Goal: Task Accomplishment & Management: Manage account settings

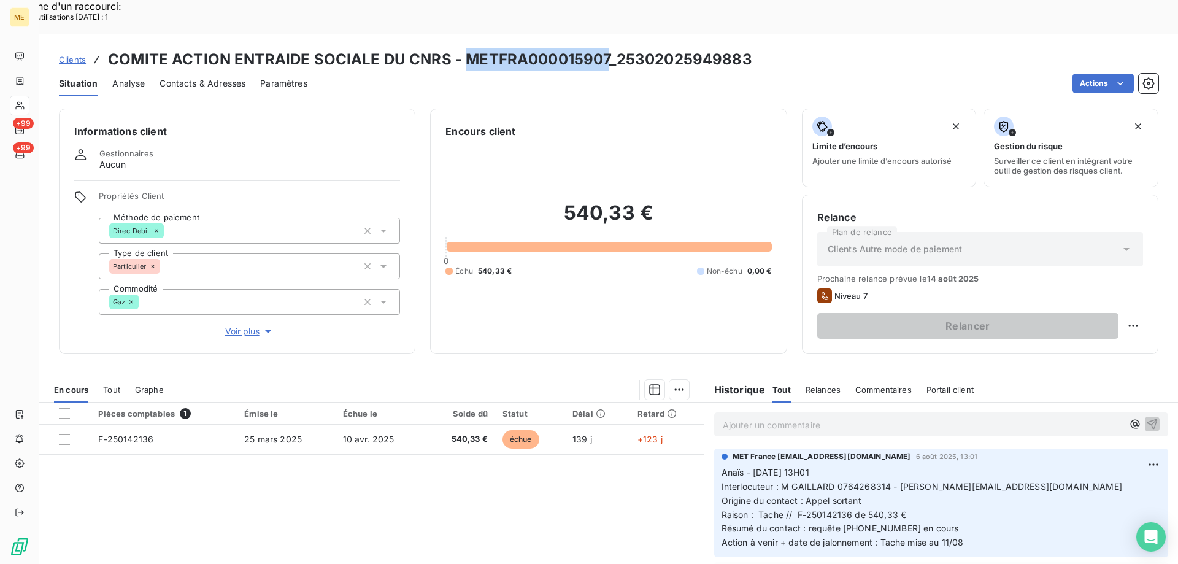
click at [605, 48] on h3 "COMITE ACTION ENTRAIDE SOCIALE DU CNRS - METFRA000015907_25302025949883" at bounding box center [430, 59] width 644 height 22
drag, startPoint x: 605, startPoint y: 23, endPoint x: 461, endPoint y: 34, distance: 145.1
click at [461, 48] on h3 "COMITE ACTION ENTRAIDE SOCIALE DU CNRS - METFRA000015907_25302025949883" at bounding box center [430, 59] width 644 height 22
copy h3 "METFRA000015907"
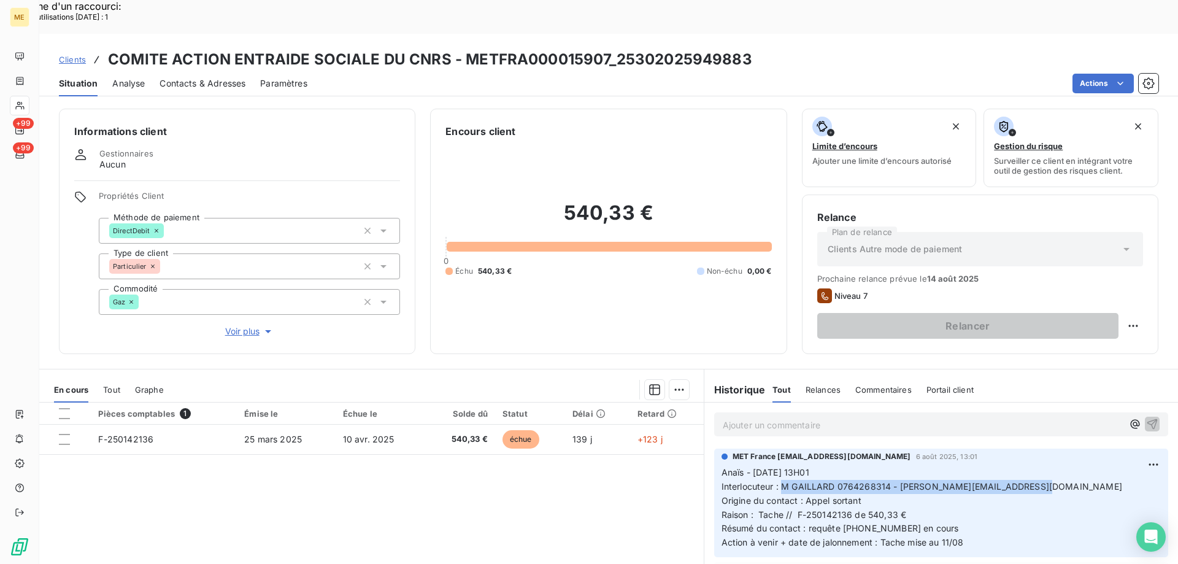
drag, startPoint x: 776, startPoint y: 451, endPoint x: 1070, endPoint y: 450, distance: 293.8
click at [1070, 466] on p "Anaïs - [DATE] 13H01 Interlocuteur : M GAILLARD 0764268314 - [PERSON_NAME][EMAI…" at bounding box center [940, 508] width 439 height 84
copy span "M [PERSON_NAME] 0764268314 - [PERSON_NAME][EMAIL_ADDRESS][DOMAIN_NAME]"
drag, startPoint x: 794, startPoint y: 481, endPoint x: 924, endPoint y: 480, distance: 130.6
click at [924, 480] on p "Anaïs - [DATE] 13H01 Interlocuteur : M GAILLARD 0764268314 - [PERSON_NAME][EMAI…" at bounding box center [940, 508] width 439 height 84
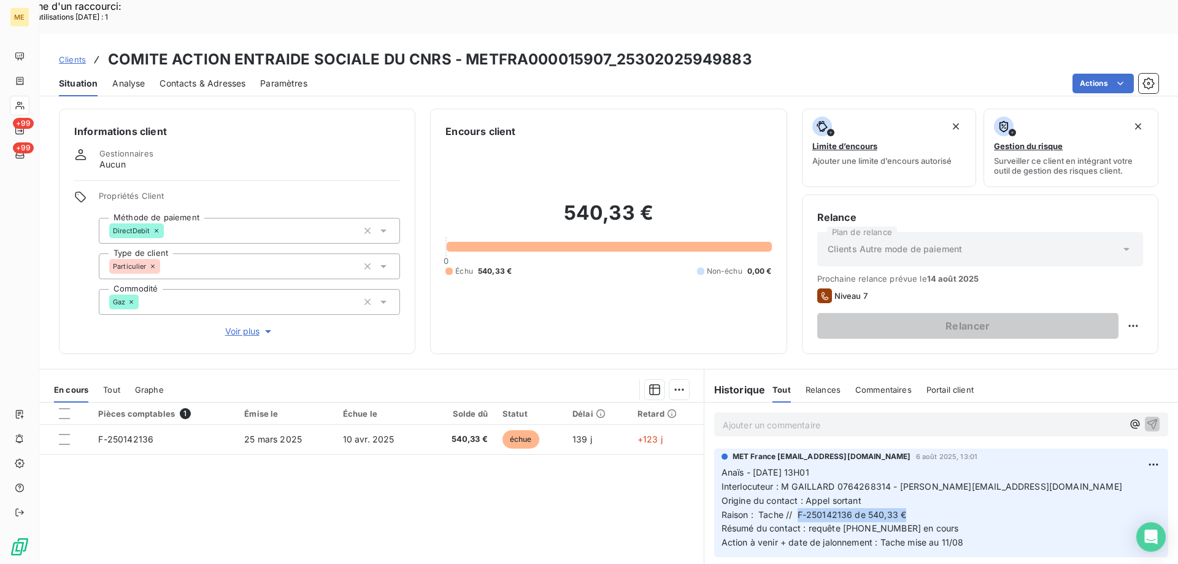
copy span "F-250142136 de 540,33 €"
click at [902, 417] on p "Ajouter un commentaire ﻿" at bounding box center [923, 424] width 400 height 15
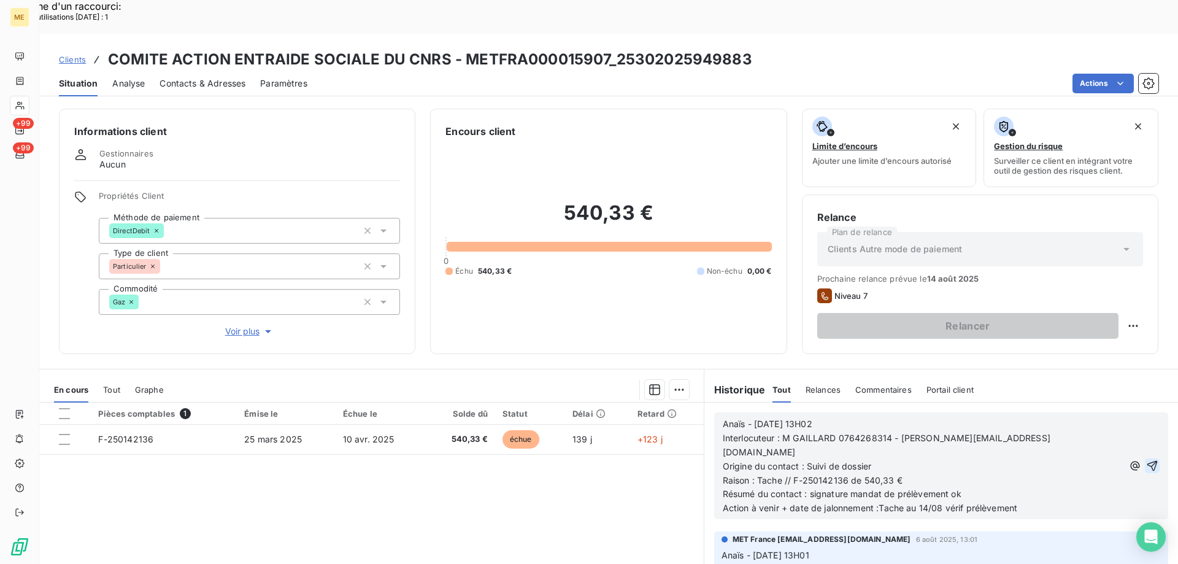
click at [1146, 459] on icon "button" at bounding box center [1152, 465] width 12 height 12
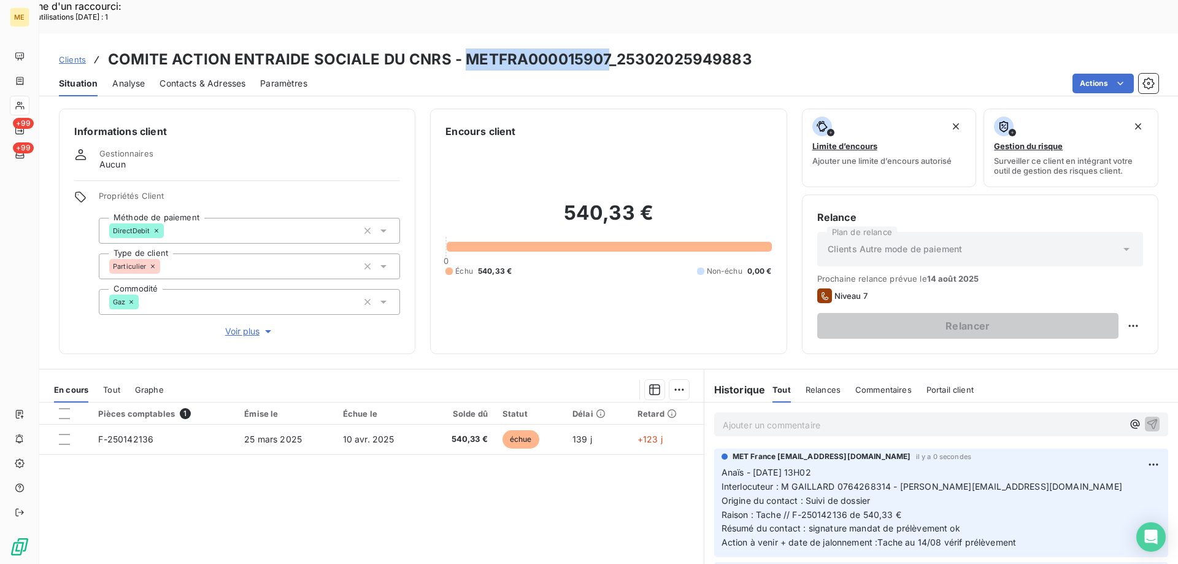
drag, startPoint x: 604, startPoint y: 18, endPoint x: 465, endPoint y: 22, distance: 139.3
click at [465, 48] on h3 "COMITE ACTION ENTRAIDE SOCIALE DU CNRS - METFRA000015907_25302025949883" at bounding box center [430, 59] width 644 height 22
copy h3 "METFRA000015907"
click at [75, 55] on span "Clients" at bounding box center [72, 60] width 27 height 10
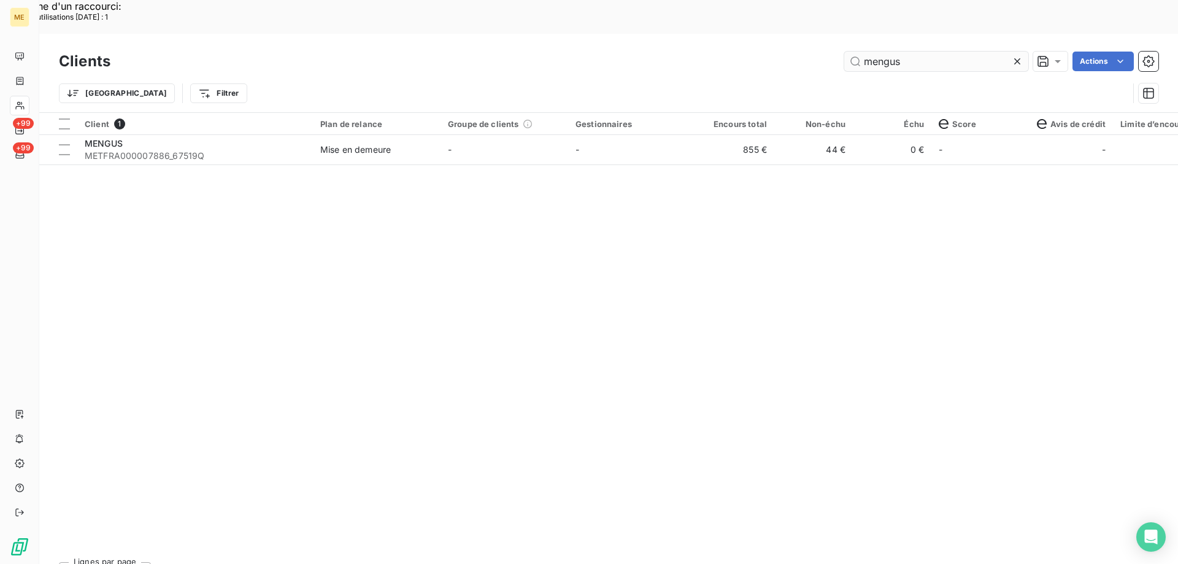
click at [899, 52] on input "mengus" at bounding box center [936, 62] width 184 height 20
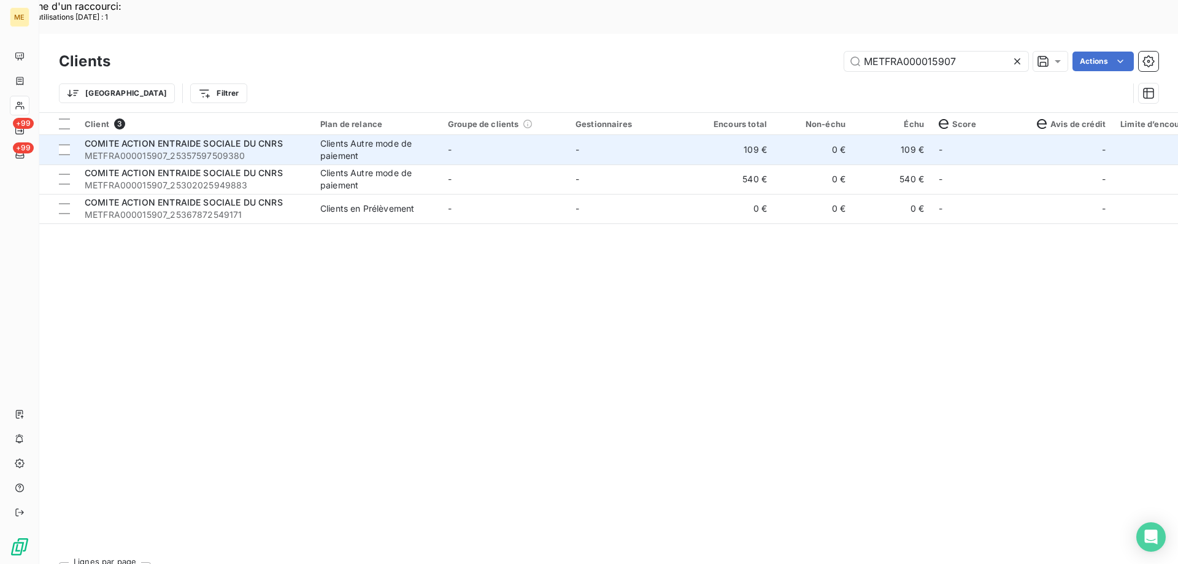
type input "METFRA000015907"
click at [325, 137] on div "Clients Autre mode de paiement" at bounding box center [376, 149] width 113 height 25
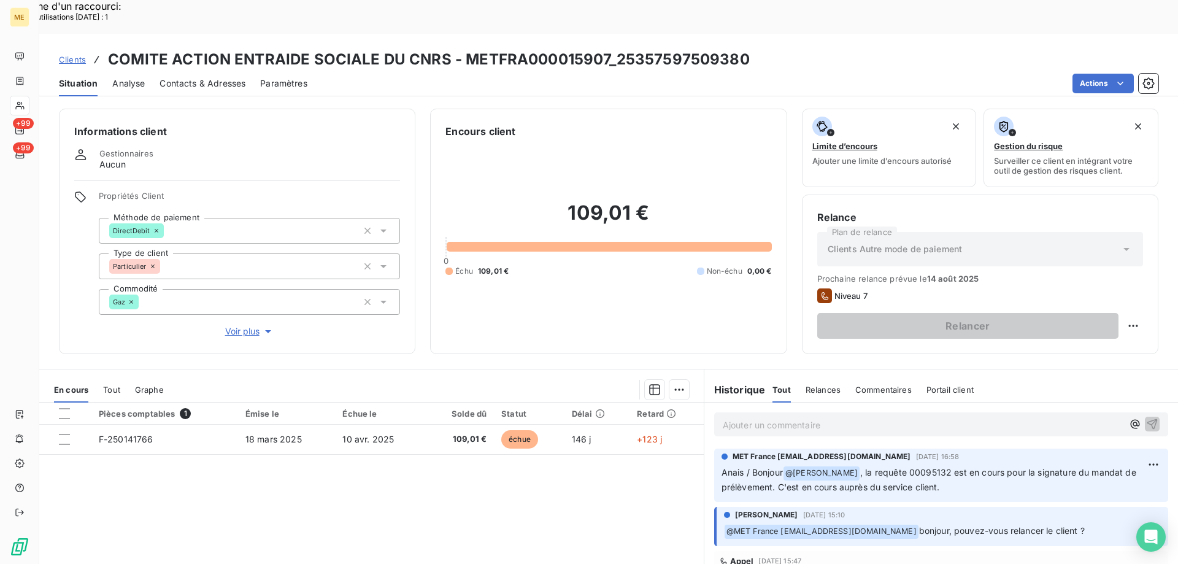
click at [726, 417] on p "Ajouter un commentaire ﻿" at bounding box center [923, 424] width 400 height 15
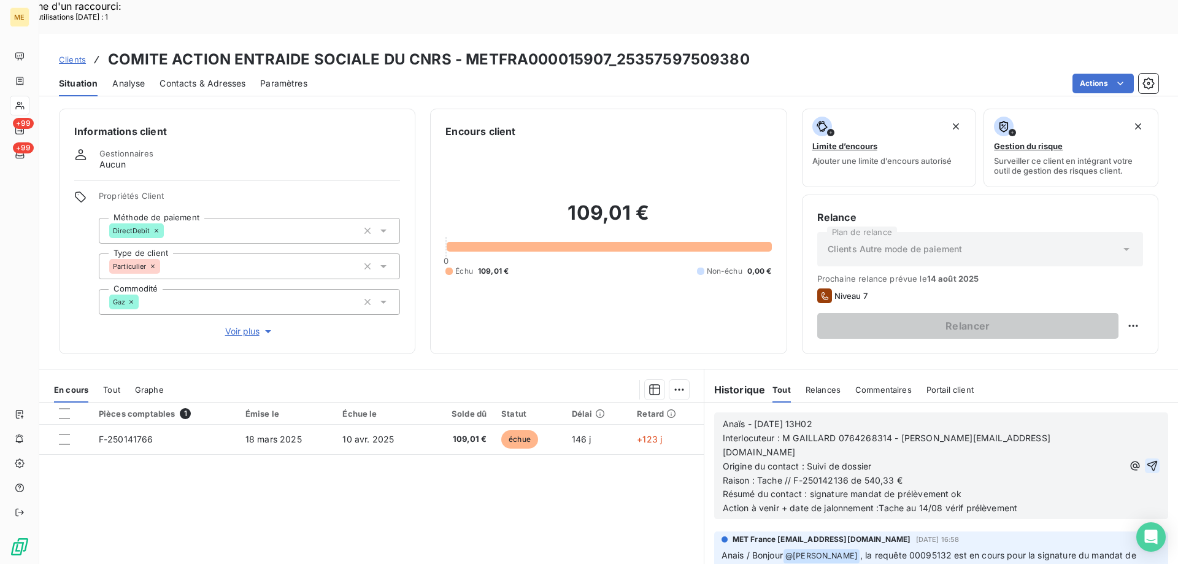
click at [1146, 459] on icon "button" at bounding box center [1152, 465] width 12 height 12
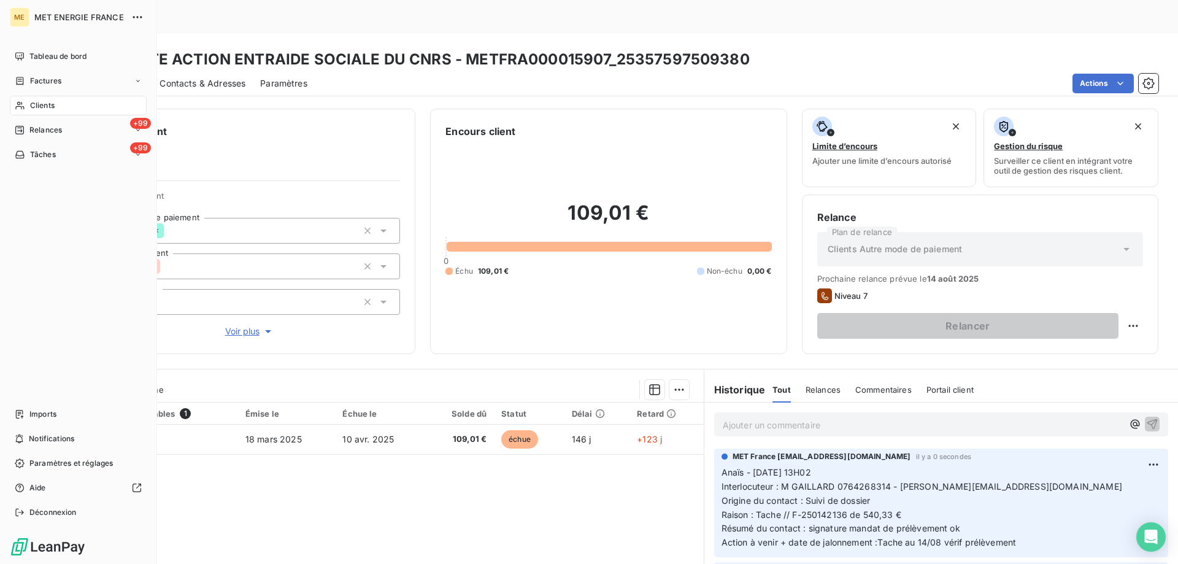
click at [33, 154] on span "Tâches" at bounding box center [43, 154] width 26 height 11
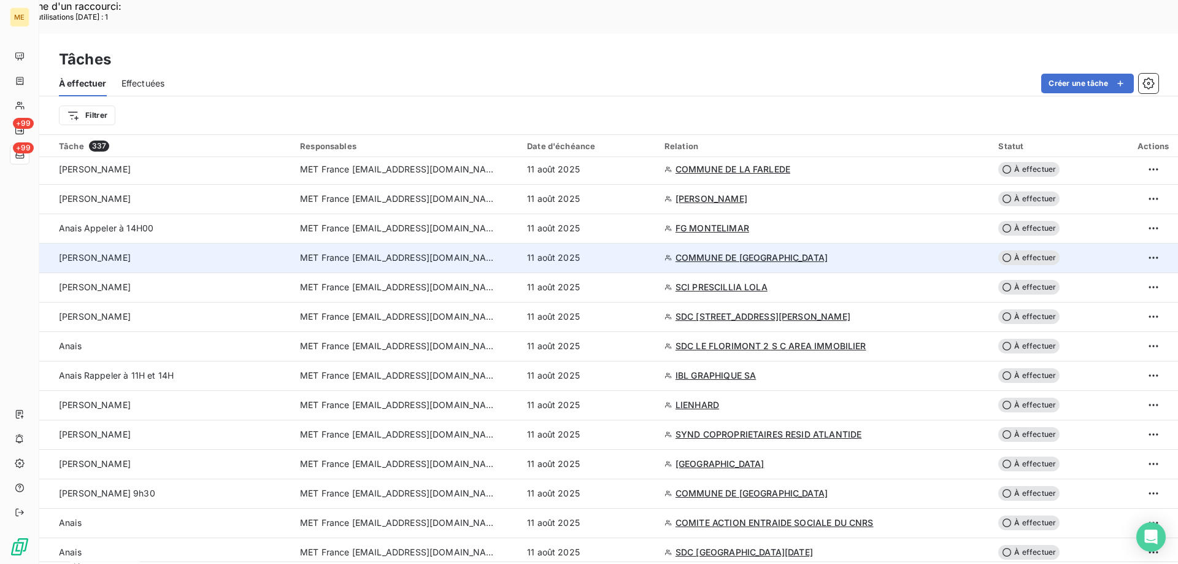
scroll to position [123, 0]
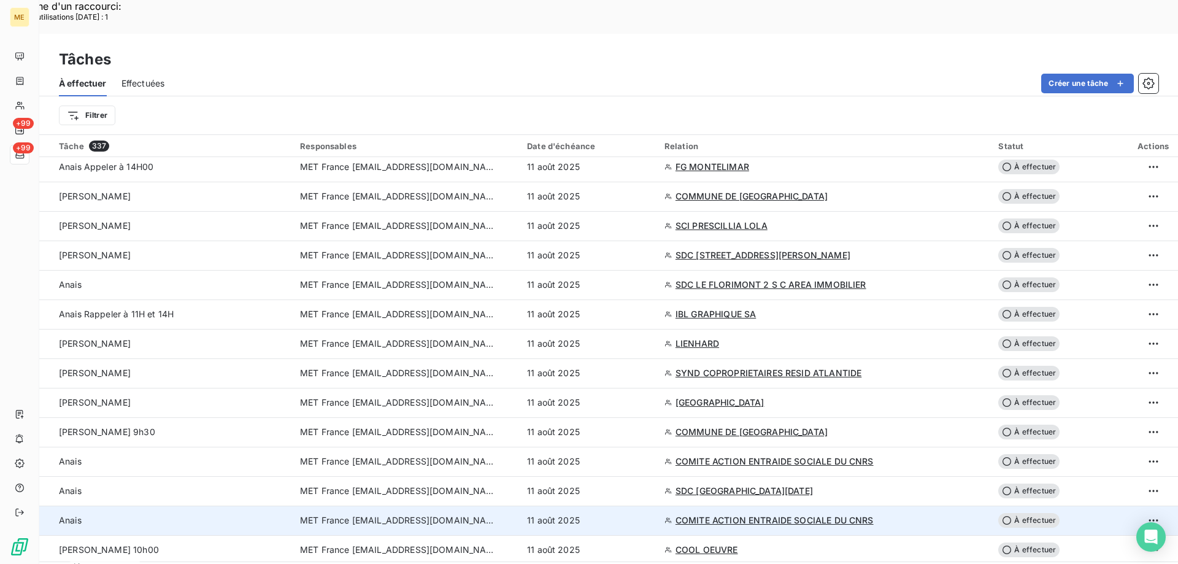
click at [646, 505] on td "11 août 2025" at bounding box center [588, 519] width 137 height 29
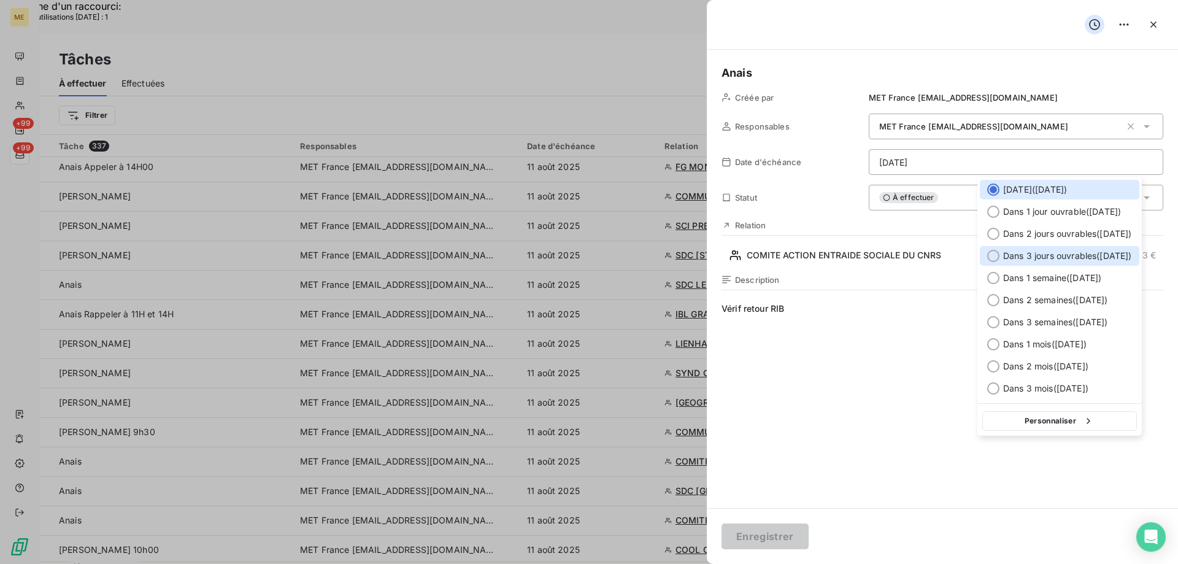
click at [1013, 248] on div "Dans 3 jours ouvrables ( [DATE] )" at bounding box center [1059, 256] width 159 height 20
type input "[DATE]"
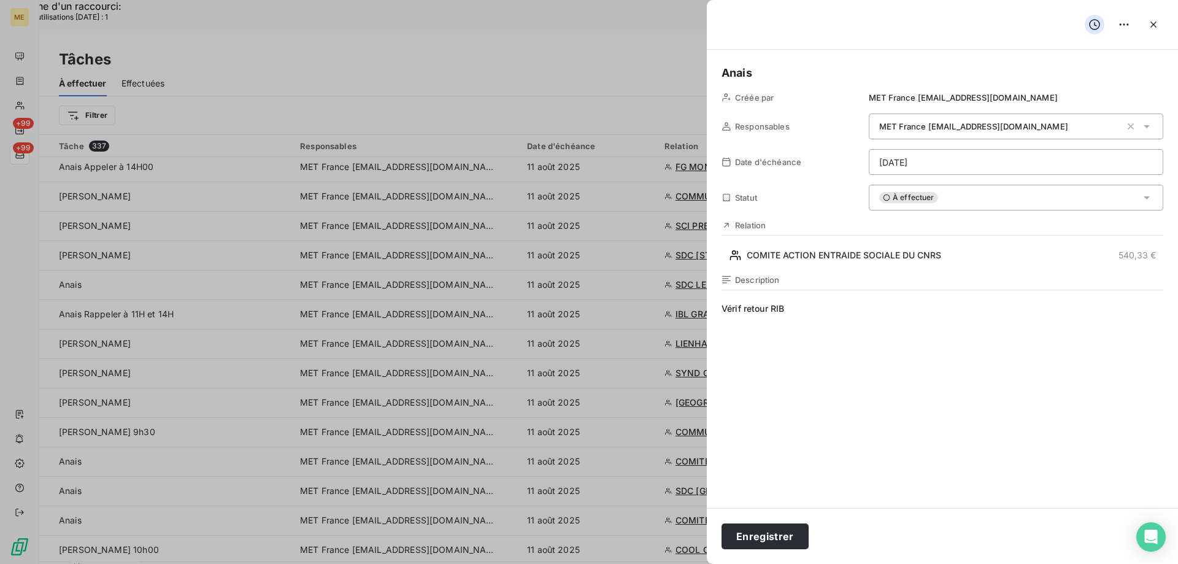
click at [829, 318] on span "Vérif retour RIB" at bounding box center [942, 420] width 442 height 236
drag, startPoint x: 829, startPoint y: 312, endPoint x: 745, endPoint y: 315, distance: 83.5
click at [745, 315] on span "Vérif retour RIB" at bounding box center [942, 420] width 442 height 236
click at [751, 535] on button "Enregistrer" at bounding box center [764, 536] width 87 height 26
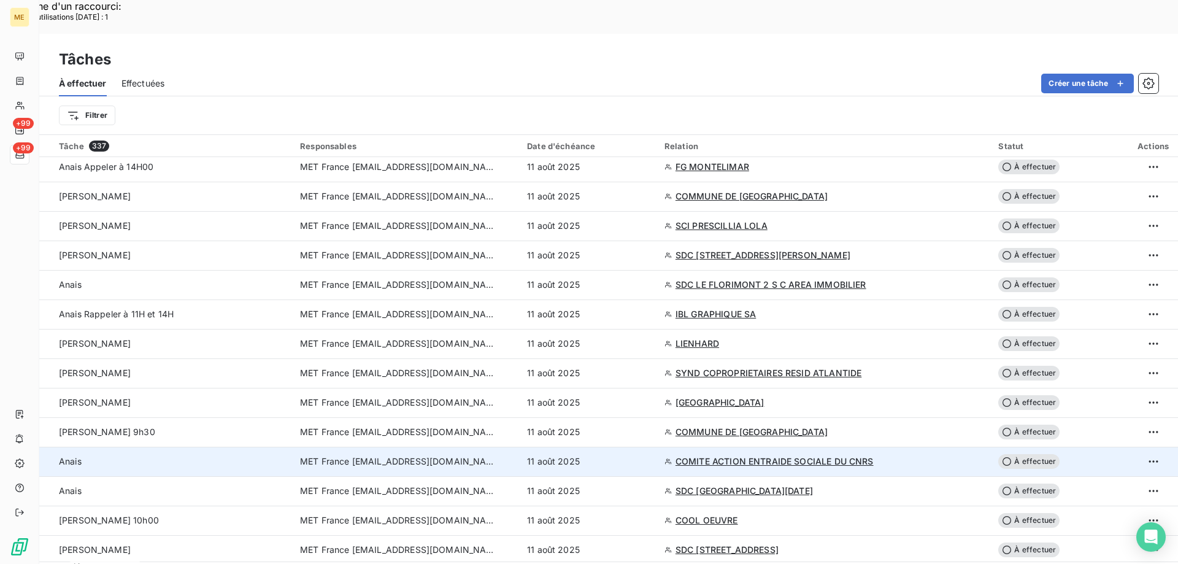
click at [650, 455] on div "11 août 2025" at bounding box center [588, 461] width 123 height 12
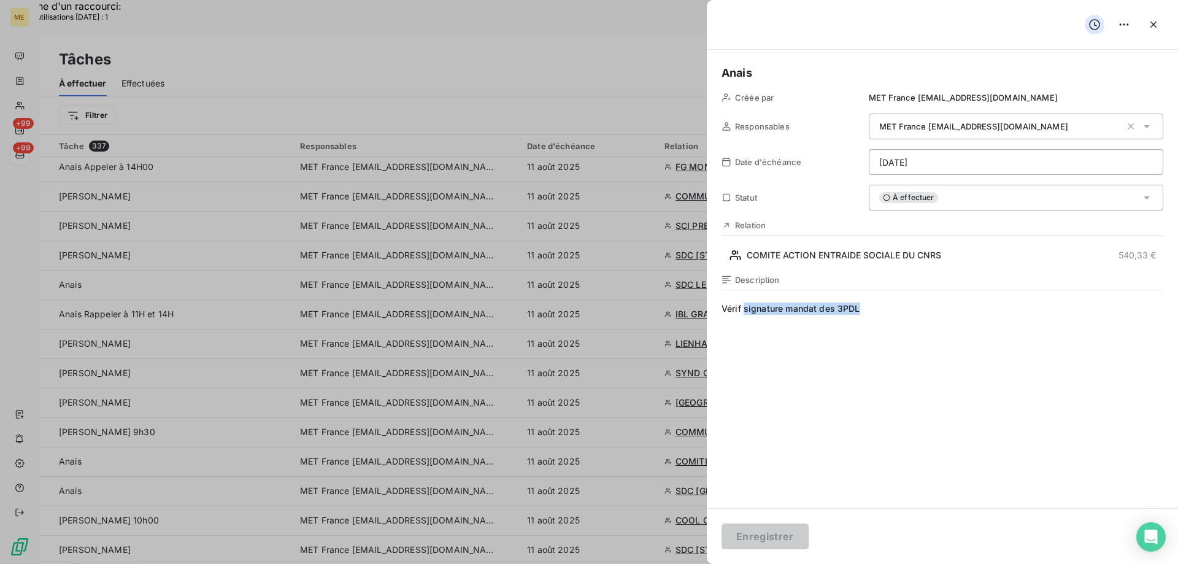
drag, startPoint x: 843, startPoint y: 305, endPoint x: 743, endPoint y: 311, distance: 100.2
click at [743, 311] on span "Vérif signature mandat des 3PDL" at bounding box center [942, 420] width 442 height 236
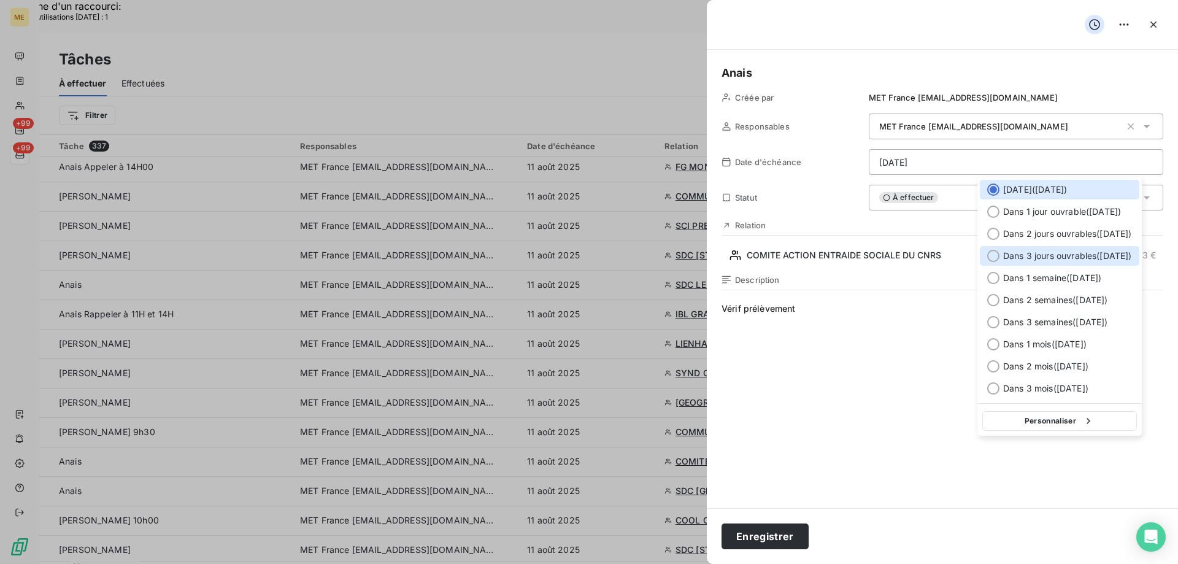
click at [1033, 255] on span "Dans 3 jours ouvrables ( [DATE] )" at bounding box center [1067, 256] width 129 height 12
type input "[DATE]"
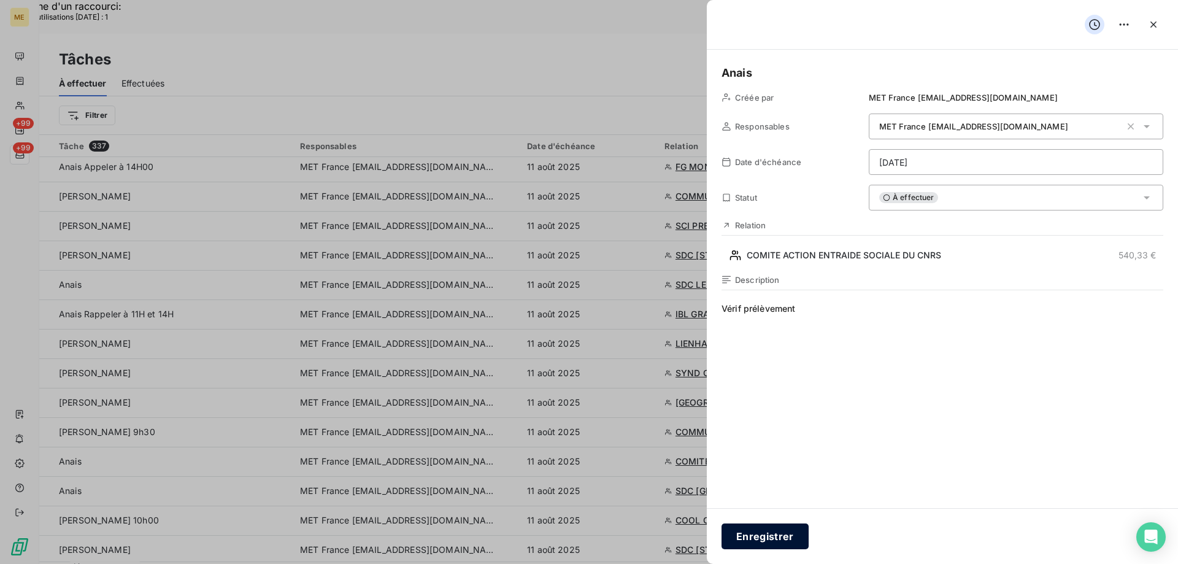
click at [755, 540] on button "Enregistrer" at bounding box center [764, 536] width 87 height 26
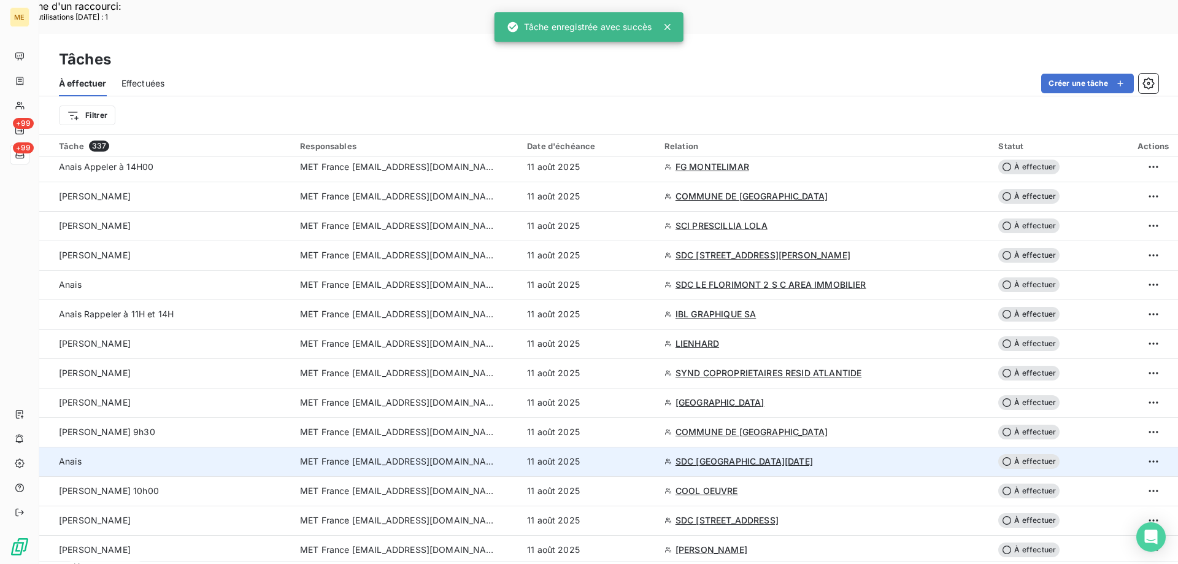
click at [650, 455] on div "11 août 2025" at bounding box center [588, 461] width 123 height 12
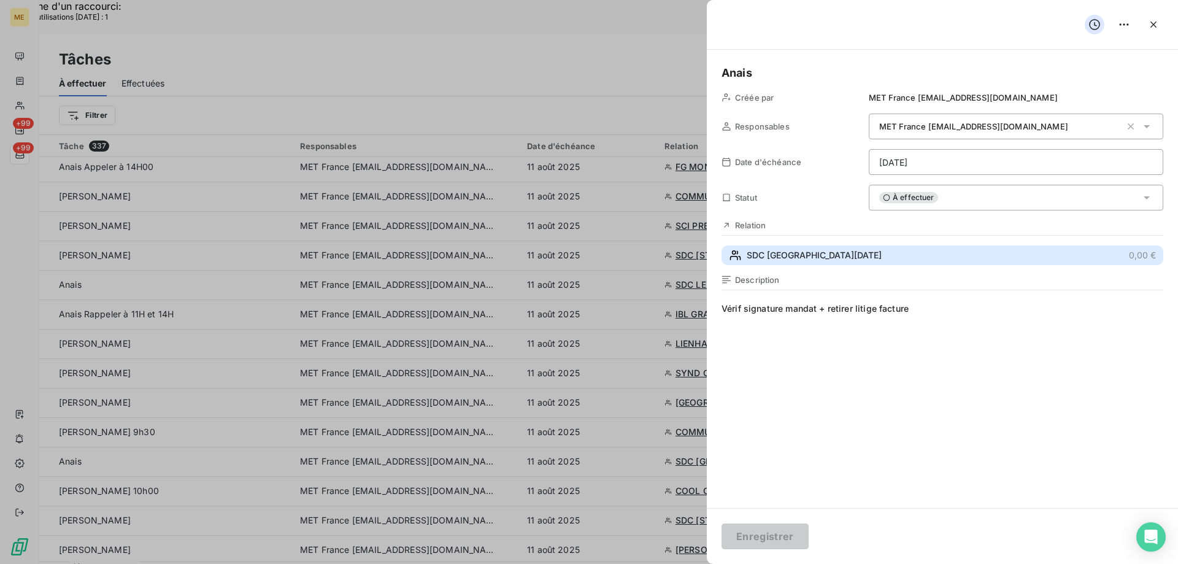
click at [803, 253] on span "SDC SANTA LUCIA" at bounding box center [813, 255] width 135 height 12
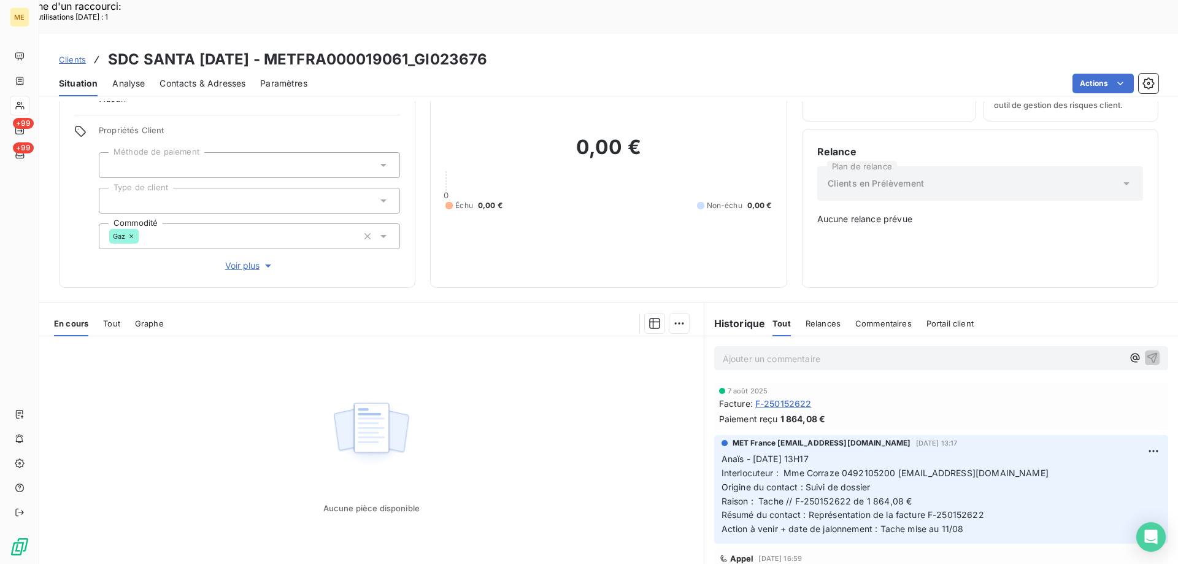
scroll to position [69, 0]
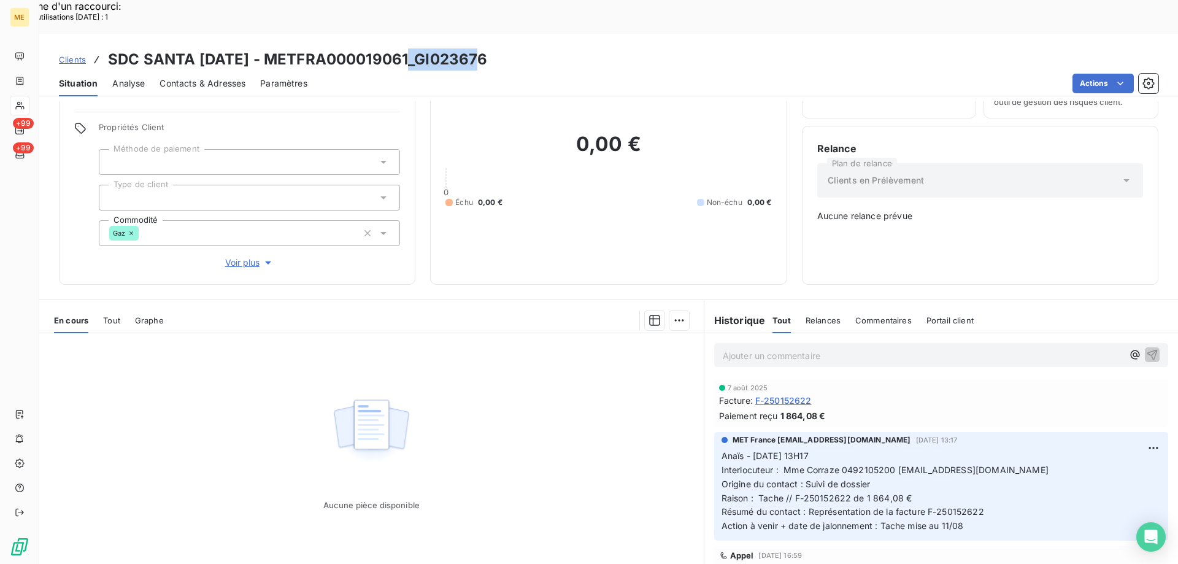
drag, startPoint x: 490, startPoint y: 25, endPoint x: 409, endPoint y: 26, distance: 81.0
click at [409, 48] on div "Clients SDC SANTA LUCIA - METFRA000019061_GI023676" at bounding box center [608, 59] width 1138 height 22
copy h3 "GI023676"
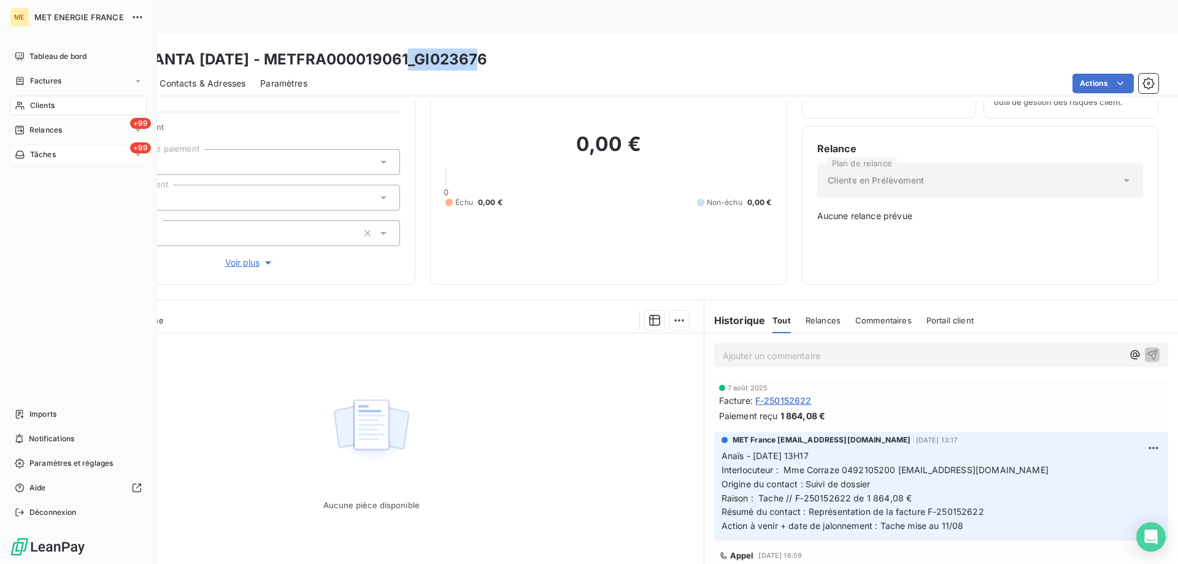
click at [26, 154] on div "Tâches" at bounding box center [35, 154] width 41 height 11
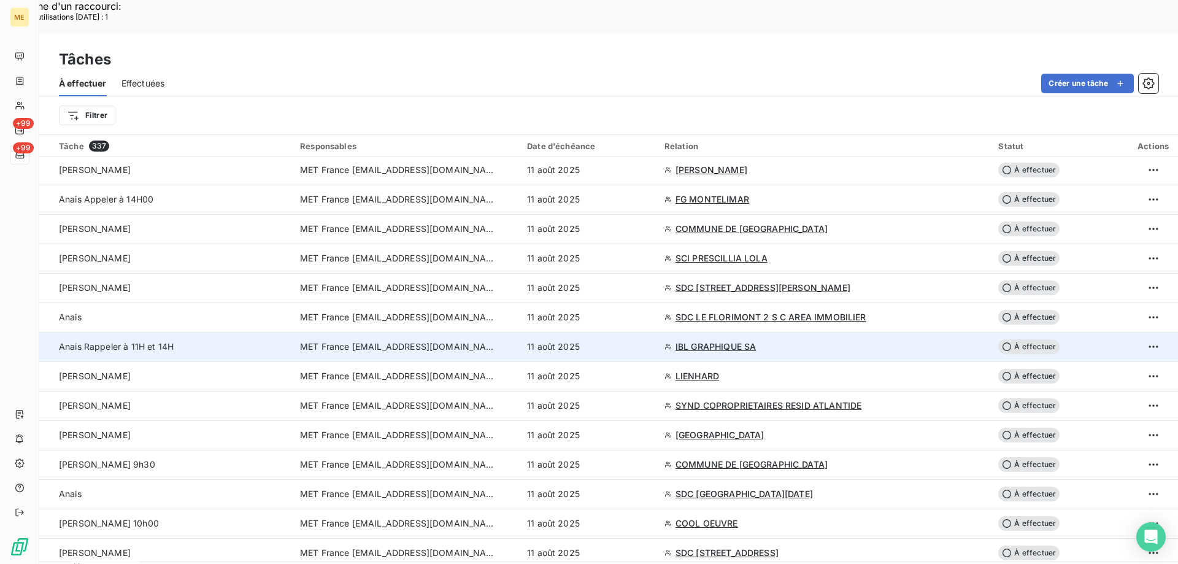
scroll to position [123, 0]
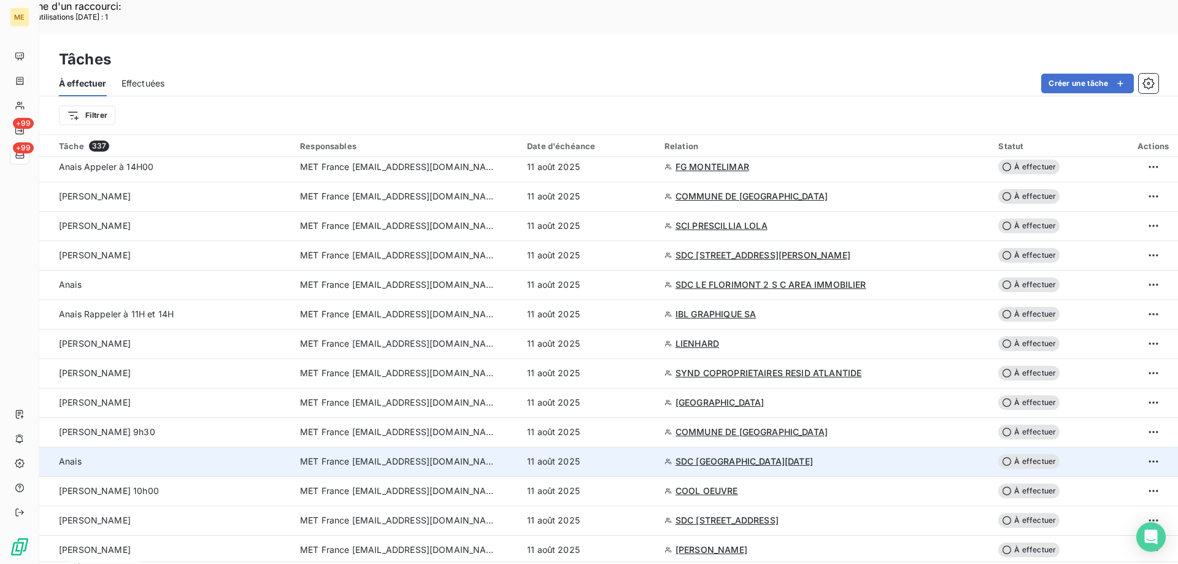
click at [729, 455] on span "SDC SANTA LUCIA" at bounding box center [743, 461] width 137 height 12
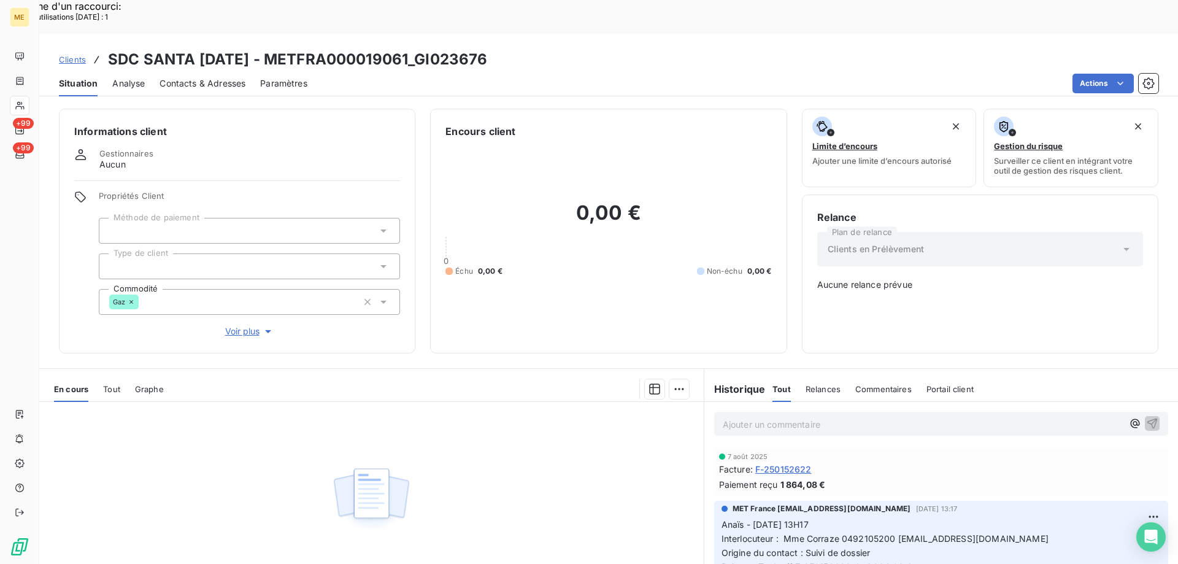
scroll to position [61, 0]
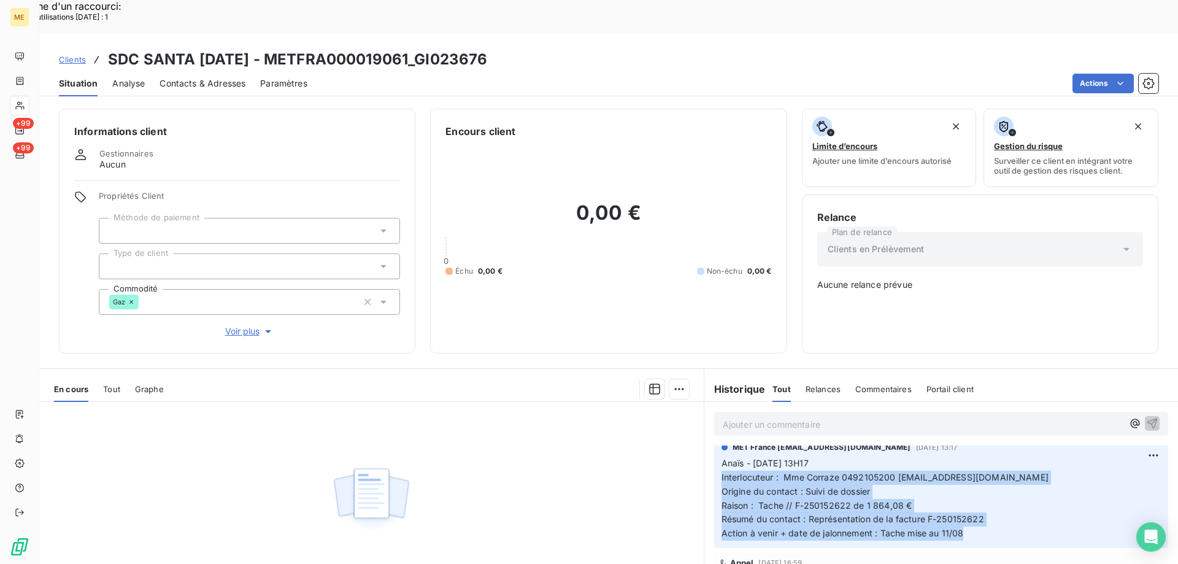
drag, startPoint x: 962, startPoint y: 493, endPoint x: 697, endPoint y: 441, distance: 270.1
click at [704, 441] on section "Historique Tout Relances Commentaires Portail client Tout Relances Commentaires…" at bounding box center [941, 522] width 474 height 306
click at [950, 513] on span "Résumé du contact : Représentation de la facture F-250152622" at bounding box center [852, 518] width 263 height 10
drag, startPoint x: 968, startPoint y: 496, endPoint x: 704, endPoint y: 429, distance: 273.3
click at [704, 437] on div "MET France met-france@recouvrement.met.com 6 août 2025, 13:17 Anaïs - 06/08/202…" at bounding box center [941, 493] width 474 height 113
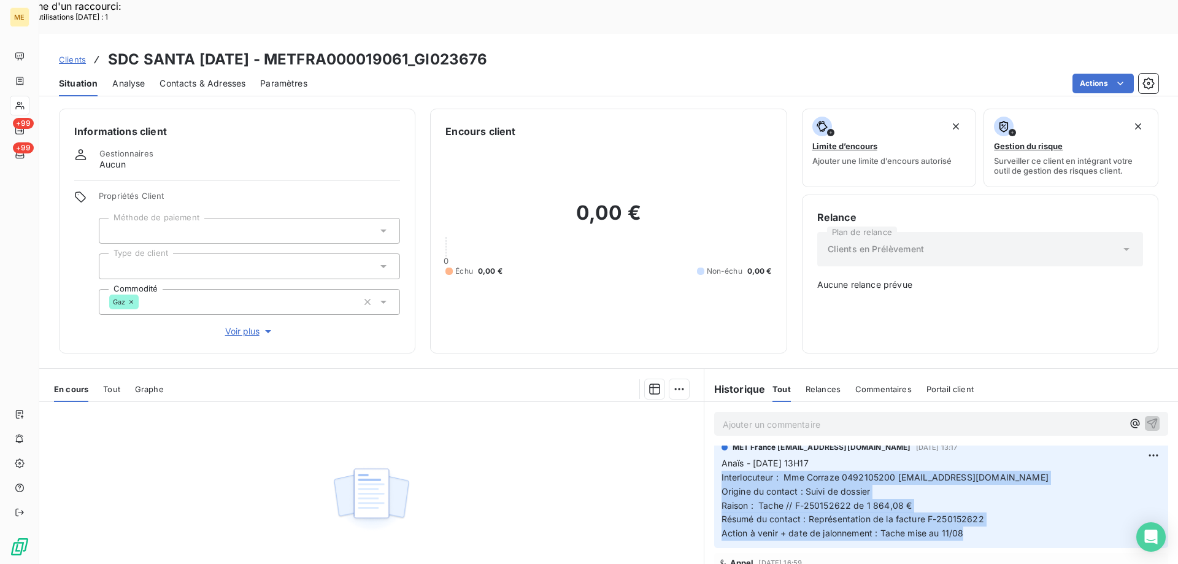
copy p "Interlocuteur : Mme Corraze 0492105200 spili@citya.com Origine du contact : Sui…"
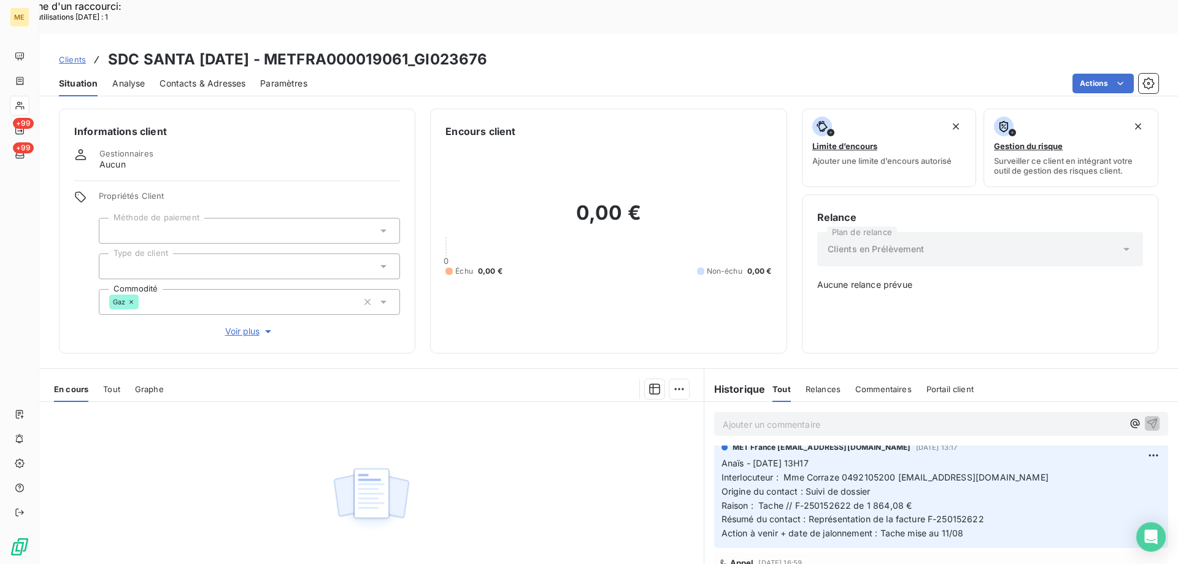
click at [890, 416] on p "Ajouter un commentaire ﻿" at bounding box center [923, 423] width 400 height 15
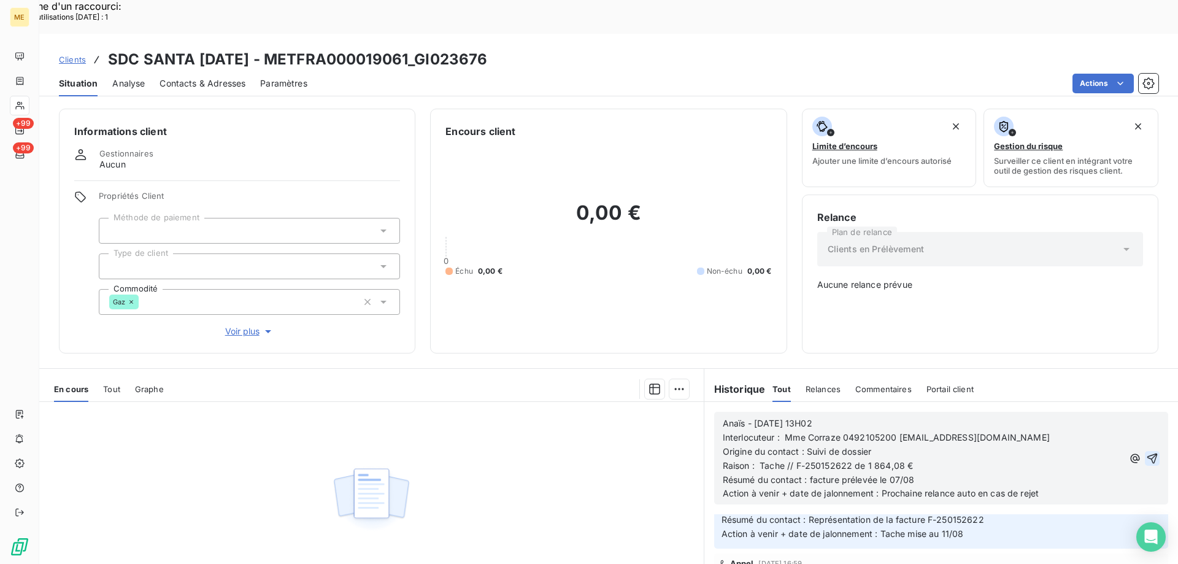
click at [1145, 451] on button "button" at bounding box center [1152, 458] width 15 height 15
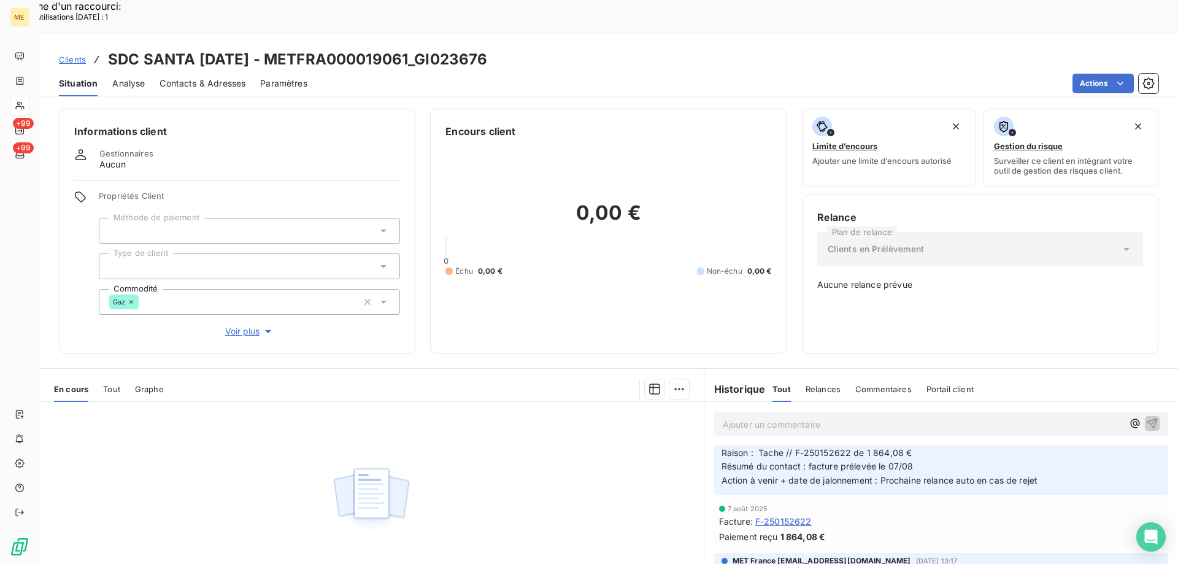
scroll to position [175, 0]
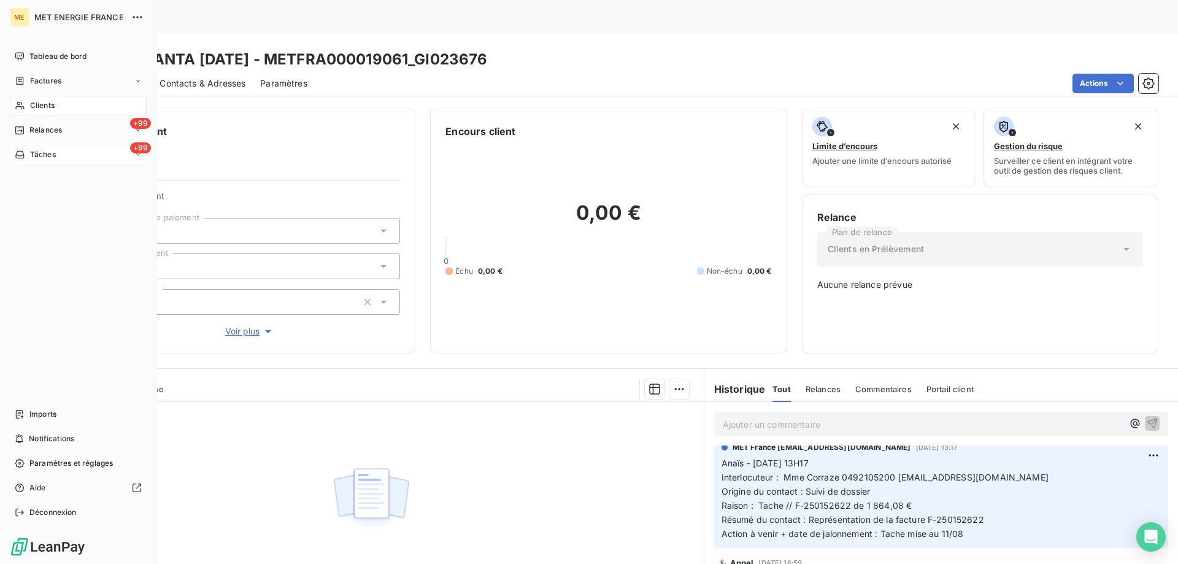
click at [27, 156] on div "Tâches" at bounding box center [35, 154] width 41 height 11
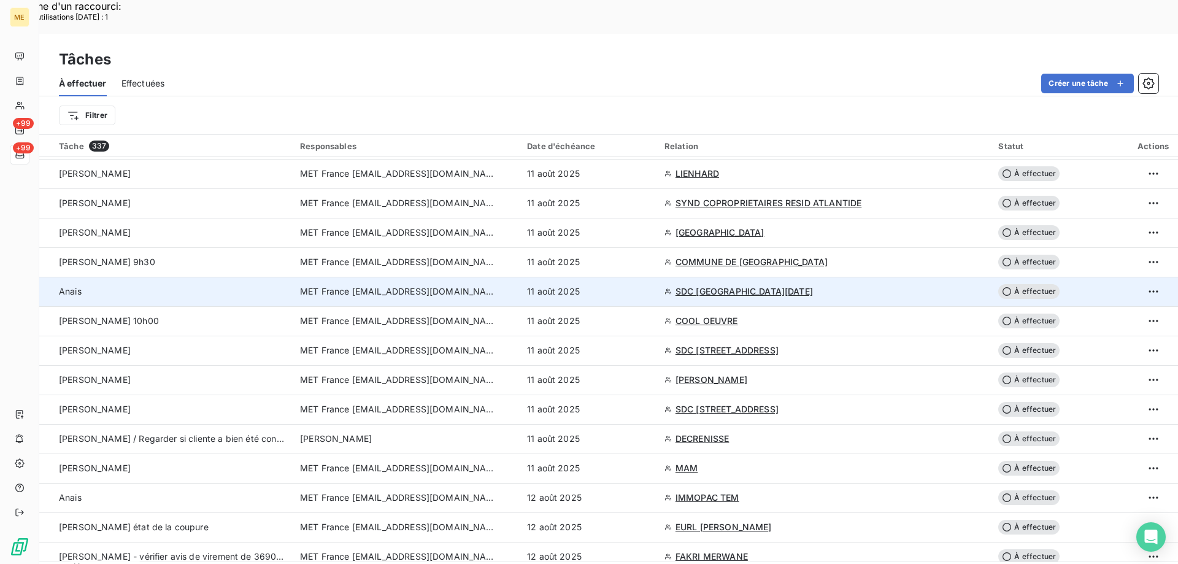
scroll to position [245, 0]
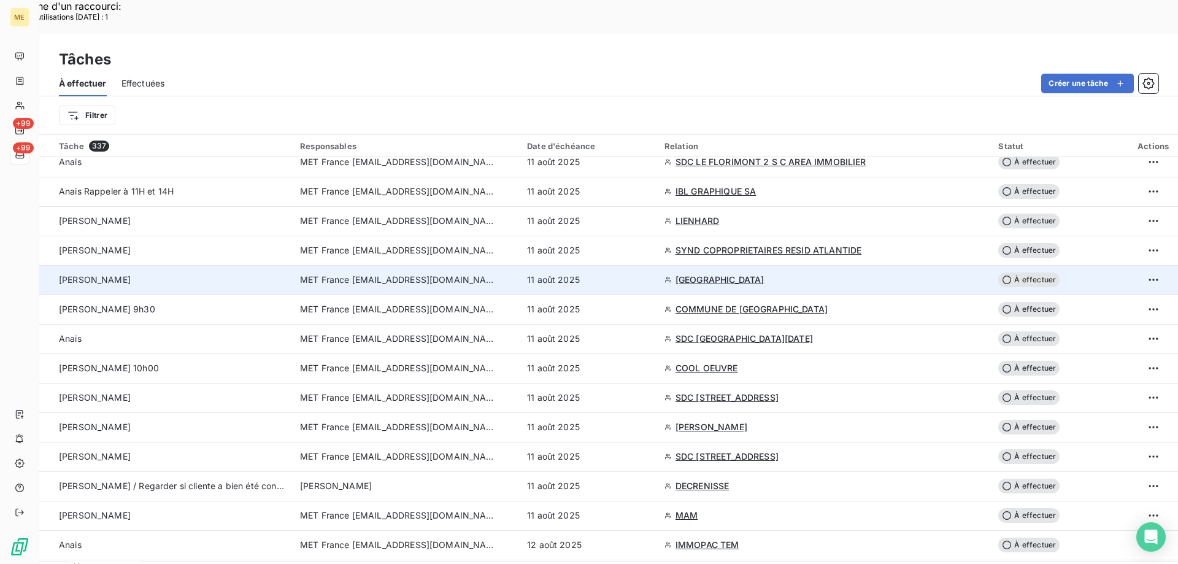
click at [626, 274] on div "11 août 2025" at bounding box center [588, 280] width 123 height 12
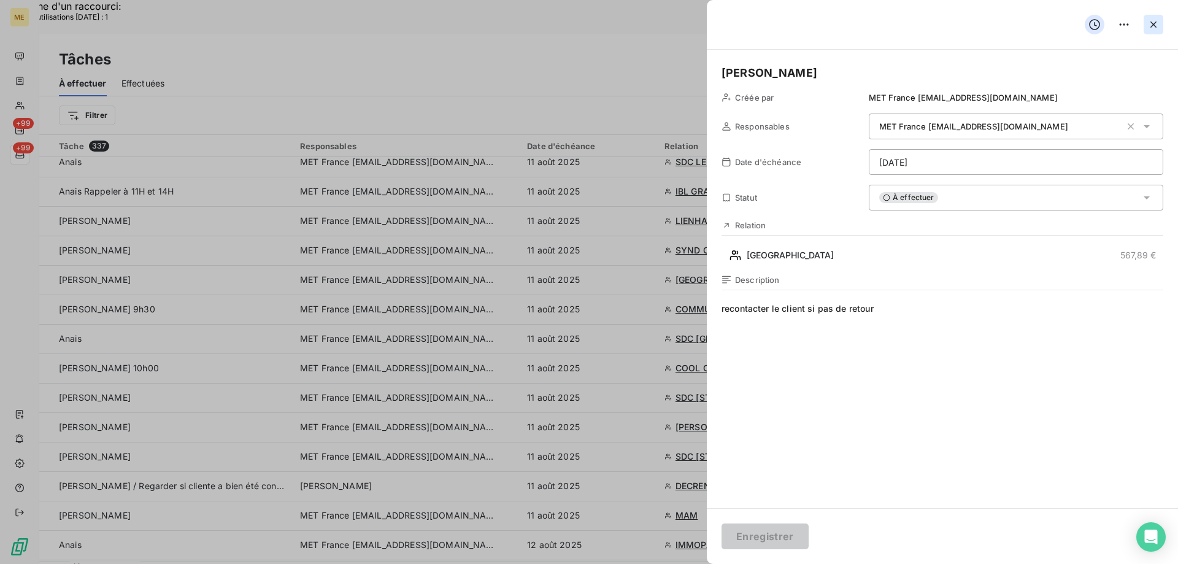
click at [1154, 25] on icon "button" at bounding box center [1153, 24] width 6 height 6
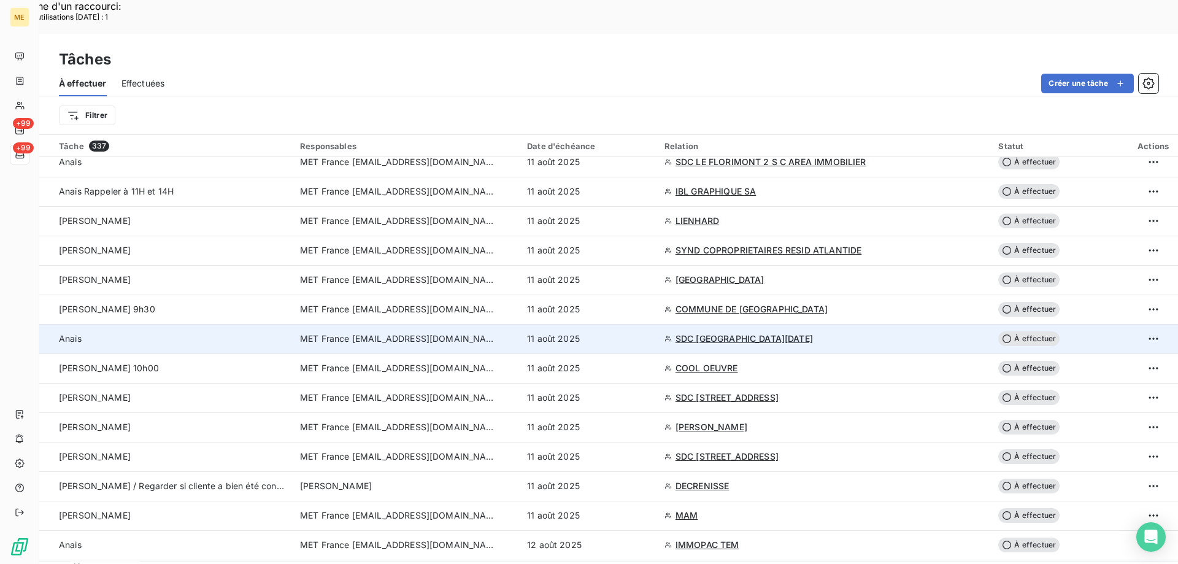
click at [625, 324] on td "11 août 2025" at bounding box center [588, 338] width 137 height 29
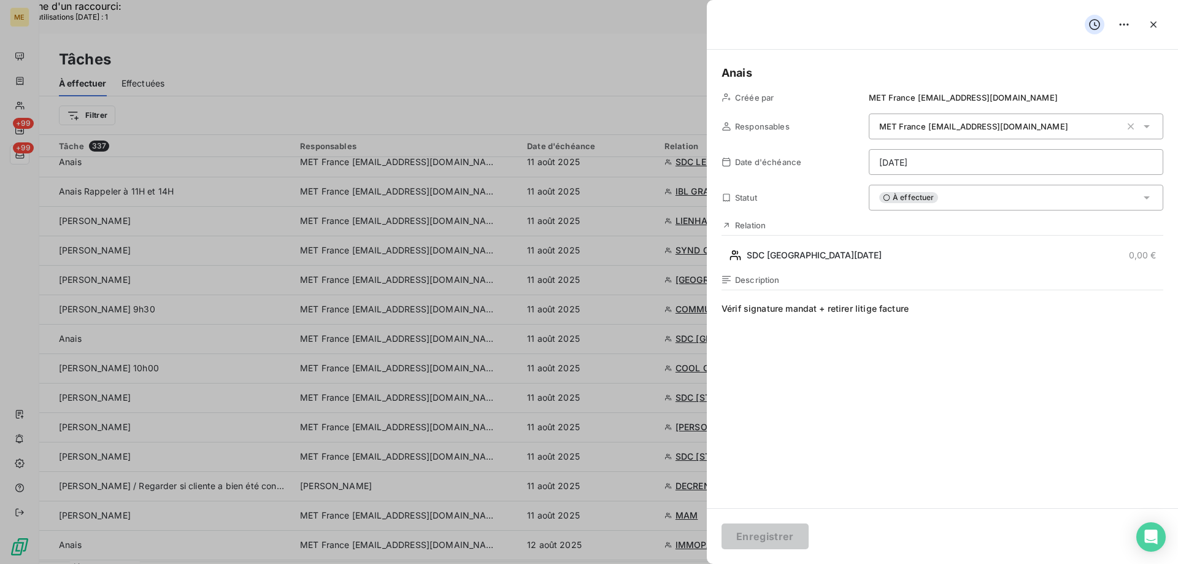
click at [970, 201] on div "À effectuer" at bounding box center [1016, 198] width 294 height 26
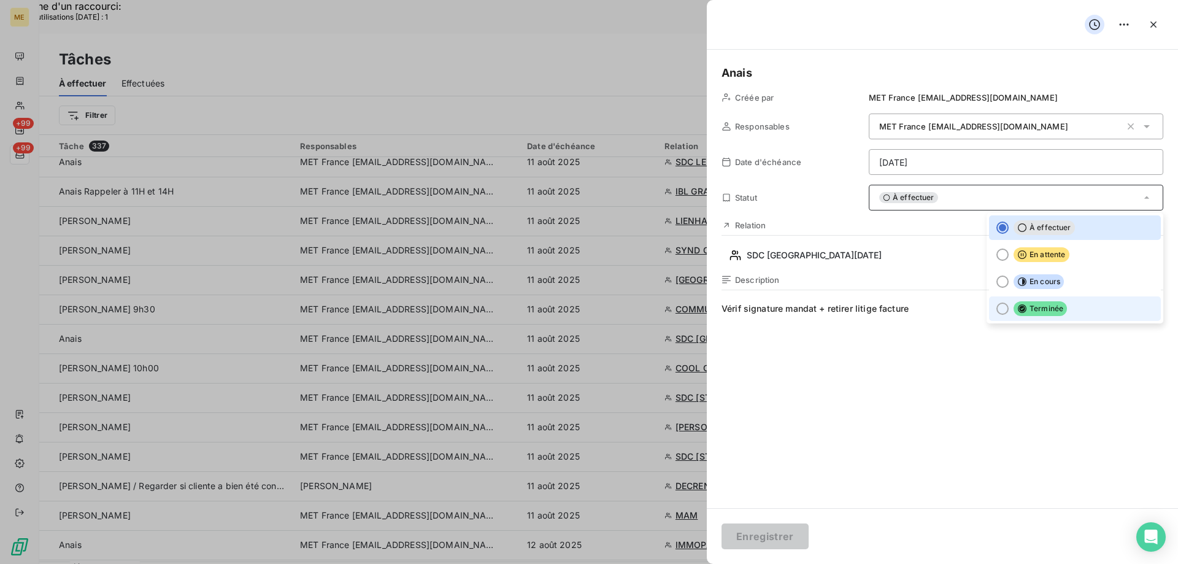
click at [1018, 309] on icon at bounding box center [1022, 308] width 9 height 9
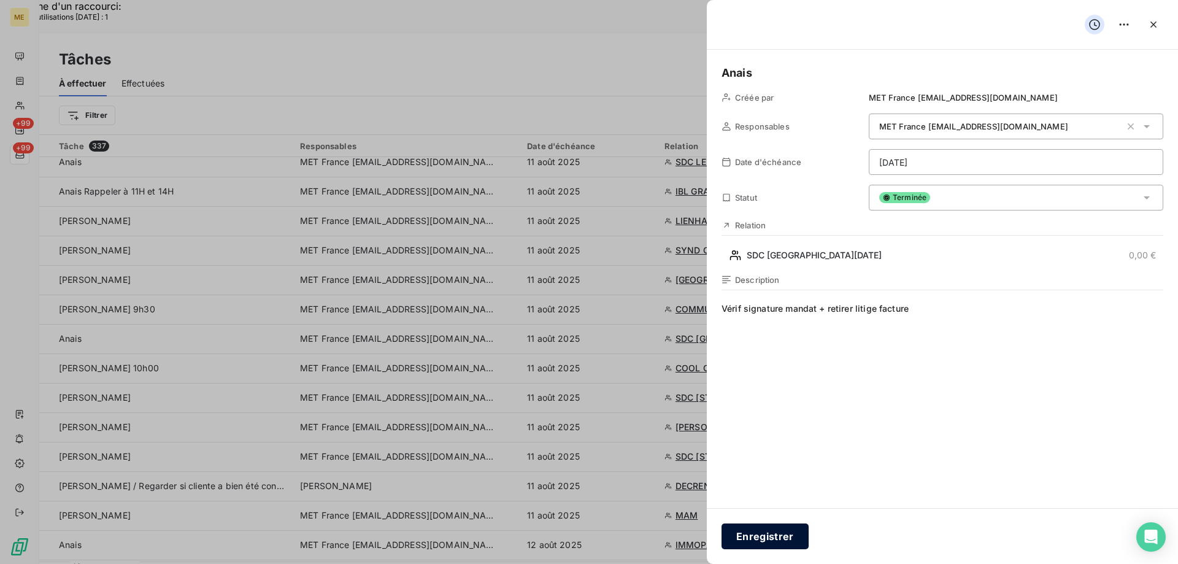
click at [779, 531] on button "Enregistrer" at bounding box center [764, 536] width 87 height 26
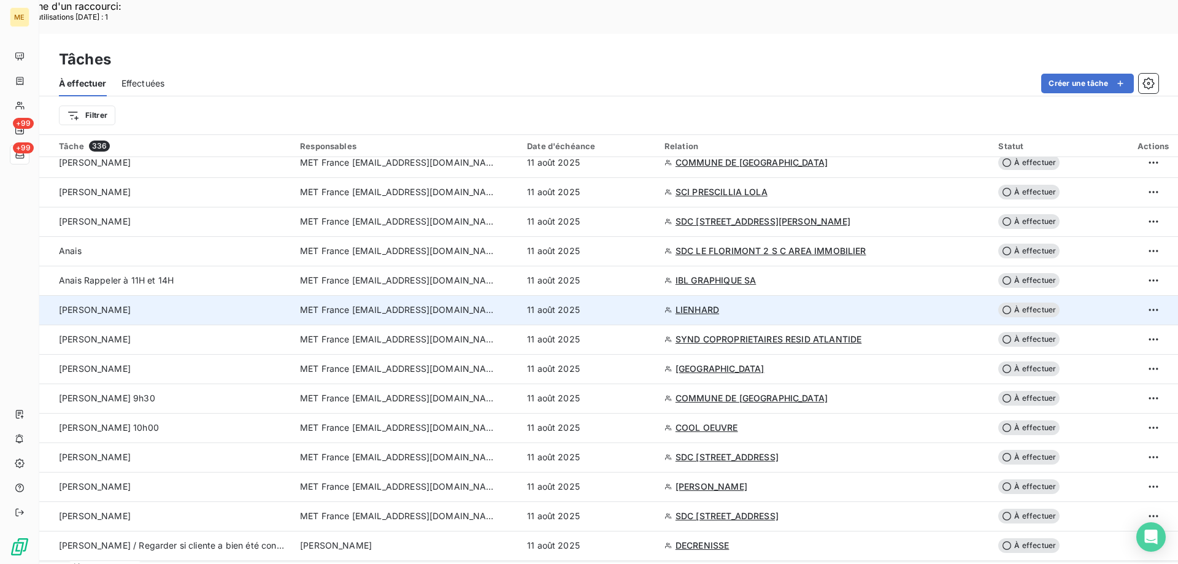
scroll to position [123, 0]
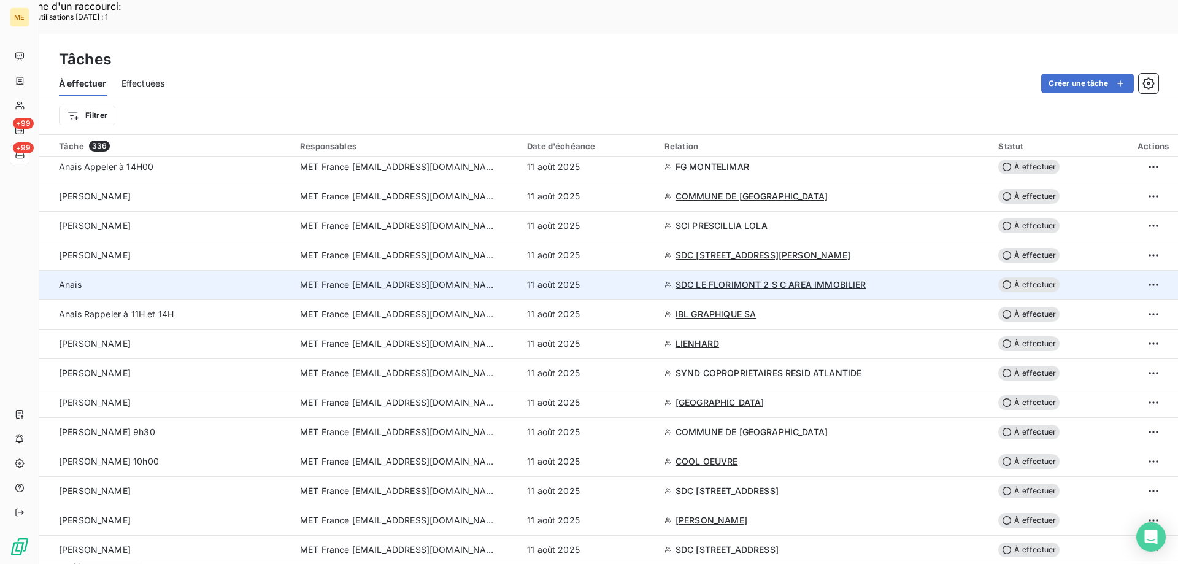
click at [650, 278] on div "11 août 2025" at bounding box center [588, 284] width 123 height 12
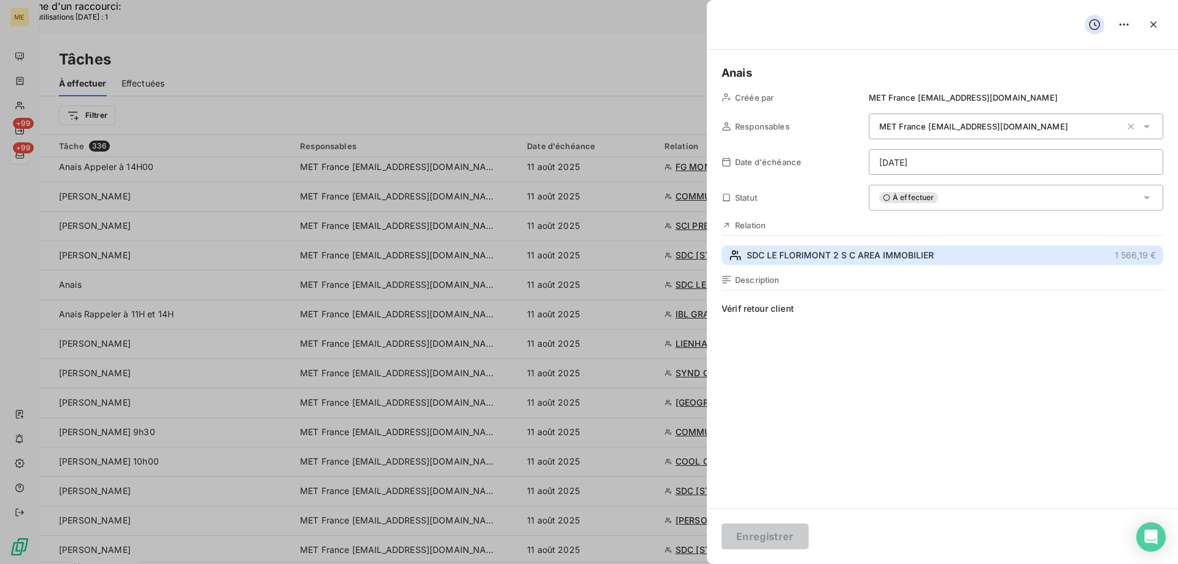
click at [884, 251] on span "SDC LE FLORIMONT 2 S C AREA IMMOBILIER" at bounding box center [839, 255] width 187 height 12
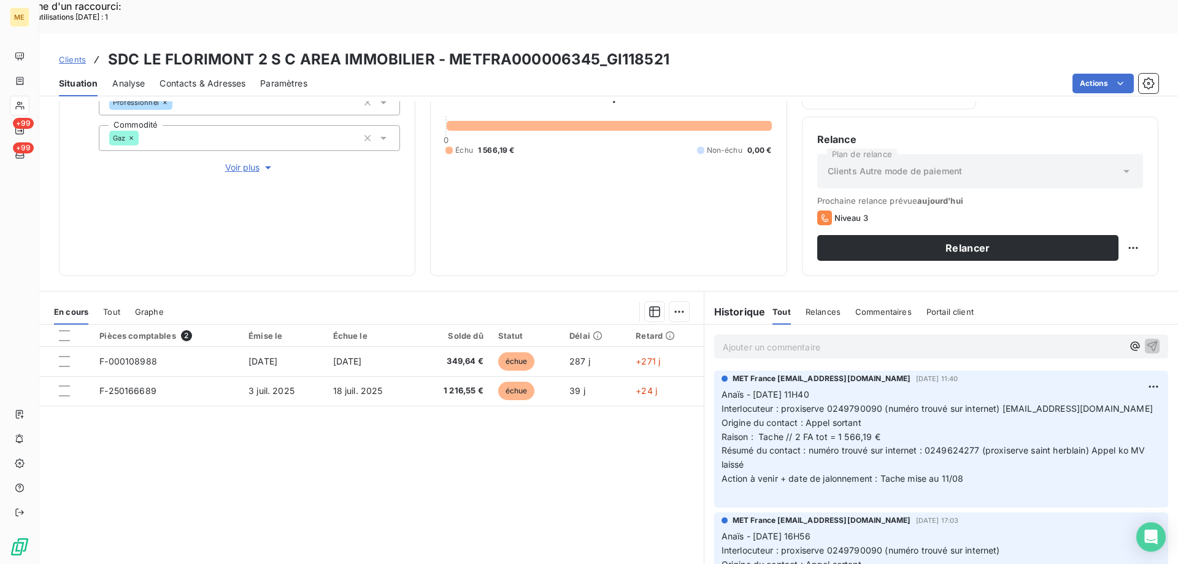
scroll to position [41, 0]
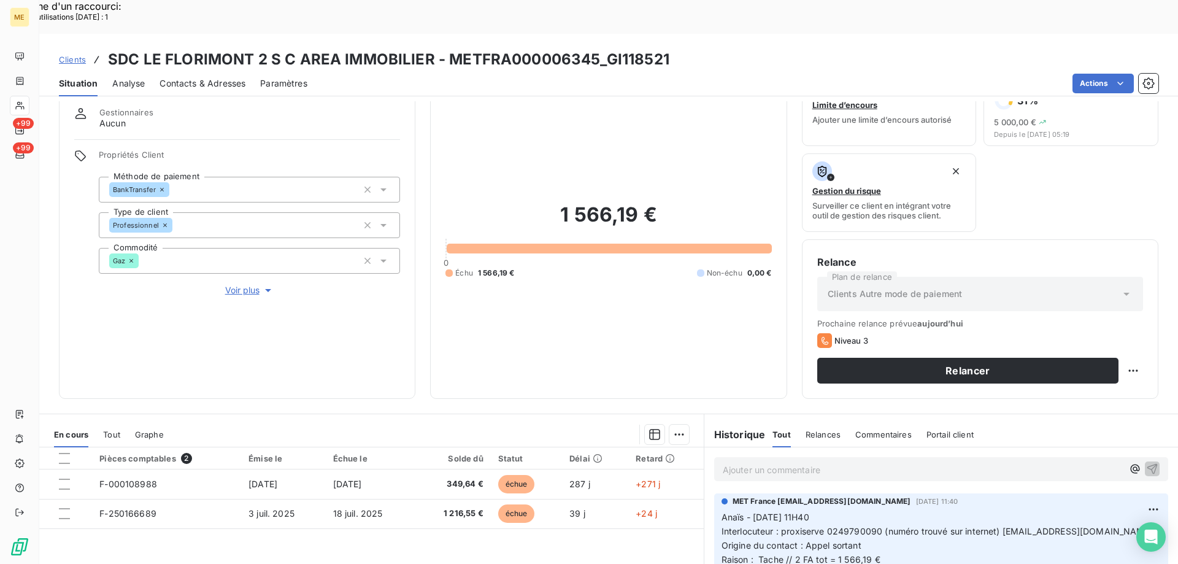
click at [237, 284] on span "Voir plus" at bounding box center [249, 290] width 49 height 12
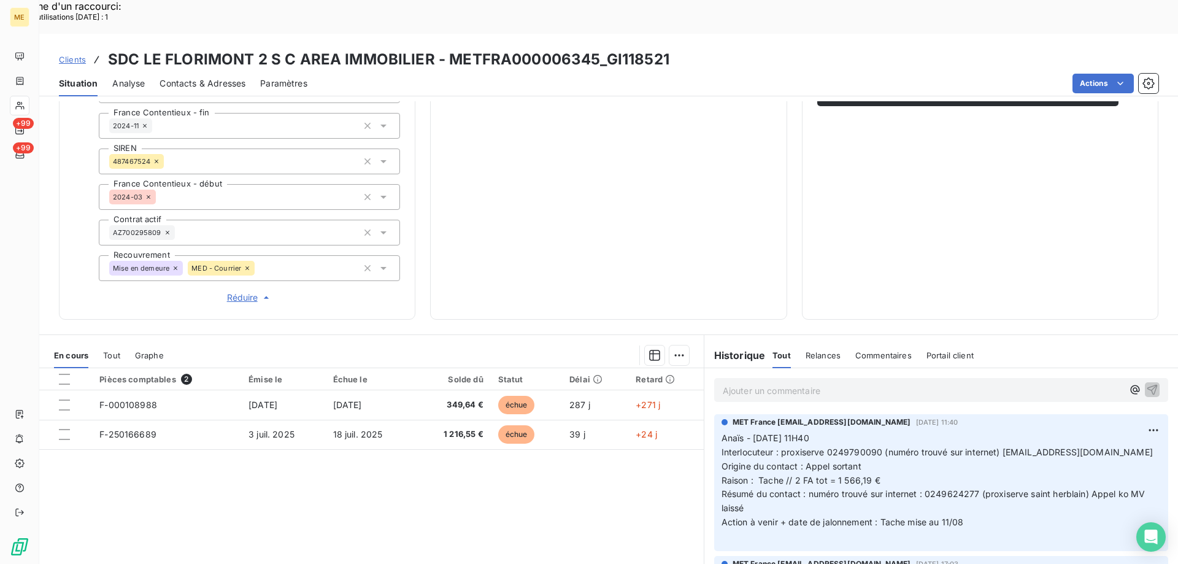
scroll to position [353, 0]
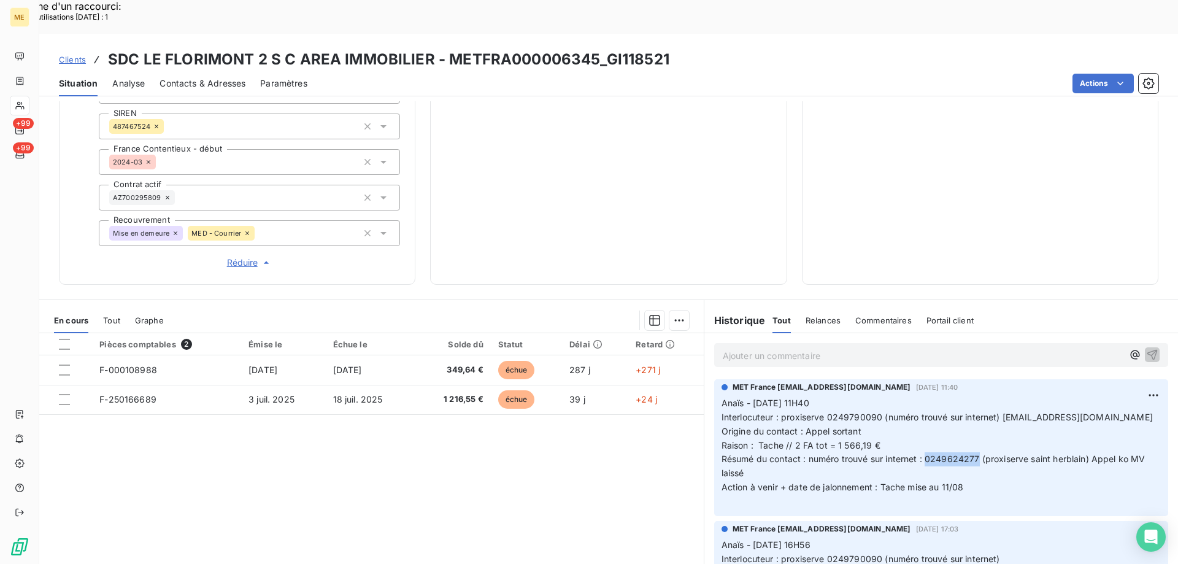
drag, startPoint x: 973, startPoint y: 413, endPoint x: 922, endPoint y: 417, distance: 51.7
click at [922, 453] on span "Résumé du contact : numéro trouvé sur internet : 0249624277 (proxiserve saint h…" at bounding box center [934, 465] width 426 height 25
copy span "0249624277"
drag, startPoint x: 999, startPoint y: 371, endPoint x: 1129, endPoint y: 375, distance: 130.7
click at [1129, 396] on p "Anaïs - 06/08/2025 - 11H40 Interlocuteur : proxiserve 0249790090 (numéro trouvé…" at bounding box center [940, 452] width 439 height 112
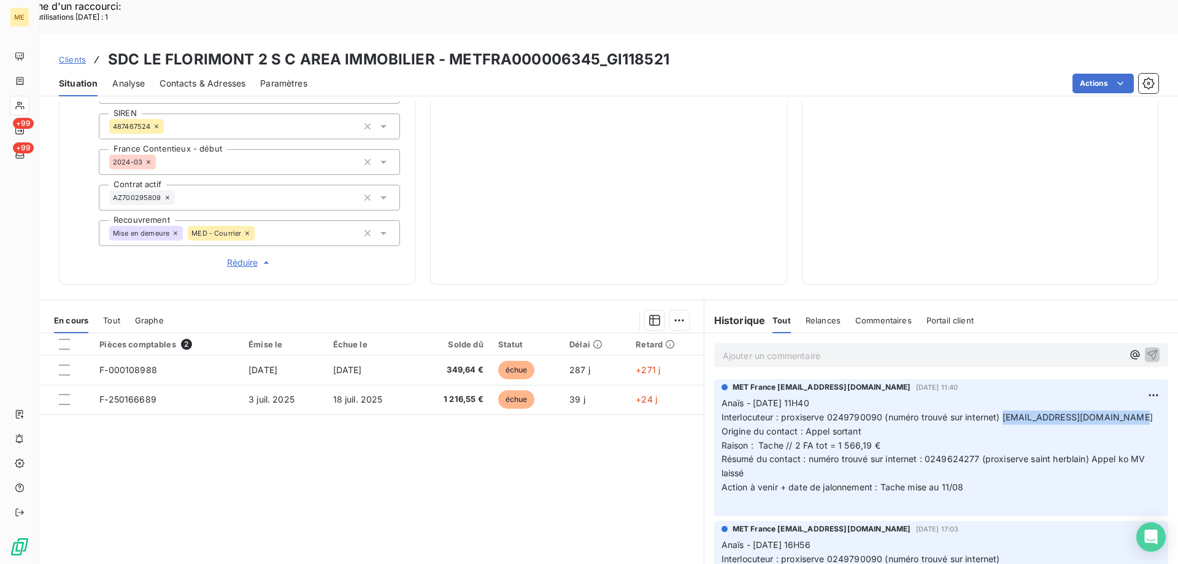
copy span "[EMAIL_ADDRESS][DOMAIN_NAME]"
drag, startPoint x: 791, startPoint y: 405, endPoint x: 897, endPoint y: 400, distance: 105.6
click at [897, 400] on p "Anaïs - 06/08/2025 - 11H40 Interlocuteur : proxiserve 0249790090 (numéro trouvé…" at bounding box center [940, 452] width 439 height 112
copy span "2 FA tot = 1 566,19 €"
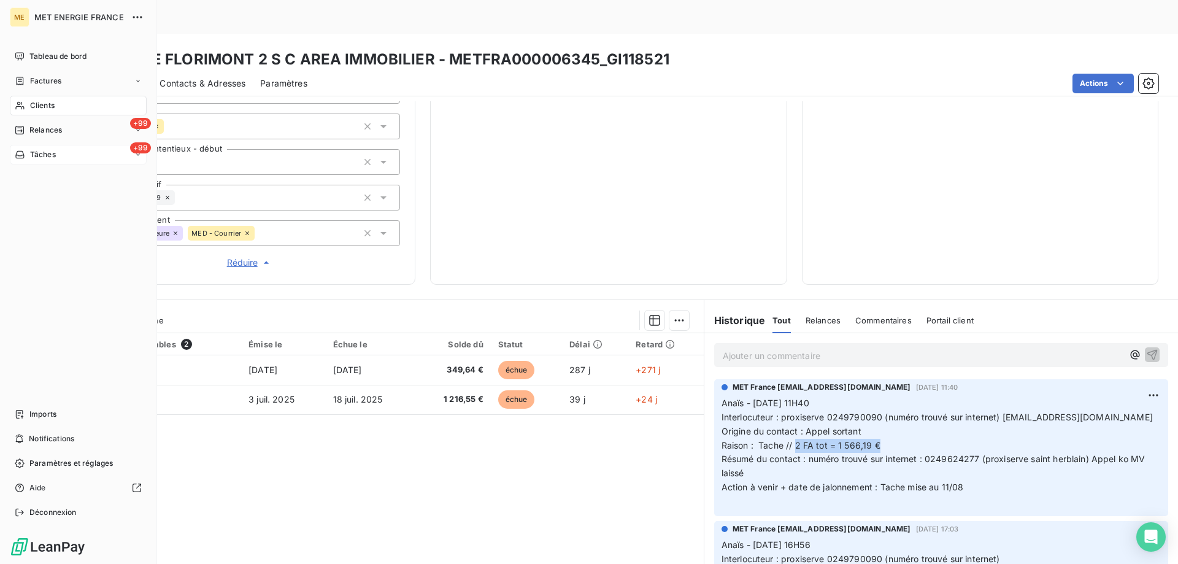
drag, startPoint x: 53, startPoint y: 155, endPoint x: 50, endPoint y: 164, distance: 9.1
click at [53, 155] on span "Tâches" at bounding box center [43, 154] width 26 height 11
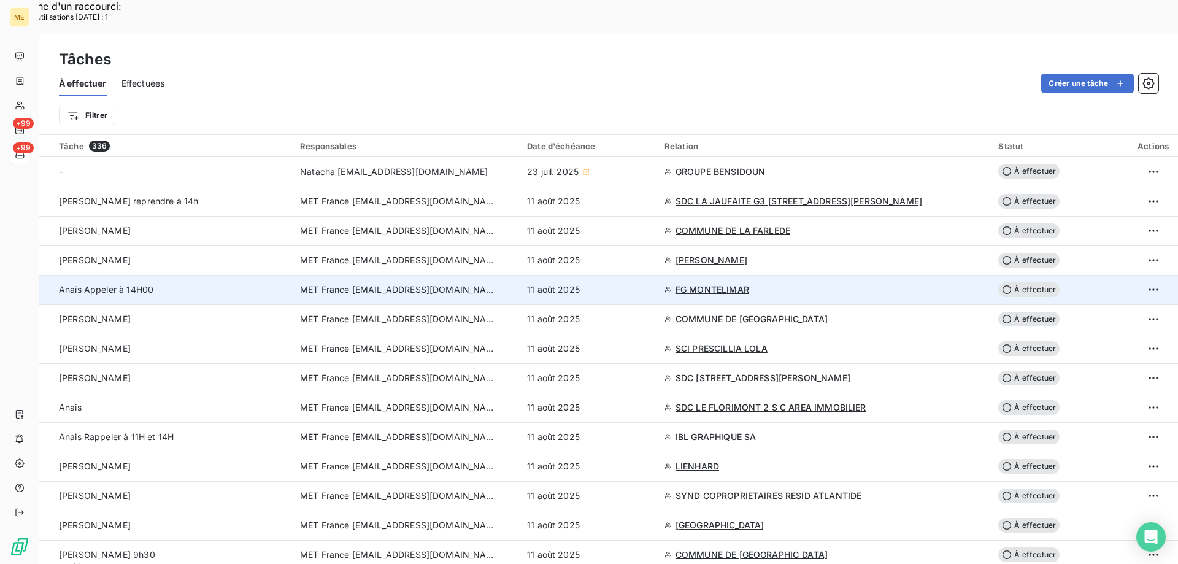
click at [641, 283] on div "11 août 2025" at bounding box center [588, 289] width 123 height 12
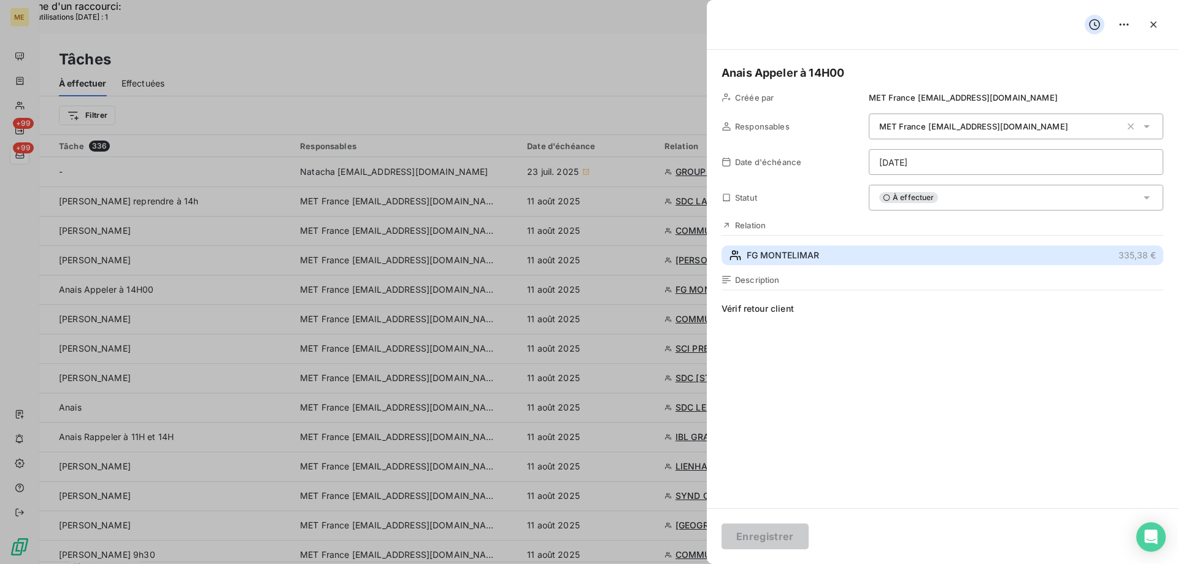
click at [791, 251] on span "FG MONTELIMAR" at bounding box center [782, 255] width 72 height 12
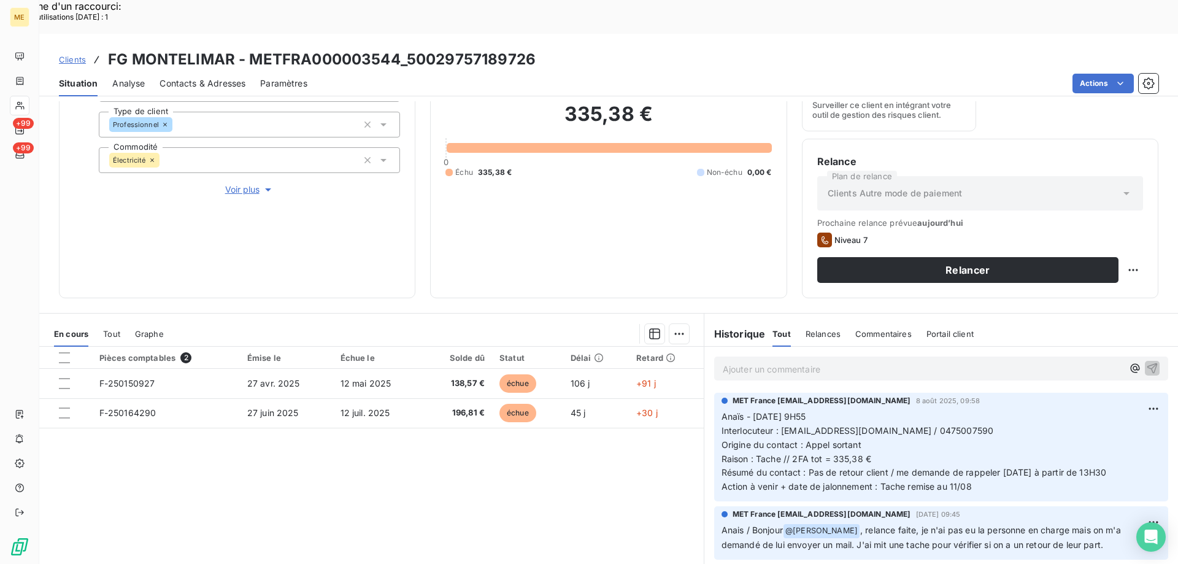
scroll to position [164, 0]
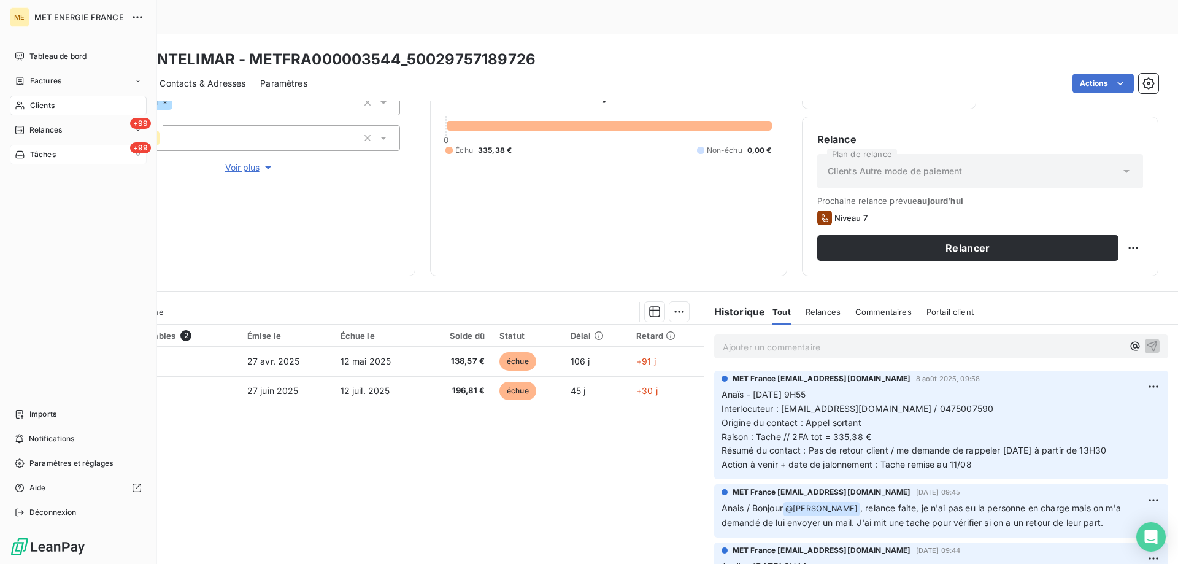
click at [30, 151] on span "Tâches" at bounding box center [43, 154] width 26 height 11
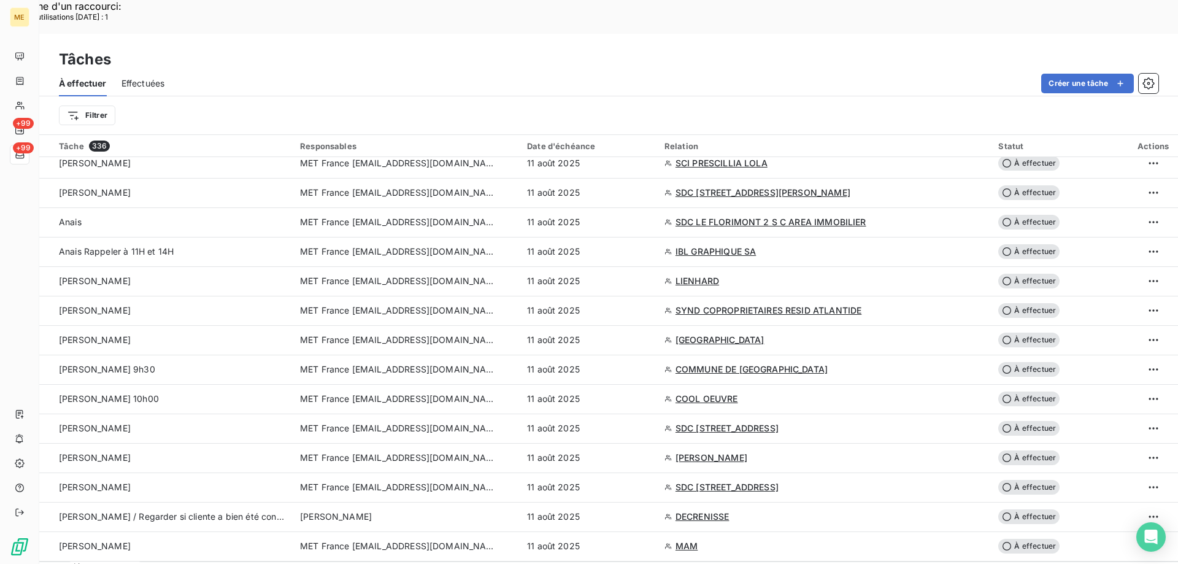
scroll to position [429, 0]
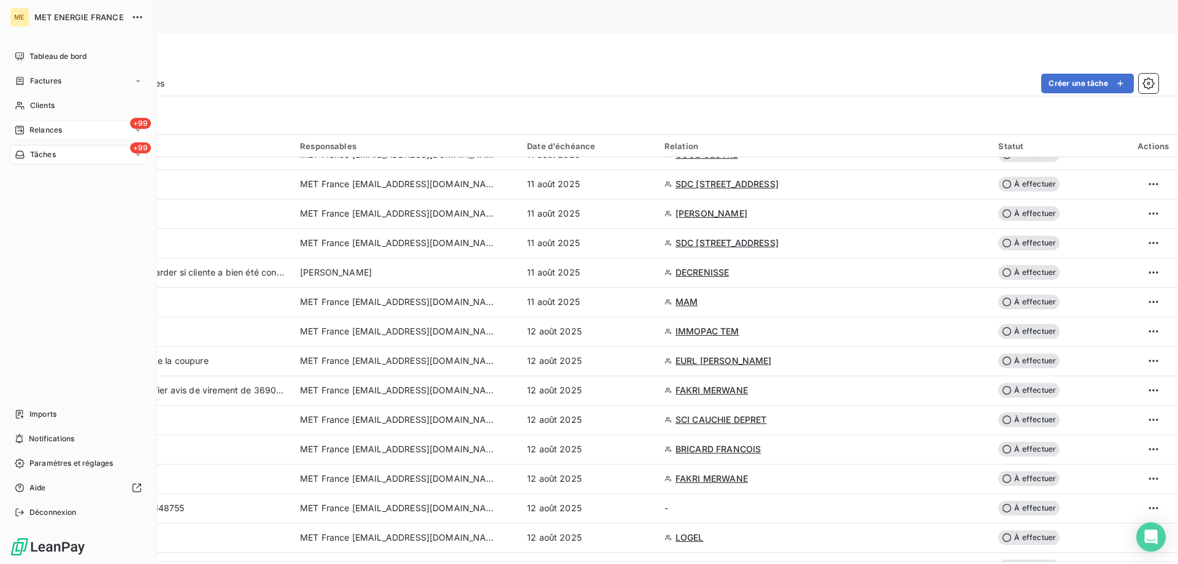
click at [41, 132] on span "Relances" at bounding box center [45, 130] width 33 height 11
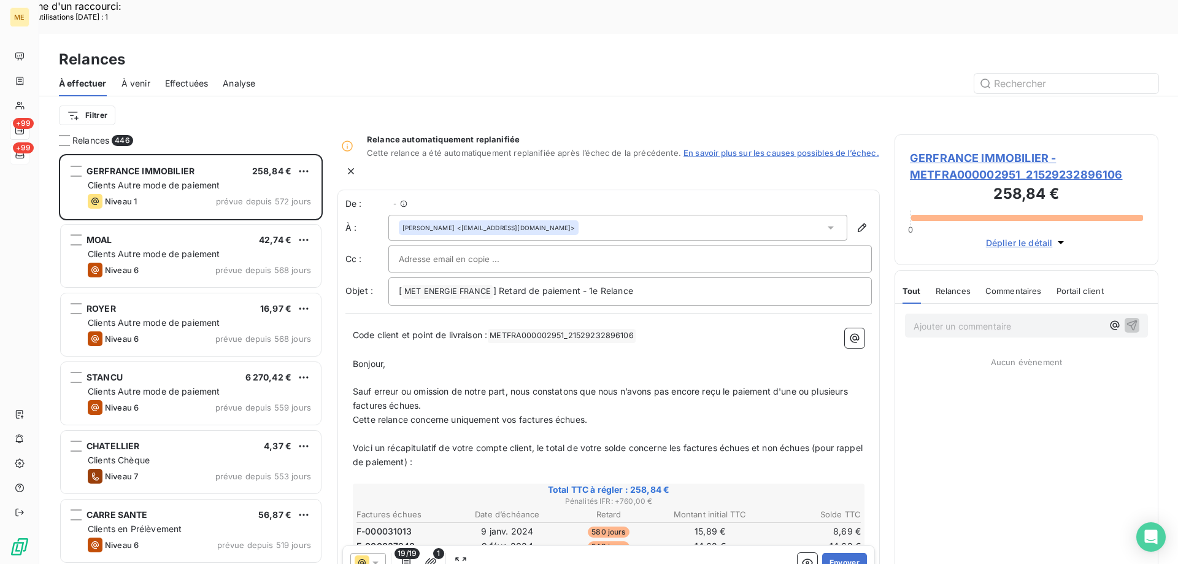
scroll to position [434, 255]
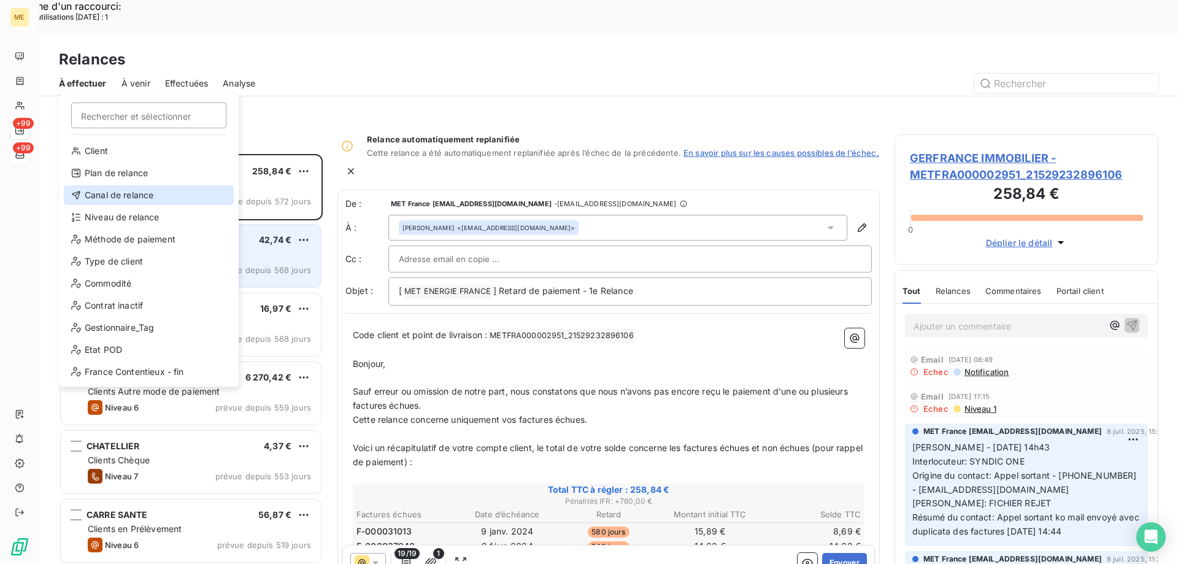
click at [160, 197] on div "Canal de relance" at bounding box center [149, 195] width 170 height 20
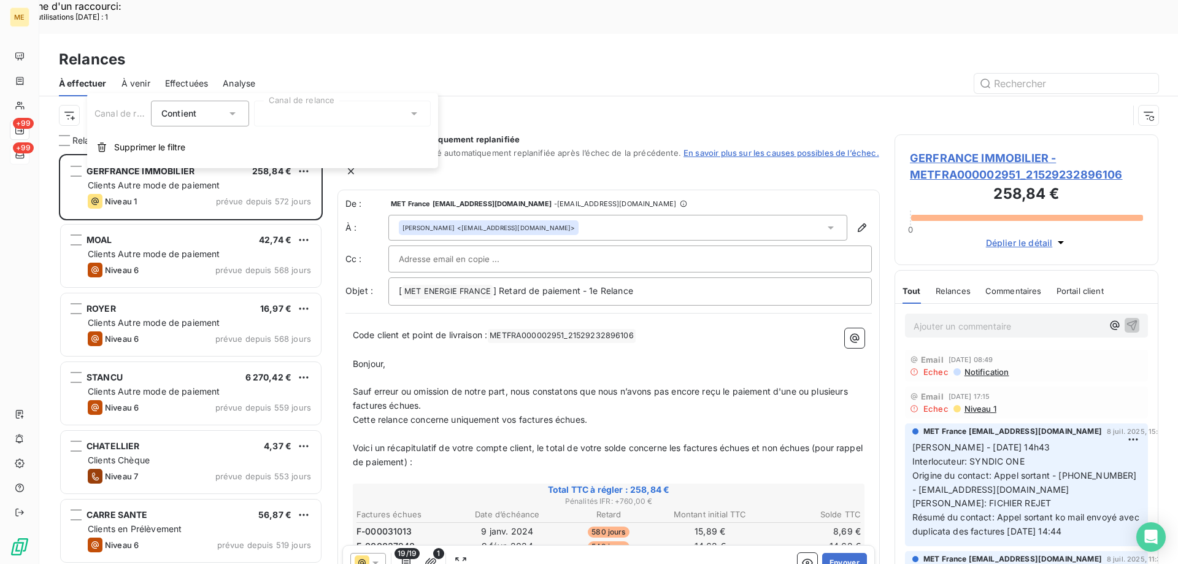
click at [319, 121] on div at bounding box center [342, 114] width 177 height 26
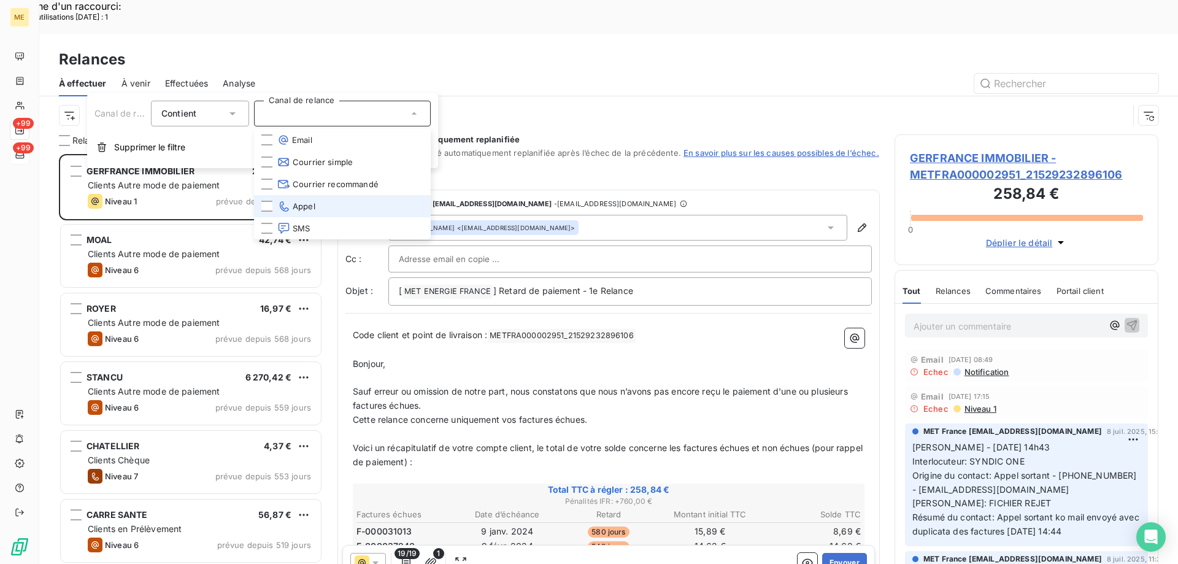
click at [345, 208] on li "Appel" at bounding box center [342, 206] width 177 height 22
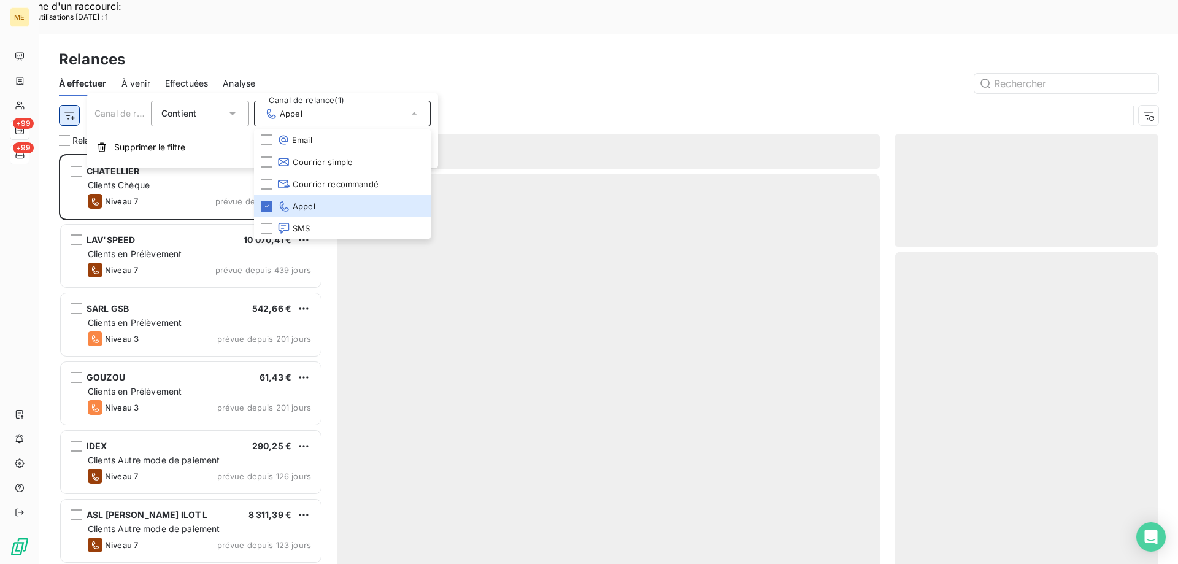
scroll to position [434, 255]
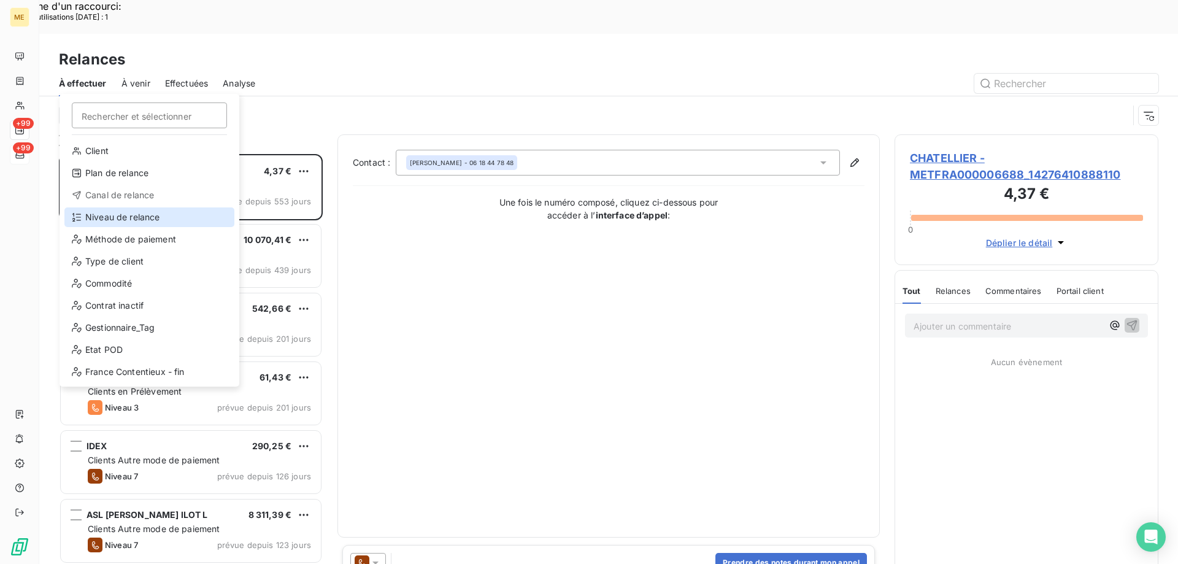
click at [166, 213] on div "Niveau de relance" at bounding box center [149, 217] width 170 height 20
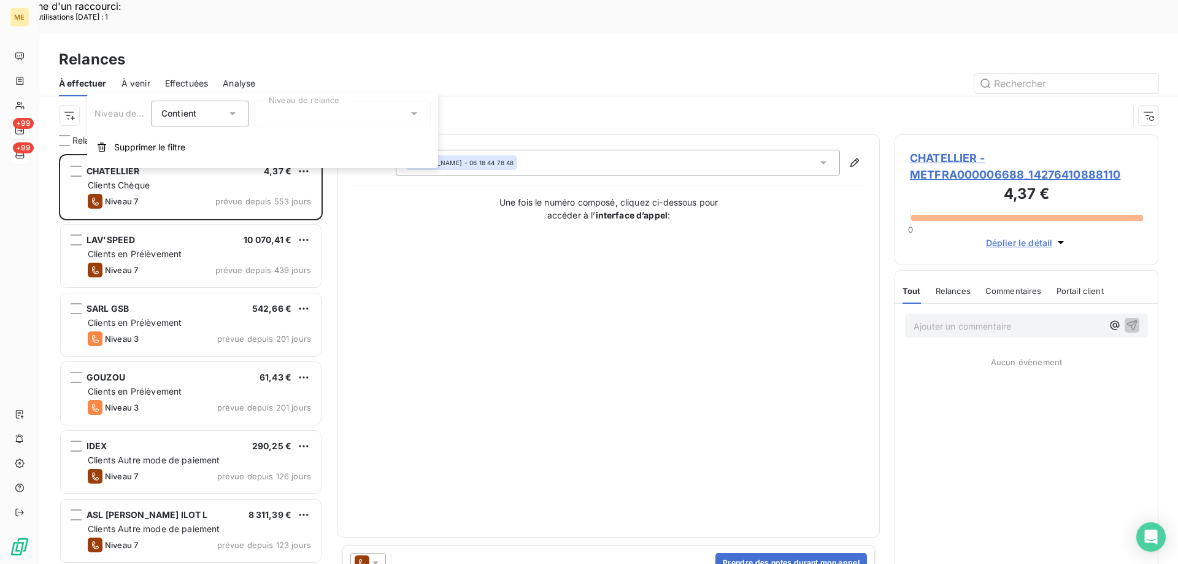
click at [332, 117] on div at bounding box center [342, 114] width 177 height 26
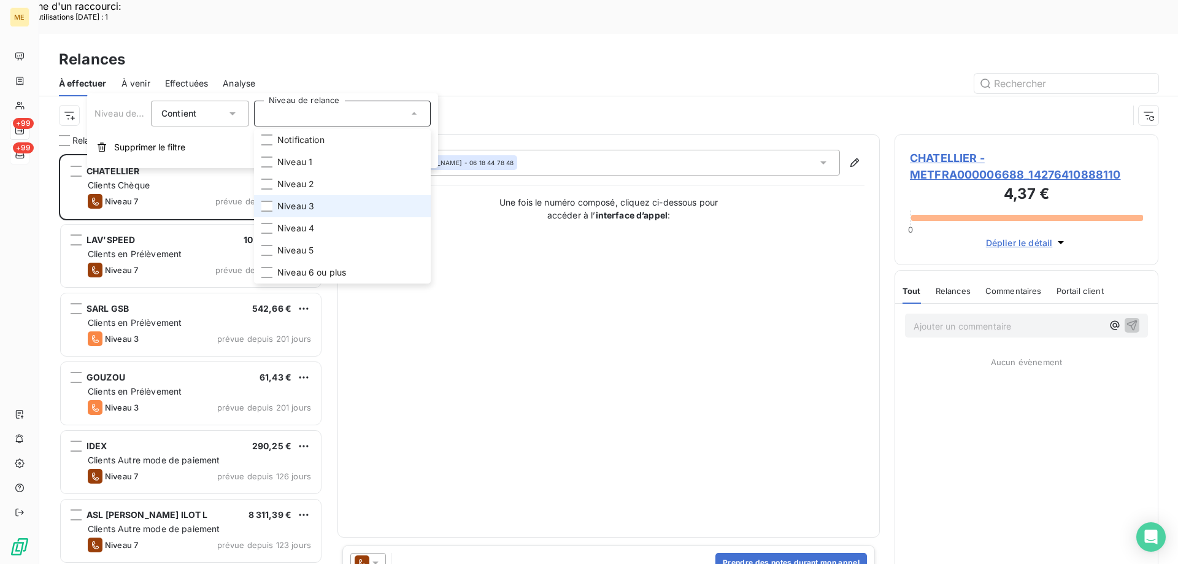
click at [329, 209] on li "Niveau 3" at bounding box center [342, 206] width 177 height 22
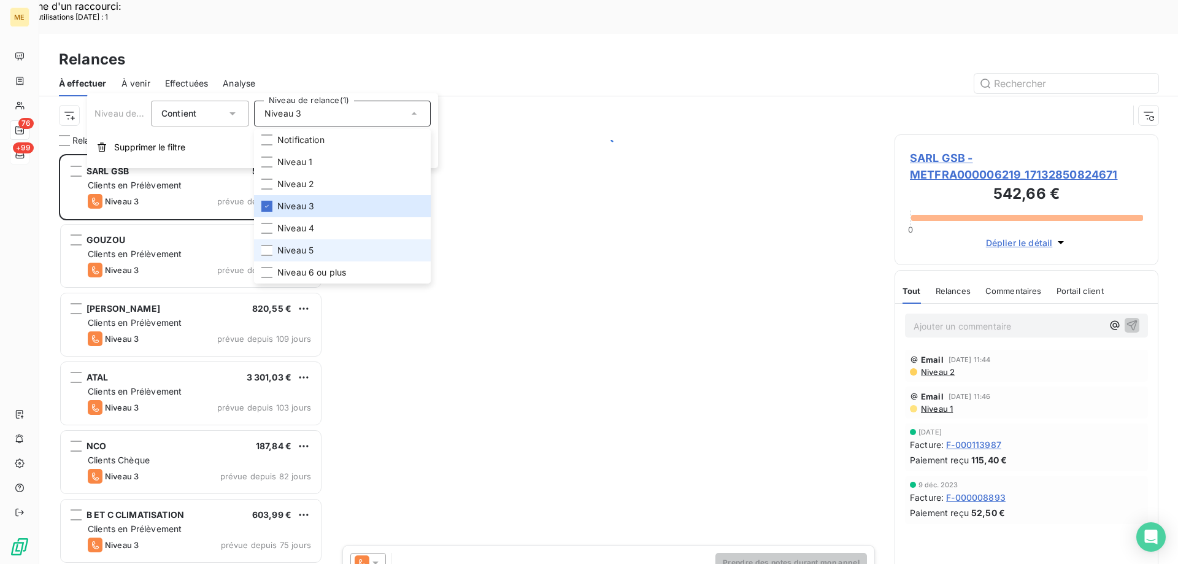
scroll to position [434, 255]
click at [332, 248] on li "Niveau 5" at bounding box center [342, 250] width 177 height 22
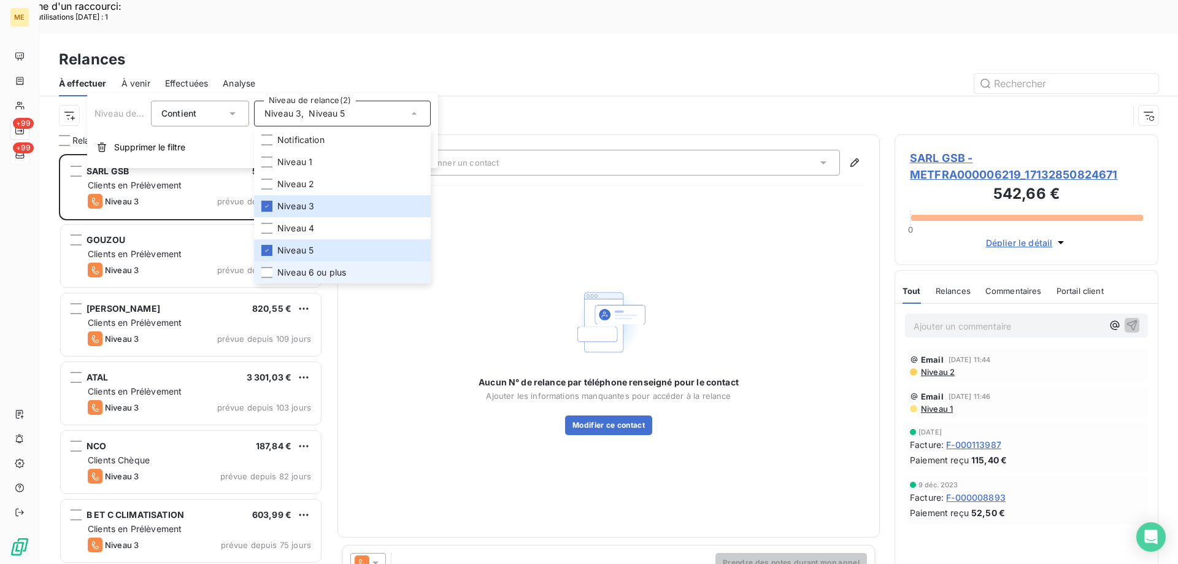
click at [316, 282] on li "Niveau 6 ou plus" at bounding box center [342, 272] width 177 height 22
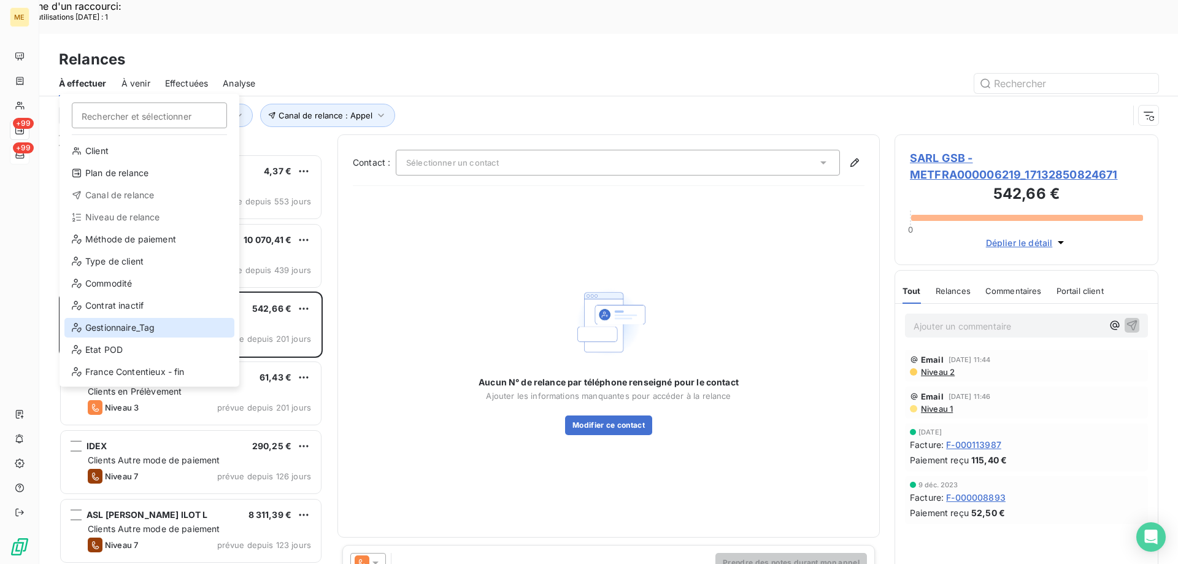
click at [115, 326] on div "Gestionnaire_Tag" at bounding box center [149, 328] width 170 height 20
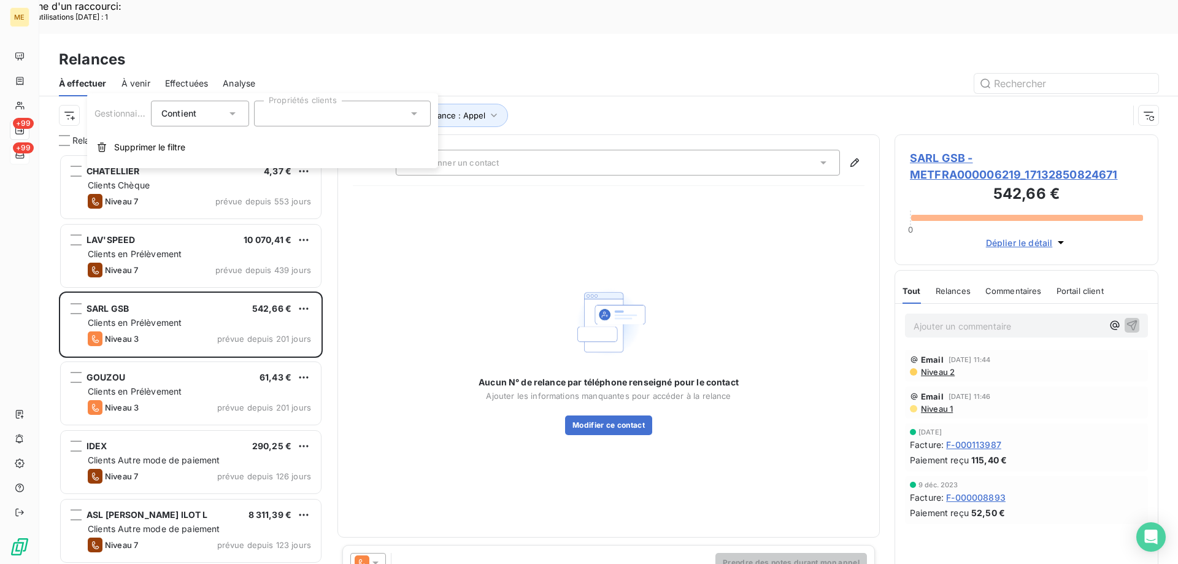
click at [385, 117] on div at bounding box center [342, 114] width 177 height 26
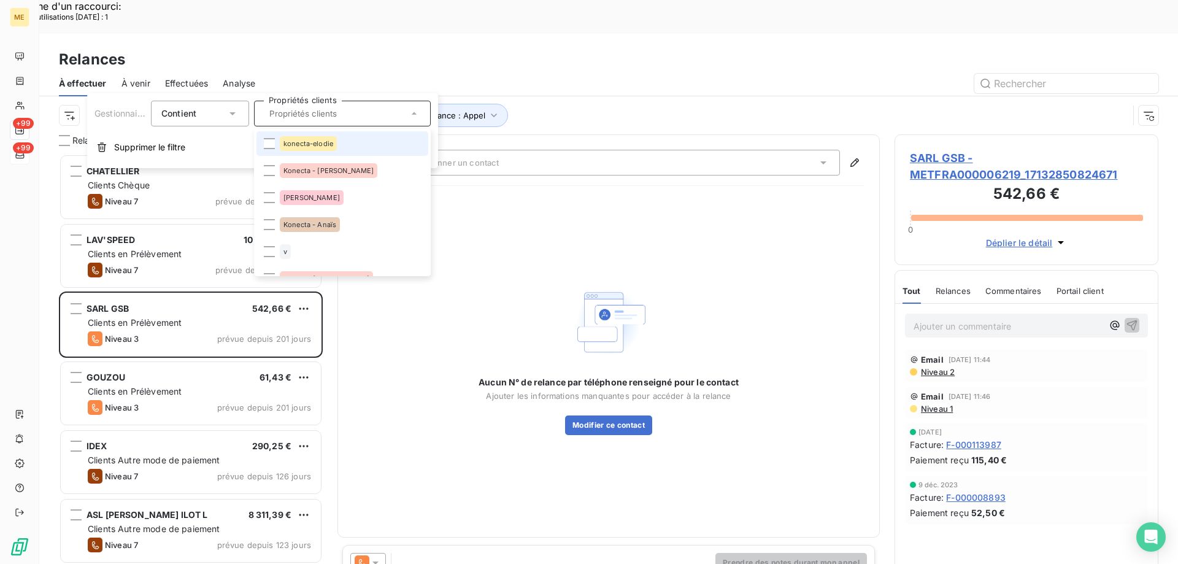
click at [328, 137] on div "konecta-elodie" at bounding box center [308, 143] width 57 height 15
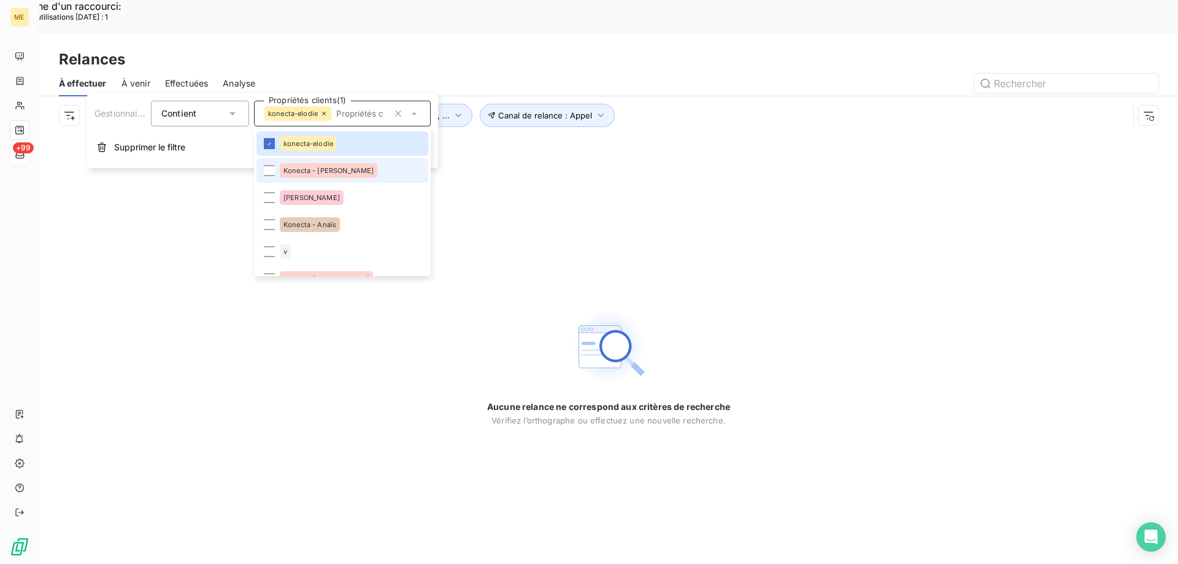
click at [342, 175] on li "Konecta - Cindy" at bounding box center [342, 170] width 172 height 25
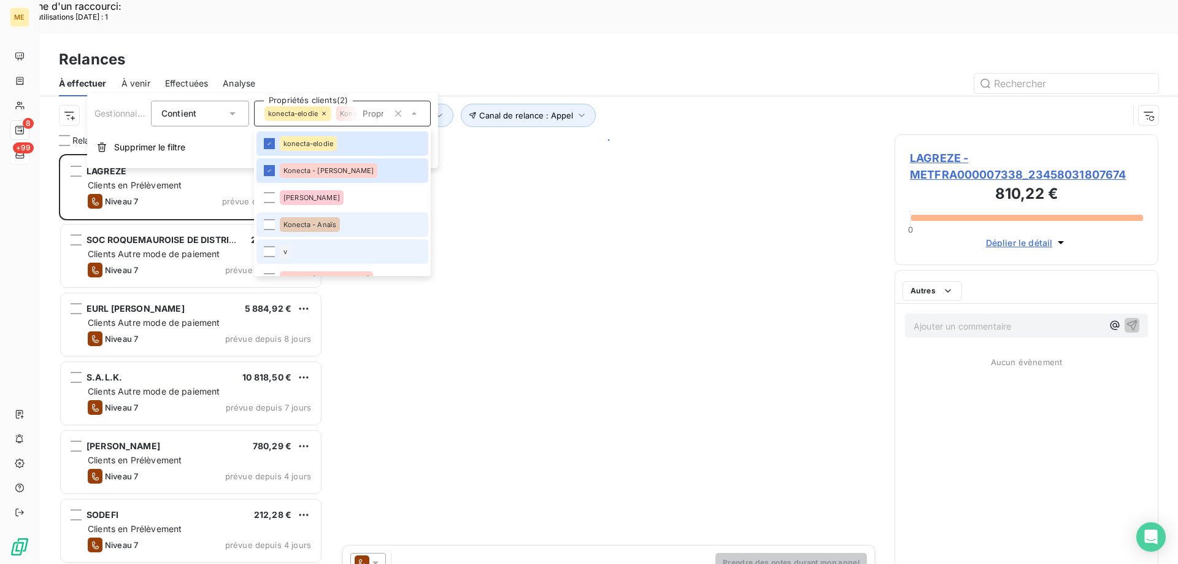
scroll to position [434, 255]
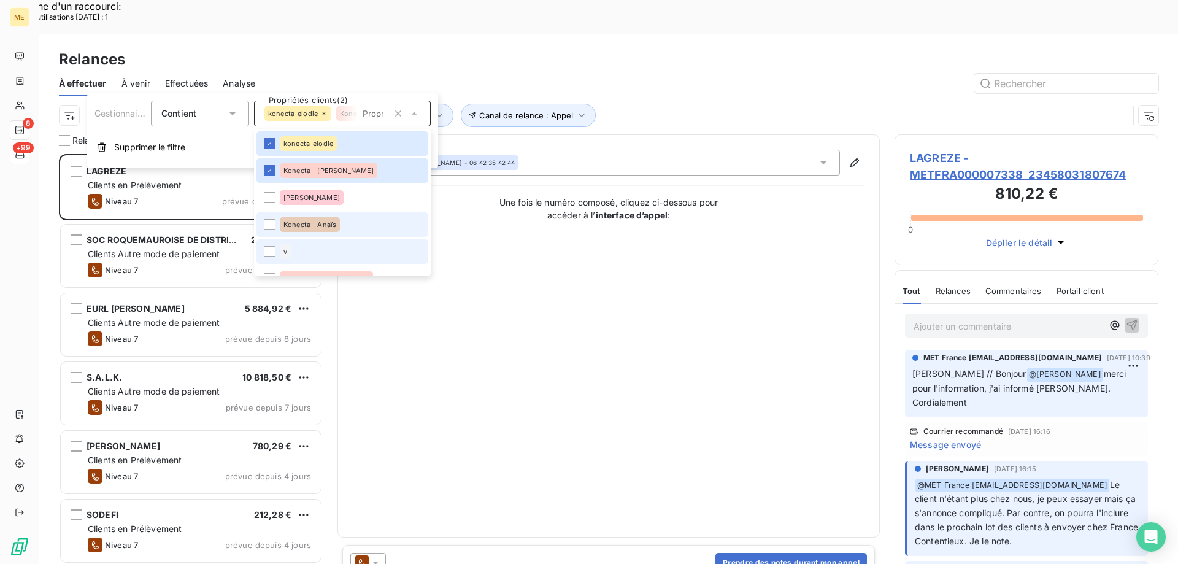
drag, startPoint x: 340, startPoint y: 240, endPoint x: 337, endPoint y: 229, distance: 12.1
click at [340, 240] on li "v" at bounding box center [342, 251] width 172 height 25
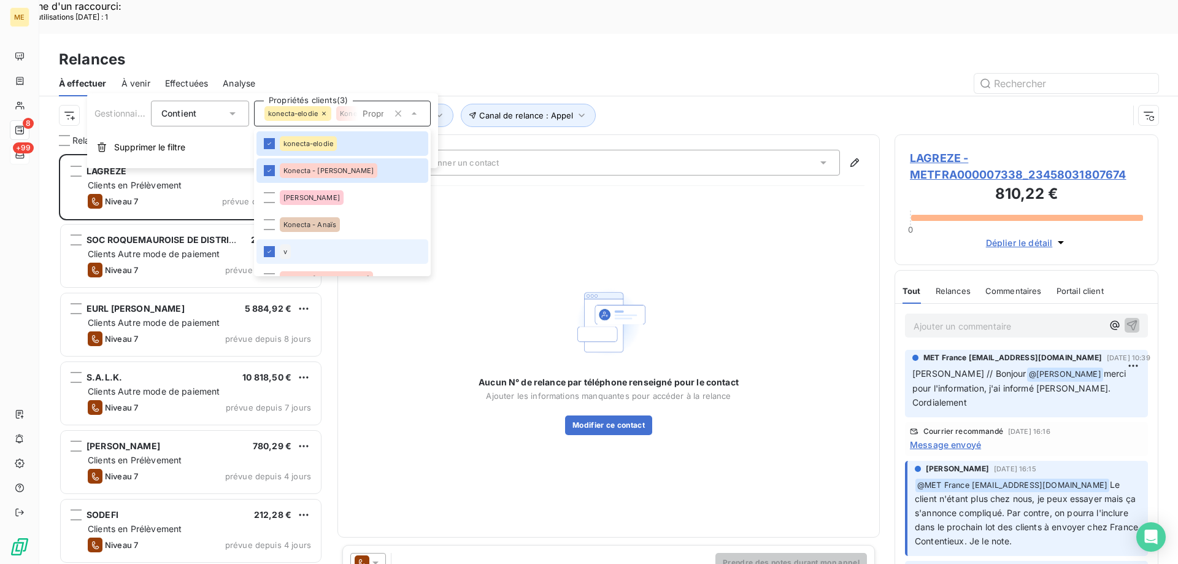
click at [333, 247] on li "v" at bounding box center [342, 251] width 172 height 25
click at [333, 222] on span "Konecta - Anaïs" at bounding box center [309, 224] width 53 height 7
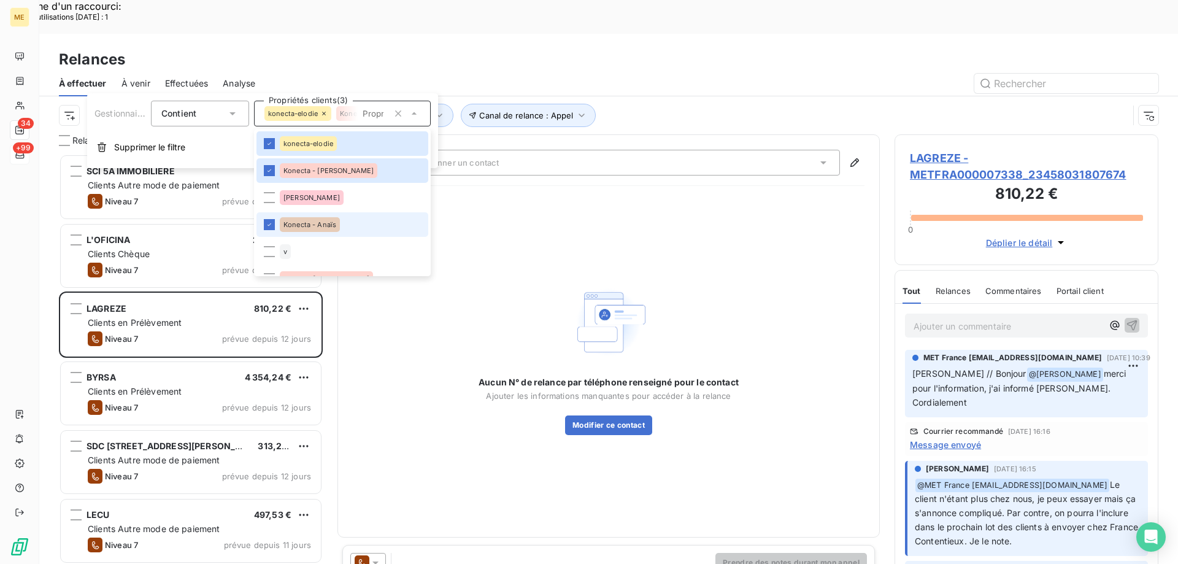
scroll to position [61, 0]
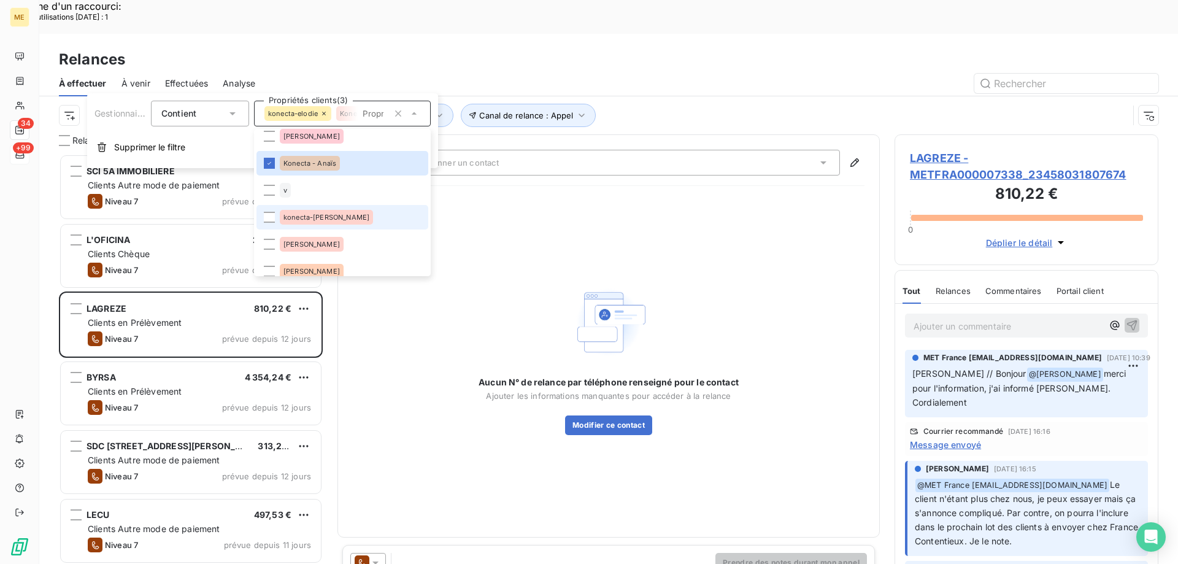
click at [350, 222] on li "konecta-[PERSON_NAME]" at bounding box center [342, 217] width 172 height 25
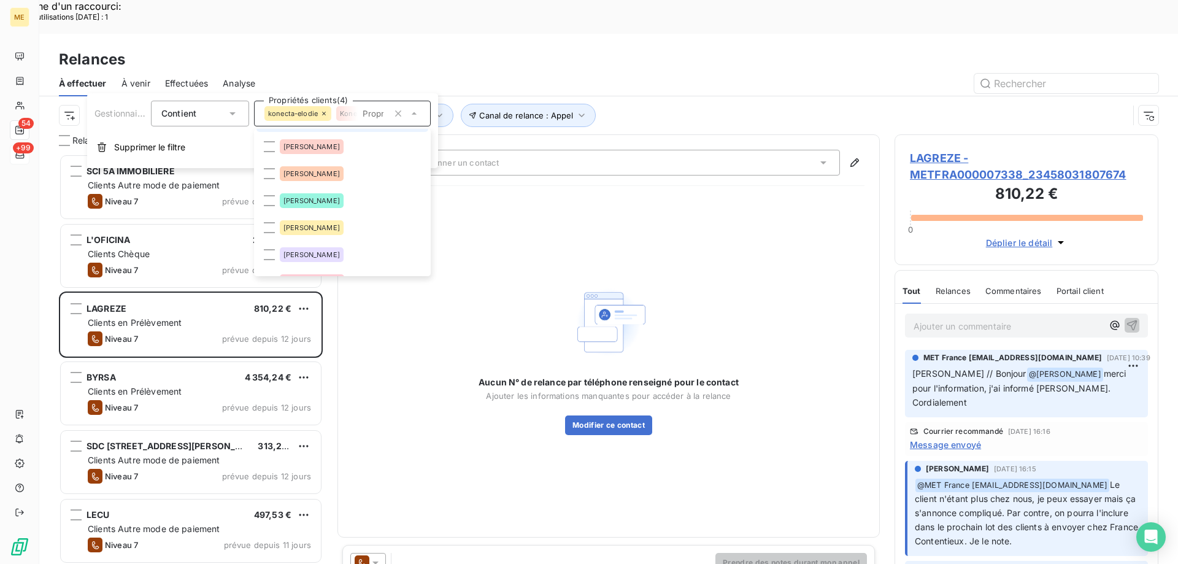
scroll to position [184, 0]
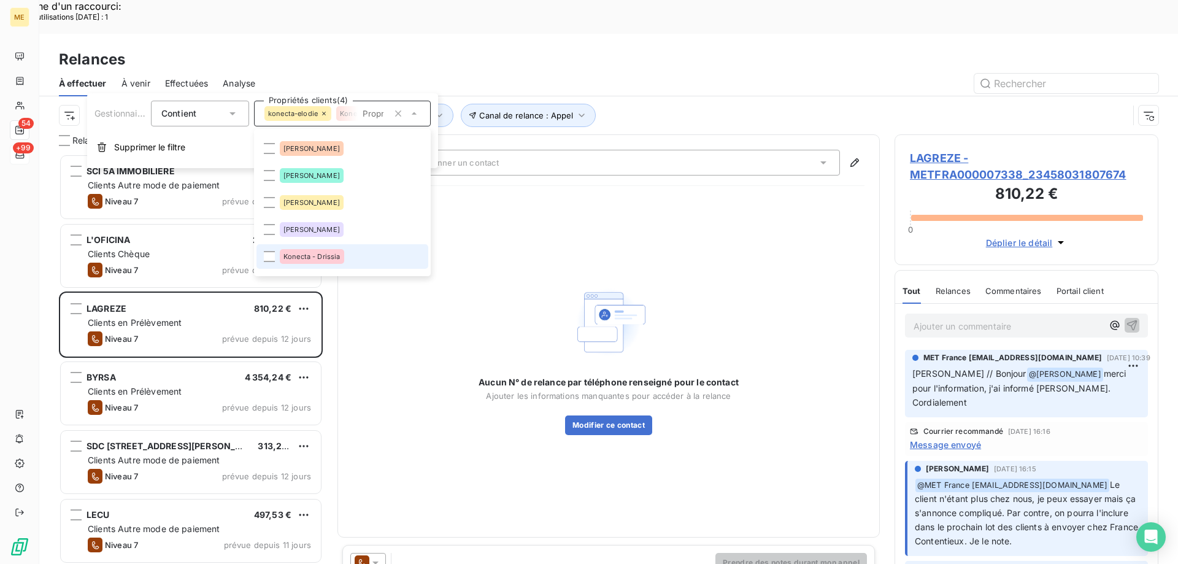
click at [333, 250] on div "Konecta - Drissia" at bounding box center [312, 256] width 64 height 15
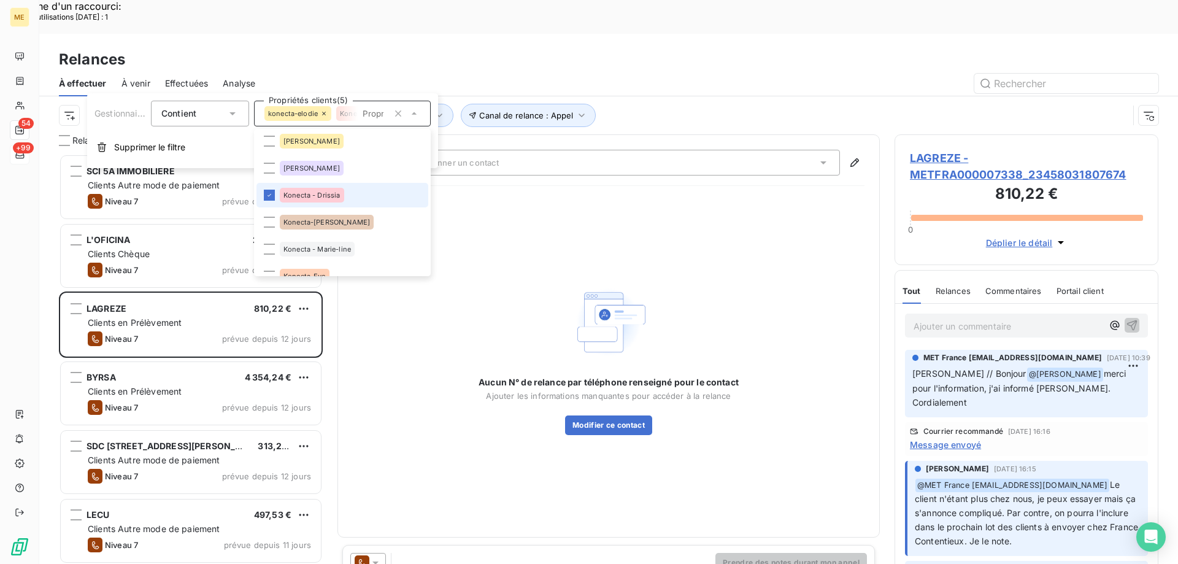
scroll to position [434, 255]
click at [340, 221] on div "Konecta-[PERSON_NAME]" at bounding box center [327, 222] width 94 height 15
click at [348, 247] on span "Konecta - Marie-line" at bounding box center [316, 248] width 67 height 7
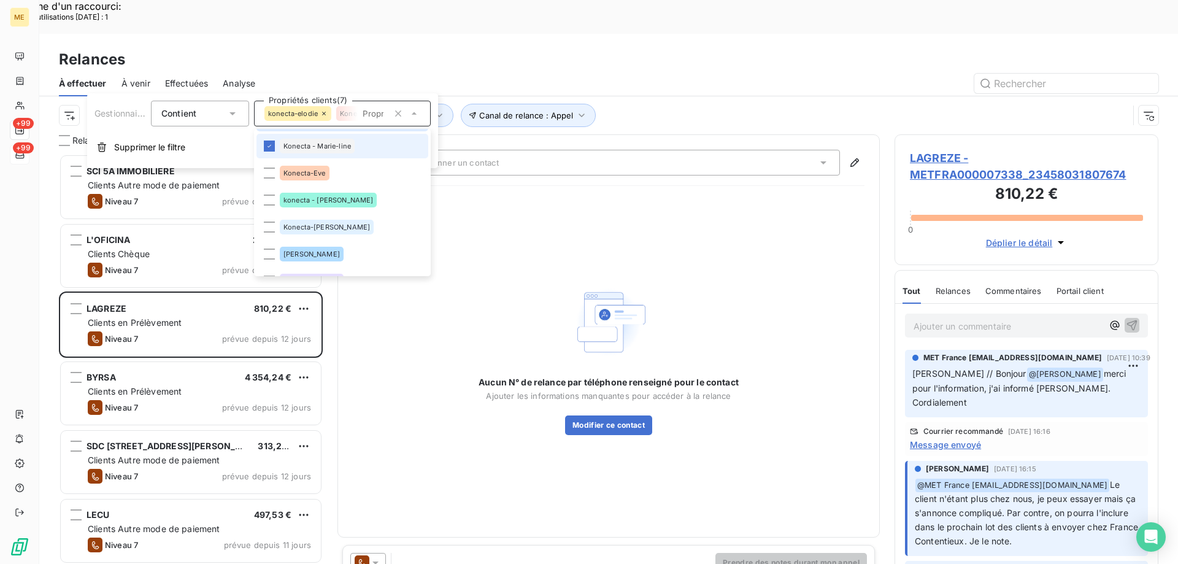
scroll to position [368, 0]
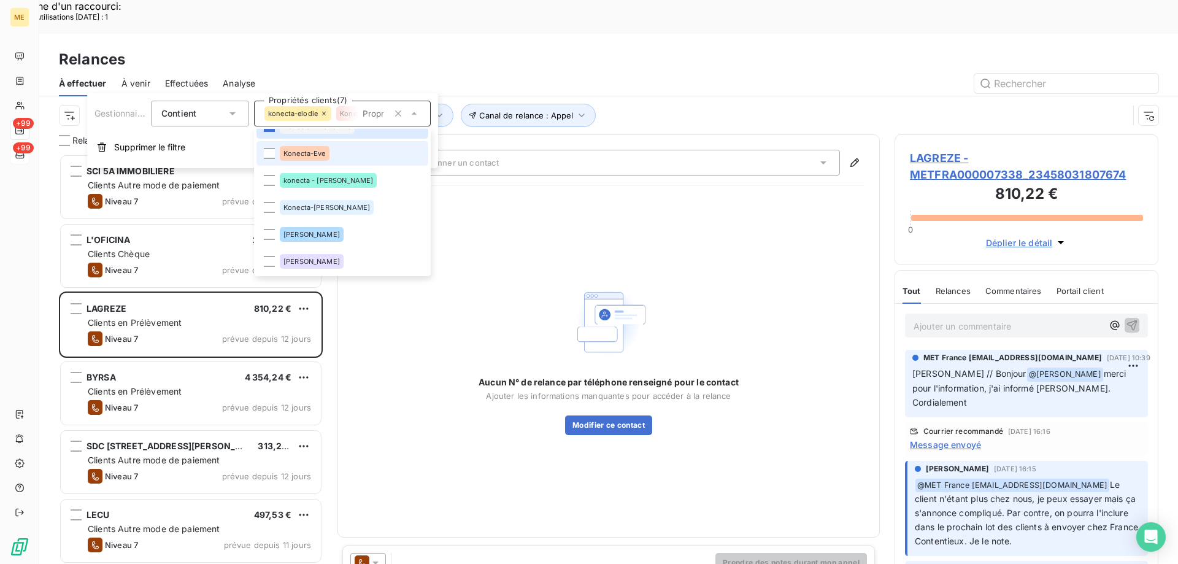
click at [340, 159] on li "Konecta-Eve" at bounding box center [342, 153] width 172 height 25
click at [345, 184] on li "konecta - lisa" at bounding box center [342, 180] width 172 height 25
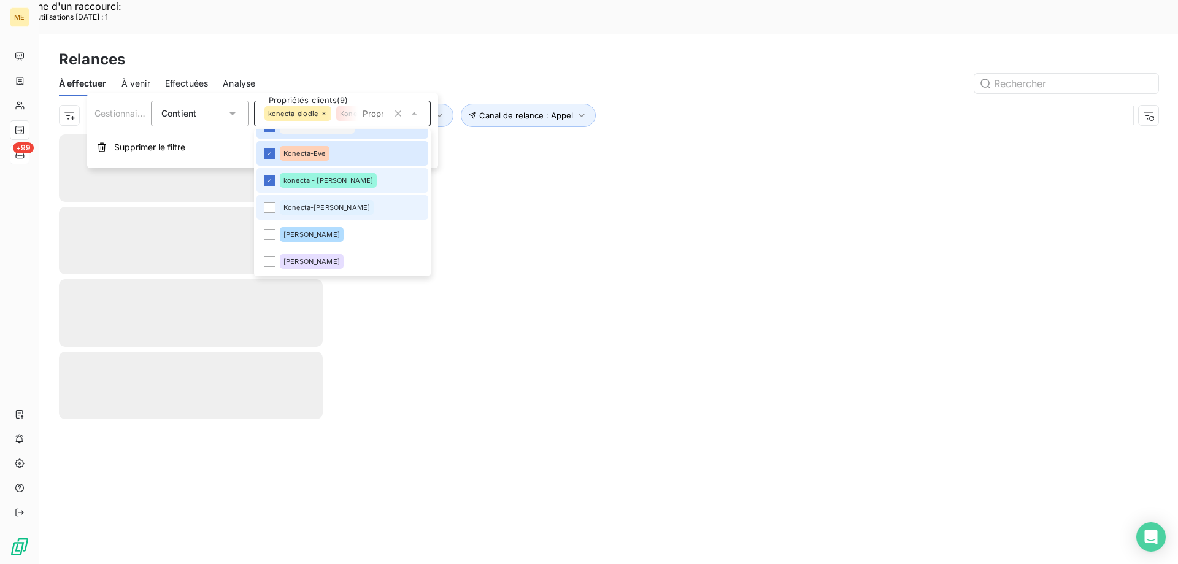
click at [341, 215] on li "Konecta-[PERSON_NAME]" at bounding box center [342, 207] width 172 height 25
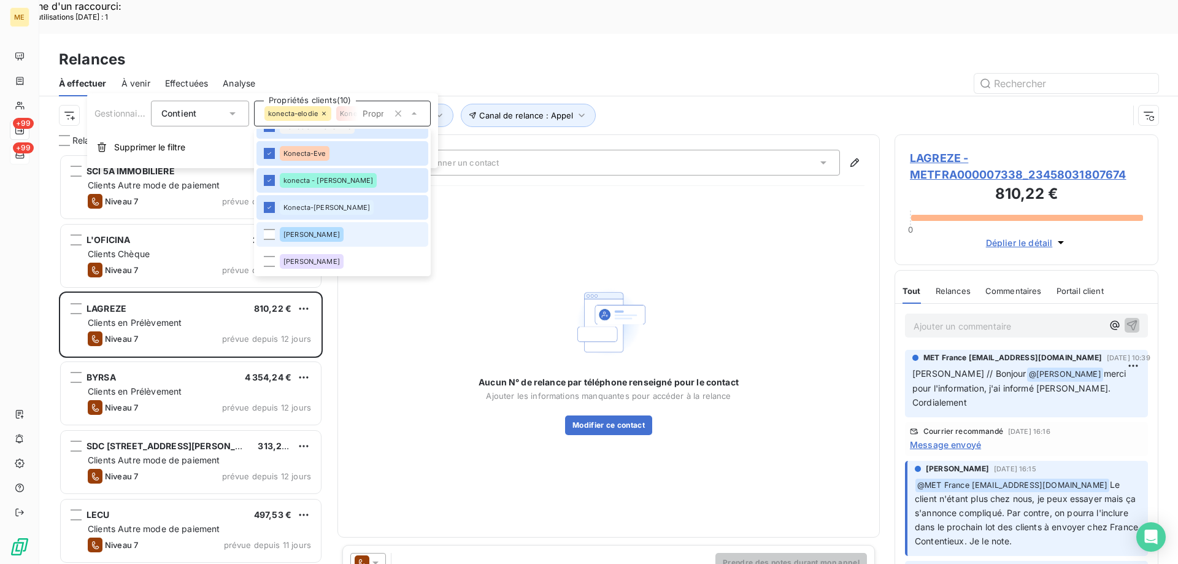
scroll to position [0, 0]
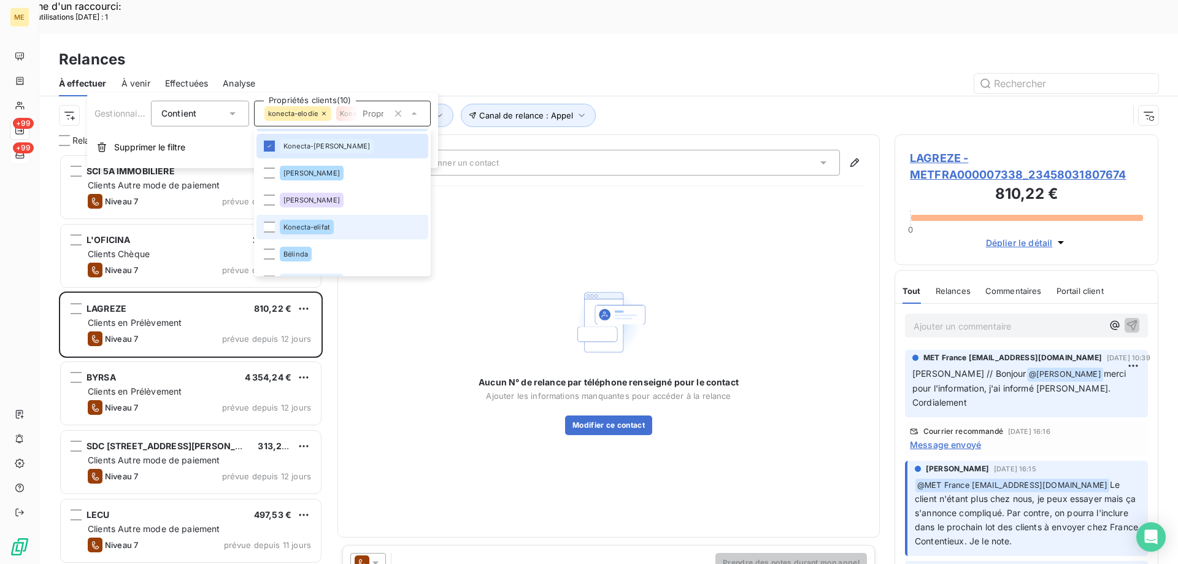
click at [333, 229] on div "Konecta-elifat" at bounding box center [307, 227] width 54 height 15
click at [718, 104] on div "Canal de relance : Appel Niveau de relance : Niveau 3 , ... Gestionnaire_Tag : …" at bounding box center [593, 115] width 1069 height 23
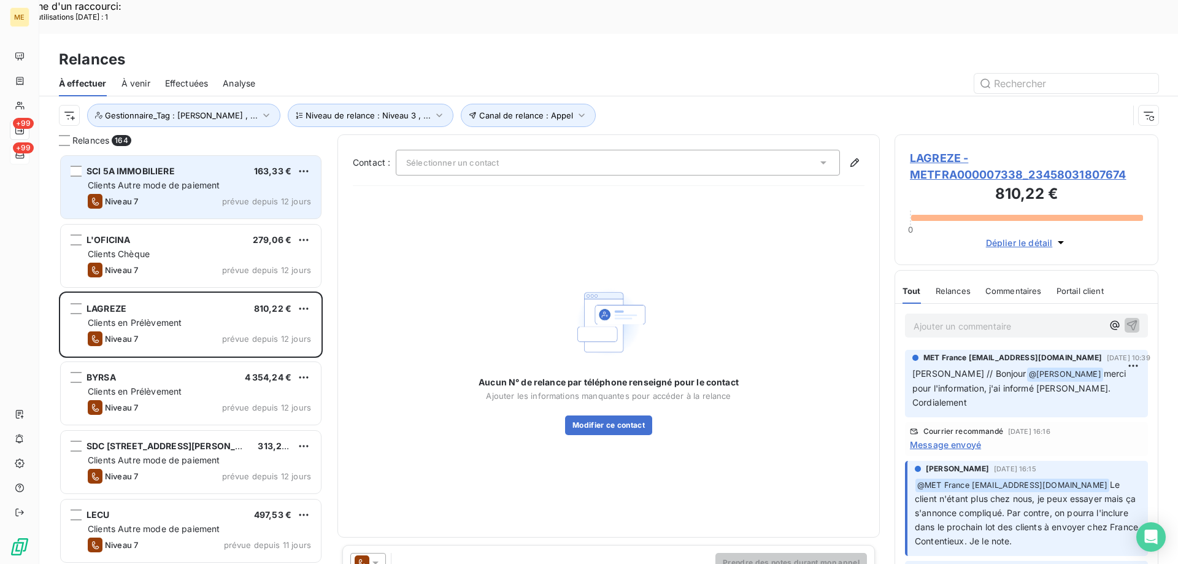
click at [147, 179] on div "Clients Autre mode de paiement" at bounding box center [199, 185] width 223 height 12
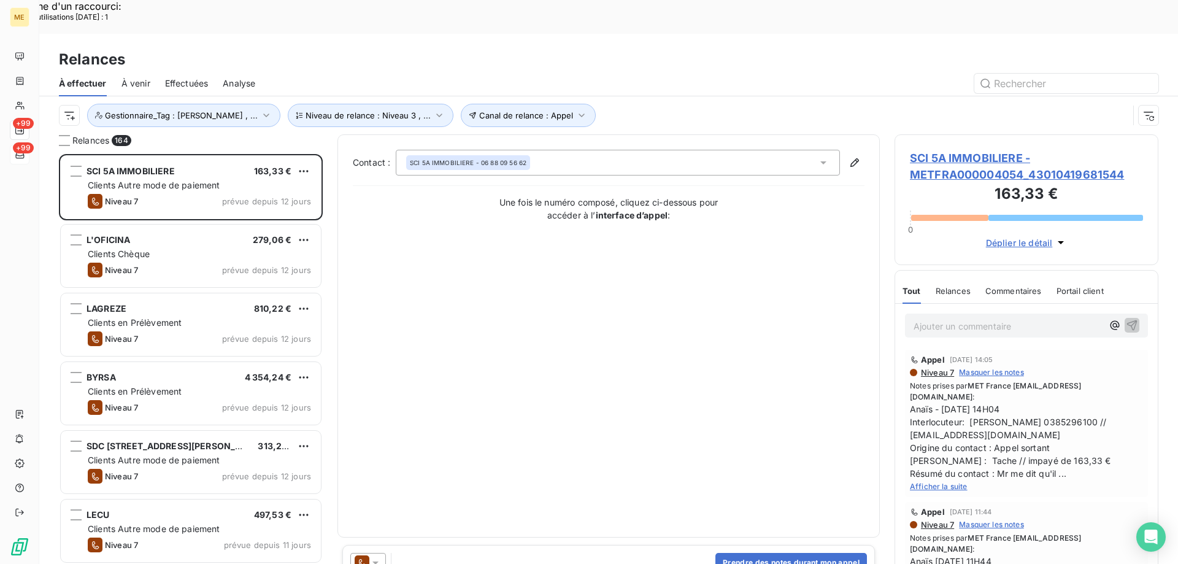
click at [946, 150] on span "SCI 5A IMMOBILIERE - METFRA000004054_43010419681544" at bounding box center [1026, 166] width 233 height 33
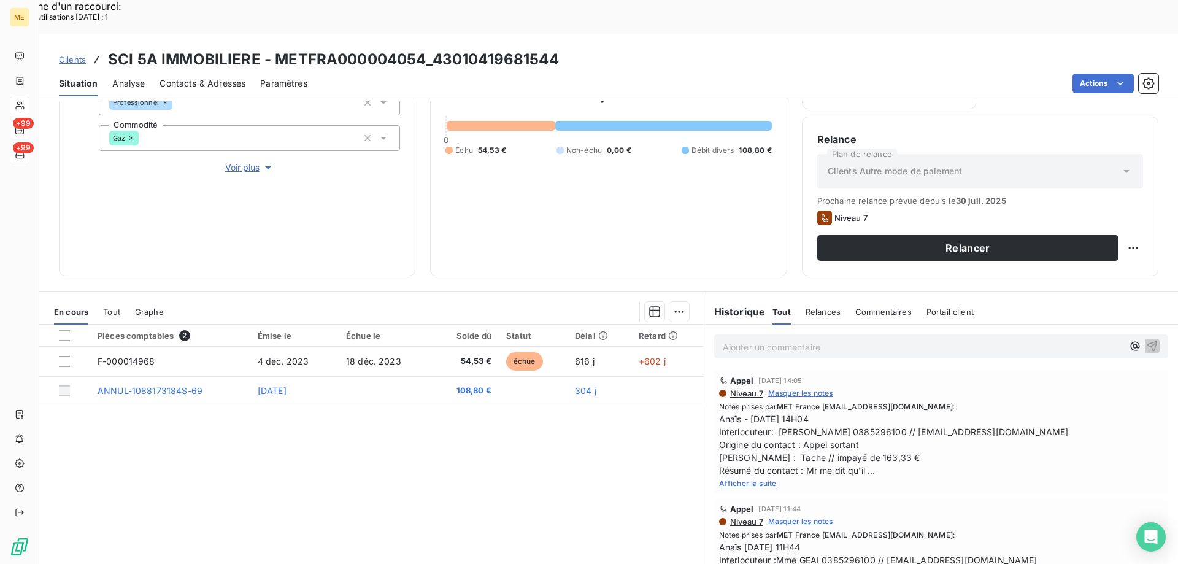
click at [760, 478] on span "Afficher la suite" at bounding box center [748, 482] width 58 height 9
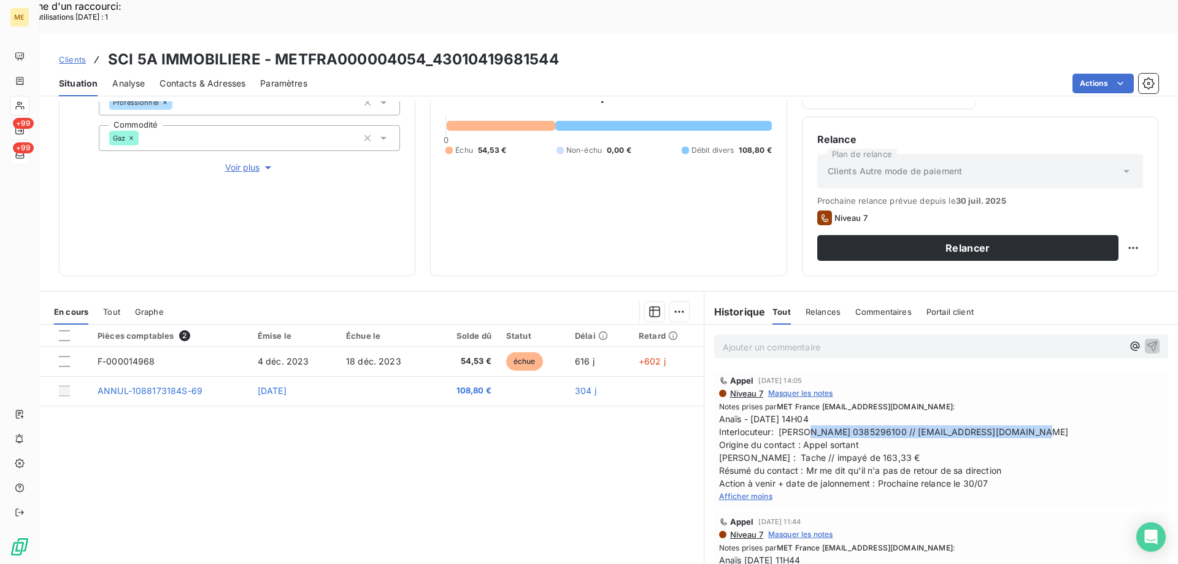
drag, startPoint x: 775, startPoint y: 396, endPoint x: 1004, endPoint y: 402, distance: 229.5
click at [1005, 412] on span "Anaïs - 28/07/2025 - 14H04 Interlocuteur: Mr PERDUN 0385296100 // facturealaine…" at bounding box center [941, 450] width 444 height 77
copy span "[PERSON_NAME] 0385296100 // [EMAIL_ADDRESS][DOMAIN_NAME]"
click at [745, 491] on span "Afficher moins" at bounding box center [745, 495] width 53 height 9
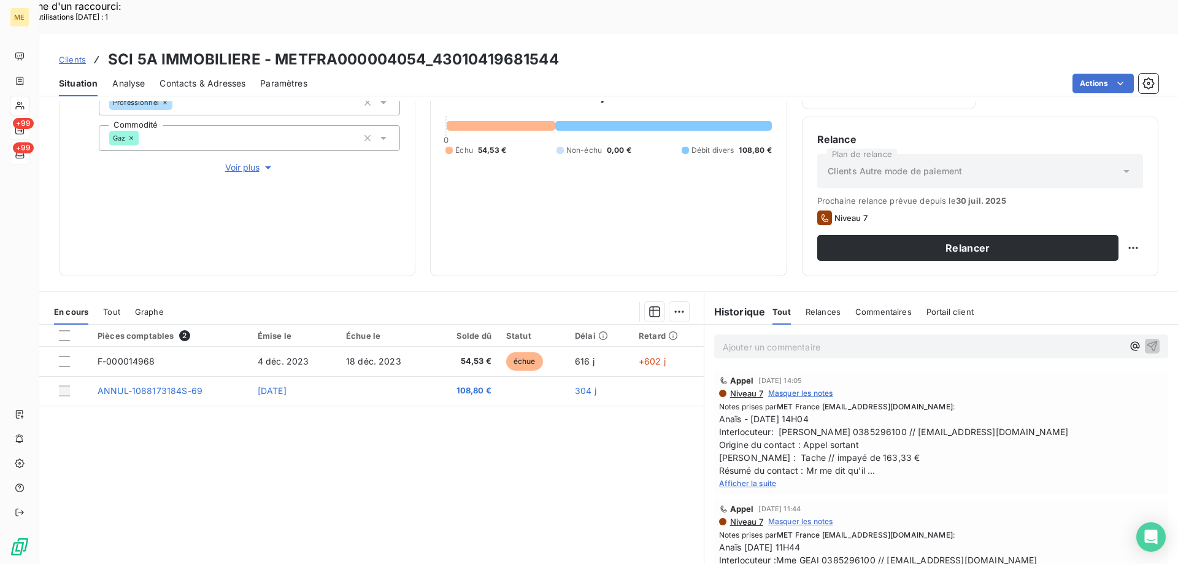
click at [756, 478] on span "Afficher la suite" at bounding box center [748, 482] width 58 height 9
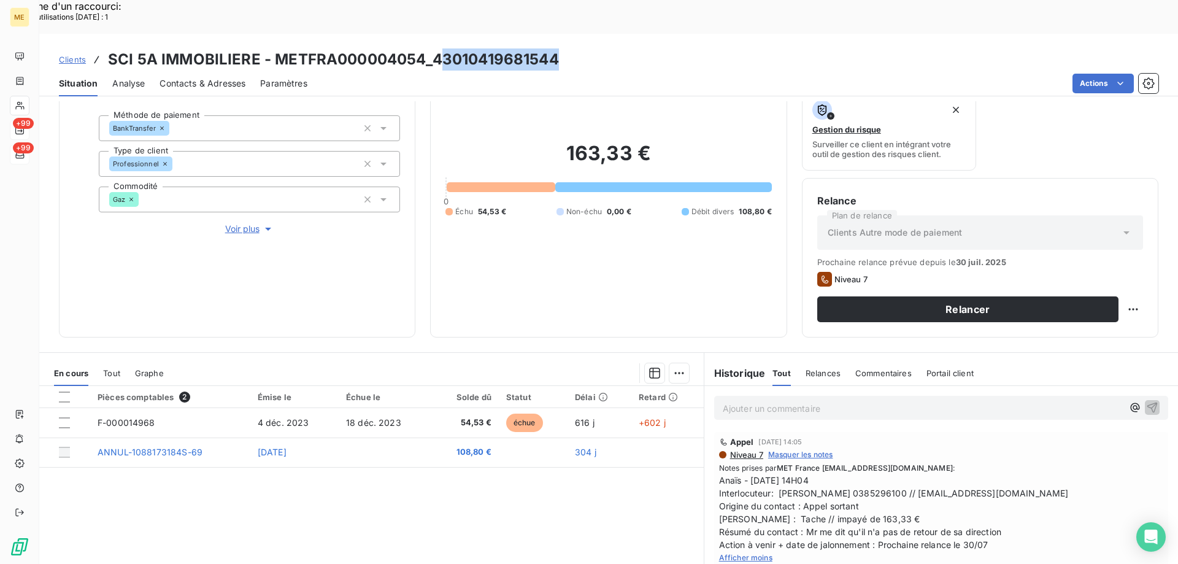
drag, startPoint x: 566, startPoint y: 26, endPoint x: 436, endPoint y: 36, distance: 130.4
click at [436, 48] on div "Clients SCI 5A IMMOBILIERE - METFRA000004054_43010419681544" at bounding box center [608, 59] width 1138 height 22
click at [440, 48] on h3 "SCI 5A IMMOBILIERE - METFRA000004054_43010419681544" at bounding box center [333, 59] width 451 height 22
drag, startPoint x: 432, startPoint y: 23, endPoint x: 592, endPoint y: 15, distance: 160.3
click at [592, 48] on div "Clients SCI 5A IMMOBILIERE - METFRA000004054_43010419681544" at bounding box center [608, 59] width 1138 height 22
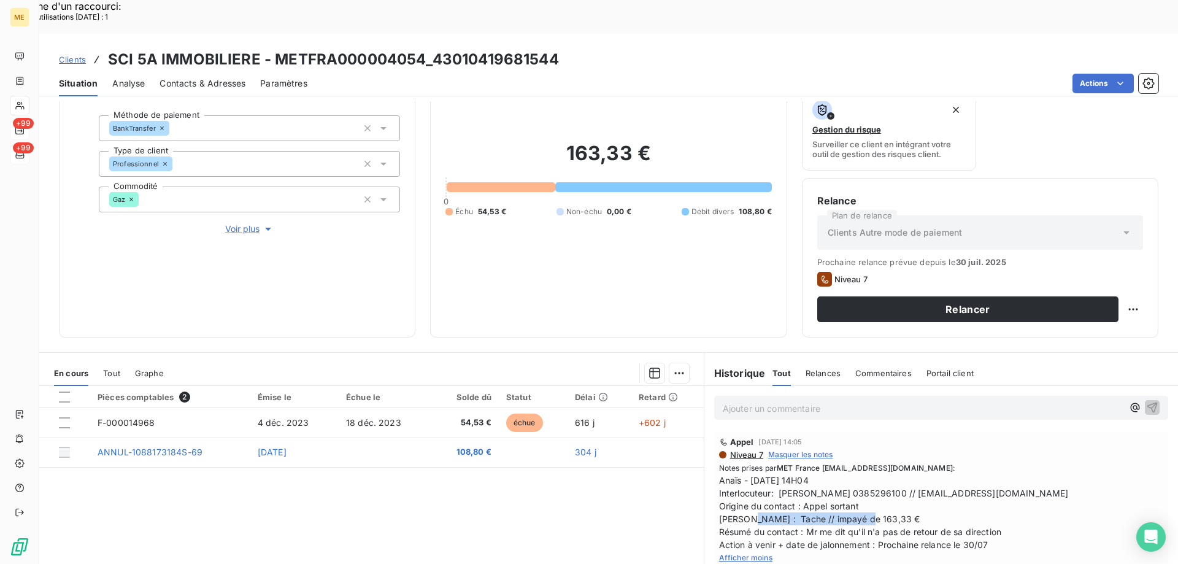
drag, startPoint x: 751, startPoint y: 484, endPoint x: 885, endPoint y: 481, distance: 134.3
click at [885, 481] on span "Anaïs - 28/07/2025 - 14H04 Interlocuteur: Mr PERDUN 0385296100 // facturealaine…" at bounding box center [941, 512] width 444 height 77
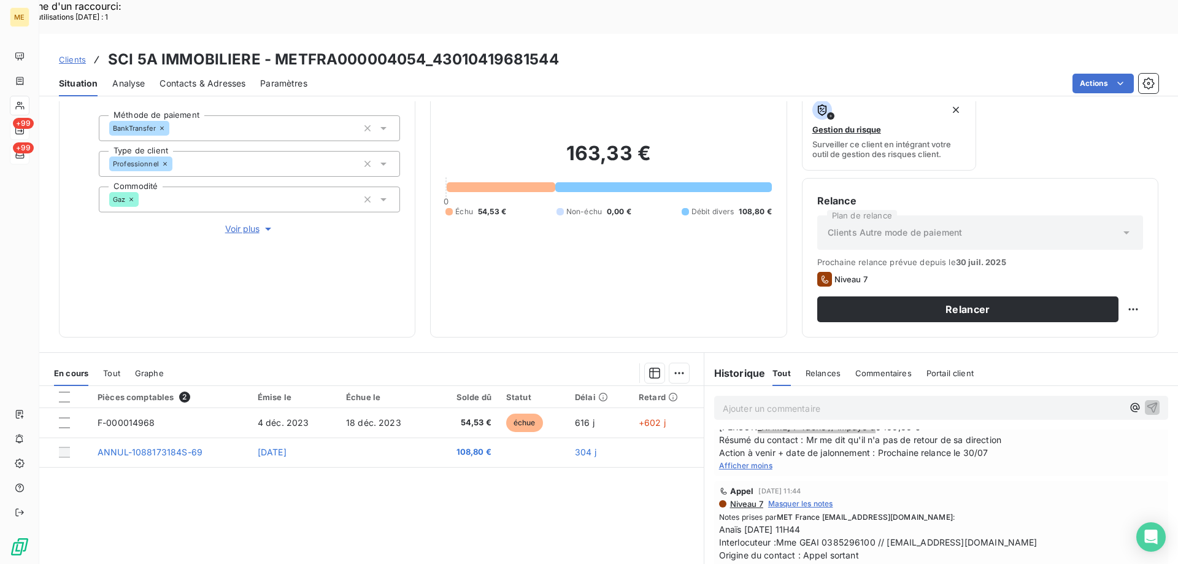
scroll to position [184, 0]
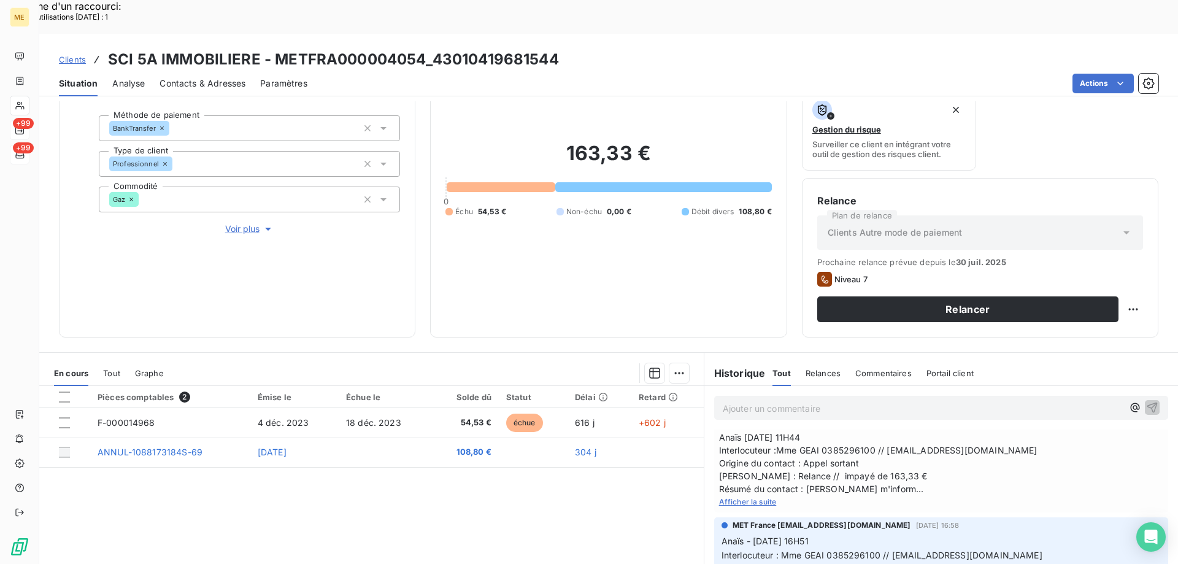
click at [731, 497] on span "Afficher la suite" at bounding box center [748, 501] width 58 height 9
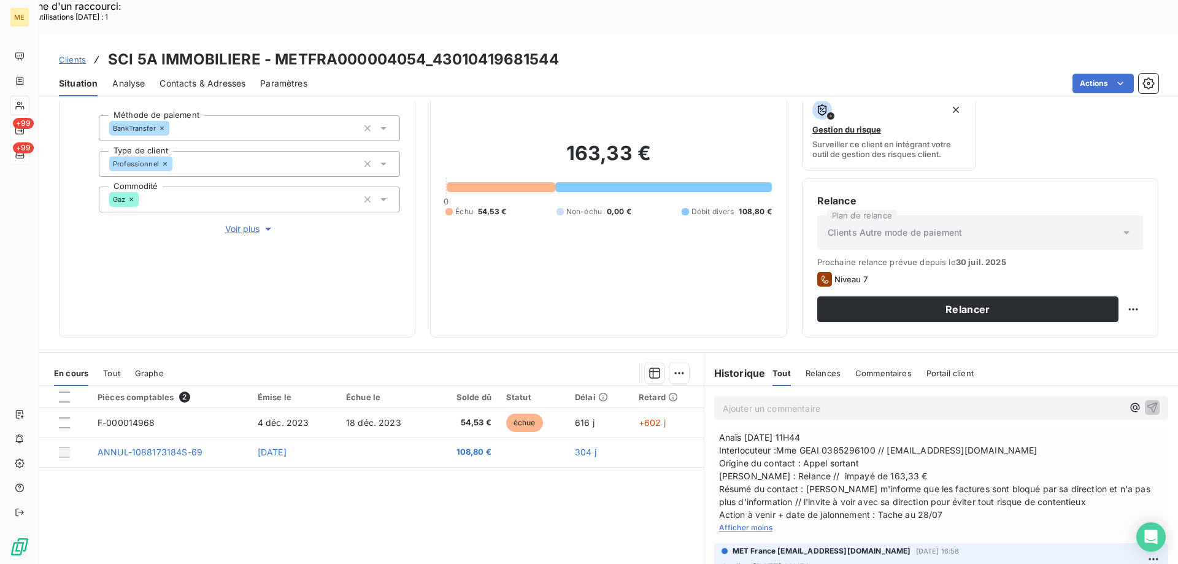
click at [250, 223] on span "Voir plus" at bounding box center [249, 229] width 49 height 12
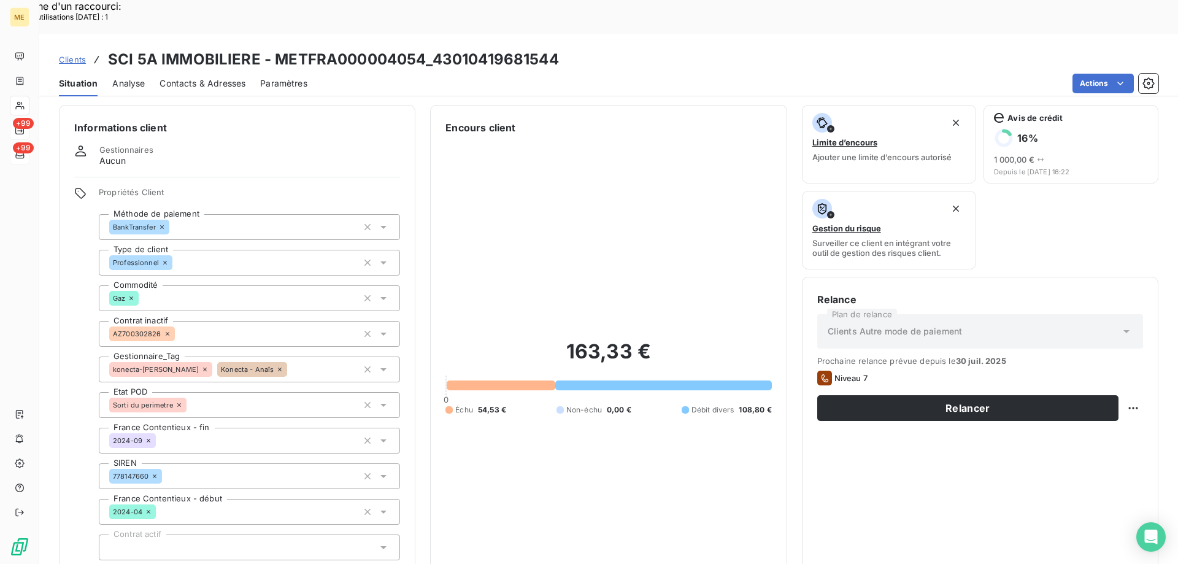
scroll to position [0, 0]
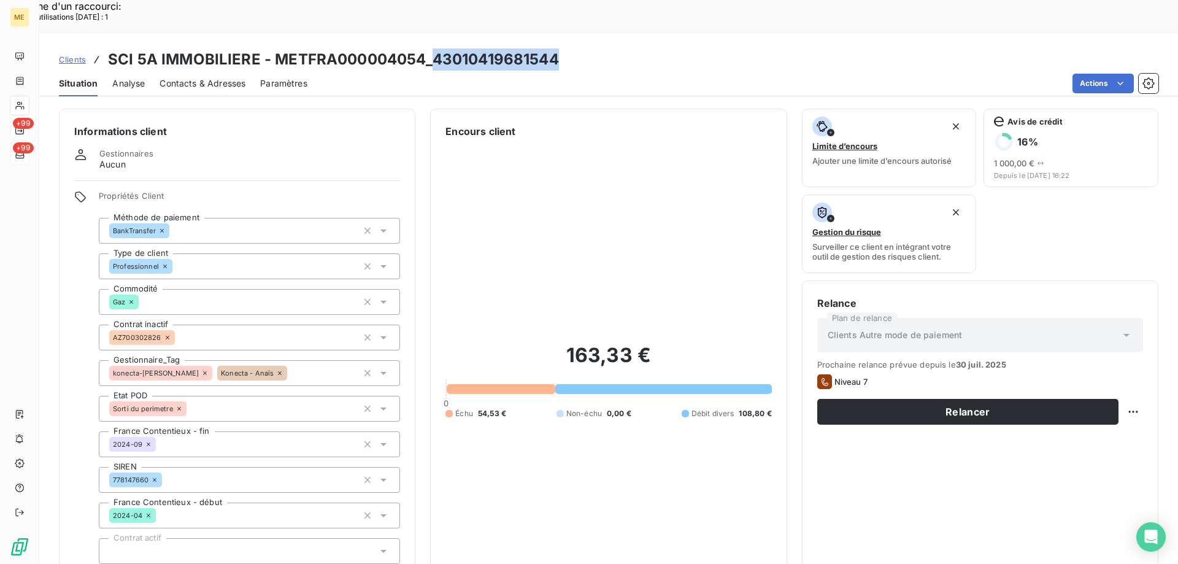
drag, startPoint x: 576, startPoint y: 26, endPoint x: 429, endPoint y: 25, distance: 147.2
click at [429, 48] on div "Clients SCI 5A IMMOBILIERE - METFRA000004054_43010419681544" at bounding box center [608, 59] width 1138 height 22
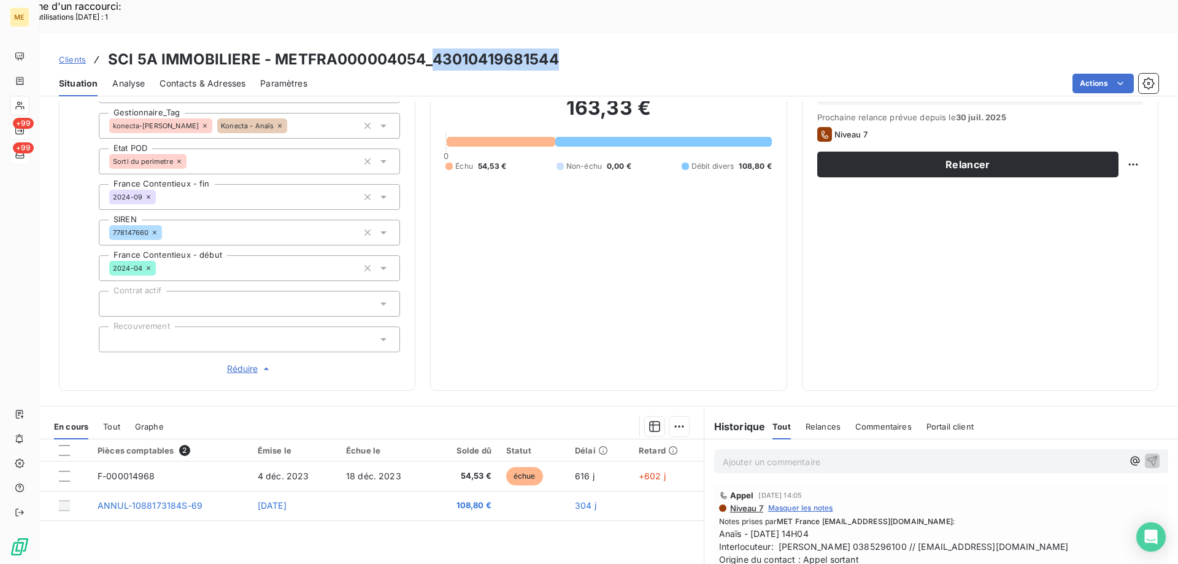
scroll to position [353, 0]
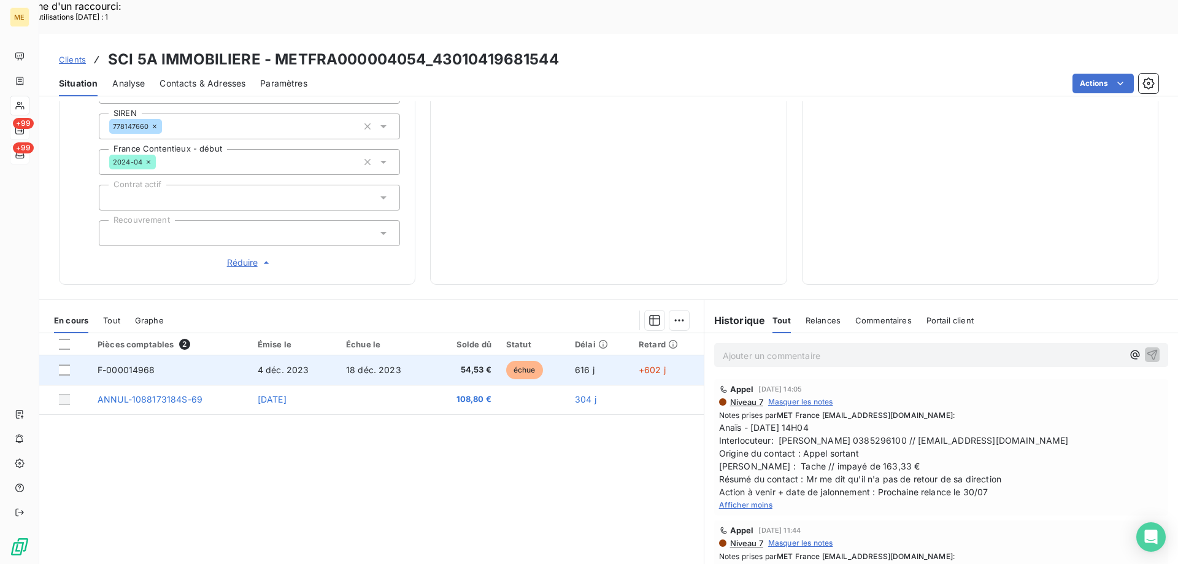
click at [393, 355] on td "18 déc. 2023" at bounding box center [385, 369] width 93 height 29
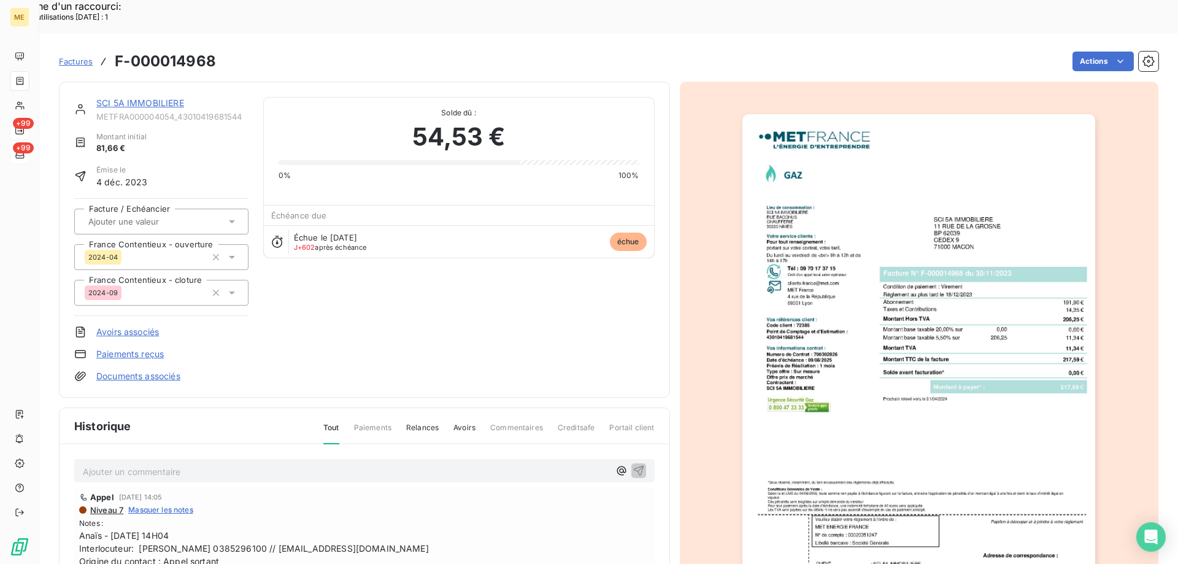
click at [978, 459] on img "button" at bounding box center [918, 363] width 353 height 499
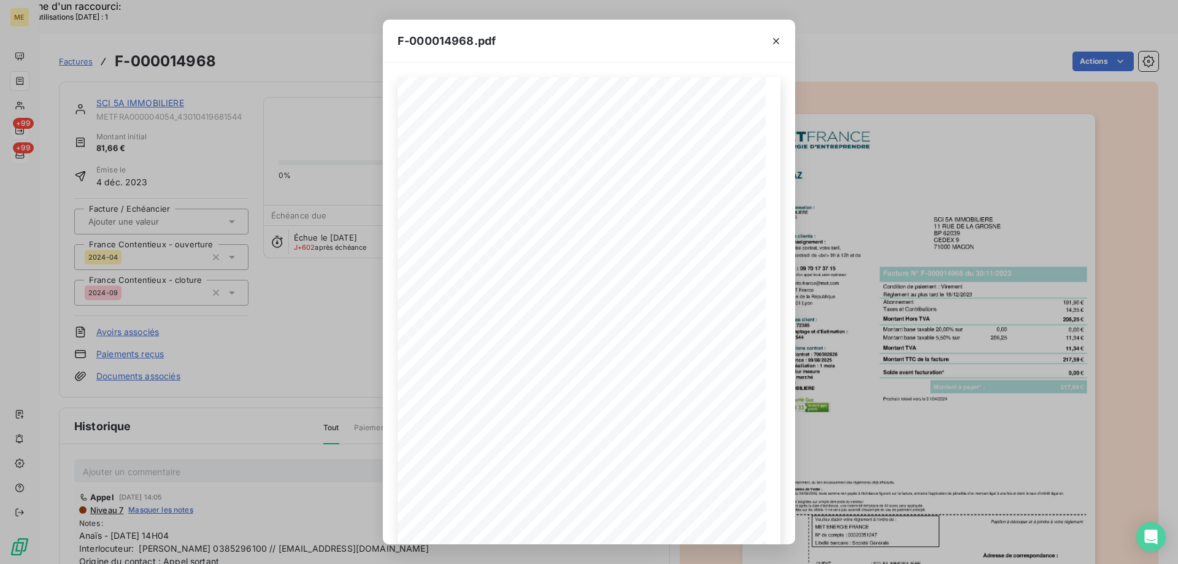
drag, startPoint x: 778, startPoint y: 36, endPoint x: 764, endPoint y: 44, distance: 15.9
click at [778, 38] on icon "button" at bounding box center [776, 41] width 12 height 12
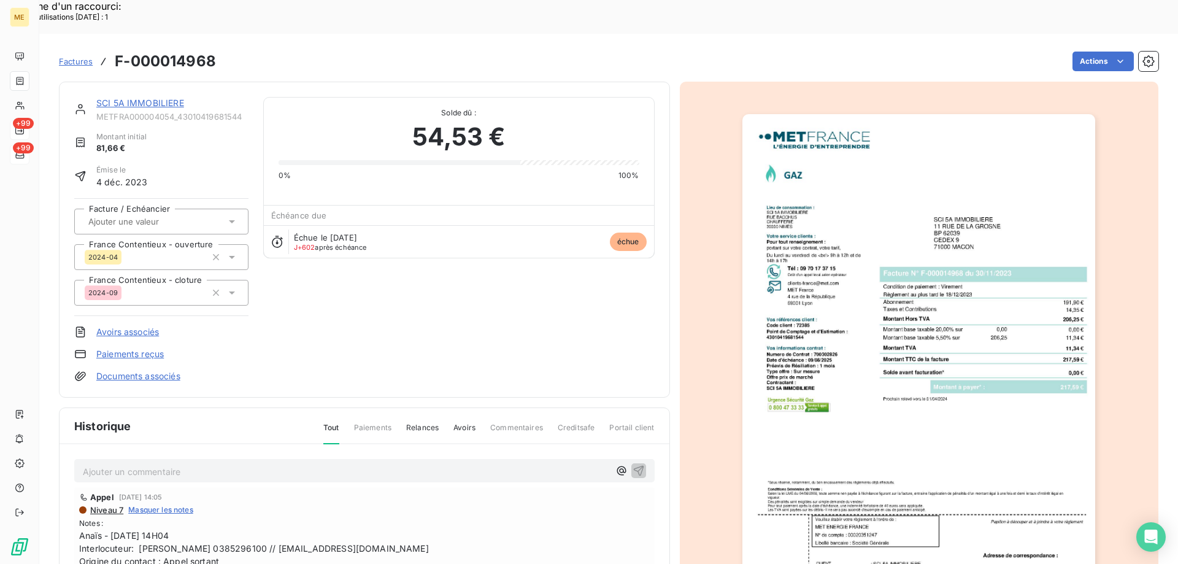
click at [120, 98] on link "SCI 5A IMMOBILIERE" at bounding box center [140, 103] width 88 height 10
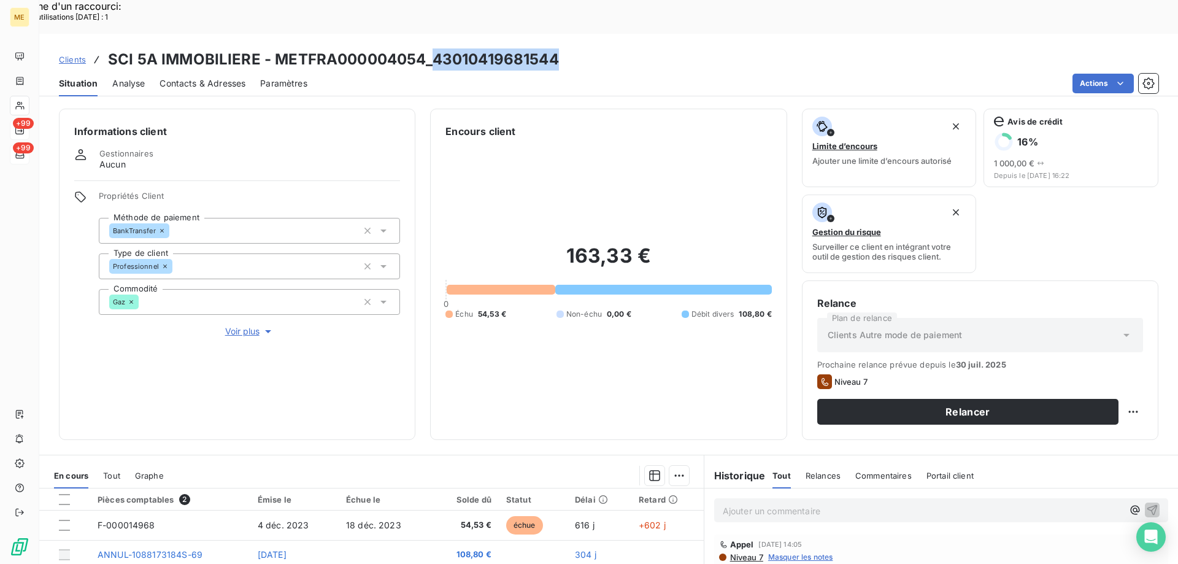
drag, startPoint x: 558, startPoint y: 25, endPoint x: 432, endPoint y: 29, distance: 125.8
click at [432, 48] on div "Clients SCI 5A IMMOBILIERE - METFRA000004054_43010419681544" at bounding box center [608, 59] width 1138 height 22
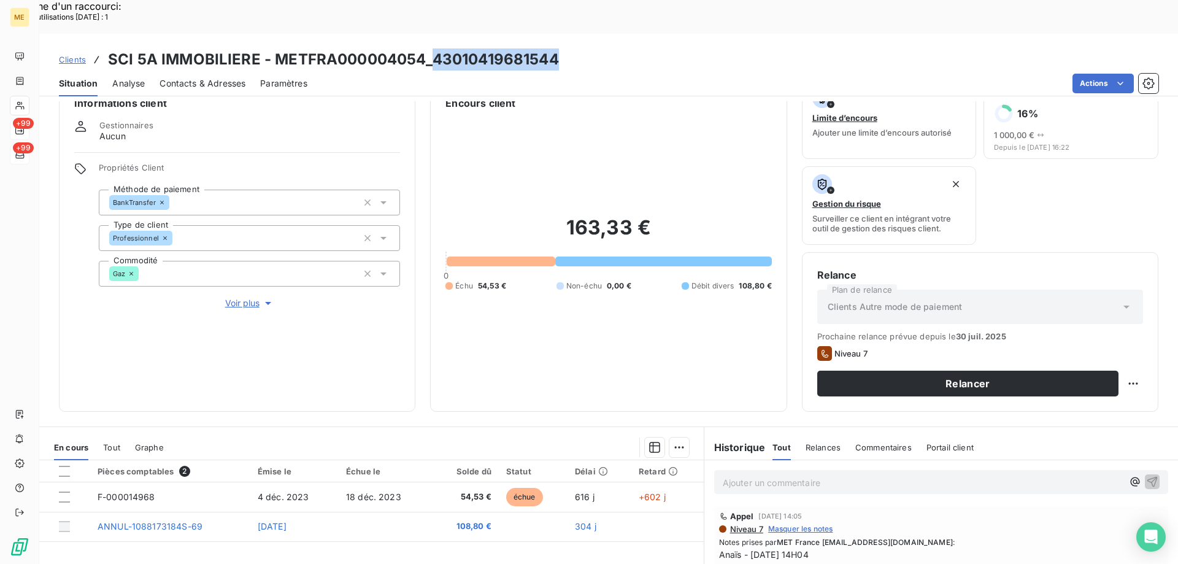
scroll to position [61, 0]
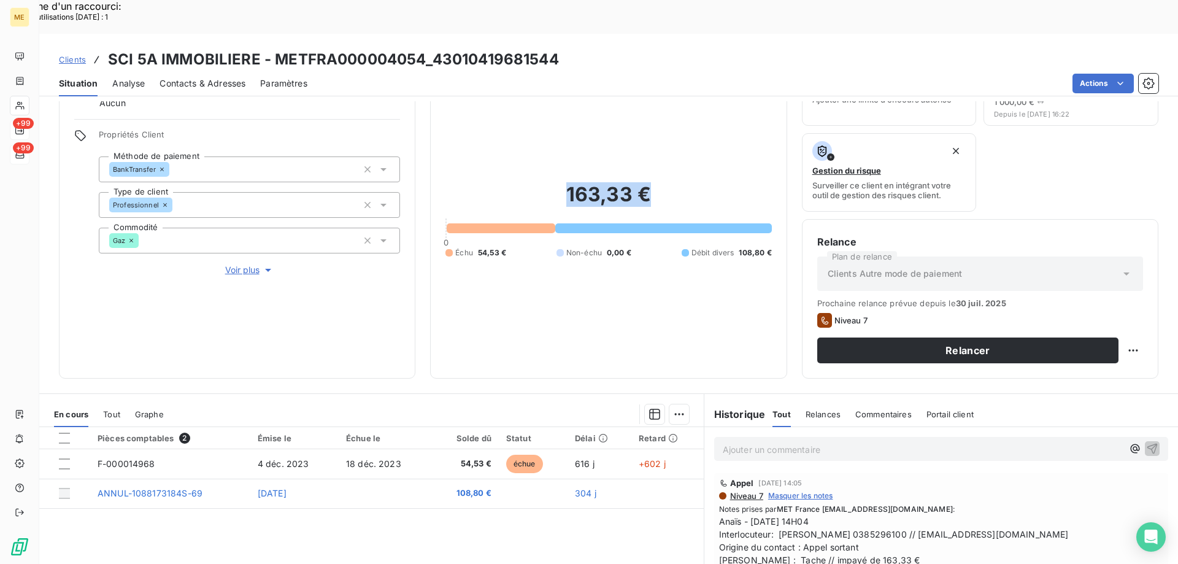
drag, startPoint x: 630, startPoint y: 165, endPoint x: 555, endPoint y: 169, distance: 74.9
click at [555, 182] on h2 "163,33 €" at bounding box center [608, 200] width 326 height 37
click at [857, 442] on p "Ajouter un commentaire ﻿" at bounding box center [923, 449] width 400 height 15
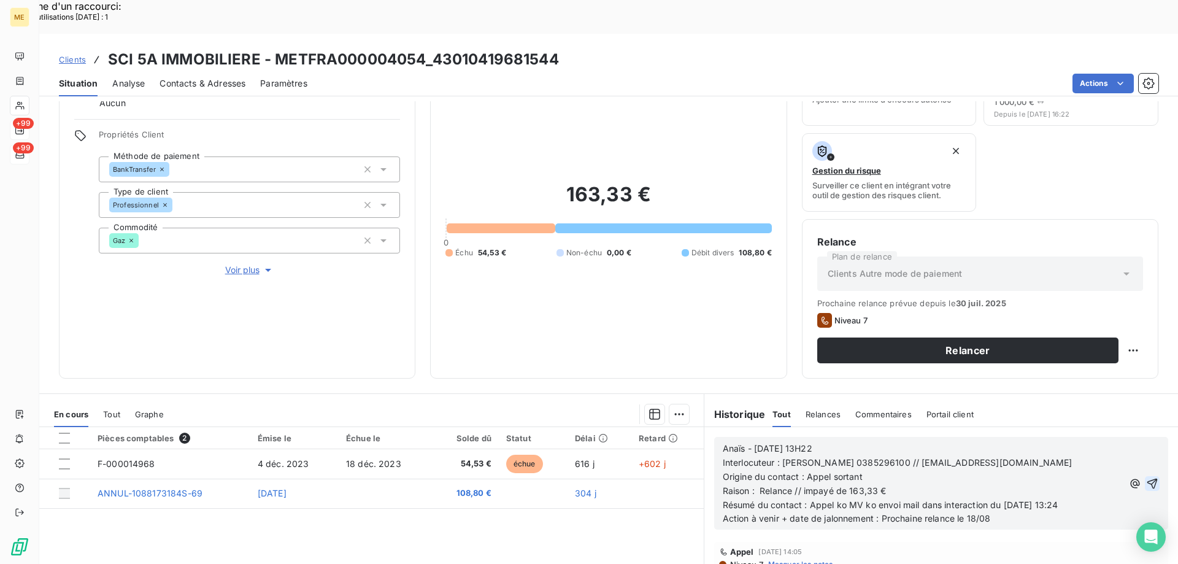
click at [1146, 477] on icon "button" at bounding box center [1152, 483] width 12 height 12
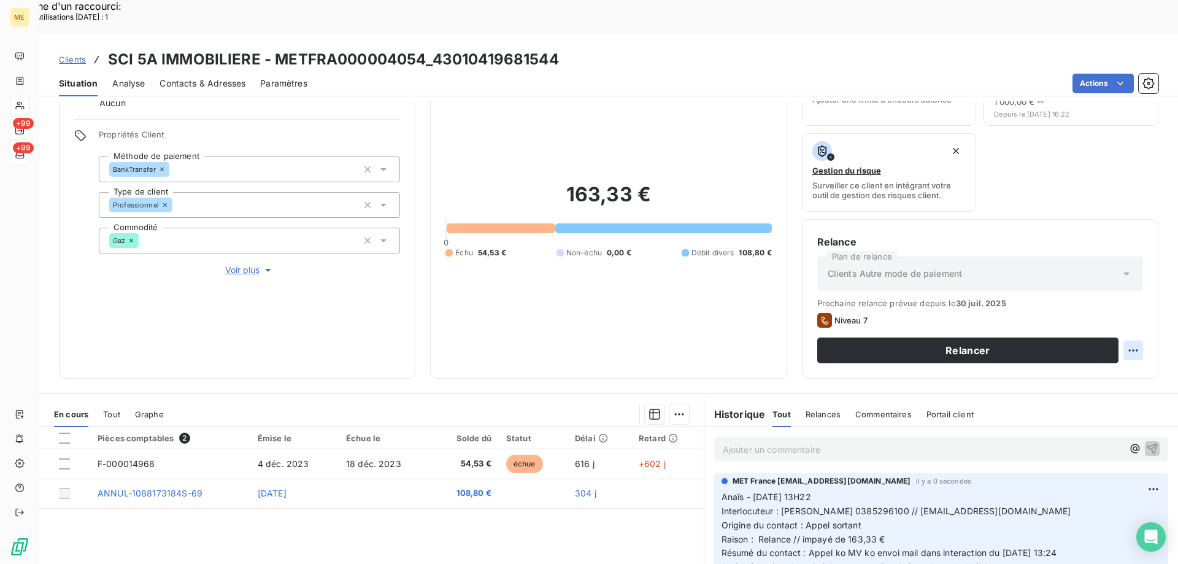
click at [1105, 343] on div "Replanifier cette action" at bounding box center [1073, 344] width 110 height 20
select select "7"
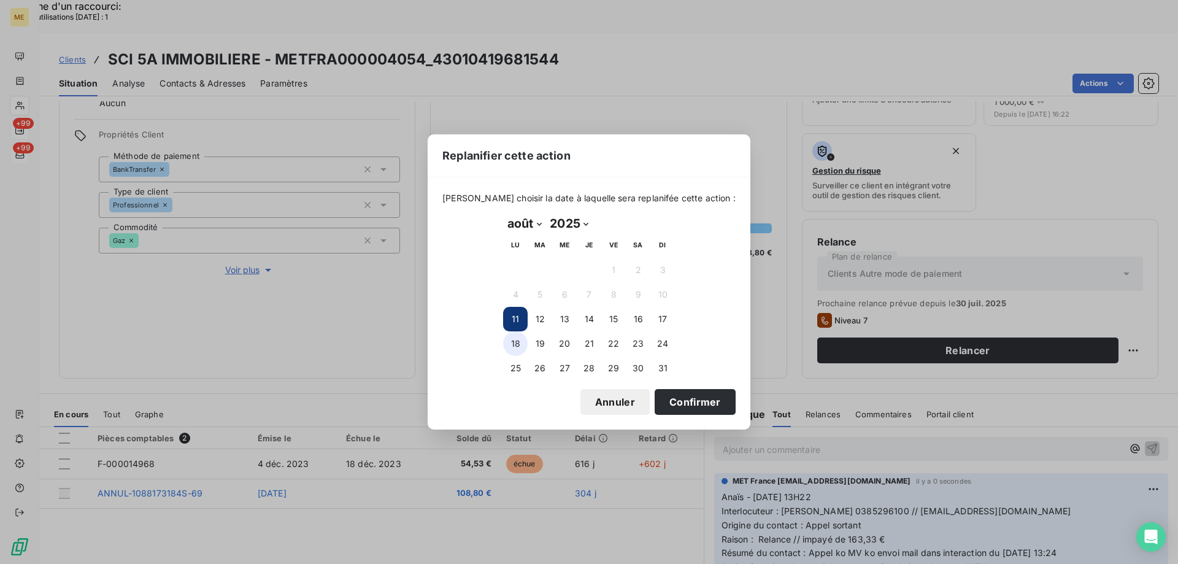
click at [513, 346] on button "18" at bounding box center [515, 343] width 25 height 25
click at [708, 402] on button "Confirmer" at bounding box center [694, 402] width 81 height 26
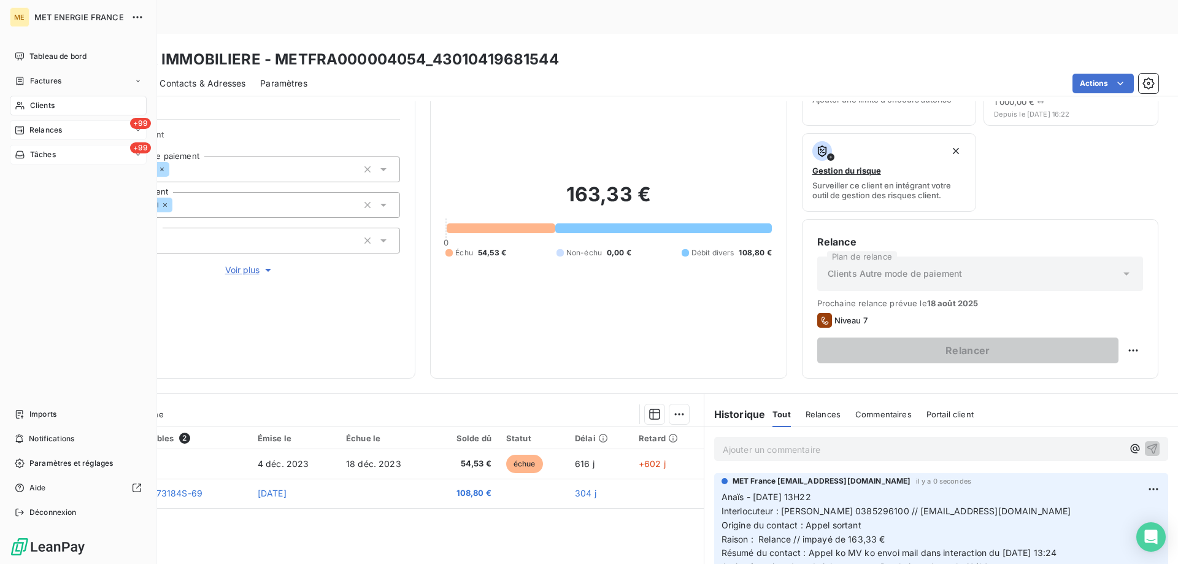
click at [36, 131] on span "Relances" at bounding box center [45, 130] width 33 height 11
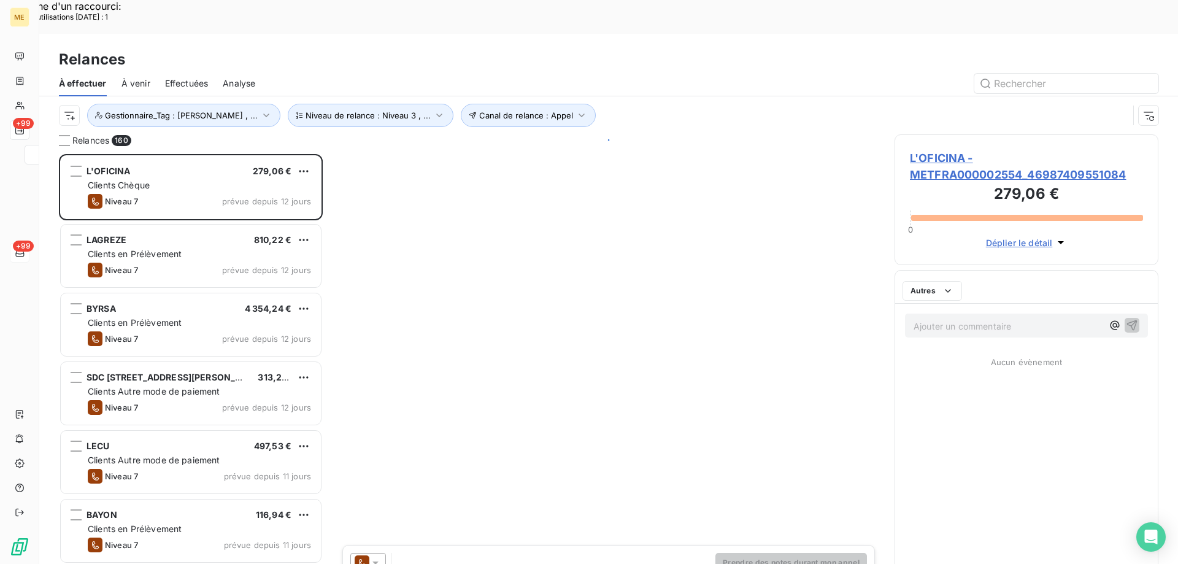
scroll to position [434, 255]
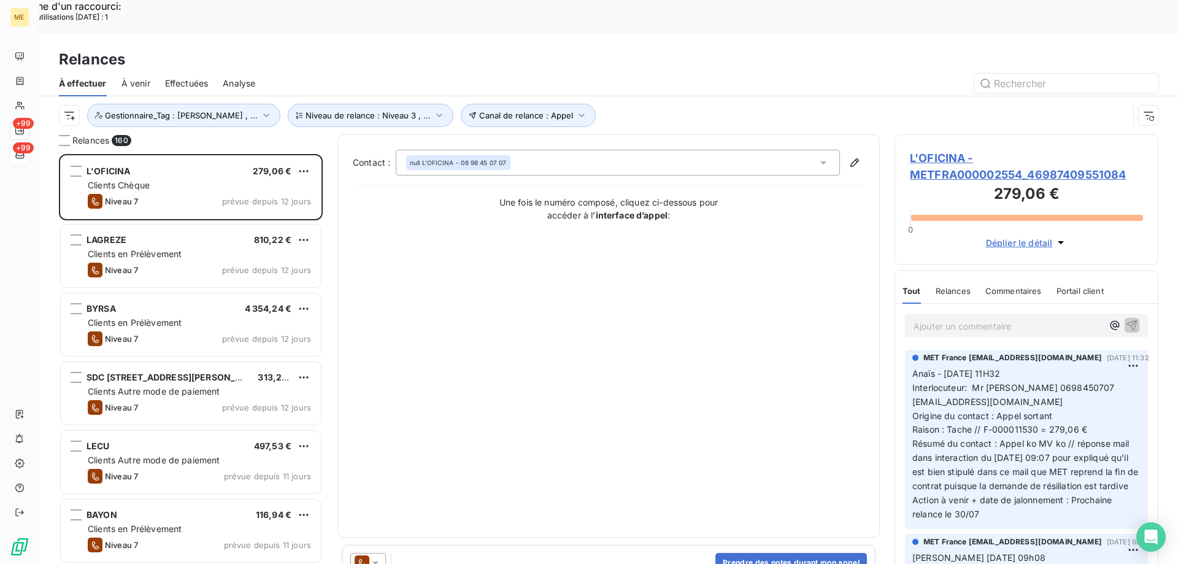
click at [968, 150] on span "L'OFICINA - METFRA000002554_46987409551084" at bounding box center [1026, 166] width 233 height 33
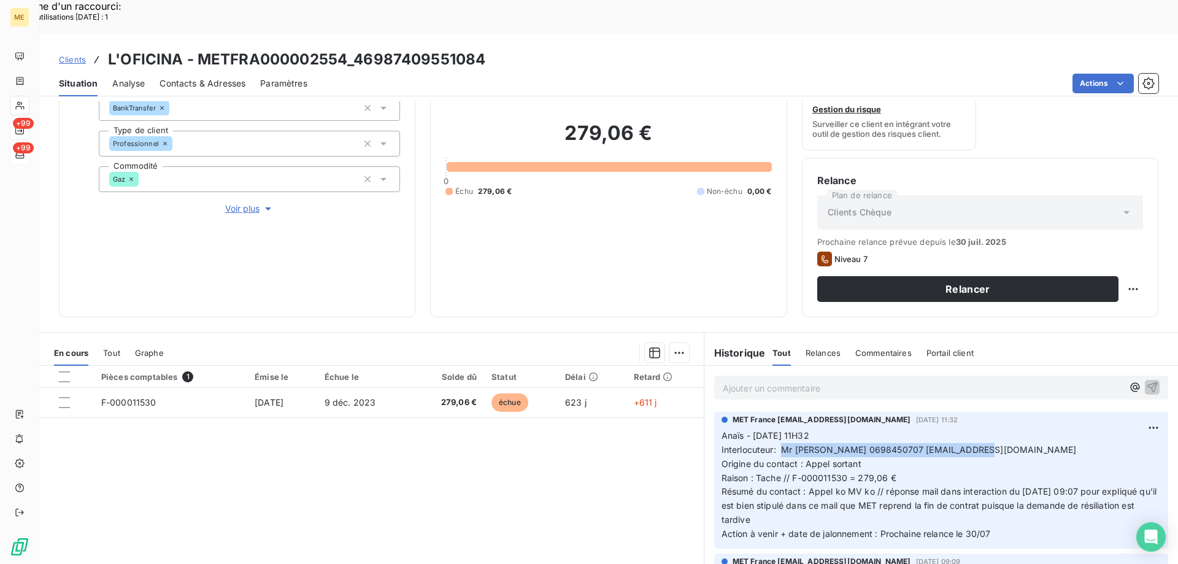
drag, startPoint x: 777, startPoint y: 416, endPoint x: 1001, endPoint y: 416, distance: 223.9
click at [1001, 429] on p "Anaïs - 28/07/2025 - 11H32 Interlocuteur: Mr TARDY 0698450707 a.tardy0707@gmail…" at bounding box center [940, 485] width 439 height 112
drag, startPoint x: 787, startPoint y: 444, endPoint x: 917, endPoint y: 443, distance: 130.0
click at [917, 443] on p "Anaïs - 28/07/2025 - 11H32 Interlocuteur: Mr TARDY 0698450707 a.tardy0707@gmail…" at bounding box center [940, 485] width 439 height 112
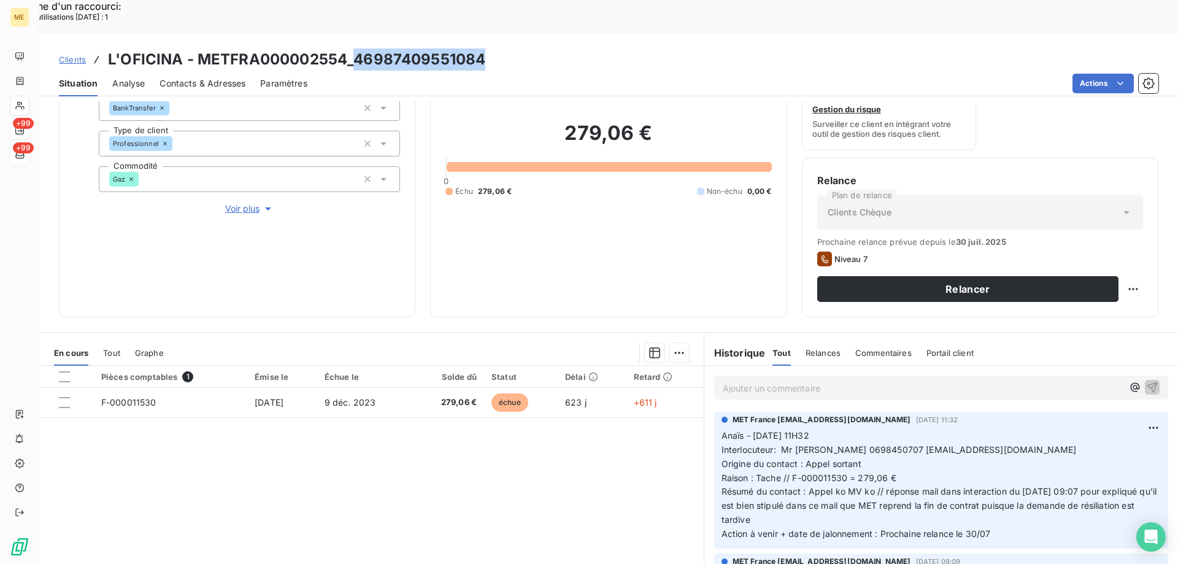
drag, startPoint x: 497, startPoint y: 23, endPoint x: 356, endPoint y: 23, distance: 141.7
click at [356, 48] on div "Clients L'OFICINA - METFRA000002554_46987409551084" at bounding box center [608, 59] width 1138 height 22
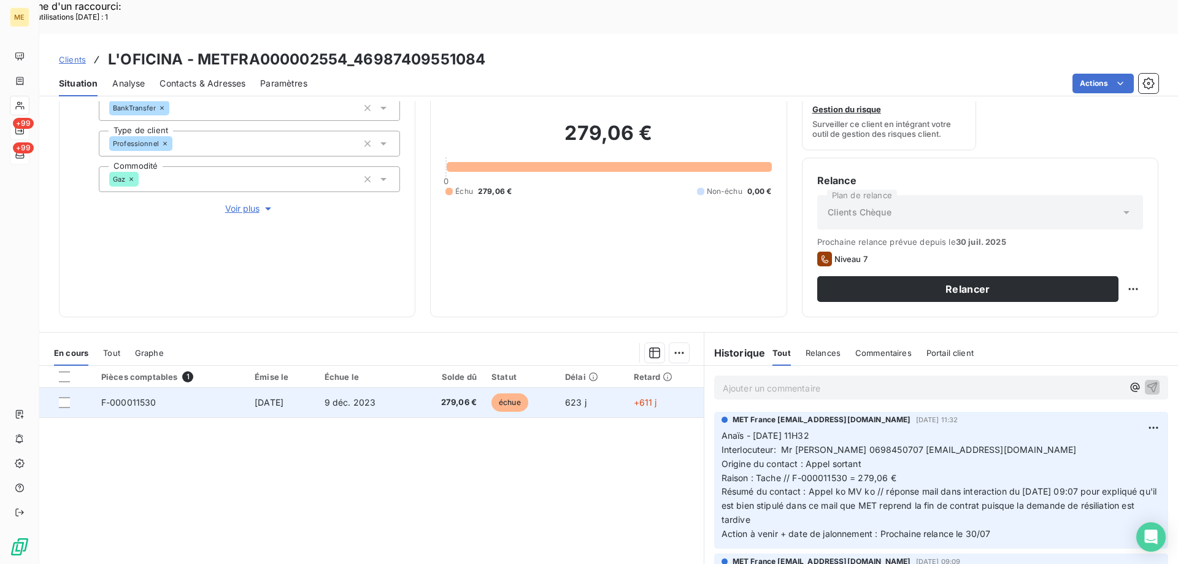
click at [425, 388] on td "279,06 €" at bounding box center [448, 402] width 72 height 29
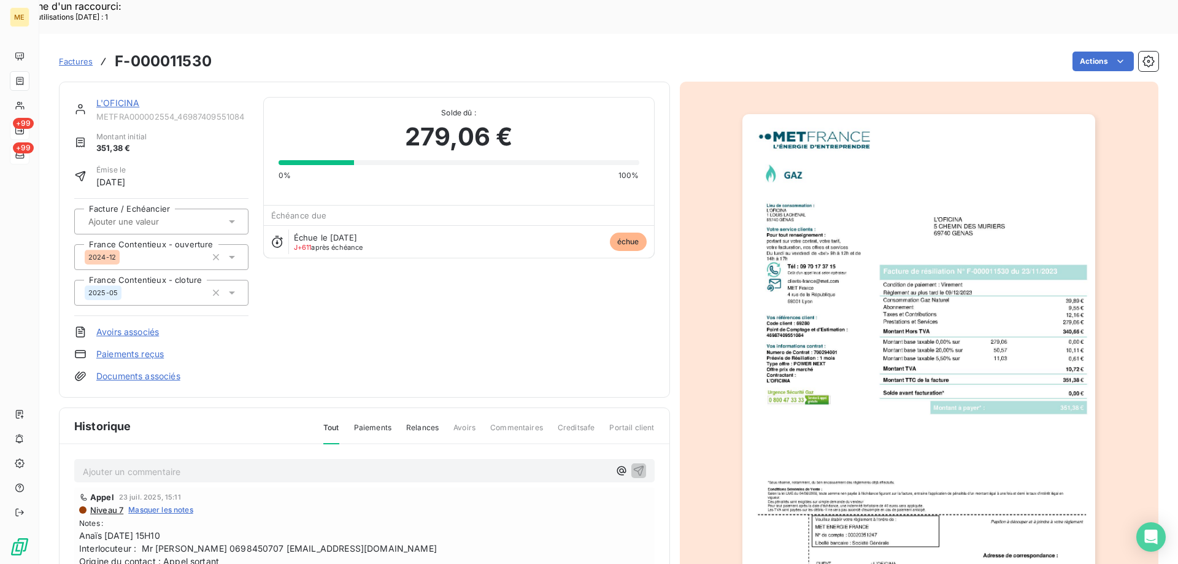
click at [1052, 334] on img "button" at bounding box center [918, 363] width 353 height 499
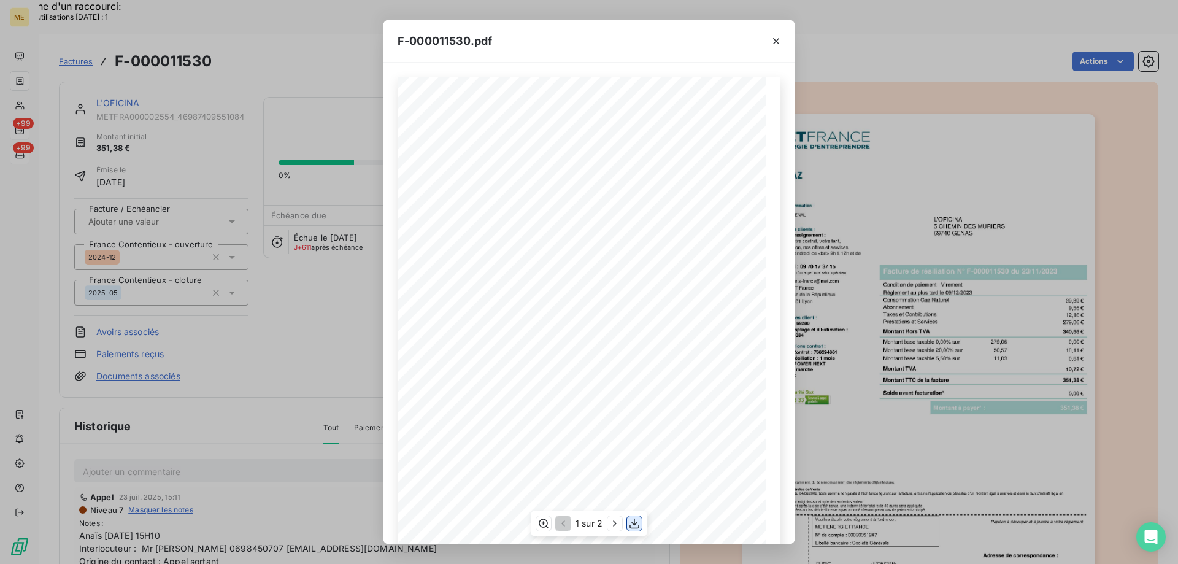
click at [637, 521] on icon "button" at bounding box center [634, 523] width 12 height 12
click at [770, 44] on icon "button" at bounding box center [776, 41] width 12 height 12
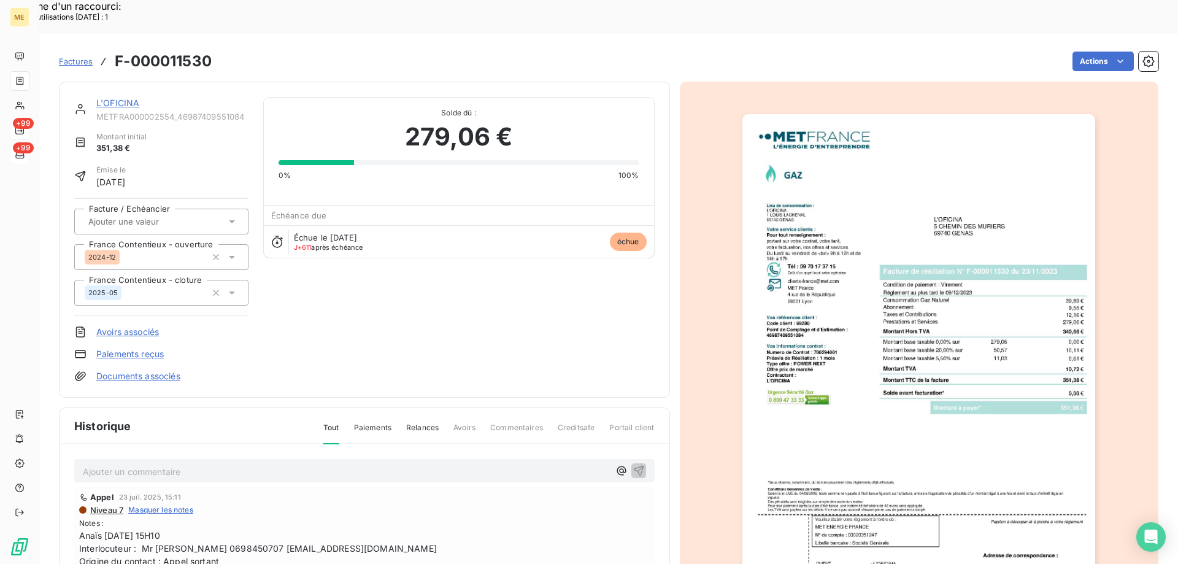
click at [132, 98] on link "L'OFICINA" at bounding box center [117, 103] width 43 height 10
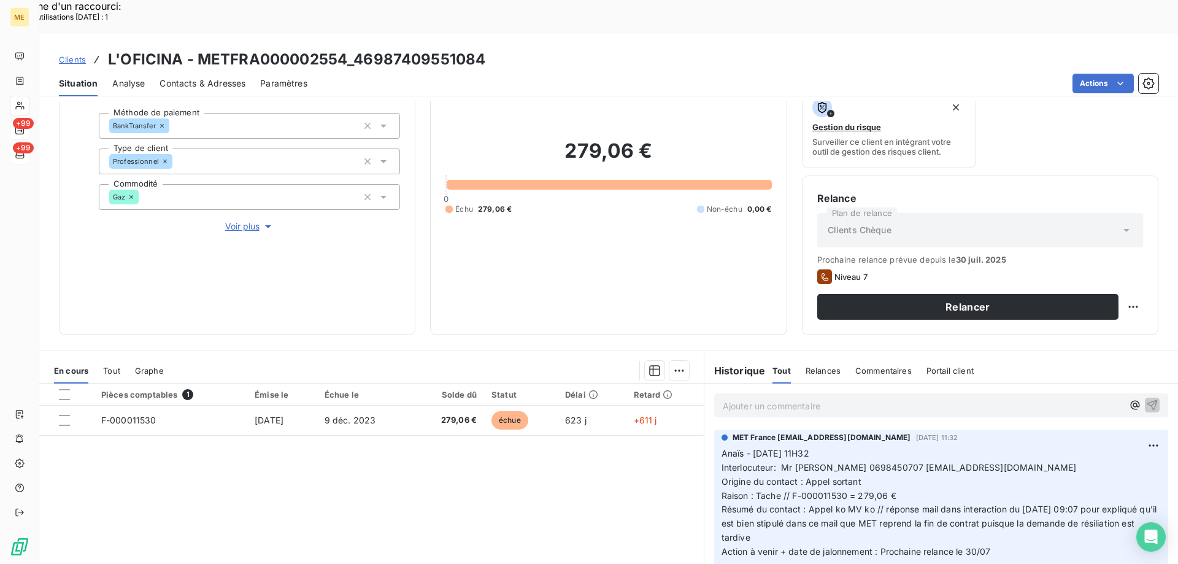
scroll to position [123, 0]
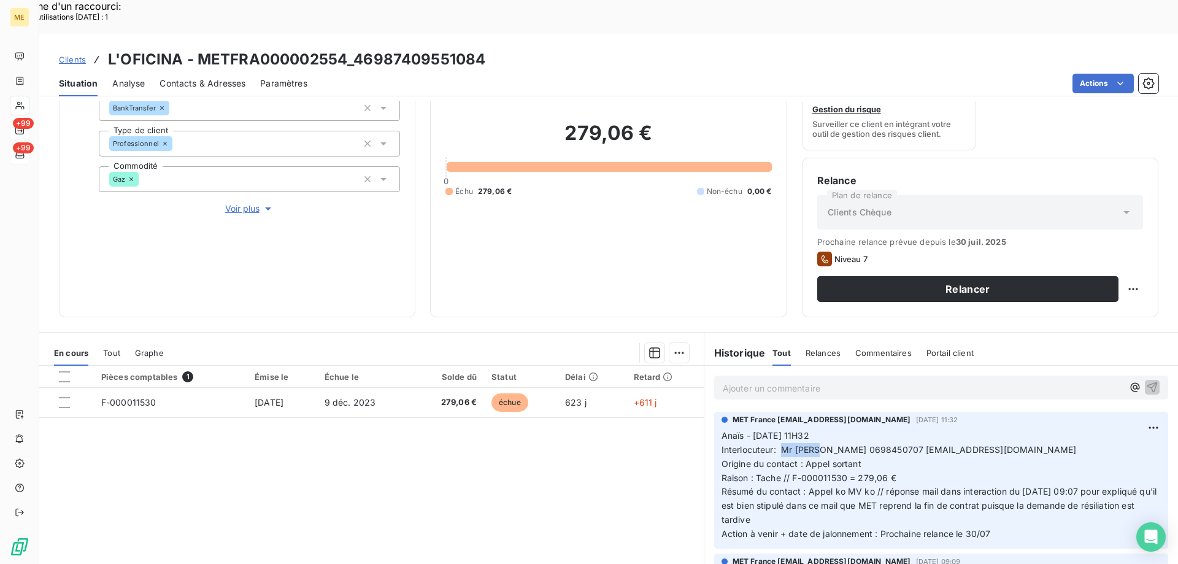
drag, startPoint x: 776, startPoint y: 415, endPoint x: 818, endPoint y: 416, distance: 42.3
click at [818, 444] on span "Interlocuteur: Mr TARDY 0698450707 a.tardy0707@gmail.com" at bounding box center [898, 449] width 355 height 10
click at [862, 429] on p "Anaïs - 28/07/2025 - 11H32 Interlocuteur: Mr TARDY 0698450707 a.tardy0707@gmail…" at bounding box center [940, 485] width 439 height 112
click at [859, 429] on p "Anaïs - 28/07/2025 - 11H32 Interlocuteur: Mr TARDY 0698450707 a.tardy0707@gmail…" at bounding box center [940, 485] width 439 height 112
click at [240, 202] on span "Voir plus" at bounding box center [249, 208] width 49 height 12
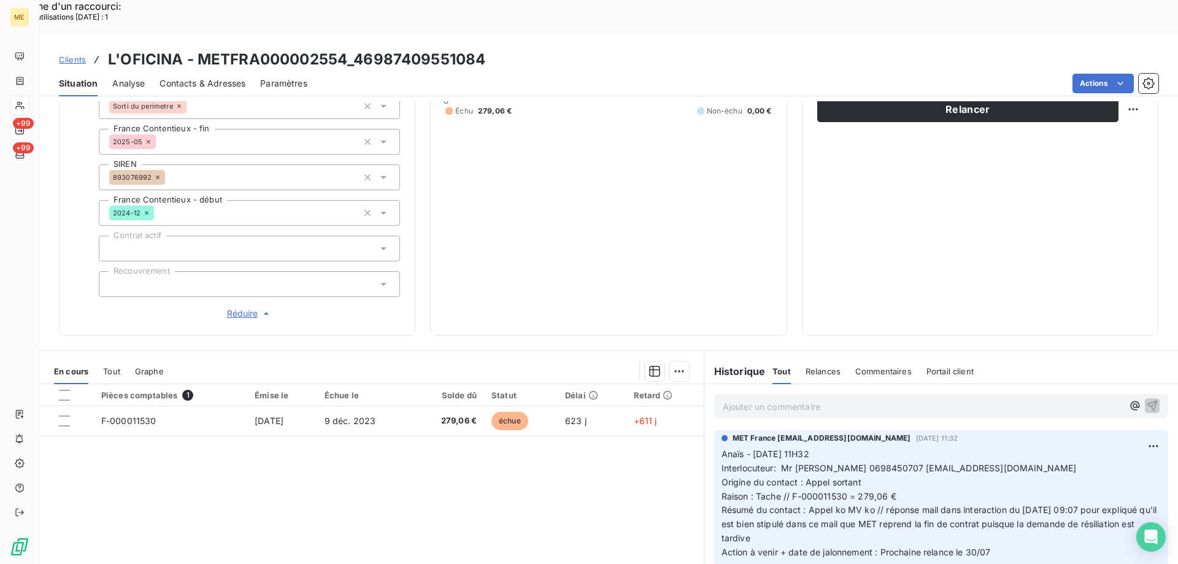
scroll to position [307, 0]
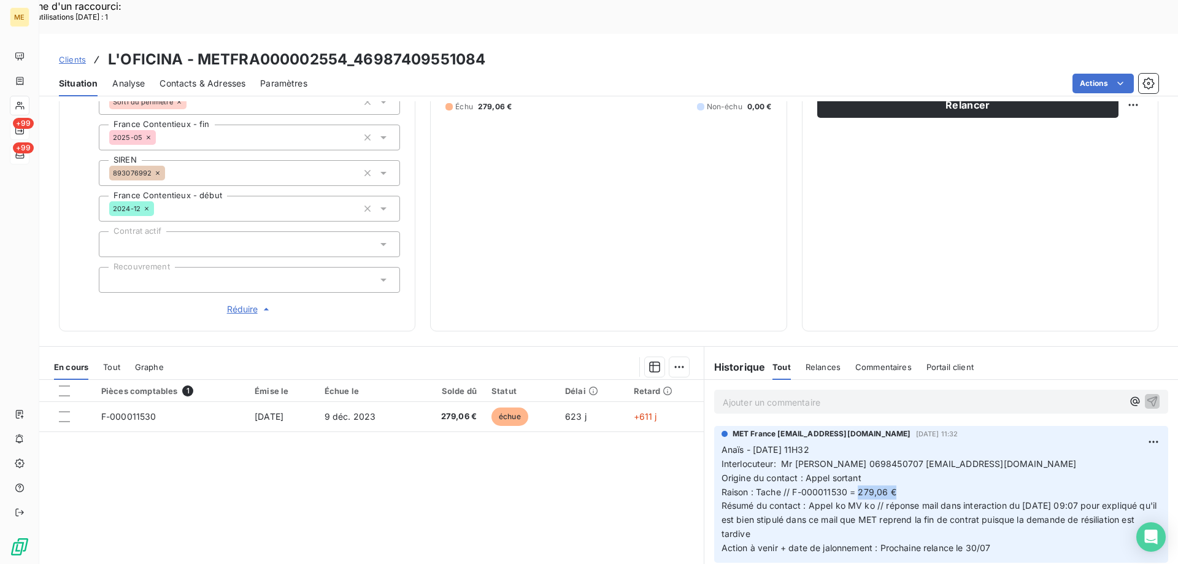
drag, startPoint x: 854, startPoint y: 451, endPoint x: 897, endPoint y: 448, distance: 43.7
click at [897, 448] on p "Anaïs - 28/07/2025 - 11H32 Interlocuteur: Mr TARDY 0698450707 a.tardy0707@gmail…" at bounding box center [940, 499] width 439 height 112
click at [879, 458] on span "Interlocuteur: Mr TARDY 0698450707 a.tardy0707@gmail.com" at bounding box center [898, 463] width 355 height 10
click at [875, 458] on span "Interlocuteur: Mr TARDY 0698450707 a.tardy0707@gmail.com" at bounding box center [898, 463] width 355 height 10
click at [881, 500] on span "Résumé du contact : Appel ko MV ko // réponse mail dans interaction du 25/07/20…" at bounding box center [940, 519] width 438 height 39
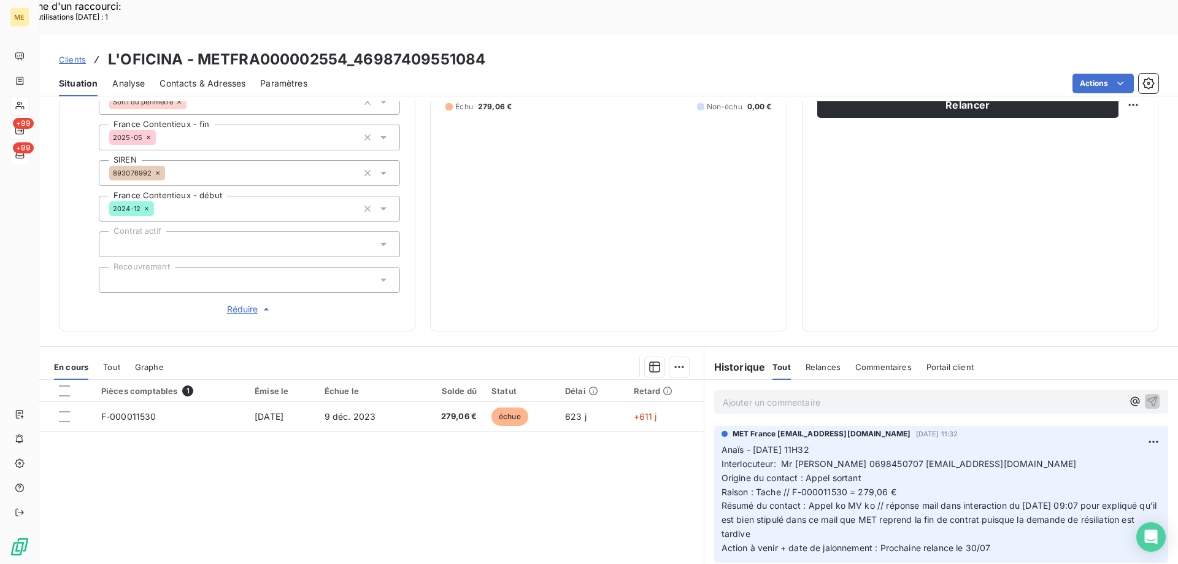
click at [872, 500] on span "Résumé du contact : Appel ko MV ko // réponse mail dans interaction du 25/07/20…" at bounding box center [940, 519] width 438 height 39
click at [762, 394] on p "Ajouter un commentaire ﻿" at bounding box center [923, 401] width 400 height 15
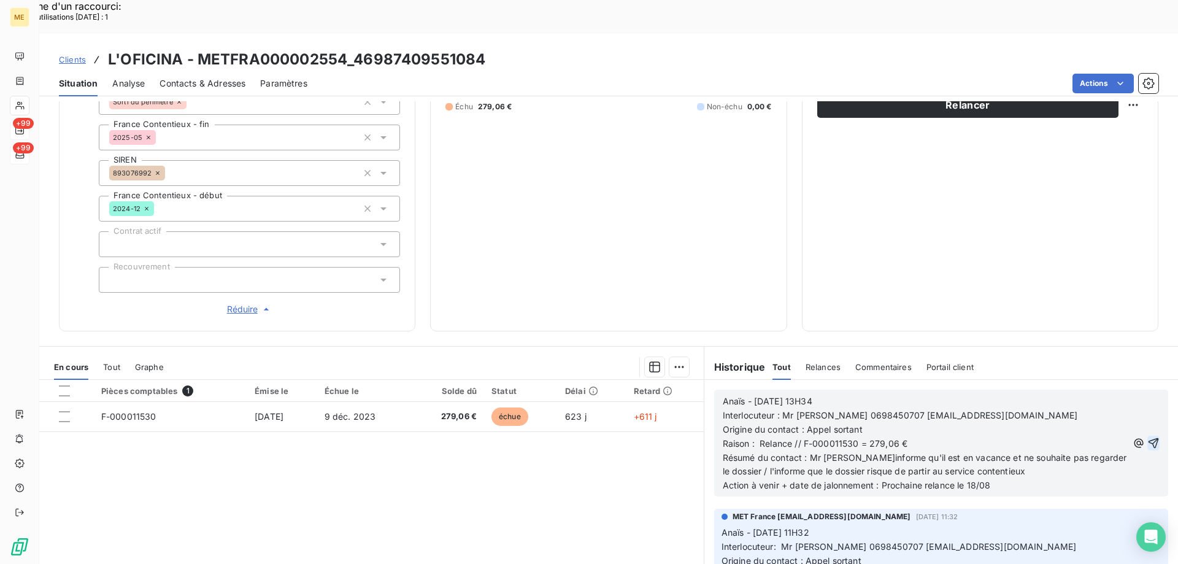
click at [1148, 438] on icon "button" at bounding box center [1153, 443] width 10 height 10
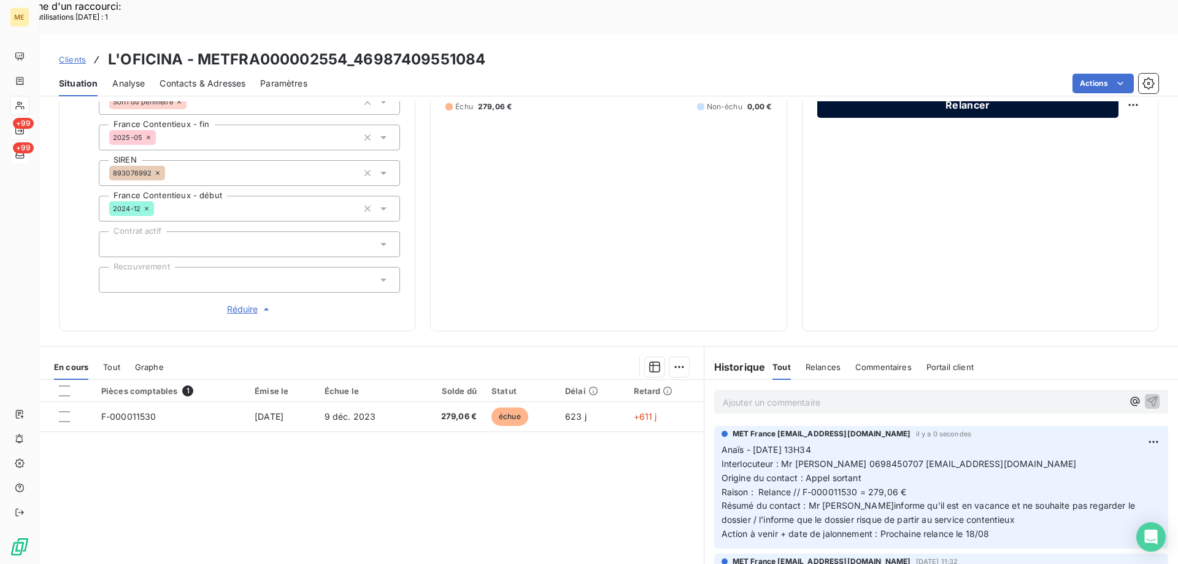
scroll to position [0, 0]
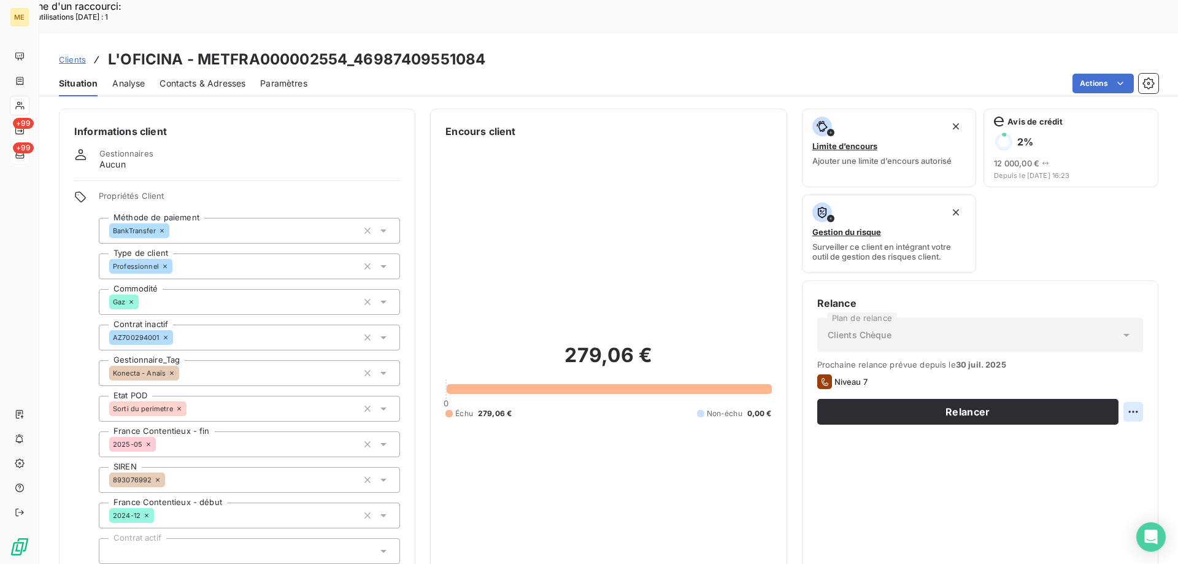
click at [1060, 409] on div "Replanifier cette action" at bounding box center [1073, 405] width 110 height 20
select select "7"
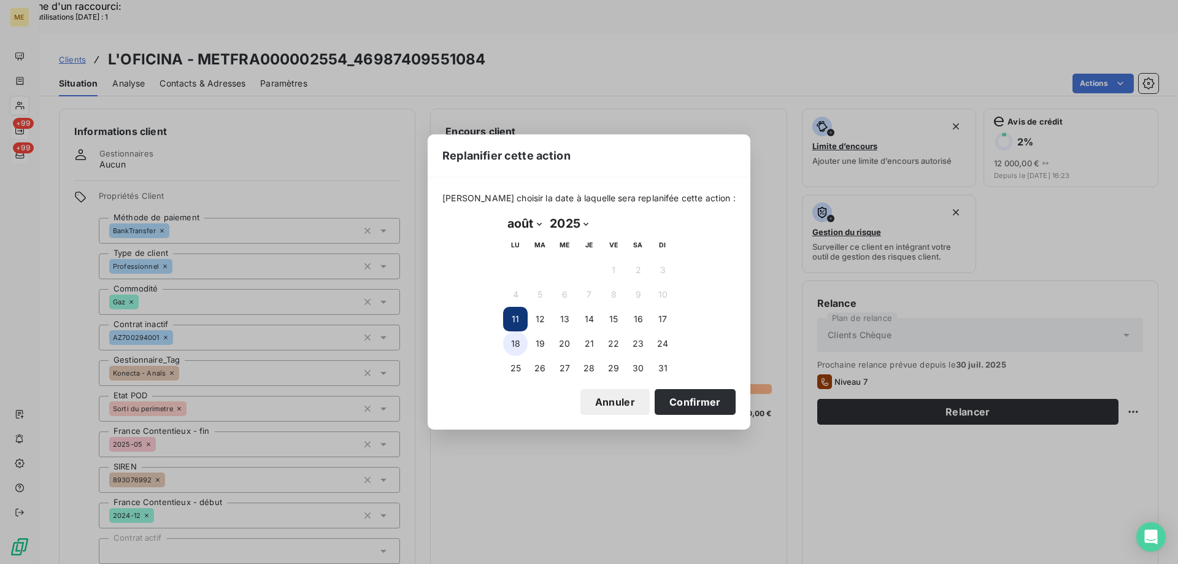
click at [512, 344] on button "18" at bounding box center [515, 343] width 25 height 25
click at [677, 399] on button "Confirmer" at bounding box center [694, 402] width 81 height 26
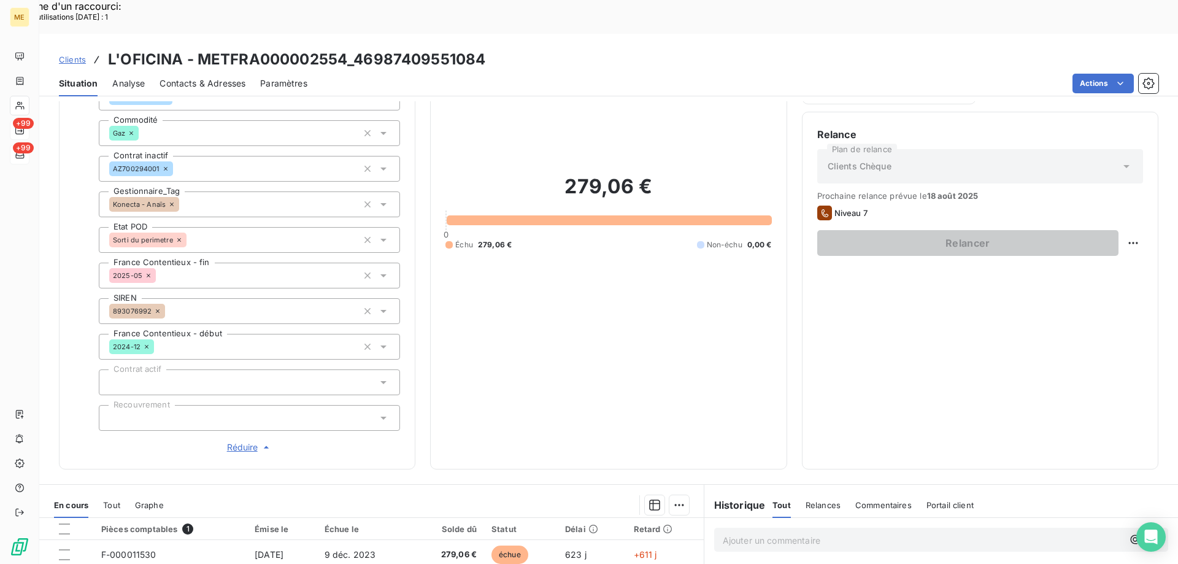
scroll to position [307, 0]
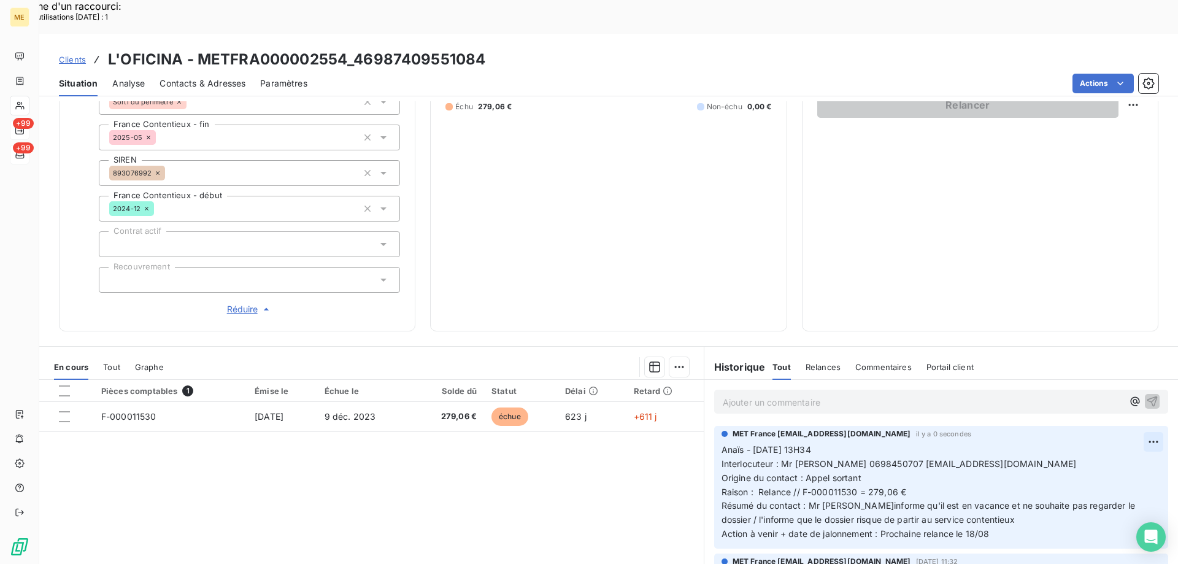
click at [1111, 448] on div "Supprimer" at bounding box center [1105, 449] width 69 height 20
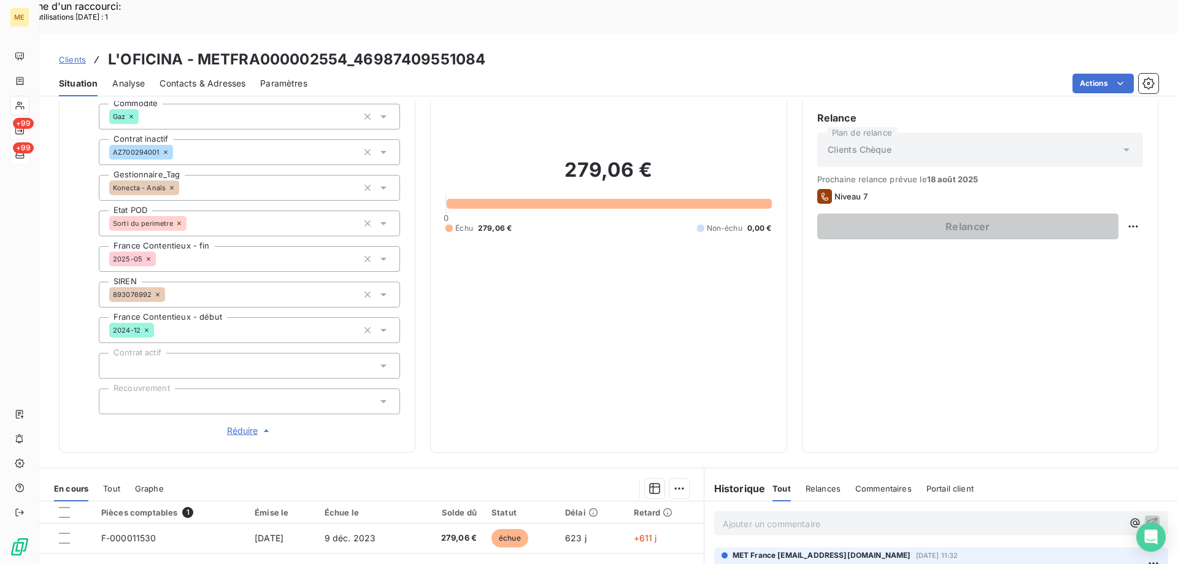
scroll to position [184, 0]
click at [1073, 222] on div "Replanifier cette action" at bounding box center [1073, 221] width 110 height 20
select select "7"
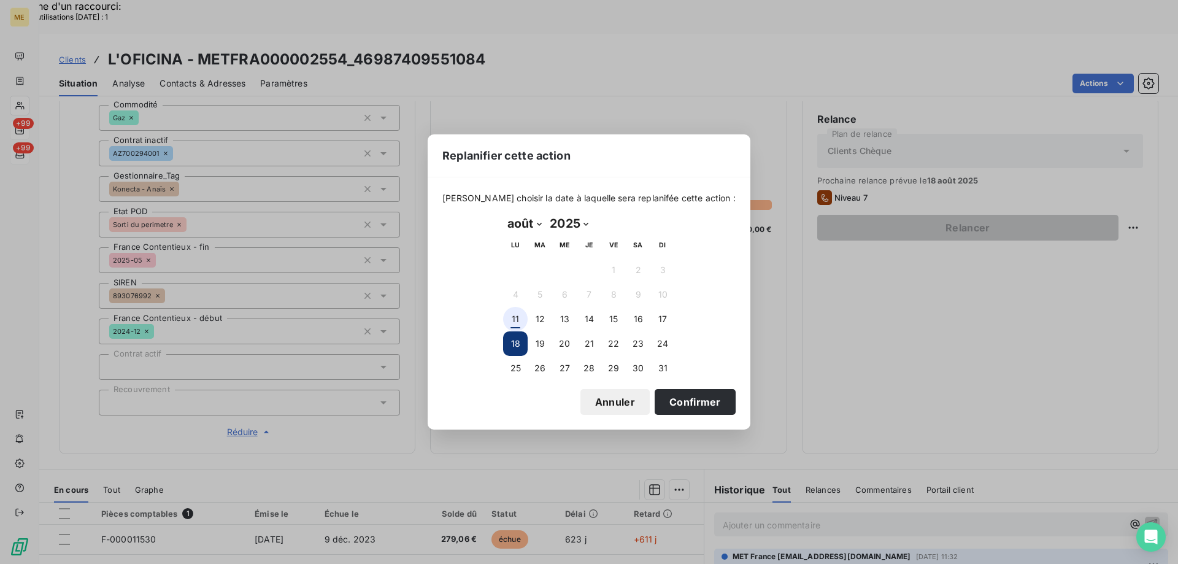
click at [516, 321] on button "11" at bounding box center [515, 319] width 25 height 25
click at [678, 404] on button "Confirmer" at bounding box center [694, 402] width 81 height 26
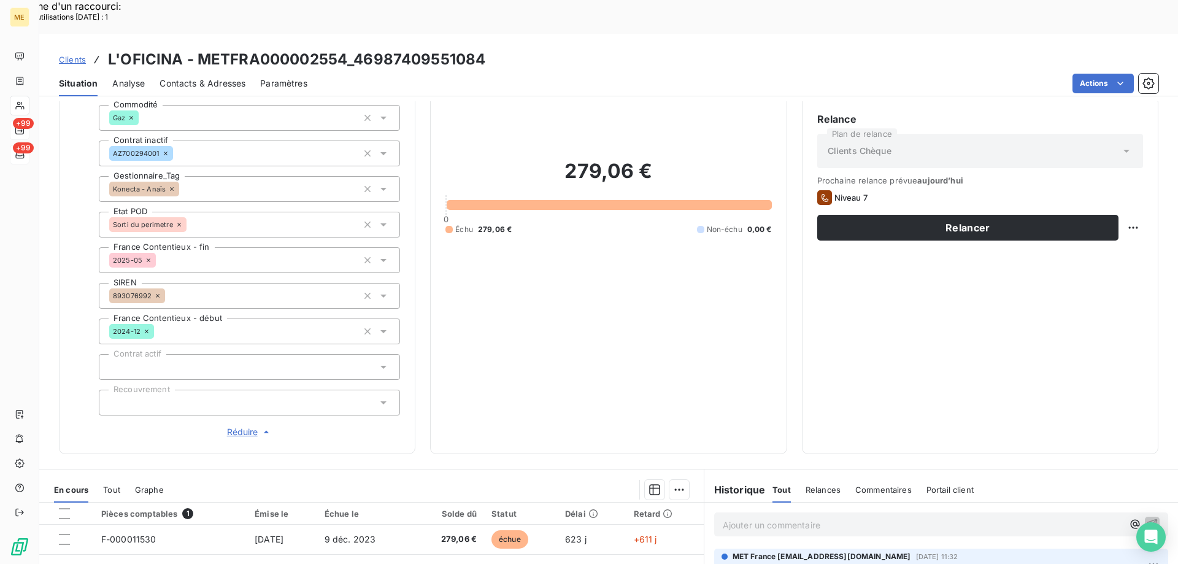
click at [967, 210] on div "Relance Plan de relance Clients Chèque Prochaine relance prévue aujourd’hui Niv…" at bounding box center [980, 275] width 326 height 327
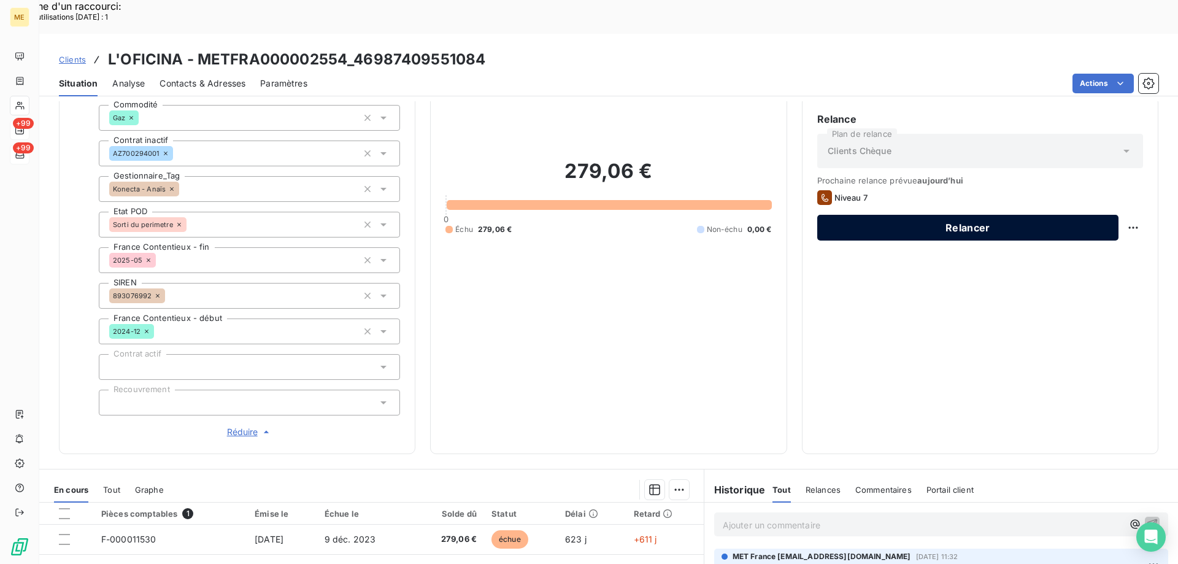
click at [966, 215] on button "Relancer" at bounding box center [967, 228] width 301 height 26
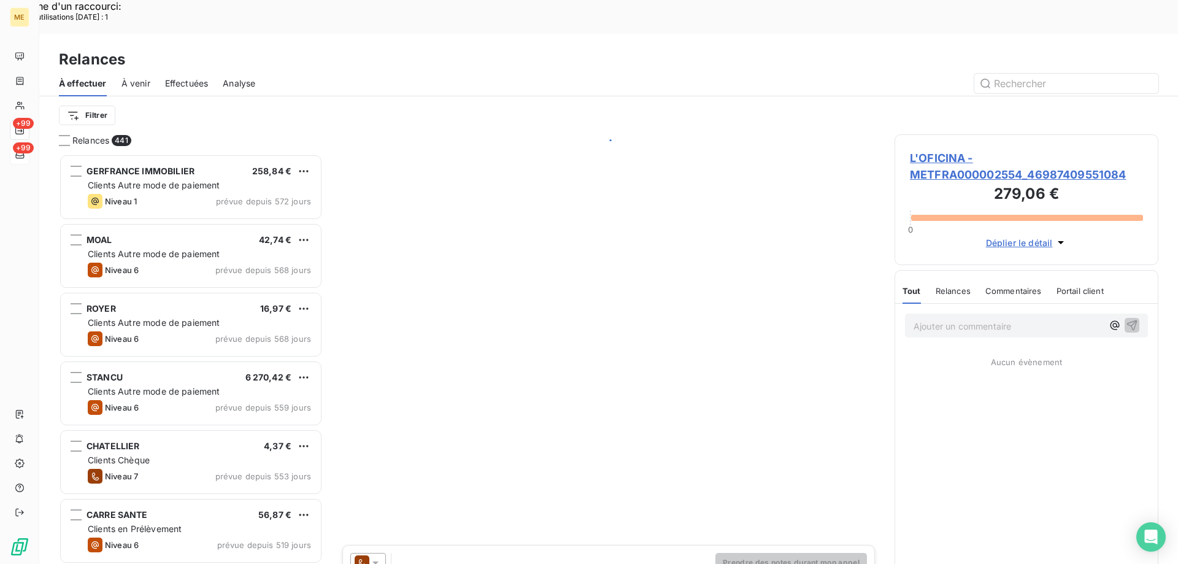
scroll to position [434, 255]
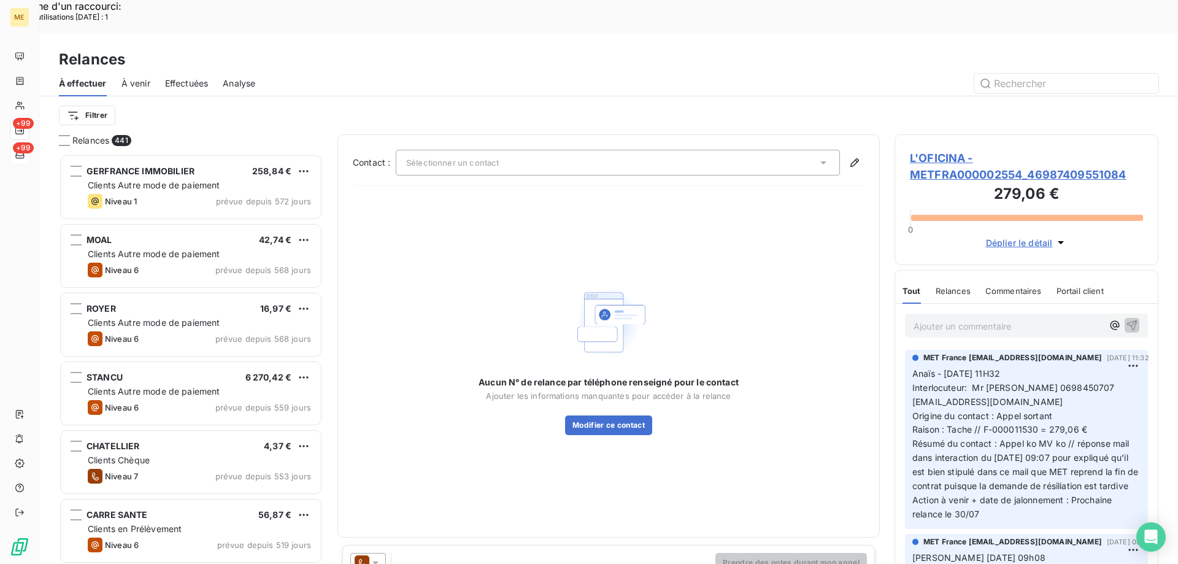
click at [559, 150] on div "Sélectionner un contact" at bounding box center [618, 163] width 444 height 26
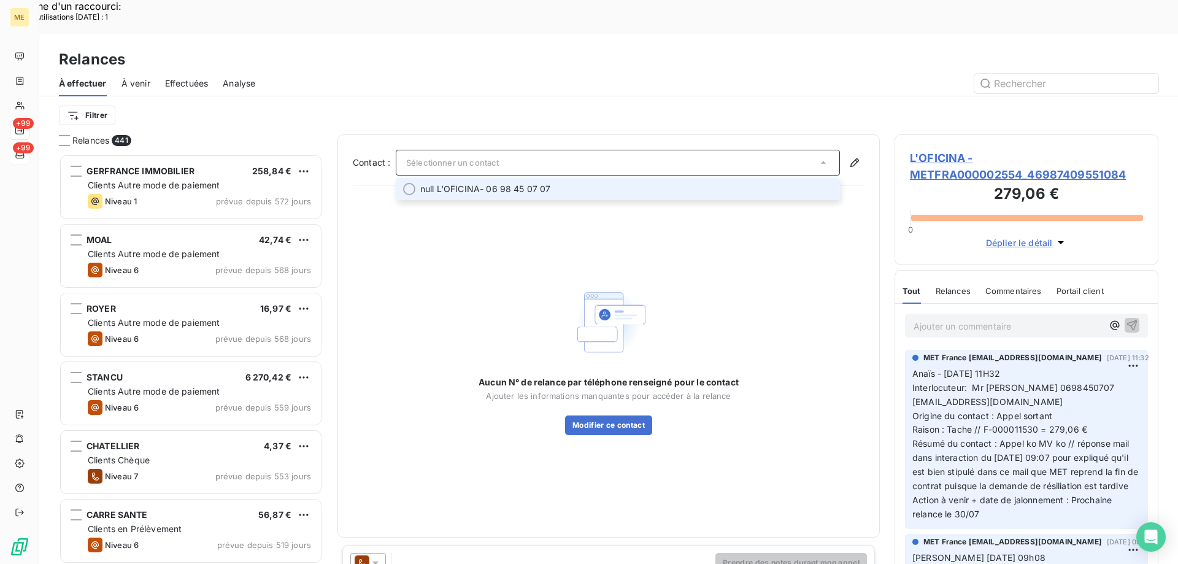
click at [537, 183] on span "null L'OFICINA - 06 98 45 07 07" at bounding box center [626, 189] width 412 height 12
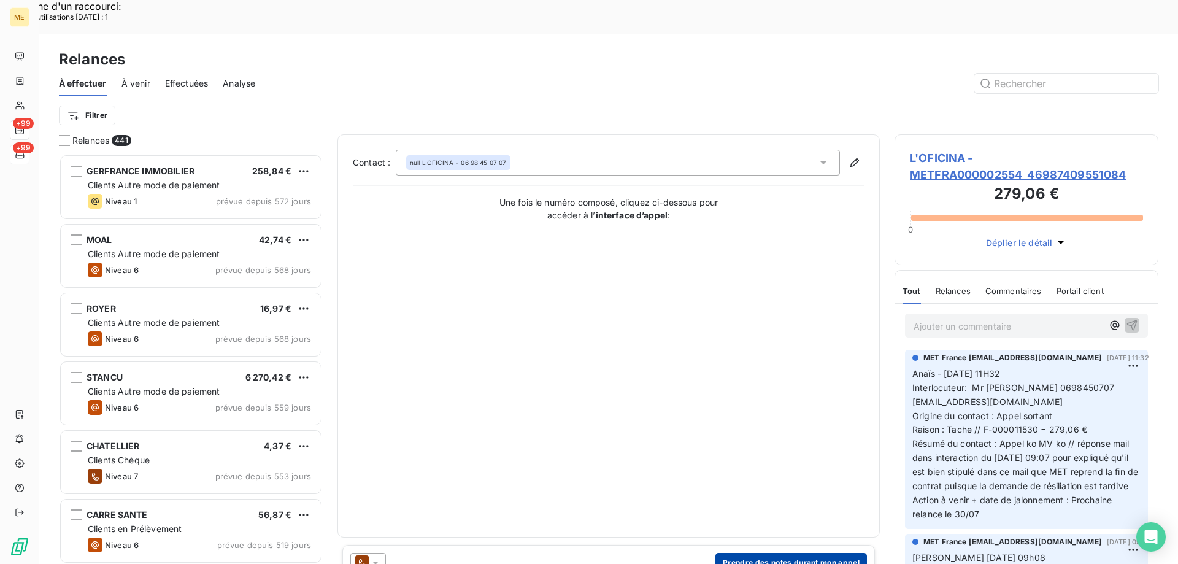
click at [748, 553] on button "Prendre des notes durant mon appel" at bounding box center [790, 563] width 151 height 20
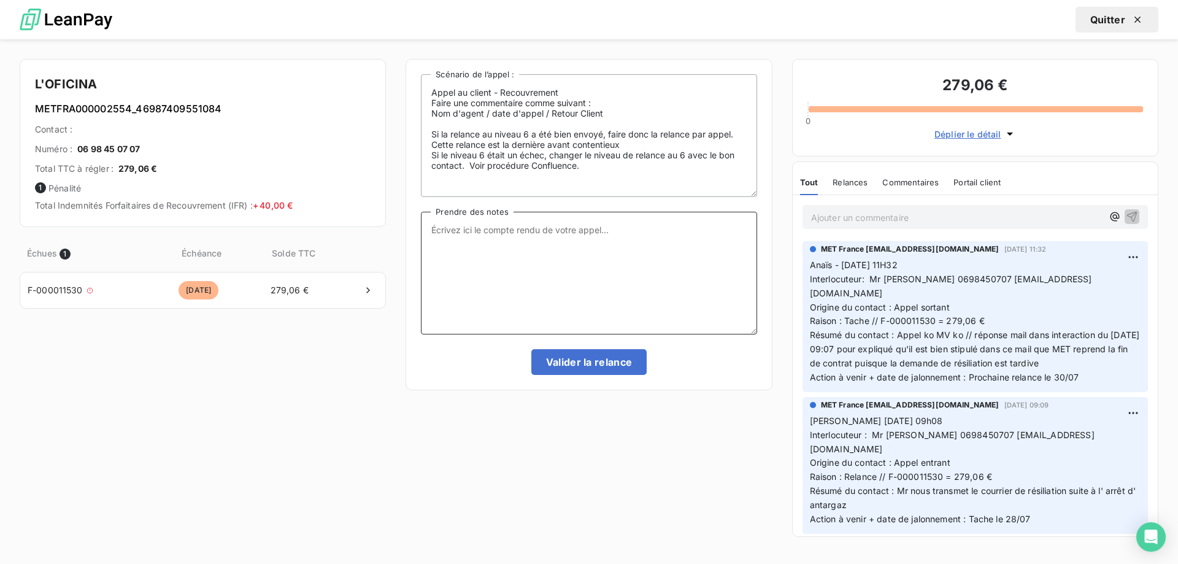
click at [553, 253] on textarea "Prendre des notes" at bounding box center [589, 273] width 336 height 123
paste textarea "Anaïs - 11/08/2025 - 13H34 Interlocuteur : Mr TARDY 0698450707 a.tardy0707@gmai…"
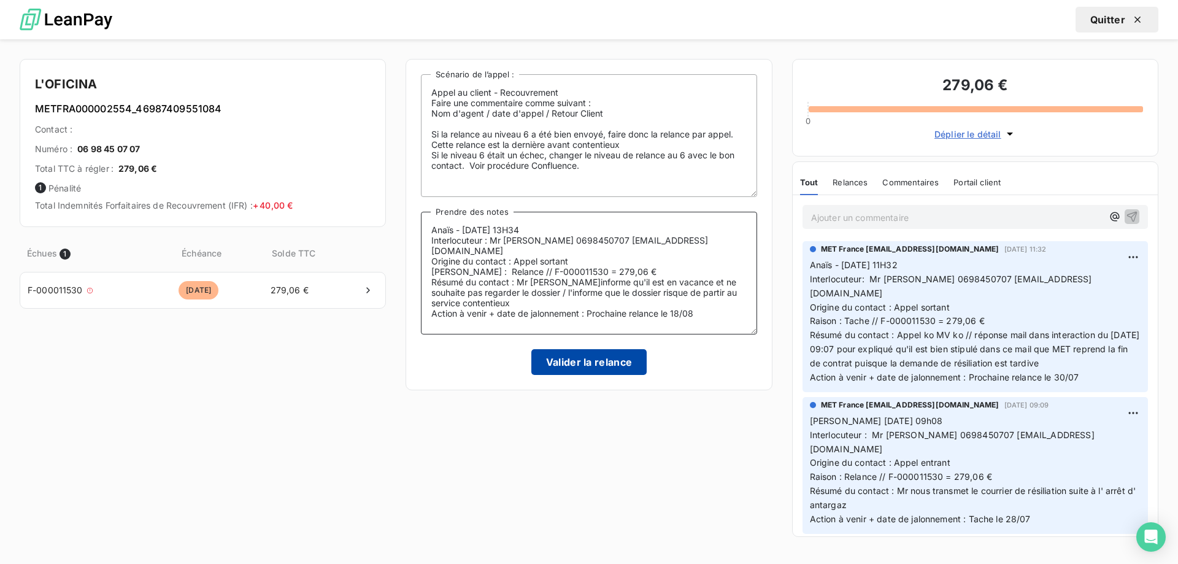
type textarea "Anaïs - 11/08/2025 - 13H34 Interlocuteur : Mr TARDY 0698450707 a.tardy0707@gmai…"
click at [551, 358] on button "Valider la relance" at bounding box center [589, 362] width 116 height 26
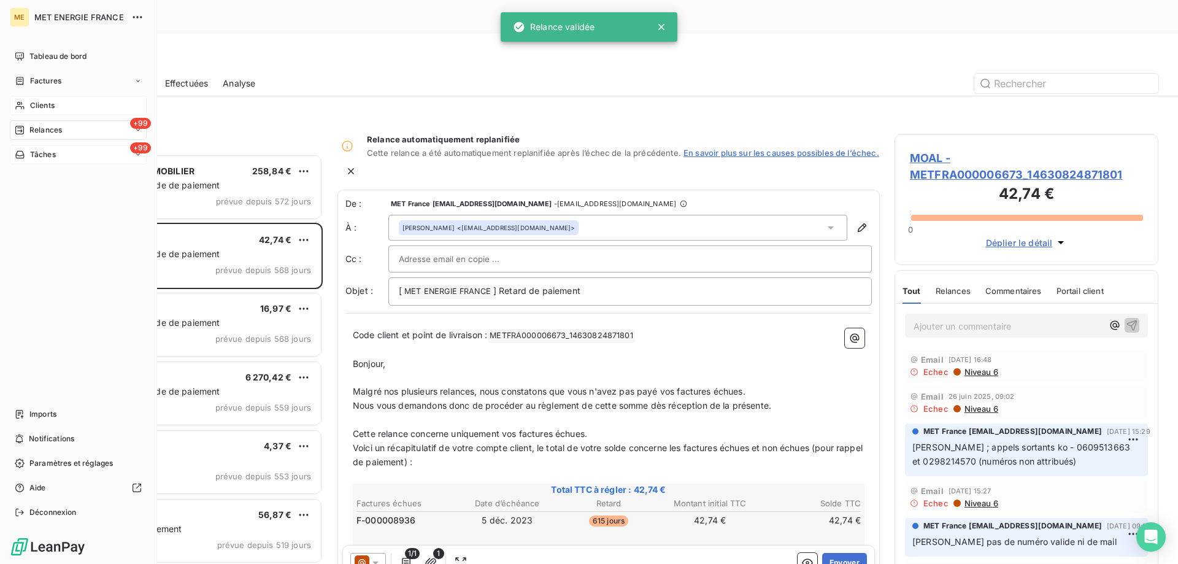
click at [37, 105] on span "Clients" at bounding box center [42, 105] width 25 height 11
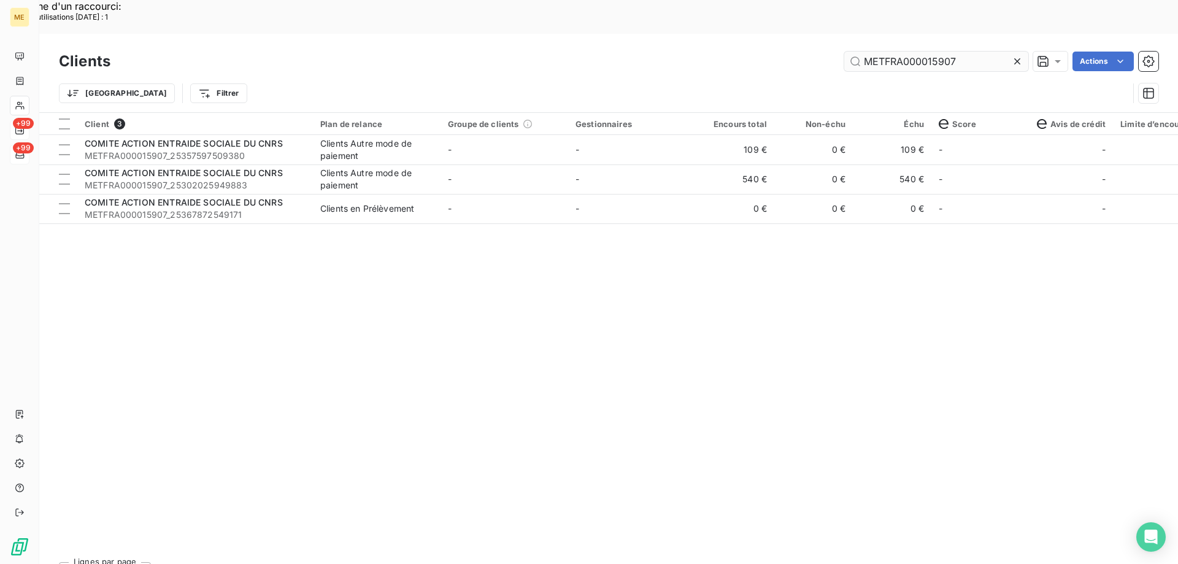
click at [886, 52] on input "METFRA000015907" at bounding box center [936, 62] width 184 height 20
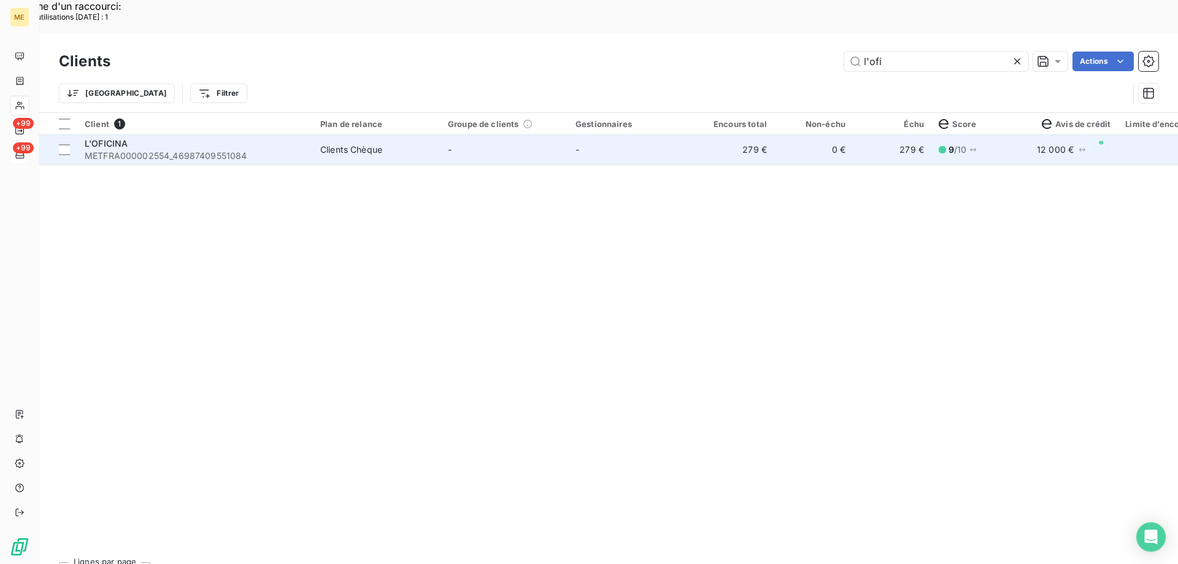
type input "l'ofi"
click at [553, 135] on td "-" at bounding box center [504, 149] width 128 height 29
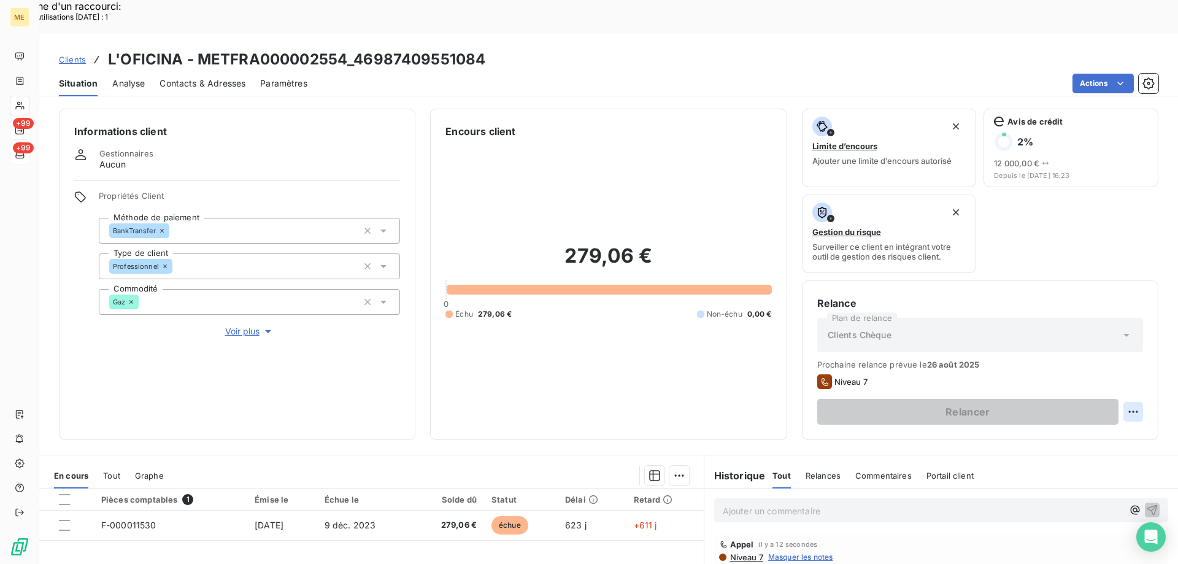
click at [1110, 413] on div "Replanifier cette action" at bounding box center [1073, 405] width 110 height 20
select select "7"
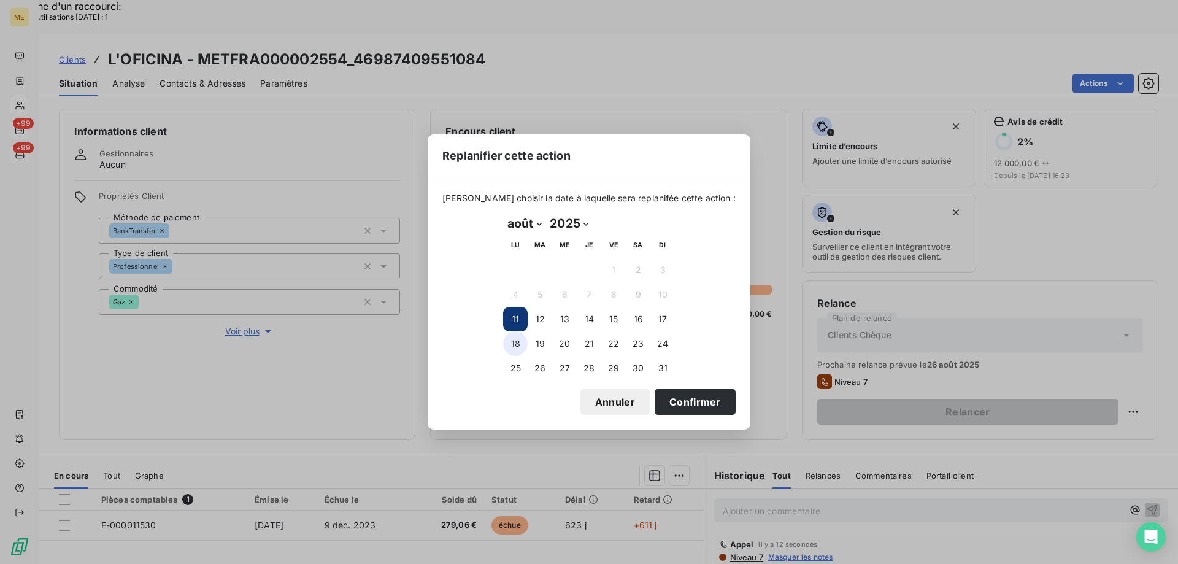
click at [508, 340] on button "18" at bounding box center [515, 343] width 25 height 25
drag, startPoint x: 689, startPoint y: 408, endPoint x: 1124, endPoint y: 485, distance: 440.9
click at [689, 411] on button "Confirmer" at bounding box center [694, 402] width 81 height 26
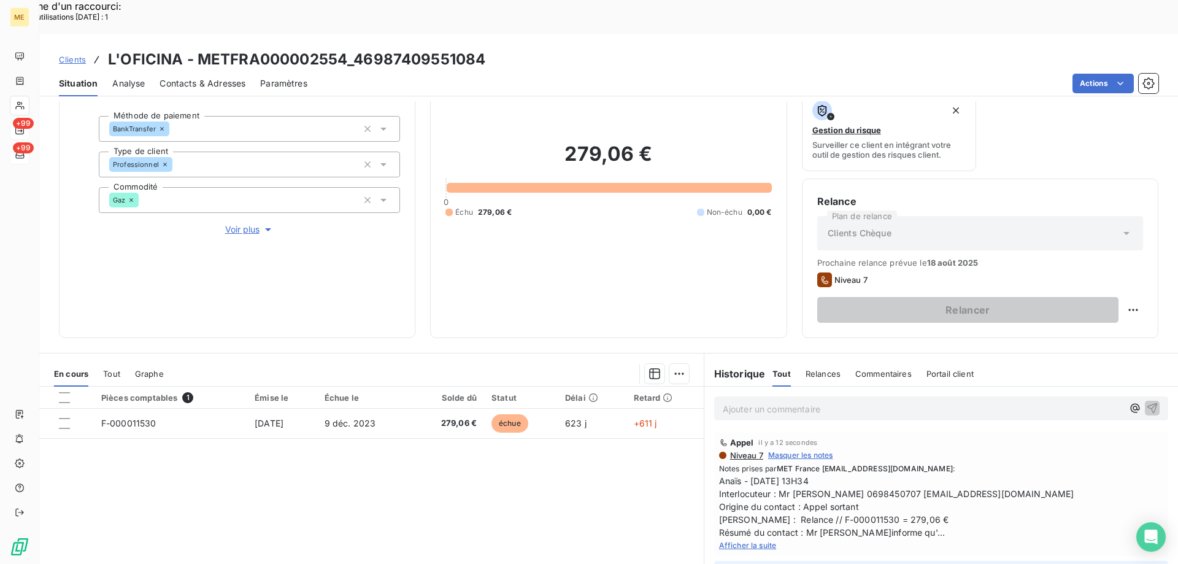
scroll to position [164, 0]
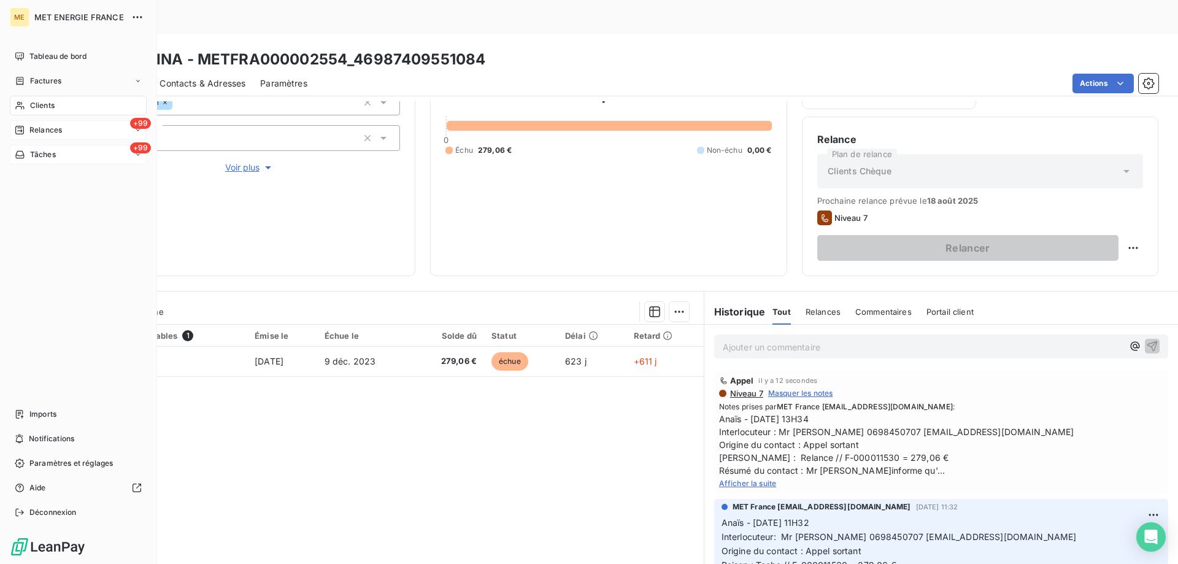
click at [42, 126] on span "Relances" at bounding box center [45, 130] width 33 height 11
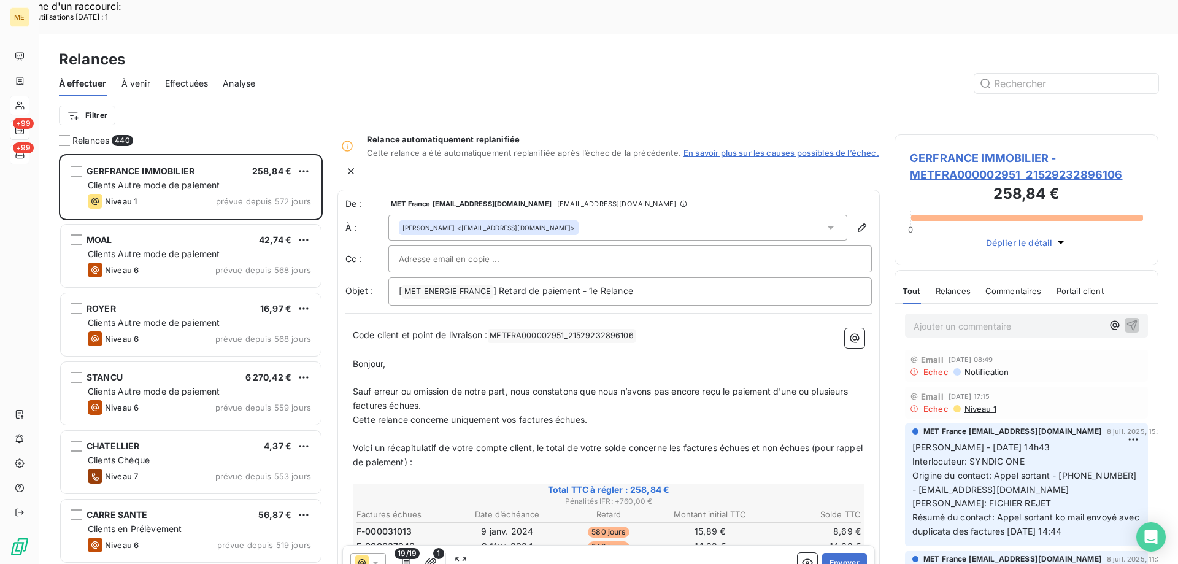
scroll to position [434, 255]
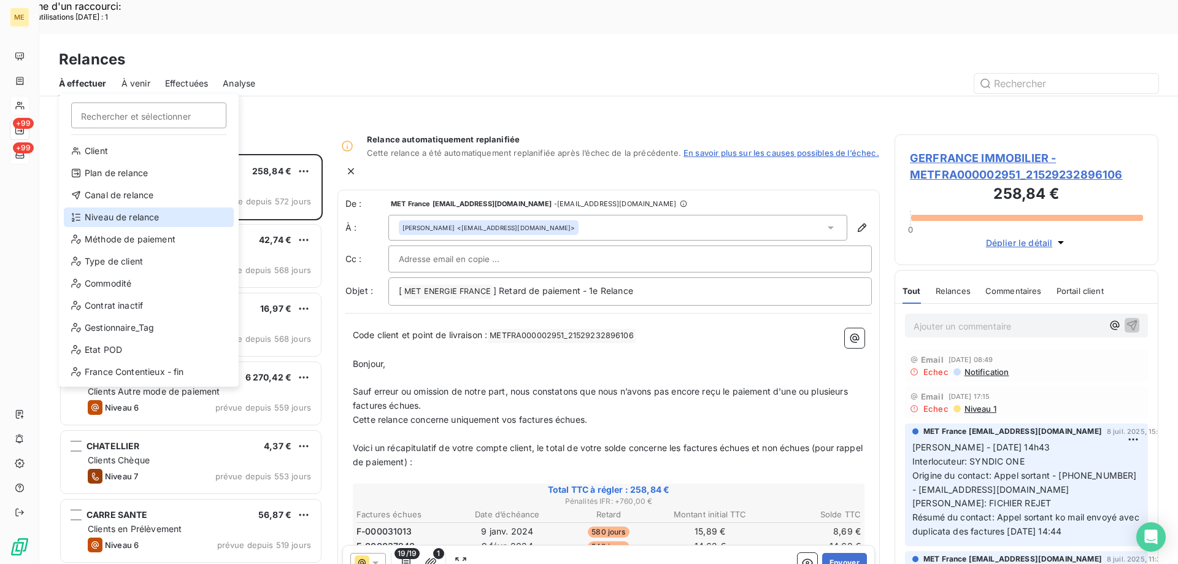
click at [127, 215] on div "Niveau de relance" at bounding box center [149, 217] width 170 height 20
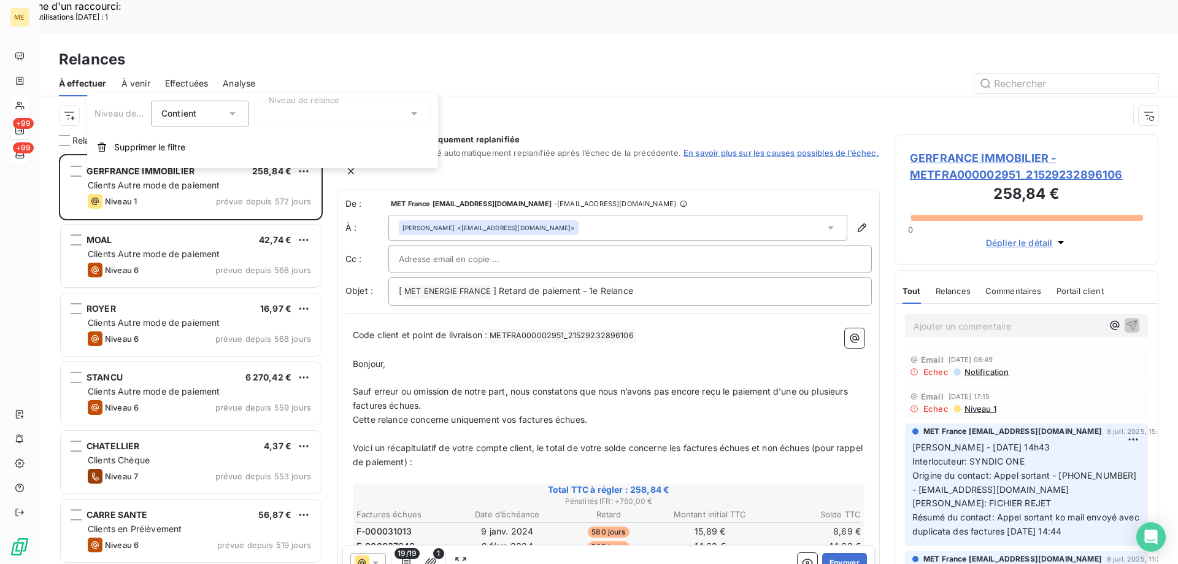
click at [374, 117] on div at bounding box center [342, 114] width 177 height 26
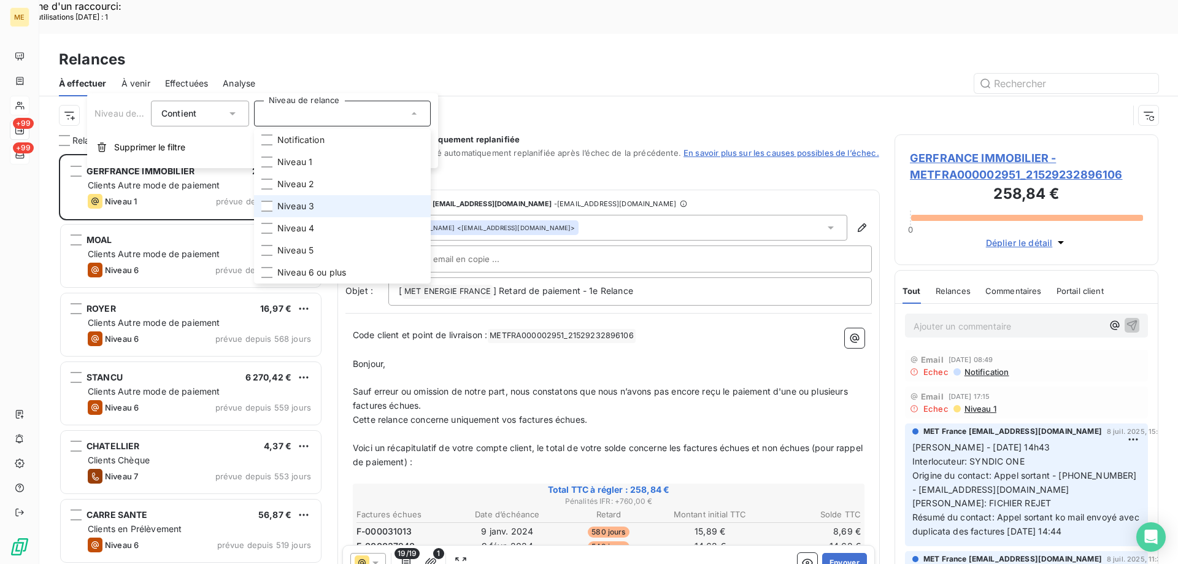
click at [314, 208] on li "Niveau 3" at bounding box center [342, 206] width 177 height 22
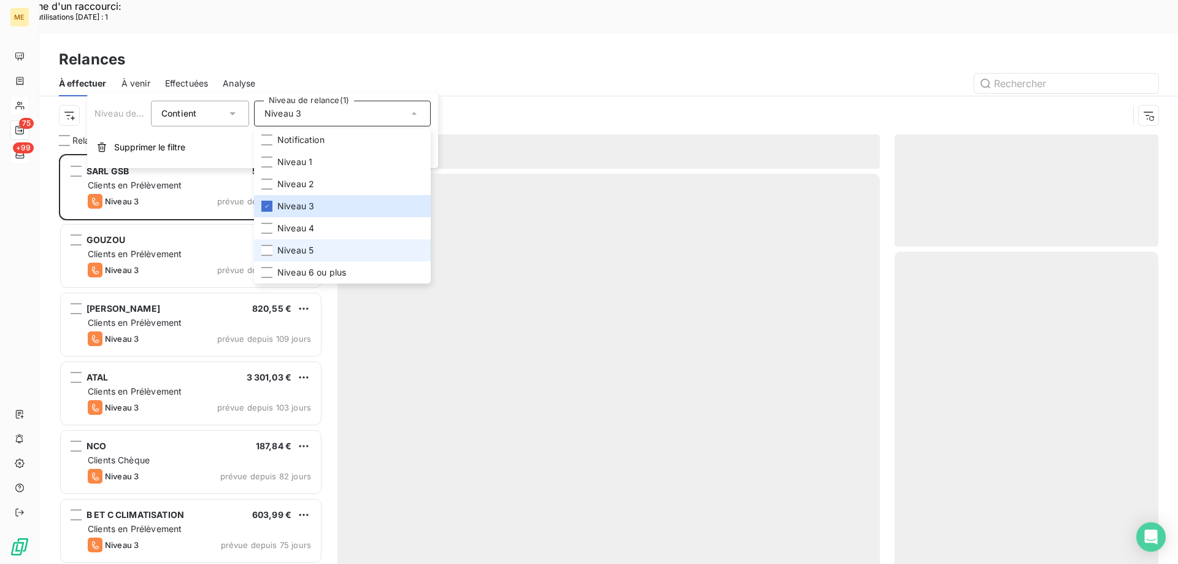
scroll to position [434, 255]
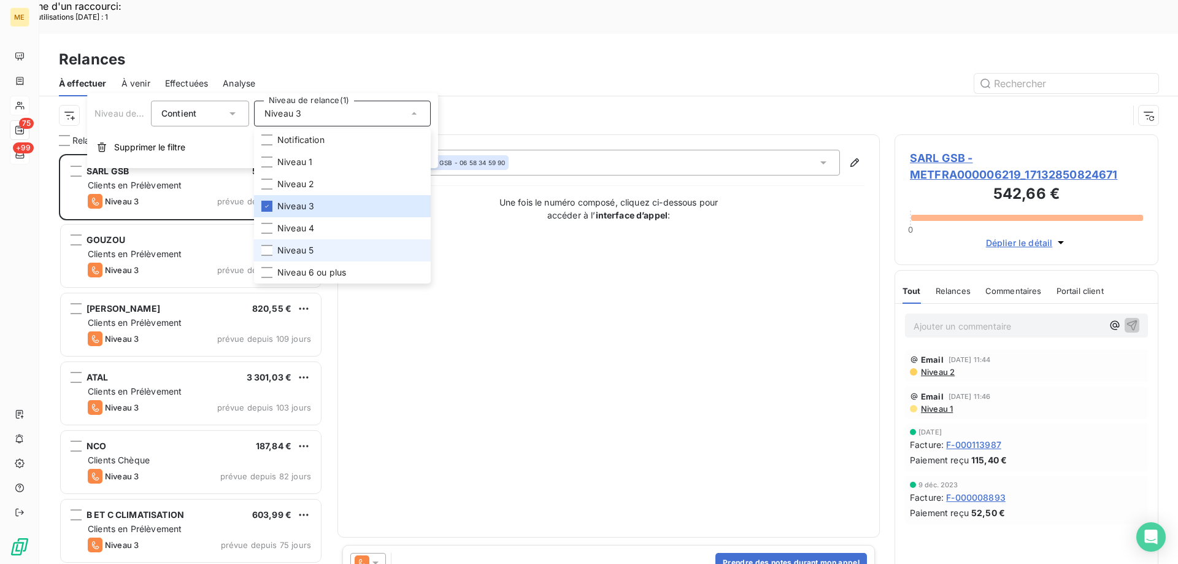
click at [311, 256] on span "Niveau 5" at bounding box center [295, 250] width 36 height 12
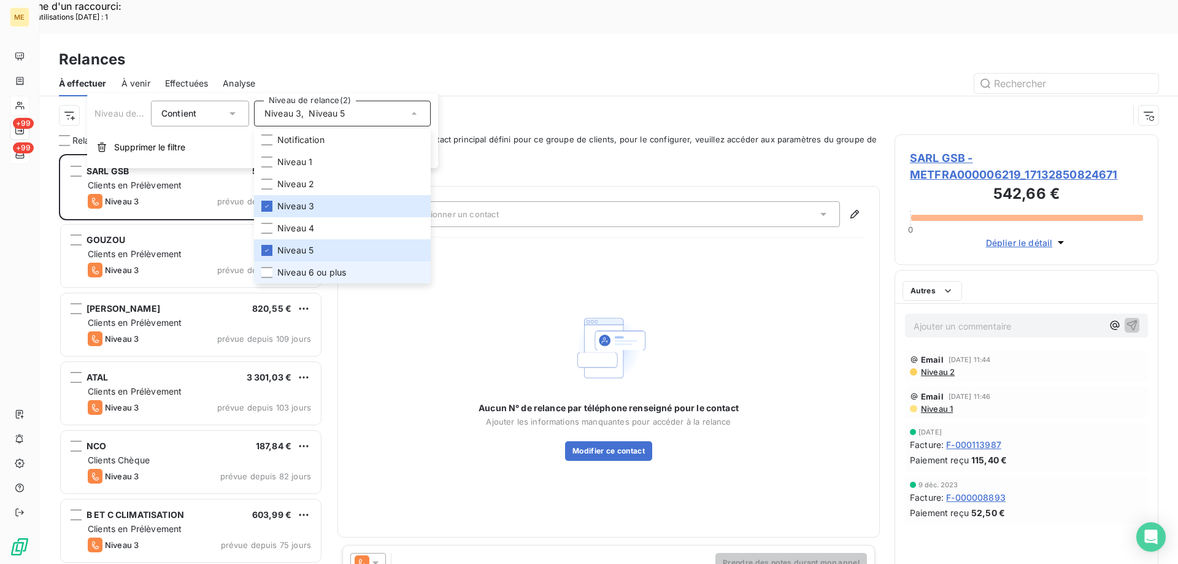
click at [311, 275] on span "Niveau 6 ou plus" at bounding box center [311, 272] width 69 height 12
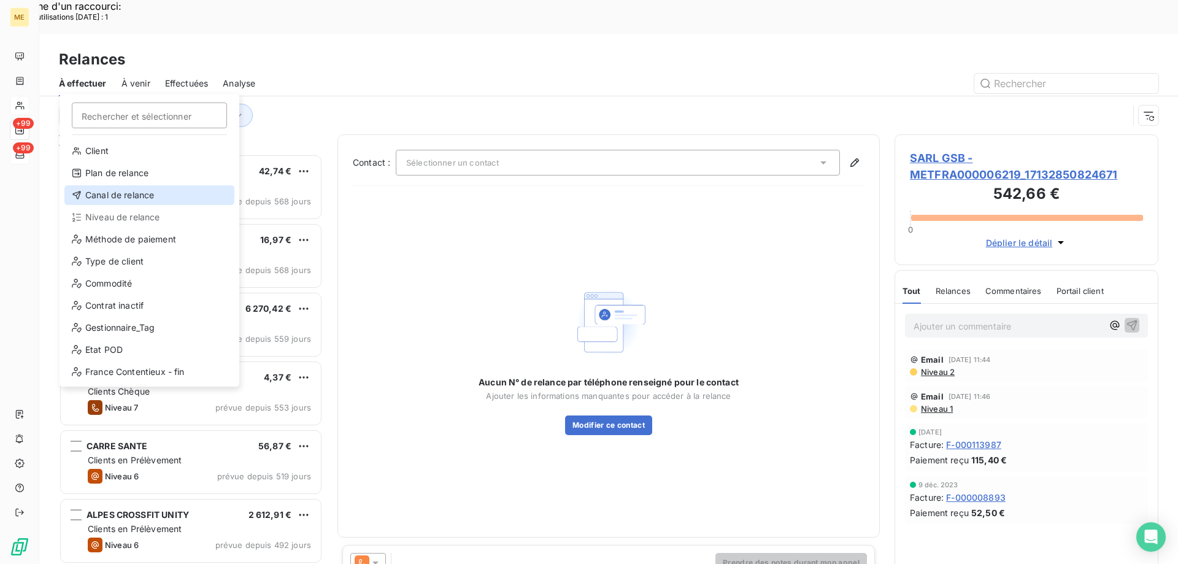
click at [126, 190] on div "Canal de relance" at bounding box center [149, 195] width 170 height 20
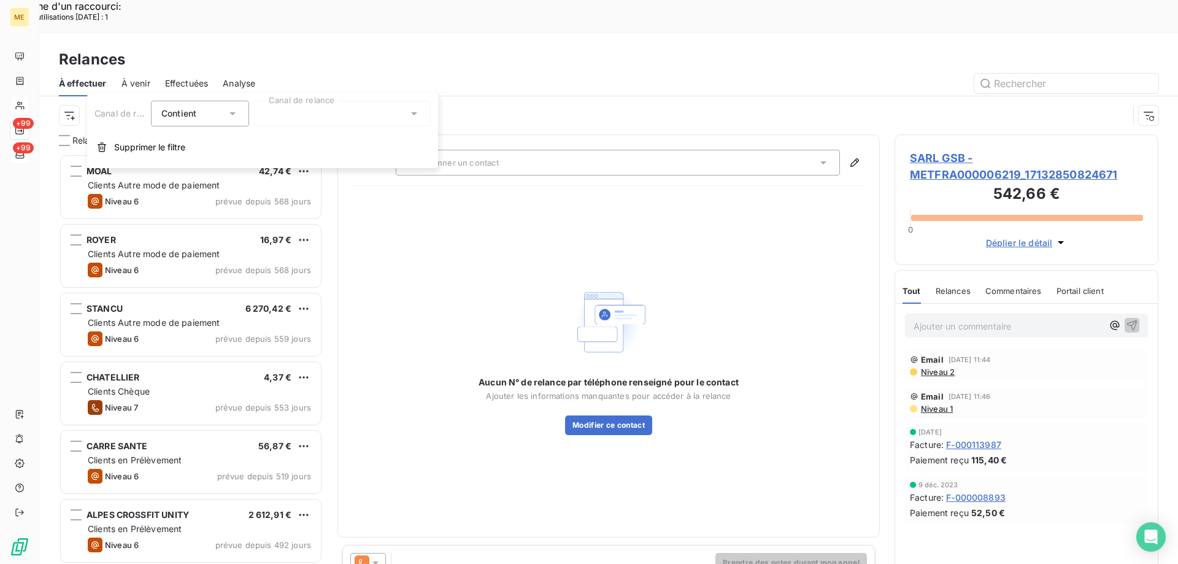
click at [361, 121] on div at bounding box center [342, 114] width 177 height 26
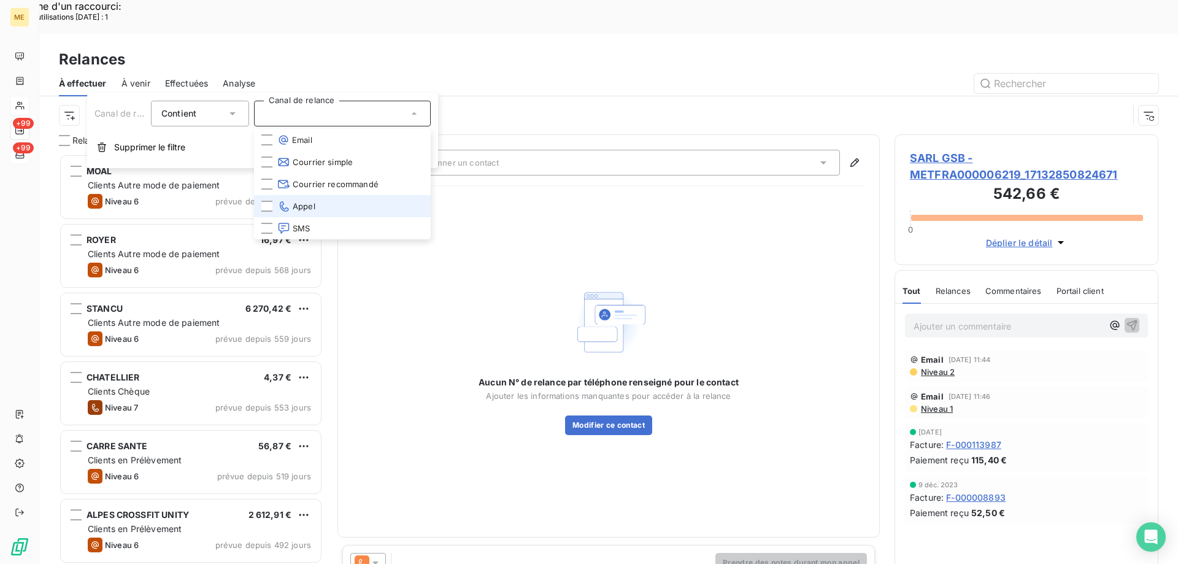
click at [309, 208] on span "Appel" at bounding box center [296, 206] width 38 height 12
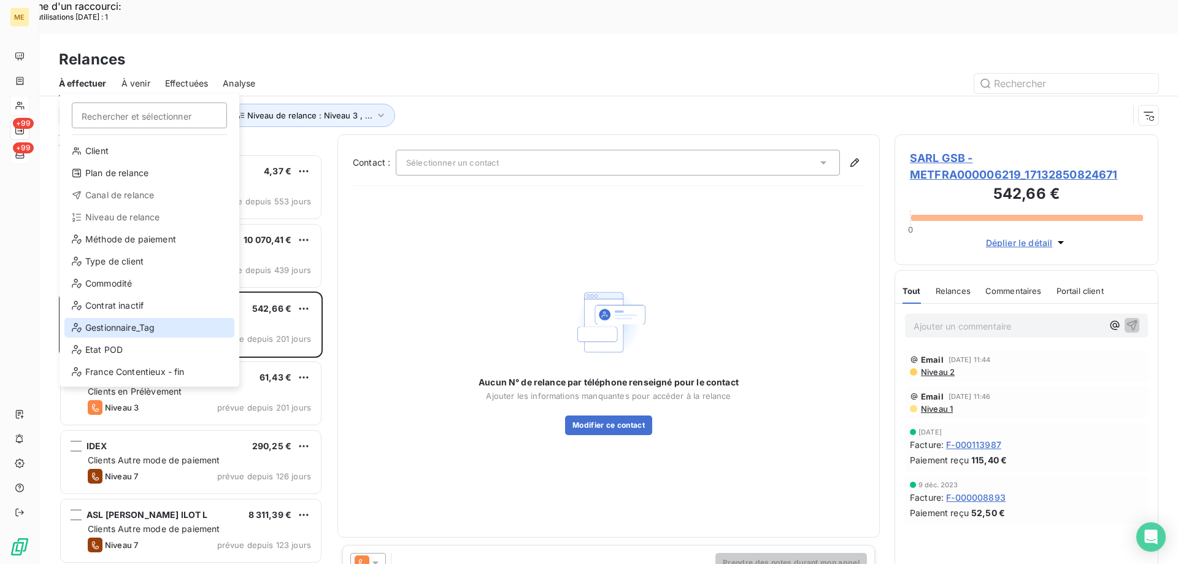
click at [144, 328] on div "Gestionnaire_Tag" at bounding box center [149, 328] width 170 height 20
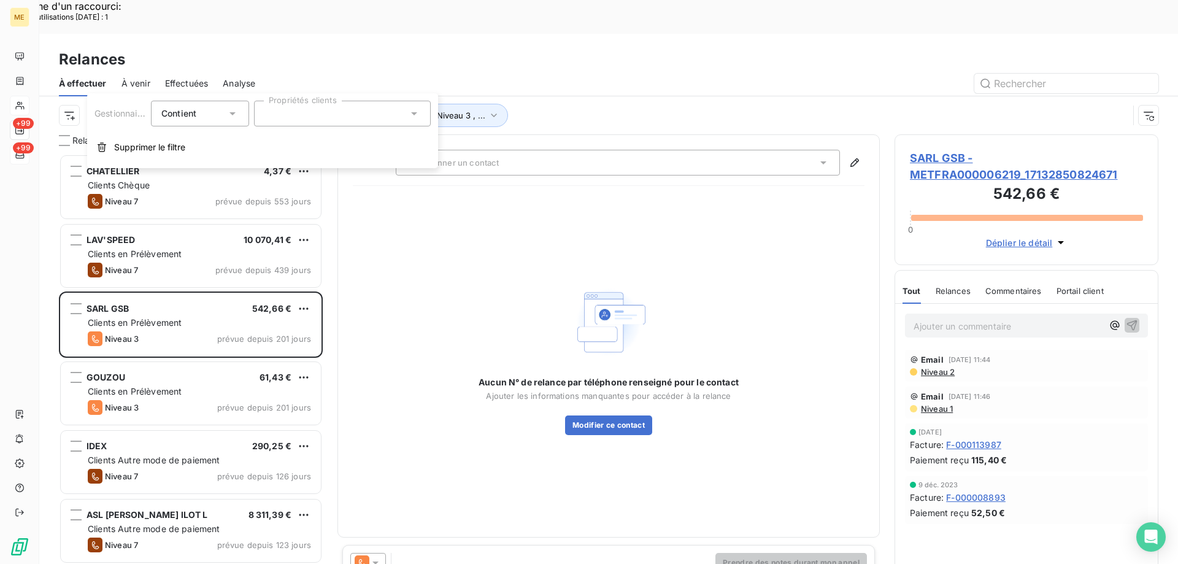
click at [388, 109] on div at bounding box center [342, 114] width 177 height 26
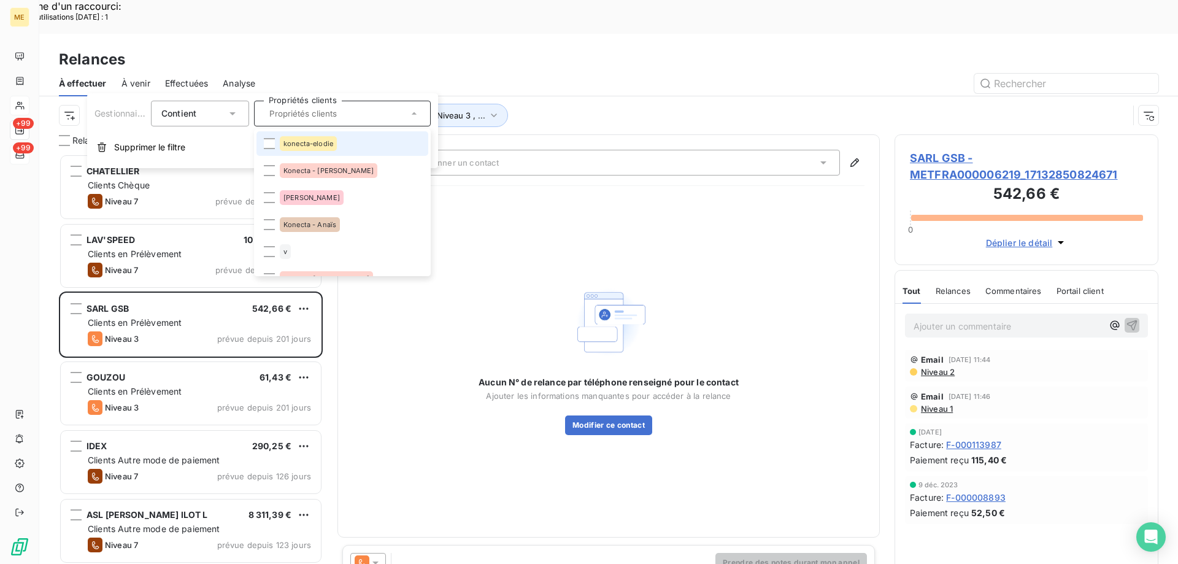
drag, startPoint x: 353, startPoint y: 142, endPoint x: 353, endPoint y: 149, distance: 7.4
click at [353, 144] on li "konecta-elodie" at bounding box center [342, 143] width 172 height 25
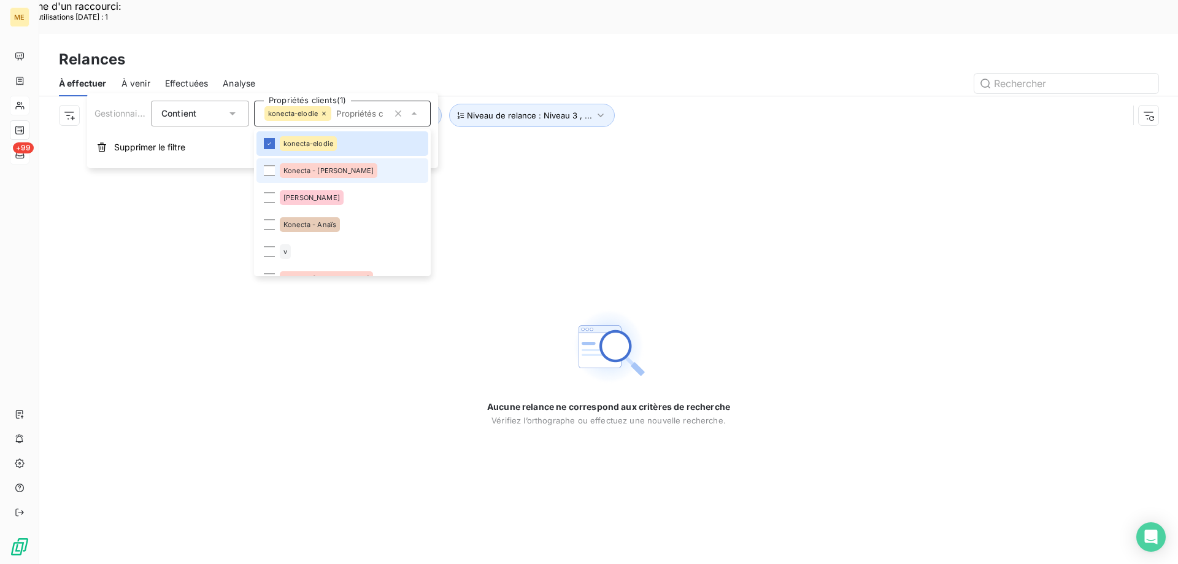
click at [356, 175] on li "Konecta - Cindy" at bounding box center [342, 170] width 172 height 25
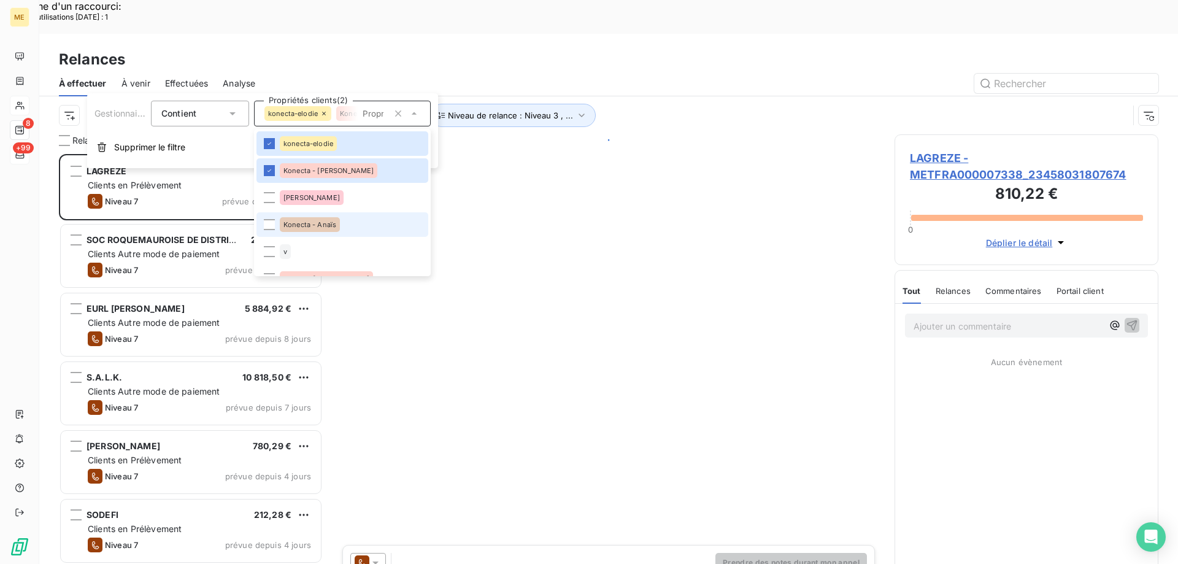
scroll to position [434, 255]
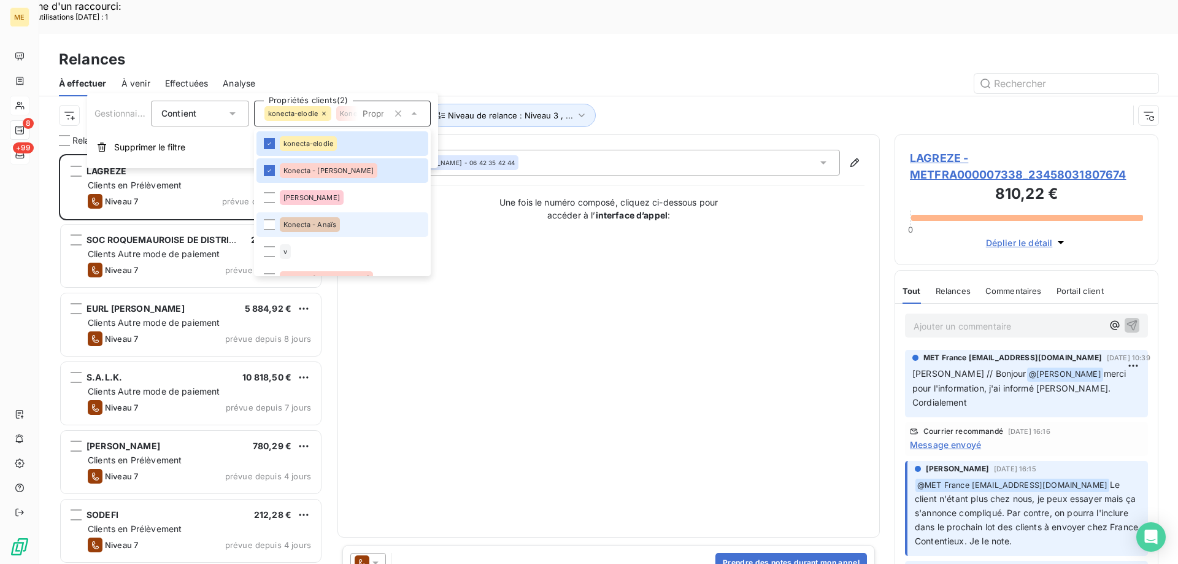
click at [358, 226] on li "Konecta - Anaïs" at bounding box center [342, 224] width 172 height 25
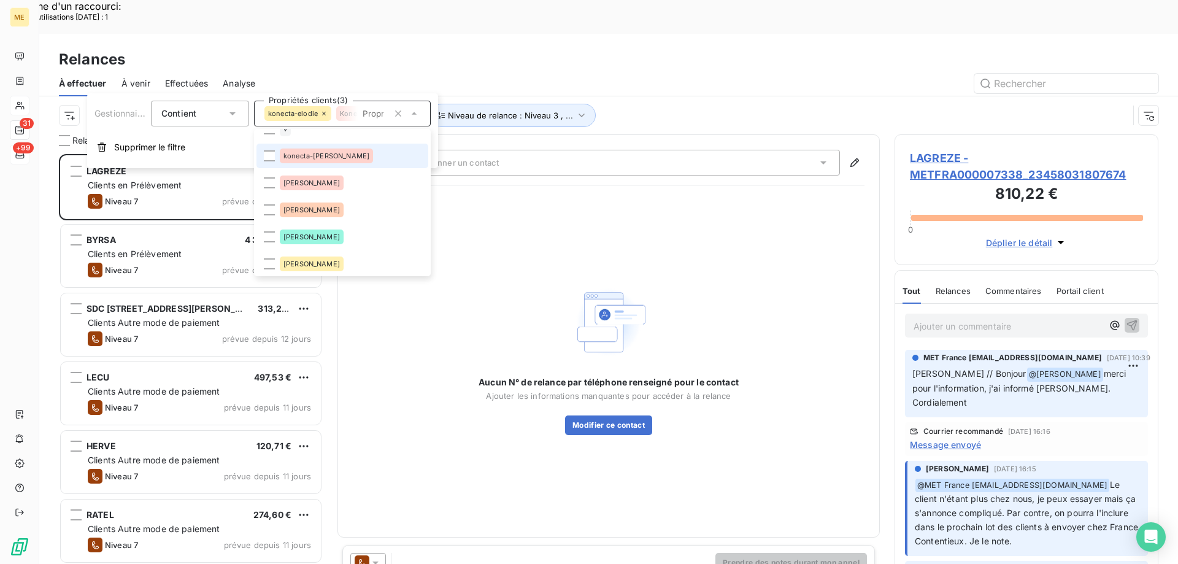
click at [357, 159] on li "konecta-valérie" at bounding box center [342, 156] width 172 height 25
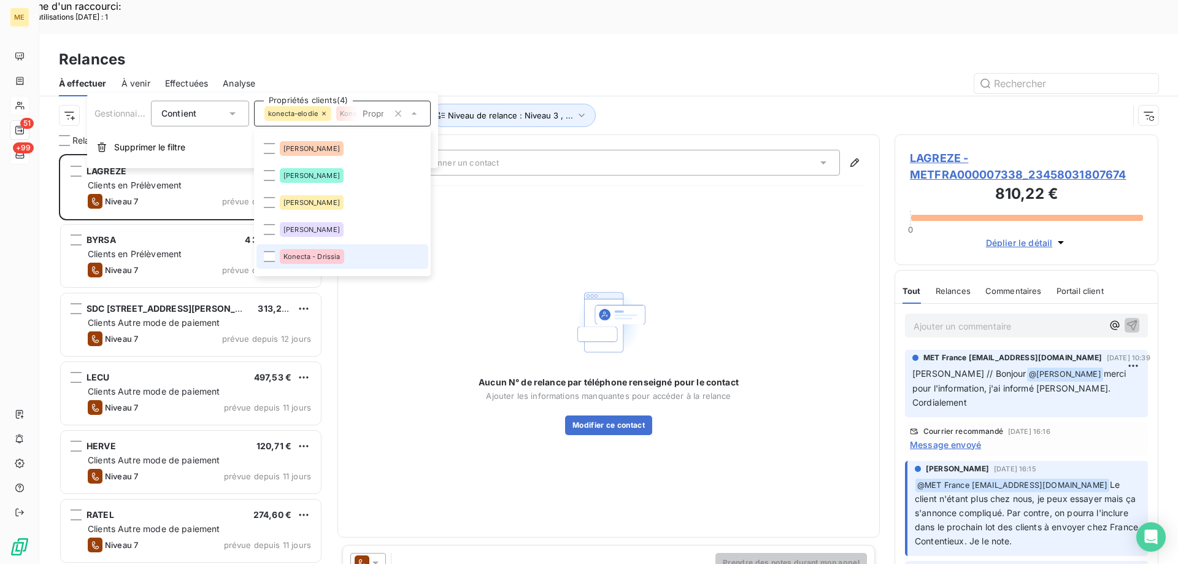
click at [368, 263] on li "Konecta - Drissia" at bounding box center [342, 256] width 172 height 25
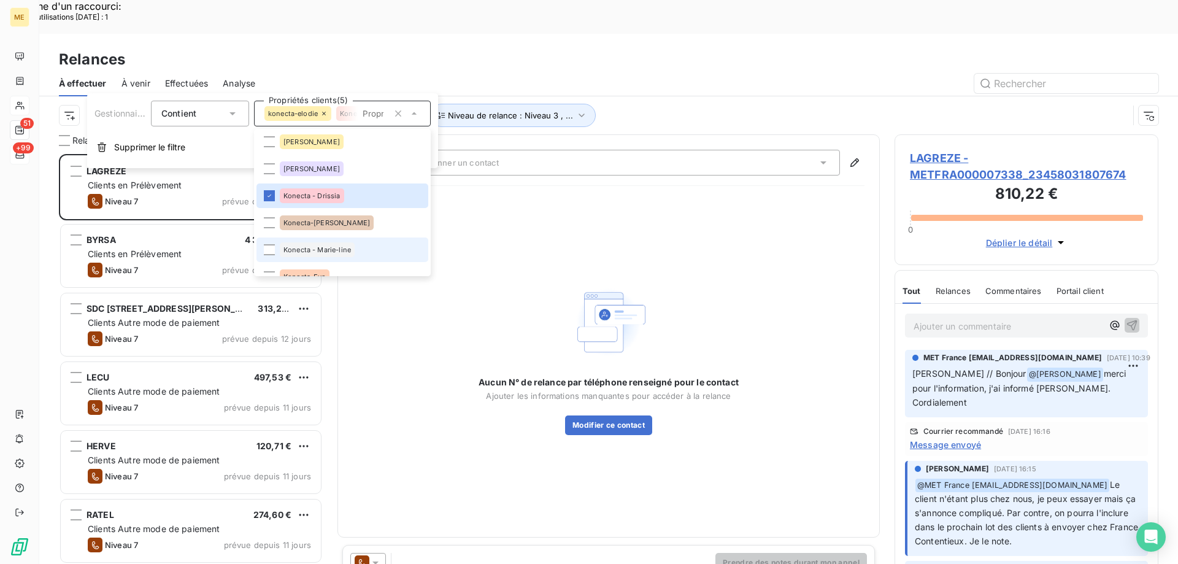
scroll to position [434, 255]
click at [349, 220] on li "Konecta-Laurine" at bounding box center [342, 222] width 172 height 25
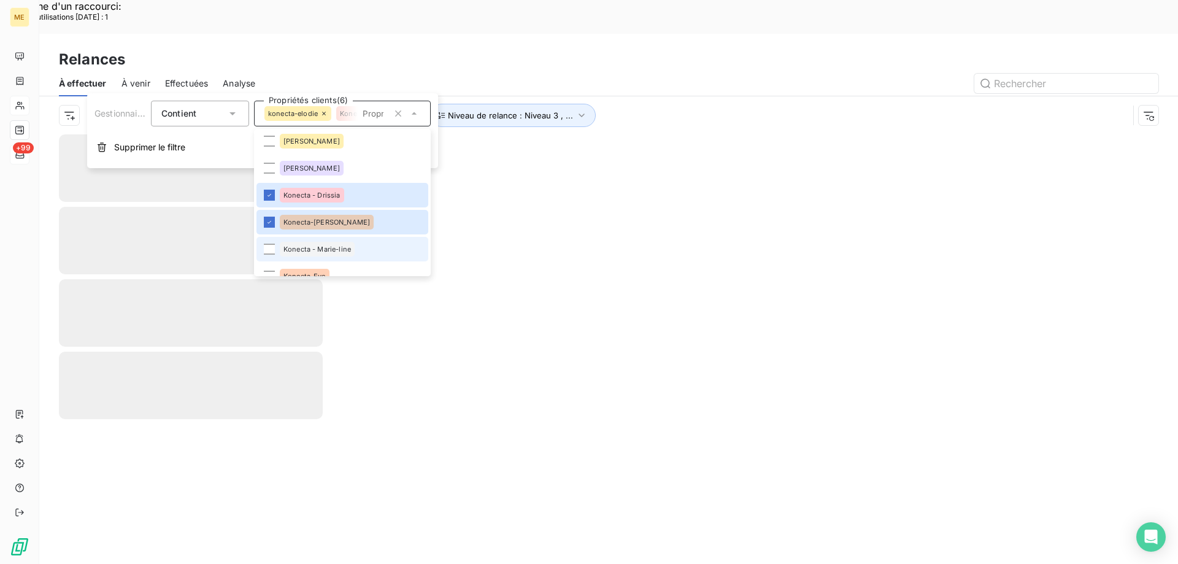
click at [352, 249] on div "Konecta - Marie-line" at bounding box center [317, 249] width 75 height 15
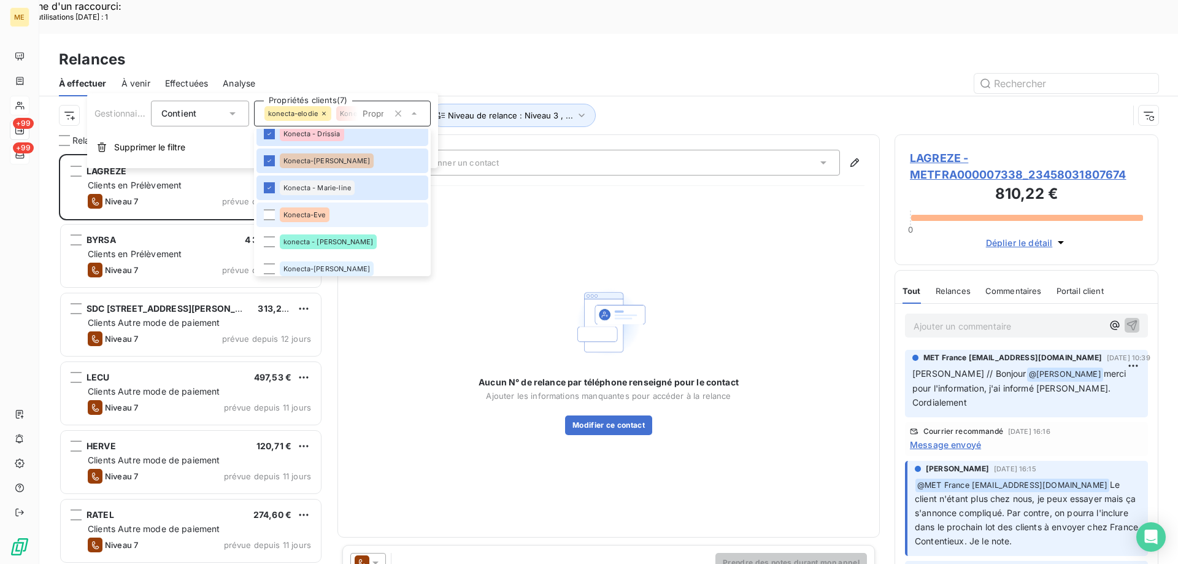
click at [348, 218] on li "Konecta-Eve" at bounding box center [342, 214] width 172 height 25
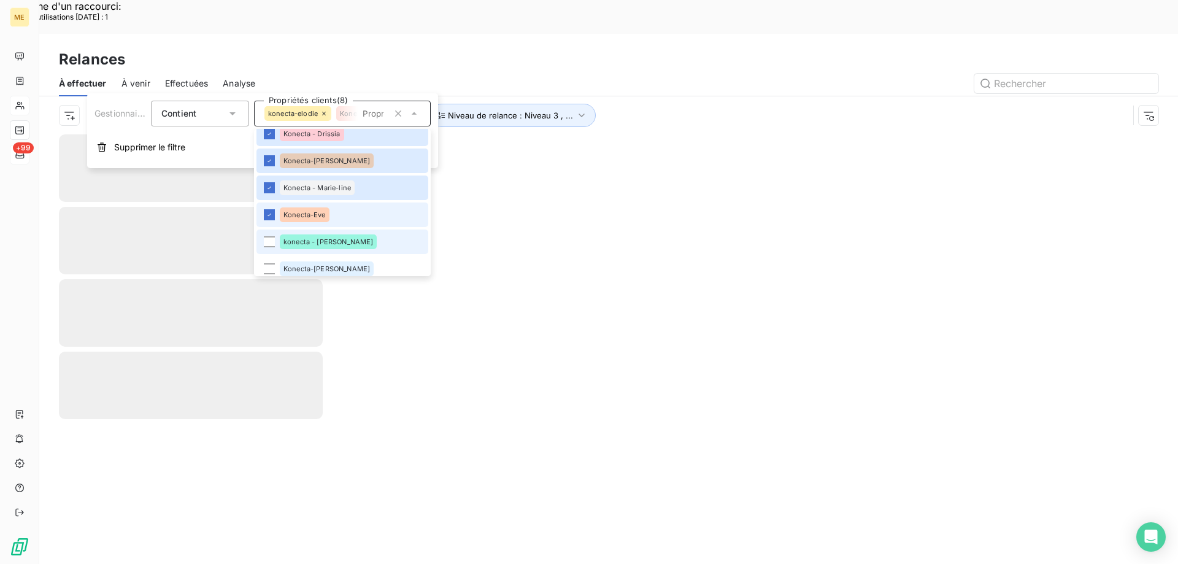
click at [346, 249] on li "konecta - lisa" at bounding box center [342, 241] width 172 height 25
click at [349, 268] on li "Konecta-Sylvain" at bounding box center [342, 268] width 172 height 25
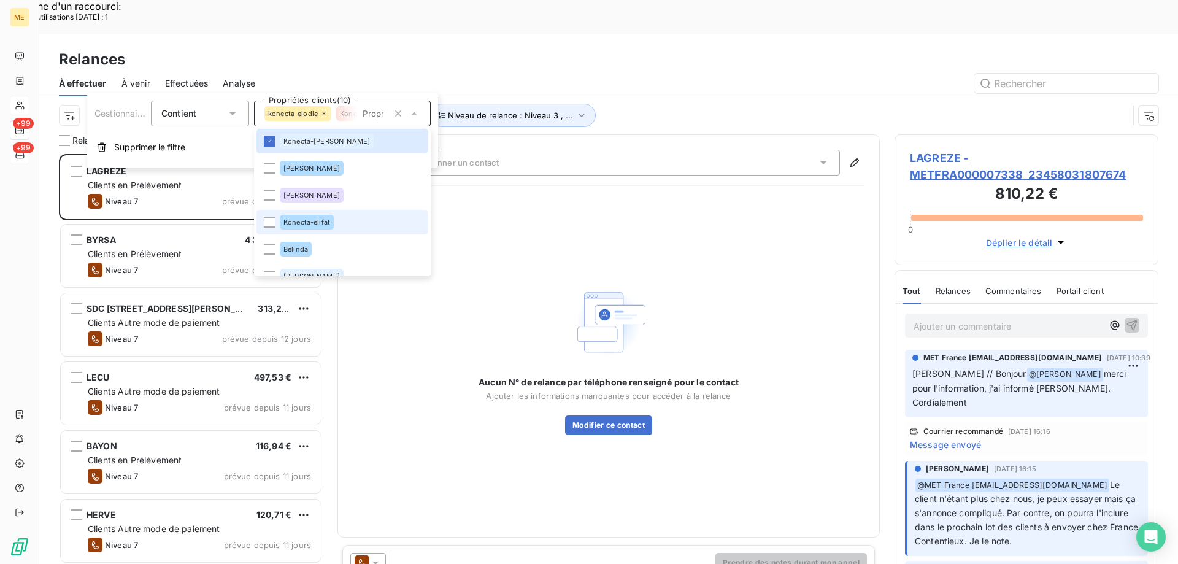
click at [345, 226] on li "Konecta-elifat" at bounding box center [342, 222] width 172 height 25
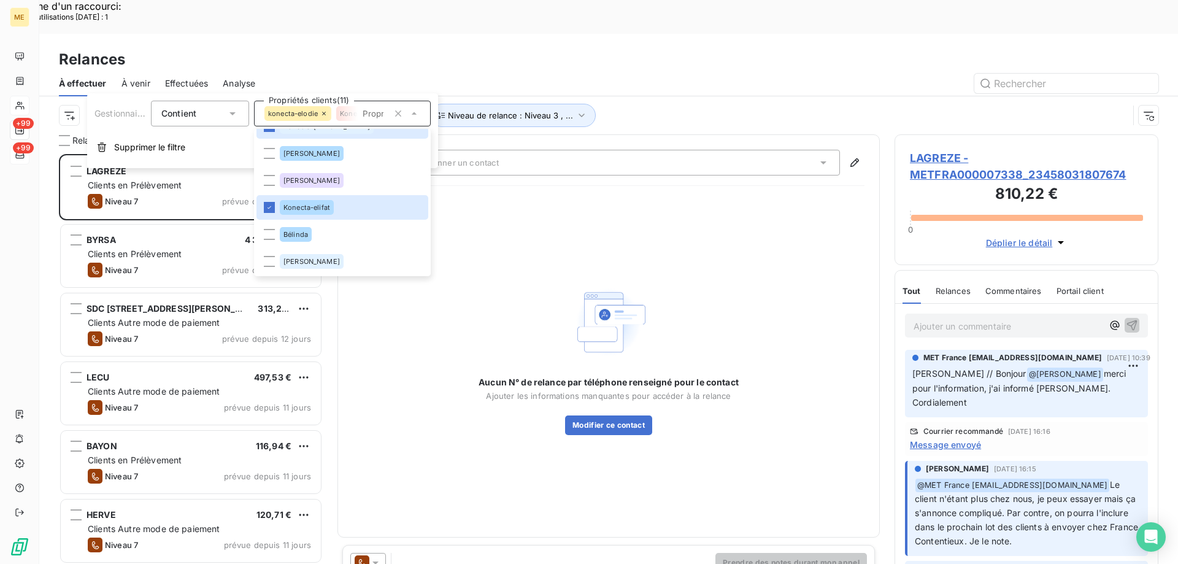
click at [686, 104] on div "Canal de relance : Appel Niveau de relance : Niveau 3 , ... Gestionnaire_Tag : …" at bounding box center [593, 115] width 1069 height 23
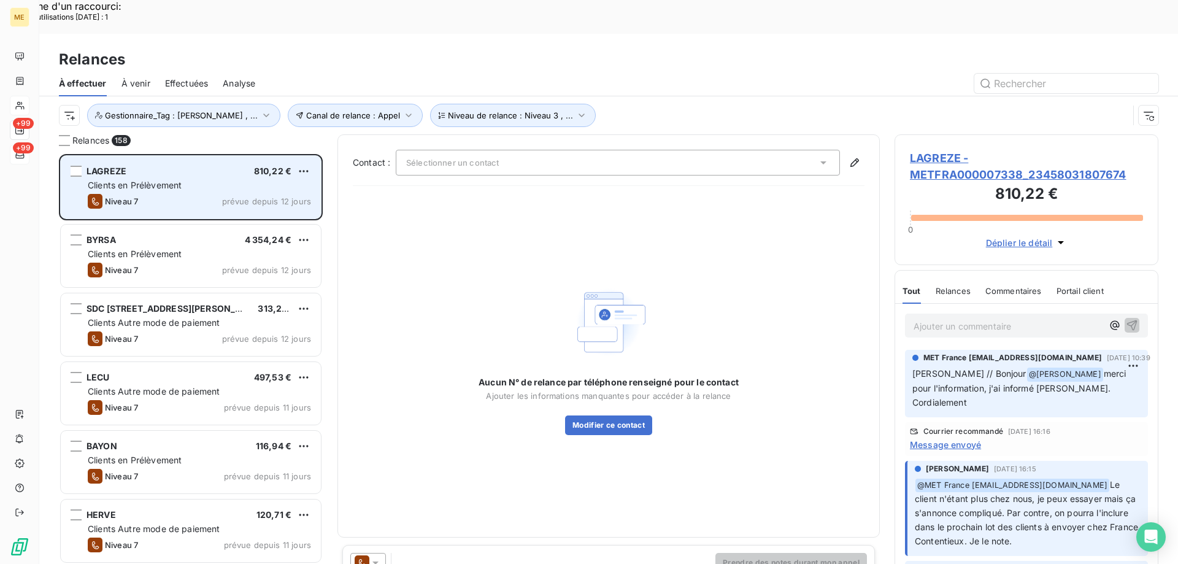
click at [155, 180] on span "Clients en Prélèvement" at bounding box center [135, 185] width 94 height 10
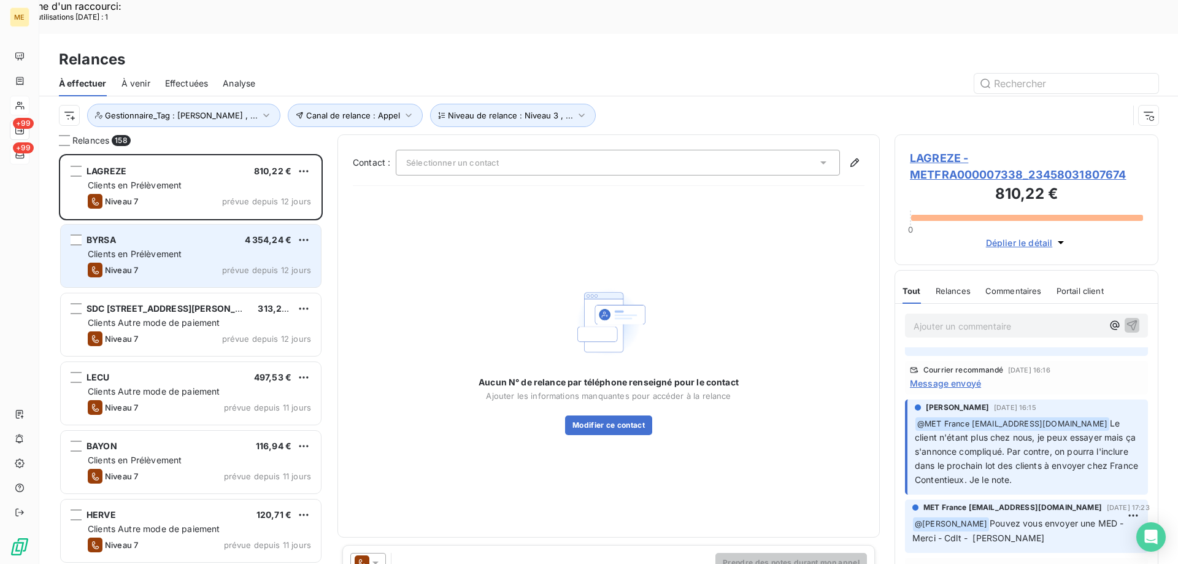
click at [164, 228] on div "BYRSA 4 354,24 € Clients en Prélèvement Niveau 7 prévue depuis 12 jours" at bounding box center [191, 255] width 260 height 63
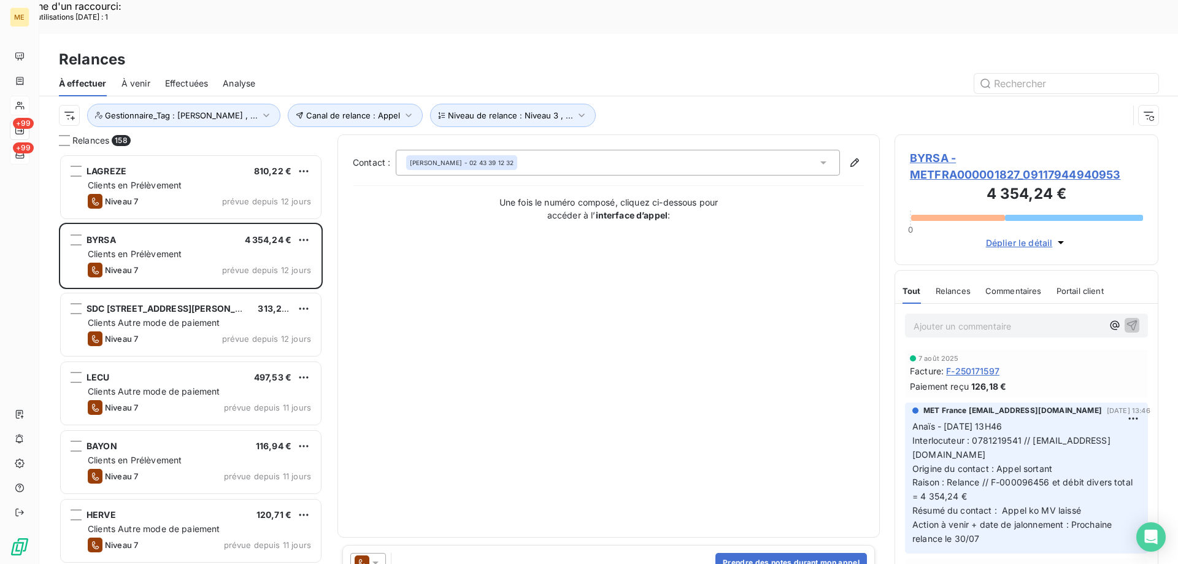
click at [932, 150] on span "BYRSA - METFRA000001827_09117944940953" at bounding box center [1026, 166] width 233 height 33
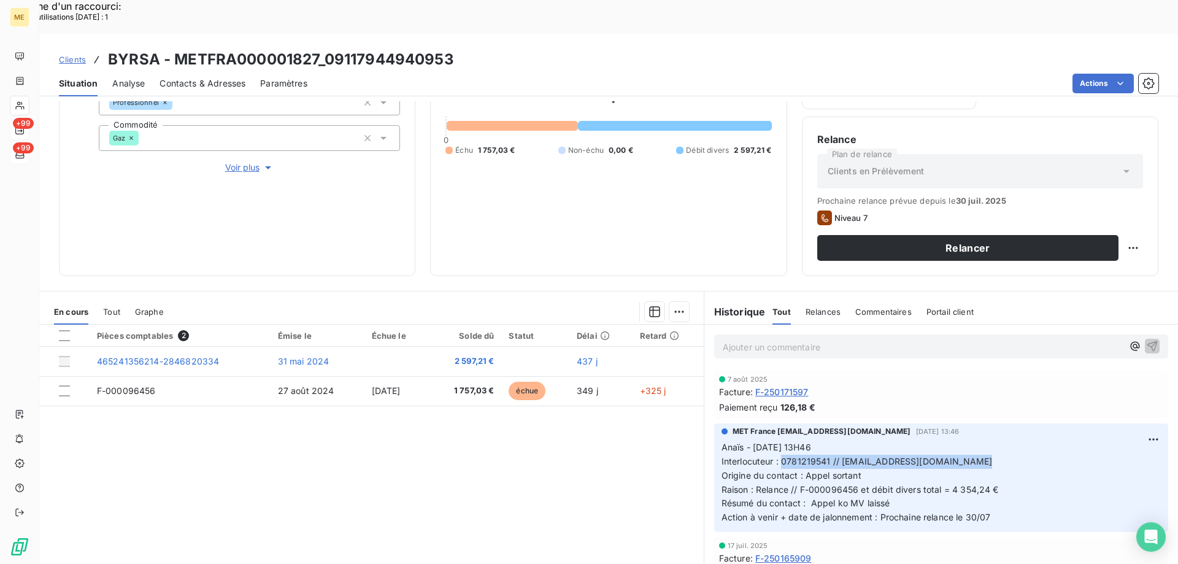
drag, startPoint x: 789, startPoint y: 428, endPoint x: 1048, endPoint y: 432, distance: 258.3
click at [1048, 440] on p "Anaïs - 24/07/2025 - 13H46 Interlocuteur : 0781219541 // LAGUERANDE.BYRSA72@GMA…" at bounding box center [940, 482] width 439 height 84
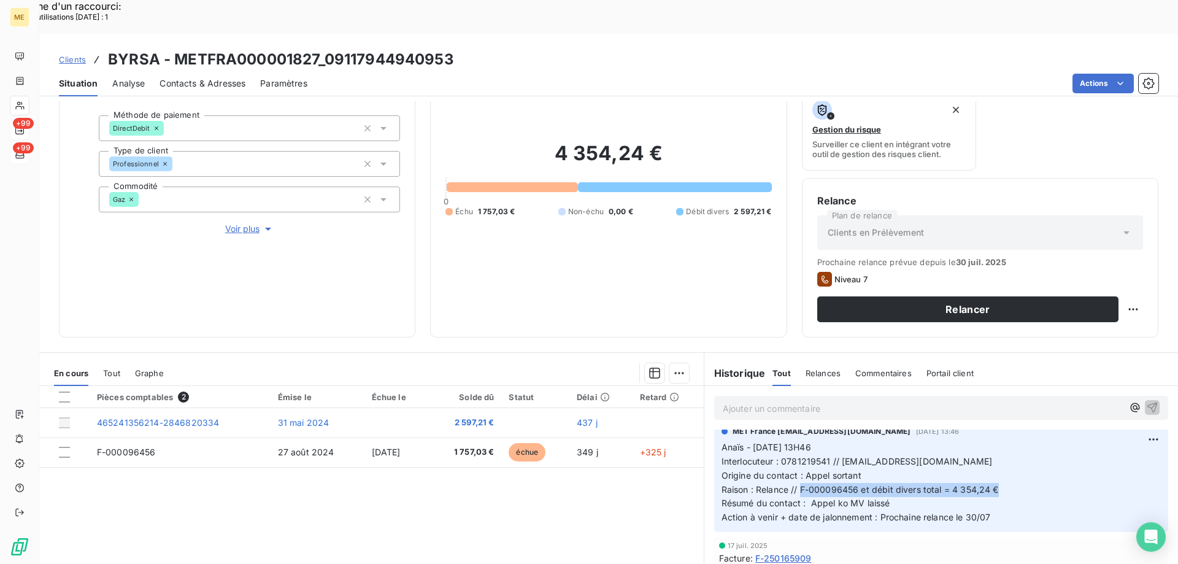
drag, startPoint x: 797, startPoint y: 454, endPoint x: 1005, endPoint y: 457, distance: 207.9
click at [1005, 457] on p "Anaïs - 24/07/2025 - 13H46 Interlocuteur : 0781219541 // LAGUERANDE.BYRSA72@GMA…" at bounding box center [940, 482] width 439 height 84
drag, startPoint x: 461, startPoint y: 23, endPoint x: 329, endPoint y: 32, distance: 132.2
click at [329, 48] on div "Clients BYRSA - METFRA000001827_09117944940953" at bounding box center [608, 59] width 1138 height 22
click at [329, 48] on h3 "BYRSA - METFRA000001827_09117944940953" at bounding box center [281, 59] width 346 height 22
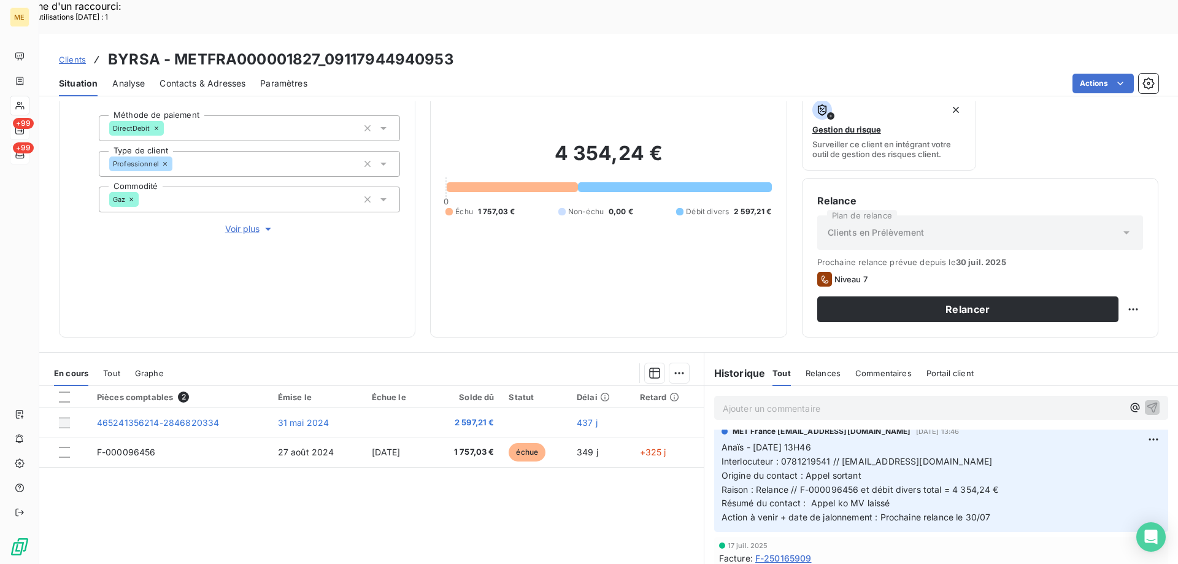
click at [246, 223] on span "Voir plus" at bounding box center [249, 229] width 49 height 12
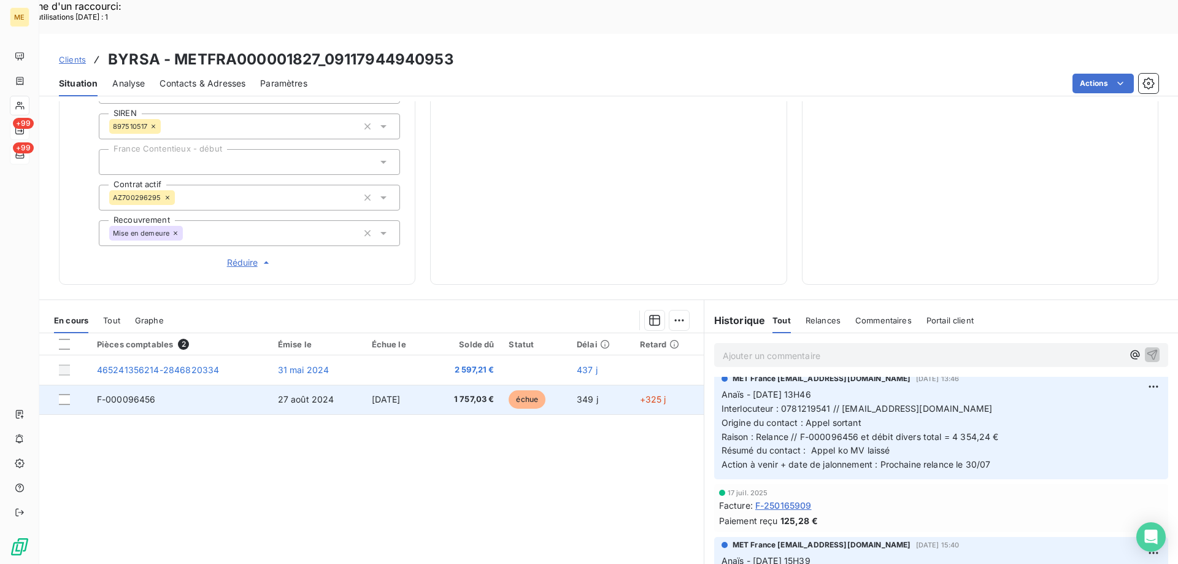
scroll to position [108, 0]
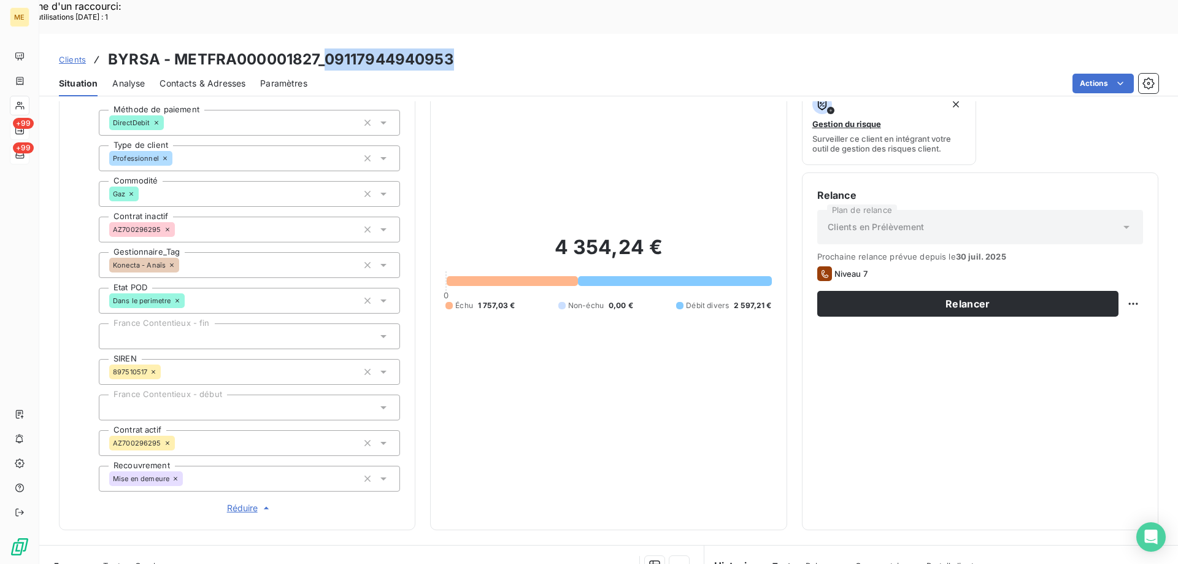
drag, startPoint x: 465, startPoint y: 26, endPoint x: 324, endPoint y: 32, distance: 140.6
click at [324, 48] on div "Clients BYRSA - METFRA000001827_09117944940953" at bounding box center [608, 59] width 1138 height 22
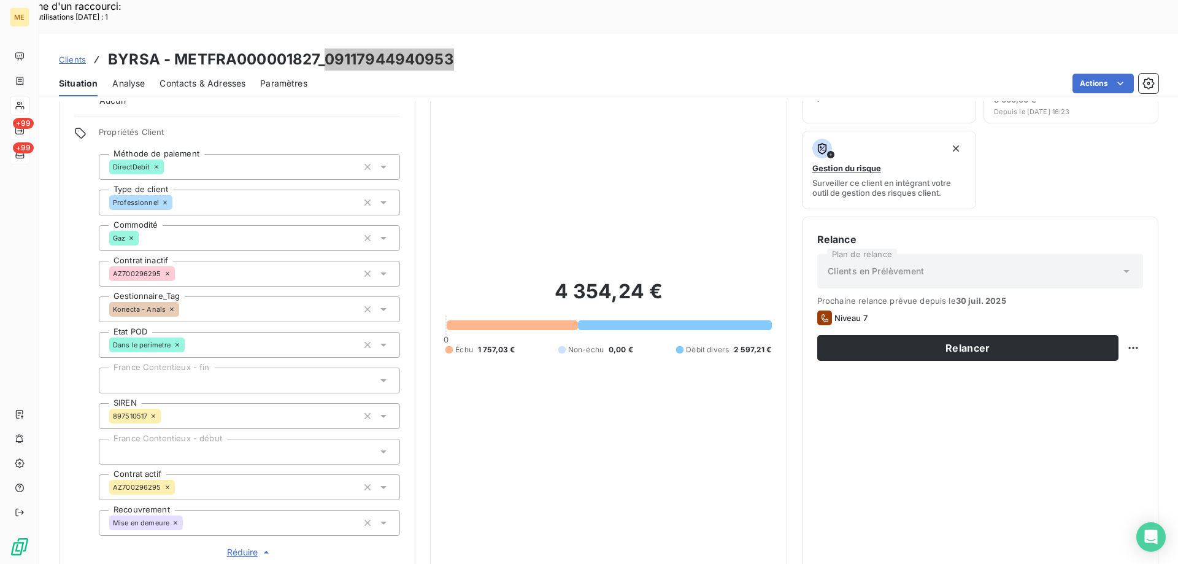
scroll to position [0, 0]
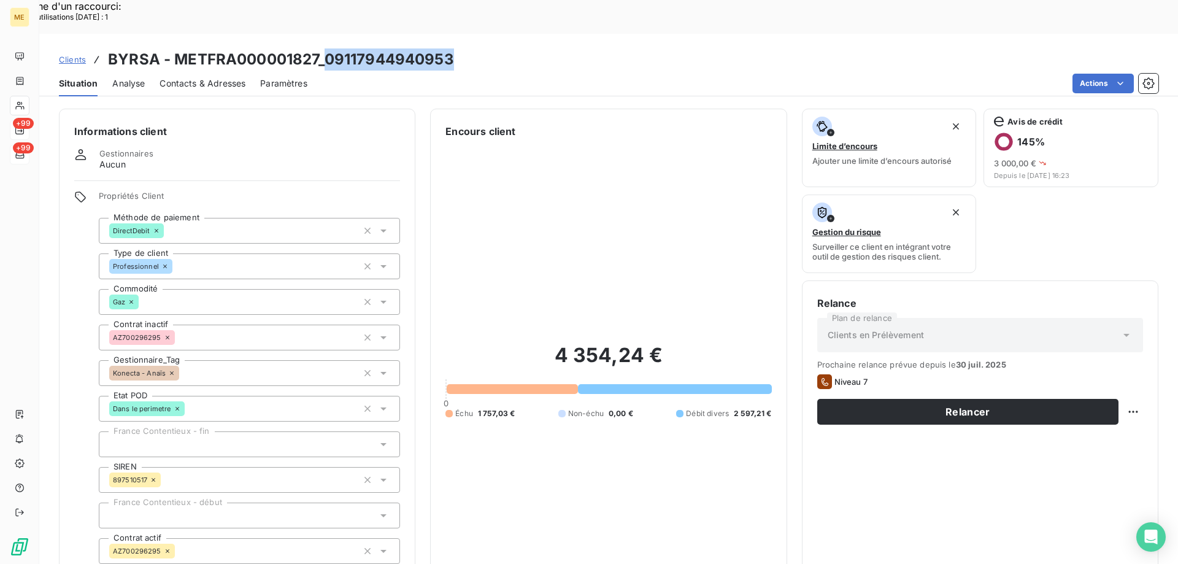
click at [205, 77] on span "Contacts & Adresses" at bounding box center [202, 83] width 86 height 12
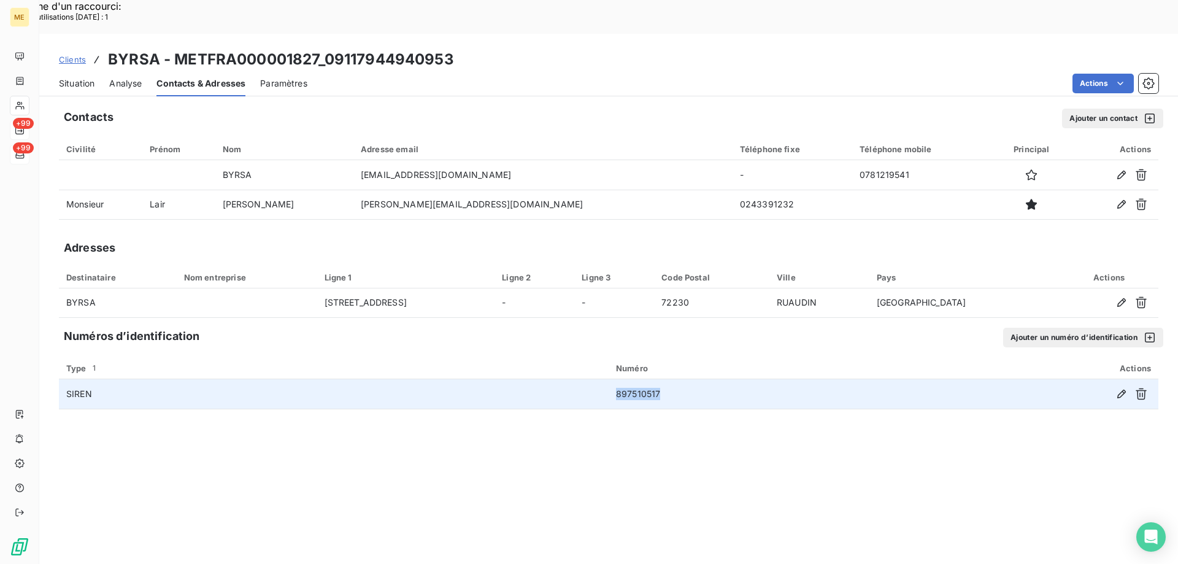
drag, startPoint x: 667, startPoint y: 358, endPoint x: 610, endPoint y: 363, distance: 57.3
click at [610, 379] on td "897510517" at bounding box center [751, 393] width 287 height 29
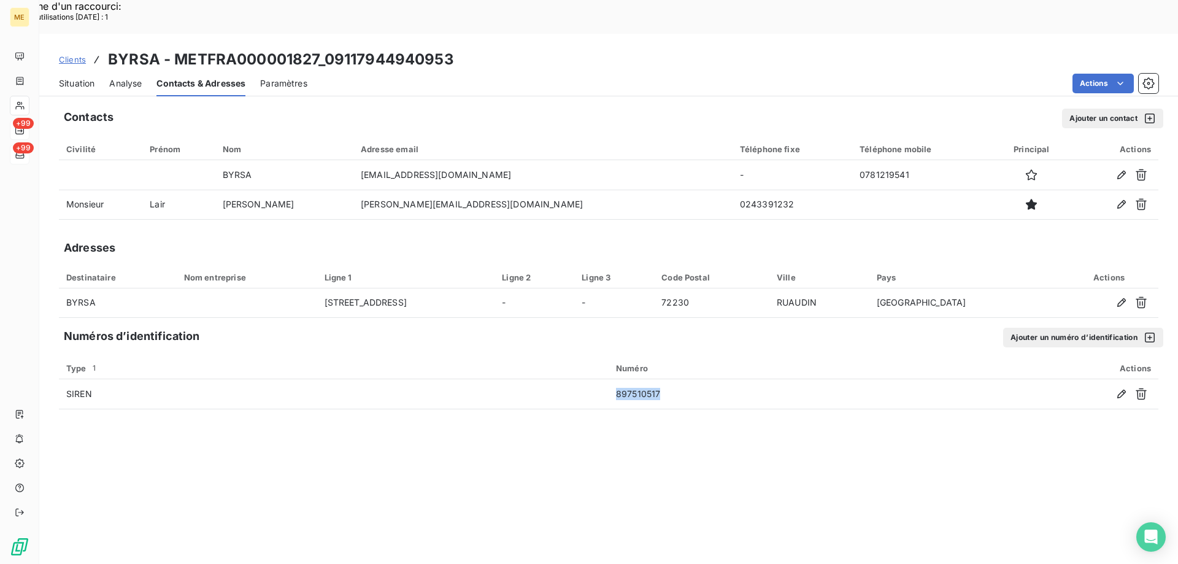
click at [73, 77] on span "Situation" at bounding box center [77, 83] width 36 height 12
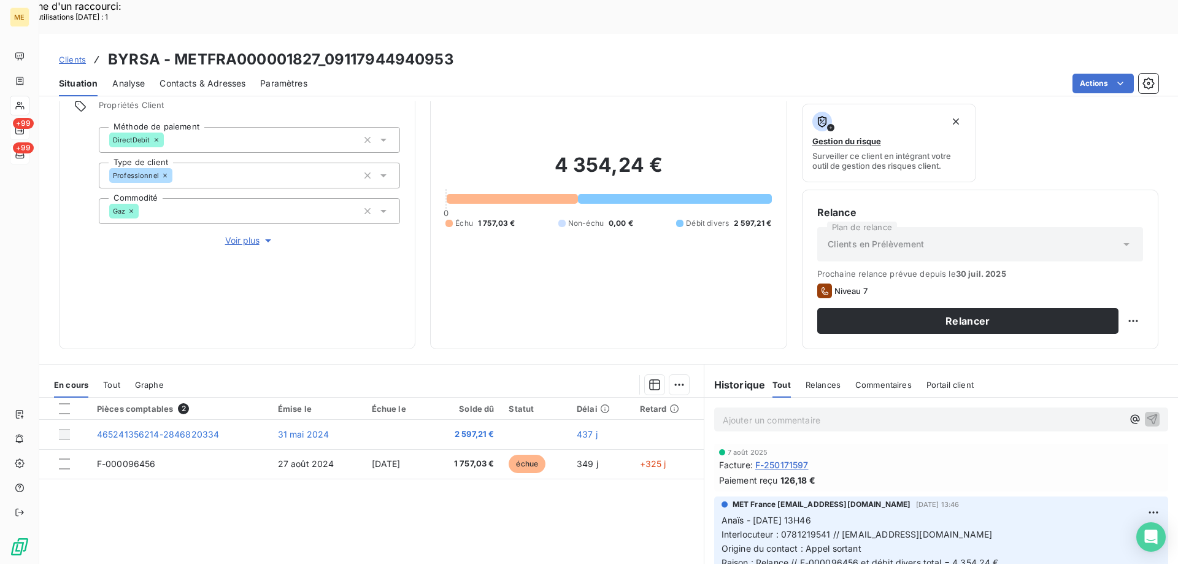
scroll to position [164, 0]
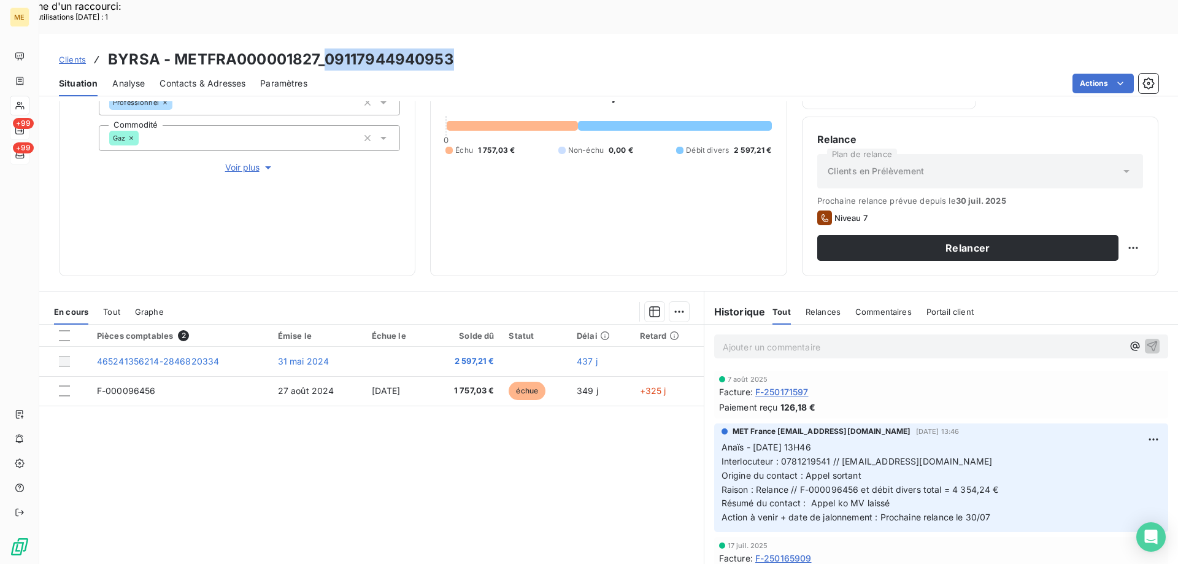
drag, startPoint x: 461, startPoint y: 29, endPoint x: 324, endPoint y: 34, distance: 136.3
click at [324, 48] on div "Clients BYRSA - METFRA000001827_09117944940953" at bounding box center [608, 59] width 1138 height 22
click at [321, 48] on h3 "BYRSA - METFRA000001827_09117944940953" at bounding box center [281, 59] width 346 height 22
drag, startPoint x: 319, startPoint y: 20, endPoint x: 172, endPoint y: 23, distance: 146.6
click at [172, 48] on h3 "BYRSA - METFRA000001827_09117944940953" at bounding box center [281, 59] width 346 height 22
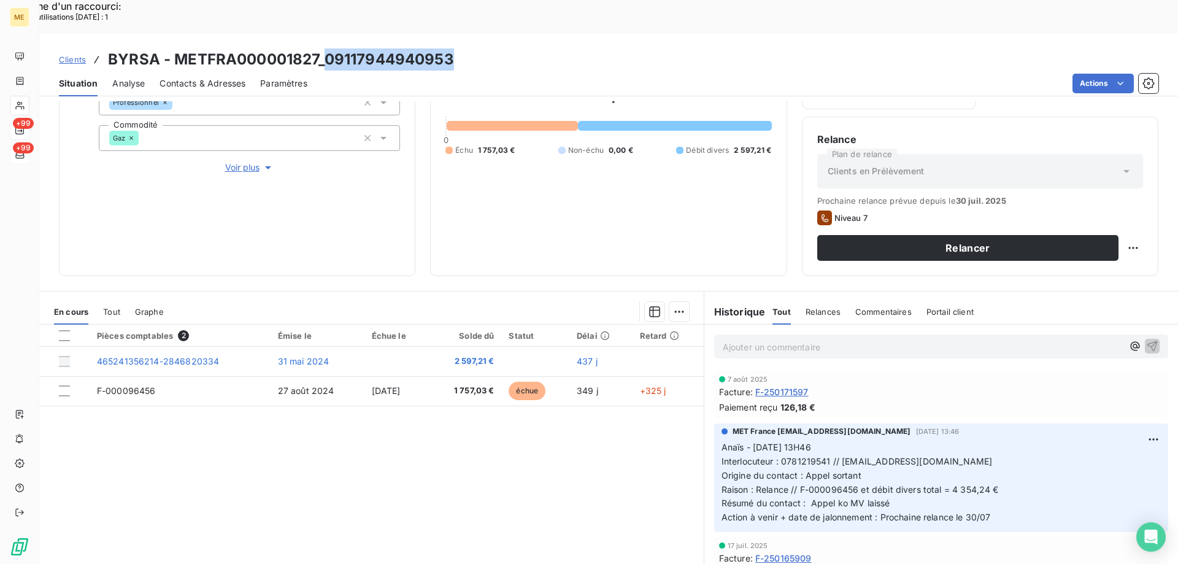
drag, startPoint x: 461, startPoint y: 29, endPoint x: 326, endPoint y: 28, distance: 135.6
click at [326, 48] on div "Clients BYRSA - METFRA000001827_09117944940953" at bounding box center [608, 59] width 1138 height 22
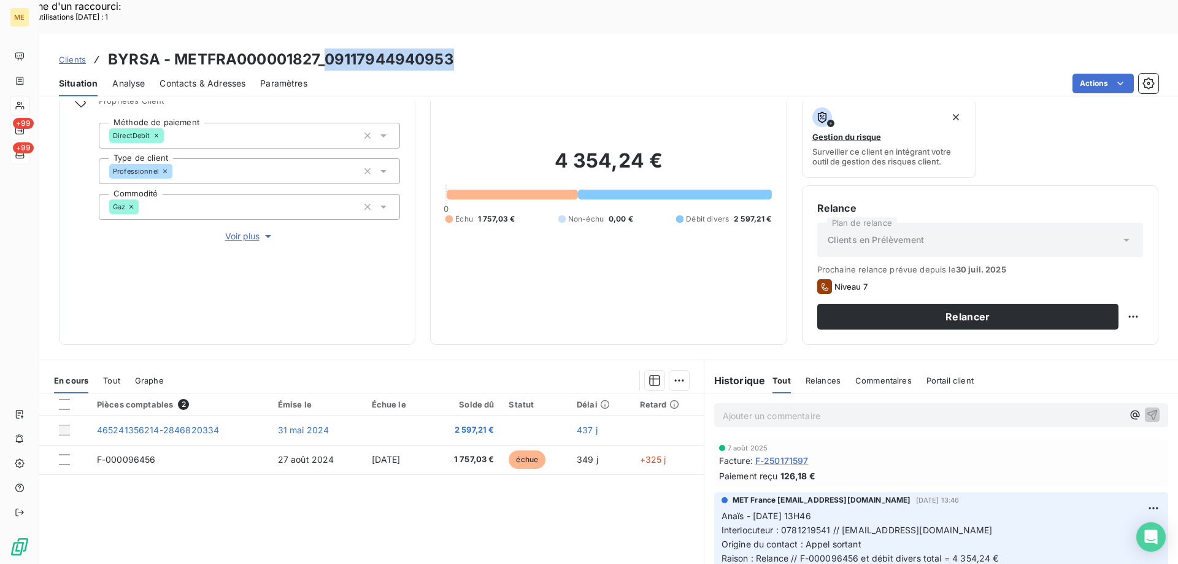
scroll to position [0, 0]
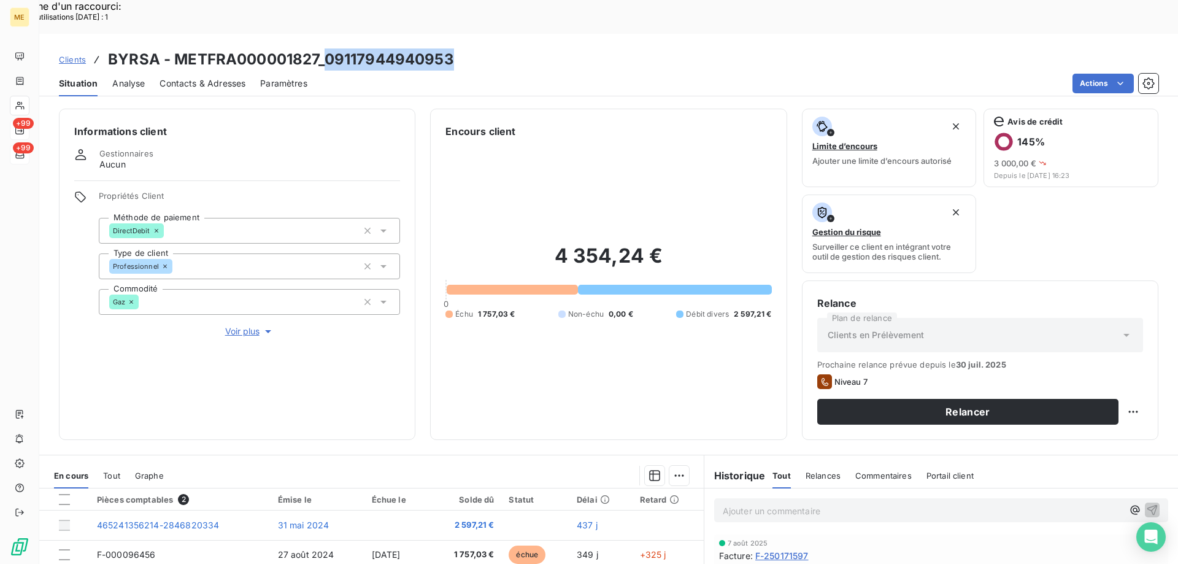
click at [231, 296] on div "Informations client Gestionnaires Aucun Propriétés Client Méthode de paiement D…" at bounding box center [237, 274] width 356 height 331
click at [247, 325] on span "Voir plus" at bounding box center [249, 331] width 49 height 12
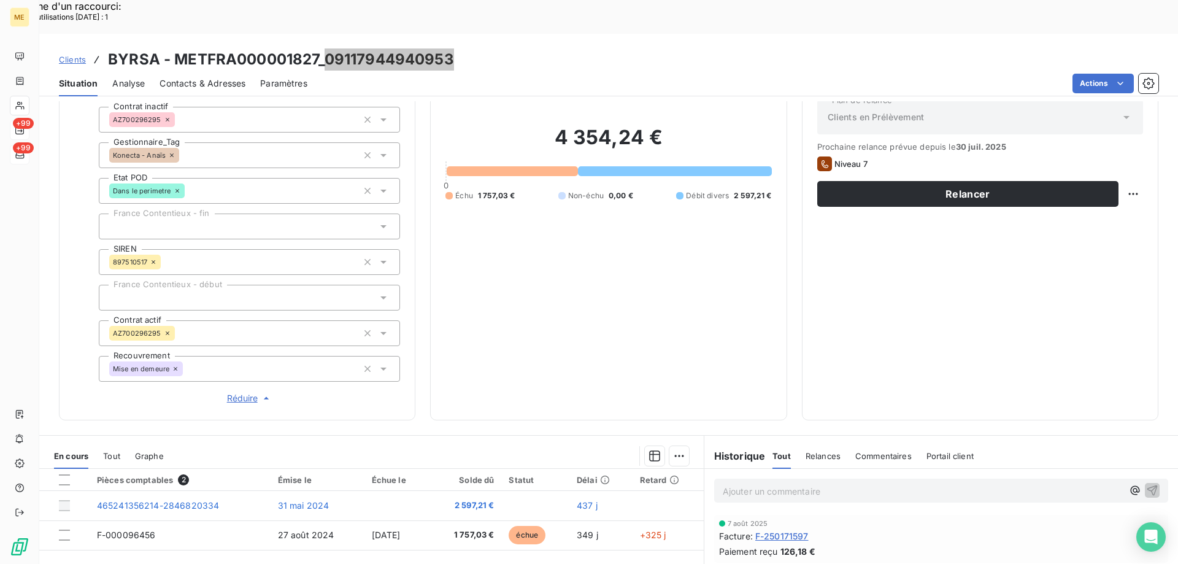
scroll to position [353, 0]
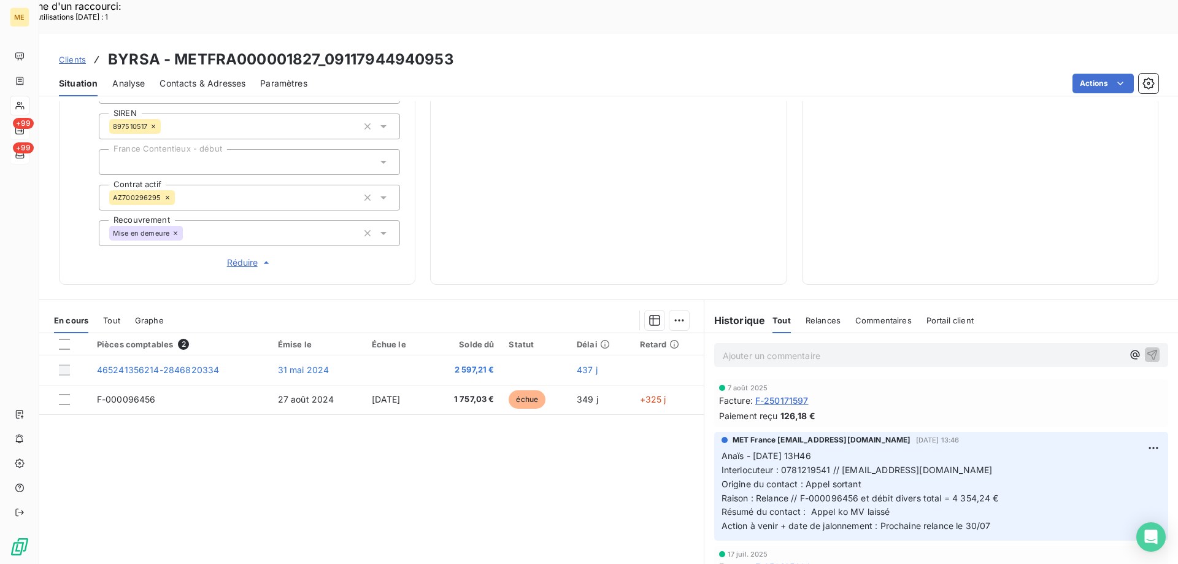
click at [891, 348] on p "Ajouter un commentaire ﻿" at bounding box center [923, 355] width 400 height 15
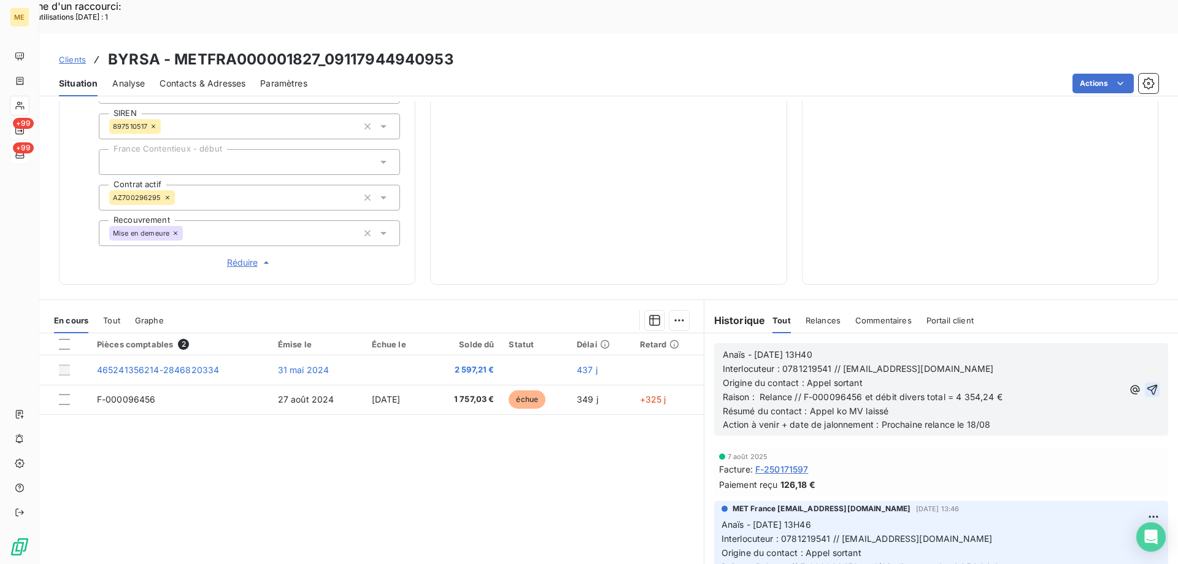
click at [1146, 383] on icon "button" at bounding box center [1152, 389] width 12 height 12
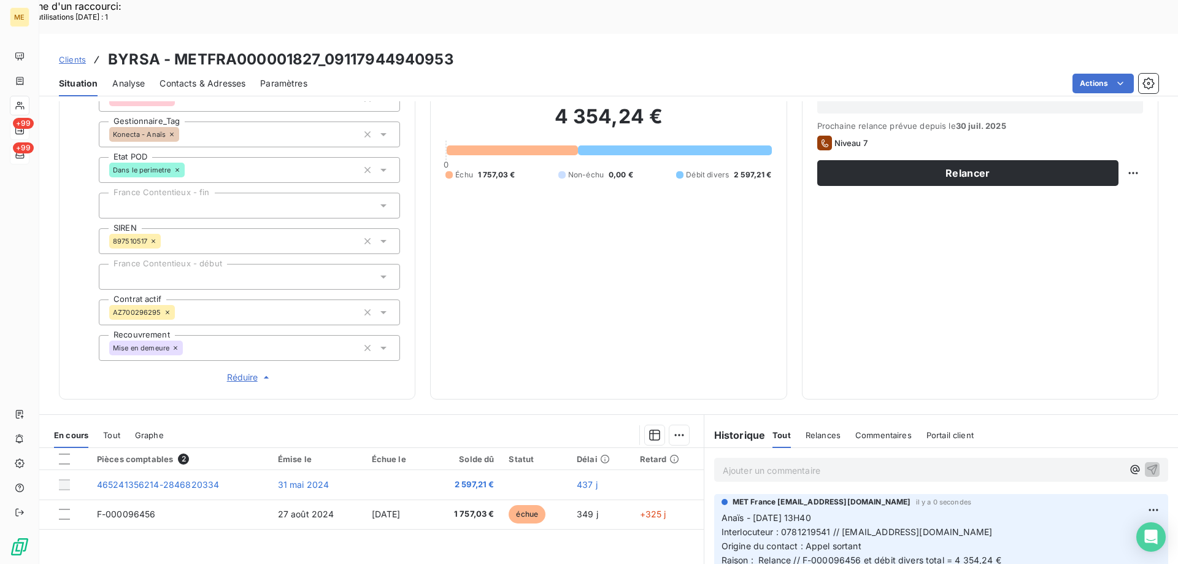
scroll to position [231, 0]
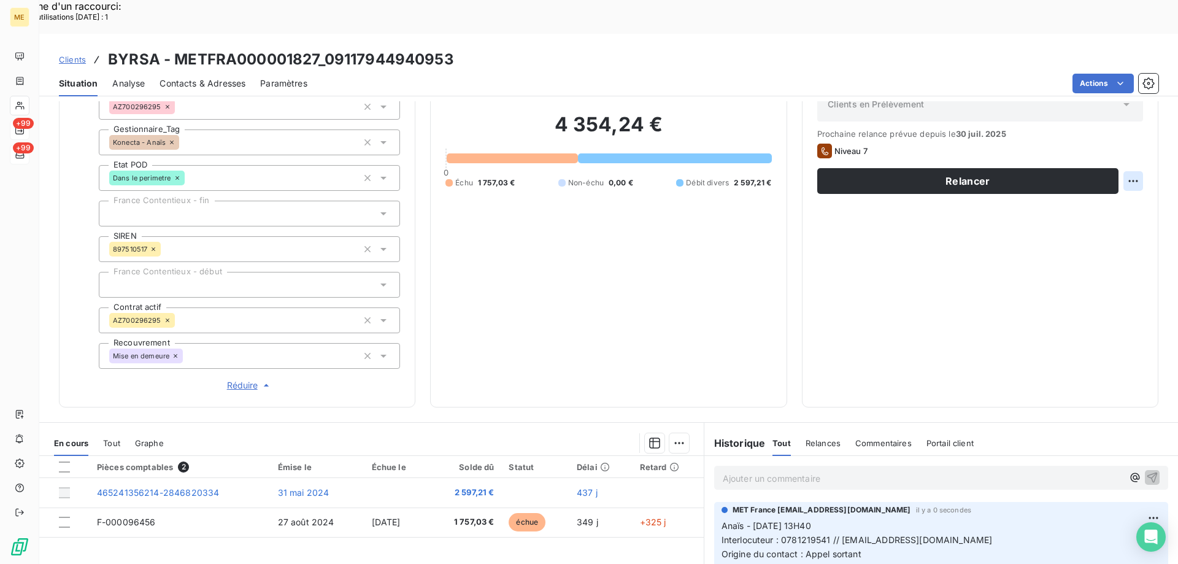
click at [1116, 175] on div "Replanifier cette action" at bounding box center [1073, 174] width 110 height 20
select select "7"
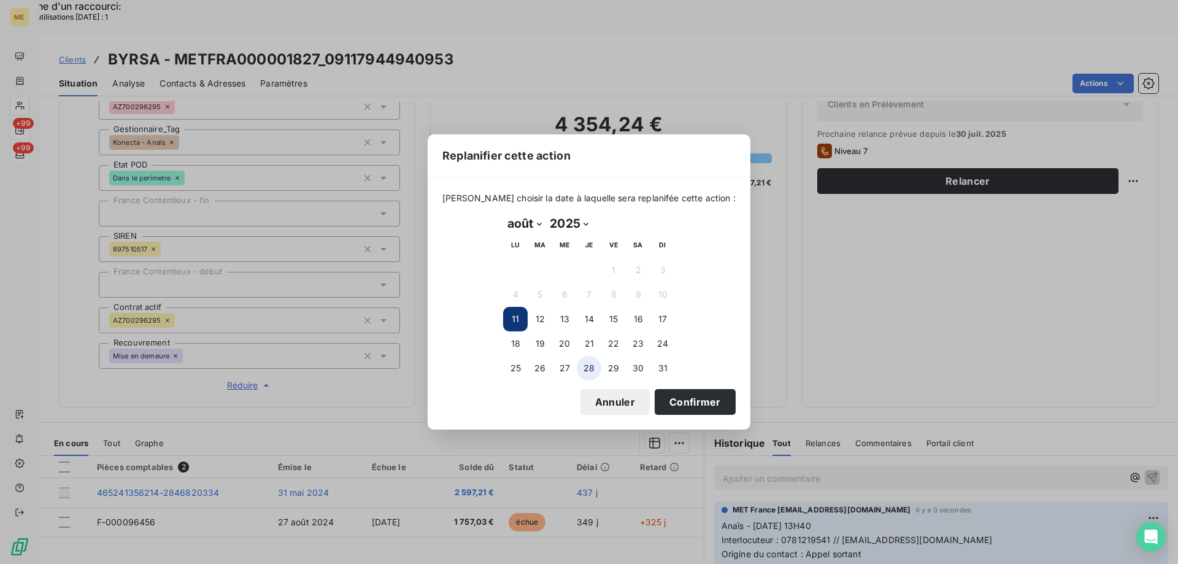
drag, startPoint x: 518, startPoint y: 337, endPoint x: 582, endPoint y: 375, distance: 74.8
click at [516, 337] on button "18" at bounding box center [515, 343] width 25 height 25
click at [670, 395] on button "Confirmer" at bounding box center [694, 402] width 81 height 26
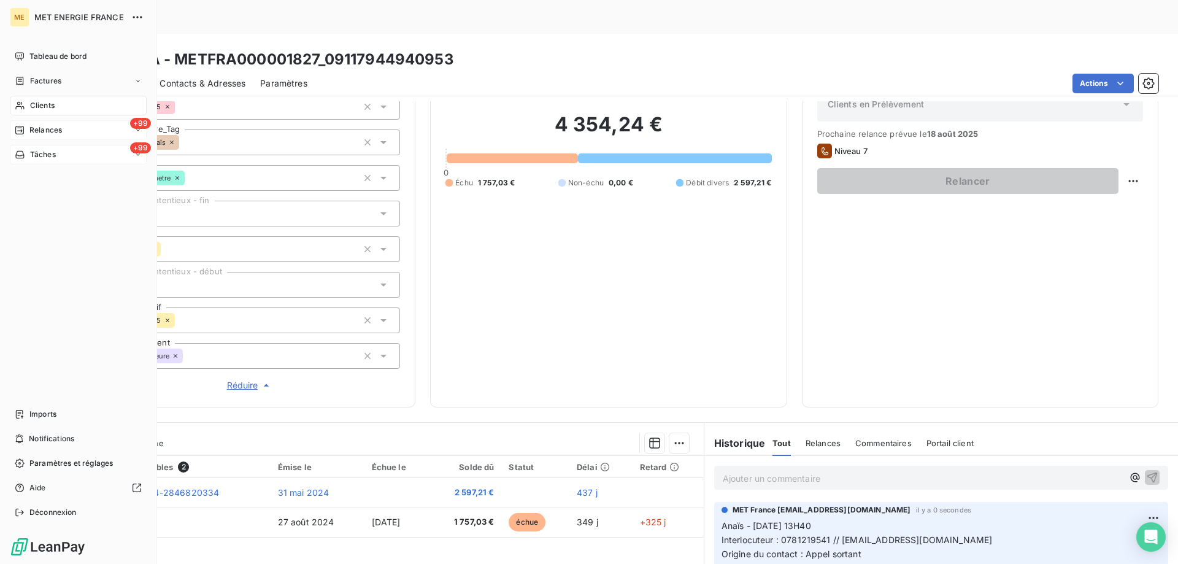
click at [50, 118] on nav "Tableau de bord Factures Clients +99 Relances +99 Tâches" at bounding box center [78, 106] width 137 height 118
click at [48, 126] on span "Relances" at bounding box center [45, 130] width 33 height 11
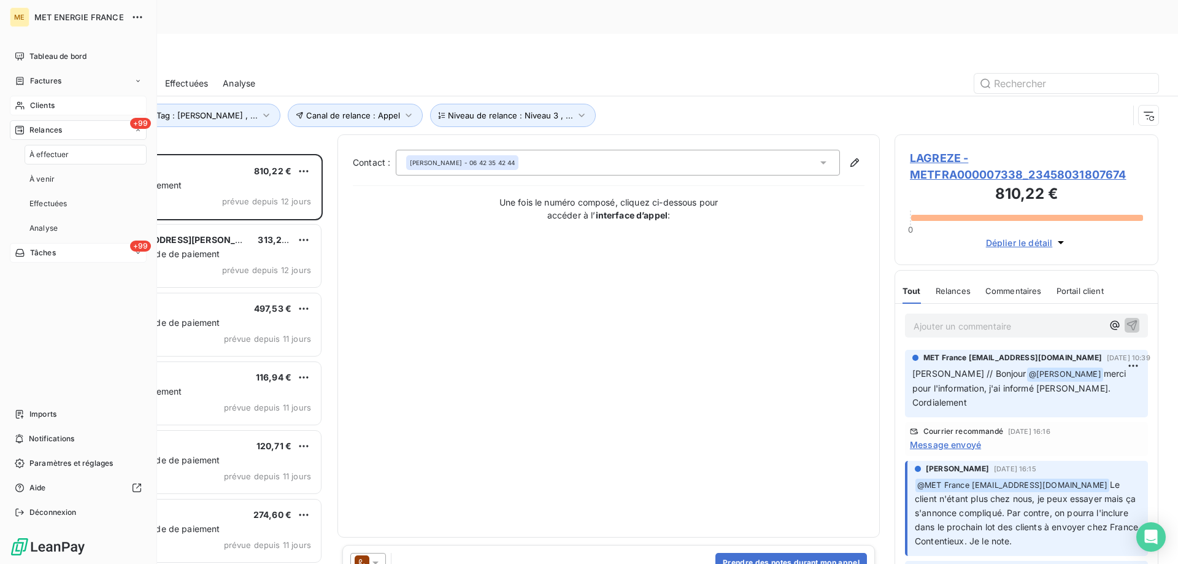
scroll to position [434, 255]
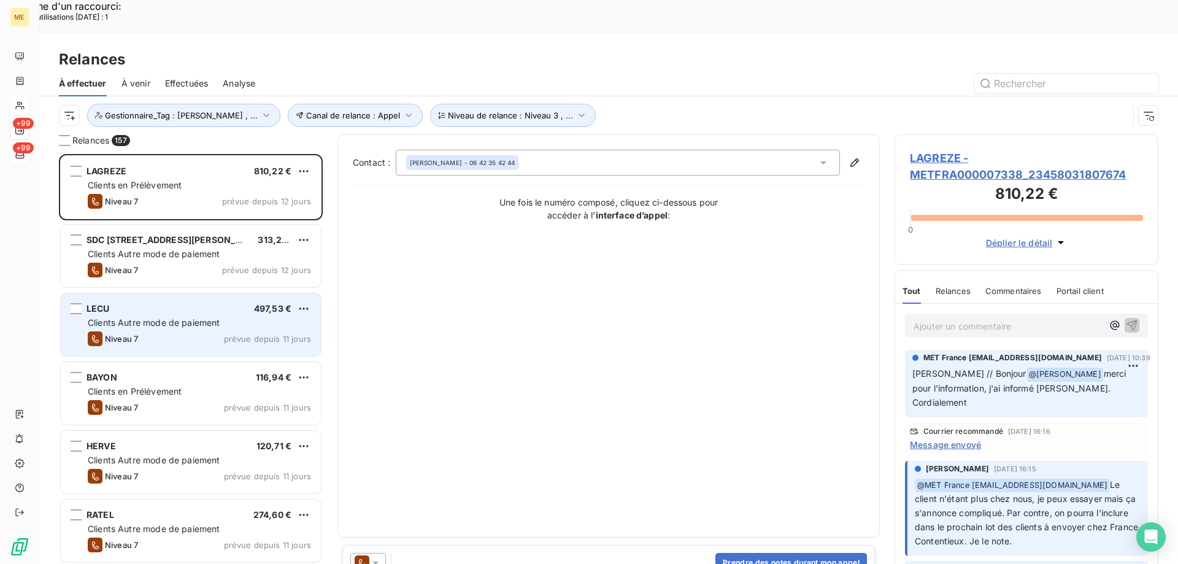
click at [171, 317] on span "Clients Autre mode de paiement" at bounding box center [154, 322] width 132 height 10
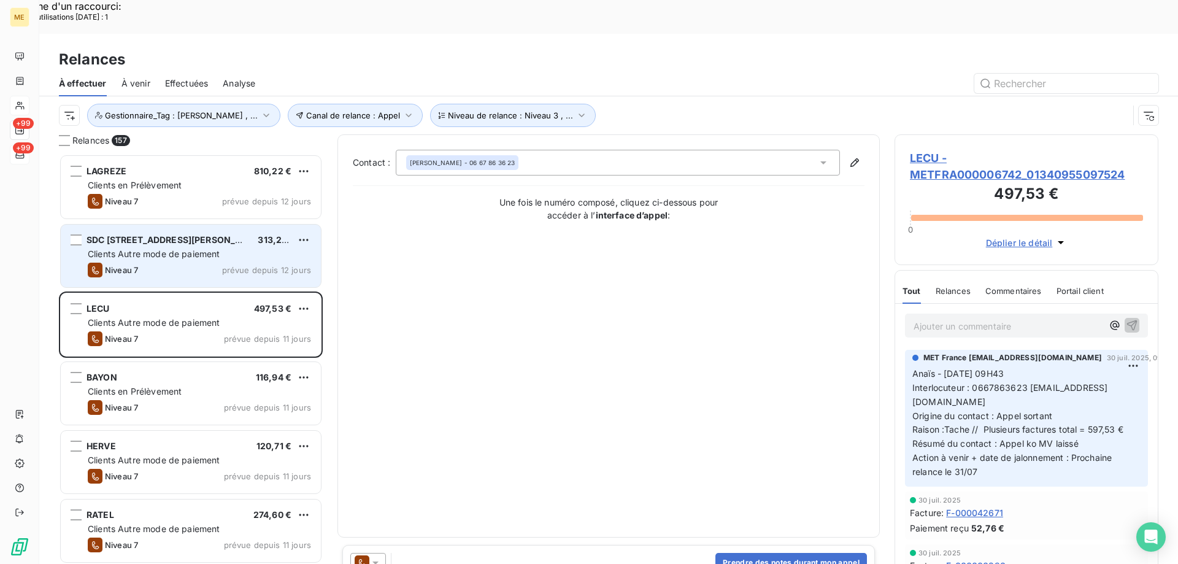
click at [151, 263] on div "Niveau 7 prévue depuis 12 jours" at bounding box center [199, 270] width 223 height 15
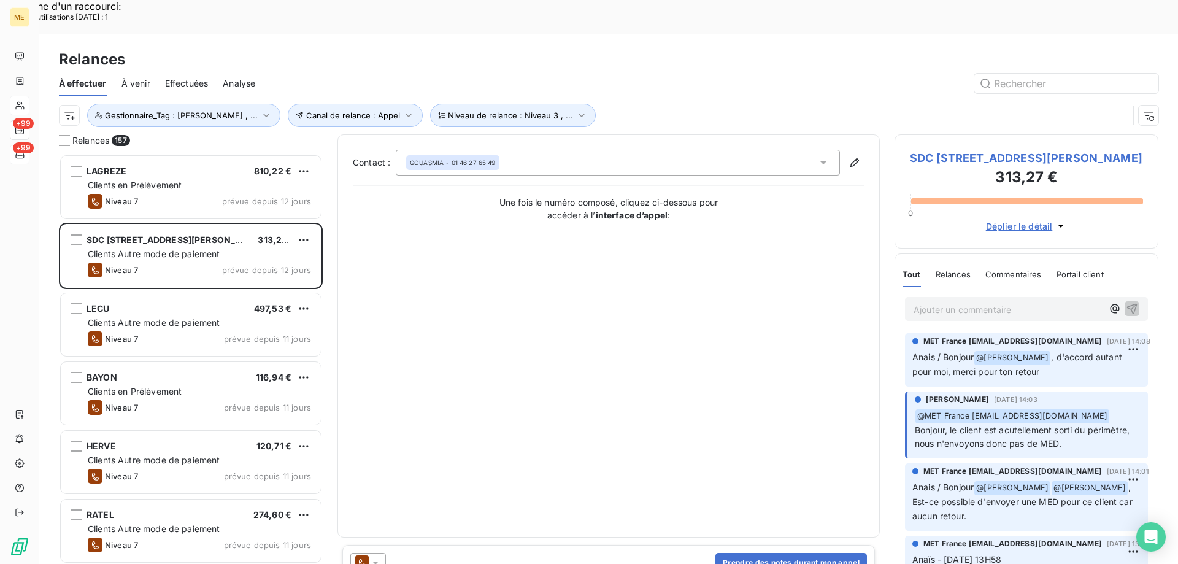
click at [989, 150] on span "SDC 51 PLACE ST CHARLES - METFRA000004458_07498697484688" at bounding box center [1026, 158] width 233 height 17
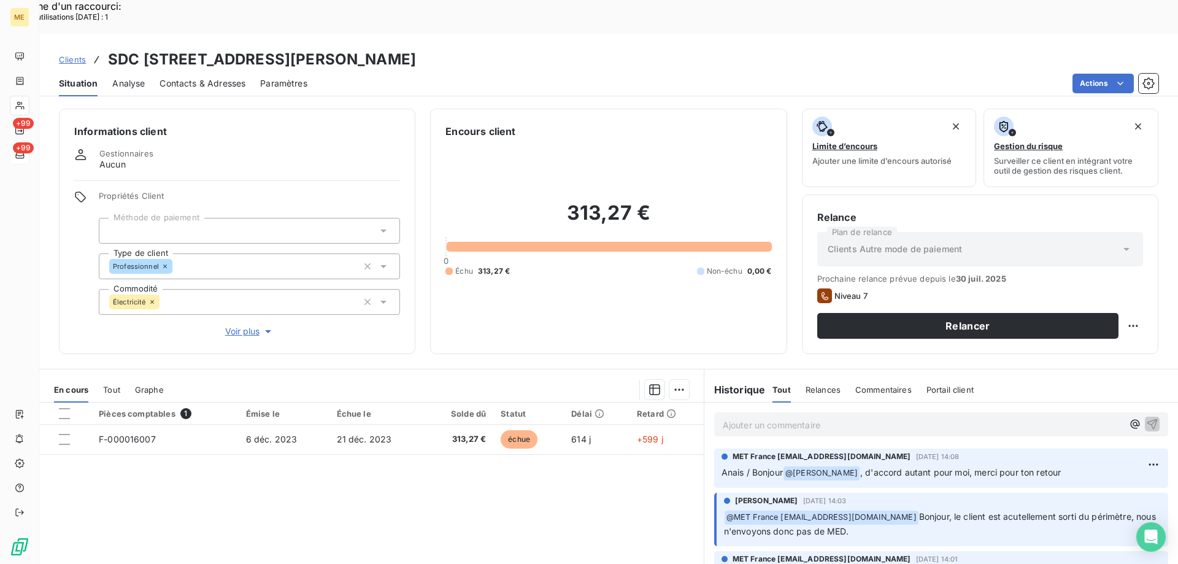
click at [238, 325] on span "Voir plus" at bounding box center [249, 331] width 49 height 12
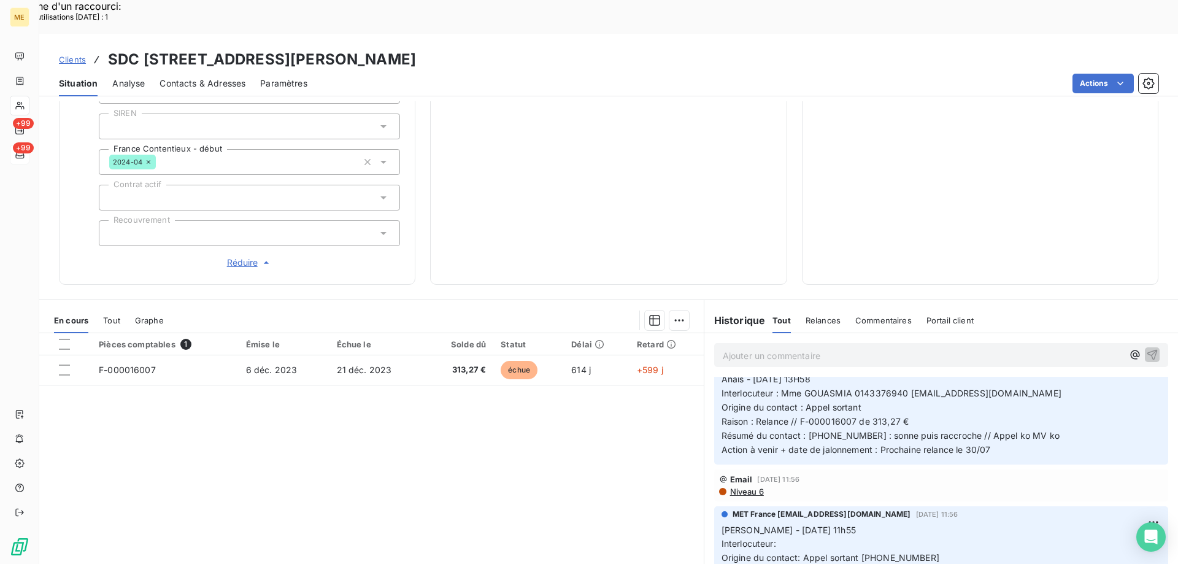
scroll to position [123, 0]
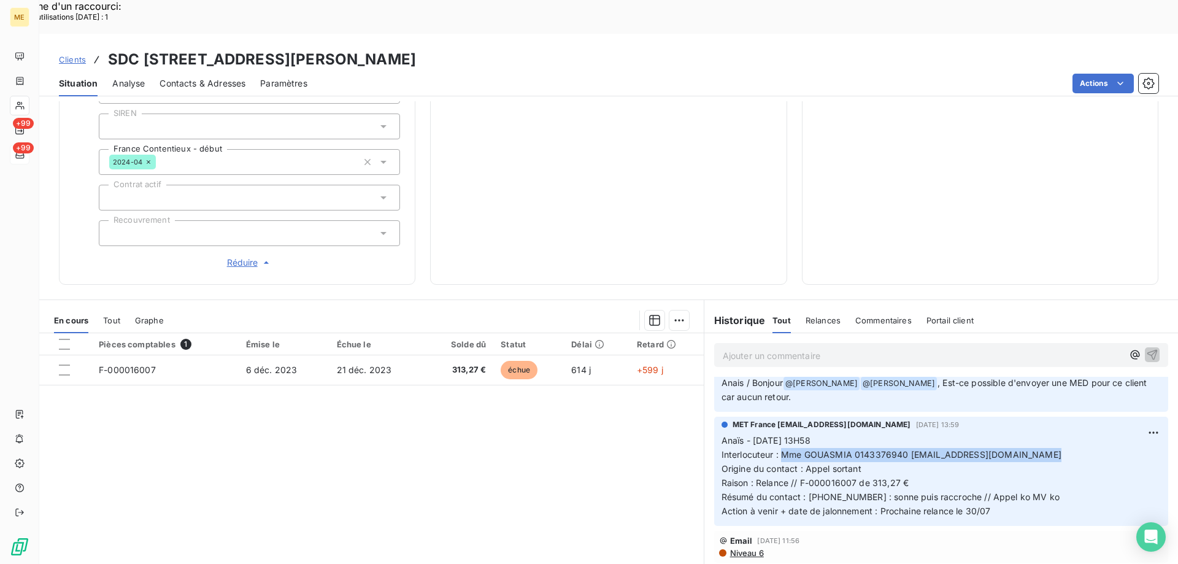
drag, startPoint x: 777, startPoint y: 414, endPoint x: 1053, endPoint y: 414, distance: 276.0
click at [1053, 434] on p "Anaïs - 24/07/2025 - 13H58 Interlocuteur : Mme GOUASMIA 0143376940 hgouasmia@la…" at bounding box center [940, 476] width 439 height 84
drag, startPoint x: 796, startPoint y: 440, endPoint x: 962, endPoint y: 439, distance: 165.6
click at [962, 439] on p "Anaïs - 24/07/2025 - 13H58 Interlocuteur : Mme GOUASMIA 0143376940 hgouasmia@la…" at bounding box center [940, 476] width 439 height 84
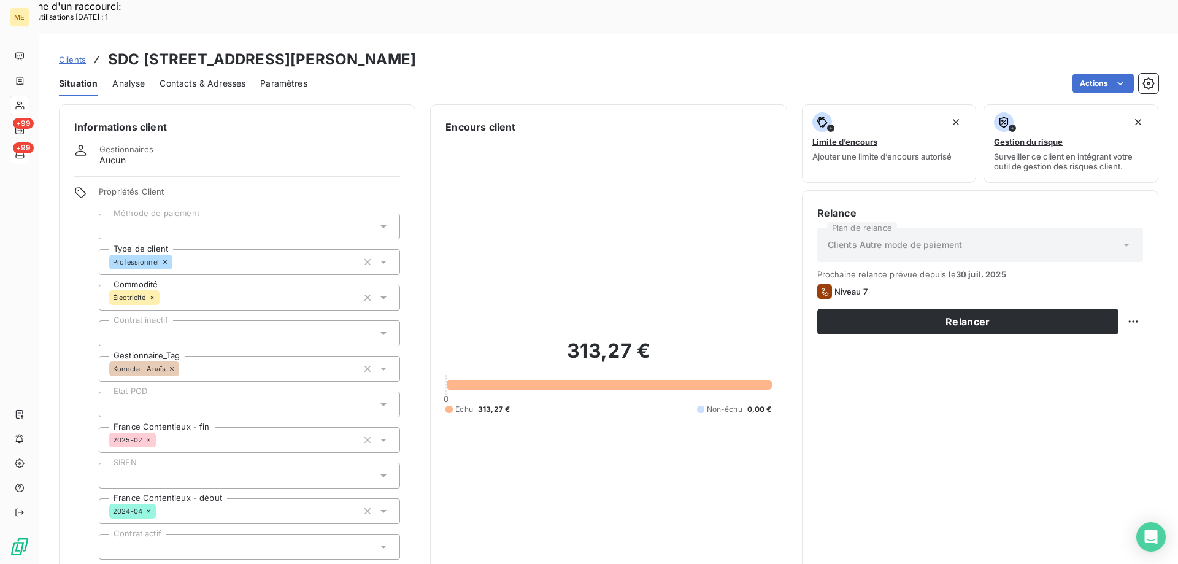
scroll to position [0, 0]
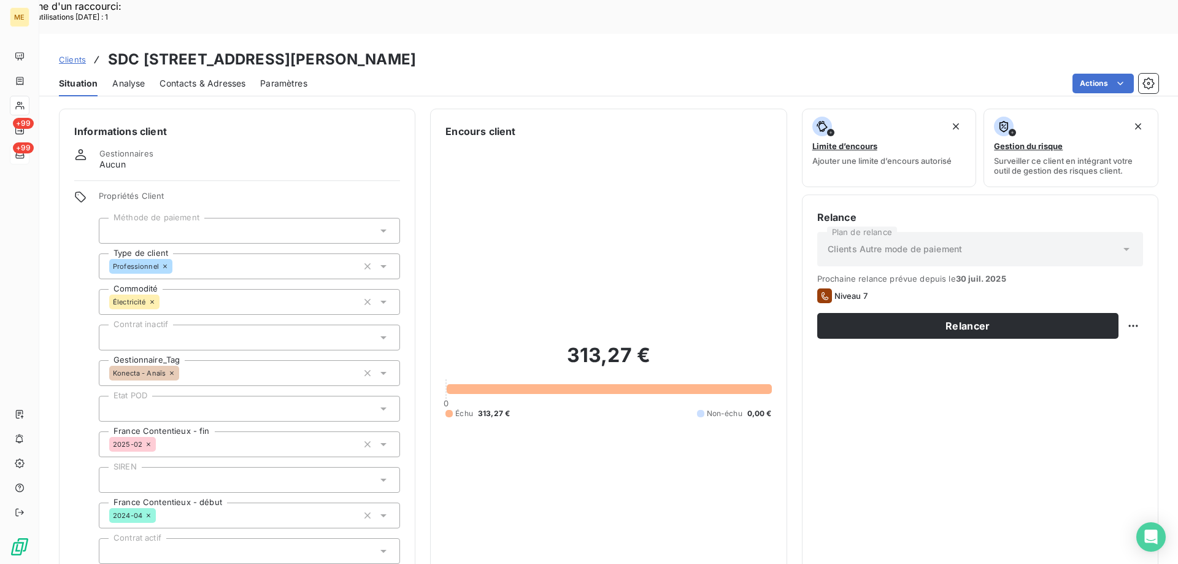
drag, startPoint x: 617, startPoint y: 28, endPoint x: 482, endPoint y: 33, distance: 135.0
click at [482, 48] on div "Clients SDC 51 PLACE ST CHARLES - METFRA000004458_07498697484688" at bounding box center [608, 59] width 1138 height 22
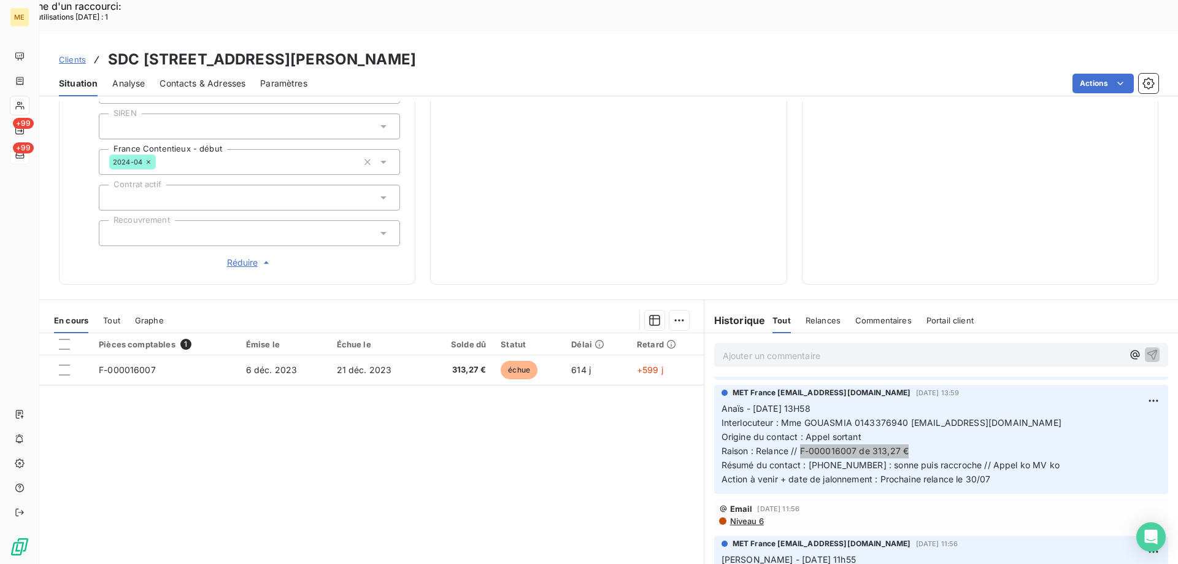
scroll to position [123, 0]
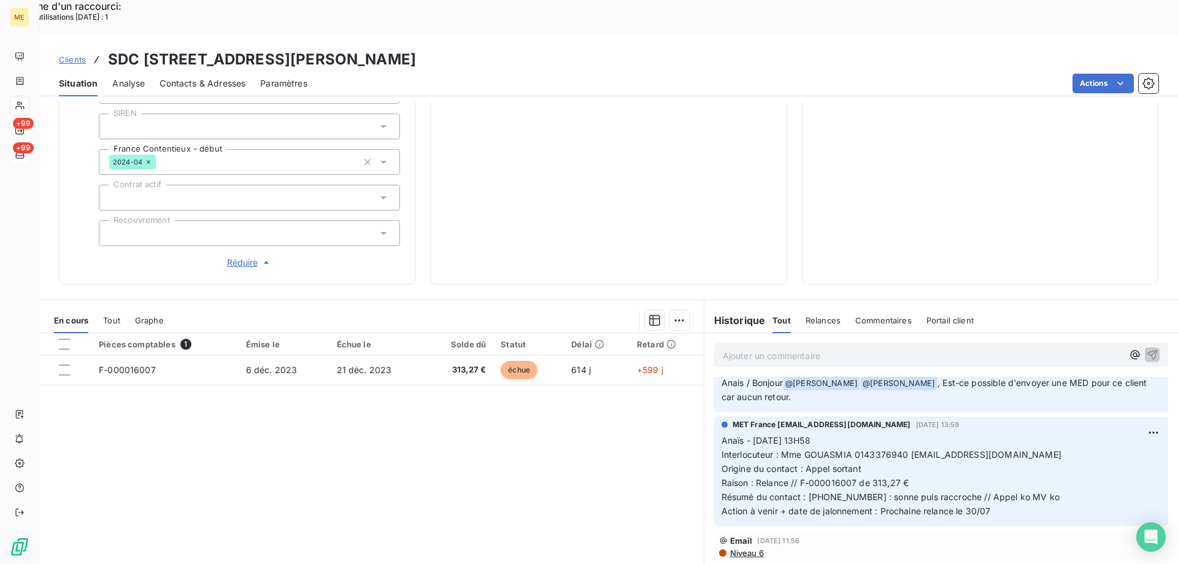
click at [731, 548] on span "Niveau 6" at bounding box center [746, 553] width 35 height 10
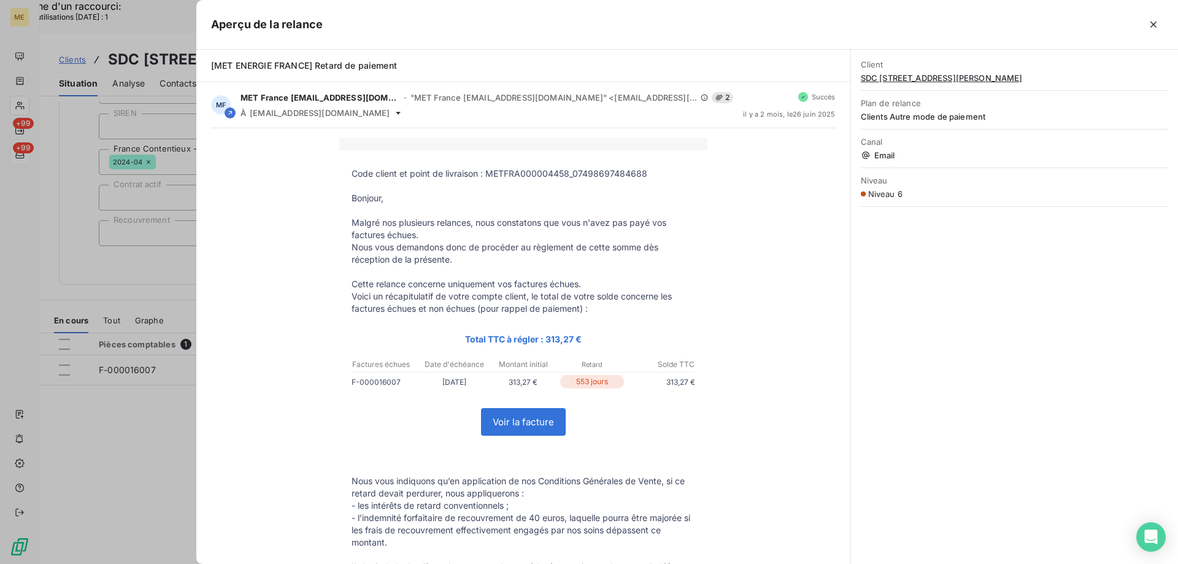
click at [1152, 21] on icon "button" at bounding box center [1153, 24] width 12 height 12
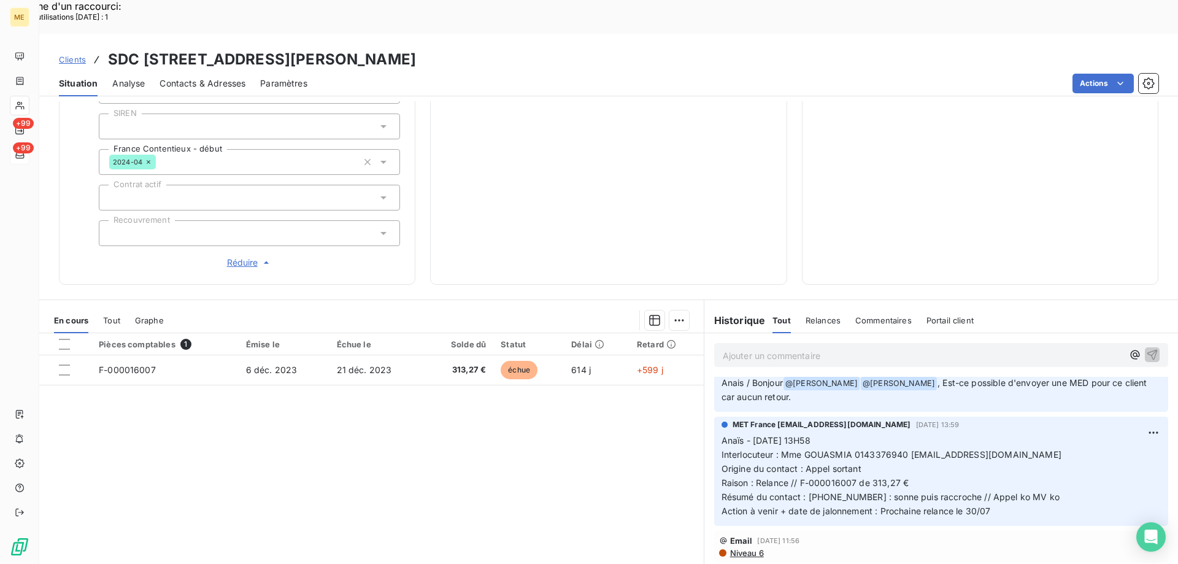
drag, startPoint x: 471, startPoint y: 27, endPoint x: 320, endPoint y: 26, distance: 150.9
click at [320, 48] on h3 "SDC 51 PLACE ST CHARLES - METFRA000004458_07498697484688" at bounding box center [262, 59] width 308 height 22
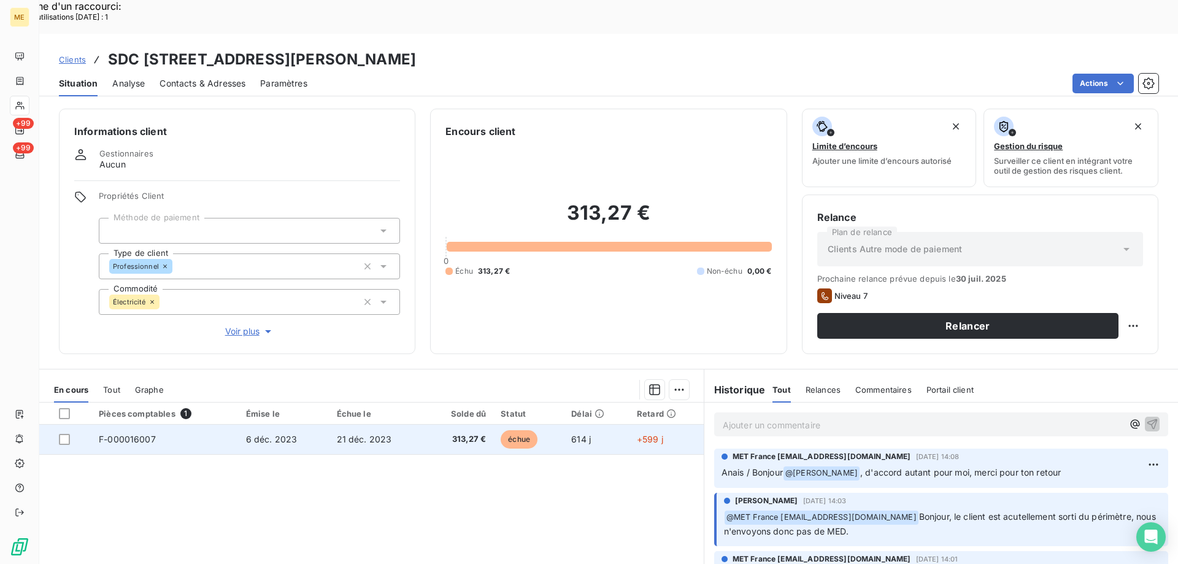
click at [439, 433] on span "313,27 €" at bounding box center [458, 439] width 53 height 12
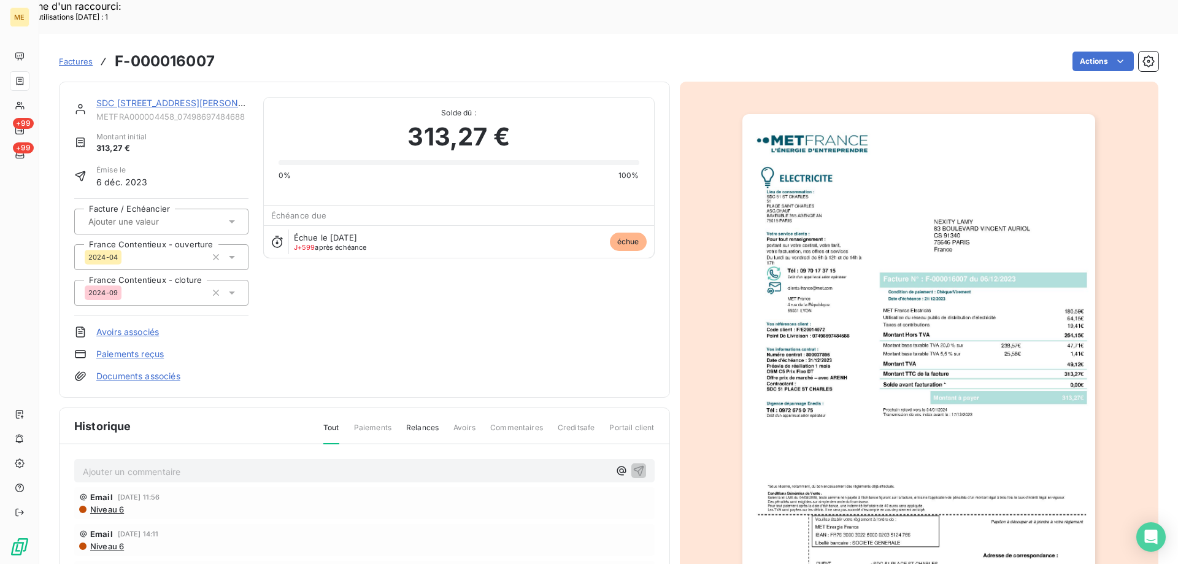
click at [1024, 310] on img "button" at bounding box center [918, 363] width 353 height 499
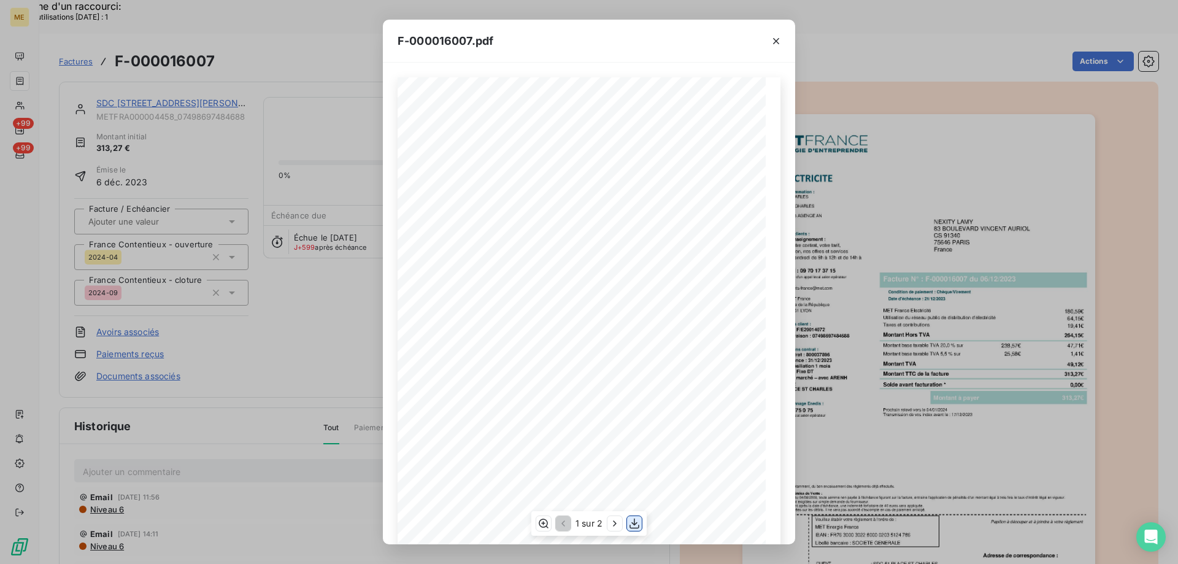
click at [635, 526] on icon "button" at bounding box center [634, 523] width 12 height 12
click at [775, 40] on icon "button" at bounding box center [776, 41] width 6 height 6
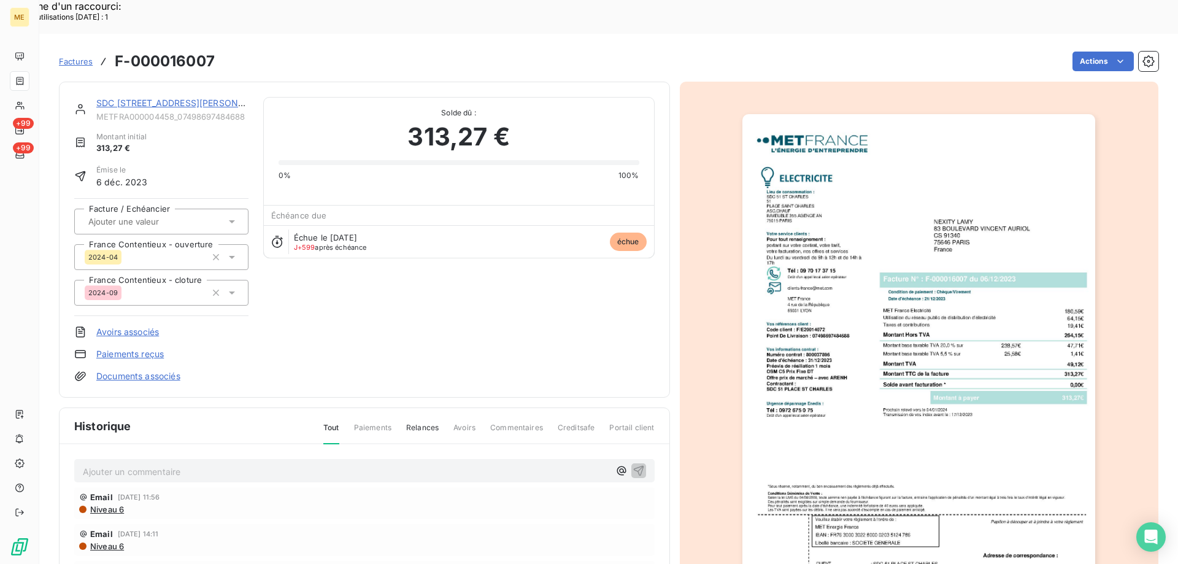
click at [163, 98] on link "SDC [STREET_ADDRESS][PERSON_NAME]" at bounding box center [183, 103] width 175 height 10
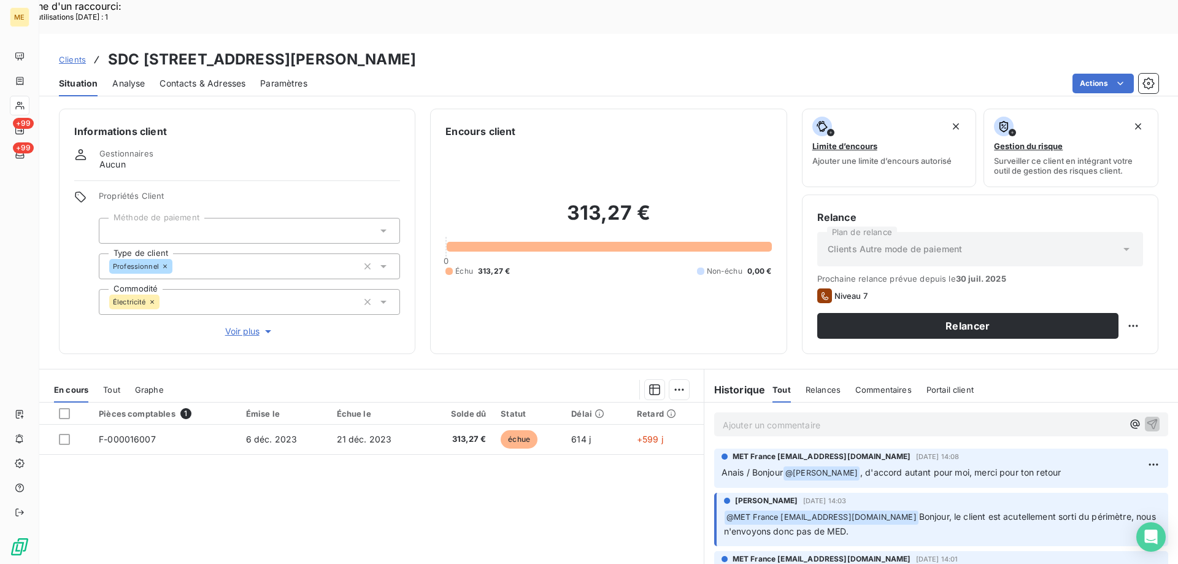
click at [949, 417] on p "Ajouter un commentaire ﻿" at bounding box center [923, 424] width 400 height 15
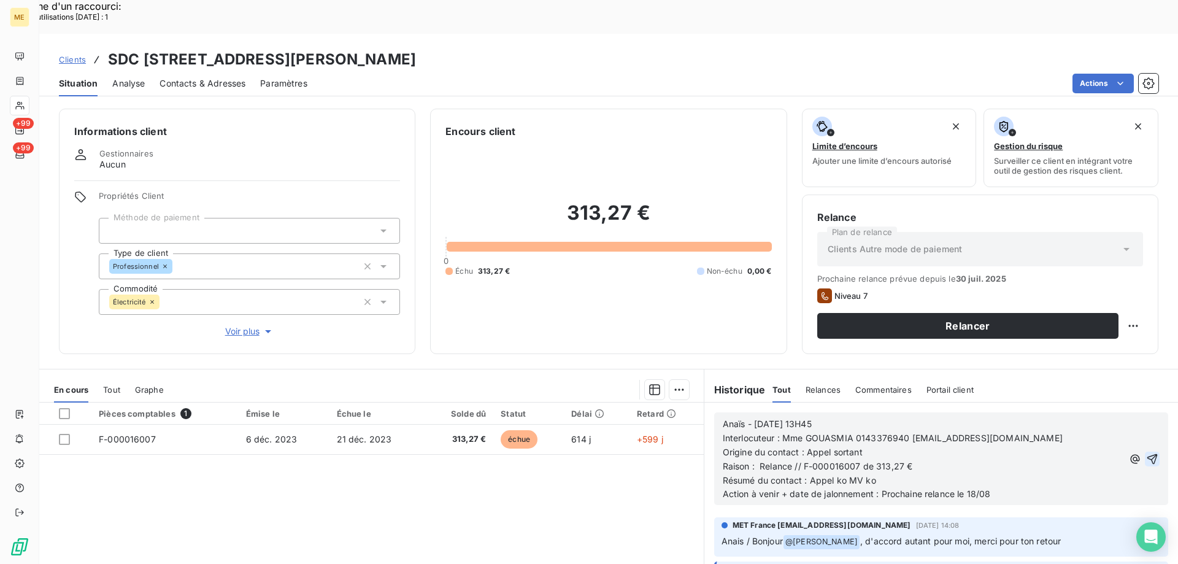
click at [1146, 453] on icon "button" at bounding box center [1152, 459] width 12 height 12
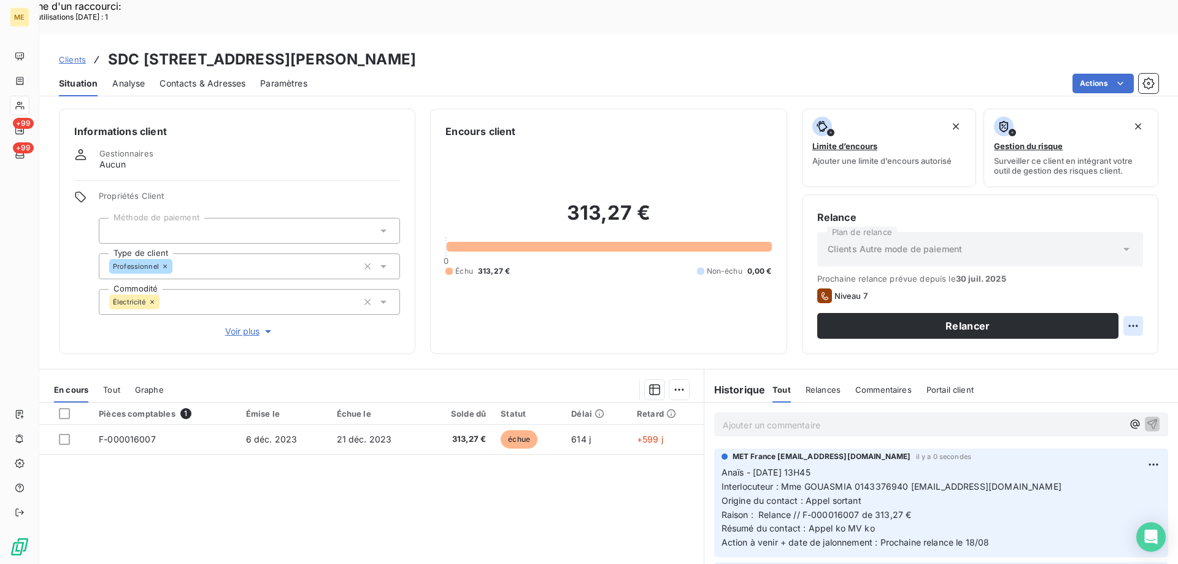
click at [1090, 323] on div "Replanifier cette action" at bounding box center [1073, 319] width 110 height 20
select select "7"
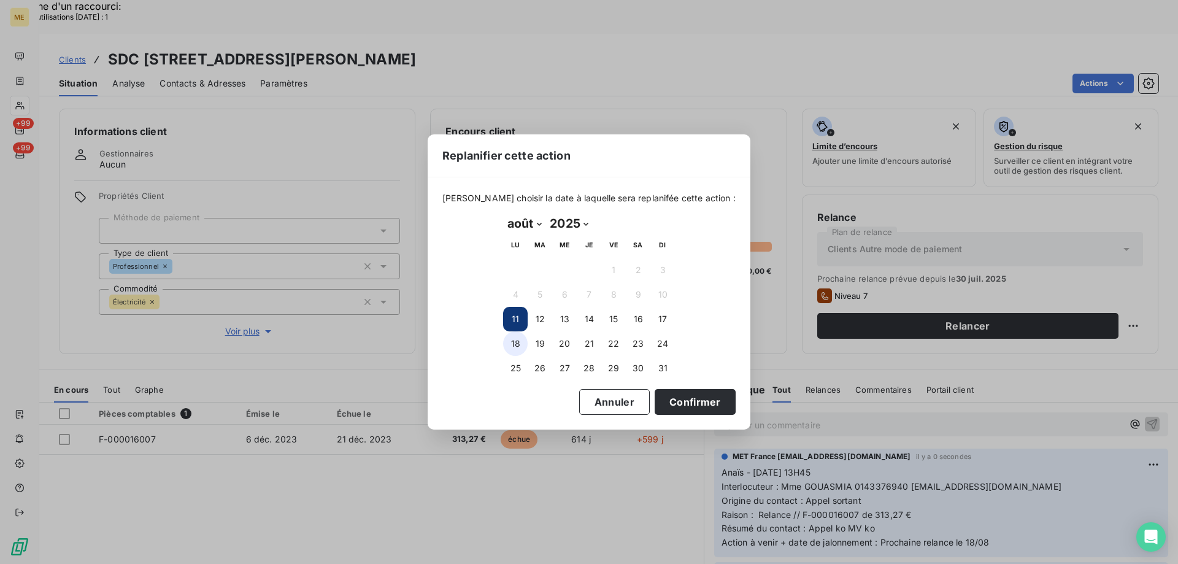
click at [510, 342] on button "18" at bounding box center [515, 343] width 25 height 25
click at [670, 402] on button "Confirmer" at bounding box center [694, 402] width 81 height 26
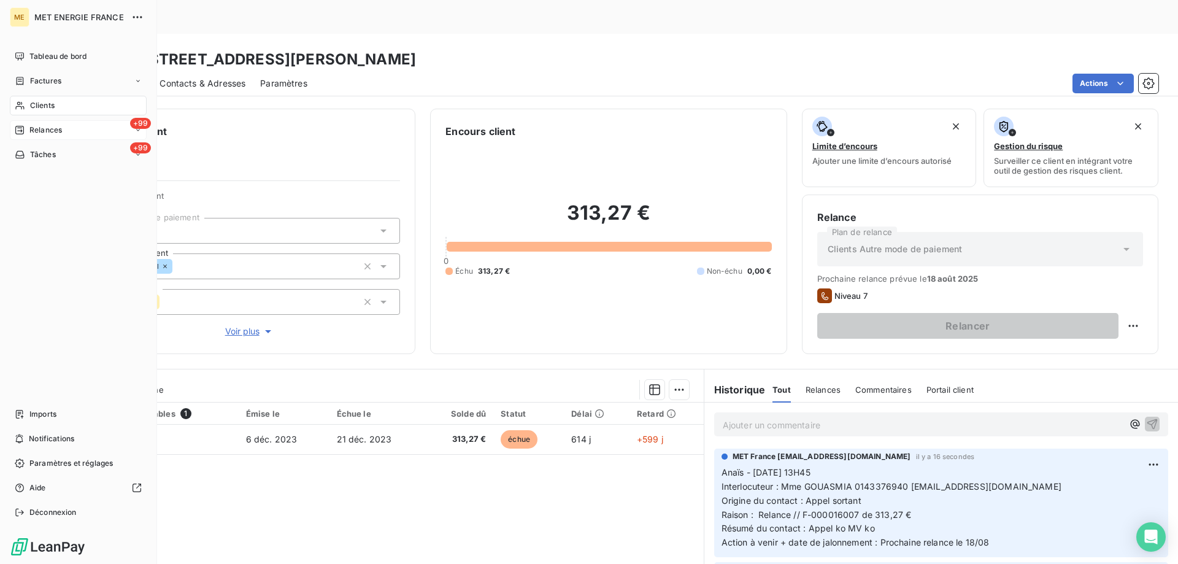
click at [27, 130] on div "Relances" at bounding box center [38, 130] width 47 height 11
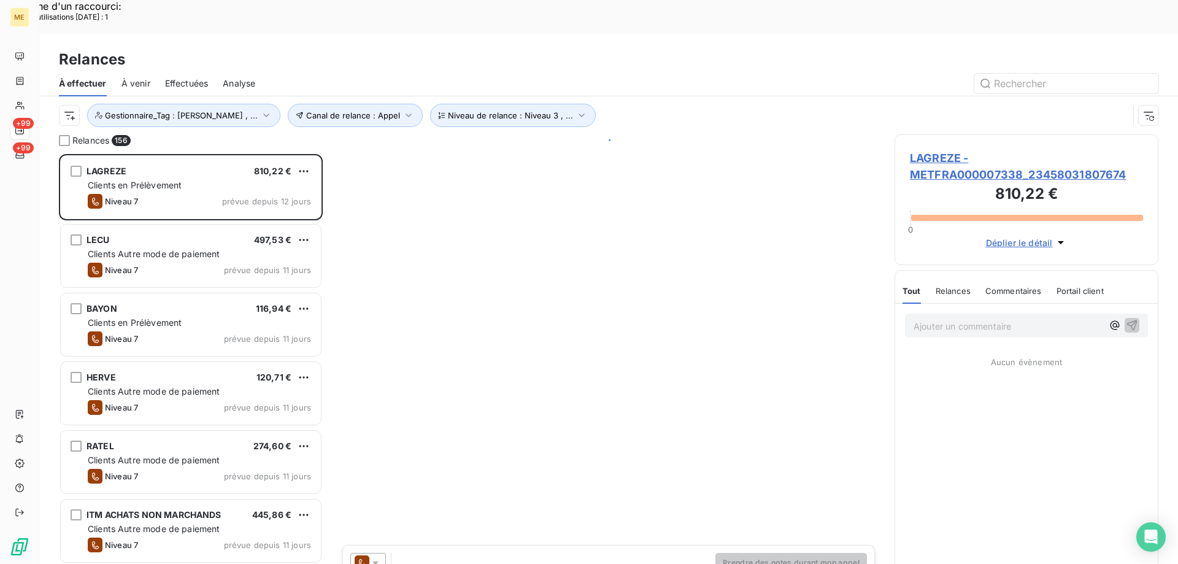
scroll to position [434, 255]
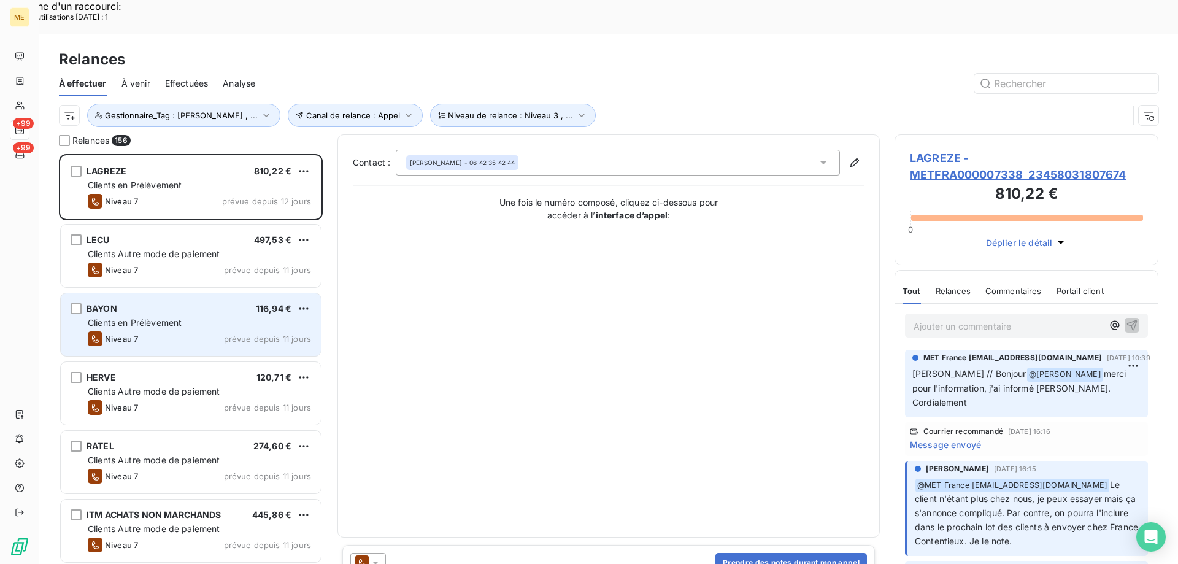
click at [115, 316] on div "Clients en Prélèvement" at bounding box center [199, 322] width 223 height 12
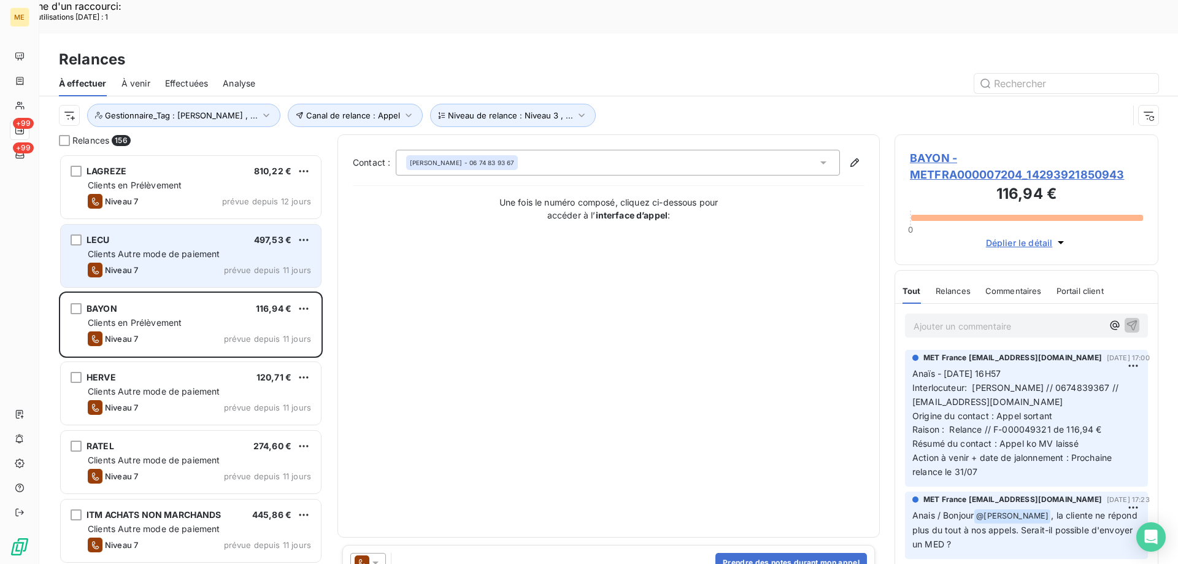
click at [112, 248] on span "Clients Autre mode de paiement" at bounding box center [154, 253] width 132 height 10
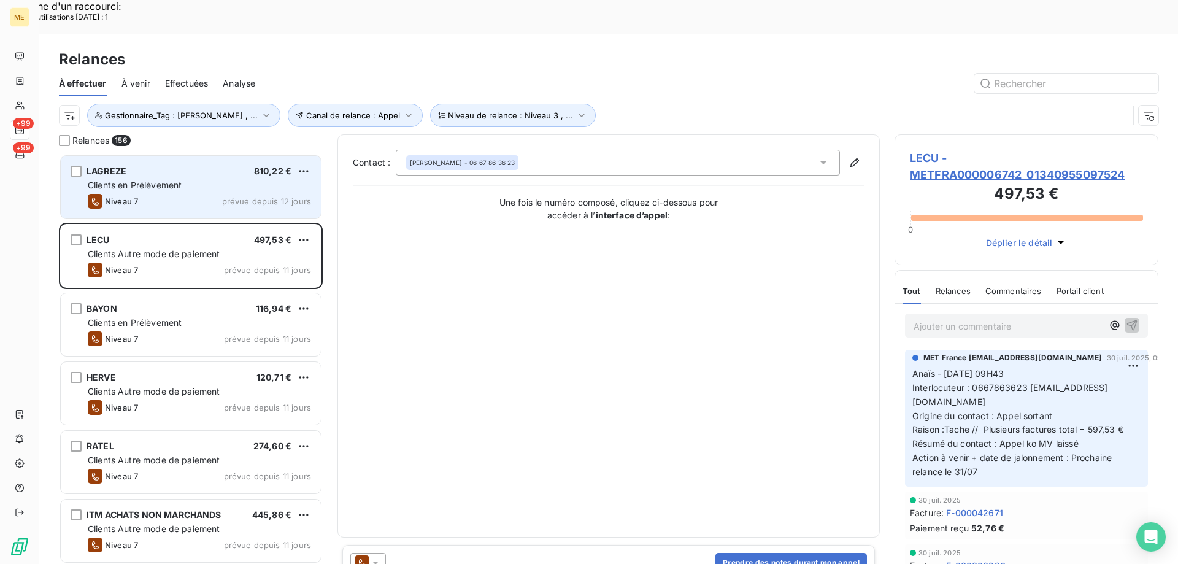
click at [134, 180] on span "Clients en Prélèvement" at bounding box center [135, 185] width 94 height 10
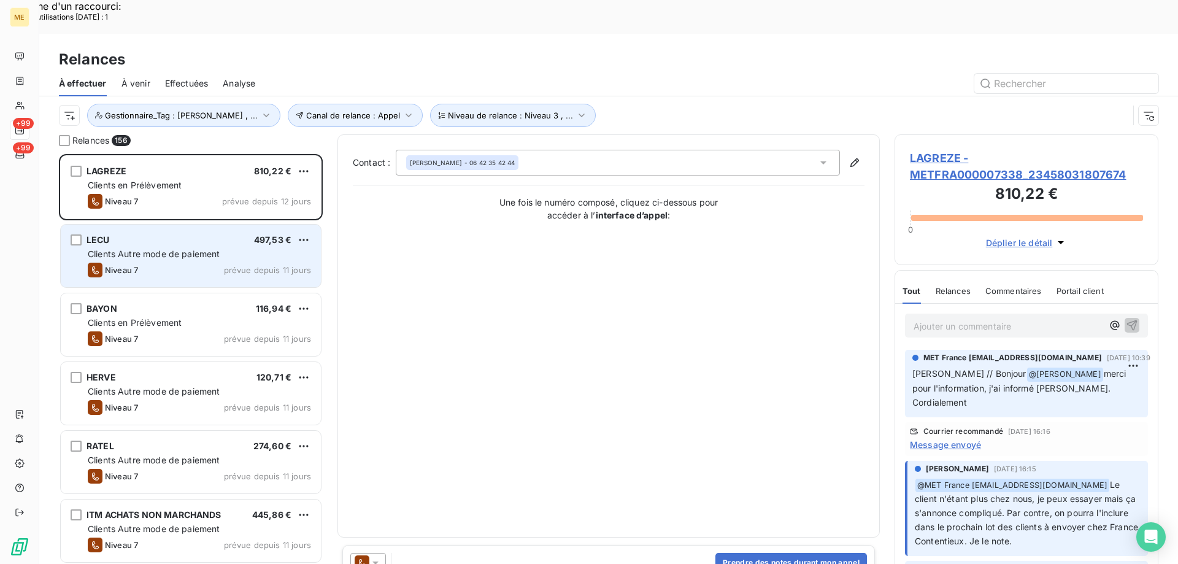
click at [158, 248] on span "Clients Autre mode de paiement" at bounding box center [154, 253] width 132 height 10
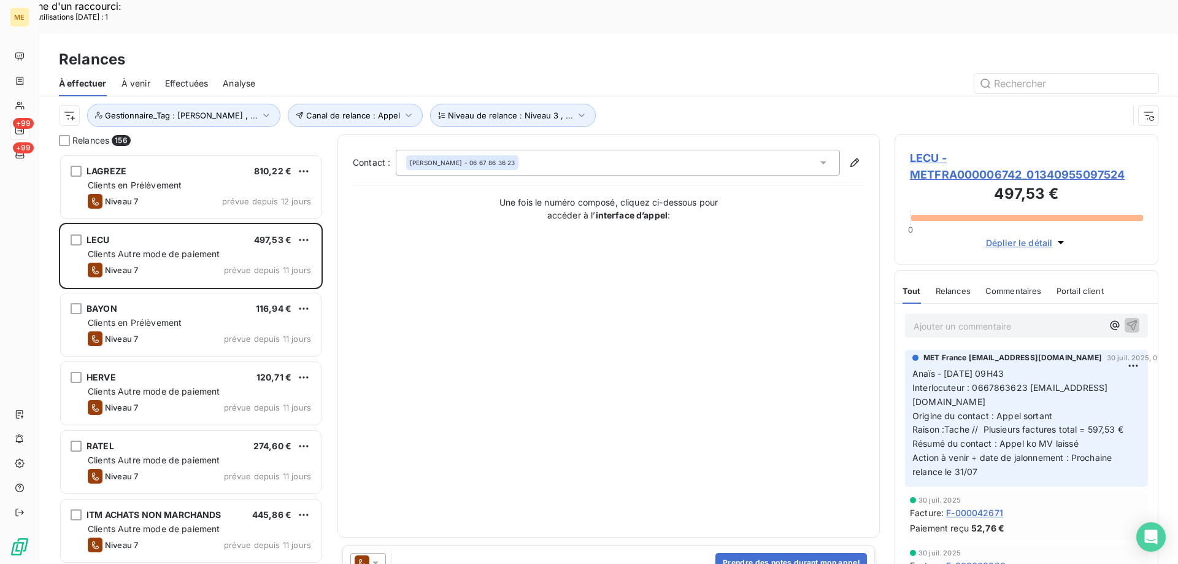
click at [922, 150] on span "LECU - METFRA000006742_01340955097524" at bounding box center [1026, 166] width 233 height 33
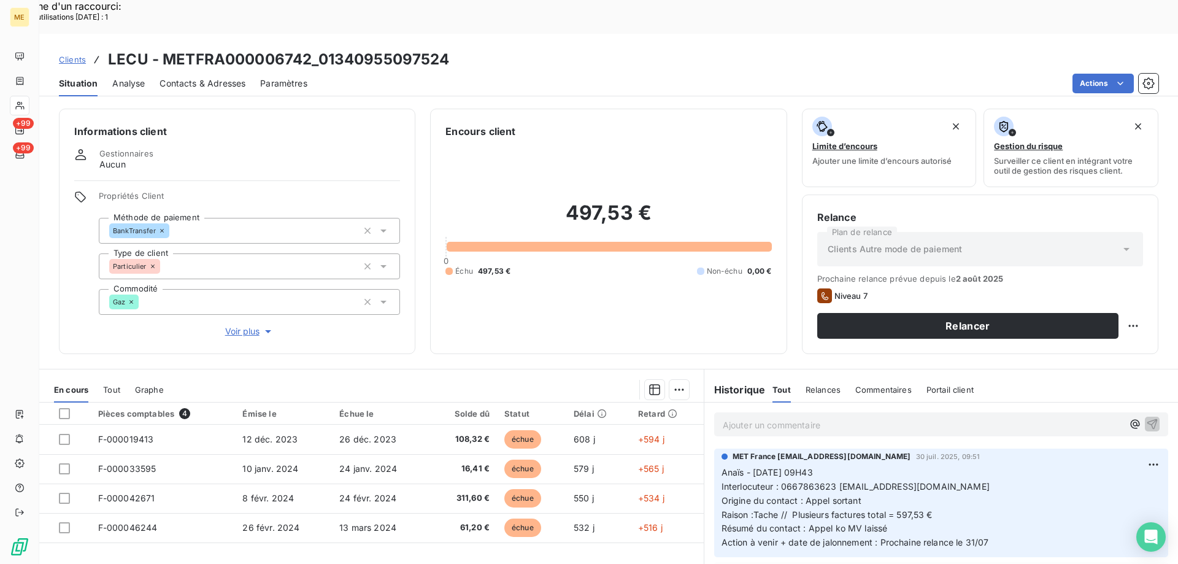
scroll to position [61, 0]
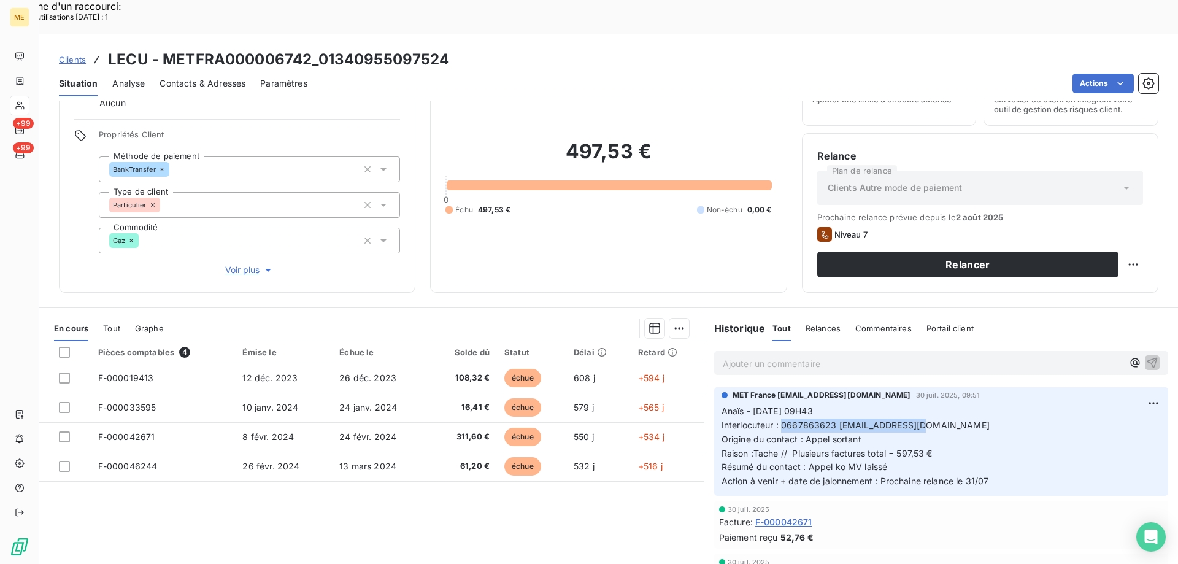
drag, startPoint x: 781, startPoint y: 389, endPoint x: 948, endPoint y: 388, distance: 166.8
click at [948, 404] on p "Anaïs - 30/07/2025 - 09H43 Interlocuteur : 0667863623 lecu3@hotmail.com Origine…" at bounding box center [940, 446] width 439 height 84
copy span "0667863623 lecu3@hotmail.com"
drag, startPoint x: 786, startPoint y: 418, endPoint x: 946, endPoint y: 421, distance: 159.5
click at [946, 421] on p "Anaïs - 30/07/2025 - 09H43 Interlocuteur : 0667863623 lecu3@hotmail.com Origine…" at bounding box center [940, 446] width 439 height 84
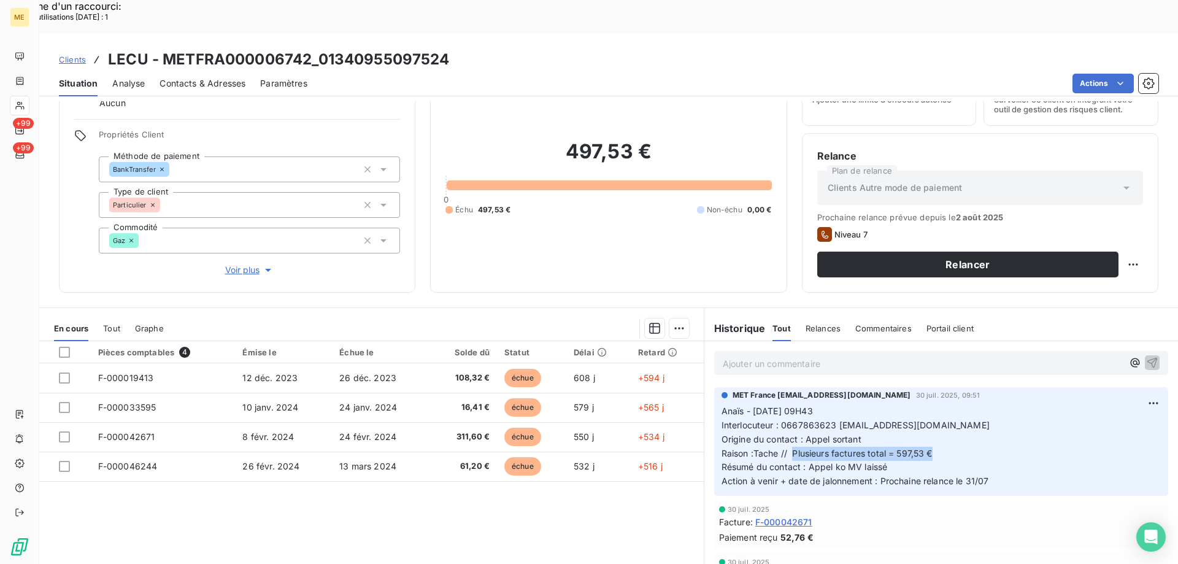
copy span "Plusieurs factures total = 597,53 €"
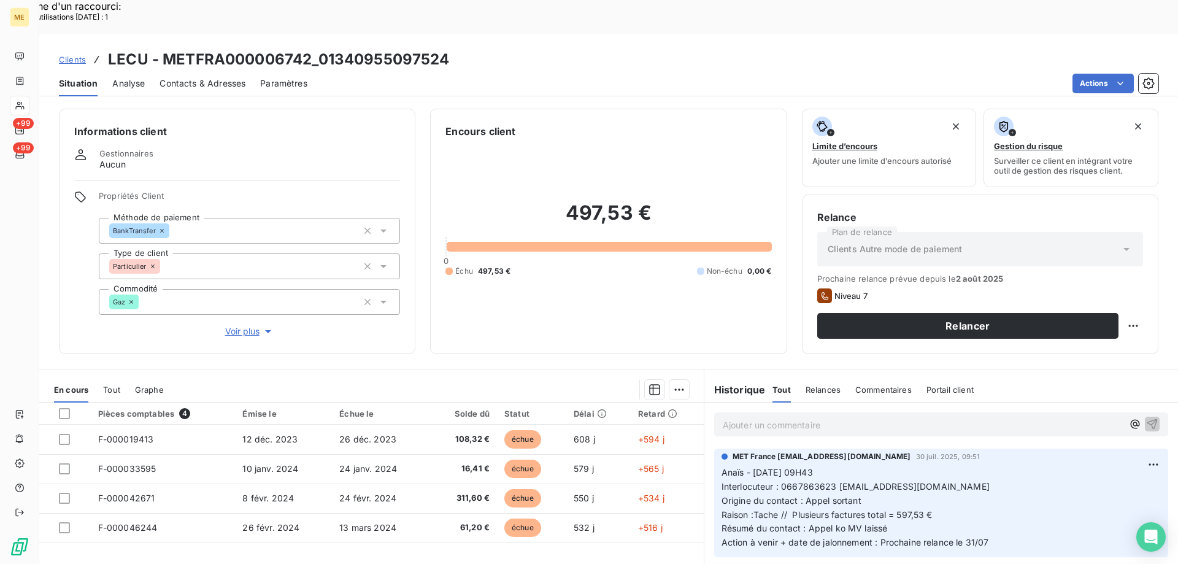
click at [877, 537] on span "Action à venir + date de jalonnement : Prochaine relance le 31/07" at bounding box center [854, 542] width 267 height 10
click at [887, 493] on p "Anaïs - 30/07/2025 - 09H43 Interlocuteur : 0667863623 lecu3@hotmail.com Origine…" at bounding box center [940, 508] width 439 height 84
drag, startPoint x: 450, startPoint y: 18, endPoint x: 316, endPoint y: 30, distance: 134.2
click at [316, 48] on div "Clients LECU - METFRA000006742_01340955097524" at bounding box center [608, 59] width 1138 height 22
copy h3 "01340955097524"
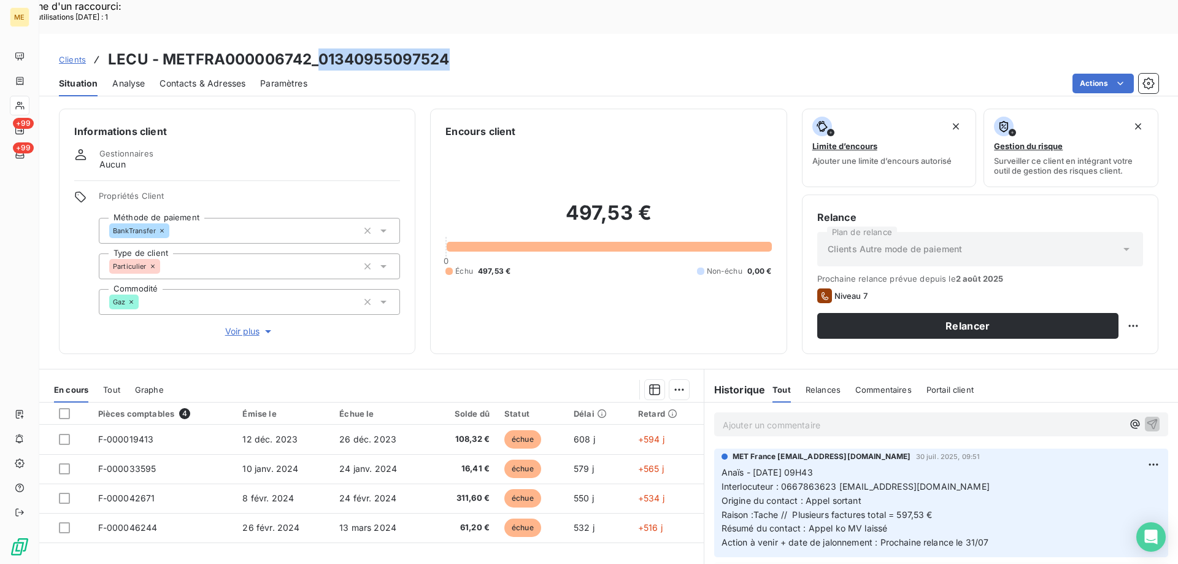
click at [248, 325] on span "Voir plus" at bounding box center [249, 331] width 49 height 12
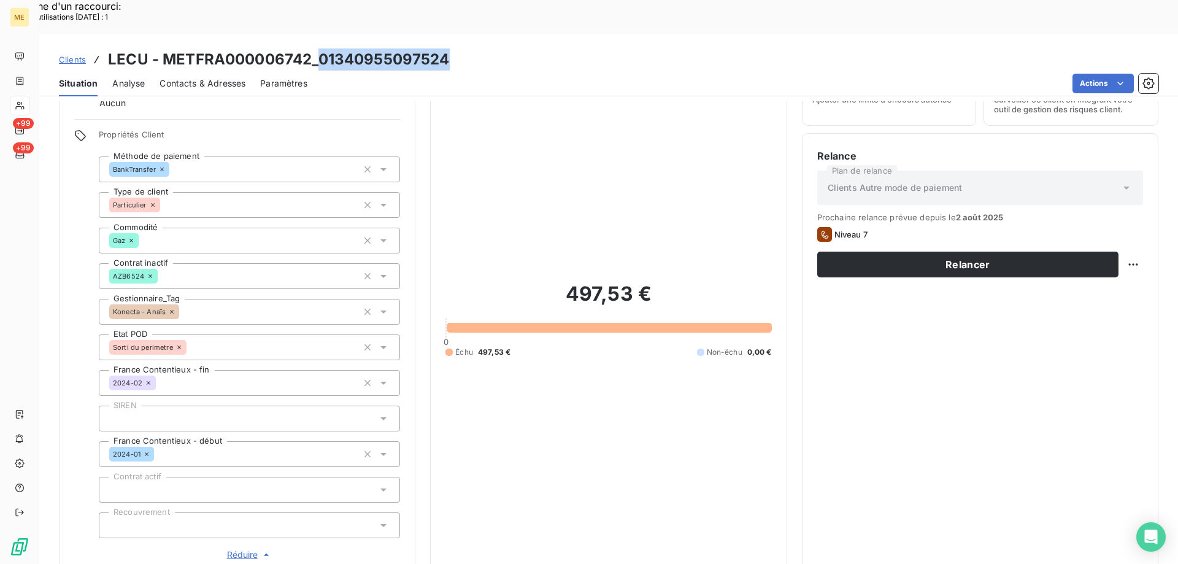
scroll to position [307, 0]
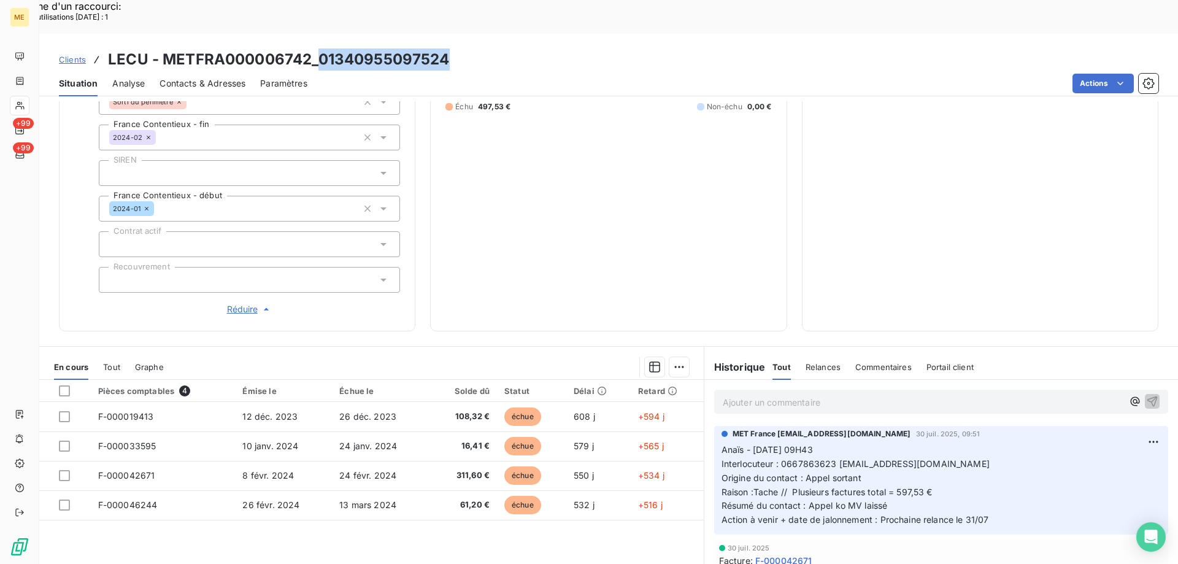
click at [793, 394] on p "Ajouter un commentaire ﻿" at bounding box center [923, 401] width 400 height 15
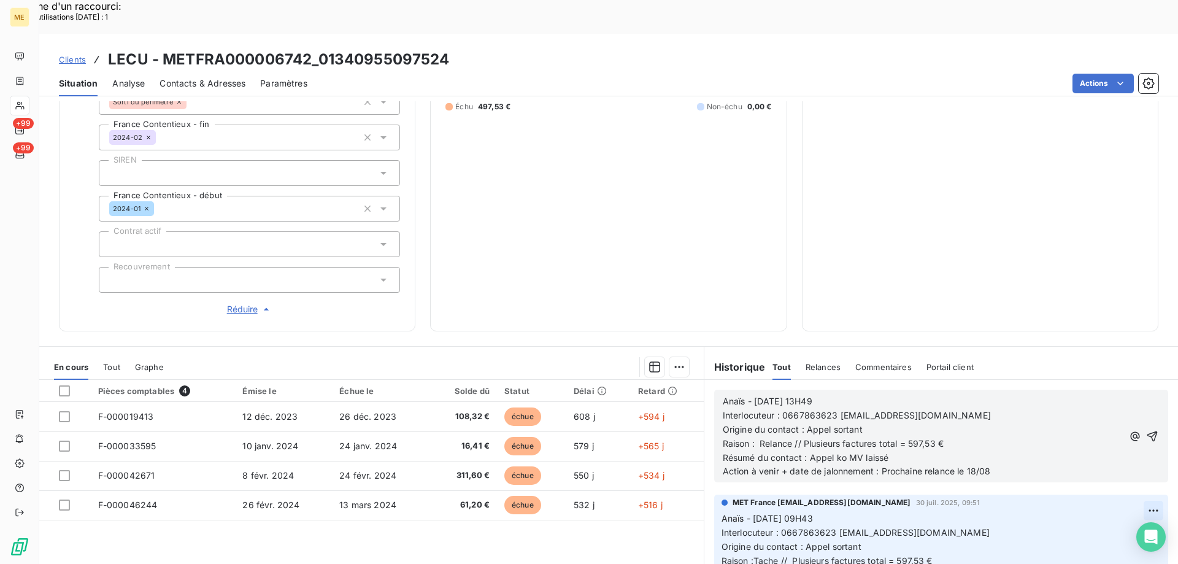
click at [1146, 430] on icon "button" at bounding box center [1152, 436] width 12 height 12
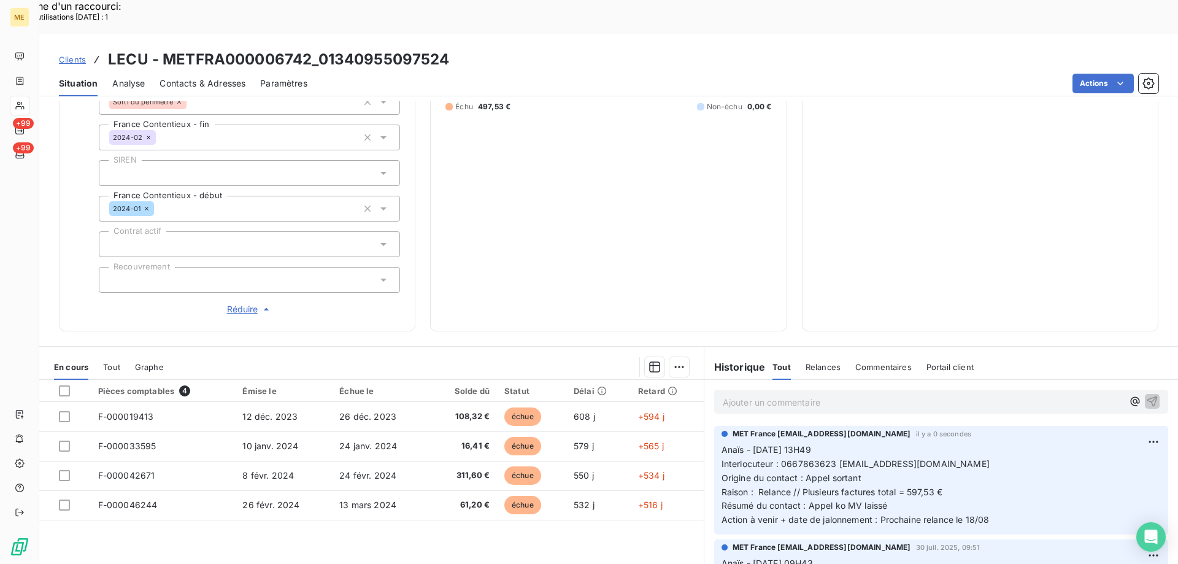
scroll to position [0, 0]
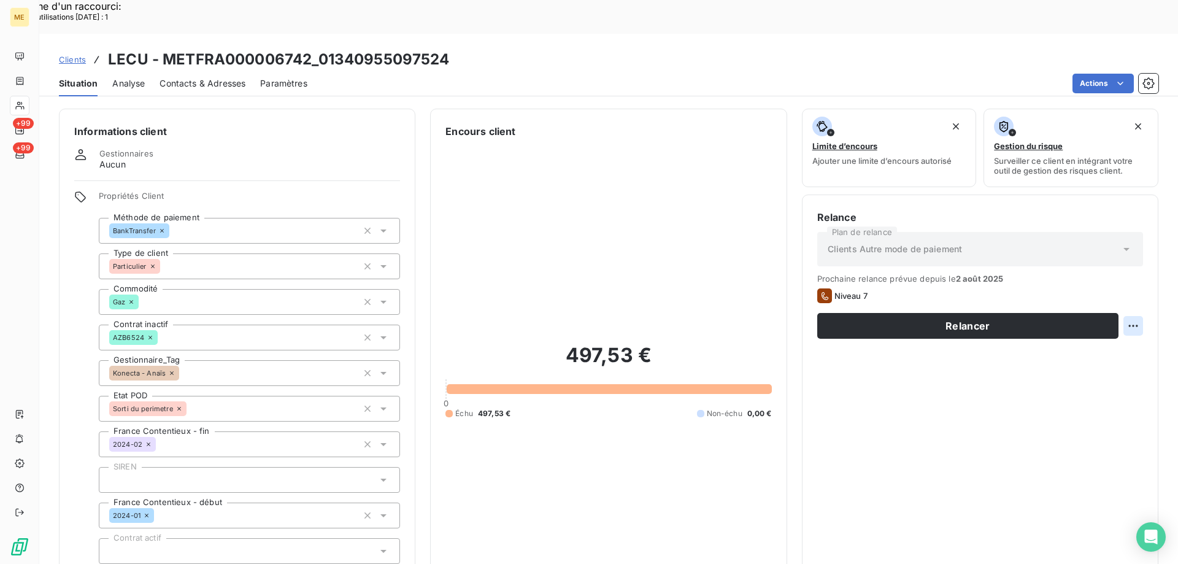
click at [1118, 317] on div "Replanifier cette action" at bounding box center [1073, 319] width 110 height 20
select select "7"
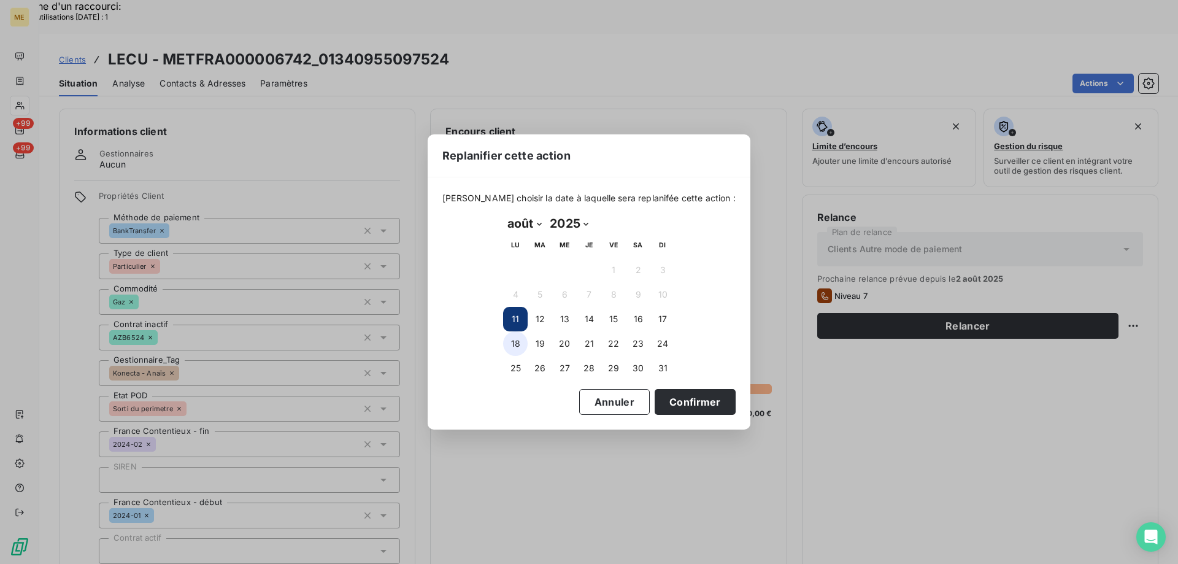
click at [518, 341] on button "18" at bounding box center [515, 343] width 25 height 25
click at [671, 406] on button "Confirmer" at bounding box center [694, 402] width 81 height 26
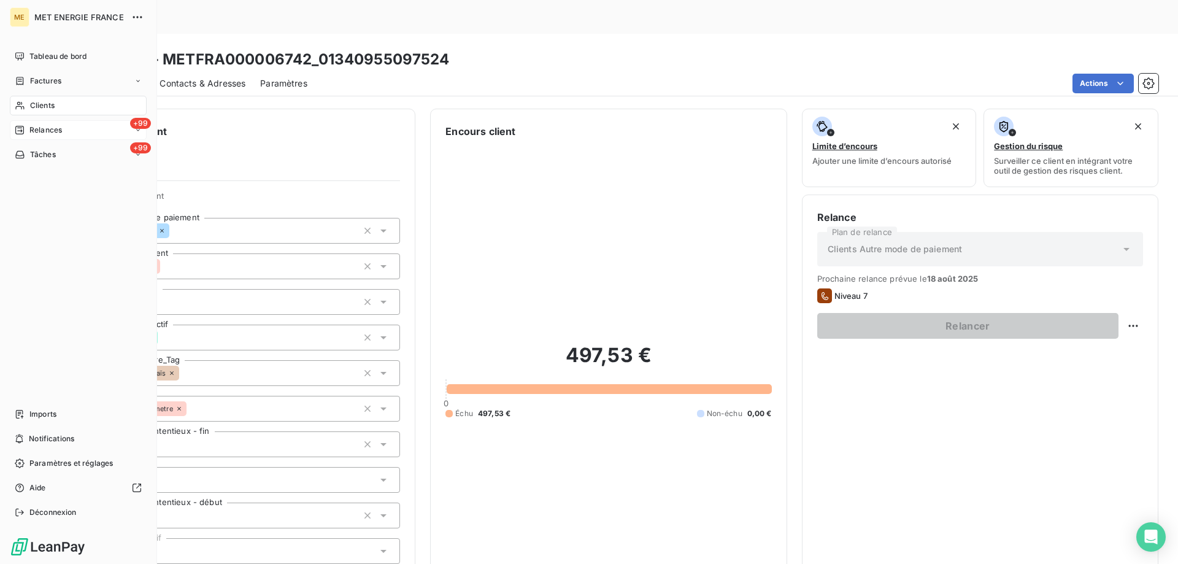
click at [34, 125] on span "Relances" at bounding box center [45, 130] width 33 height 11
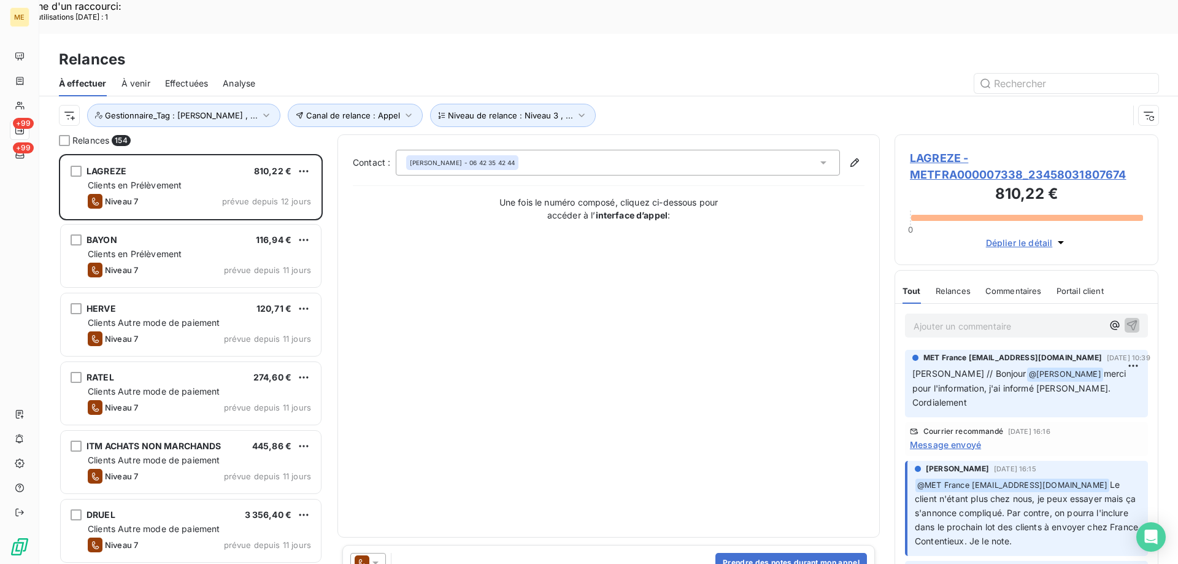
scroll to position [434, 255]
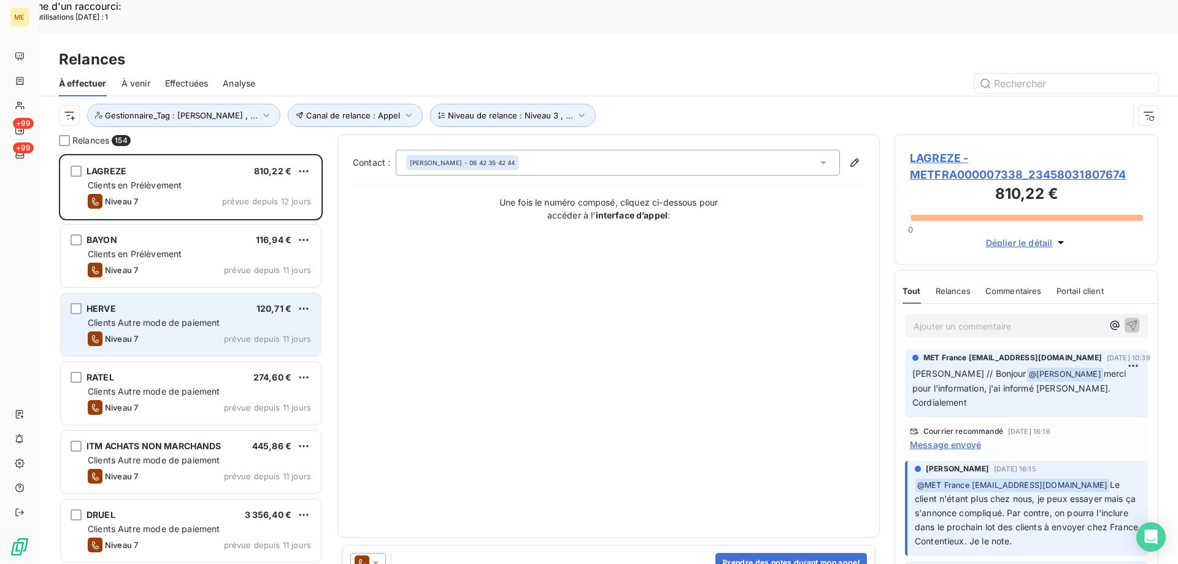
click at [140, 317] on span "Clients Autre mode de paiement" at bounding box center [154, 322] width 132 height 10
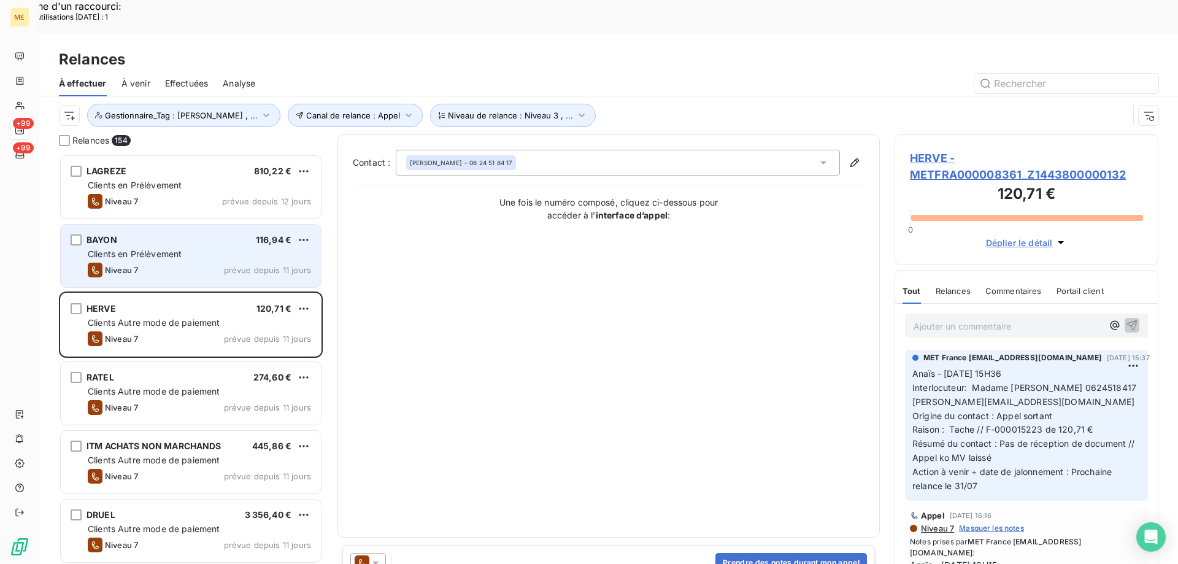
click at [140, 226] on div "BAYON 116,94 € Clients en Prélèvement Niveau 7 prévue depuis 11 jours" at bounding box center [191, 255] width 260 height 63
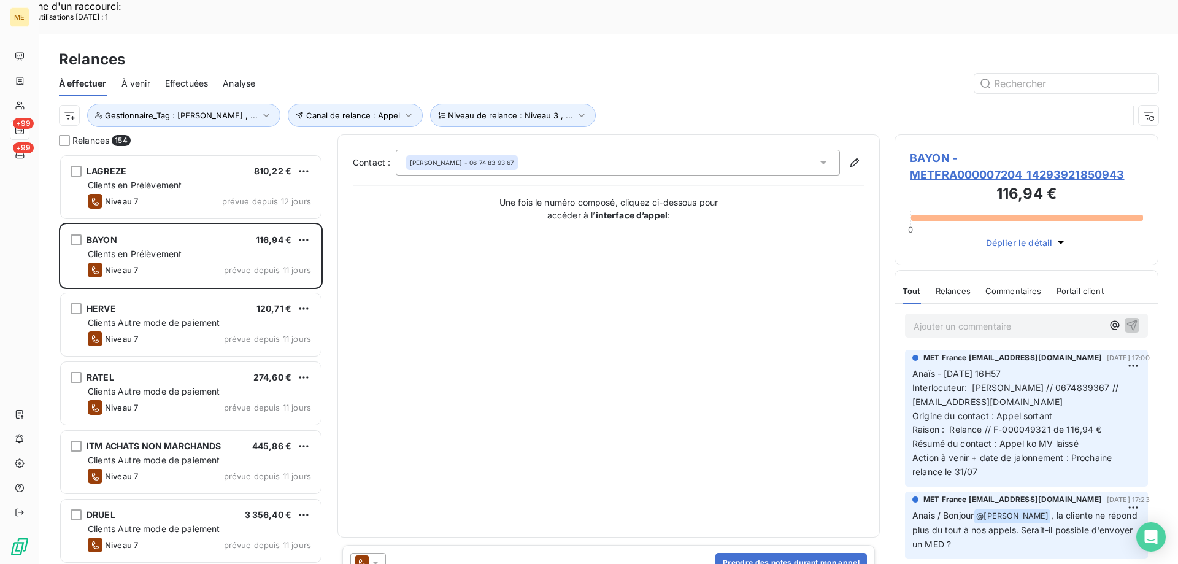
click at [1009, 150] on span "BAYON - METFRA000007204_14293921850943" at bounding box center [1026, 166] width 233 height 33
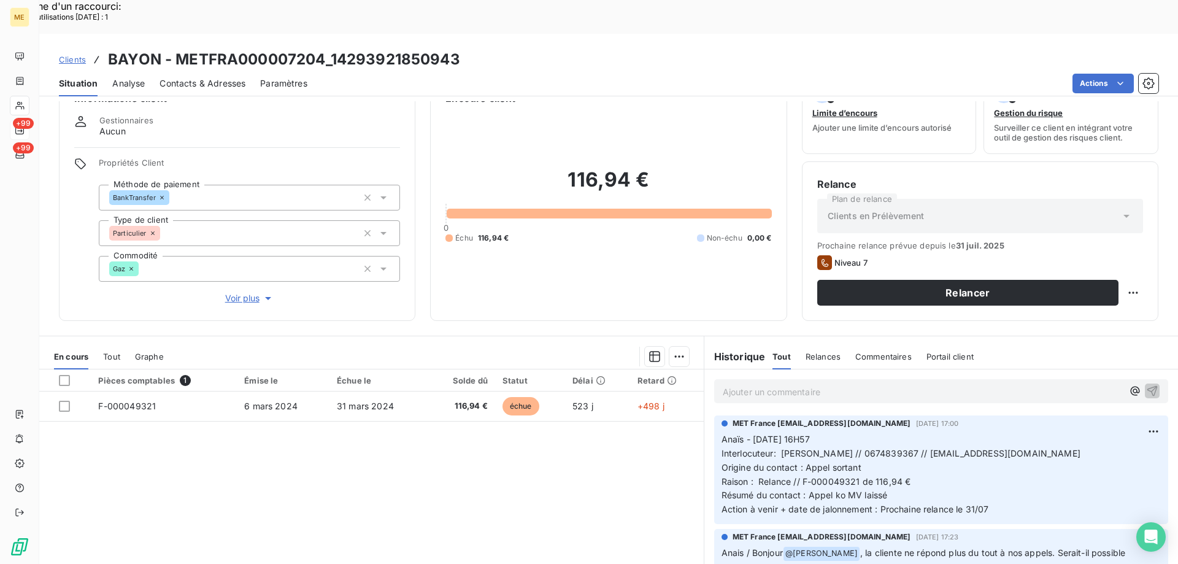
scroll to position [78, 0]
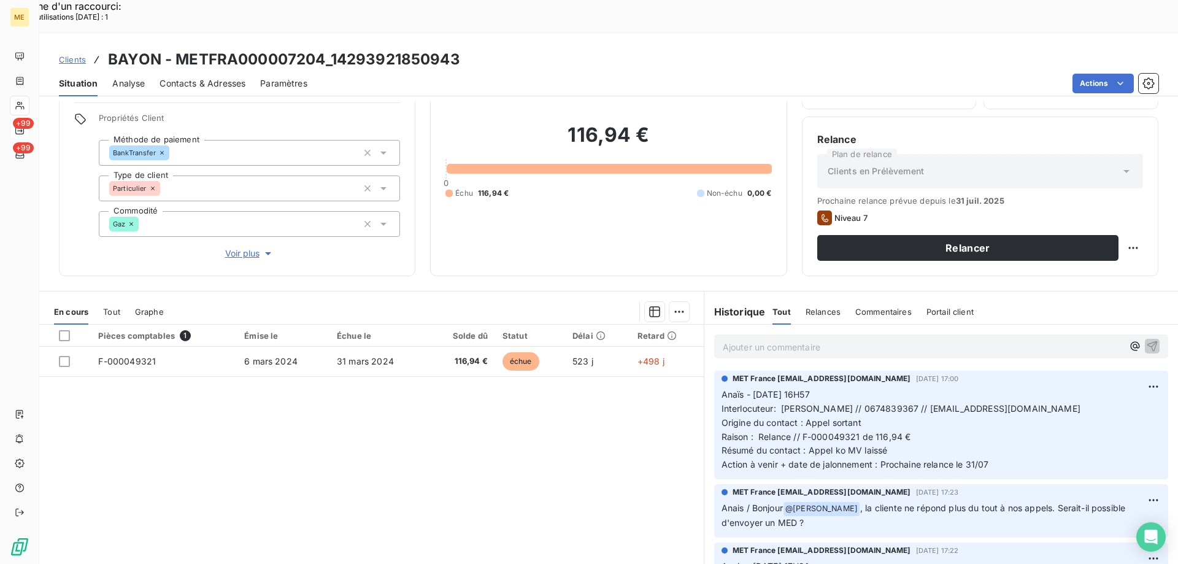
drag, startPoint x: 776, startPoint y: 375, endPoint x: 1103, endPoint y: 372, distance: 326.9
click at [1103, 388] on p "Anaïs - 29/07/2025 - 16H57 Interlocuteur: Mme Beatrice BAYON // 0674839367 // b…" at bounding box center [940, 430] width 439 height 84
copy span "[PERSON_NAME] // 0674839367 // [EMAIL_ADDRESS][DOMAIN_NAME]"
drag, startPoint x: 796, startPoint y: 404, endPoint x: 932, endPoint y: 399, distance: 135.6
click at [932, 399] on p "Anaïs - 29/07/2025 - 16H57 Interlocuteur: Mme Beatrice BAYON // 0674839367 // b…" at bounding box center [940, 430] width 439 height 84
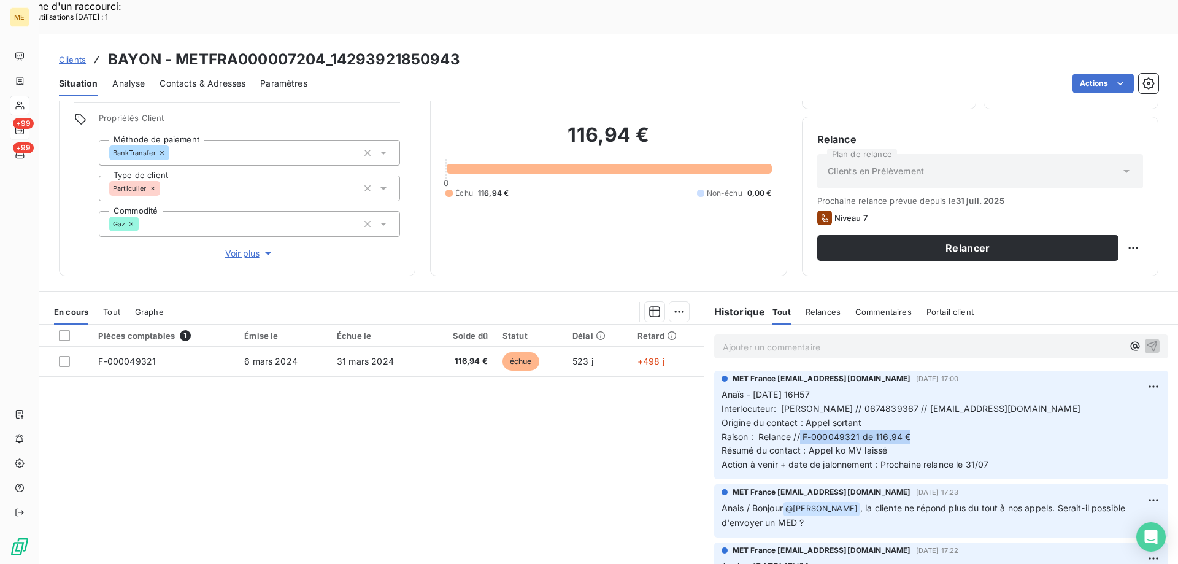
copy span "F-000049321 de 116,94 €"
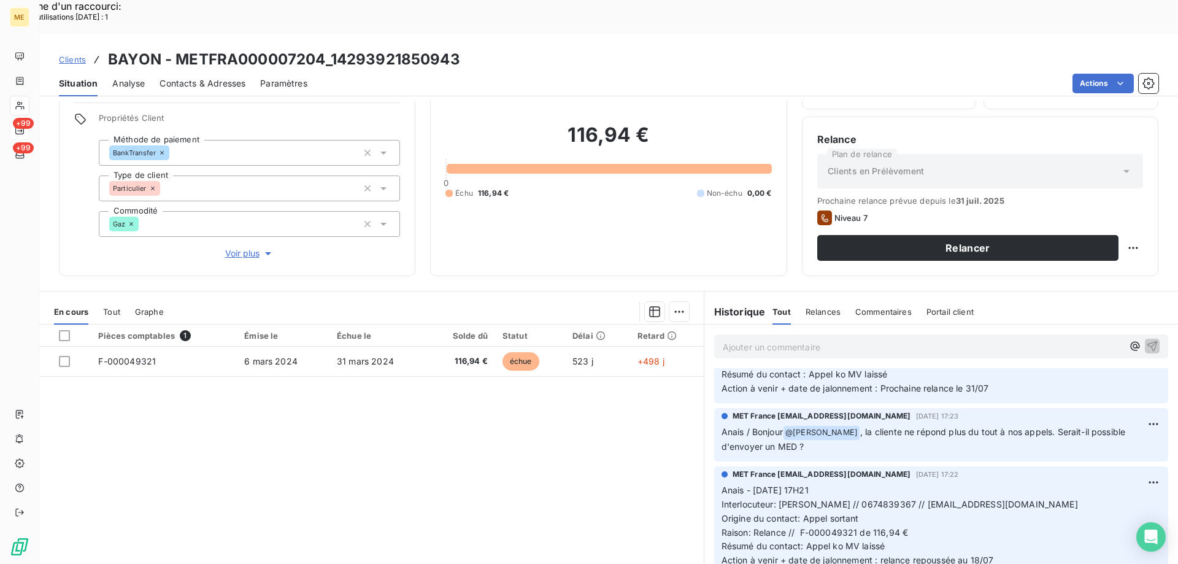
scroll to position [0, 0]
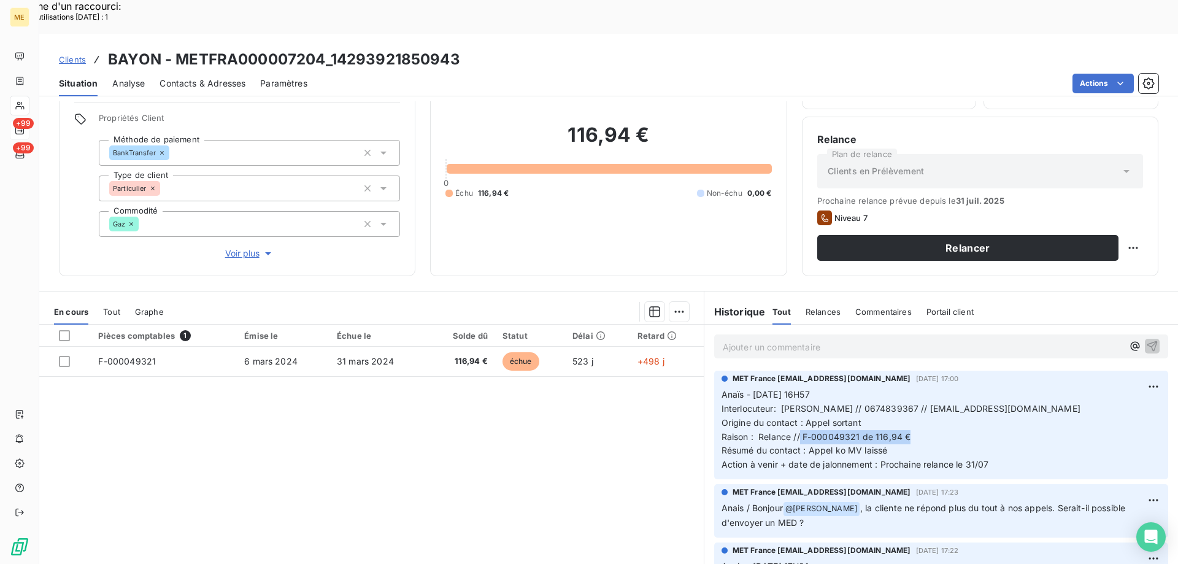
drag, startPoint x: 240, startPoint y: 210, endPoint x: 697, endPoint y: 223, distance: 457.7
click at [240, 247] on span "Voir plus" at bounding box center [249, 253] width 49 height 12
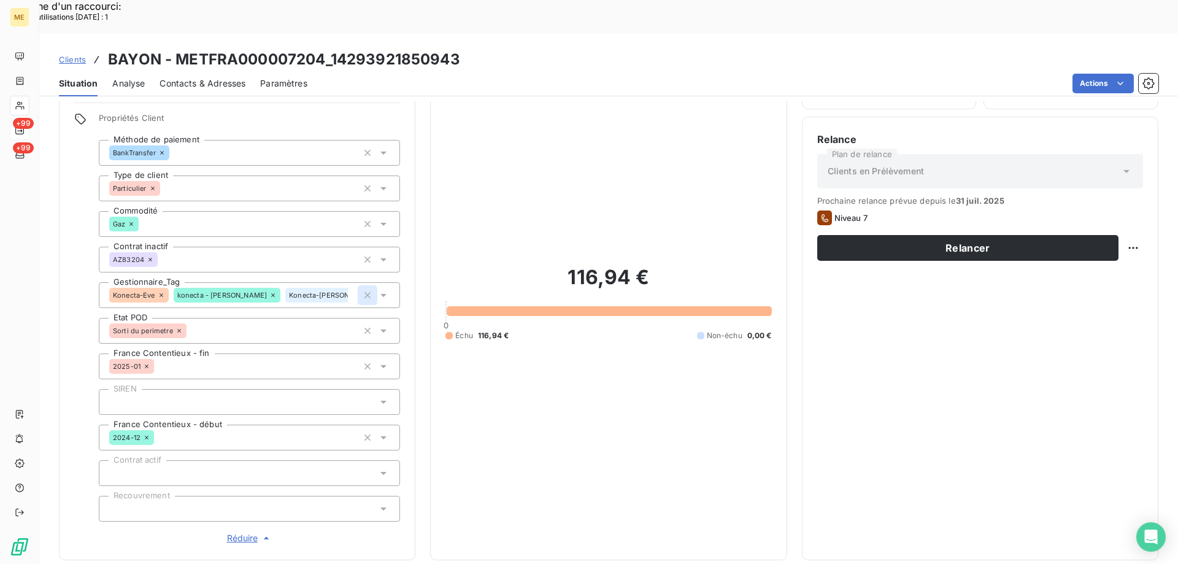
click at [365, 292] on icon "button" at bounding box center [367, 295] width 6 height 6
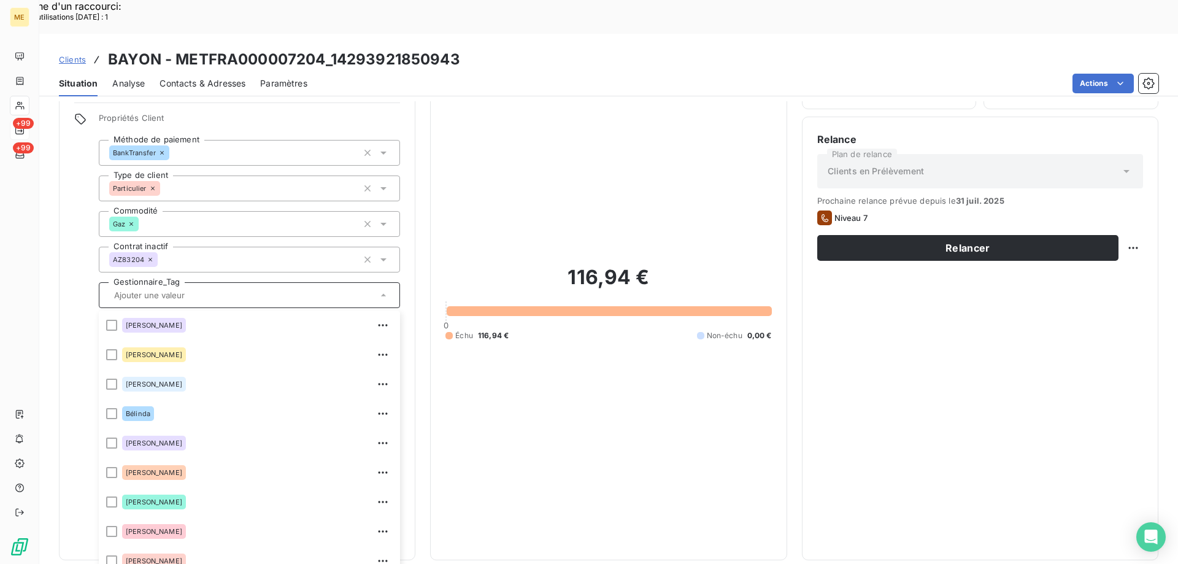
scroll to position [88, 0]
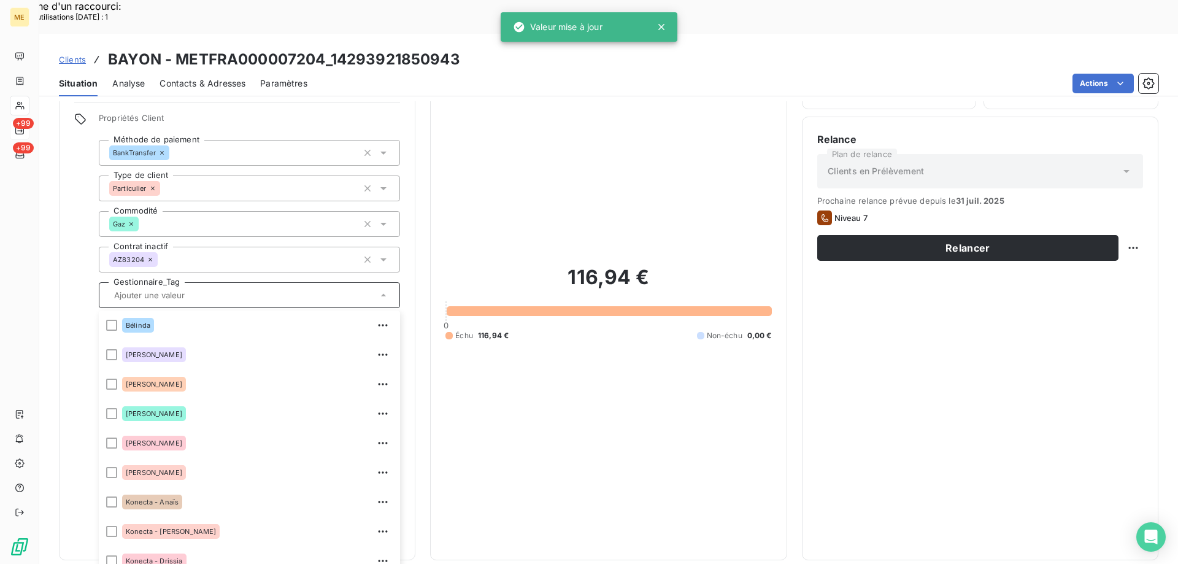
click at [334, 290] on input "text" at bounding box center [243, 295] width 268 height 11
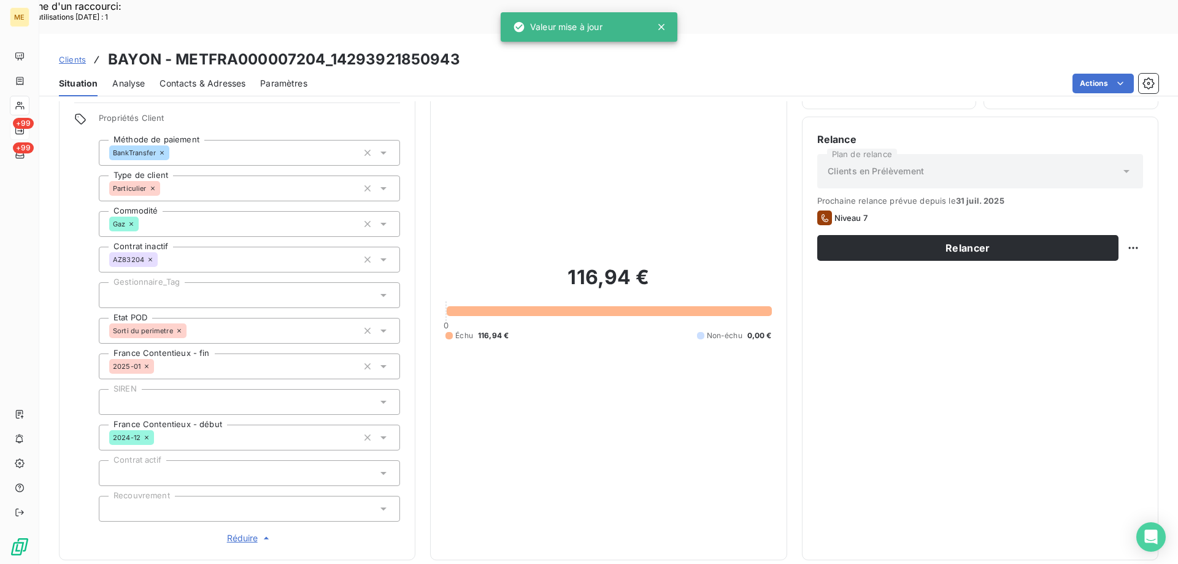
click at [334, 282] on div at bounding box center [249, 295] width 301 height 26
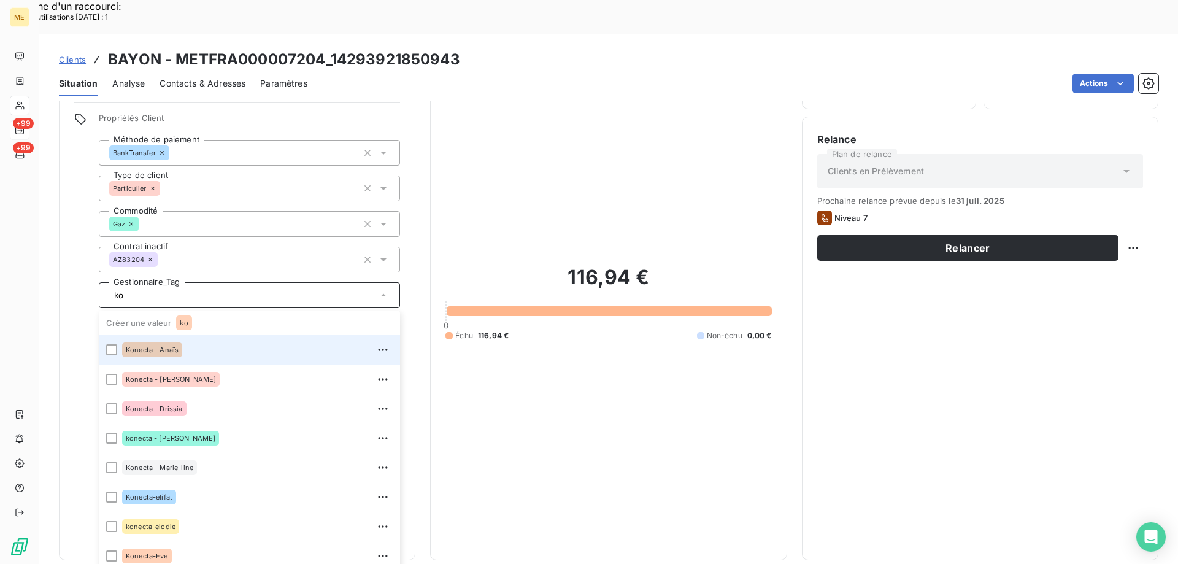
click at [290, 340] on div "Konecta - Anaïs" at bounding box center [257, 350] width 270 height 20
click at [187, 340] on div "Konecta - Anaïs" at bounding box center [257, 350] width 270 height 20
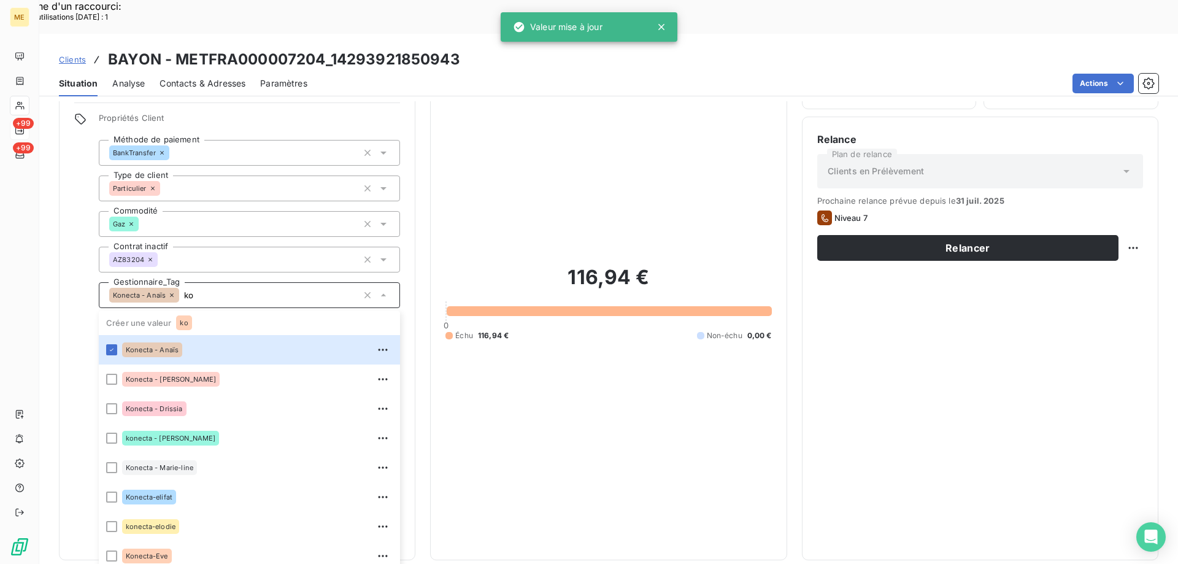
click at [205, 282] on div "Konecta - Anaïs ko" at bounding box center [249, 295] width 301 height 26
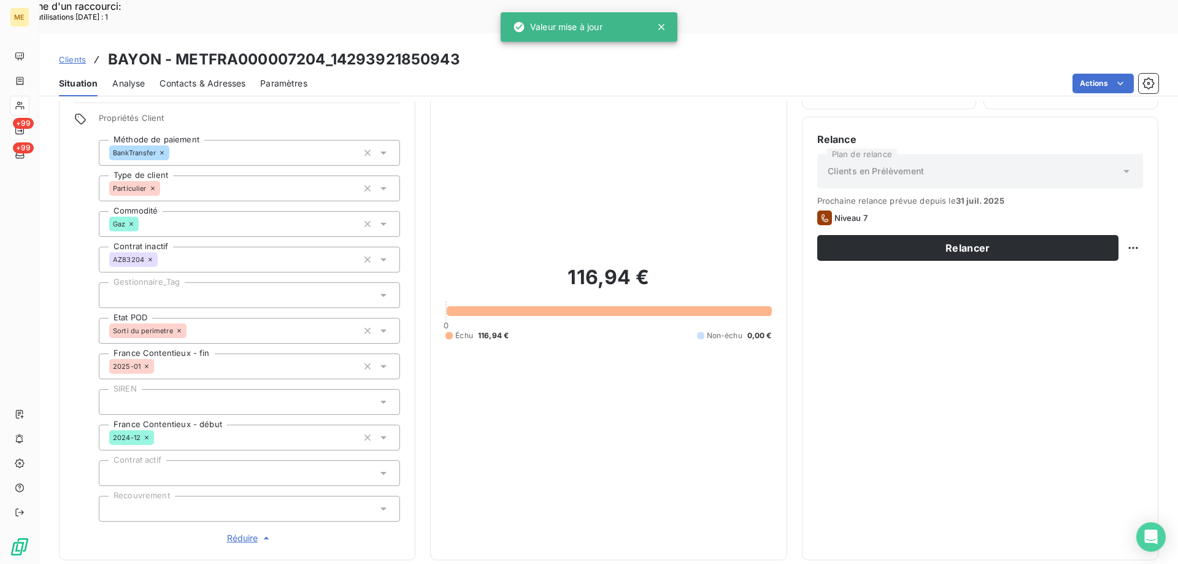
type input "ko"
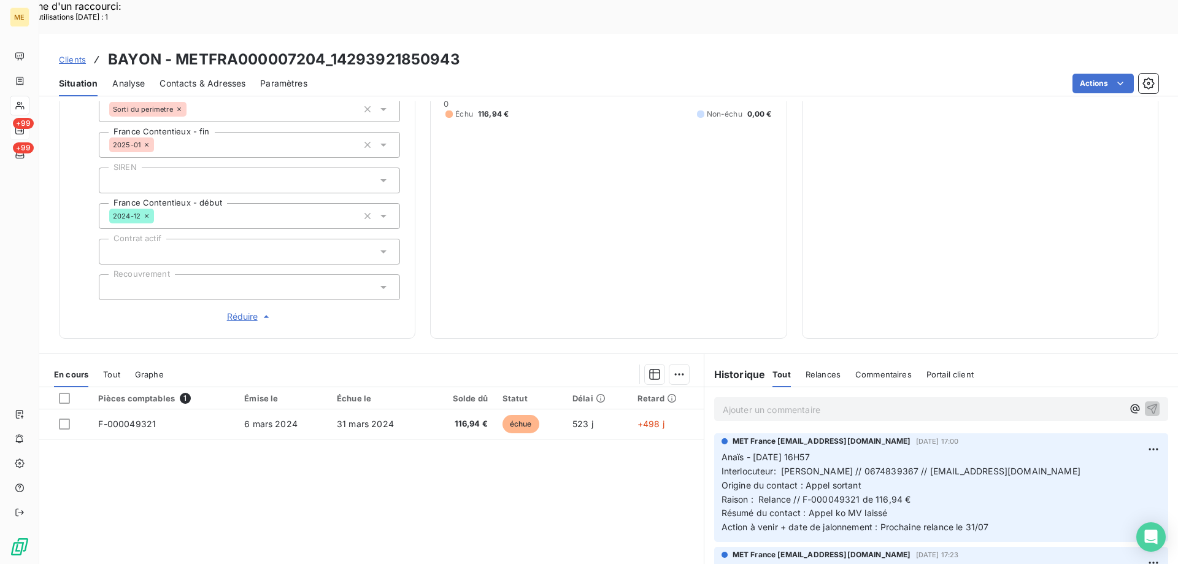
scroll to position [323, 0]
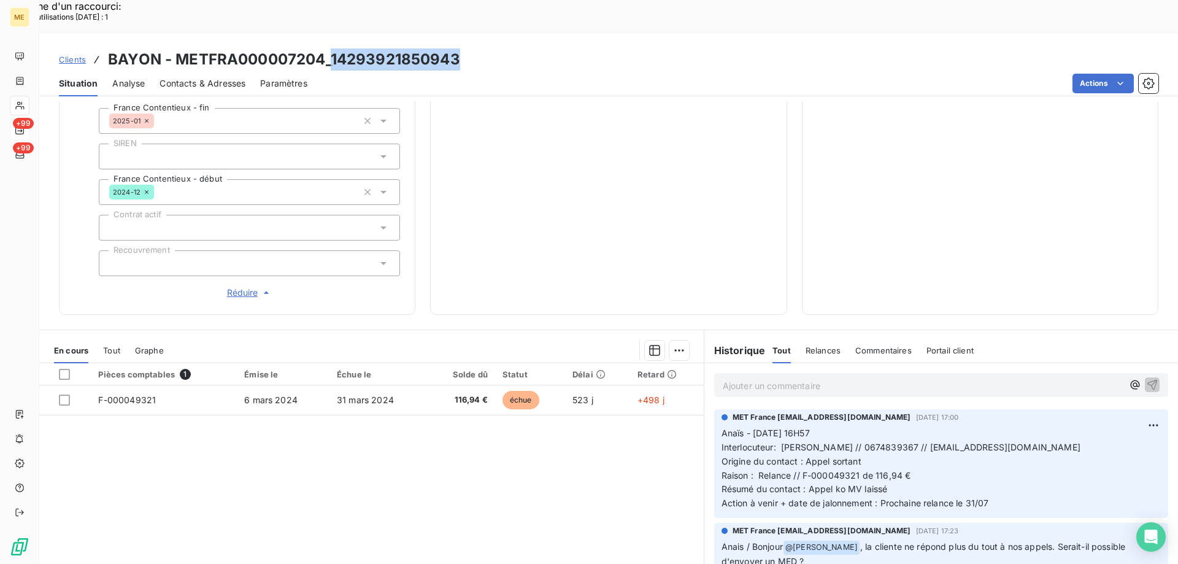
drag, startPoint x: 463, startPoint y: 26, endPoint x: 332, endPoint y: 25, distance: 130.7
click at [332, 48] on div "Clients BAYON - METFRA000007204_14293921850943" at bounding box center [608, 59] width 1138 height 22
copy h3 "14293921850943"
click at [518, 48] on div "Clients BAYON - METFRA000007204_14293921850943" at bounding box center [608, 59] width 1138 height 22
drag, startPoint x: 466, startPoint y: 21, endPoint x: 334, endPoint y: 29, distance: 132.1
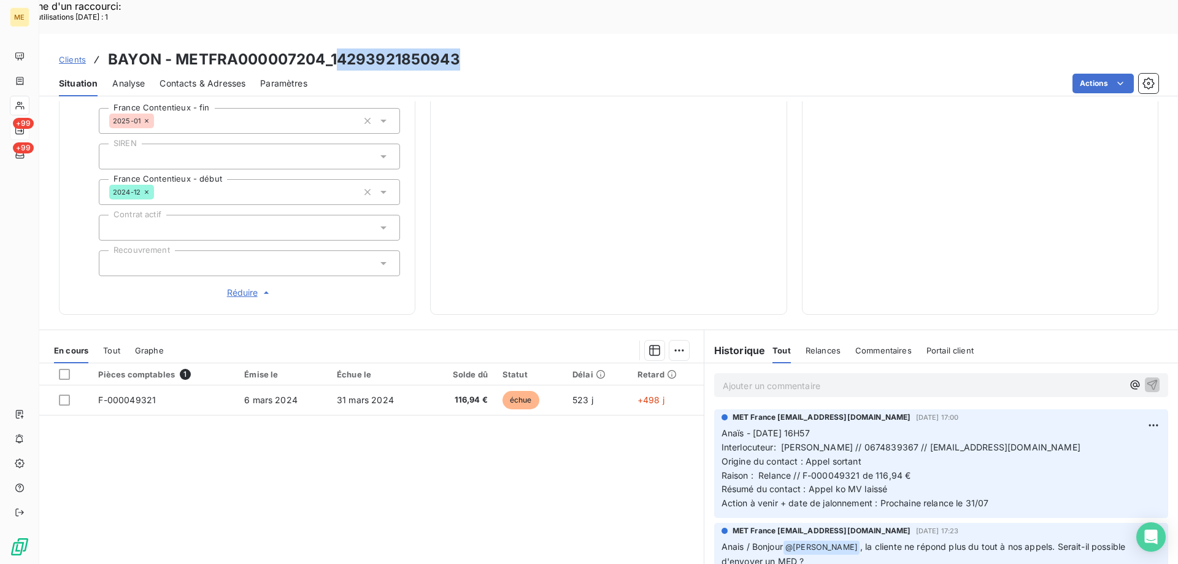
click at [334, 48] on div "Clients BAYON - METFRA000007204_14293921850943" at bounding box center [608, 59] width 1138 height 22
click at [333, 48] on h3 "BAYON - METFRA000007204_14293921850943" at bounding box center [284, 59] width 352 height 22
click at [330, 48] on h3 "BAYON - METFRA000007204_14293921850943" at bounding box center [284, 59] width 352 height 22
drag, startPoint x: 330, startPoint y: 25, endPoint x: 383, endPoint y: 26, distance: 53.4
click at [383, 48] on h3 "BAYON - METFRA000007204_14293921850943" at bounding box center [284, 59] width 352 height 22
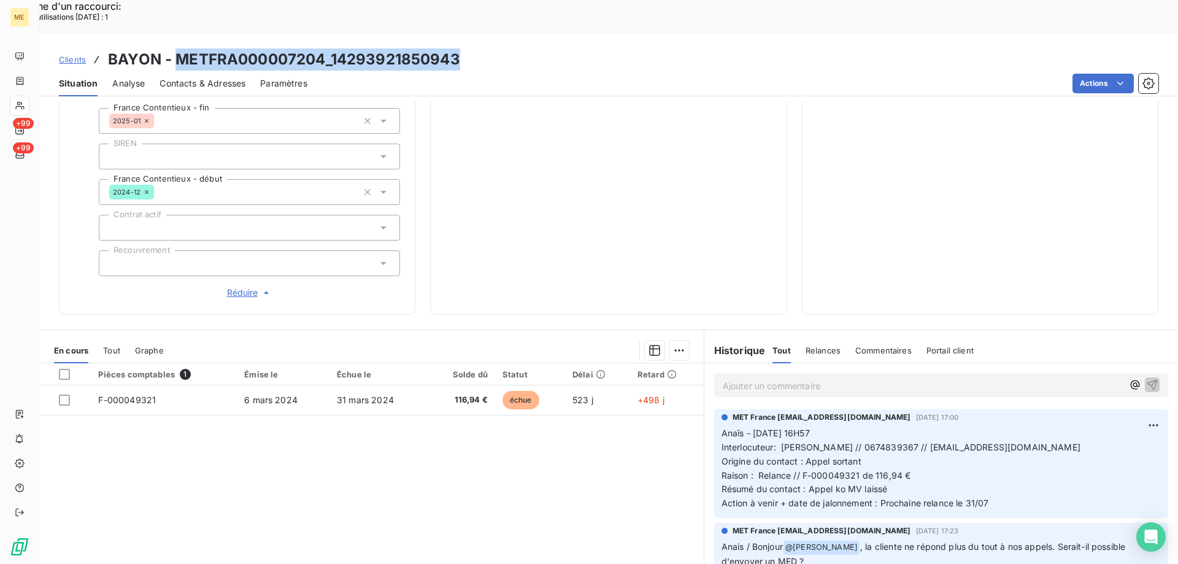
click at [366, 48] on h3 "BAYON - METFRA000007204_14293921850943" at bounding box center [284, 59] width 352 height 22
drag, startPoint x: 330, startPoint y: 25, endPoint x: 481, endPoint y: 22, distance: 151.5
click at [481, 48] on div "Clients BAYON - METFRA000007204_14293921850943" at bounding box center [608, 59] width 1138 height 22
copy h3 "14293921850943"
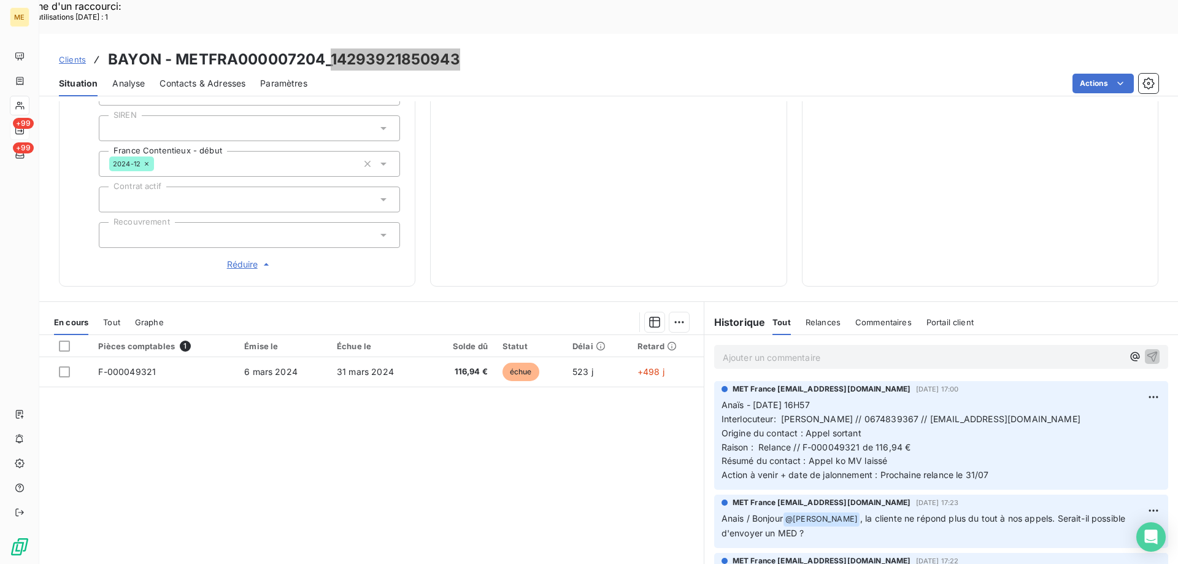
scroll to position [353, 0]
drag, startPoint x: 930, startPoint y: 372, endPoint x: 876, endPoint y: 374, distance: 53.4
click at [876, 412] on span "Interlocuteur: [PERSON_NAME] // 0674839367 // [EMAIL_ADDRESS][DOMAIN_NAME]" at bounding box center [900, 417] width 359 height 10
copy span "0674839367"
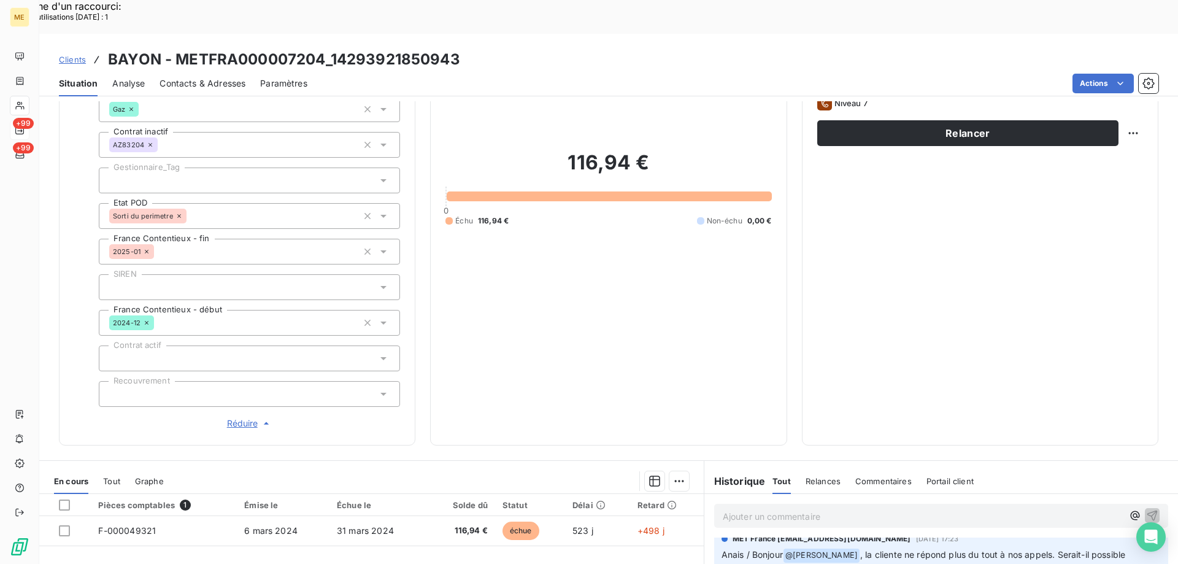
scroll to position [231, 0]
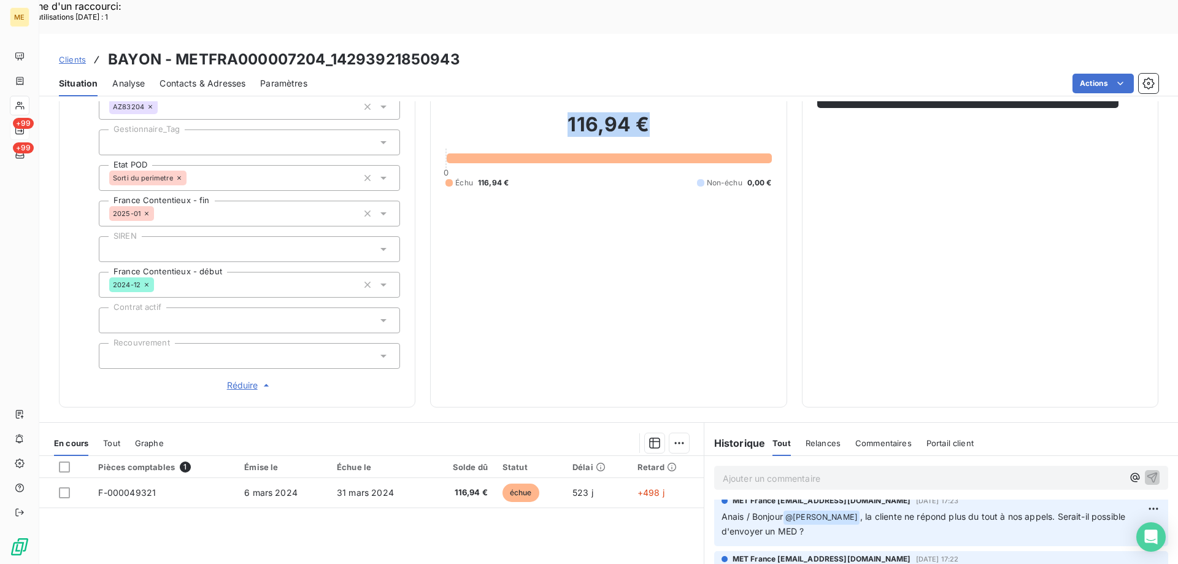
drag, startPoint x: 557, startPoint y: 90, endPoint x: 662, endPoint y: 88, distance: 104.9
click at [662, 112] on h2 "116,94 €" at bounding box center [608, 130] width 326 height 37
drag, startPoint x: 662, startPoint y: 88, endPoint x: 641, endPoint y: 91, distance: 21.8
click at [663, 112] on h2 "116,94 €" at bounding box center [608, 130] width 326 height 37
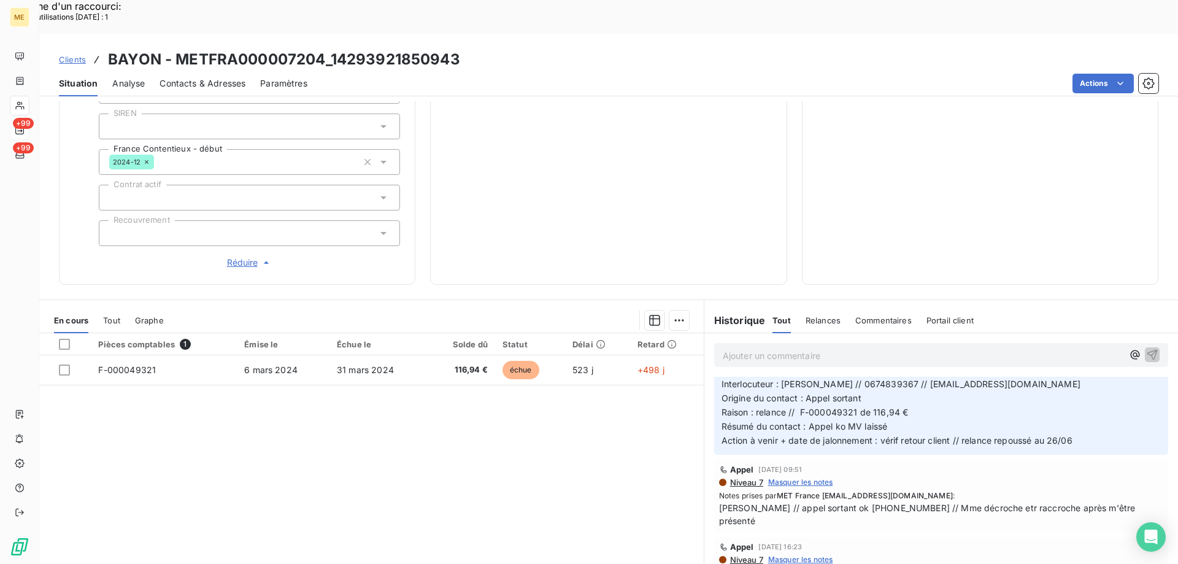
scroll to position [307, 0]
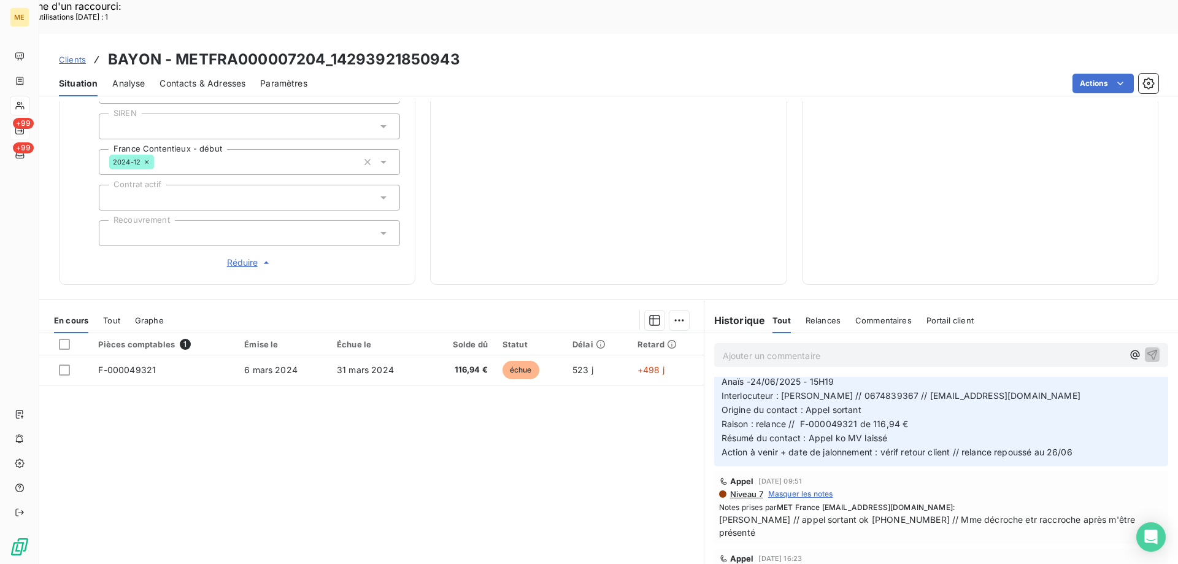
drag, startPoint x: 1068, startPoint y: 352, endPoint x: 945, endPoint y: 354, distance: 123.9
click at [945, 375] on p "Anaïs -24/06/2025 - 15H19 Interlocuteur : Mme Beatrice BAYON // 0674839367 // b…" at bounding box center [940, 417] width 439 height 84
copy span "[EMAIL_ADDRESS][DOMAIN_NAME]"
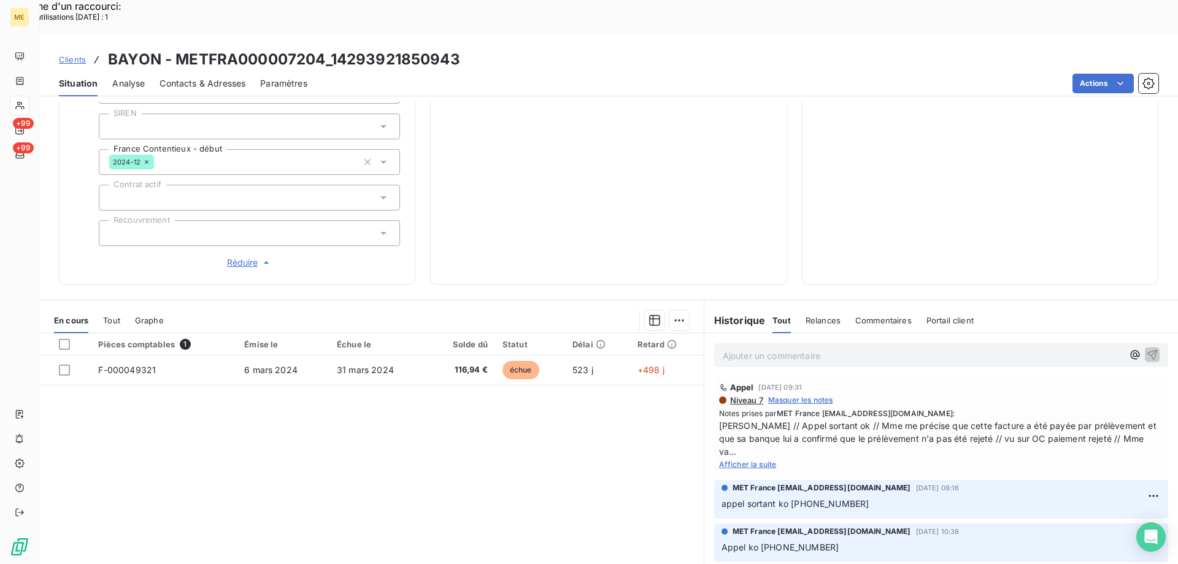
scroll to position [736, 0]
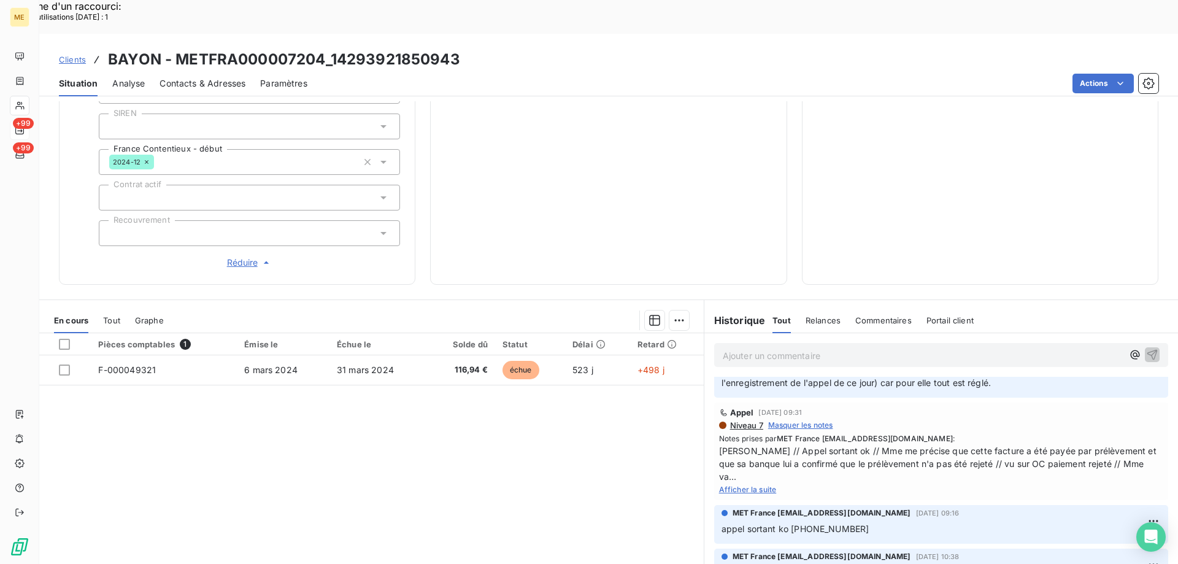
click at [731, 485] on span "Afficher la suite" at bounding box center [748, 489] width 58 height 9
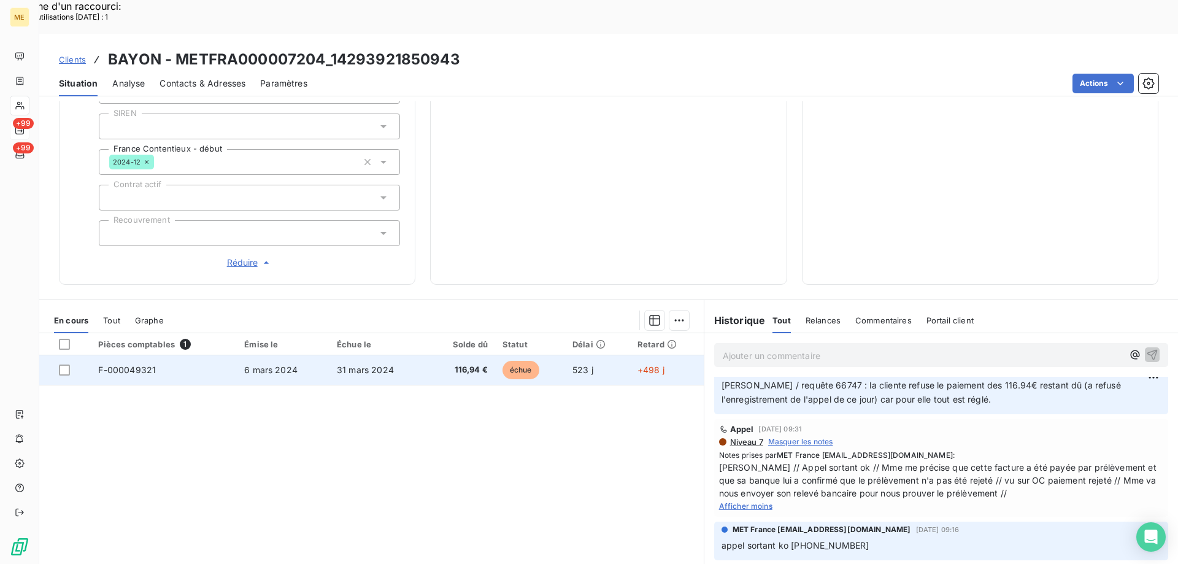
scroll to position [169, 0]
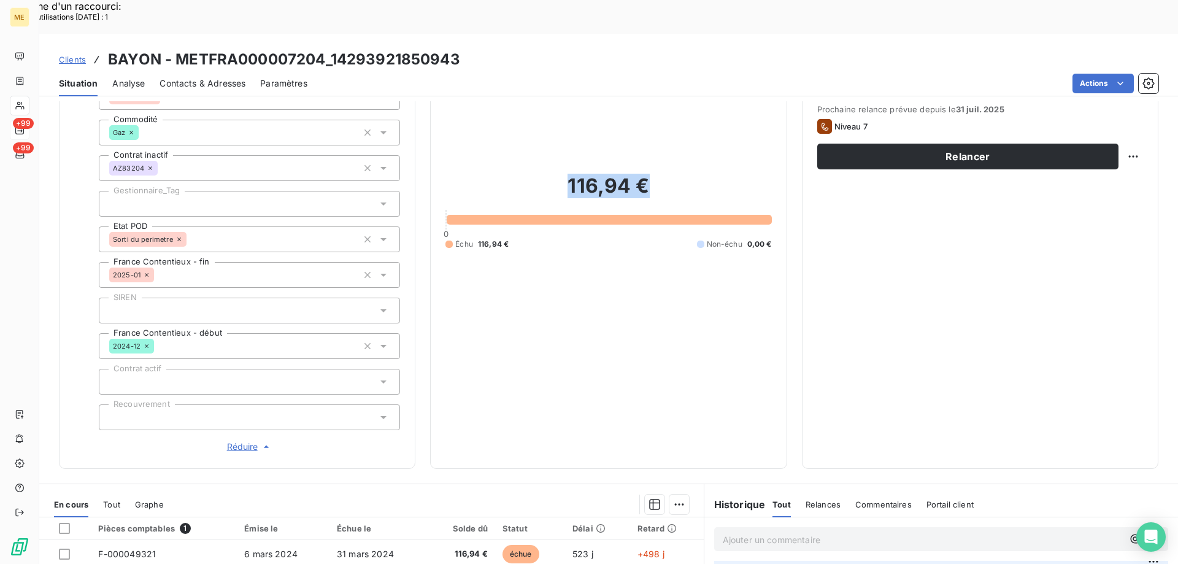
drag, startPoint x: 560, startPoint y: 150, endPoint x: 655, endPoint y: 148, distance: 95.1
click at [655, 174] on h2 "116,94 €" at bounding box center [608, 192] width 326 height 37
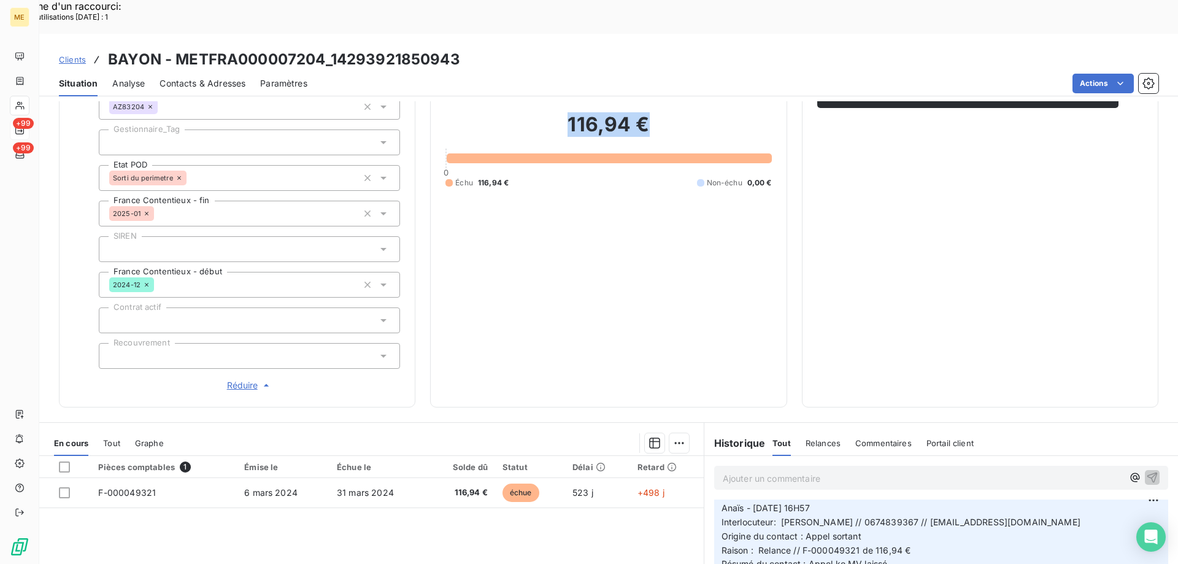
scroll to position [0, 0]
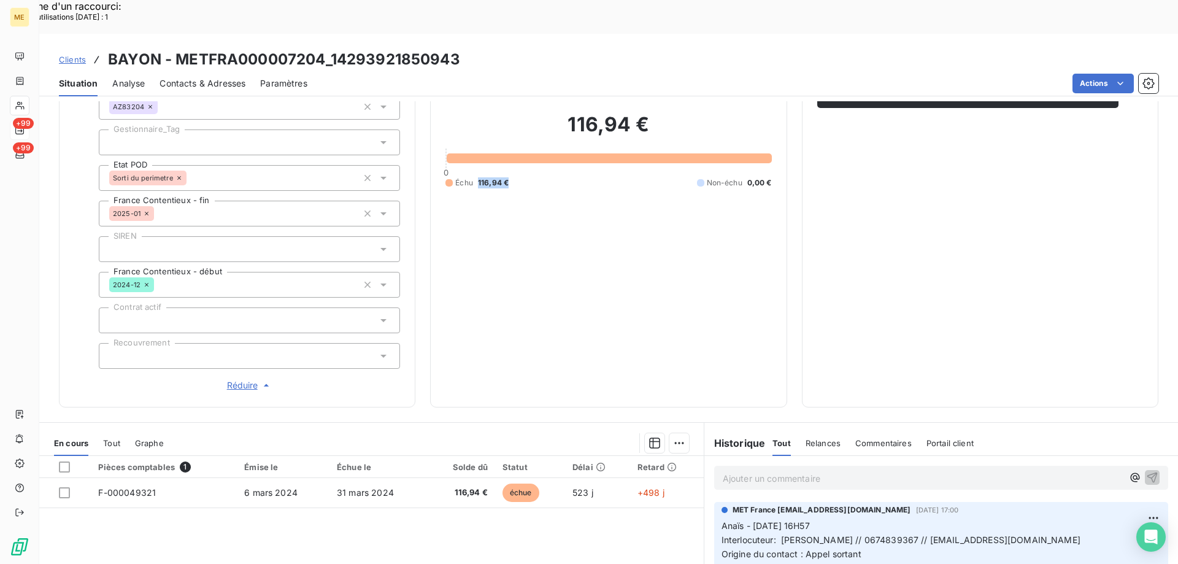
drag, startPoint x: 506, startPoint y: 134, endPoint x: 471, endPoint y: 134, distance: 35.0
click at [471, 177] on div "Échu 116,94 € Non-échu 0,00 €" at bounding box center [608, 182] width 326 height 11
click at [534, 191] on div "116,94 € 0 Échu 116,94 € Non-échu 0,00 €" at bounding box center [608, 150] width 326 height 484
click at [514, 177] on div "Échu 116,94 € Non-échu 0,00 €" at bounding box center [608, 182] width 326 height 11
click at [504, 177] on span "116,94 €" at bounding box center [493, 182] width 31 height 11
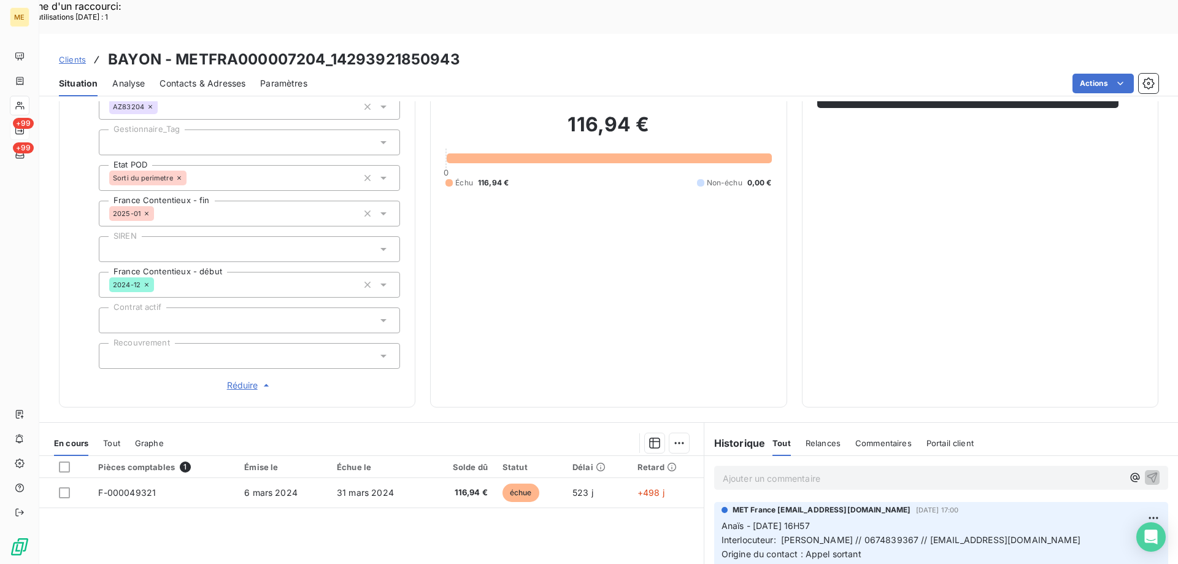
click at [516, 177] on div "Échu 116,94 € Non-échu 0,00 €" at bounding box center [608, 182] width 326 height 11
click at [508, 177] on div "Échu 116,94 € Non-échu 0,00 €" at bounding box center [608, 182] width 326 height 11
click at [506, 177] on div "Échu 116,94 € Non-échu 0,00 €" at bounding box center [608, 182] width 326 height 11
click at [504, 177] on span "116,94 €" at bounding box center [493, 182] width 31 height 11
drag, startPoint x: 504, startPoint y: 139, endPoint x: 474, endPoint y: 137, distance: 29.5
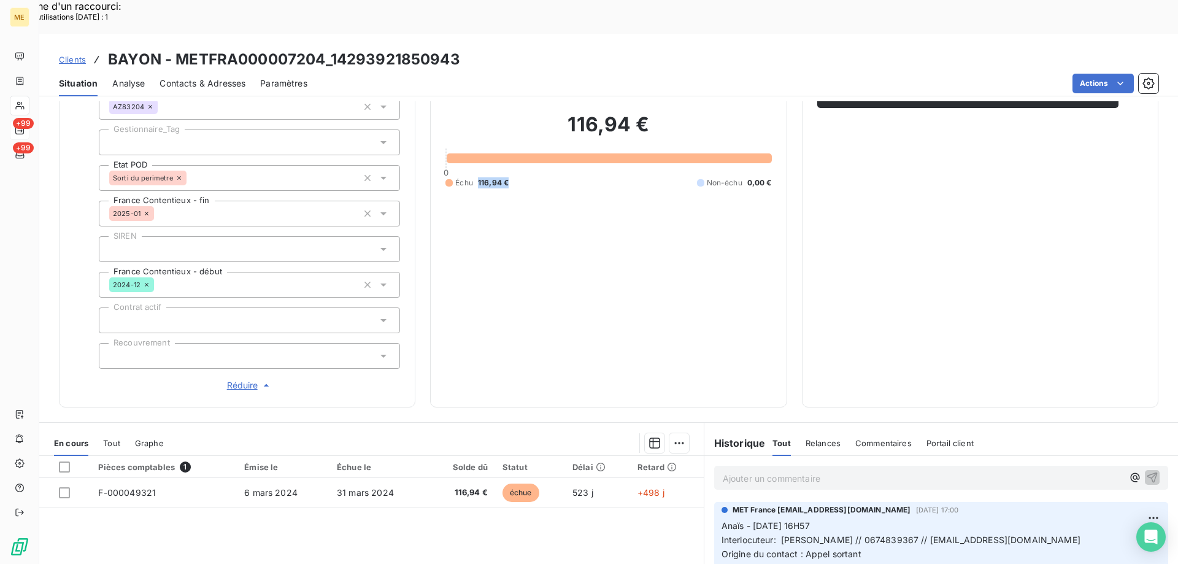
click at [474, 177] on div "Échu 116,94 €" at bounding box center [476, 182] width 63 height 11
click at [544, 177] on div "Échu 116,94 € Non-échu 0,00 €" at bounding box center [608, 182] width 326 height 11
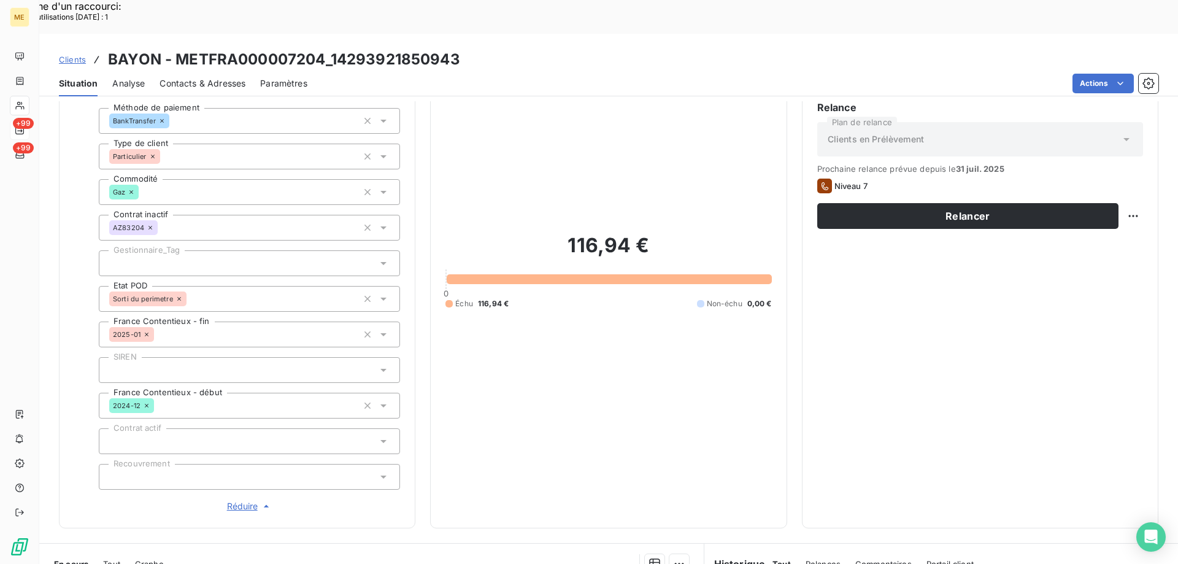
scroll to position [108, 0]
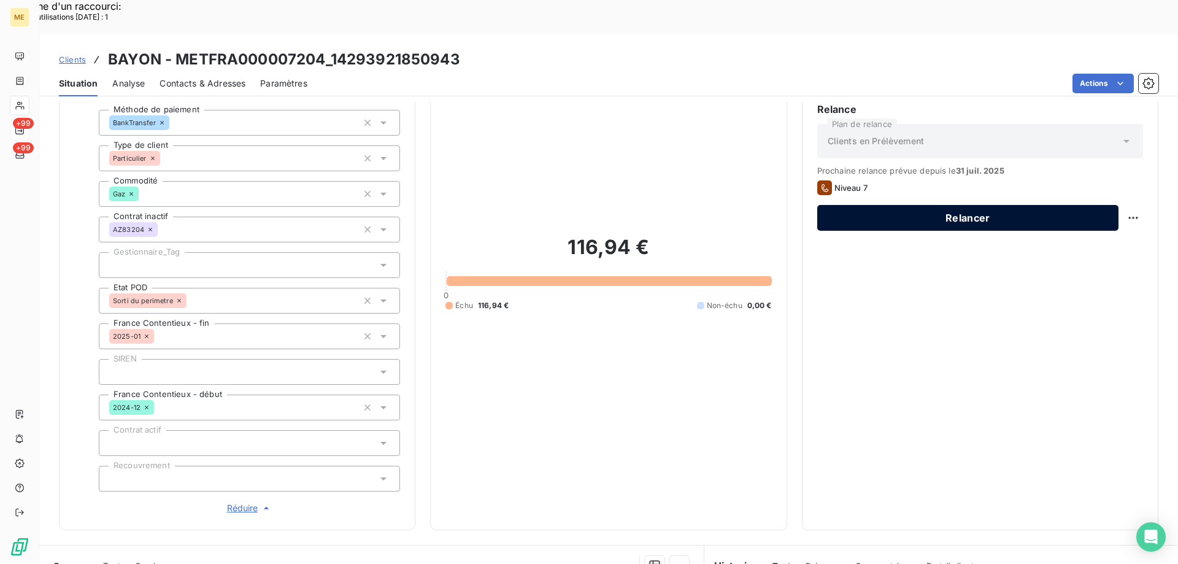
click at [1035, 205] on button "Relancer" at bounding box center [967, 218] width 301 height 26
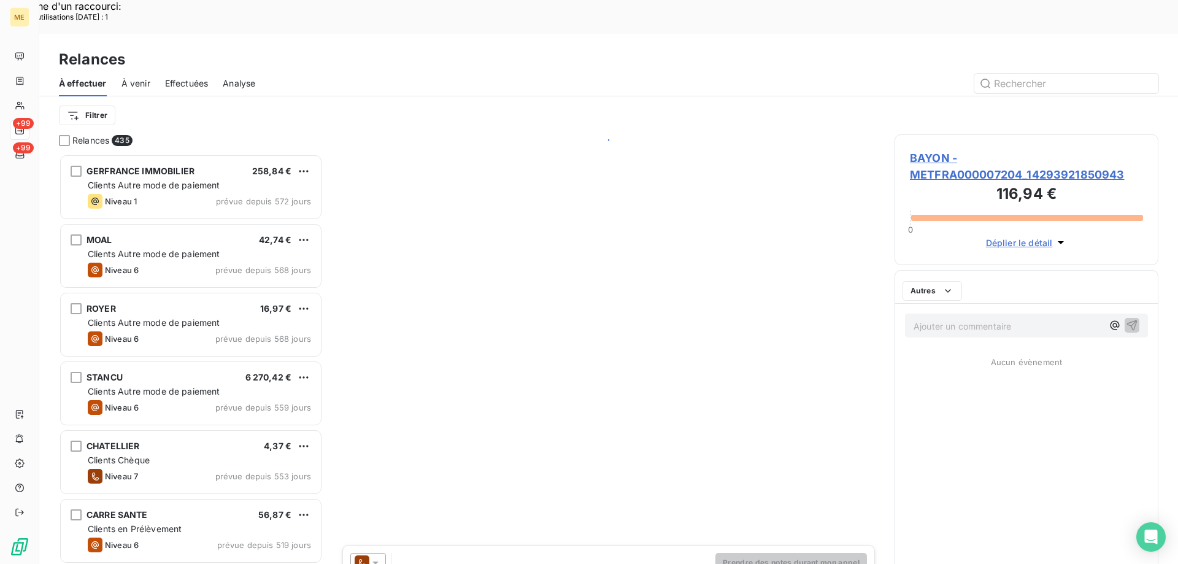
scroll to position [434, 255]
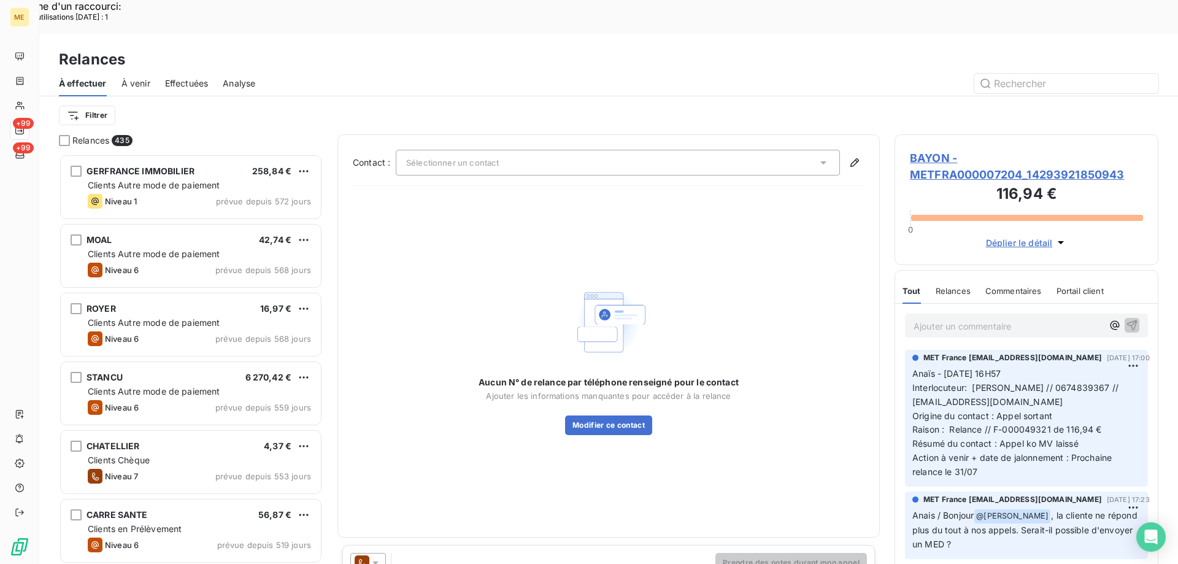
click at [929, 150] on span "BAYON - METFRA000007204_14293921850943" at bounding box center [1026, 166] width 233 height 33
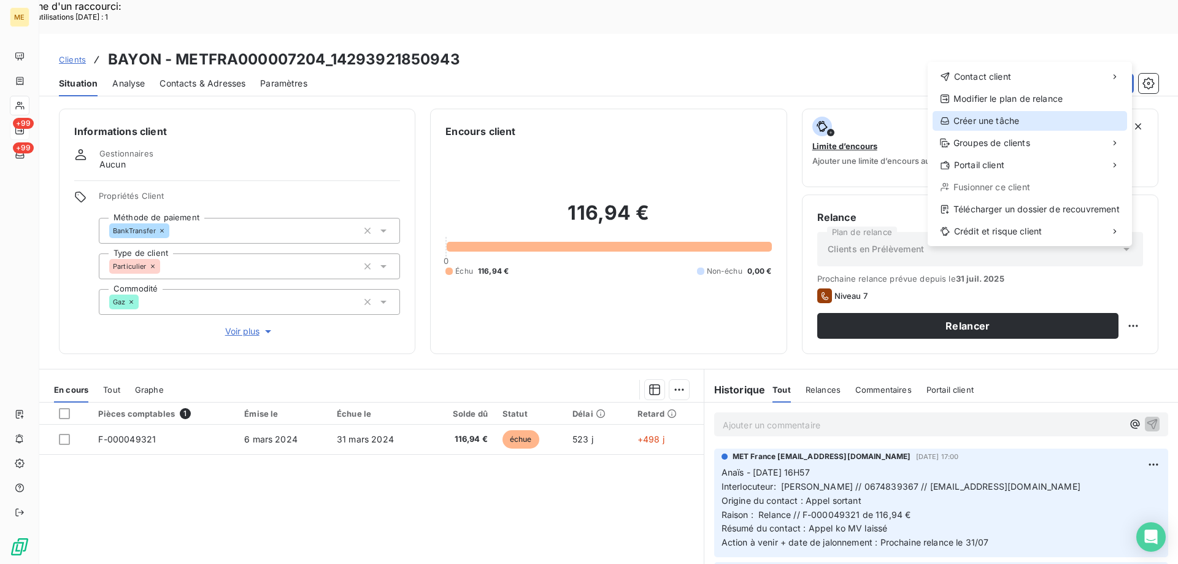
click at [1003, 121] on div "Créer une tâche" at bounding box center [1029, 121] width 194 height 20
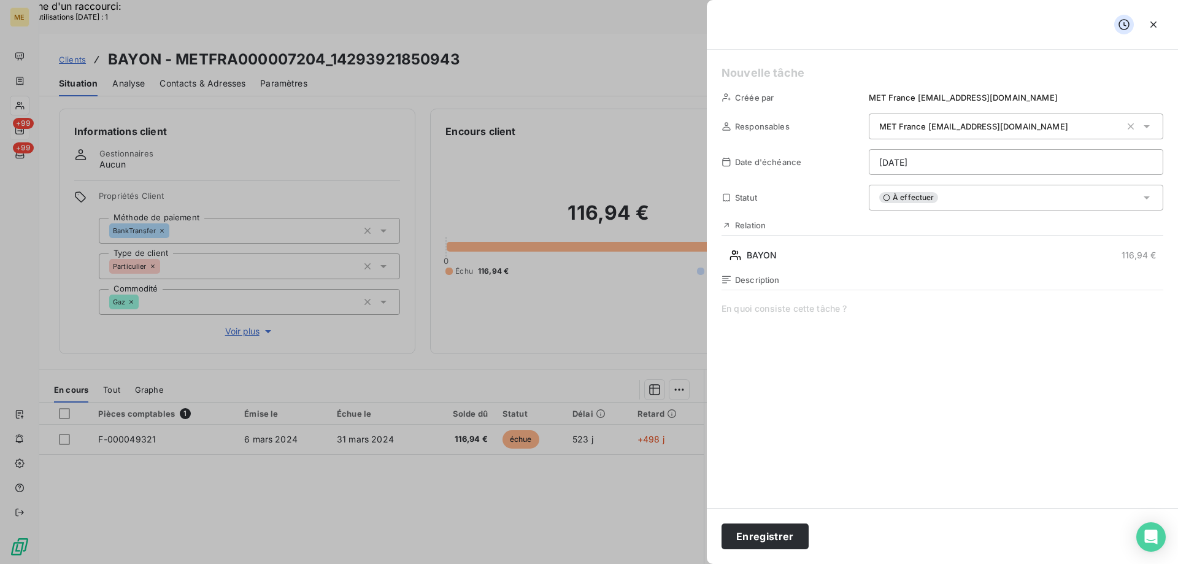
click at [762, 72] on h5 at bounding box center [942, 72] width 442 height 17
click at [770, 305] on span at bounding box center [942, 420] width 442 height 236
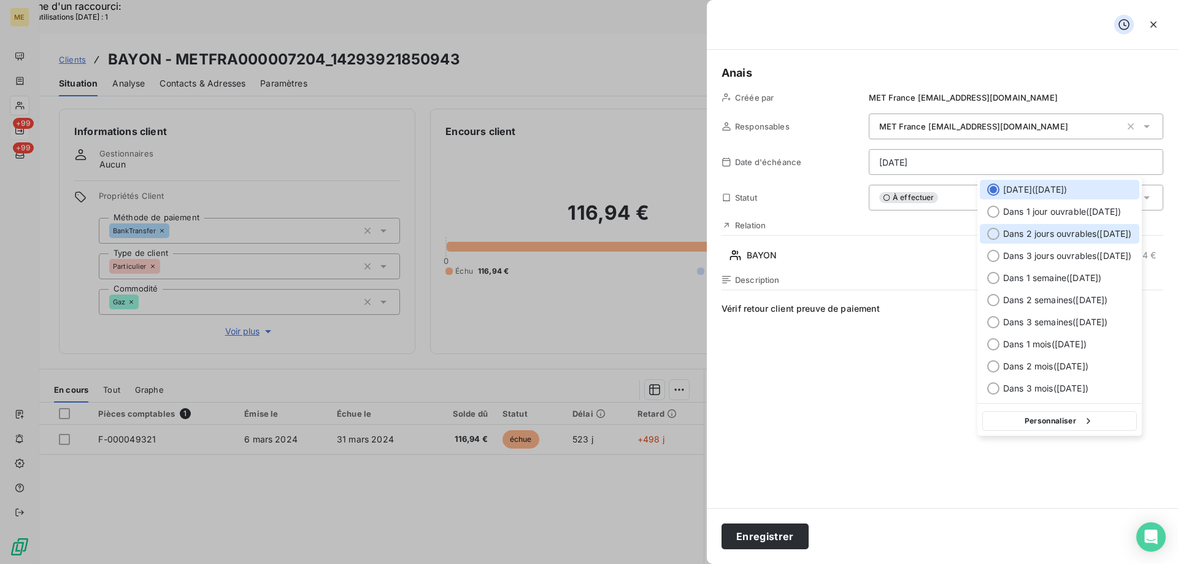
click at [1056, 228] on span "Dans 2 jours ouvrables ( [DATE] )" at bounding box center [1067, 234] width 129 height 12
type input "13/08/2025"
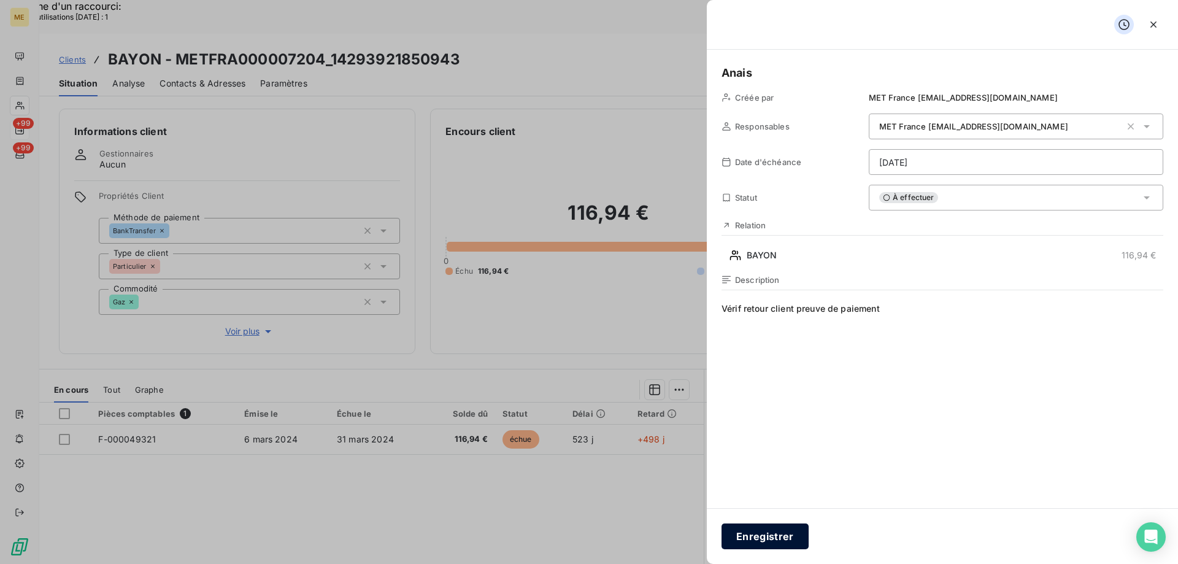
click at [759, 537] on button "Enregistrer" at bounding box center [764, 536] width 87 height 26
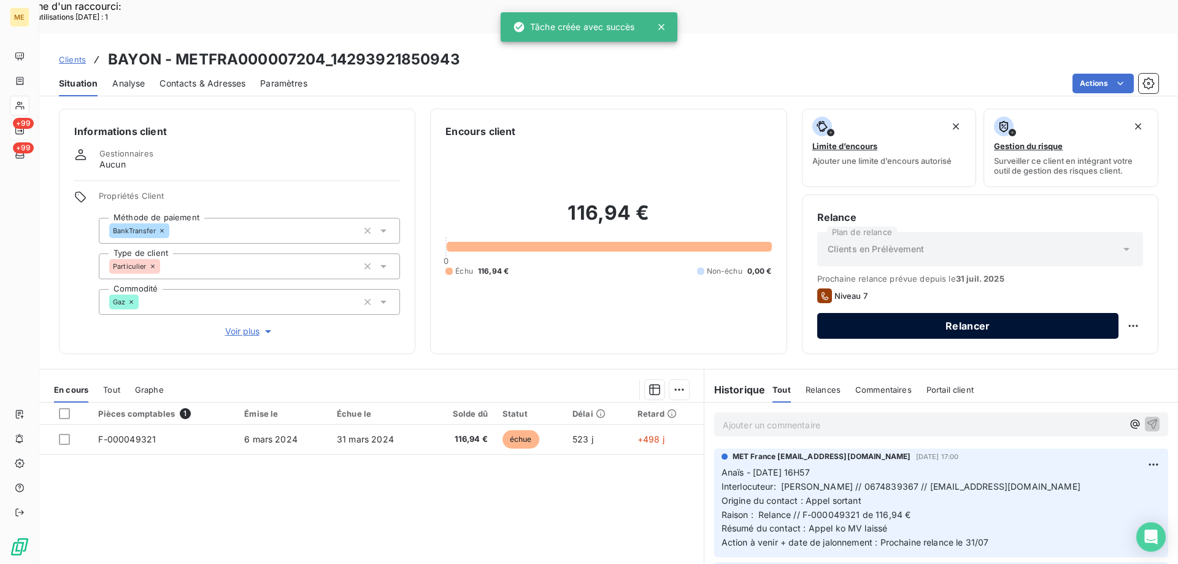
click at [1028, 313] on button "Relancer" at bounding box center [967, 326] width 301 height 26
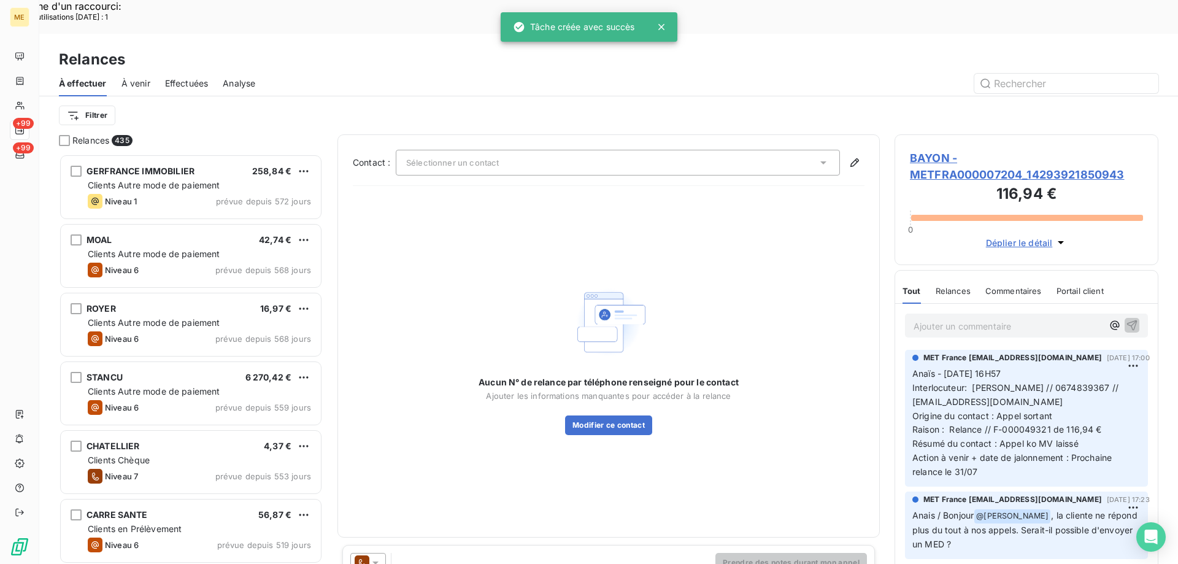
scroll to position [434, 255]
click at [713, 150] on div "Sélectionner un contact" at bounding box center [618, 163] width 444 height 26
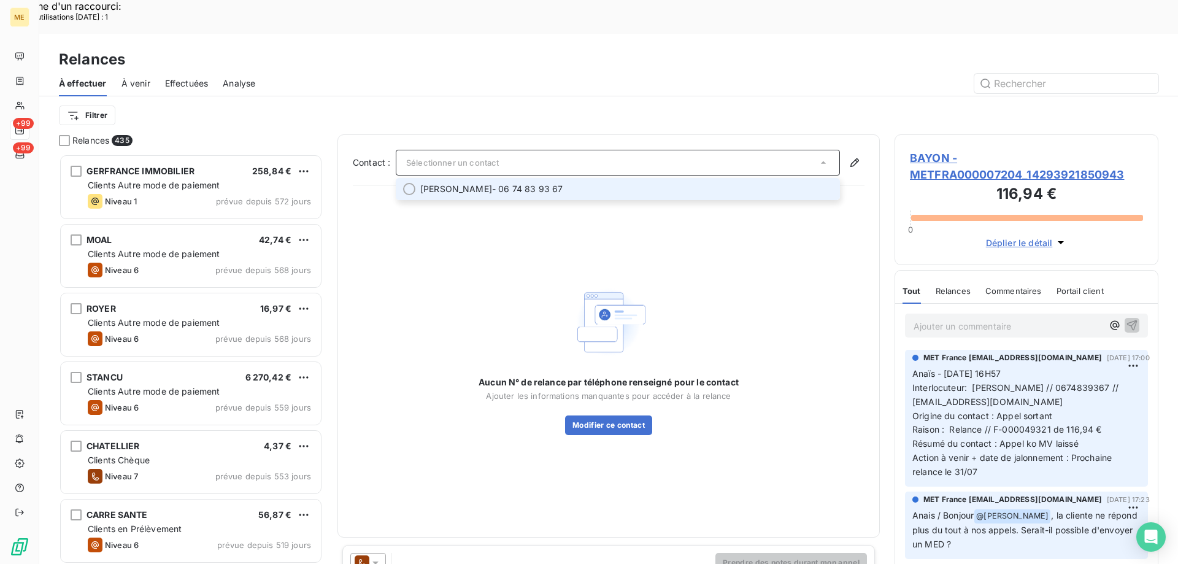
click at [665, 178] on li "BERNARD BAYON - 06 74 83 93 67" at bounding box center [618, 189] width 444 height 22
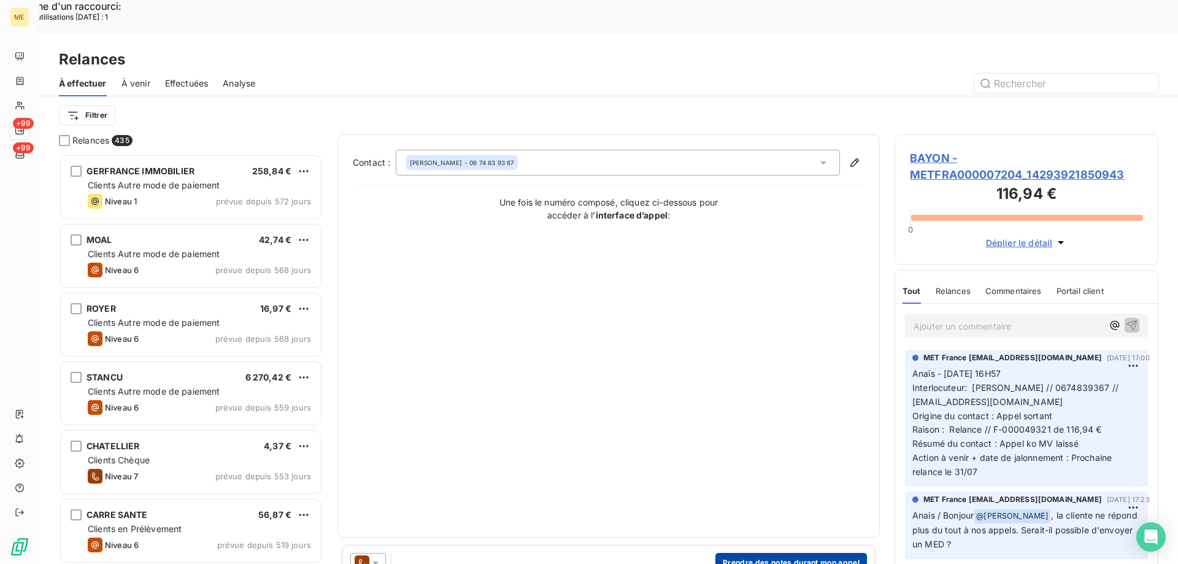
click at [800, 553] on button "Prendre des notes durant mon appel" at bounding box center [790, 563] width 151 height 20
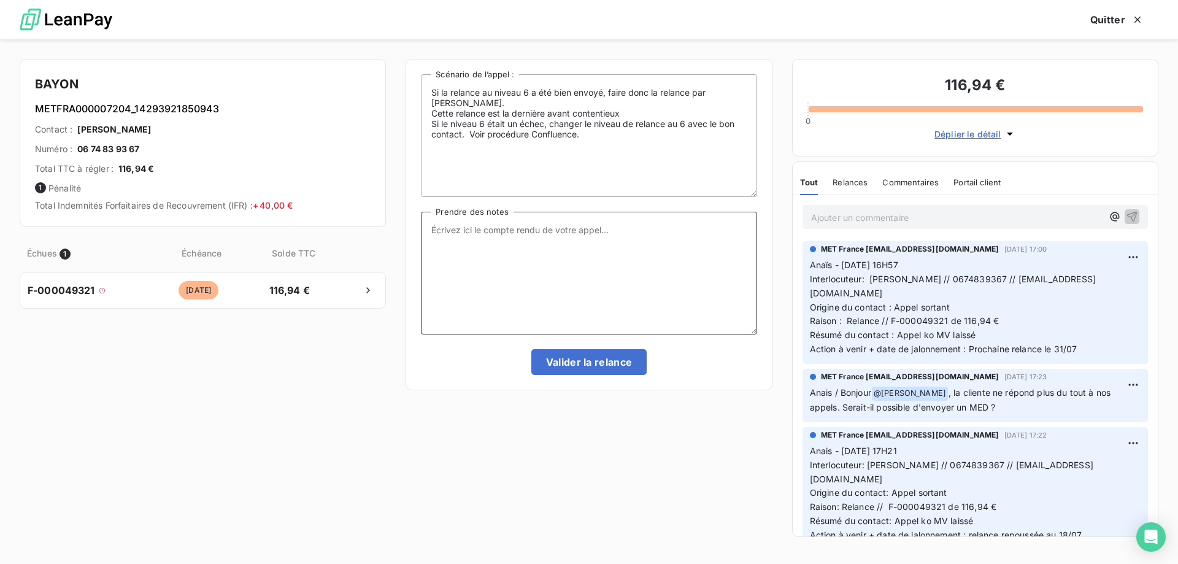
click at [616, 252] on textarea "Prendre des notes" at bounding box center [589, 273] width 336 height 123
paste textarea "Anaïs - 11/08/2025 - 14H03 Interlocuteur : Mme Beatrice BAYON // 0674839367 // …"
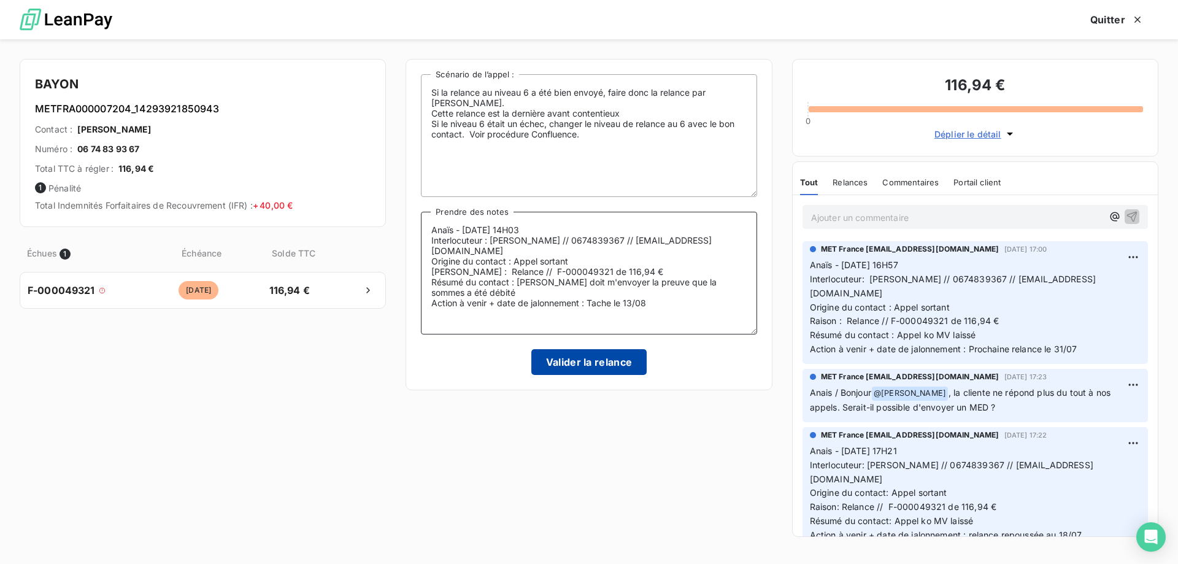
type textarea "Anaïs - 11/08/2025 - 14H03 Interlocuteur : Mme Beatrice BAYON // 0674839367 // …"
click at [570, 369] on button "Valider la relance" at bounding box center [589, 362] width 116 height 26
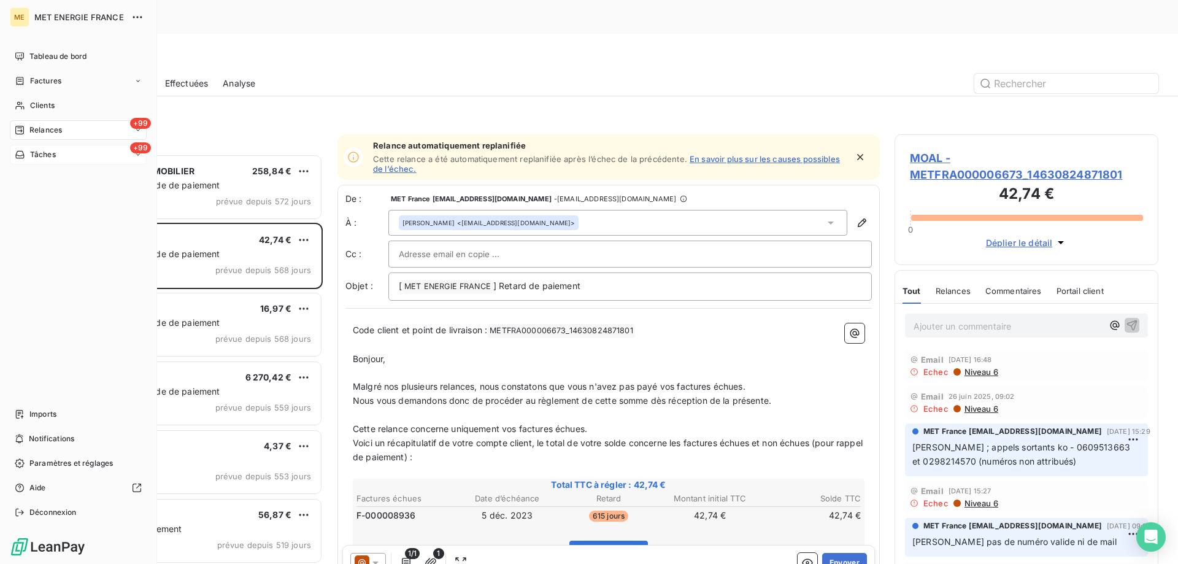
click at [31, 153] on span "Tâches" at bounding box center [43, 154] width 26 height 11
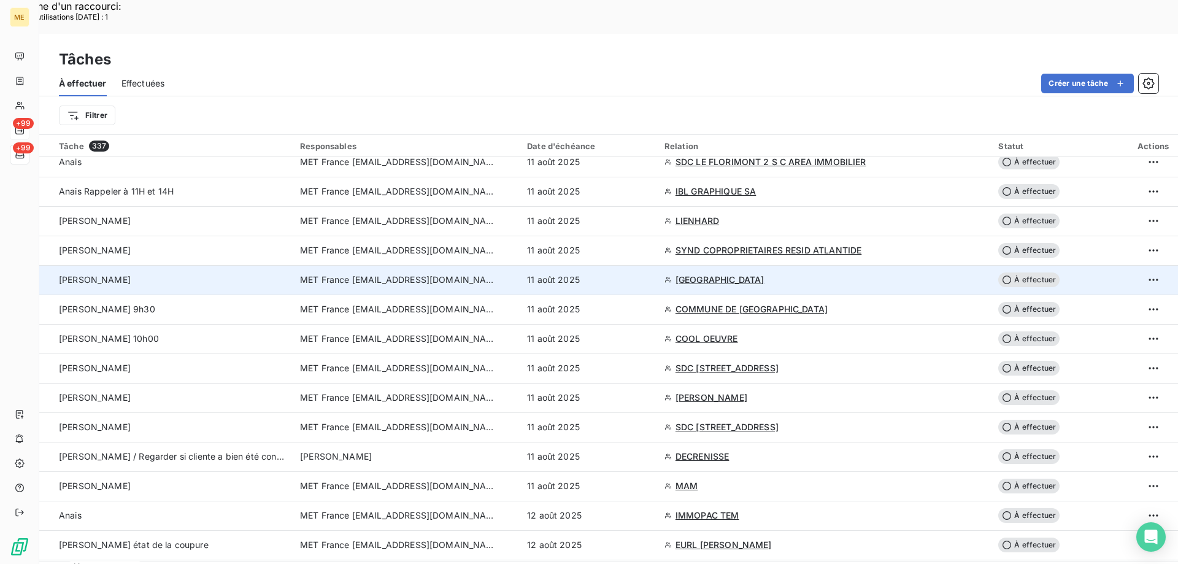
scroll to position [184, 0]
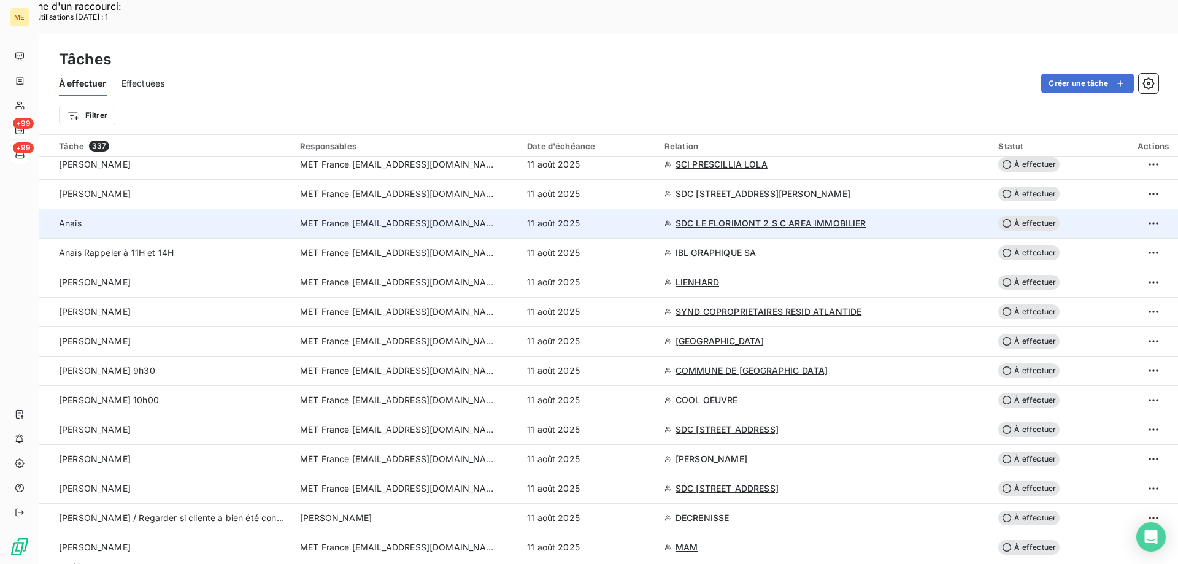
click at [657, 209] on td "11 août 2025" at bounding box center [588, 223] width 137 height 29
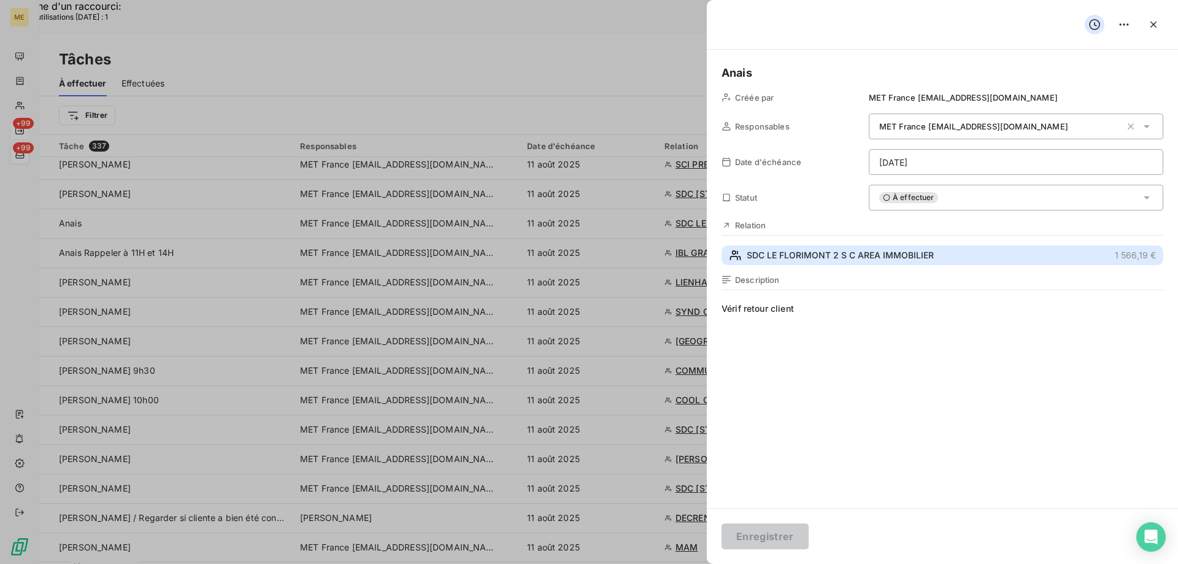
click at [897, 254] on span "SDC LE FLORIMONT 2 S C AREA IMMOBILIER" at bounding box center [839, 255] width 187 height 12
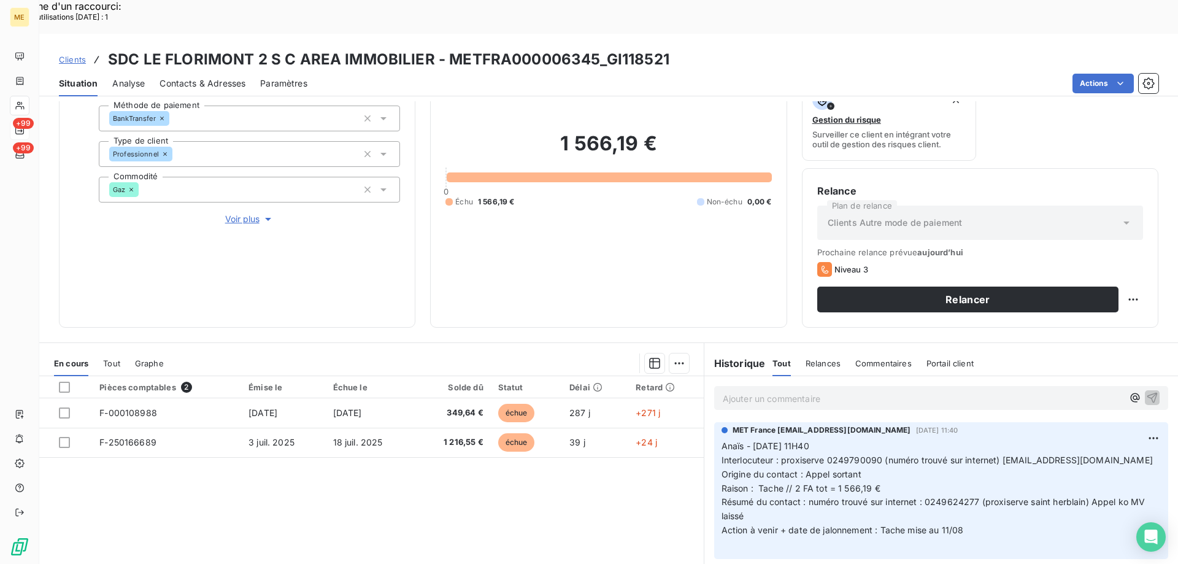
scroll to position [164, 0]
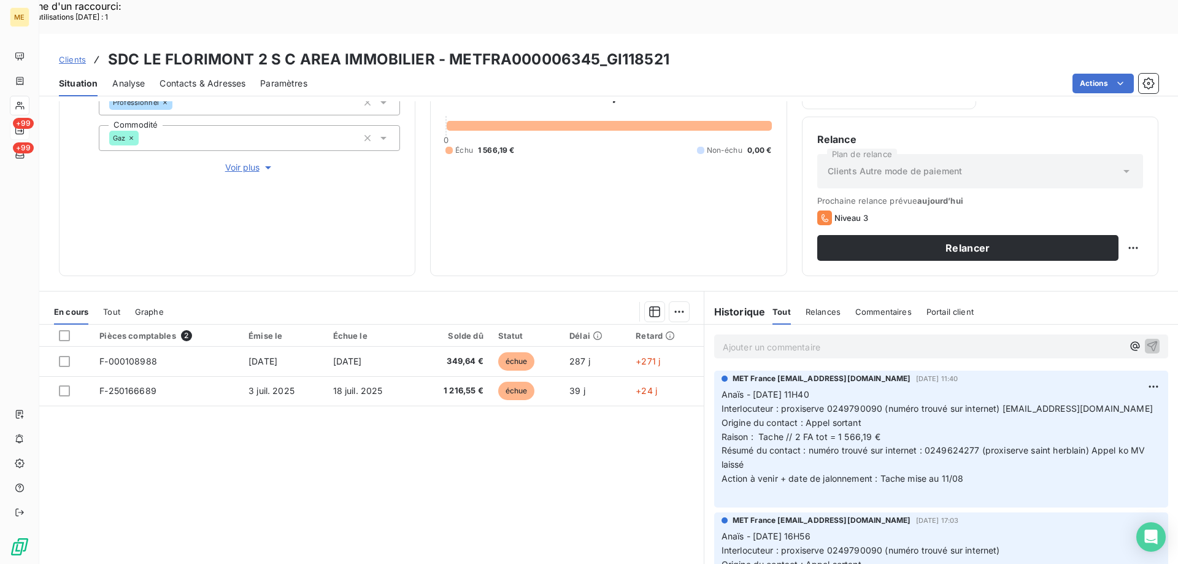
click at [957, 473] on span "Action à venir + date de jalonnement : Tache mise au 11/08" at bounding box center [842, 478] width 242 height 10
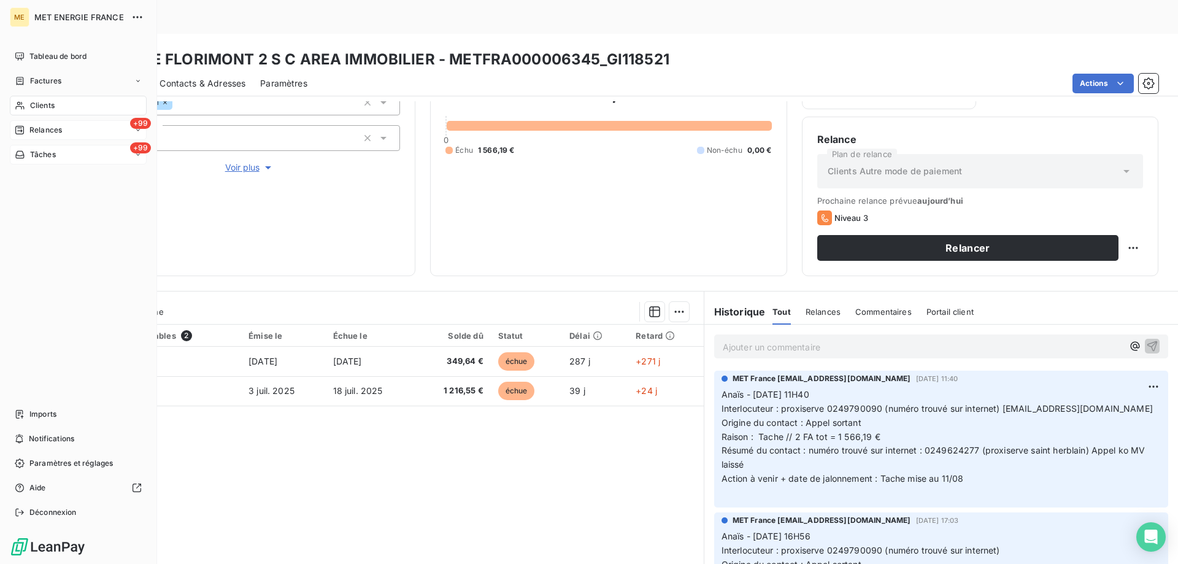
click at [34, 155] on span "Tâches" at bounding box center [43, 154] width 26 height 11
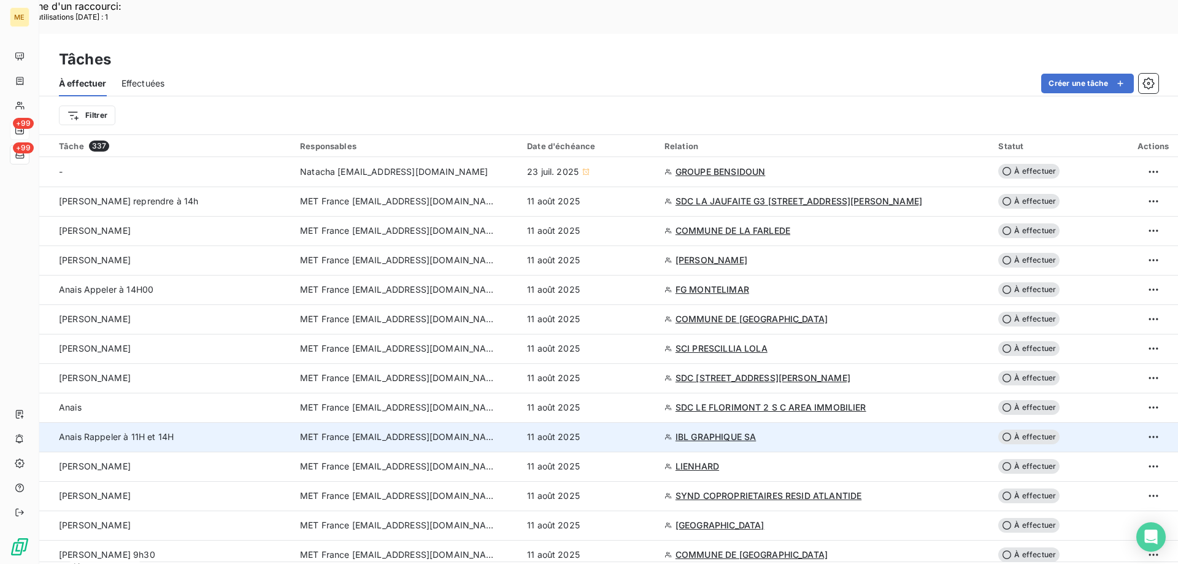
click at [657, 422] on td "11 août 2025" at bounding box center [588, 436] width 137 height 29
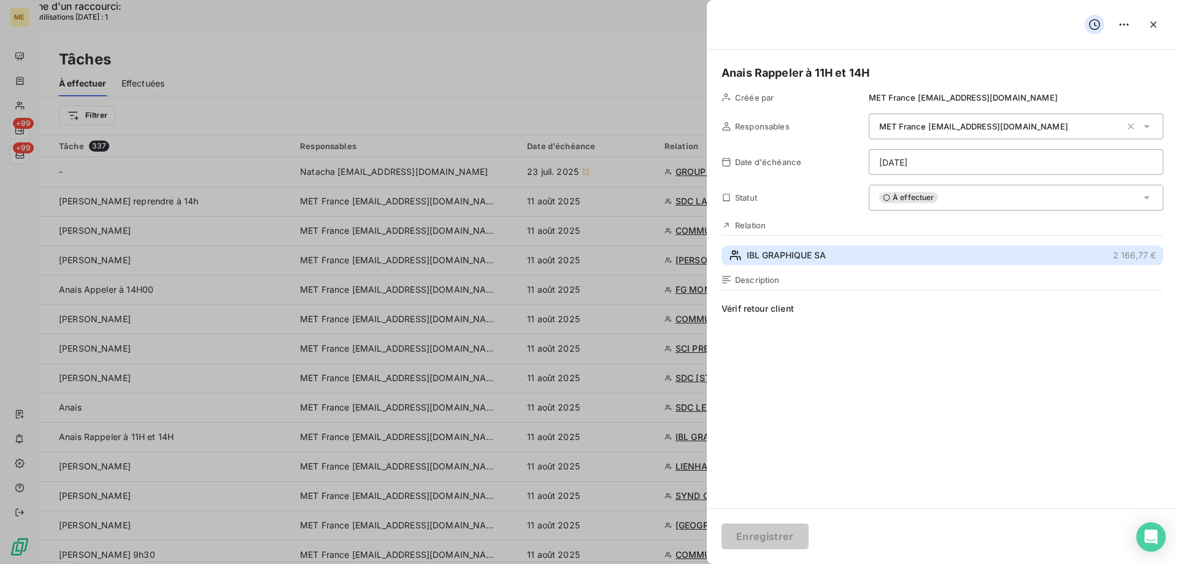
click at [812, 252] on span "IBL GRAPHIQUE SA" at bounding box center [785, 255] width 79 height 12
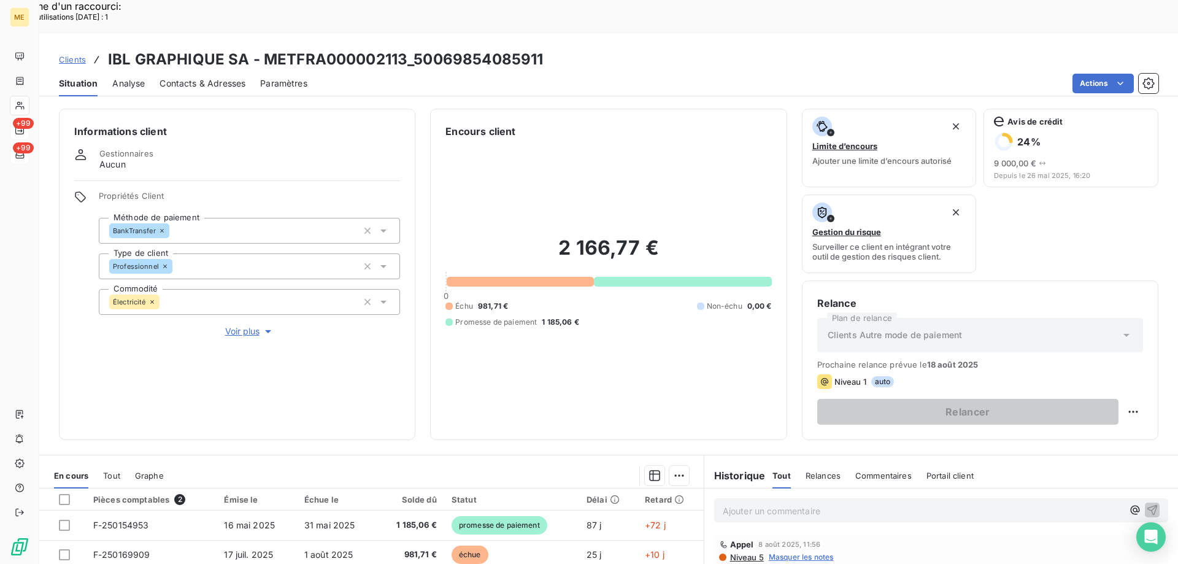
scroll to position [164, 0]
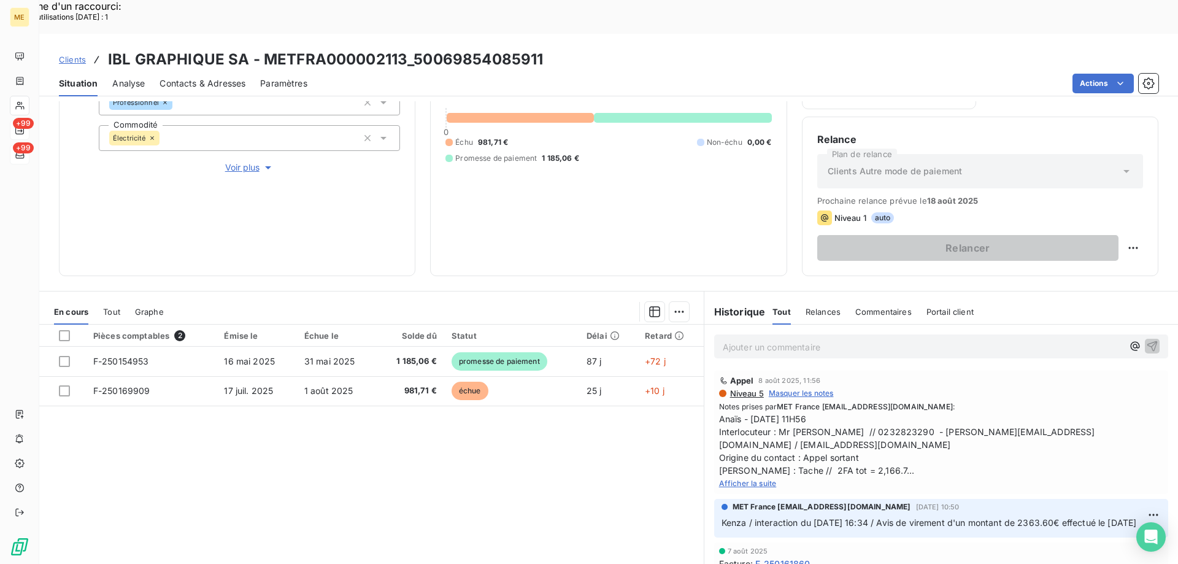
click at [761, 478] on span "Afficher la suite" at bounding box center [748, 482] width 58 height 9
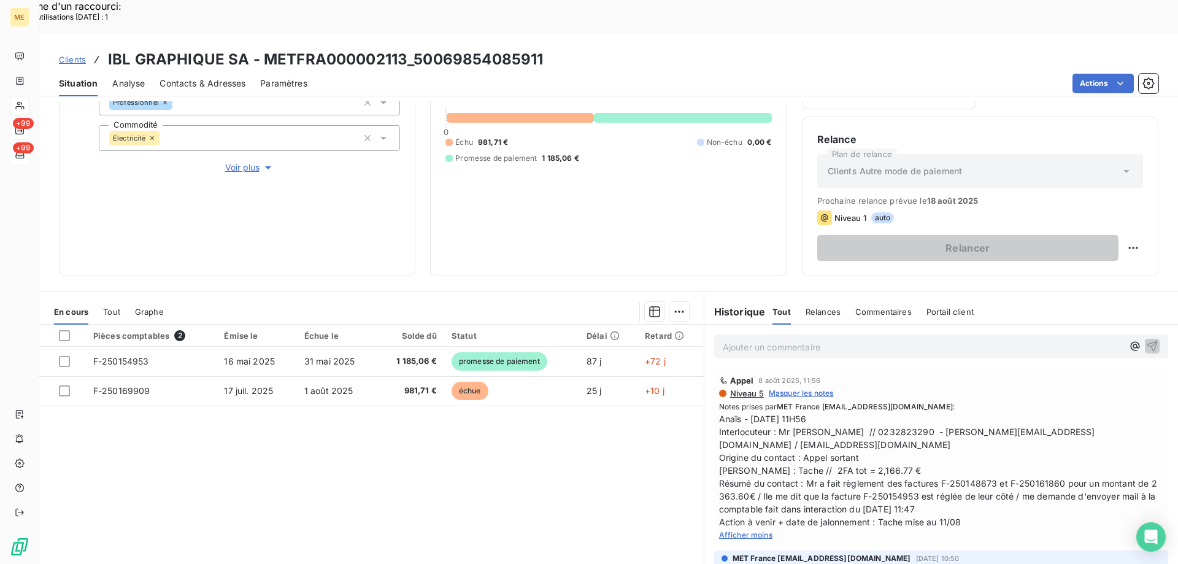
click at [975, 472] on span "Anaïs - 08/08/2025 - 11H56 Interlocuteur : Mr ZELFIN // 0232823290 - frederic@i…" at bounding box center [941, 470] width 444 height 116
drag, startPoint x: 550, startPoint y: 26, endPoint x: 414, endPoint y: 25, distance: 135.6
click at [413, 48] on div "Clients IBL GRAPHIQUE SA - METFRA000002113_50069854085911" at bounding box center [608, 59] width 1138 height 22
drag, startPoint x: 1017, startPoint y: 400, endPoint x: 1138, endPoint y: 398, distance: 120.8
click at [1138, 412] on span "Anaïs - 08/08/2025 - 11H56 Interlocuteur : Mr ZELFIN // 0232823290 - frederic@i…" at bounding box center [941, 470] width 444 height 116
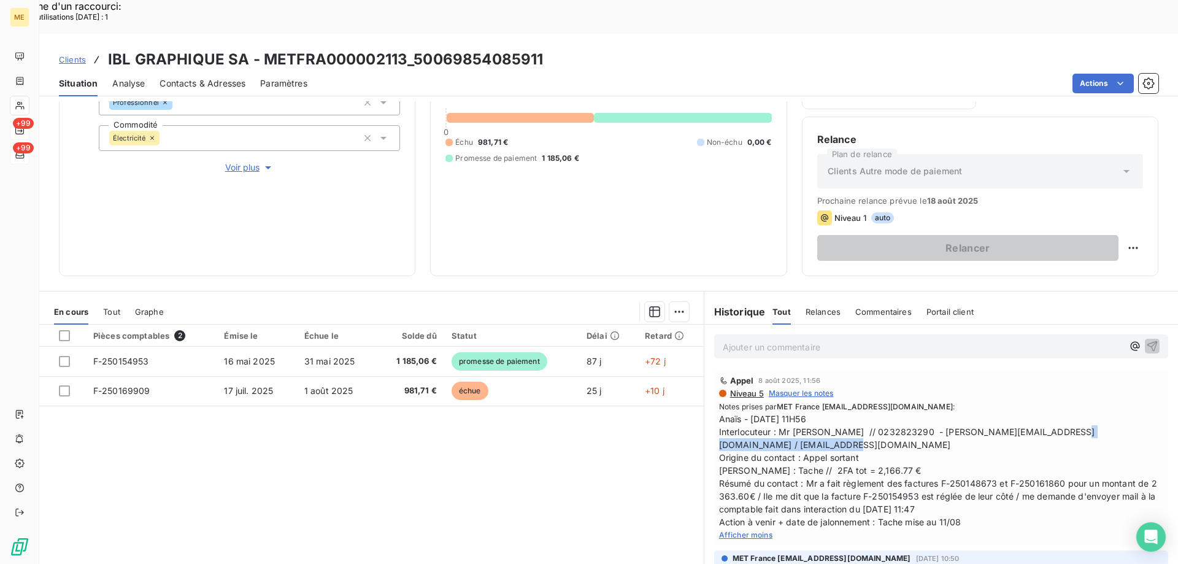
copy span "[EMAIL_ADDRESS][DOMAIN_NAME]"
drag, startPoint x: 884, startPoint y: 396, endPoint x: 830, endPoint y: 397, distance: 54.6
click at [830, 412] on span "Anaïs - 08/08/2025 - 11H56 Interlocuteur : Mr ZELFIN // 0232823290 - frederic@i…" at bounding box center [941, 470] width 444 height 116
click at [855, 416] on span "Anaïs - 08/08/2025 - 11H56 Interlocuteur : Mr ZELFIN // 0232823290 - frederic@i…" at bounding box center [941, 470] width 444 height 116
drag, startPoint x: 884, startPoint y: 397, endPoint x: 832, endPoint y: 401, distance: 52.2
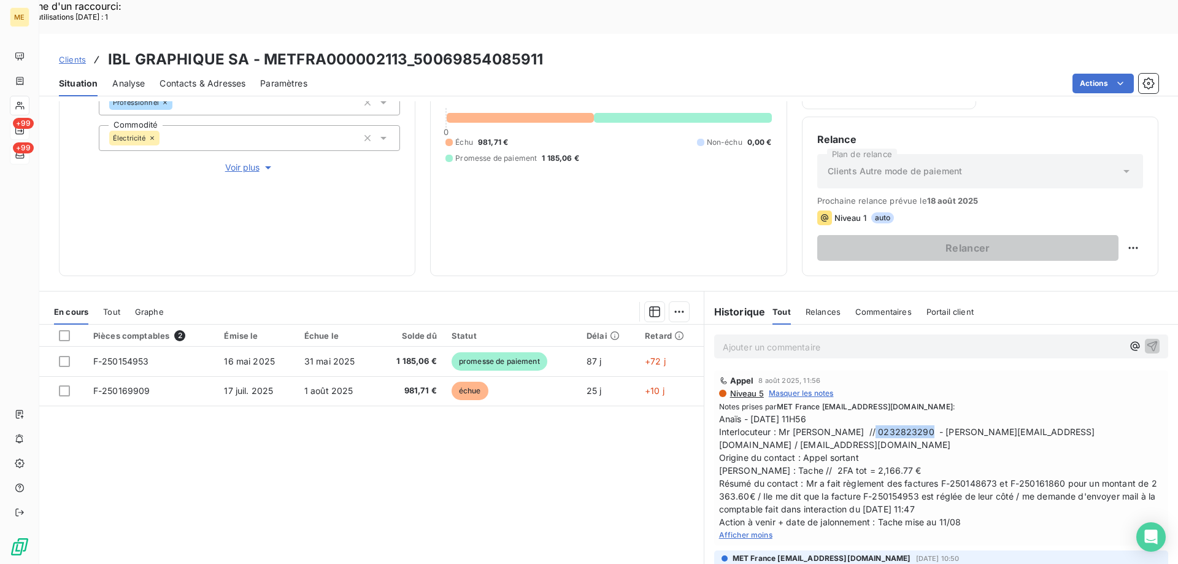
click at [832, 412] on span "Anaïs - 08/08/2025 - 11H56 Interlocuteur : Mr ZELFIN // 0232823290 - frederic@i…" at bounding box center [941, 470] width 444 height 116
click at [400, 171] on div "Informations client Gestionnaires Aucun Propriétés Client Méthode de paiement B…" at bounding box center [237, 110] width 356 height 331
click at [21, 102] on icon at bounding box center [20, 106] width 10 height 10
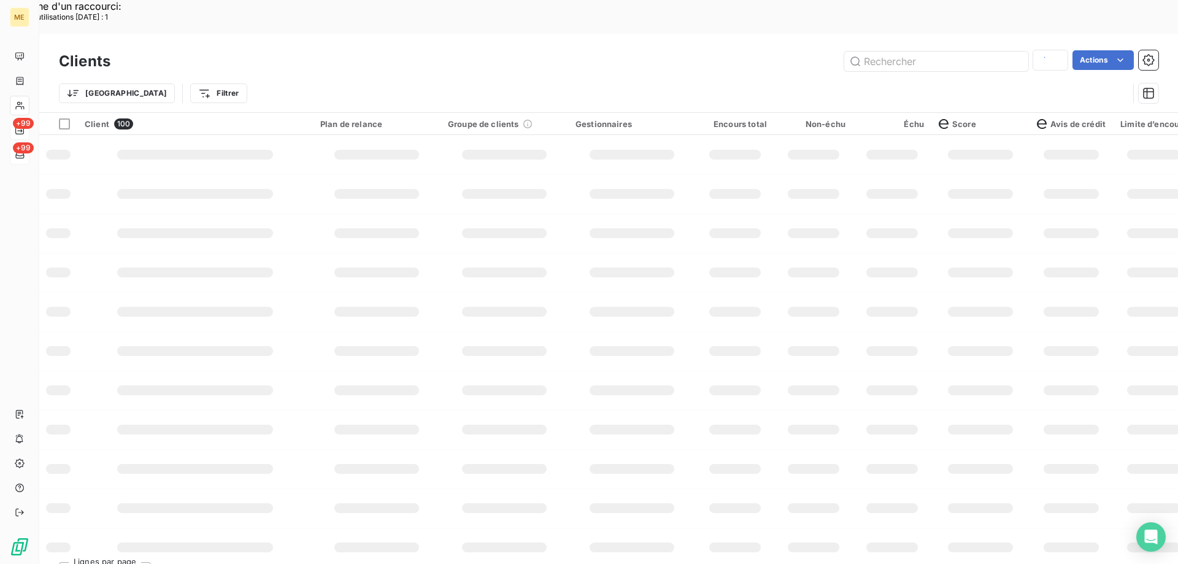
type input "fg mont"
click at [927, 52] on input "text" at bounding box center [936, 62] width 184 height 20
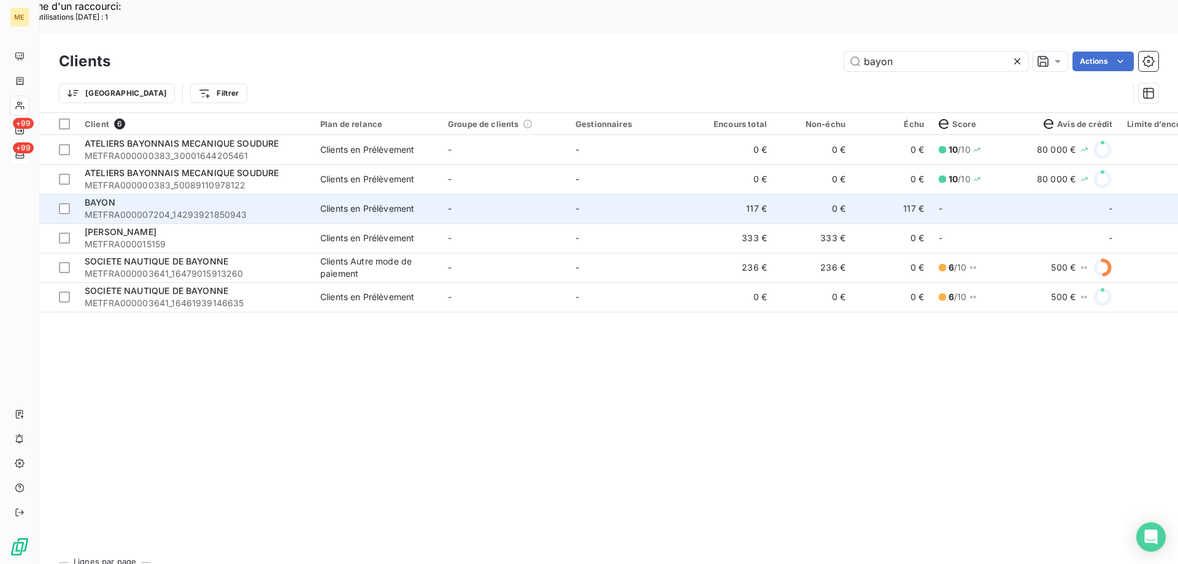
type input "bayon"
click at [423, 202] on span "Clients en Prélèvement" at bounding box center [376, 208] width 113 height 12
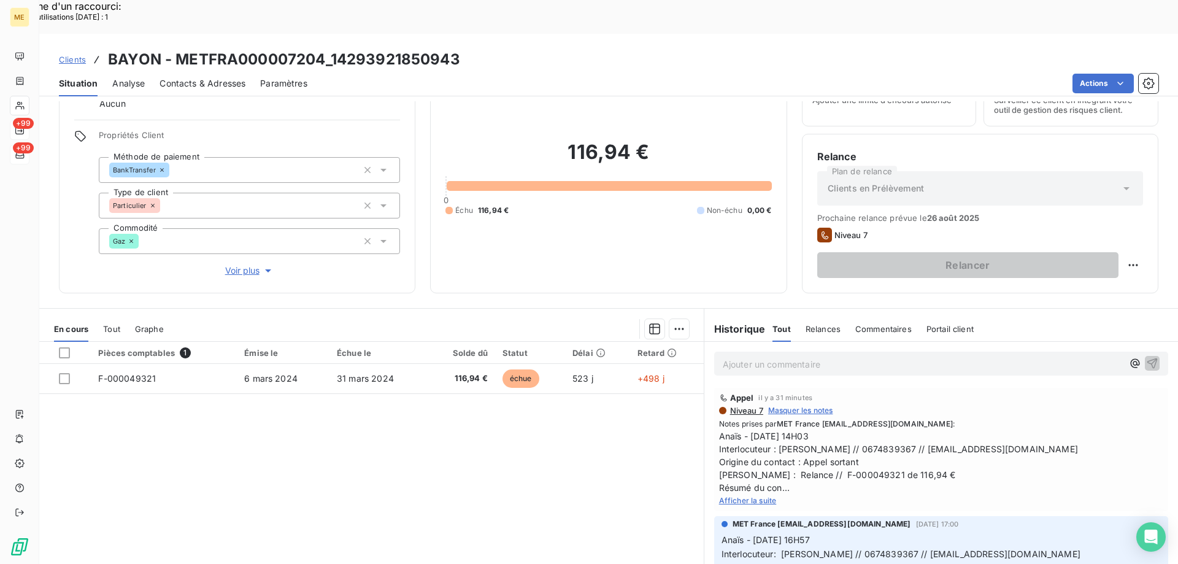
scroll to position [61, 0]
drag, startPoint x: 774, startPoint y: 416, endPoint x: 1091, endPoint y: 412, distance: 317.1
click at [1091, 429] on span "Anaïs - 11/08/2025 - 14H03 Interlocuteur : Mme Beatrice BAYON // 0674839367 // …" at bounding box center [941, 461] width 444 height 64
click at [957, 429] on span "Anaïs - 11/08/2025 - 14H03 Interlocuteur : Mme Beatrice BAYON // 0674839367 // …" at bounding box center [941, 461] width 444 height 64
drag, startPoint x: 942, startPoint y: 414, endPoint x: 1070, endPoint y: 416, distance: 127.6
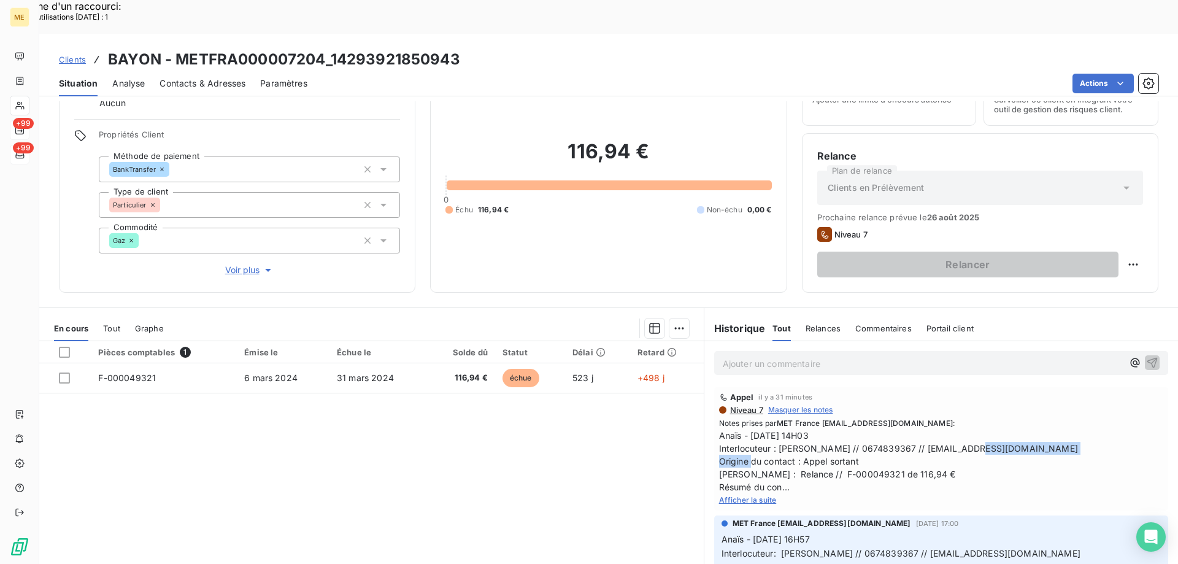
click at [1070, 429] on span "Anaïs - 11/08/2025 - 14H03 Interlocuteur : Mme Beatrice BAYON // 0674839367 // …" at bounding box center [941, 461] width 444 height 64
drag, startPoint x: 493, startPoint y: 23, endPoint x: 333, endPoint y: 29, distance: 159.6
click at [333, 48] on div "Clients BAYON - METFRA000007204_14293921850943" at bounding box center [608, 59] width 1138 height 22
click at [742, 495] on span "Afficher la suite" at bounding box center [748, 499] width 58 height 9
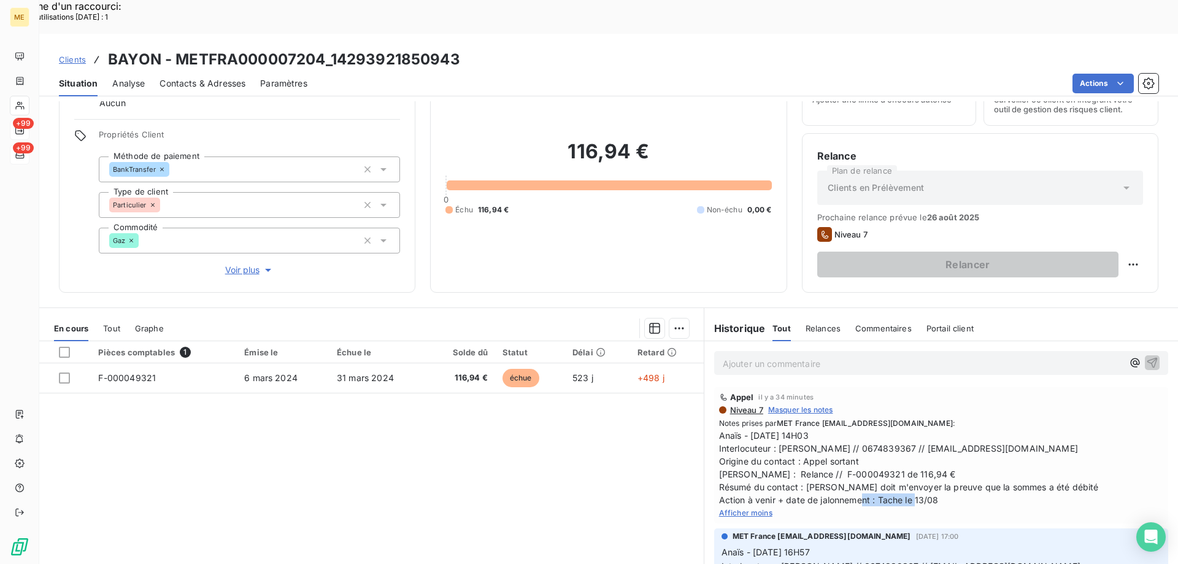
drag, startPoint x: 938, startPoint y: 468, endPoint x: 875, endPoint y: 465, distance: 63.9
click at [875, 465] on span "Anaïs - 11/08/2025 - 14H03 Interlocuteur : Mme Beatrice BAYON // 0674839367 // …" at bounding box center [941, 467] width 444 height 77
click at [943, 469] on span "Anaïs - 11/08/2025 - 14H03 Interlocuteur : Mme Beatrice BAYON // 0674839367 // …" at bounding box center [941, 467] width 444 height 77
drag, startPoint x: 926, startPoint y: 456, endPoint x: 948, endPoint y: 452, distance: 22.5
click at [927, 456] on span "Anaïs - 11/08/2025 - 14H03 Interlocuteur : Mme Beatrice BAYON // 0674839367 // …" at bounding box center [941, 467] width 444 height 77
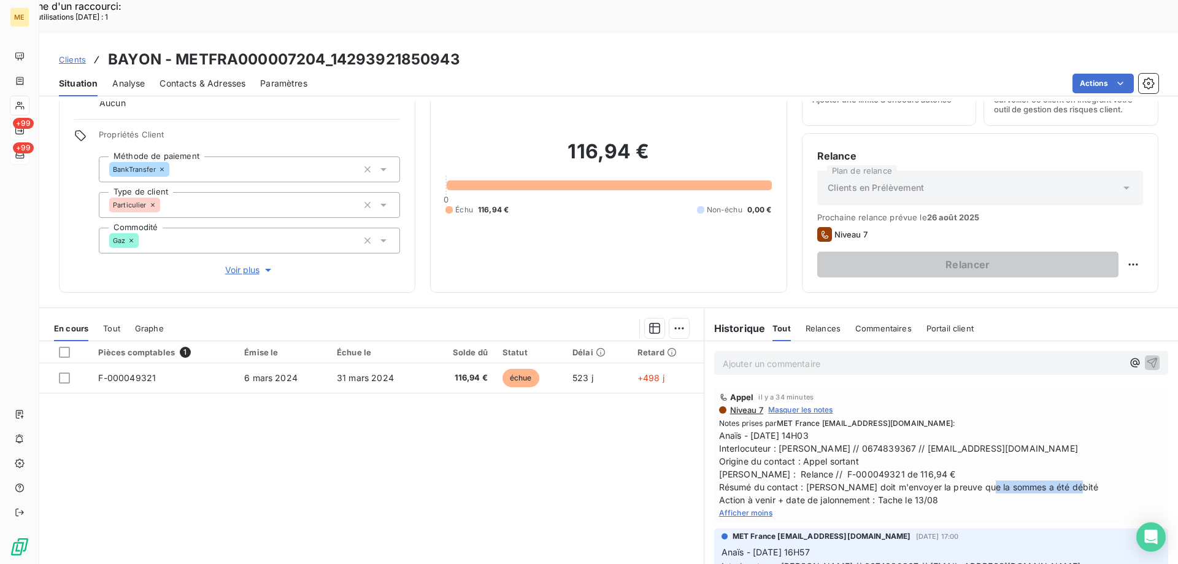
drag, startPoint x: 1083, startPoint y: 454, endPoint x: 972, endPoint y: 455, distance: 110.4
click at [972, 455] on span "Anaïs - 11/08/2025 - 14H03 Interlocuteur : Mme Beatrice BAYON // 0674839367 // …" at bounding box center [941, 467] width 444 height 77
click at [886, 429] on span "Anaïs - 11/08/2025 - 14H03 Interlocuteur : Mme Beatrice BAYON // 0674839367 // …" at bounding box center [941, 467] width 444 height 77
drag, startPoint x: 928, startPoint y: 414, endPoint x: 875, endPoint y: 415, distance: 52.8
click at [875, 429] on span "Anaïs - 11/08/2025 - 14H03 Interlocuteur : Mme Beatrice BAYON // 0674839367 // …" at bounding box center [941, 467] width 444 height 77
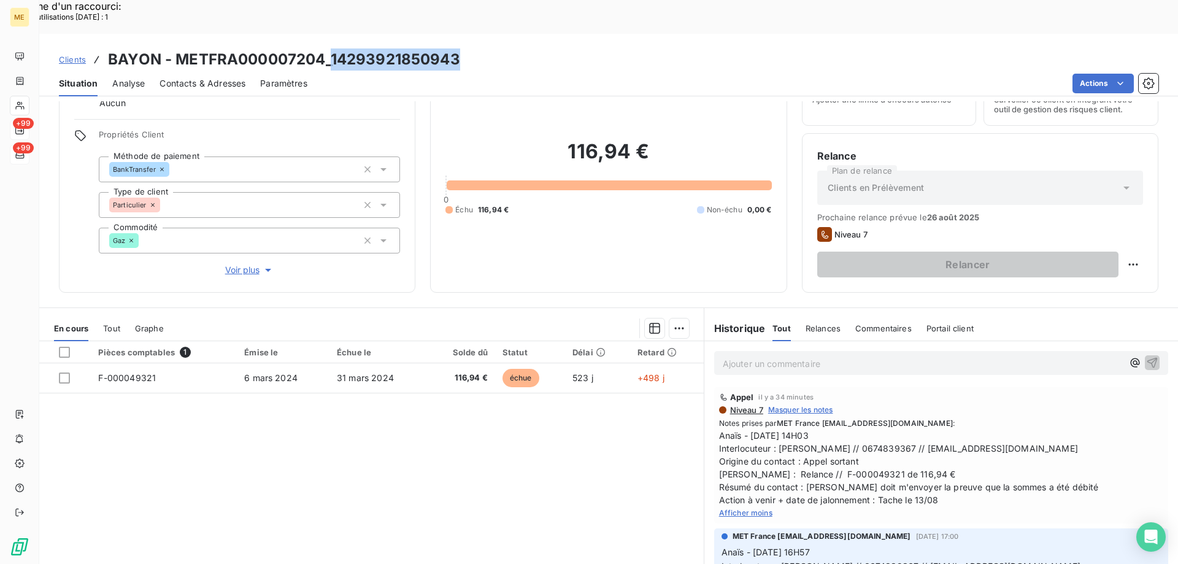
drag, startPoint x: 462, startPoint y: 22, endPoint x: 332, endPoint y: 36, distance: 130.7
click at [332, 48] on div "Clients BAYON - METFRA000007204_14293921850943" at bounding box center [608, 59] width 1138 height 22
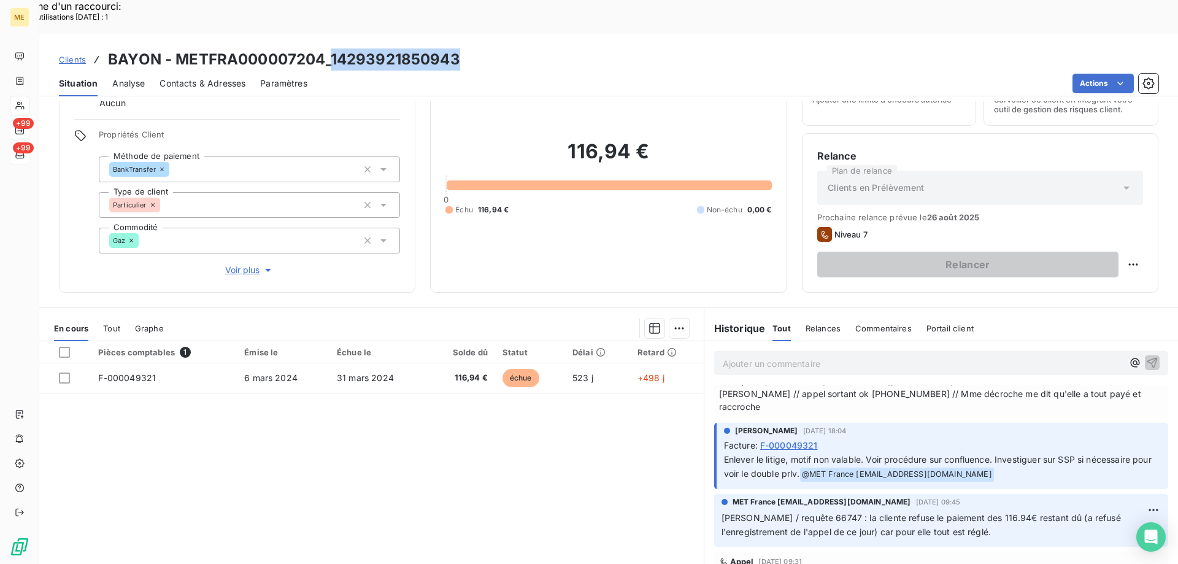
scroll to position [797, 0]
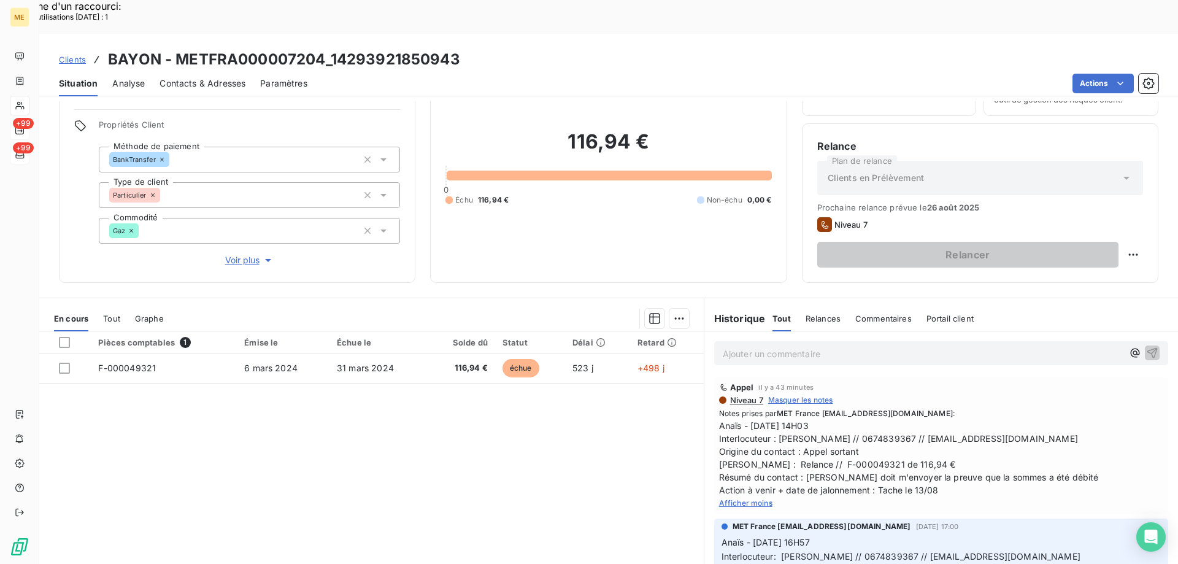
scroll to position [78, 0]
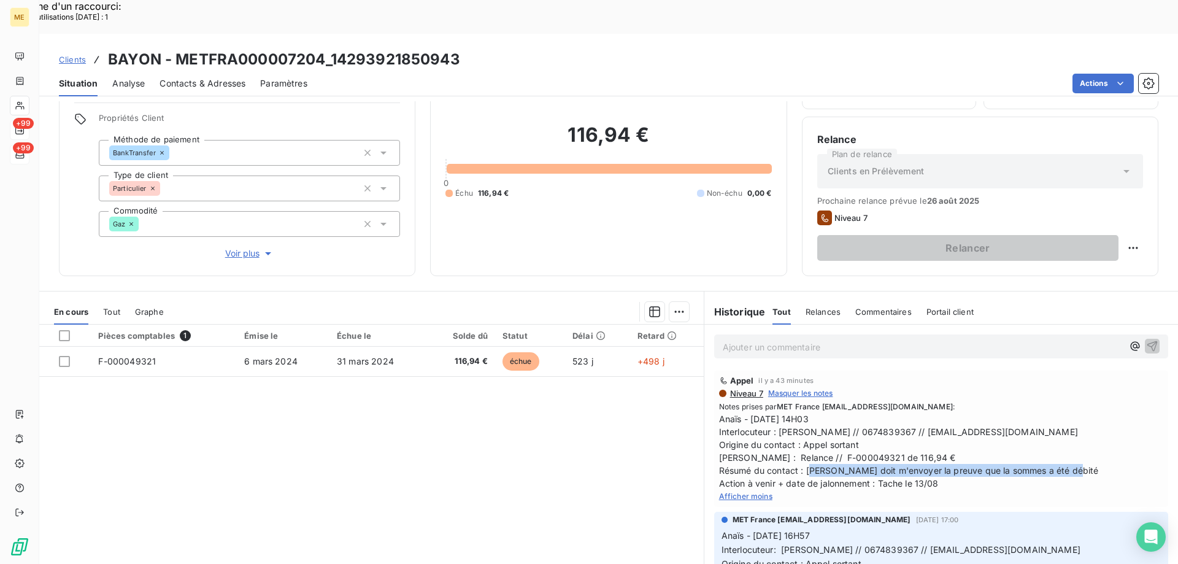
drag, startPoint x: 798, startPoint y: 437, endPoint x: 1096, endPoint y: 431, distance: 298.1
click at [1096, 431] on span "Anaïs - 11/08/2025 - 14H03 Interlocuteur : Mme Beatrice BAYON // 0674839367 // …" at bounding box center [941, 450] width 444 height 77
click at [1088, 438] on span "Anaïs - 11/08/2025 - 14H03 Interlocuteur : Mme Beatrice BAYON // 0674839367 // …" at bounding box center [941, 450] width 444 height 77
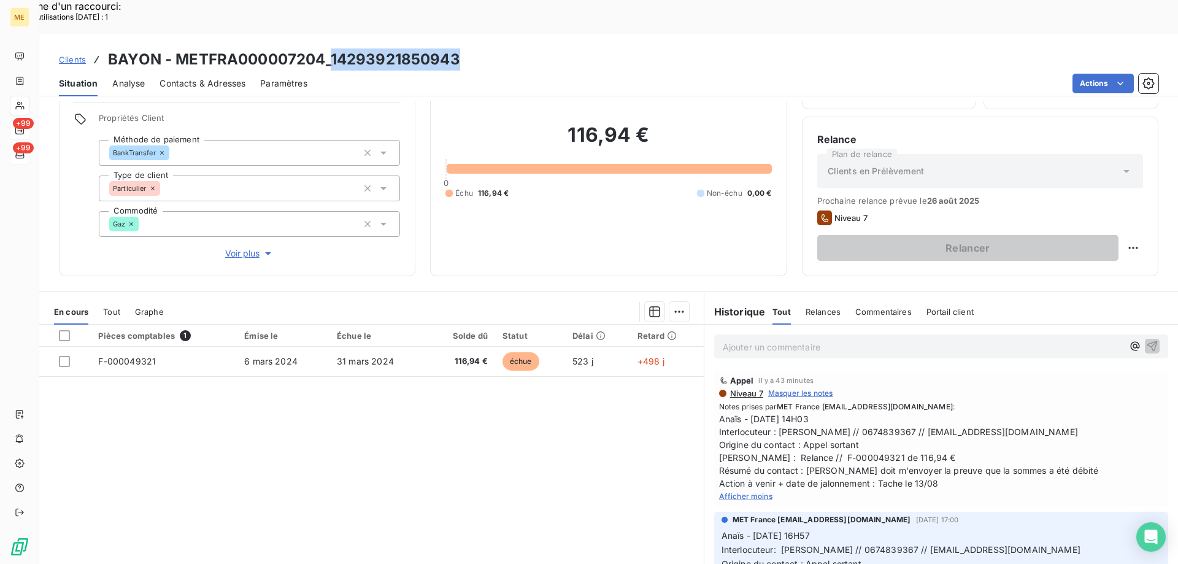
drag, startPoint x: 464, startPoint y: 22, endPoint x: 331, endPoint y: 27, distance: 133.8
click at [331, 48] on div "Clients BAYON - METFRA000007204_14293921850943" at bounding box center [608, 59] width 1138 height 22
click at [504, 48] on div "Clients BAYON - METFRA000007204_14293921850943" at bounding box center [608, 59] width 1138 height 22
click at [462, 48] on div "Clients BAYON - METFRA000007204_14293921850943" at bounding box center [608, 59] width 1138 height 22
click at [478, 48] on div "Clients BAYON - METFRA000007204_14293921850943" at bounding box center [608, 59] width 1138 height 22
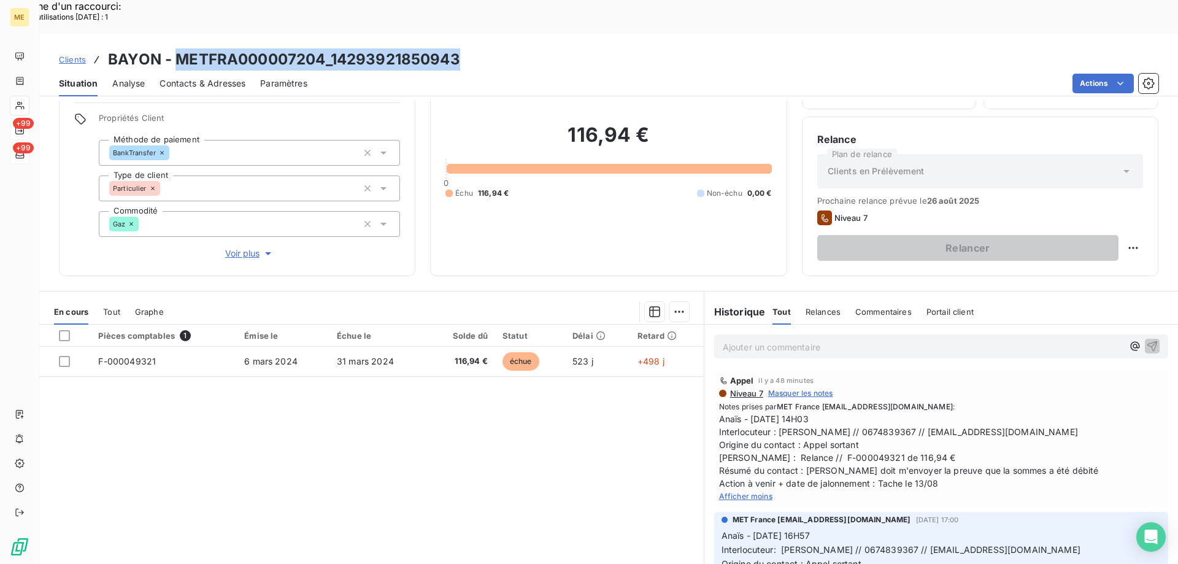
drag, startPoint x: 465, startPoint y: 25, endPoint x: 177, endPoint y: 26, distance: 287.7
click at [177, 48] on div "Clients BAYON - METFRA000007204_14293921850943" at bounding box center [608, 59] width 1138 height 22
click at [113, 307] on span "Tout" at bounding box center [111, 312] width 17 height 10
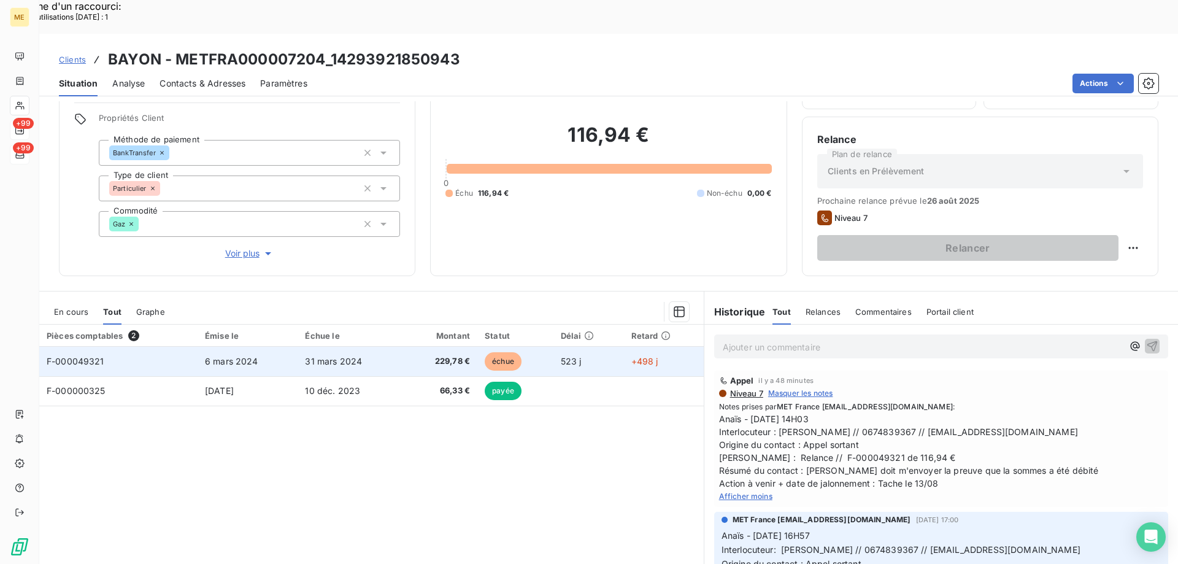
click at [386, 347] on td "31 mars 2024" at bounding box center [350, 361] width 106 height 29
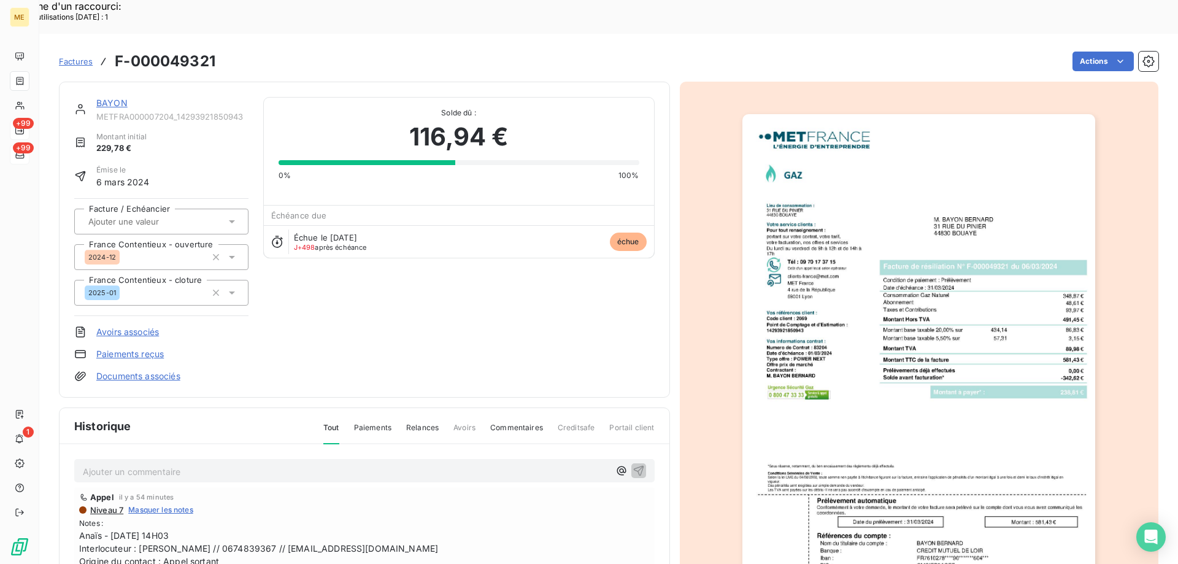
click at [104, 98] on link "BAYON" at bounding box center [111, 103] width 31 height 10
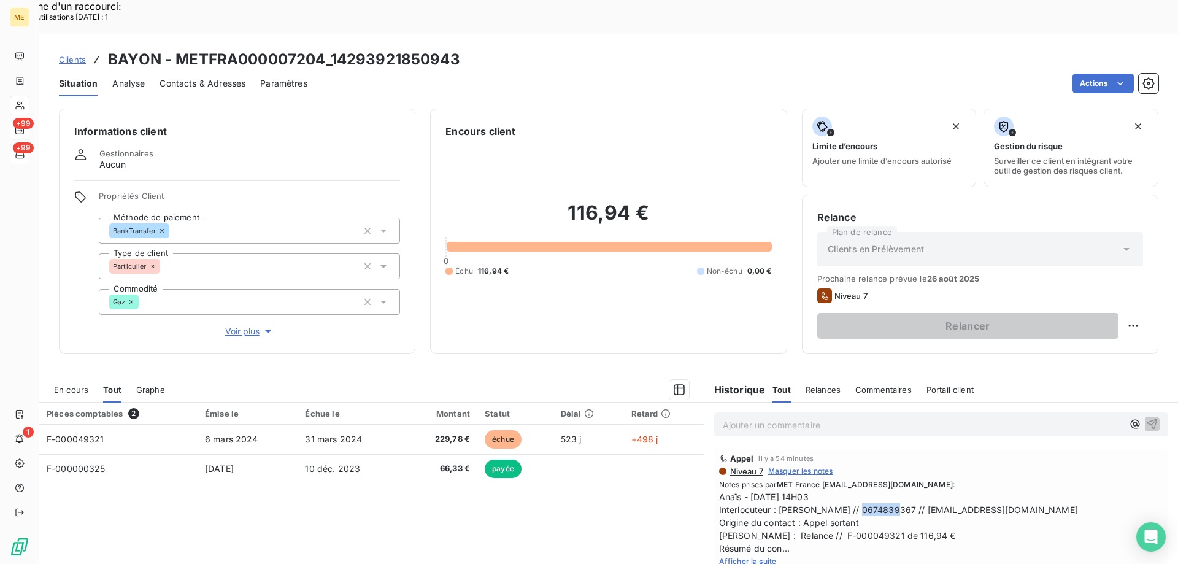
drag, startPoint x: 864, startPoint y: 476, endPoint x: 829, endPoint y: 480, distance: 35.2
click at [827, 490] on span "Anaïs - 11/08/2025 - 14H03 Interlocuteur : Mme Beatrice BAYON // 0674839367 // …" at bounding box center [941, 522] width 444 height 64
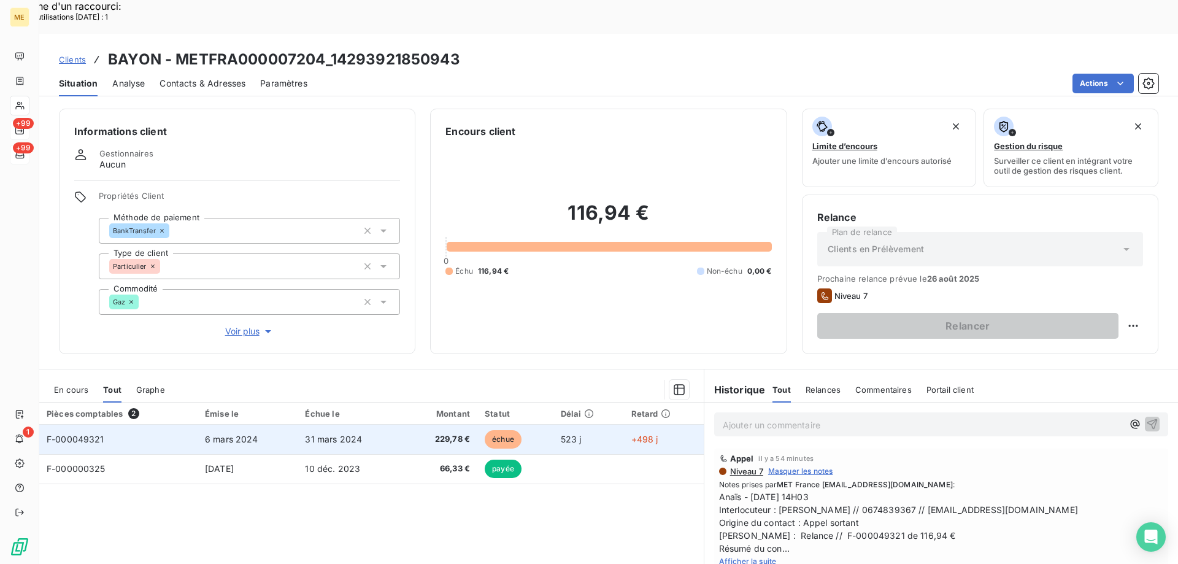
click at [391, 424] on td "31 mars 2024" at bounding box center [350, 438] width 106 height 29
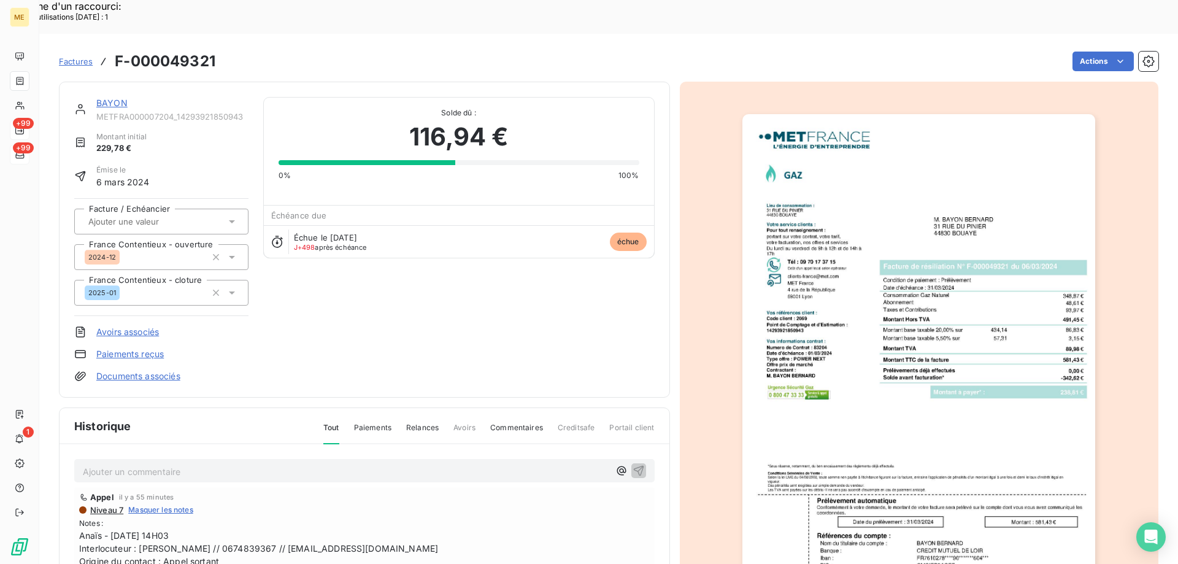
click at [112, 97] on div "BAYON" at bounding box center [172, 103] width 152 height 12
click at [110, 98] on link "BAYON" at bounding box center [111, 103] width 31 height 10
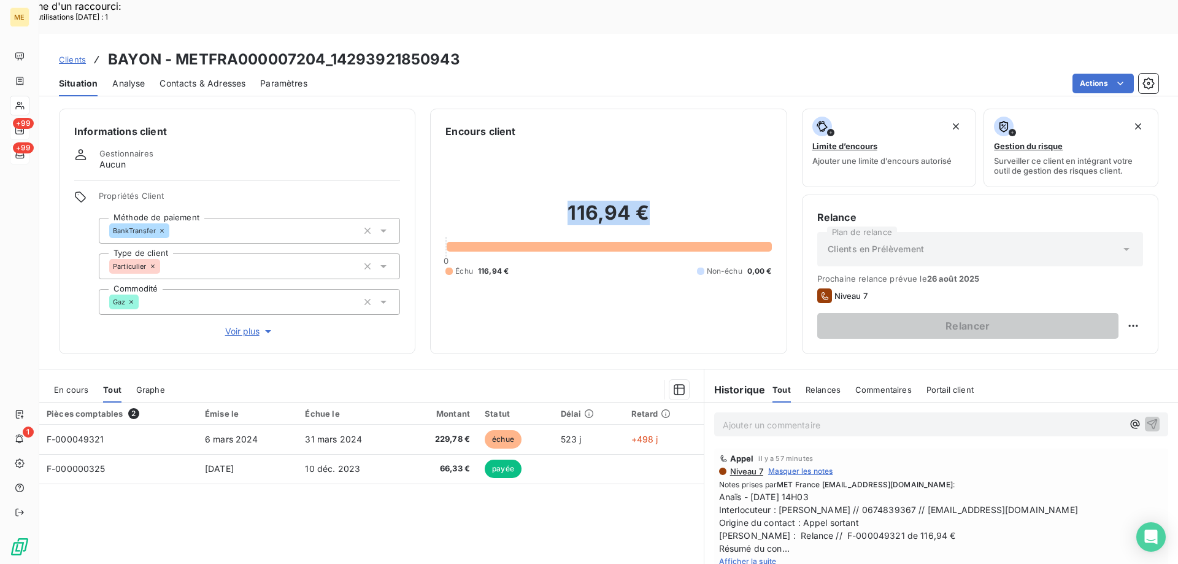
drag, startPoint x: 642, startPoint y: 188, endPoint x: 564, endPoint y: 186, distance: 77.9
click at [564, 201] on h2 "116,94 €" at bounding box center [608, 219] width 326 height 37
click at [710, 139] on div "116,94 € 0 Échu 116,94 € Non-échu 0,00 €" at bounding box center [608, 239] width 326 height 200
drag, startPoint x: 645, startPoint y: 183, endPoint x: 559, endPoint y: 176, distance: 86.1
click at [559, 201] on h2 "116,94 €" at bounding box center [608, 219] width 326 height 37
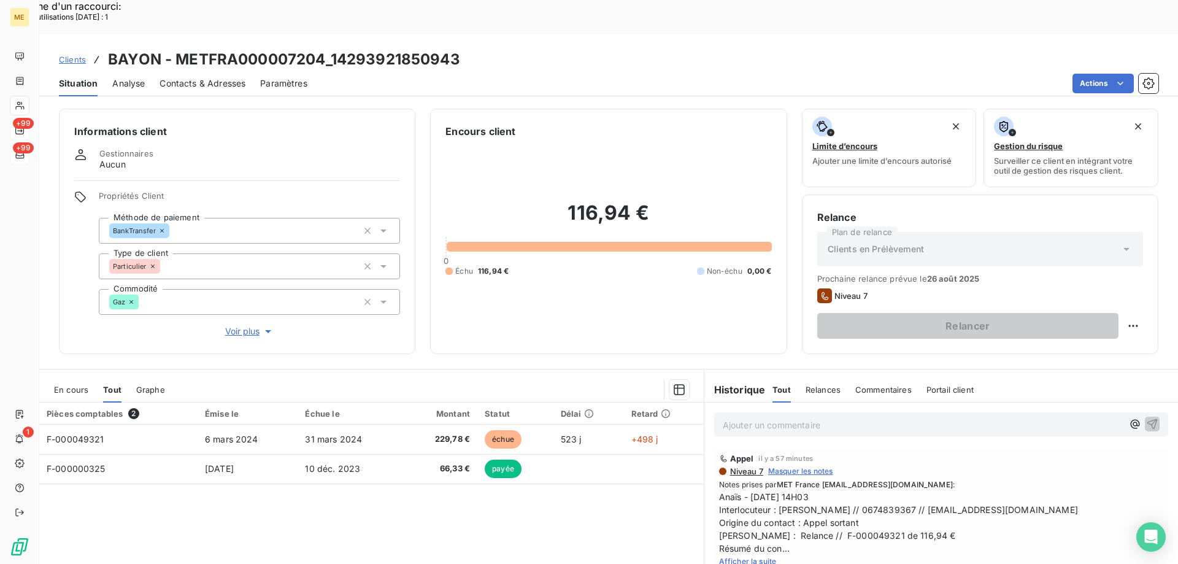
click at [767, 556] on span "Afficher la suite" at bounding box center [748, 560] width 58 height 9
drag, startPoint x: 801, startPoint y: 515, endPoint x: 1069, endPoint y: 517, distance: 268.0
click at [1069, 517] on span "Anaïs - 11/08/2025 - 14H03 Interlocuteur : Mme Beatrice BAYON // 0674839367 // …" at bounding box center [941, 528] width 444 height 77
click at [1072, 516] on span "Anaïs - 11/08/2025 - 14H03 Interlocuteur : Mme Beatrice BAYON // 0674839367 // …" at bounding box center [941, 528] width 444 height 77
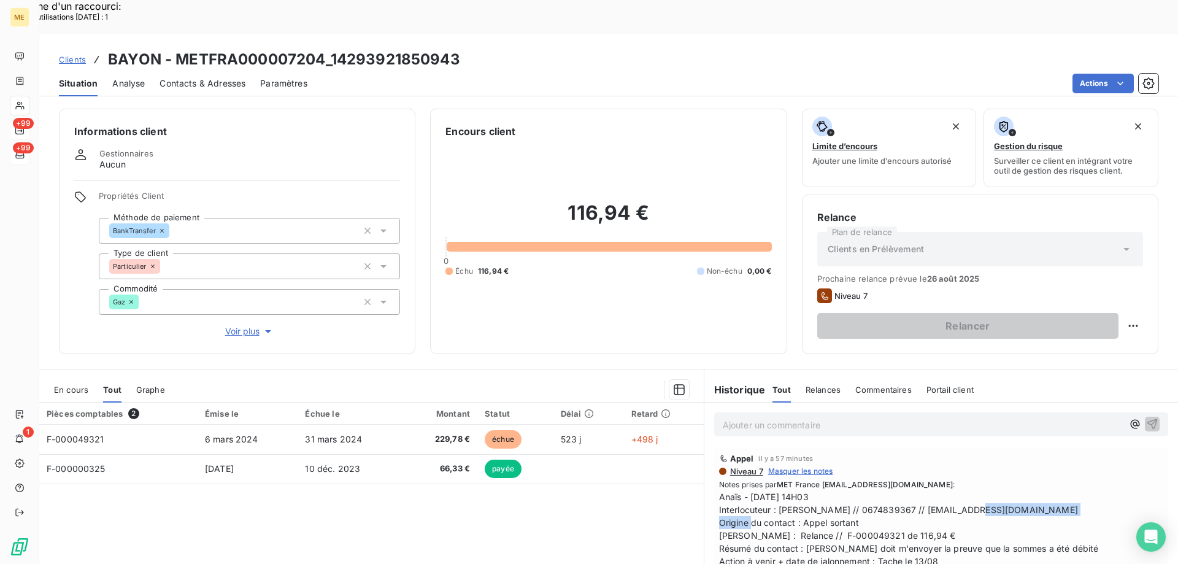
drag, startPoint x: 940, startPoint y: 478, endPoint x: 1080, endPoint y: 480, distance: 139.3
click at [1080, 490] on span "Anaïs - 11/08/2025 - 14H03 Interlocuteur : Mme Beatrice BAYON // 0674839367 // …" at bounding box center [941, 528] width 444 height 77
drag, startPoint x: 1068, startPoint y: 496, endPoint x: 1043, endPoint y: 517, distance: 33.1
click at [1068, 497] on span "Anaïs - 11/08/2025 - 14H03 Interlocuteur : Mme Beatrice BAYON // 0674839367 // …" at bounding box center [941, 528] width 444 height 77
click at [1064, 513] on span "Anaïs - 11/08/2025 - 14H03 Interlocuteur : Mme Beatrice BAYON // 0674839367 // …" at bounding box center [941, 528] width 444 height 77
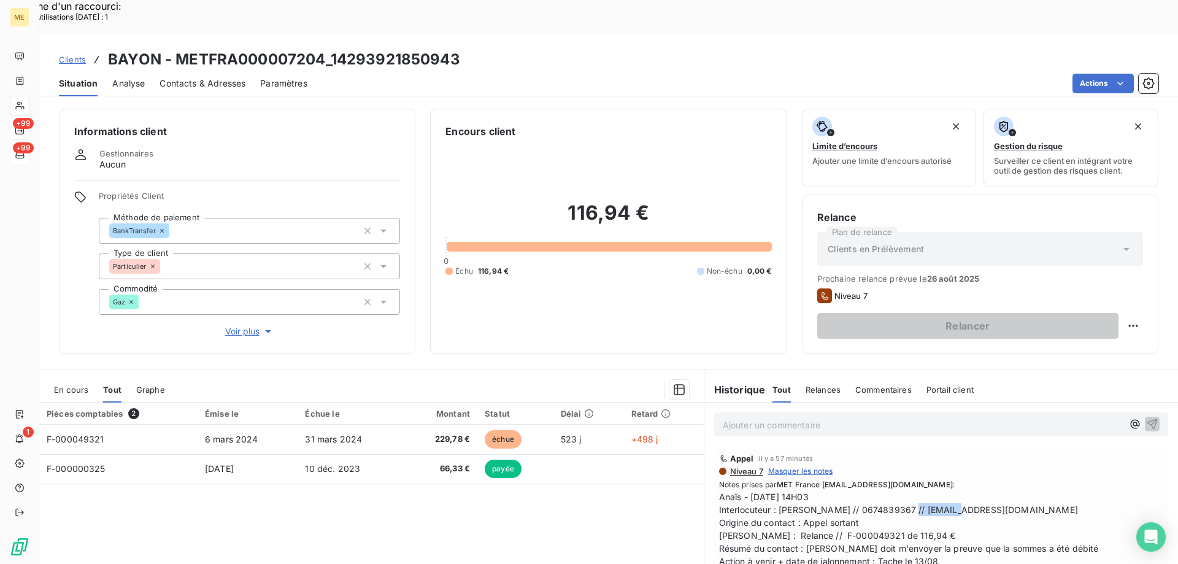
drag, startPoint x: 928, startPoint y: 474, endPoint x: 894, endPoint y: 488, distance: 37.1
click at [878, 490] on span "Anaïs - 11/08/2025 - 14H03 Interlocuteur : Mme Beatrice BAYON // 0674839367 // …" at bounding box center [941, 528] width 444 height 77
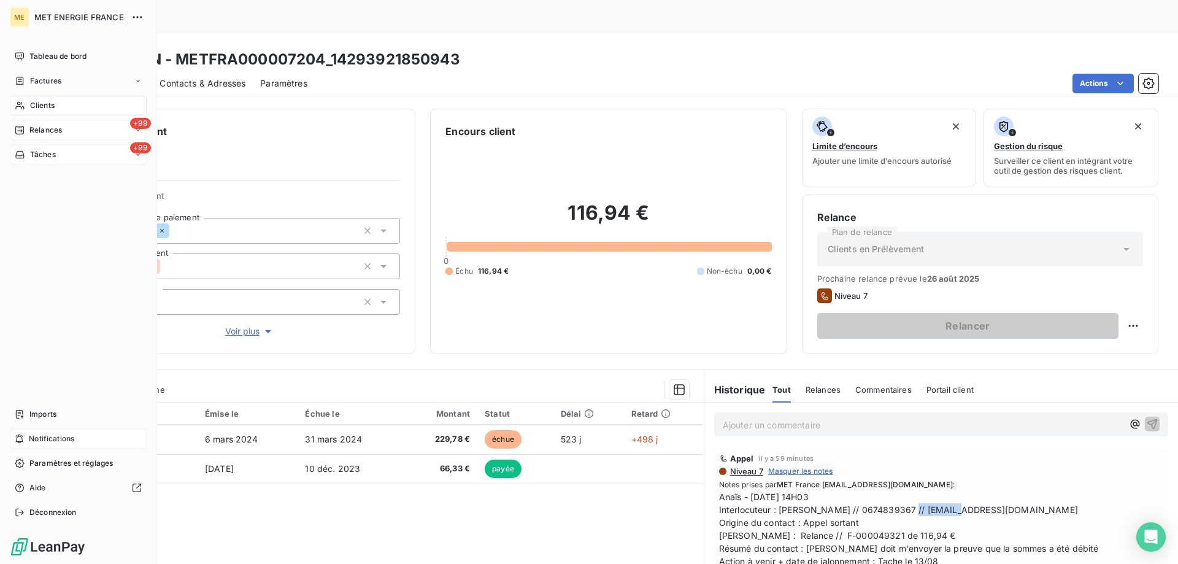
click at [23, 439] on icon at bounding box center [19, 439] width 9 height 10
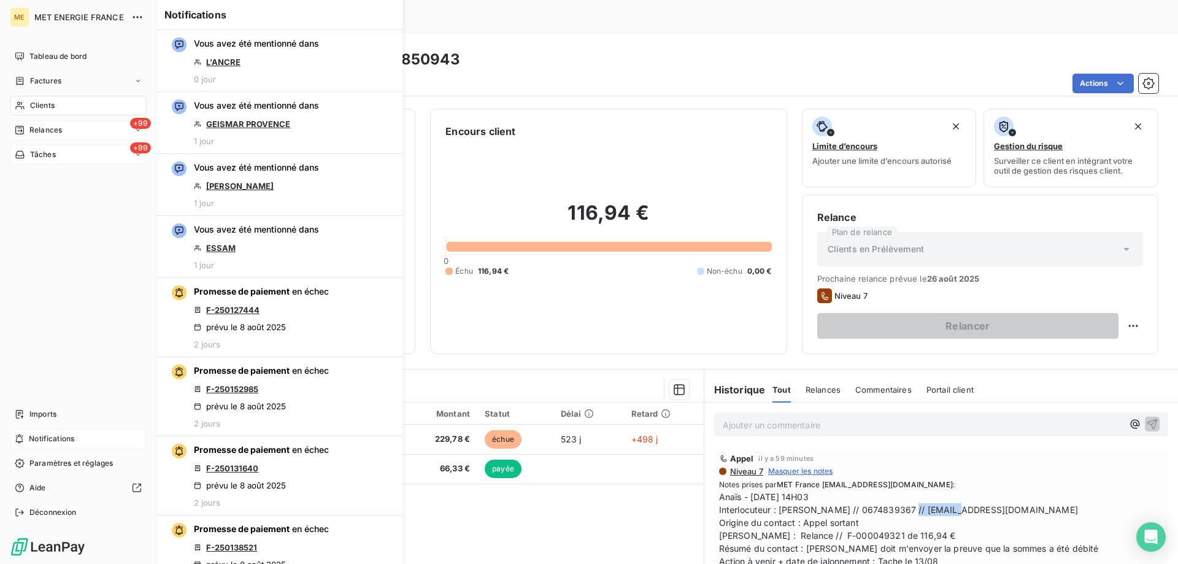
click at [23, 439] on icon at bounding box center [19, 439] width 9 height 10
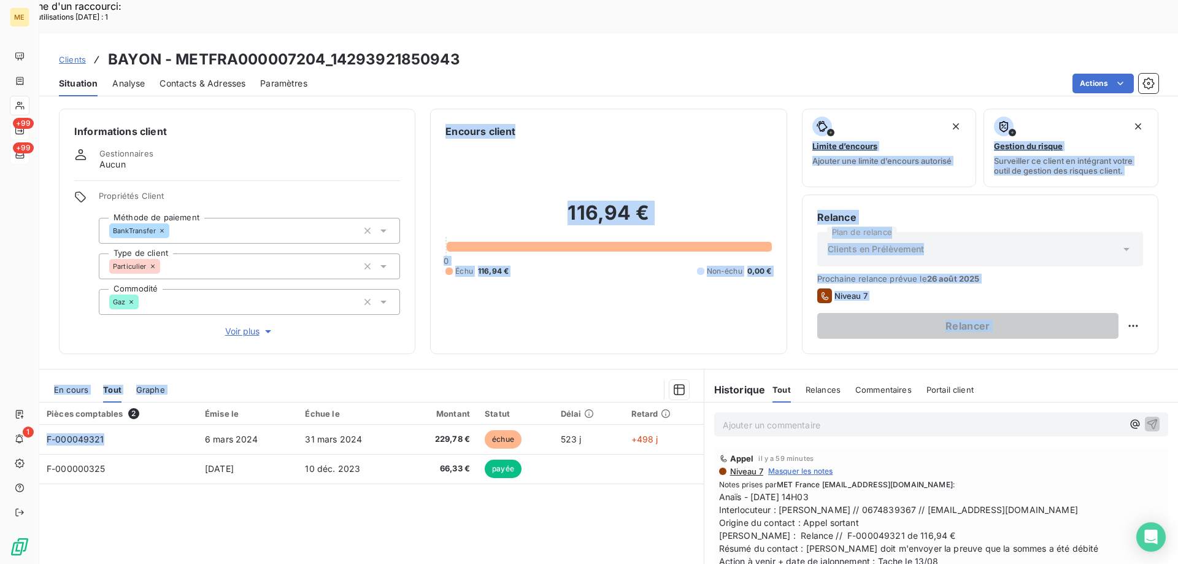
drag, startPoint x: 102, startPoint y: 406, endPoint x: 72, endPoint y: 309, distance: 101.5
click at [72, 309] on div "Informations client Gestionnaires Aucun Propriétés Client Méthode de paiement B…" at bounding box center [608, 349] width 1138 height 496
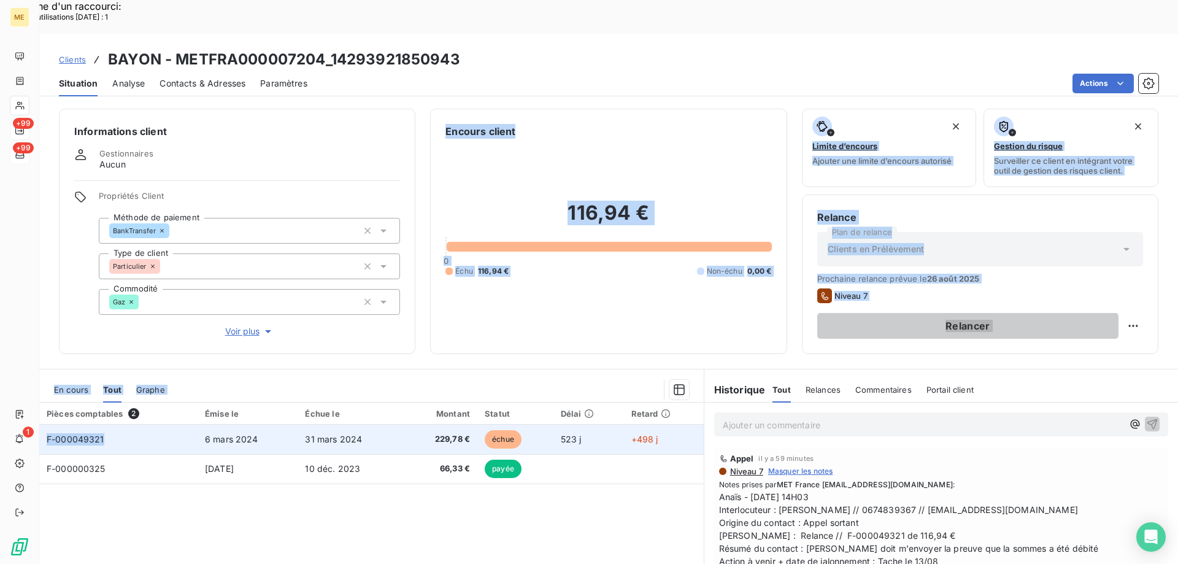
click at [542, 424] on td "échue" at bounding box center [515, 438] width 76 height 29
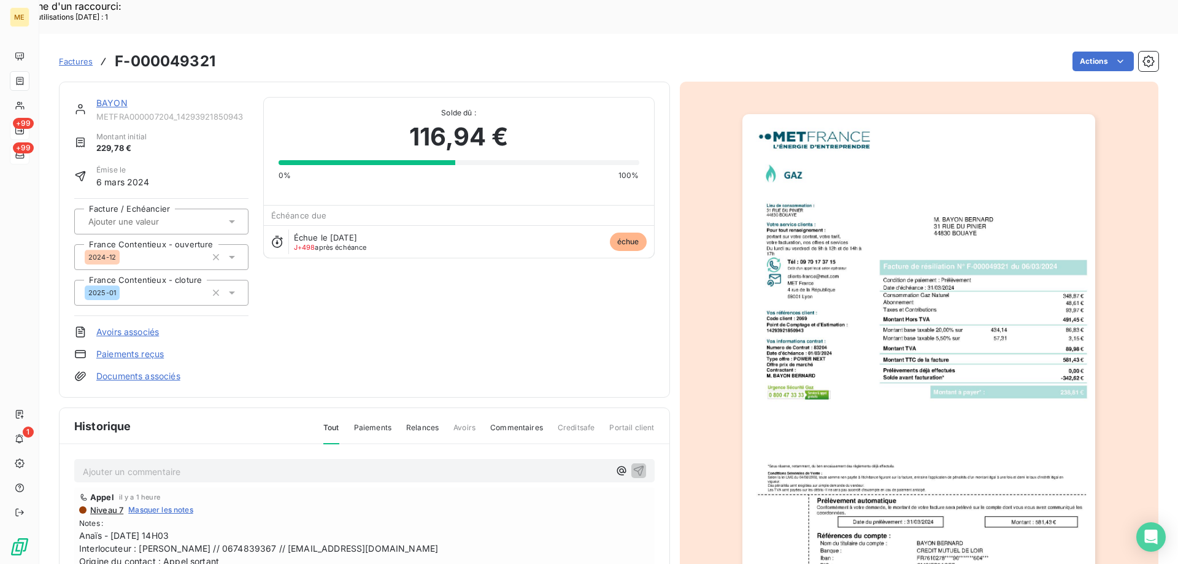
click at [978, 371] on img "button" at bounding box center [918, 363] width 353 height 499
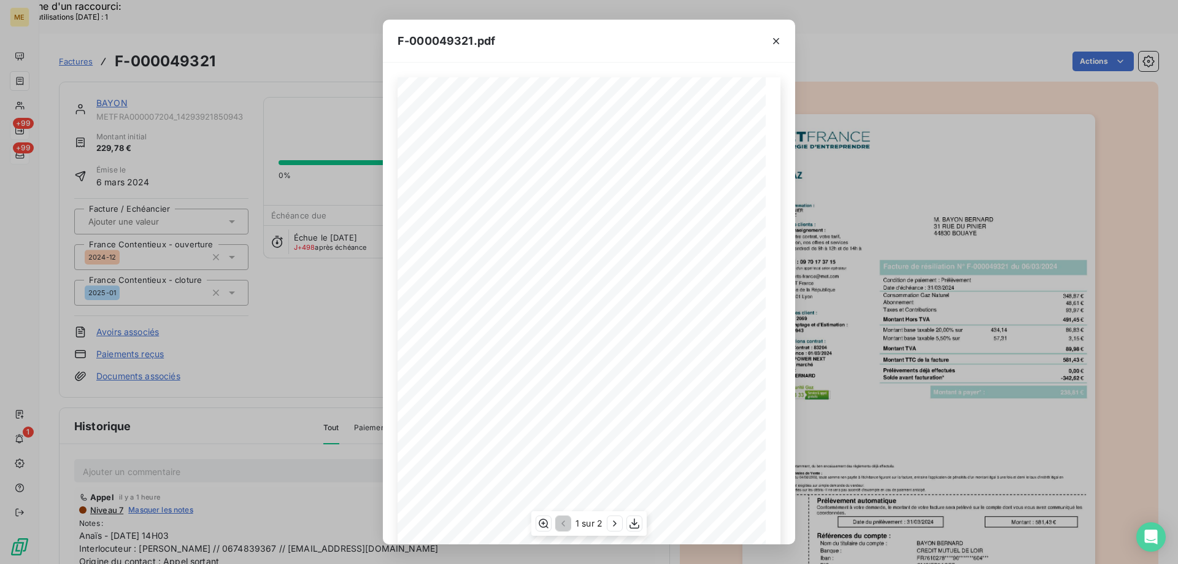
scroll to position [61, 0]
click at [637, 524] on icon "button" at bounding box center [634, 523] width 12 height 12
click at [777, 36] on icon "button" at bounding box center [776, 41] width 12 height 12
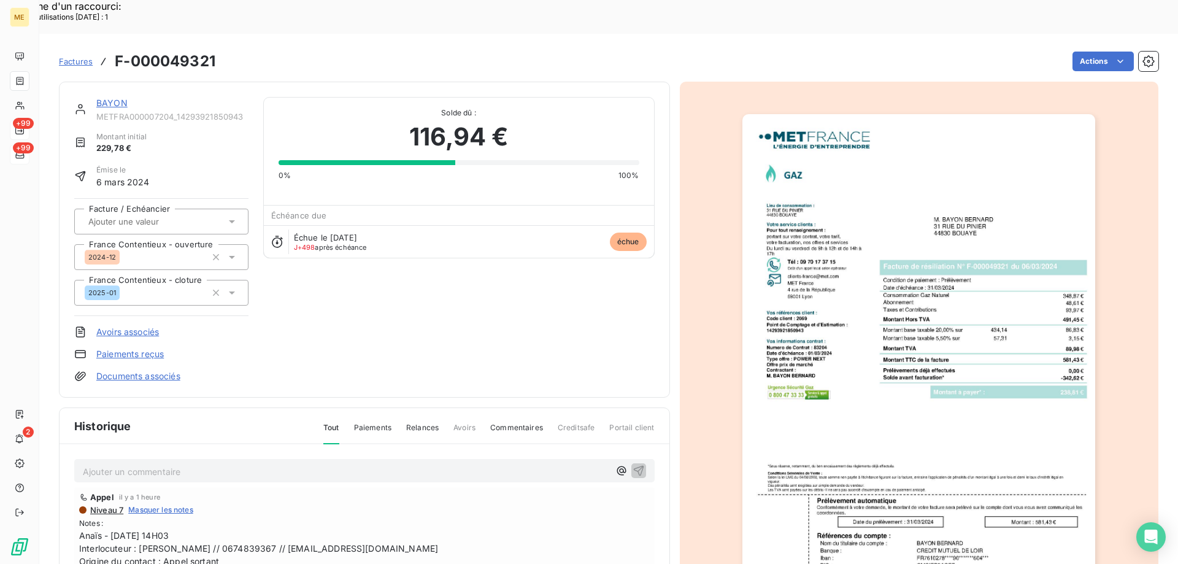
click at [110, 98] on link "BAYON" at bounding box center [111, 103] width 31 height 10
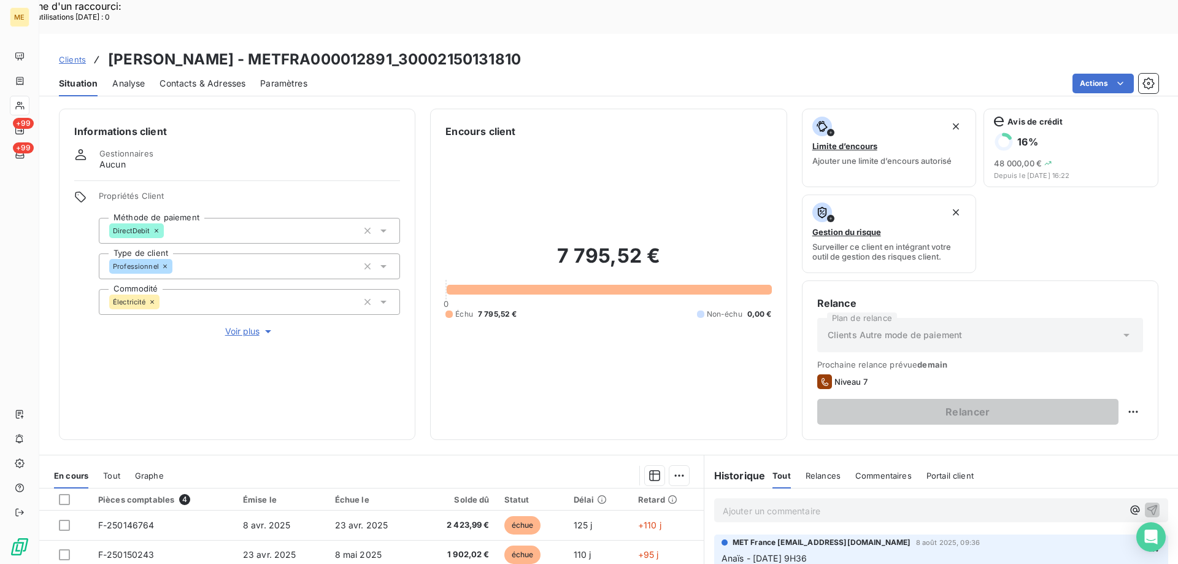
click at [73, 55] on span "Clients" at bounding box center [72, 60] width 27 height 10
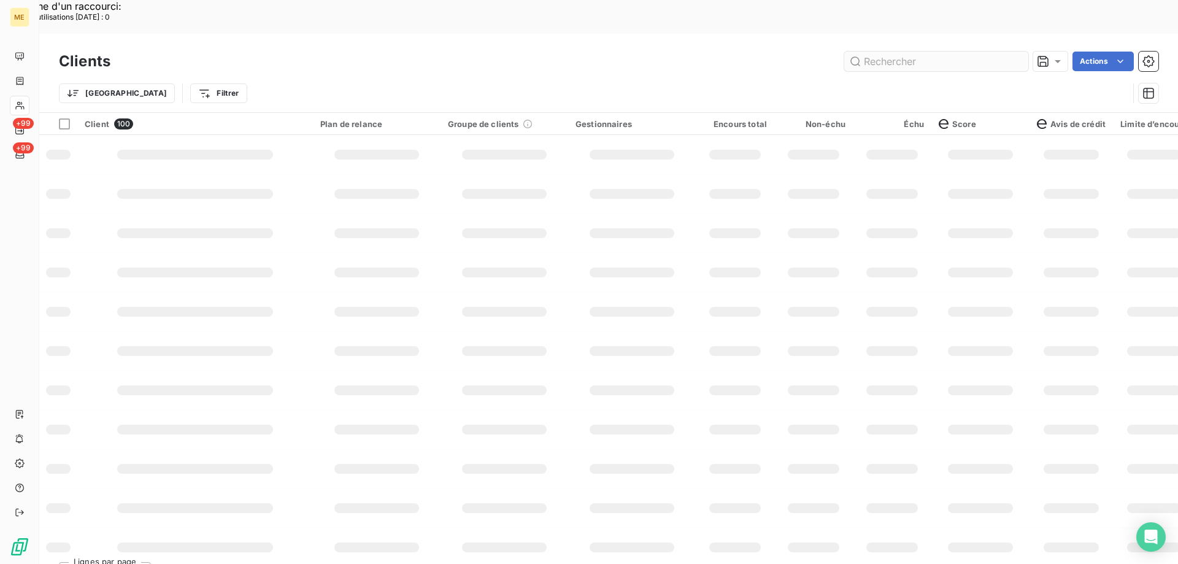
click at [899, 52] on input "text" at bounding box center [936, 62] width 184 height 20
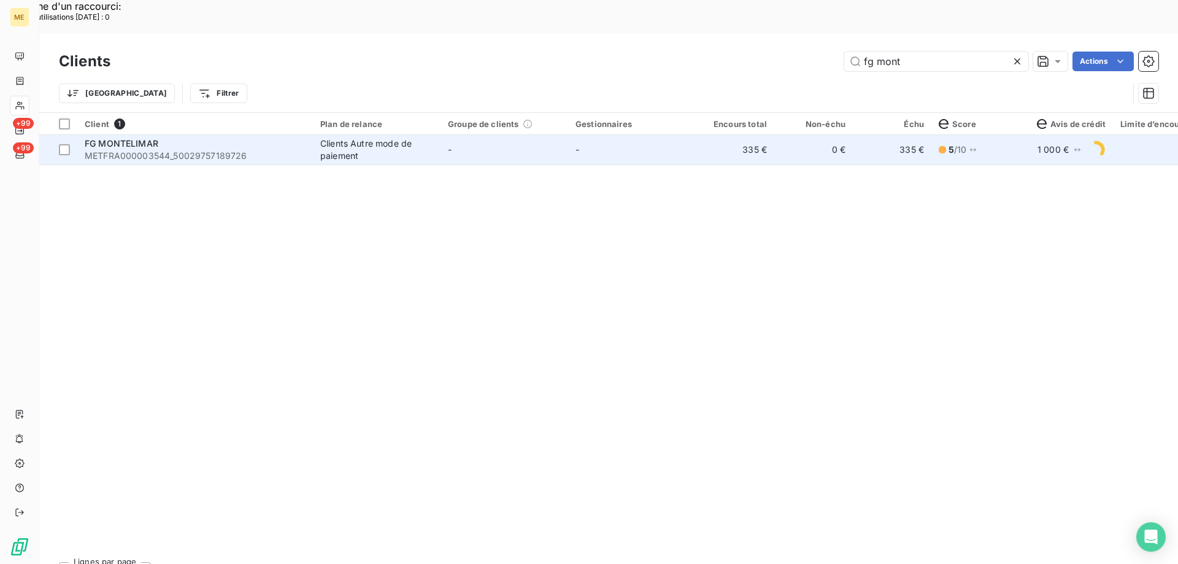
type input "fg mont"
click at [443, 135] on td "-" at bounding box center [504, 149] width 128 height 29
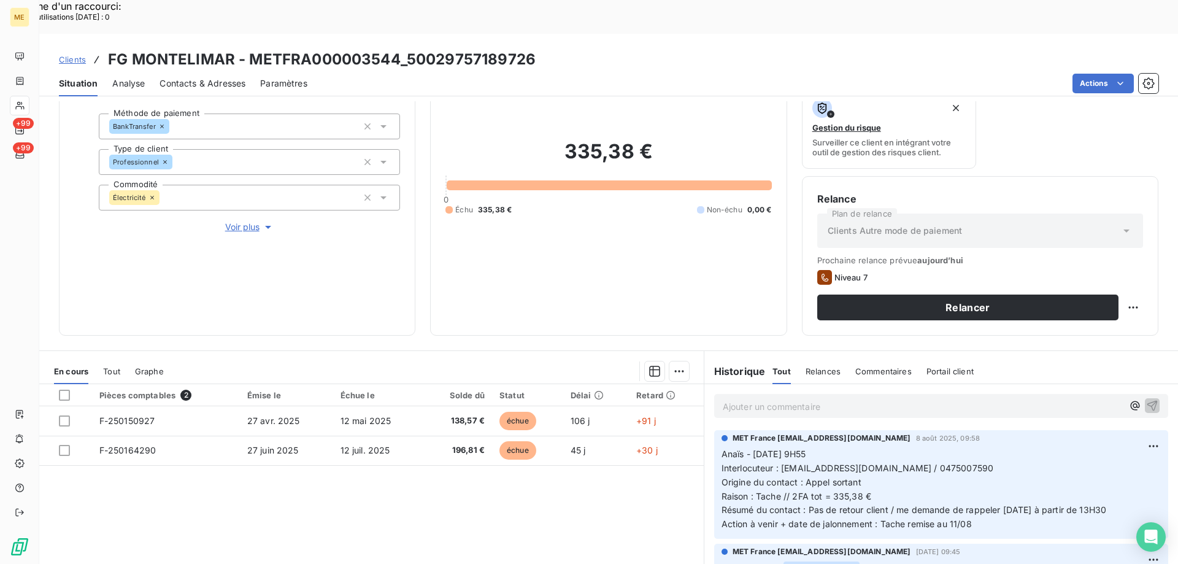
scroll to position [164, 0]
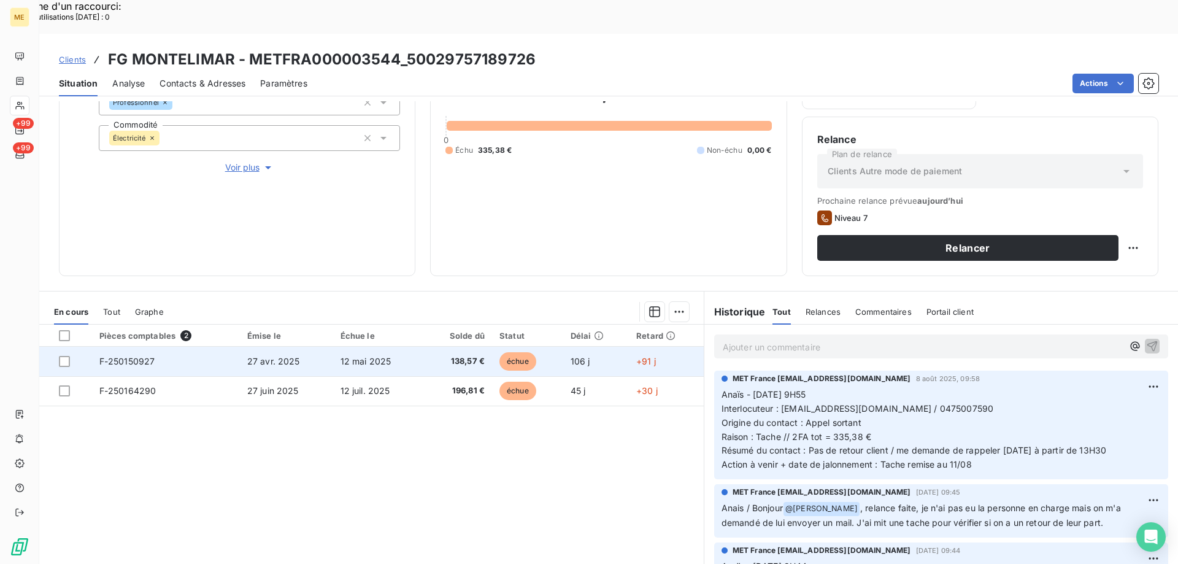
click at [326, 347] on td "27 avr. 2025" at bounding box center [286, 361] width 93 height 29
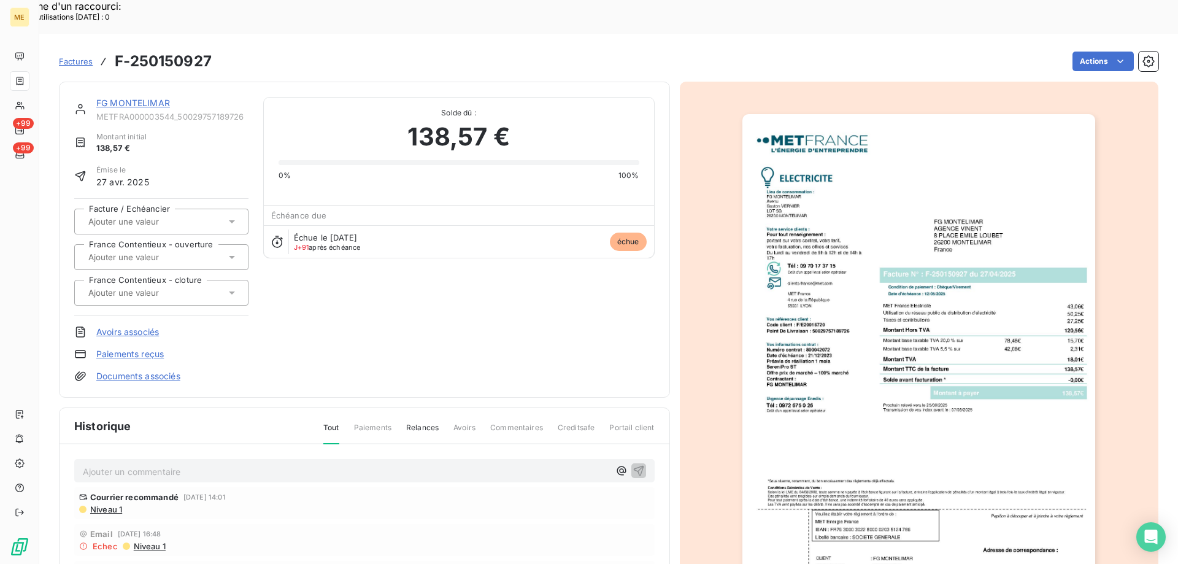
click at [937, 330] on img "button" at bounding box center [918, 363] width 353 height 499
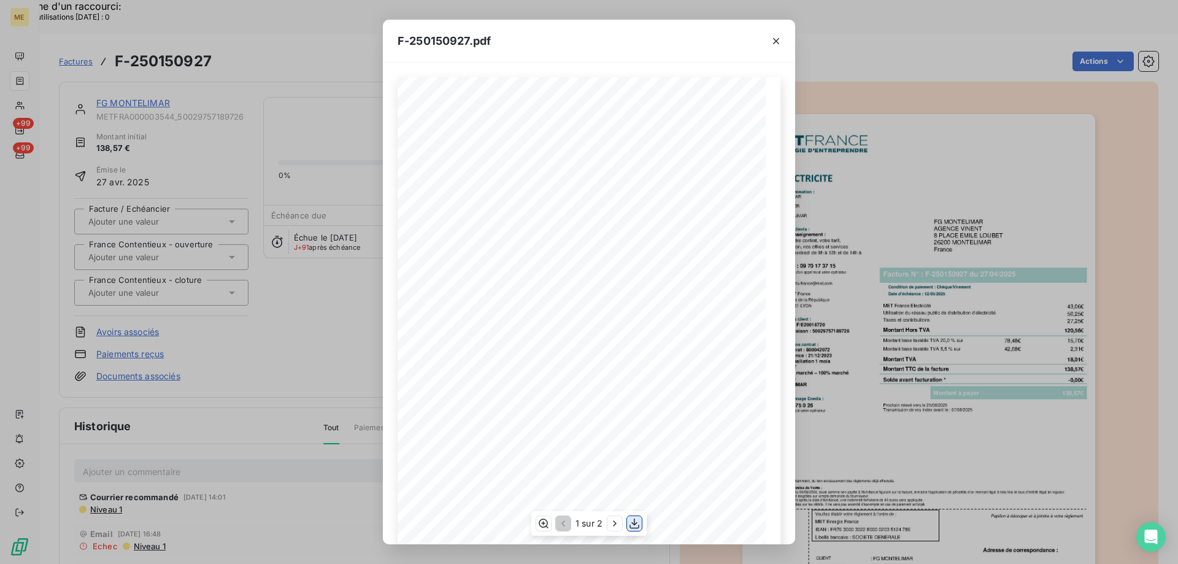
click at [632, 524] on icon "button" at bounding box center [634, 523] width 12 height 12
click at [770, 42] on icon "button" at bounding box center [776, 41] width 12 height 12
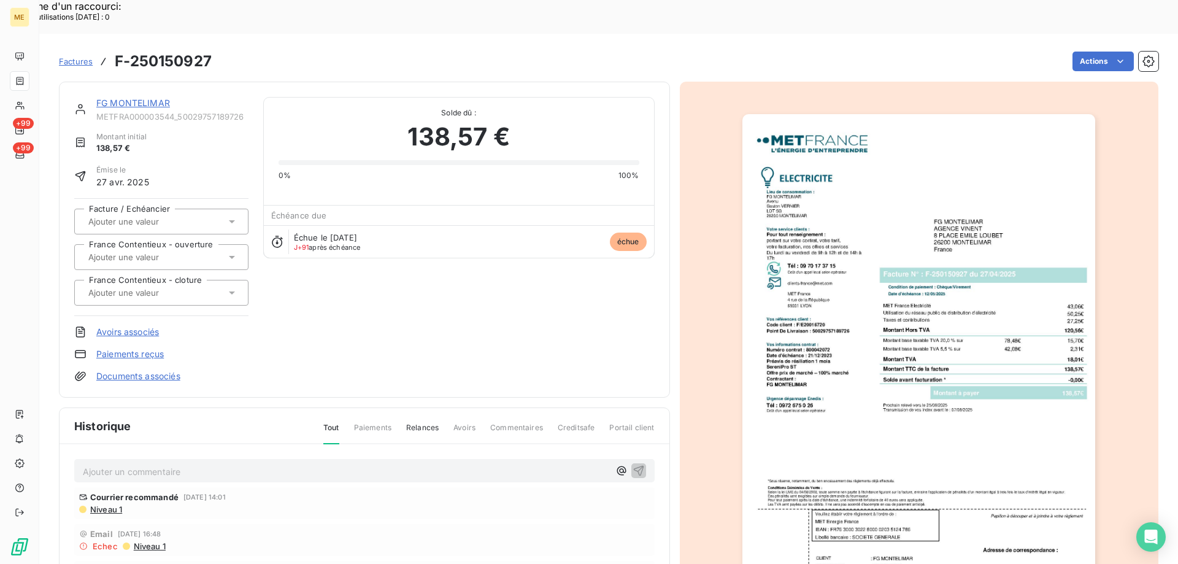
click at [130, 98] on link "FG MONTELIMAR" at bounding box center [133, 103] width 74 height 10
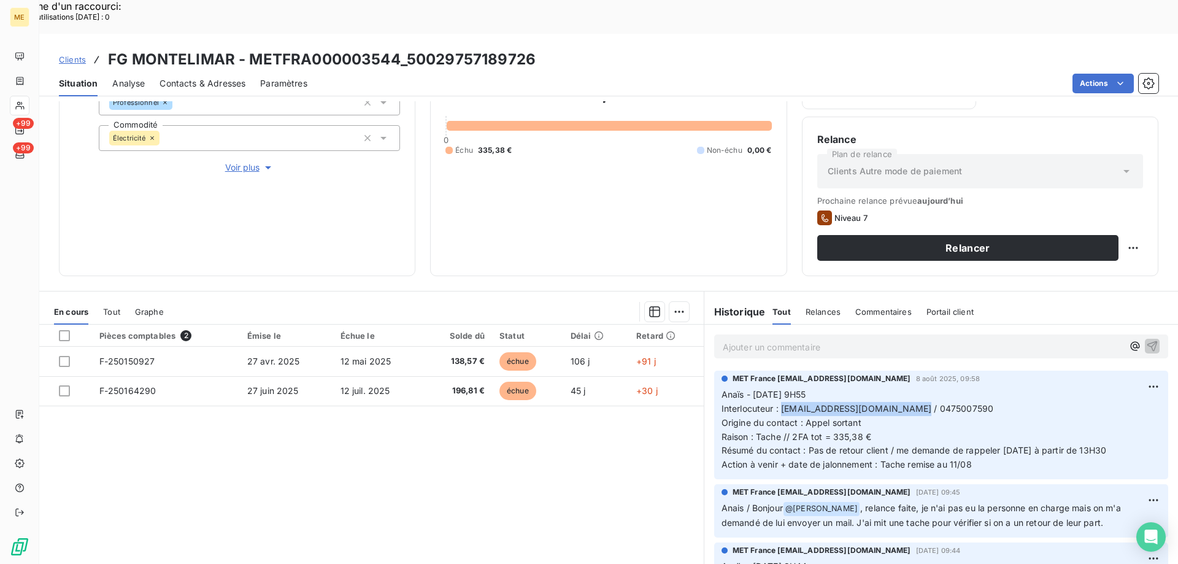
drag, startPoint x: 903, startPoint y: 377, endPoint x: 778, endPoint y: 381, distance: 125.8
click at [778, 388] on p "Anaïs - 08/08/2025 - 9H55 Interlocuteur : syndic@vinent-immobilier.com / 047500…" at bounding box center [940, 430] width 439 height 84
drag, startPoint x: 845, startPoint y: 404, endPoint x: 856, endPoint y: 410, distance: 12.3
click at [846, 431] on span "Raison : Tache // 2FA tot = 335,38 €" at bounding box center [796, 436] width 150 height 10
drag, startPoint x: 540, startPoint y: 23, endPoint x: 408, endPoint y: 28, distance: 132.0
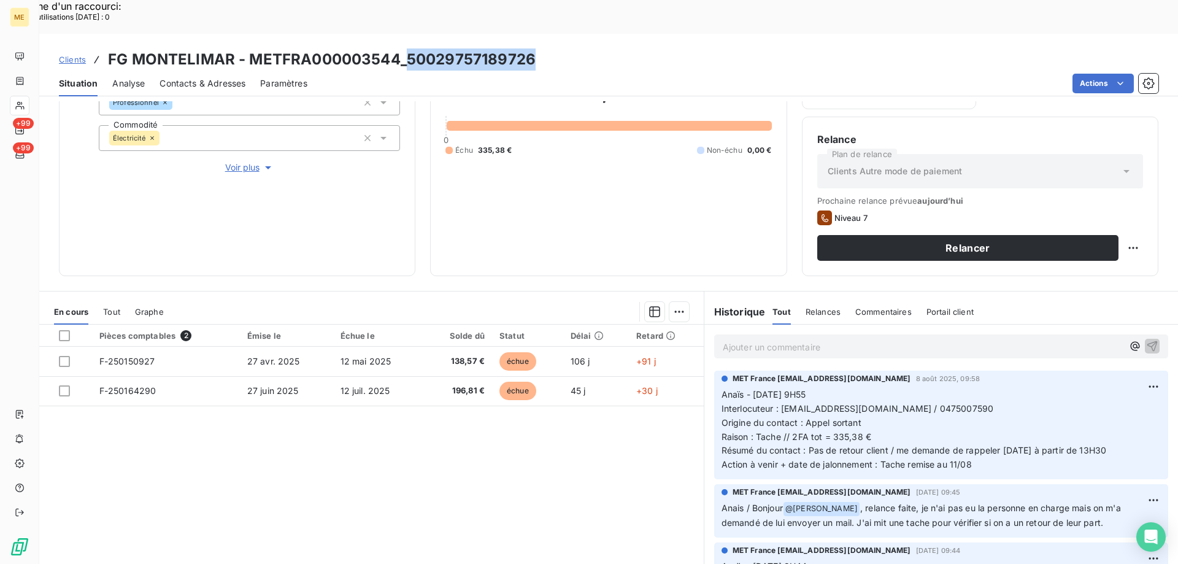
click at [408, 48] on div "Clients FG MONTELIMAR - METFRA000003544_50029757189726" at bounding box center [608, 59] width 1138 height 22
copy h3 "50029757189726"
drag, startPoint x: 917, startPoint y: 376, endPoint x: 949, endPoint y: 375, distance: 31.9
click at [949, 403] on span "Interlocuteur : [EMAIL_ADDRESS][DOMAIN_NAME] / 0475007590" at bounding box center [857, 408] width 272 height 10
click at [978, 429] on p "Anaïs - 08/08/2025 - 9H55 Interlocuteur : syndic@vinent-immobilier.com / 047500…" at bounding box center [940, 430] width 439 height 84
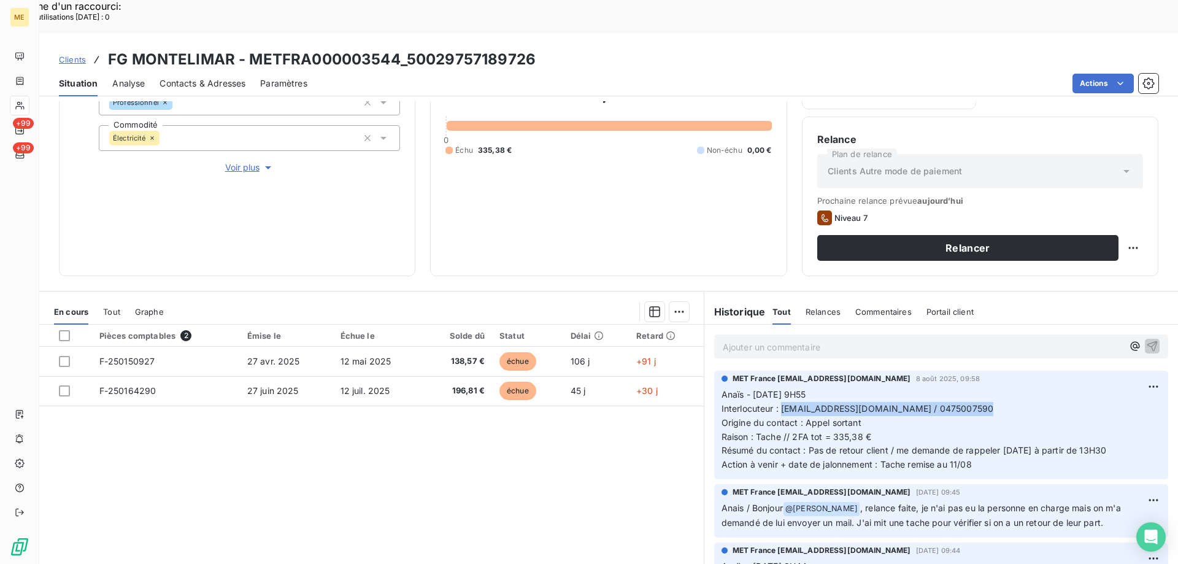
drag, startPoint x: 778, startPoint y: 374, endPoint x: 981, endPoint y: 370, distance: 203.1
click at [981, 388] on p "Anaïs - 08/08/2025 - 9H55 Interlocuteur : syndic@vinent-immobilier.com / 047500…" at bounding box center [940, 430] width 439 height 84
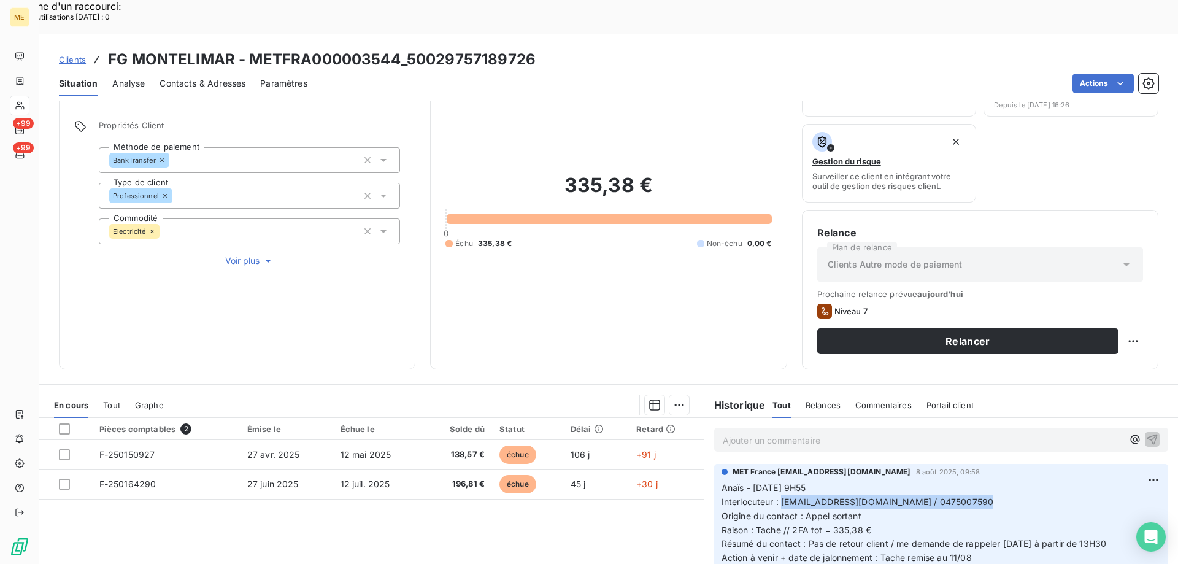
scroll to position [164, 0]
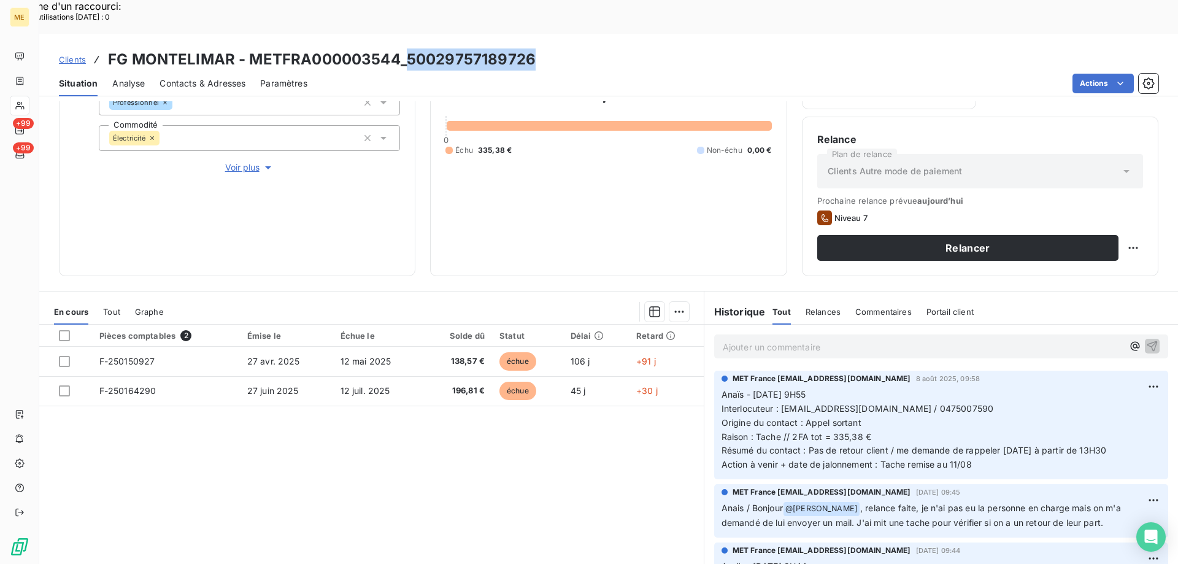
drag, startPoint x: 531, startPoint y: 21, endPoint x: 407, endPoint y: 30, distance: 124.2
click at [407, 48] on h3 "FG MONTELIMAR - METFRA000003544_50029757189726" at bounding box center [322, 59] width 428 height 22
copy h3 "50029757189726"
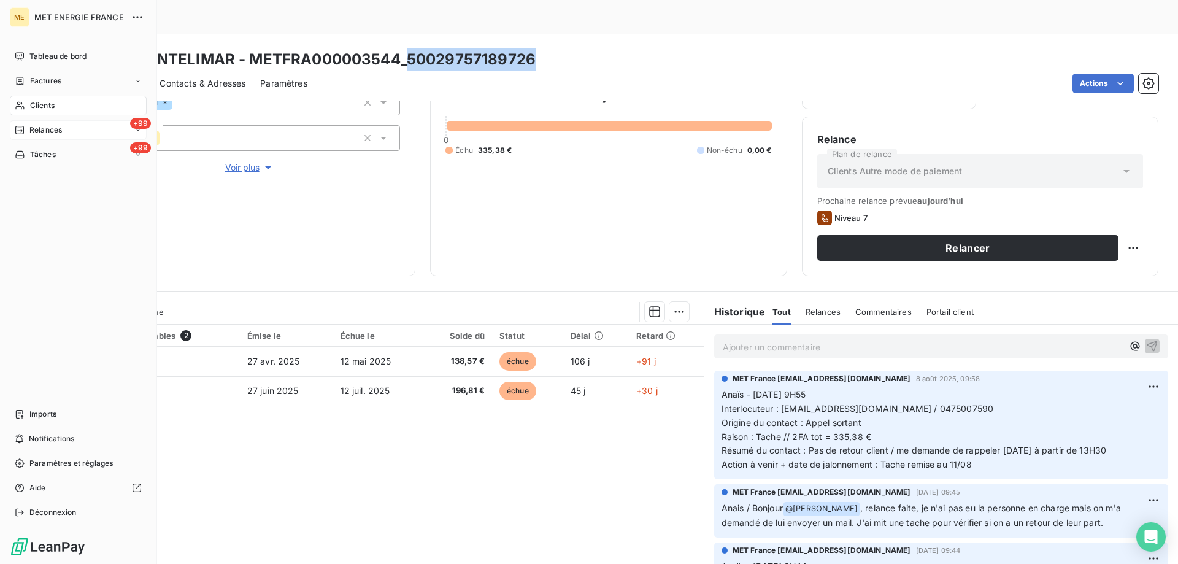
click at [52, 128] on span "Relances" at bounding box center [45, 130] width 33 height 11
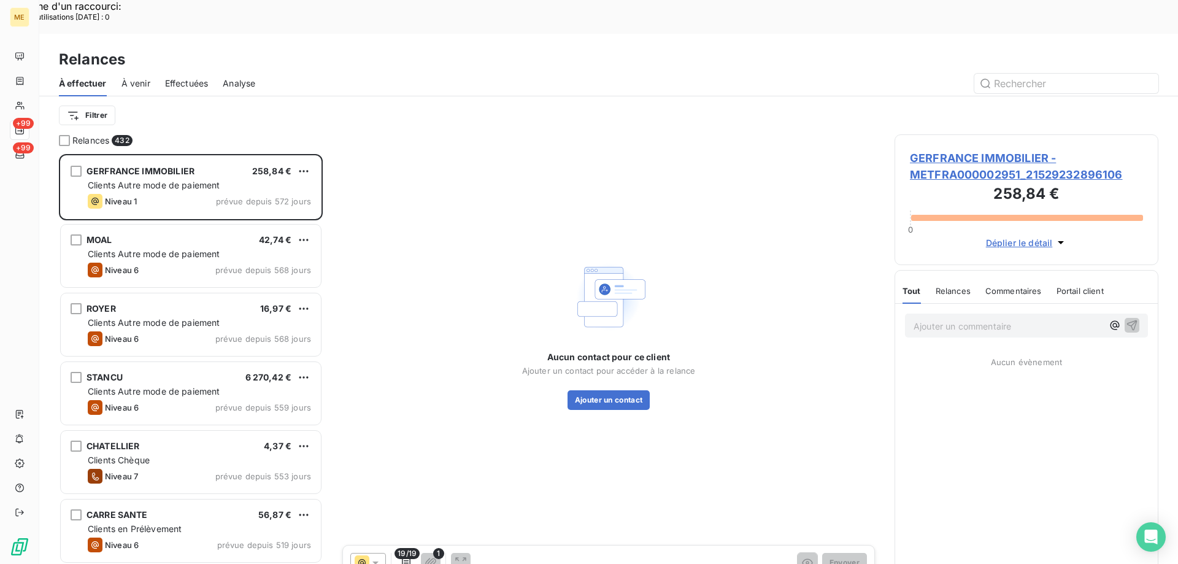
scroll to position [434, 255]
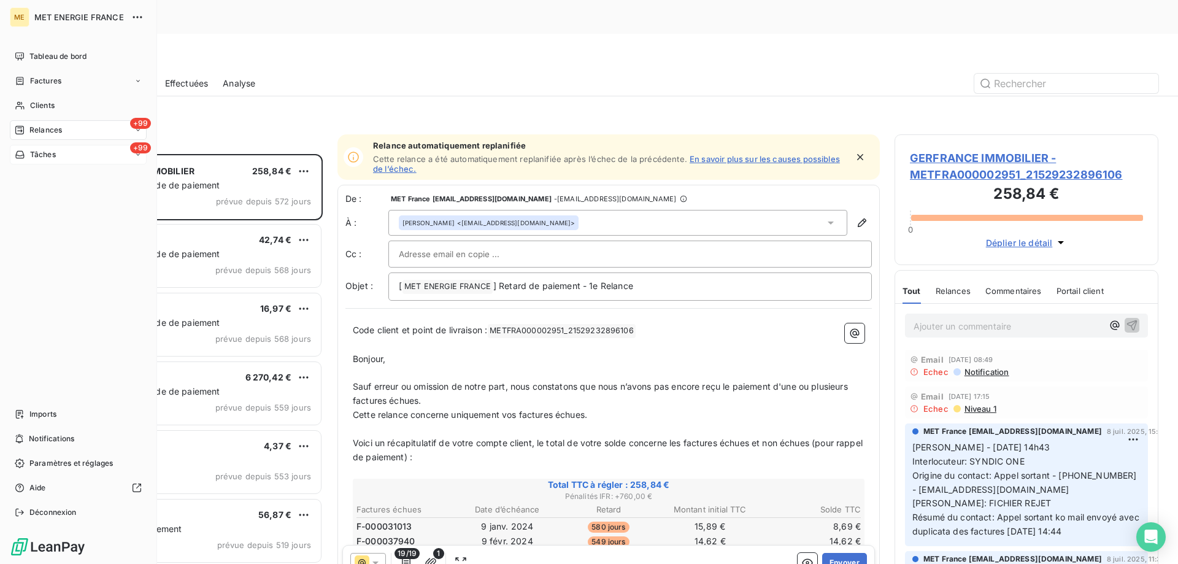
click at [44, 156] on span "Tâches" at bounding box center [43, 154] width 26 height 11
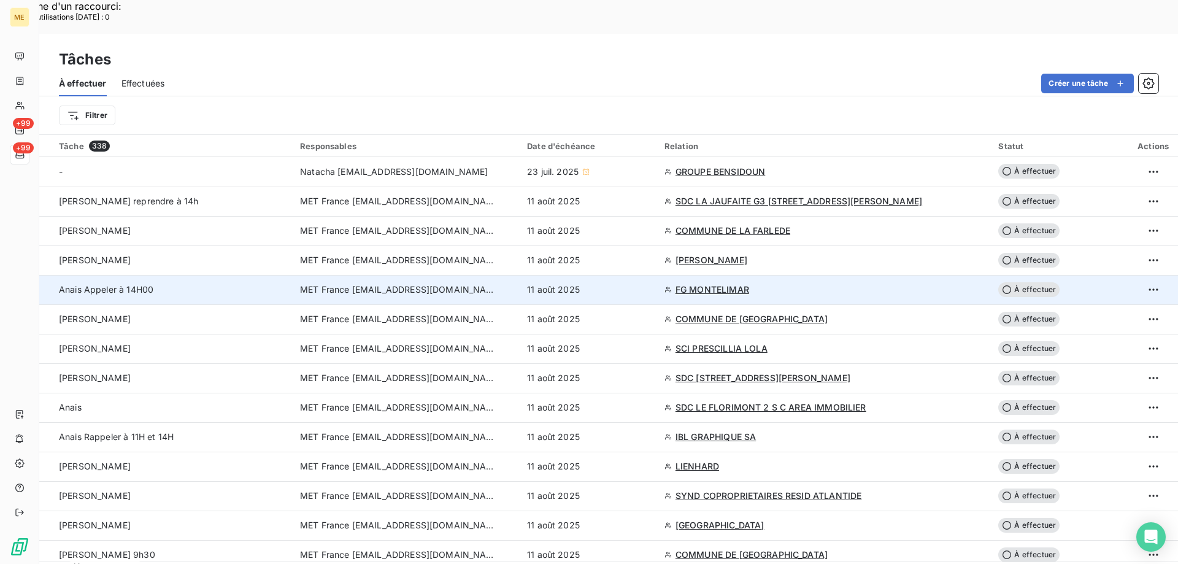
click at [748, 283] on span "FG MONTELIMAR" at bounding box center [712, 289] width 74 height 12
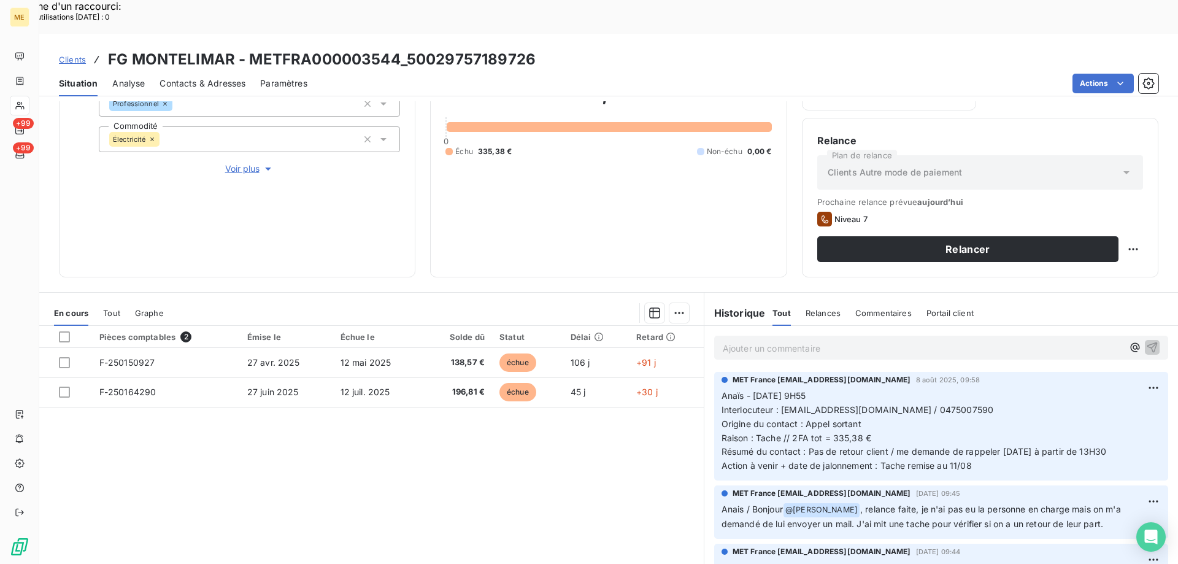
scroll to position [164, 0]
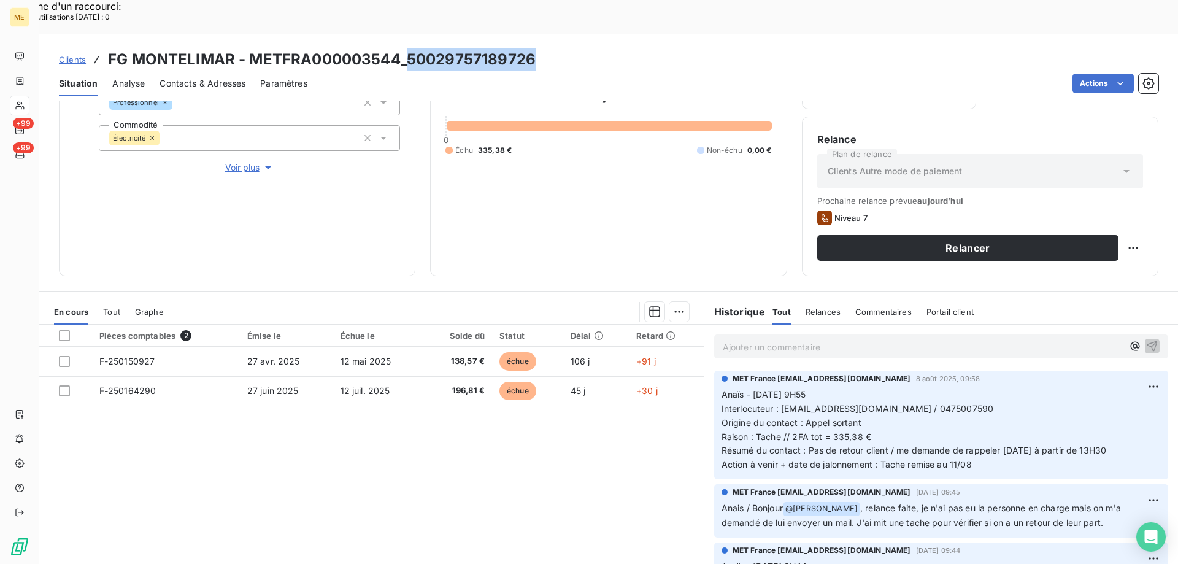
drag, startPoint x: 543, startPoint y: 26, endPoint x: 408, endPoint y: 31, distance: 135.6
click at [408, 48] on div "Clients FG MONTELIMAR - METFRA000003544_50029757189726" at bounding box center [608, 59] width 1138 height 22
copy h3 "50029757189726"
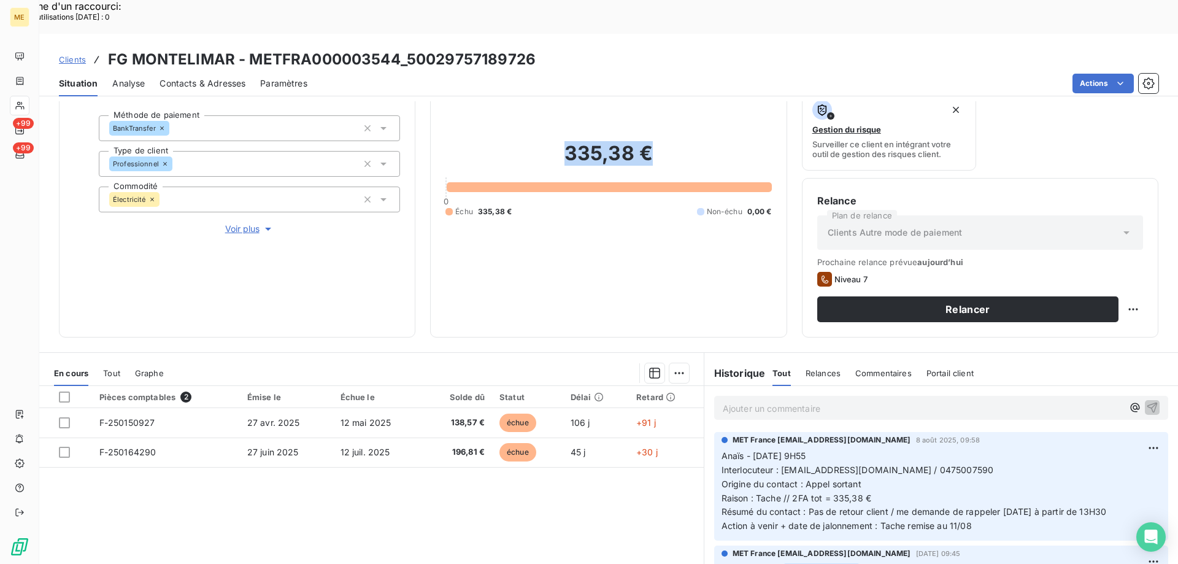
drag, startPoint x: 651, startPoint y: 130, endPoint x: 562, endPoint y: 132, distance: 88.3
click at [562, 141] on h2 "335,38 €" at bounding box center [608, 159] width 326 height 37
copy h2 "335,38 €"
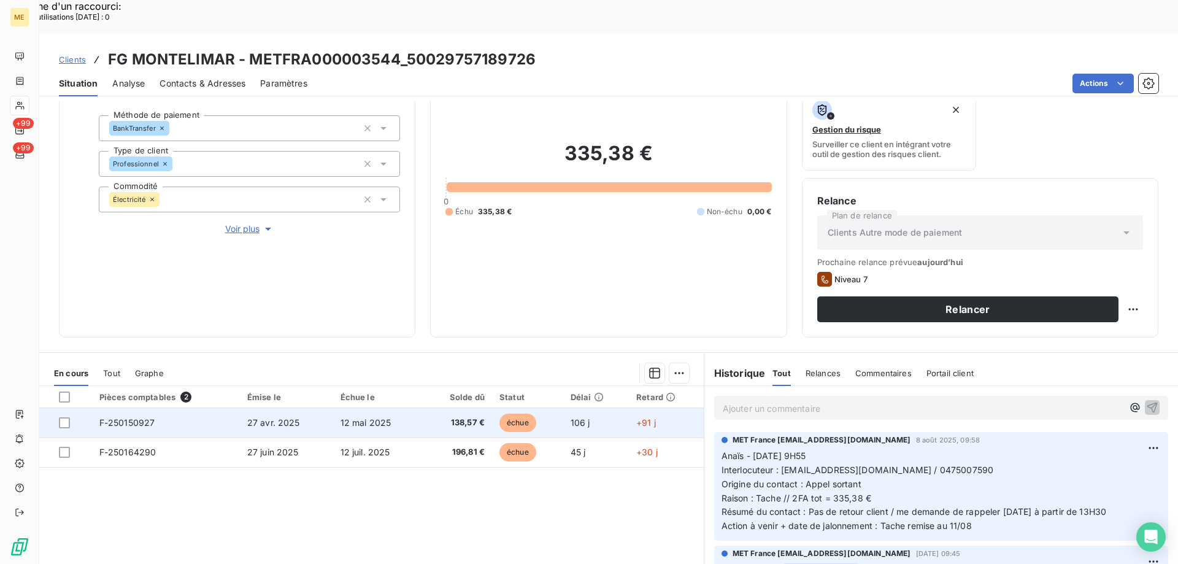
click at [296, 417] on span "27 avr. 2025" at bounding box center [273, 422] width 53 height 10
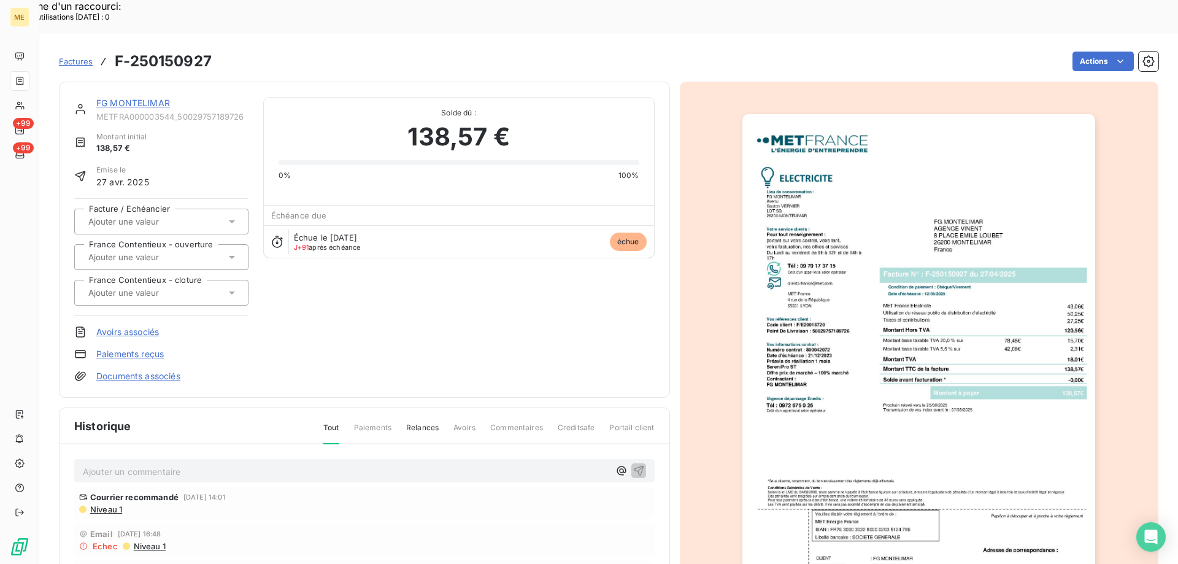
click at [931, 395] on img "button" at bounding box center [918, 363] width 353 height 499
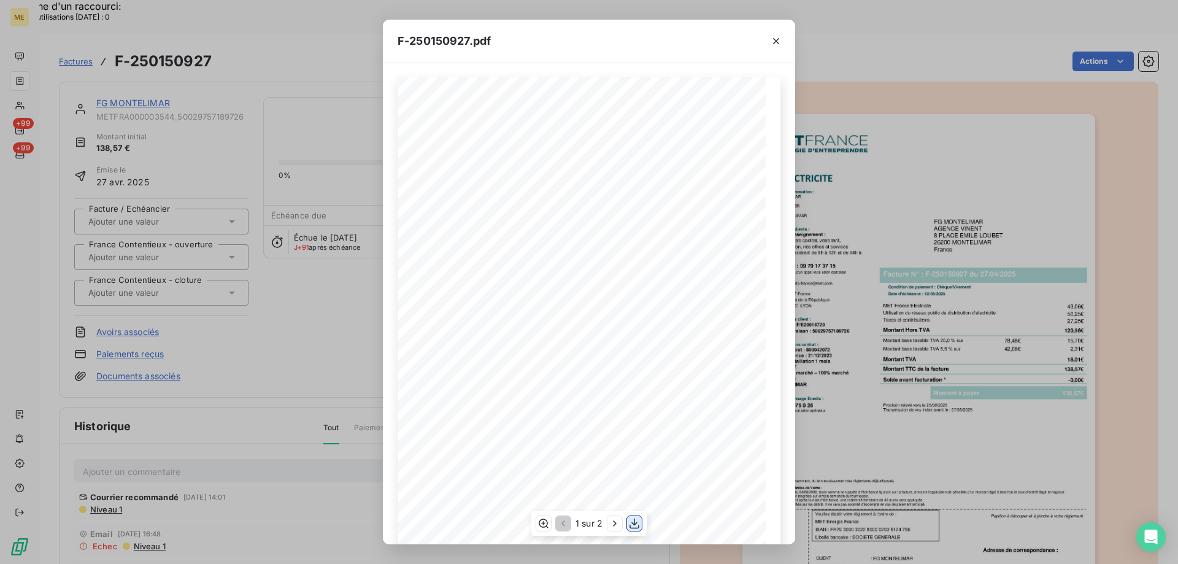
click at [638, 521] on icon "button" at bounding box center [634, 523] width 12 height 12
click at [777, 36] on icon "button" at bounding box center [776, 41] width 12 height 12
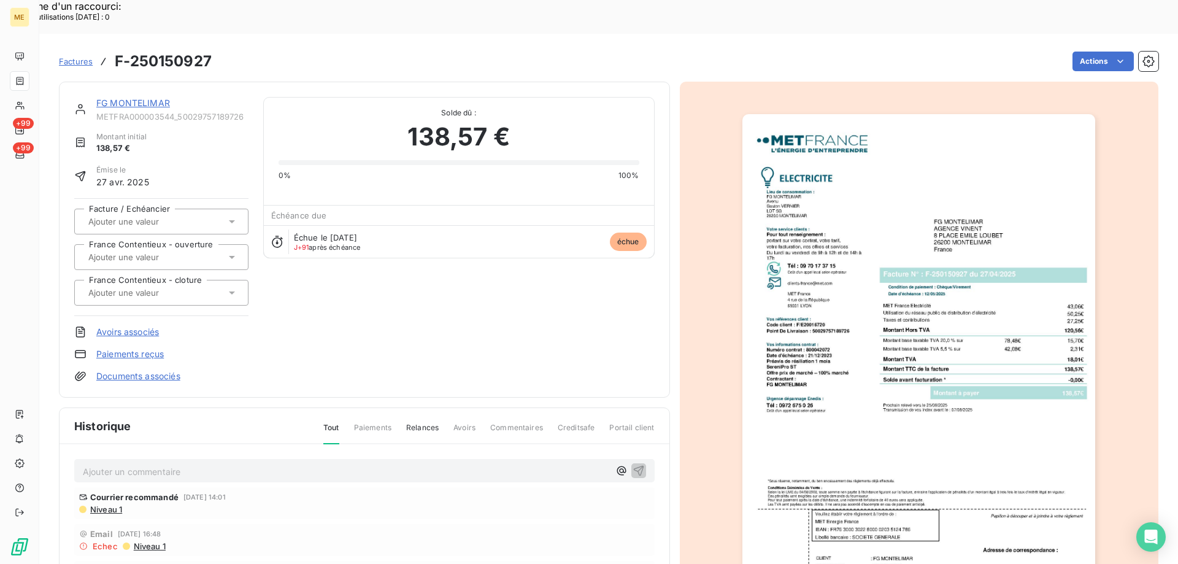
click at [139, 98] on link "FG MONTELIMAR" at bounding box center [133, 103] width 74 height 10
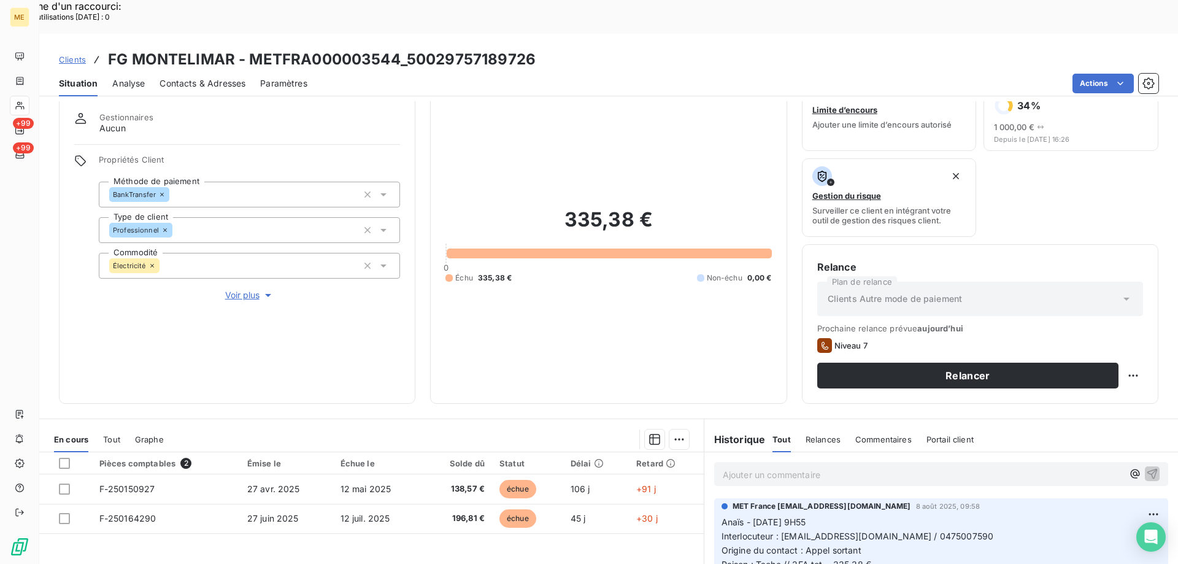
scroll to position [61, 0]
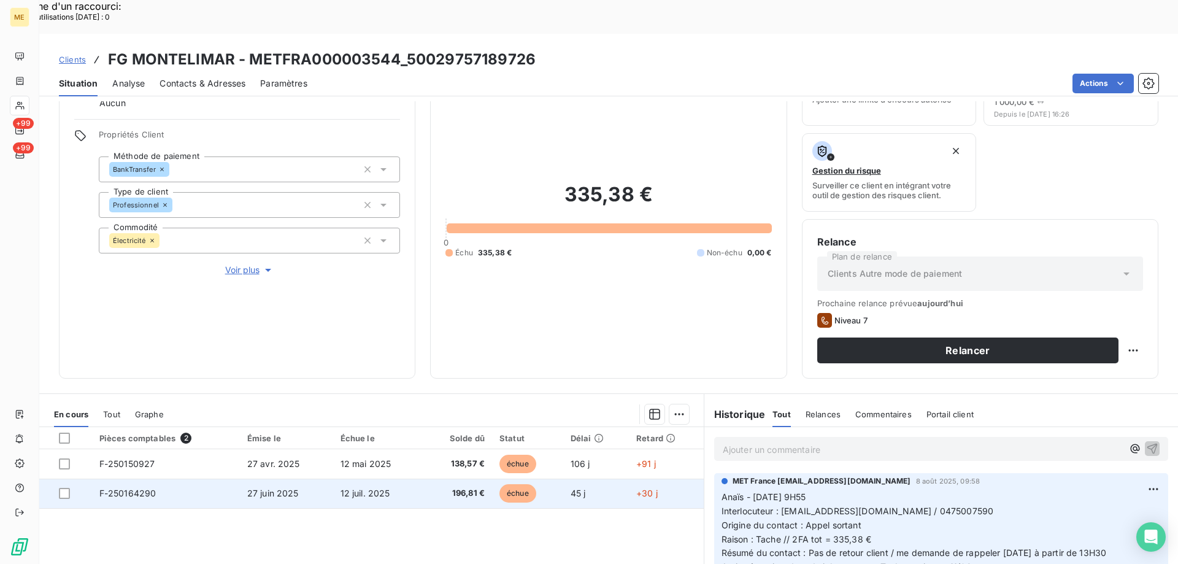
click at [210, 478] on td "F-250164290" at bounding box center [166, 492] width 148 height 29
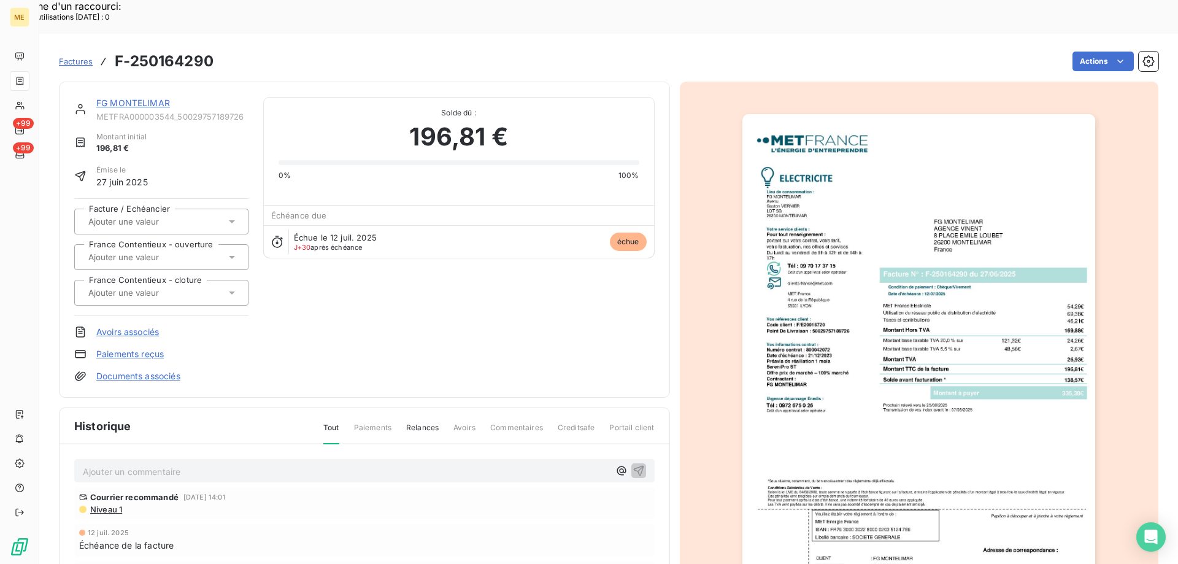
click at [1005, 328] on img "button" at bounding box center [918, 363] width 353 height 499
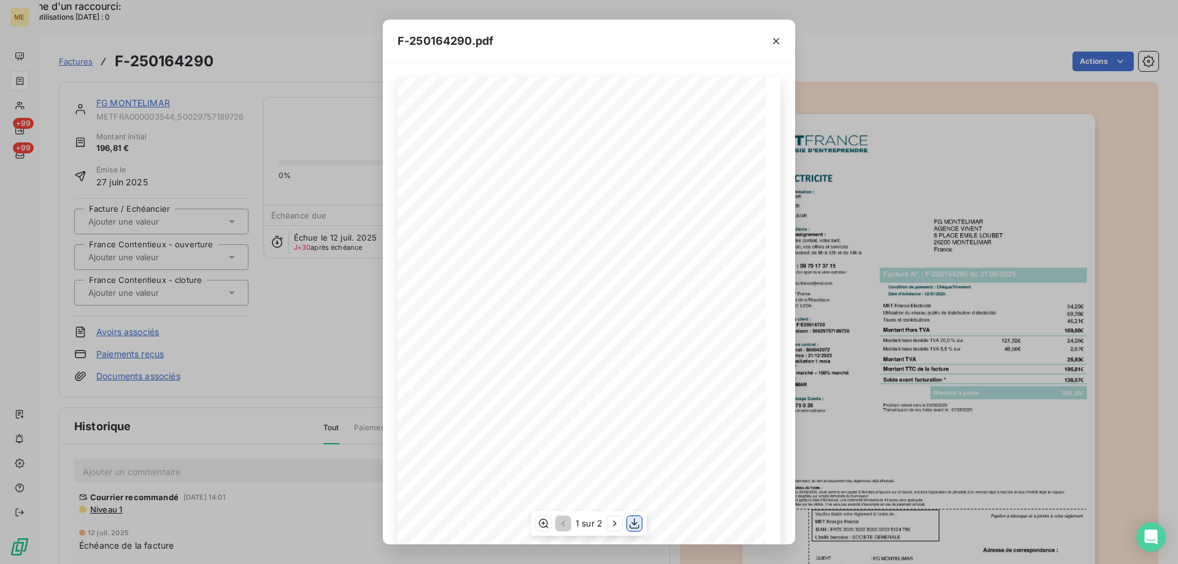
click at [639, 523] on icon "button" at bounding box center [634, 523] width 12 height 12
click at [781, 40] on button "button" at bounding box center [776, 41] width 20 height 20
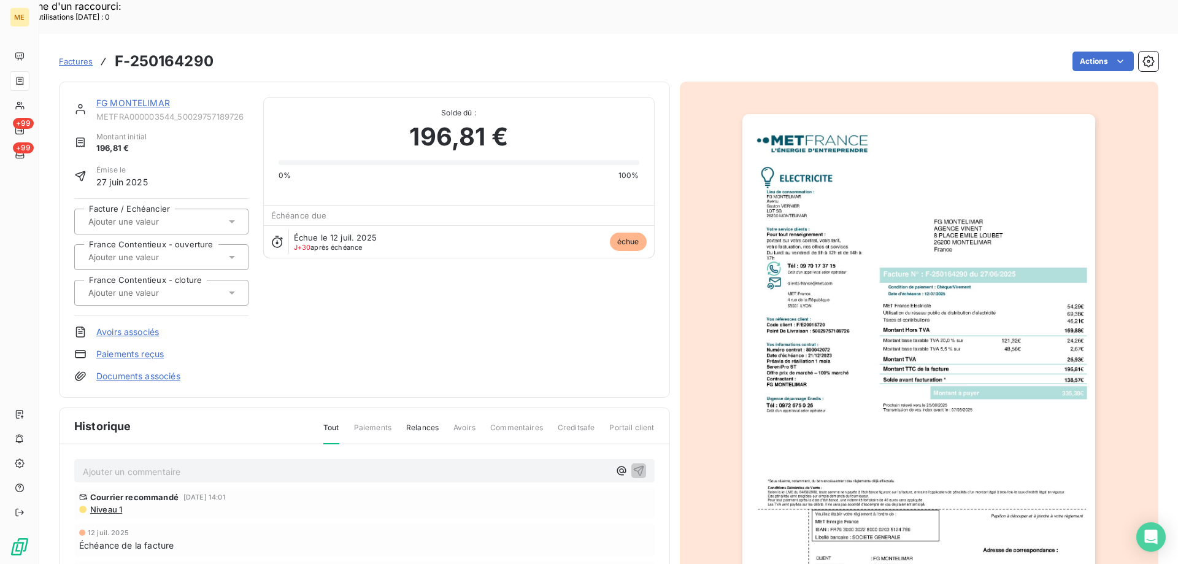
click at [135, 98] on link "FG MONTELIMAR" at bounding box center [133, 103] width 74 height 10
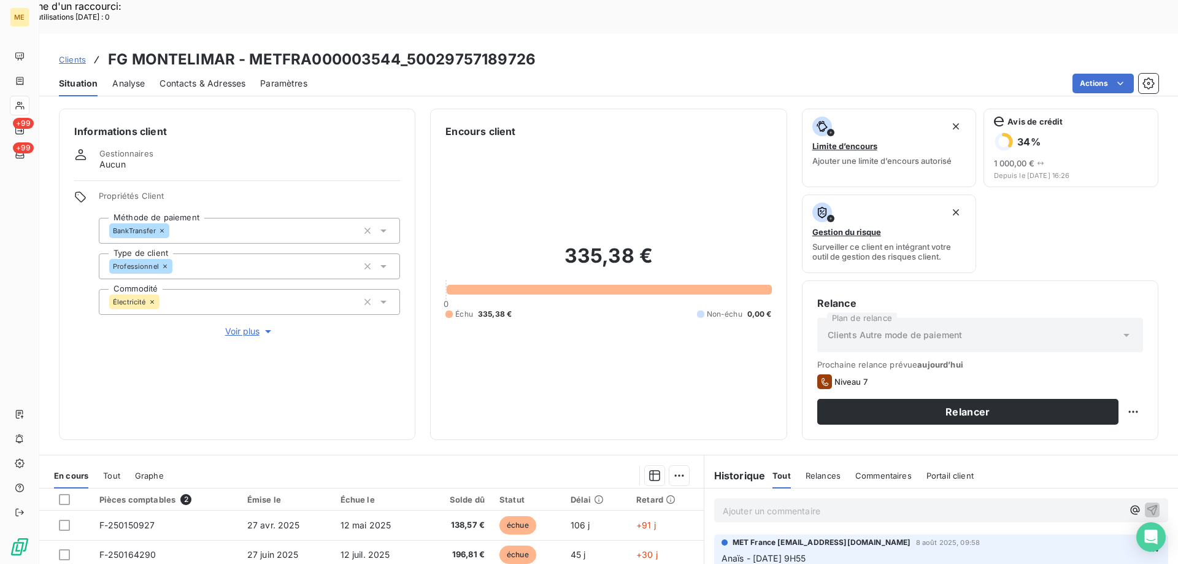
click at [848, 503] on p "Ajouter un commentaire ﻿" at bounding box center [923, 510] width 400 height 15
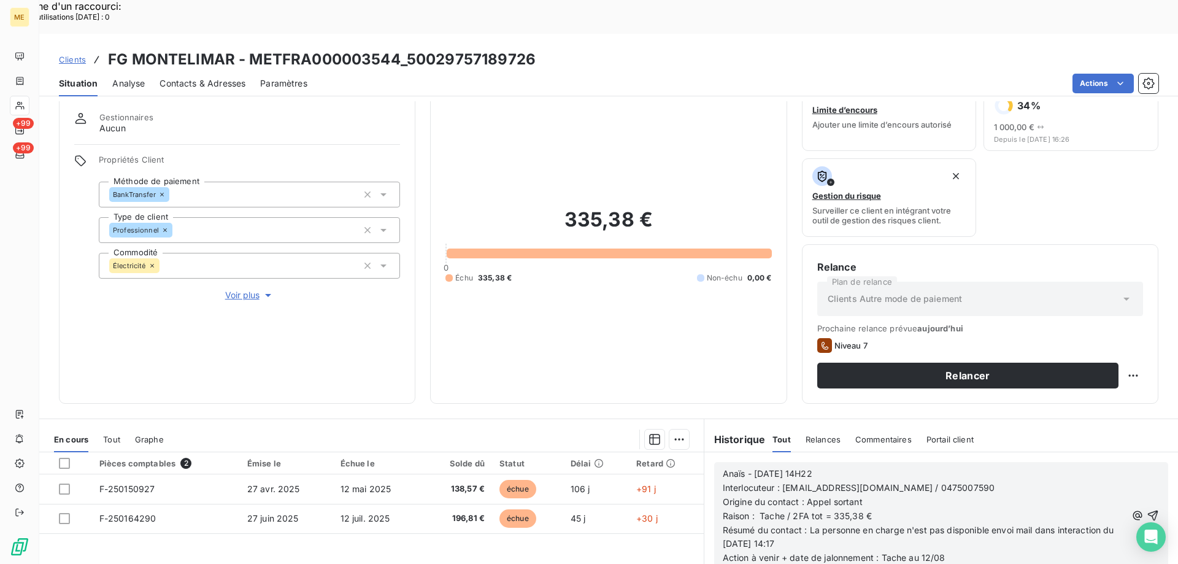
scroll to position [61, 0]
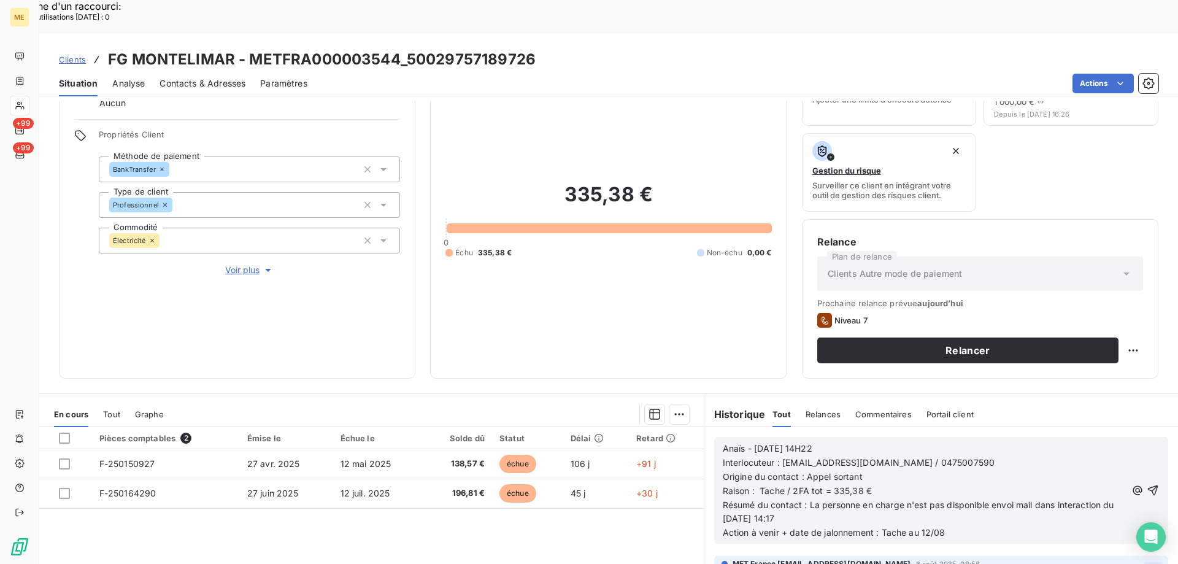
drag, startPoint x: 1135, startPoint y: 453, endPoint x: 1131, endPoint y: 461, distance: 9.1
click at [1148, 485] on icon "button" at bounding box center [1153, 490] width 10 height 10
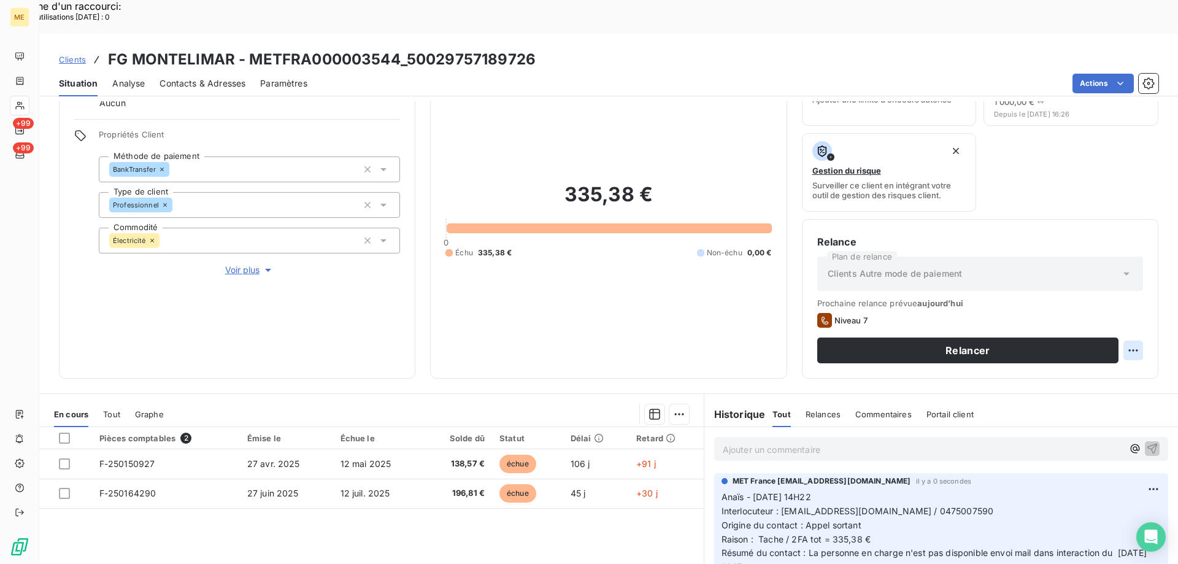
click at [1112, 338] on div "Replanifier cette action" at bounding box center [1073, 344] width 110 height 20
select select "7"
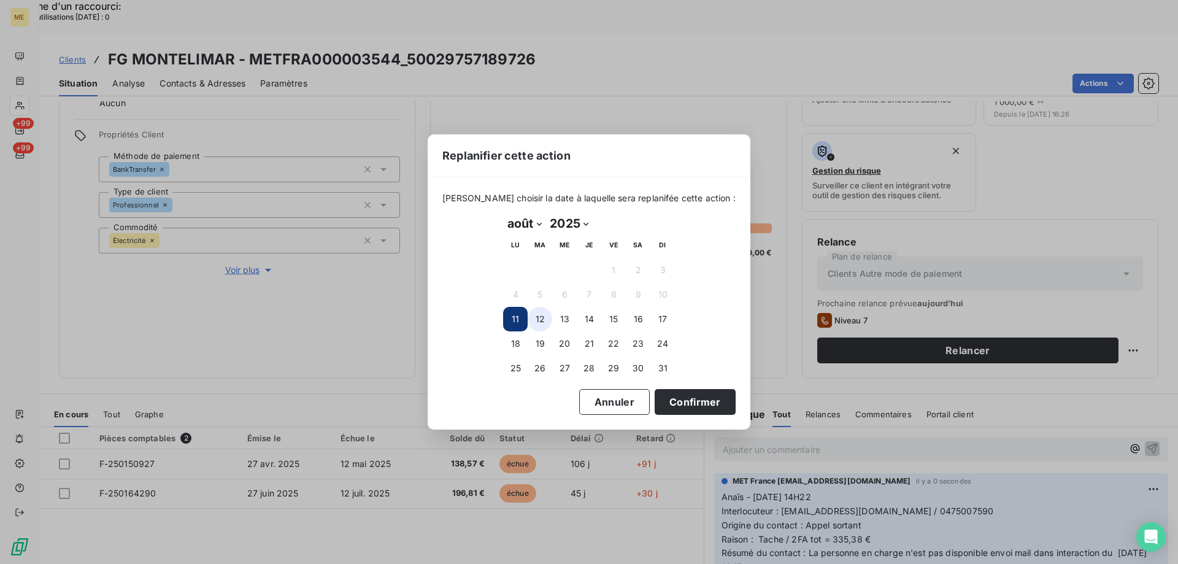
click at [542, 321] on button "12" at bounding box center [539, 319] width 25 height 25
click at [681, 397] on button "Confirmer" at bounding box center [694, 402] width 81 height 26
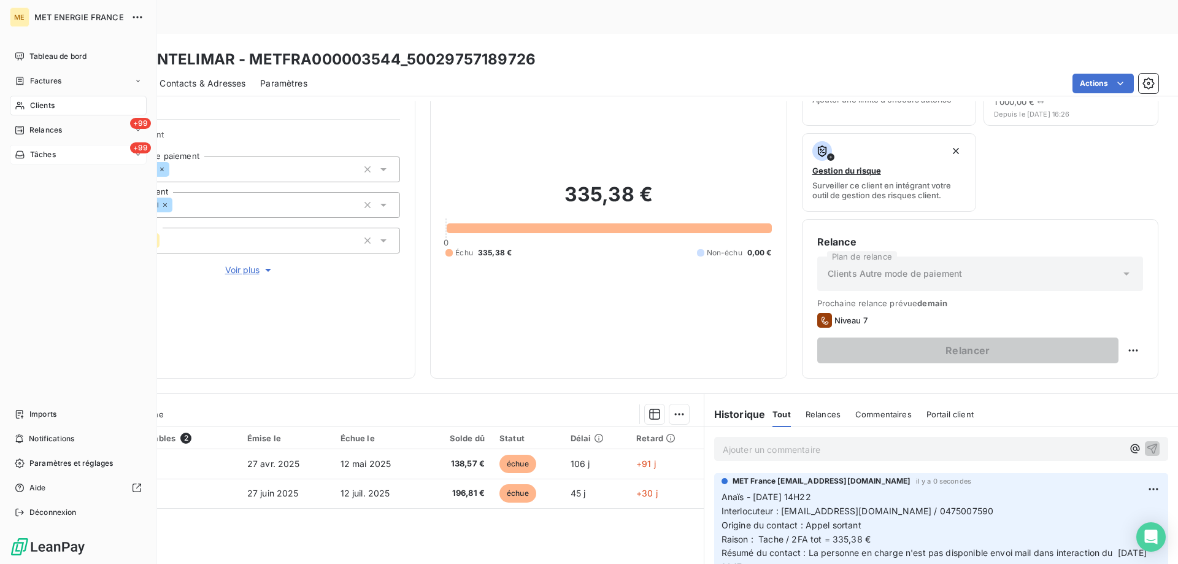
click at [30, 153] on div "Tâches" at bounding box center [35, 154] width 41 height 11
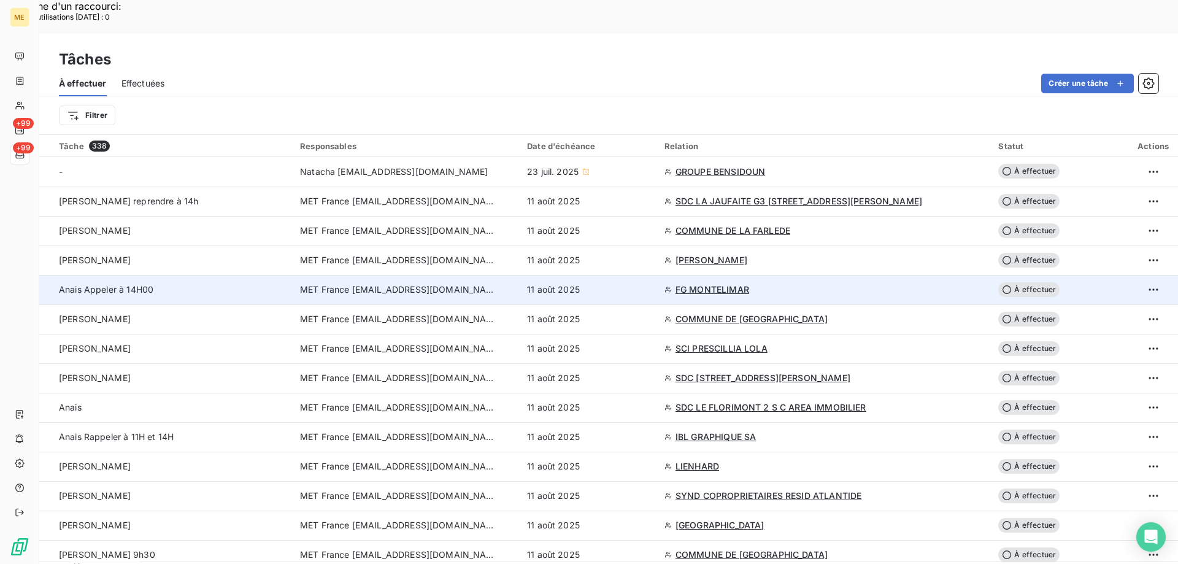
click at [644, 283] on div "11 août 2025" at bounding box center [588, 289] width 123 height 12
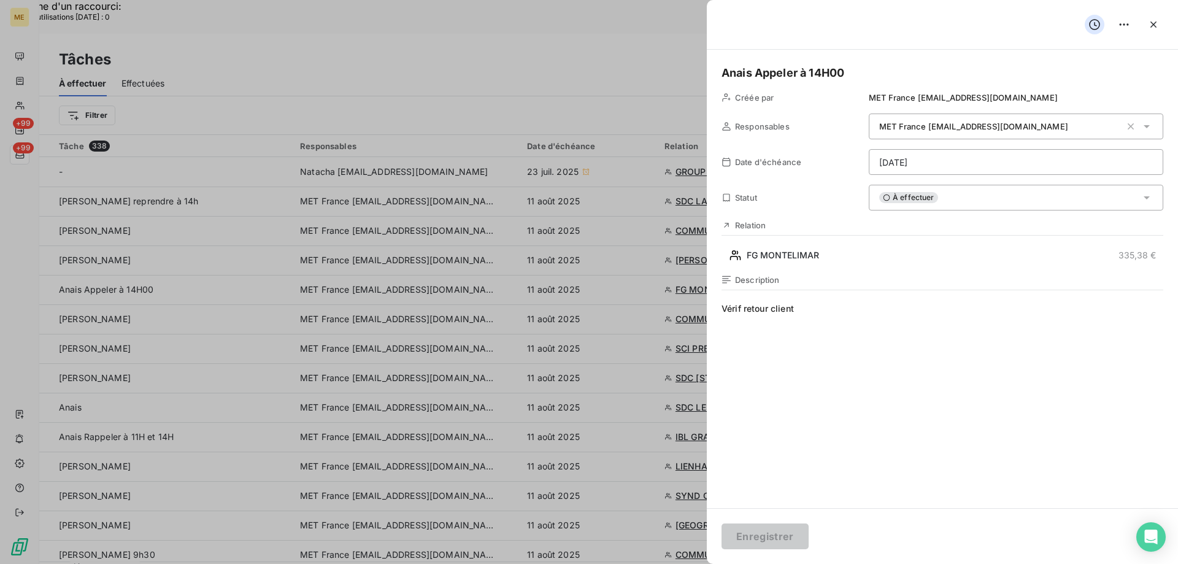
click at [843, 310] on span "Vérif retour client" at bounding box center [942, 420] width 442 height 236
click at [777, 535] on button "Enregistrer" at bounding box center [764, 536] width 87 height 26
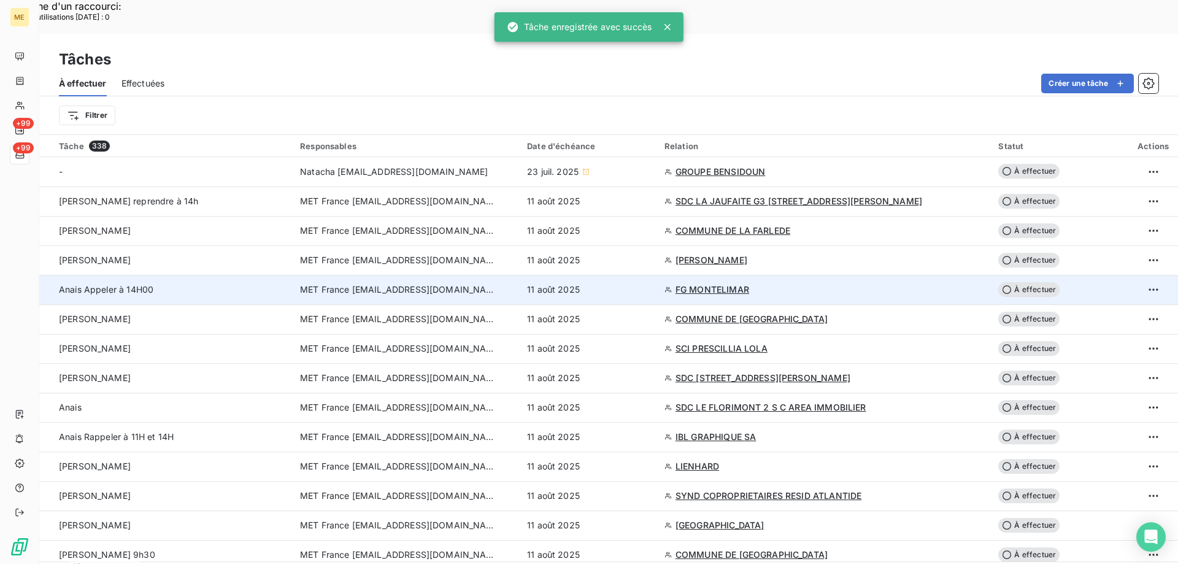
click at [650, 283] on div "11 août 2025" at bounding box center [588, 289] width 123 height 12
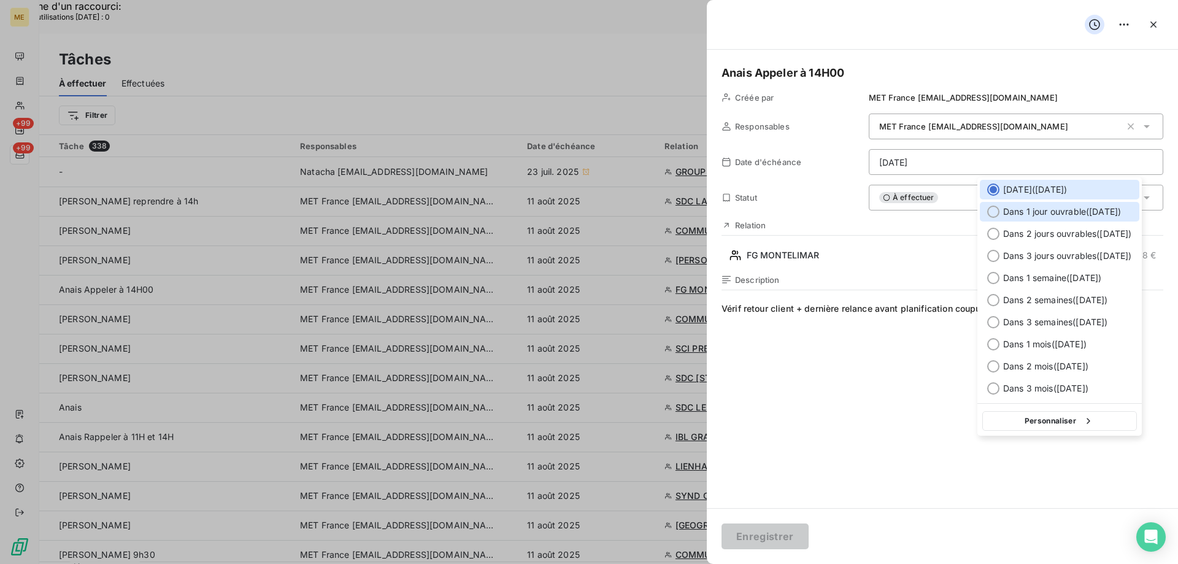
click at [1026, 205] on span "Dans 1 jour ouvrable ( mardi )" at bounding box center [1062, 211] width 118 height 12
type input "12/08/2025"
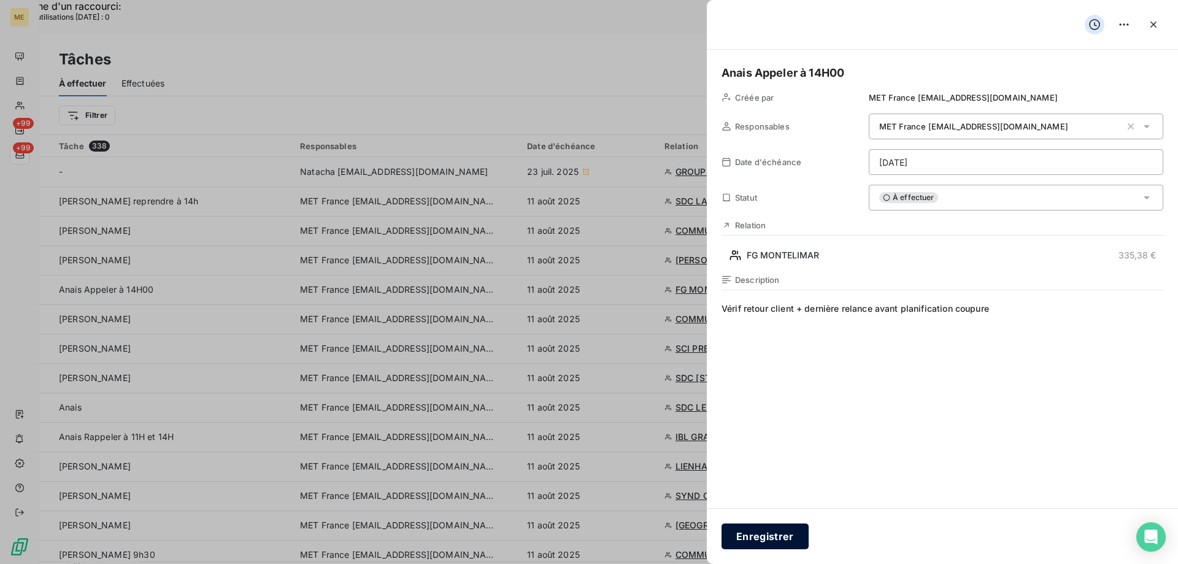
click at [775, 532] on button "Enregistrer" at bounding box center [764, 536] width 87 height 26
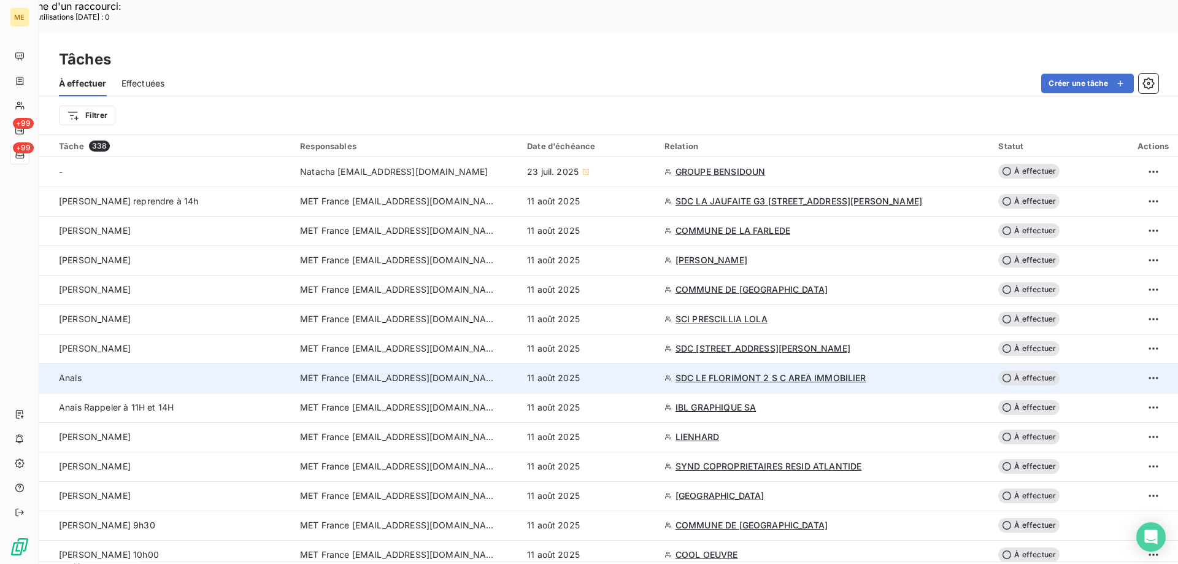
click at [650, 372] on div "11 août 2025" at bounding box center [588, 378] width 123 height 12
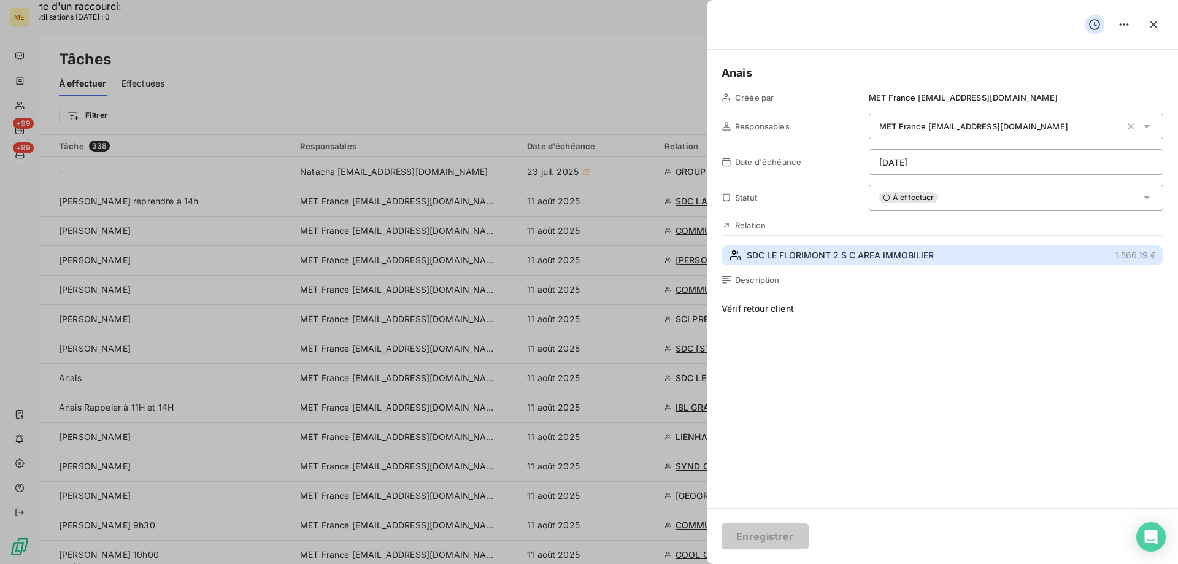
click at [818, 248] on button "SDC LE FLORIMONT 2 S C AREA IMMOBILIER 1 566,19 €" at bounding box center [942, 255] width 442 height 20
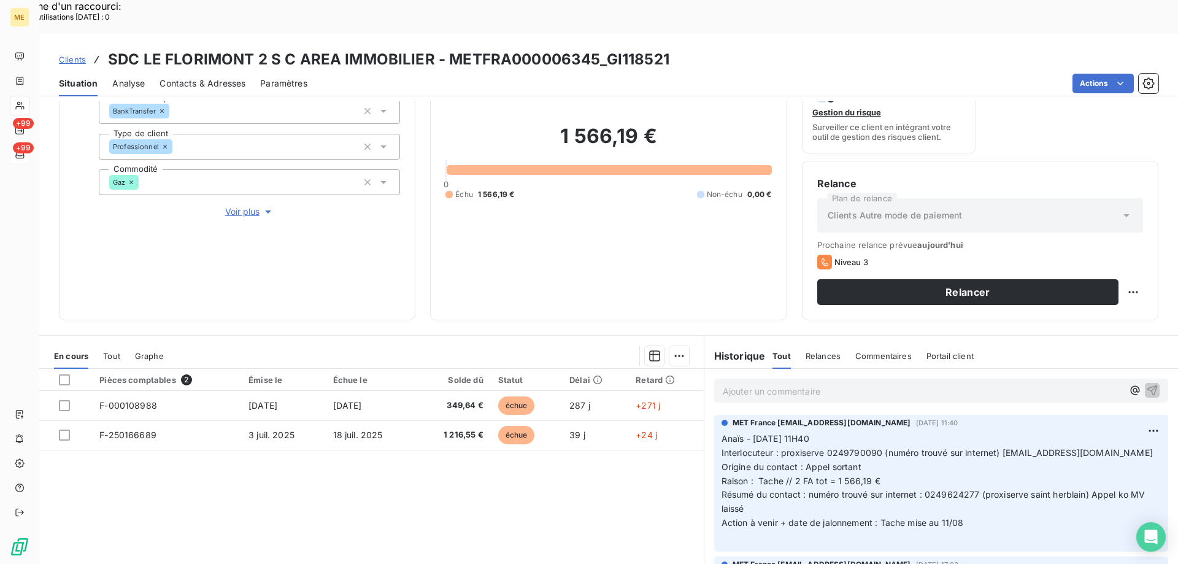
scroll to position [164, 0]
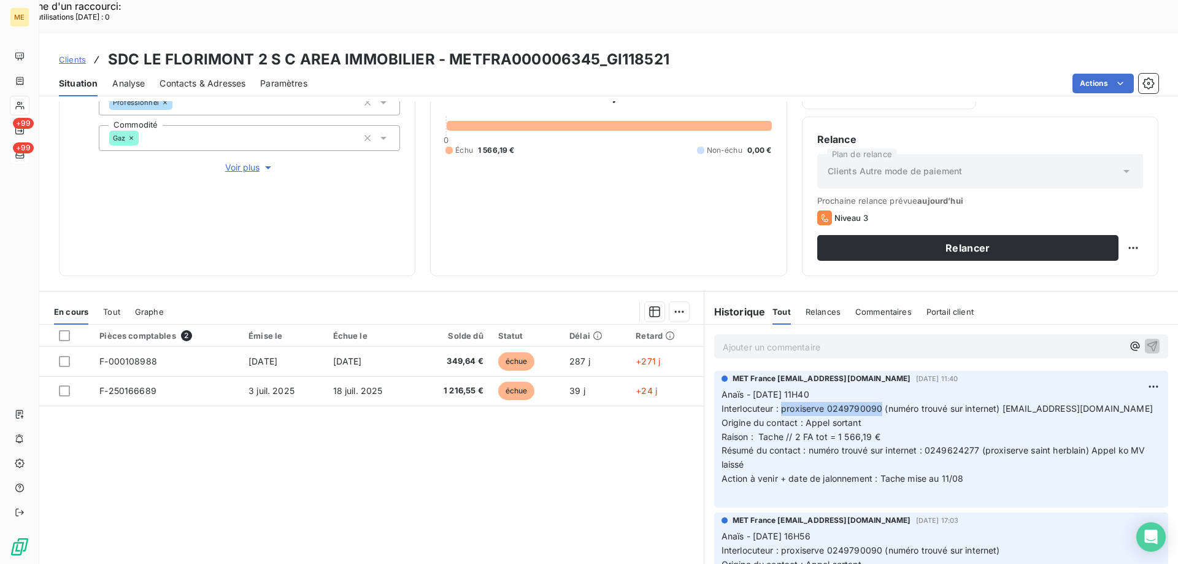
drag, startPoint x: 775, startPoint y: 375, endPoint x: 873, endPoint y: 375, distance: 98.1
click at [873, 403] on span "Interlocuteur : proxiserve 0249790090 (numéro trouvé sur internet) agence-nante…" at bounding box center [936, 408] width 431 height 10
click at [998, 388] on p "Anaïs - 06/08/2025 - 11H40 Interlocuteur : proxiserve 0249790090 (numéro trouvé…" at bounding box center [940, 444] width 439 height 112
drag, startPoint x: 975, startPoint y: 414, endPoint x: 926, endPoint y: 418, distance: 48.6
click at [923, 445] on span "Résumé du contact : numéro trouvé sur internet : 0249624277 (proxiserve saint h…" at bounding box center [934, 457] width 426 height 25
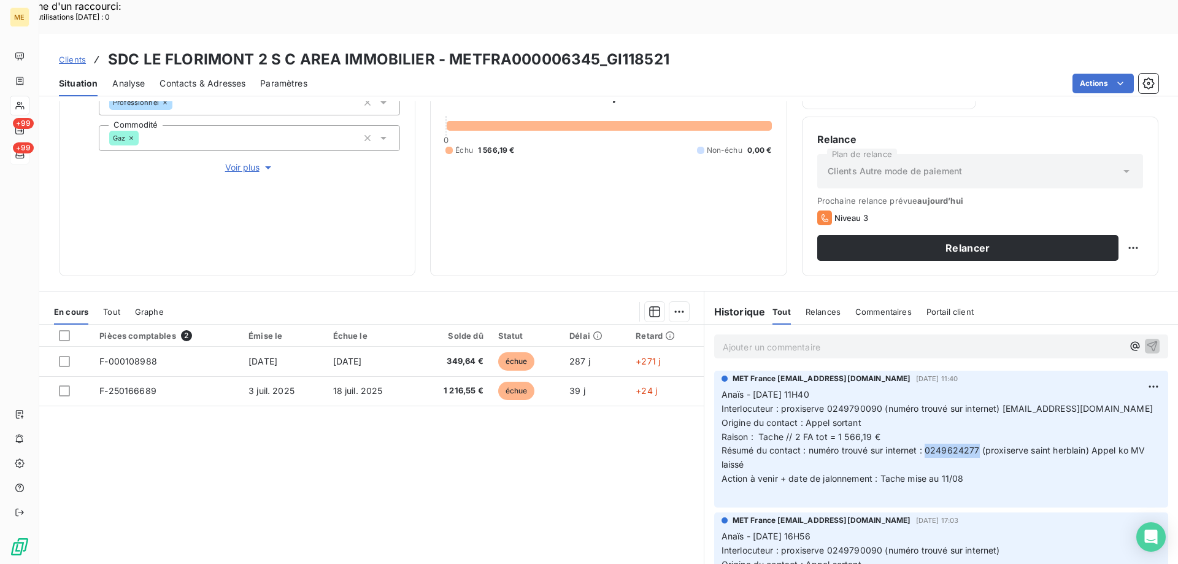
copy span "0249624277"
click at [994, 426] on p "Anaïs - 06/08/2025 - 11H40 Interlocuteur : proxiserve 0249790090 (numéro trouvé…" at bounding box center [940, 444] width 439 height 112
drag, startPoint x: 1000, startPoint y: 373, endPoint x: 1134, endPoint y: 375, distance: 134.3
click at [1134, 388] on p "Anaïs - 06/08/2025 - 11H40 Interlocuteur : proxiserve 0249790090 (numéro trouvé…" at bounding box center [940, 444] width 439 height 112
copy span "[EMAIL_ADDRESS][DOMAIN_NAME]"
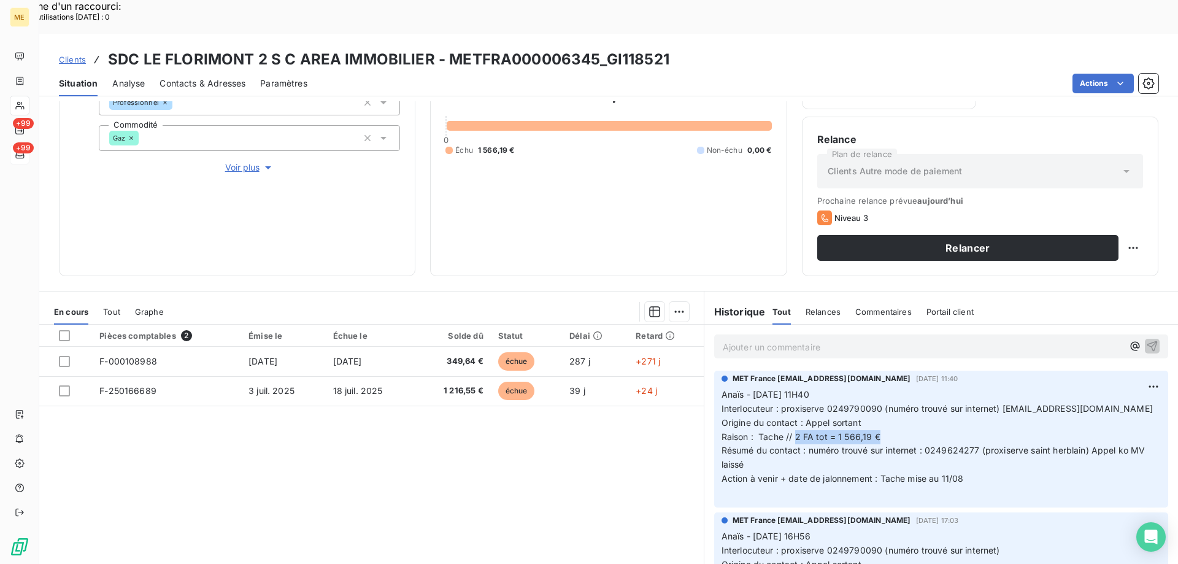
drag, startPoint x: 792, startPoint y: 404, endPoint x: 905, endPoint y: 397, distance: 113.1
click at [905, 397] on p "Anaïs - 06/08/2025 - 11H40 Interlocuteur : proxiserve 0249790090 (numéro trouvé…" at bounding box center [940, 444] width 439 height 112
copy span "2 FA tot = 1 566,19 €"
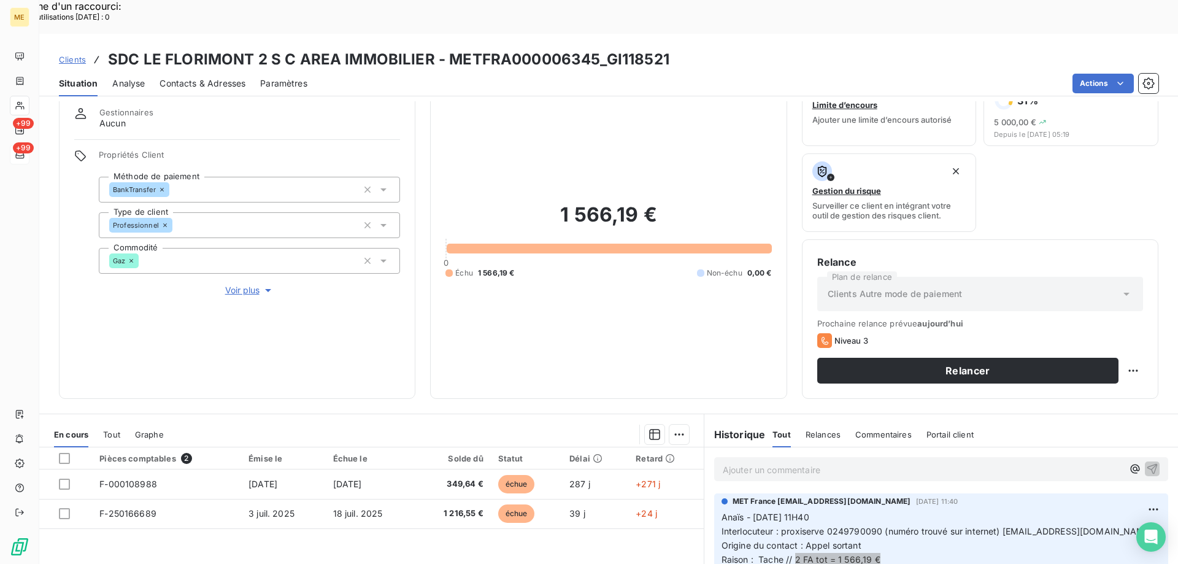
scroll to position [61, 0]
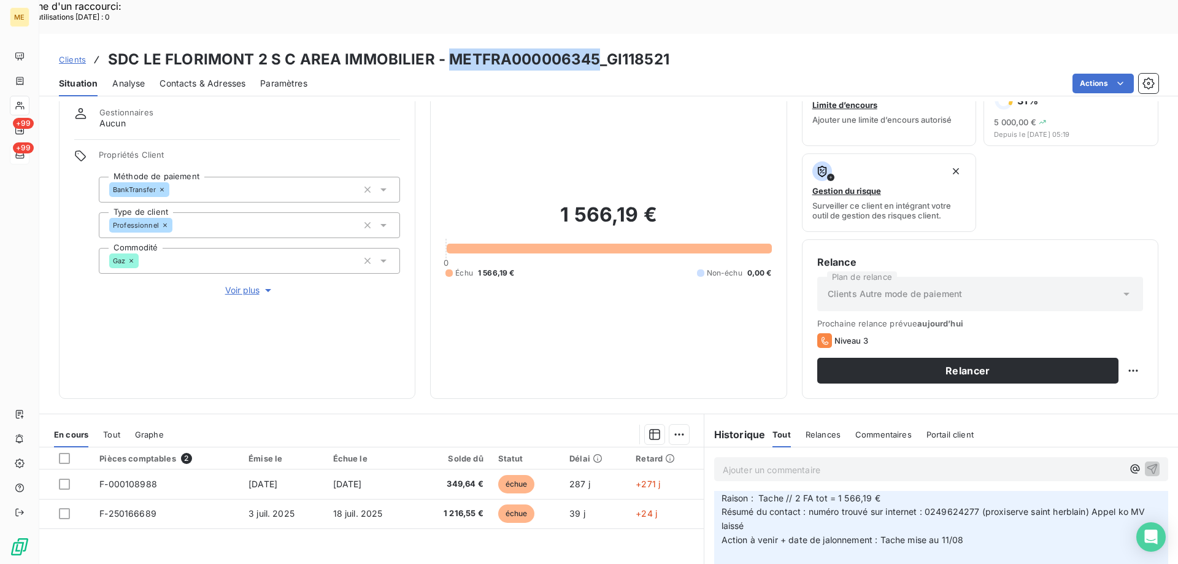
drag, startPoint x: 594, startPoint y: 25, endPoint x: 444, endPoint y: 27, distance: 149.7
click at [444, 48] on h3 "SDC LE FLORIMONT 2 S C AREA IMMOBILIER - METFRA000006345_GI118521" at bounding box center [388, 59] width 561 height 22
copy h3 "METFRA000006345"
click at [239, 284] on span "Voir plus" at bounding box center [249, 290] width 49 height 12
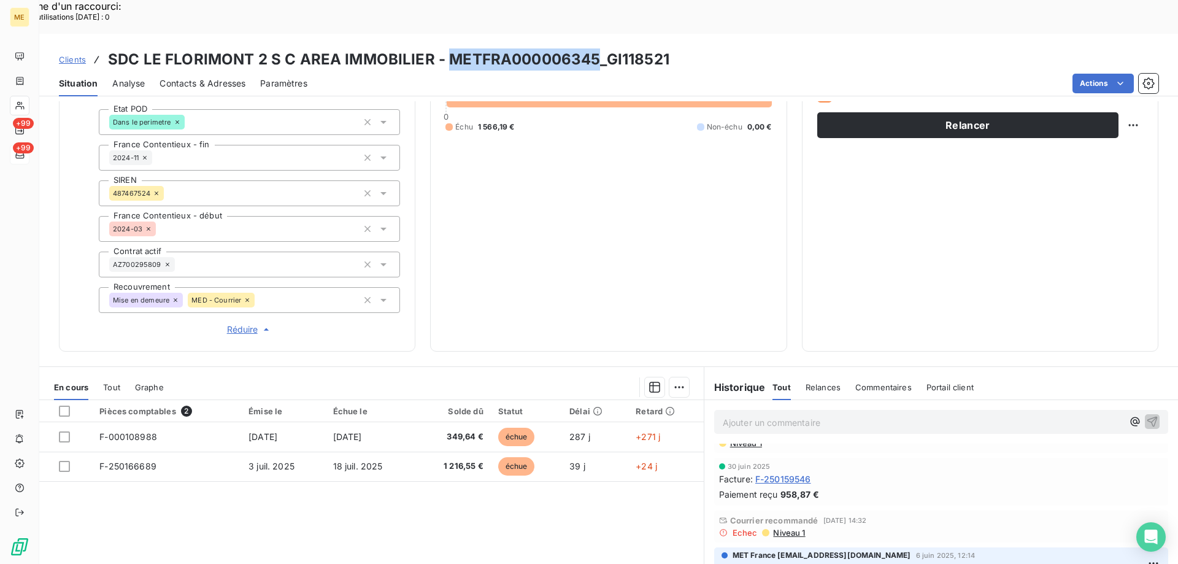
scroll to position [307, 0]
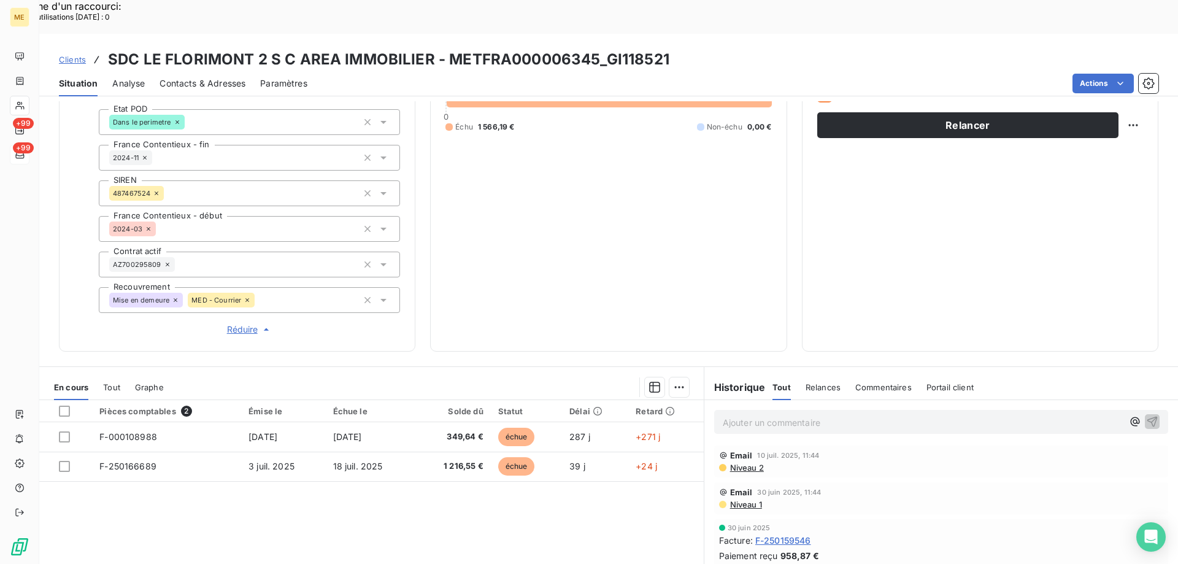
click at [745, 462] on span "Niveau 2" at bounding box center [746, 467] width 35 height 10
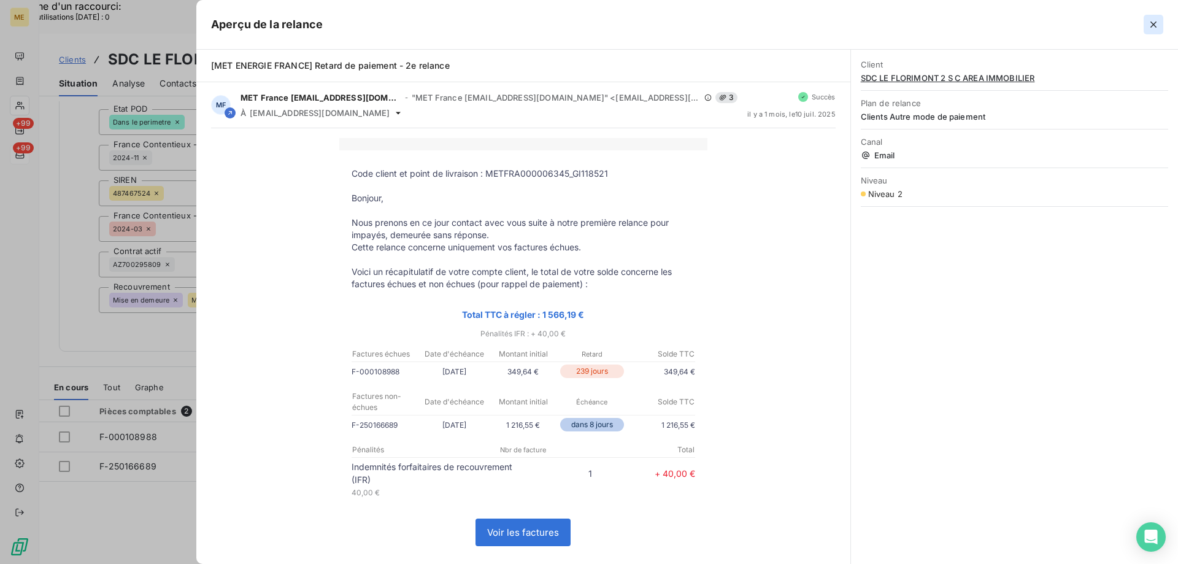
click at [1153, 20] on icon "button" at bounding box center [1153, 24] width 12 height 12
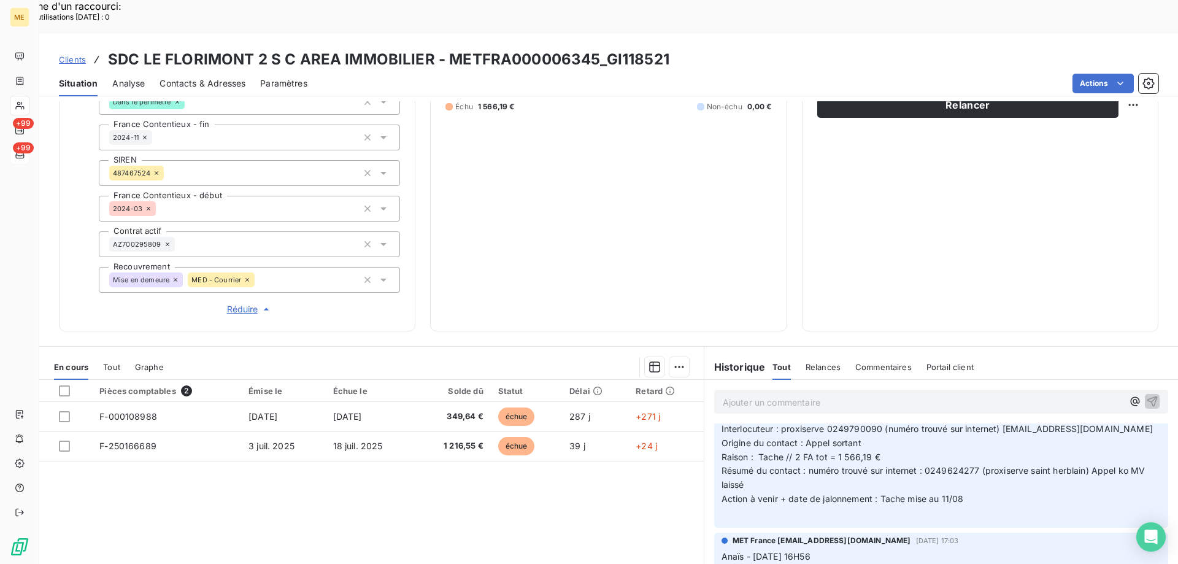
scroll to position [0, 0]
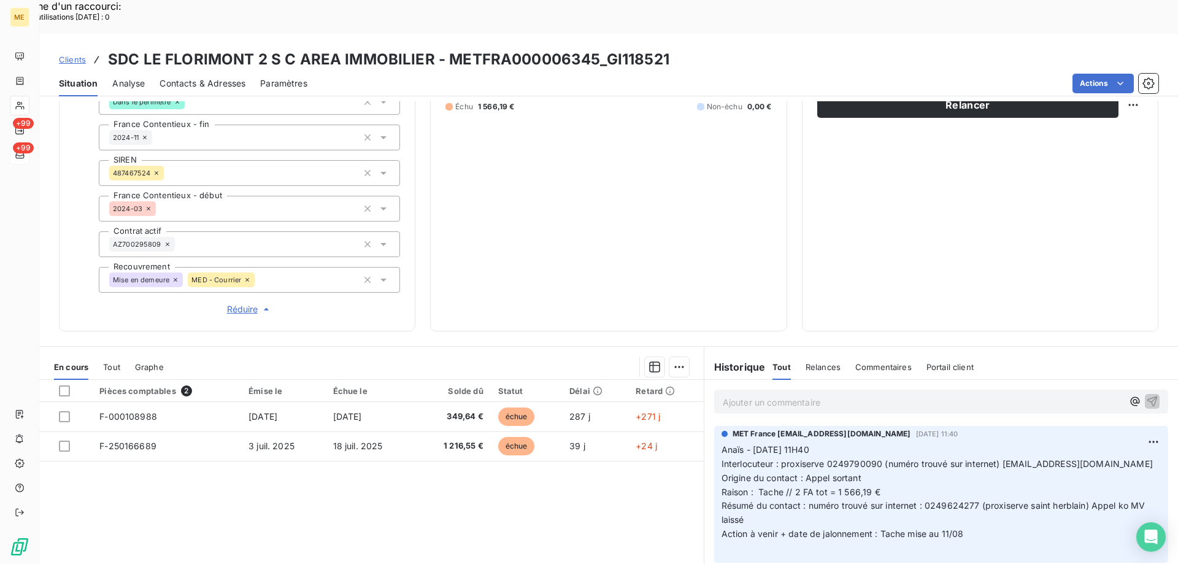
click at [897, 394] on p "Ajouter un commentaire ﻿" at bounding box center [923, 401] width 400 height 15
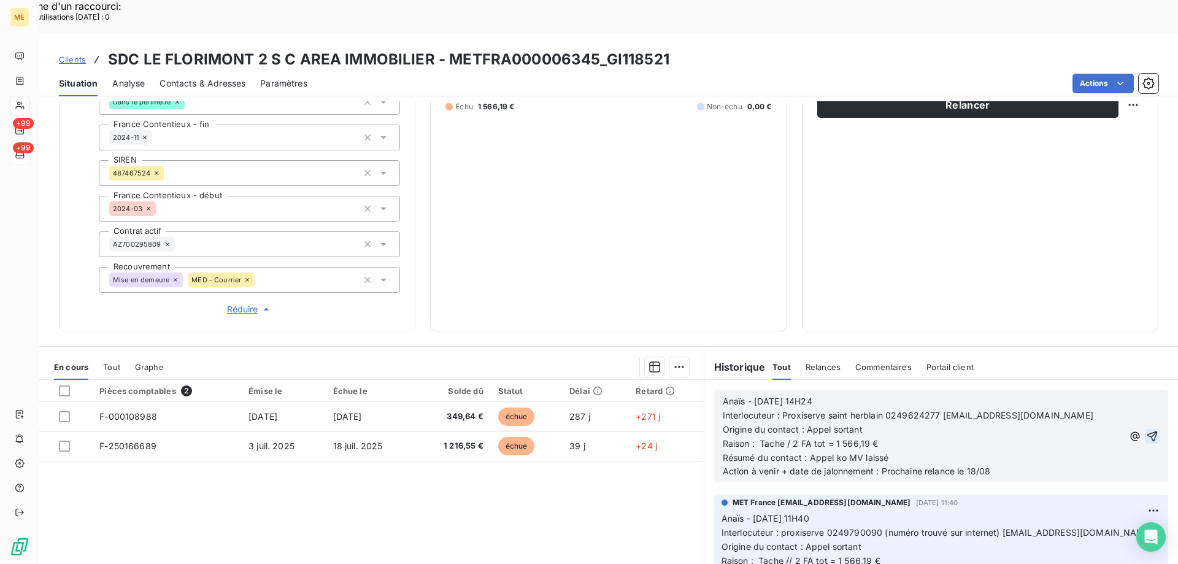
click at [1146, 430] on icon "button" at bounding box center [1152, 436] width 12 height 12
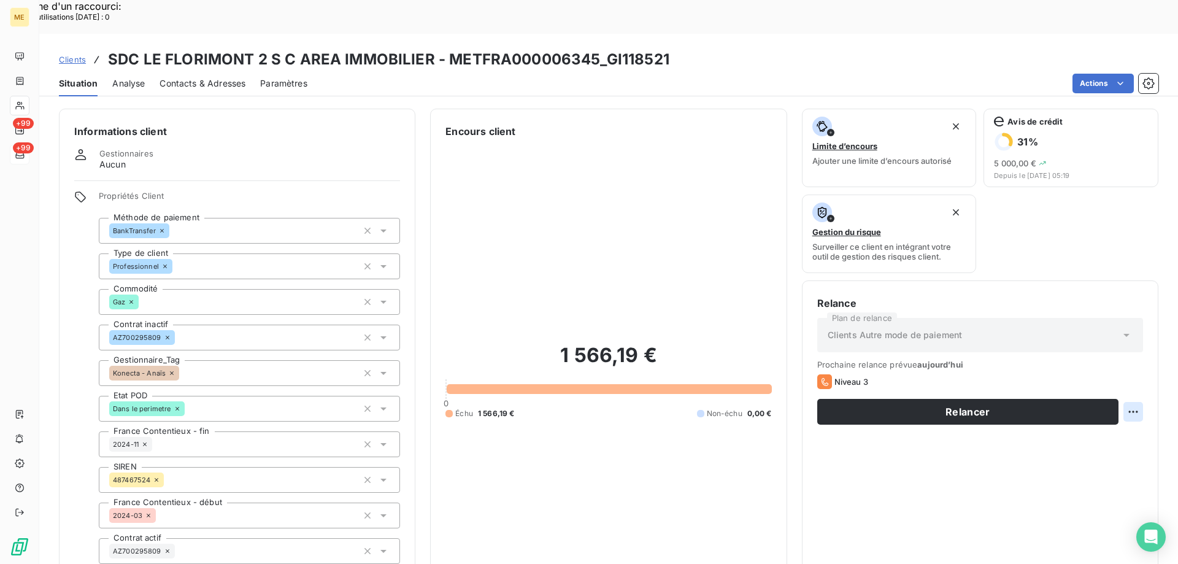
click at [1117, 403] on div "Replanifier cette action" at bounding box center [1073, 405] width 110 height 20
select select "7"
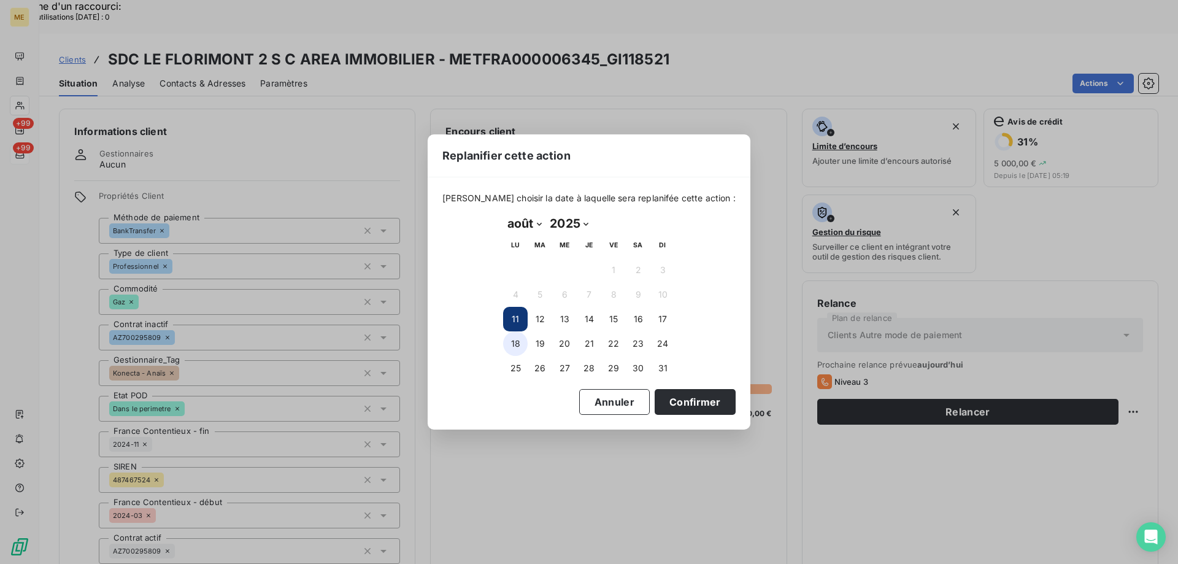
click at [520, 339] on button "18" at bounding box center [515, 343] width 25 height 25
click at [686, 399] on button "Confirmer" at bounding box center [694, 402] width 81 height 26
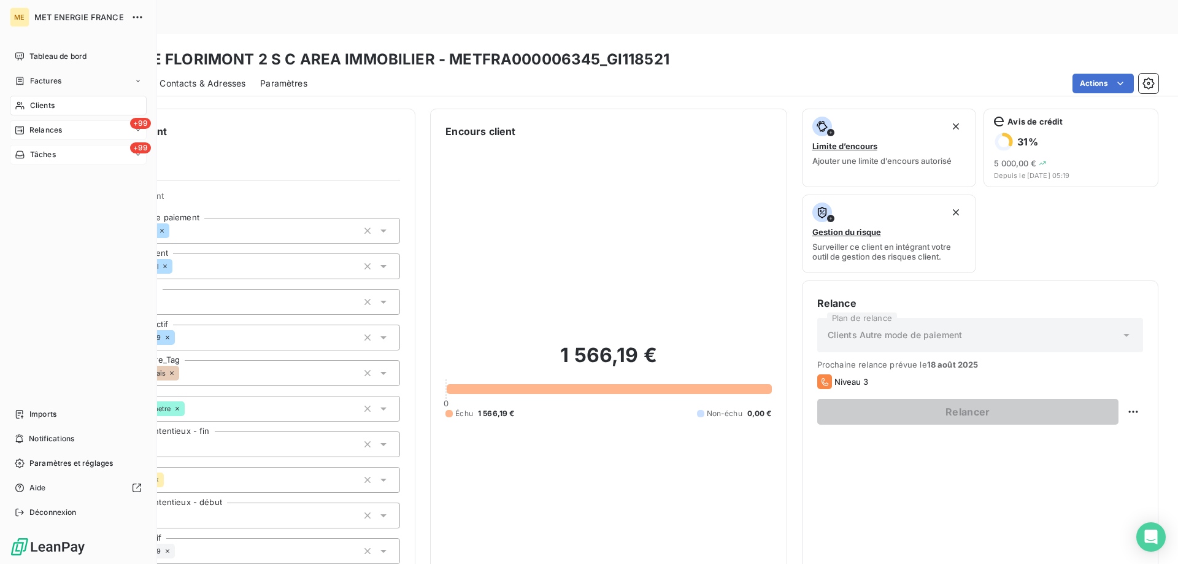
click at [36, 132] on span "Relances" at bounding box center [45, 130] width 33 height 11
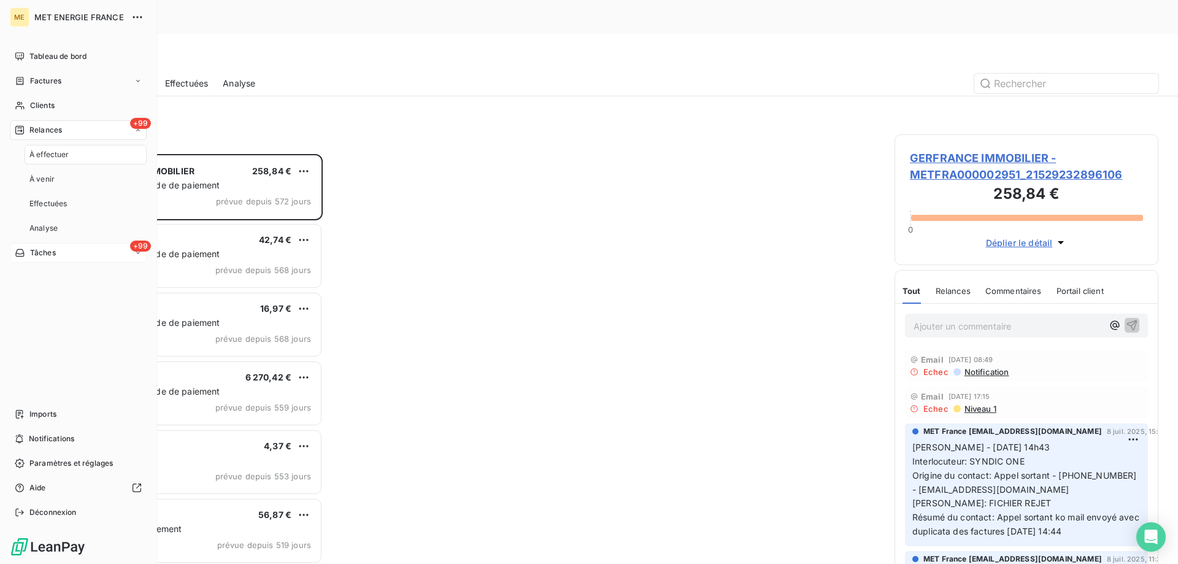
scroll to position [434, 255]
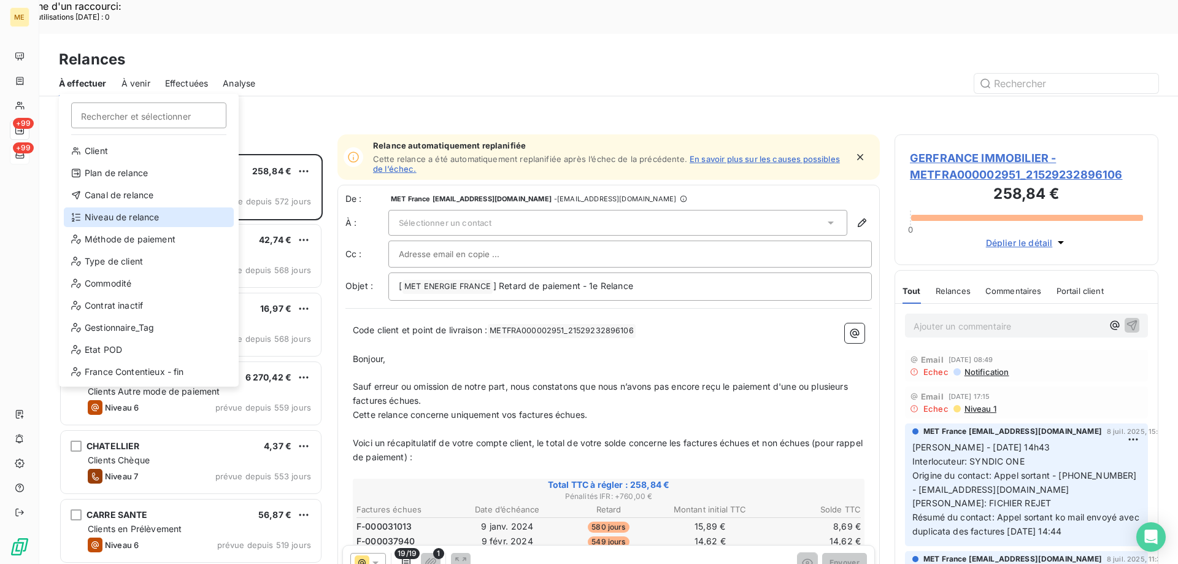
click at [99, 215] on div "Niveau de relance" at bounding box center [149, 217] width 170 height 20
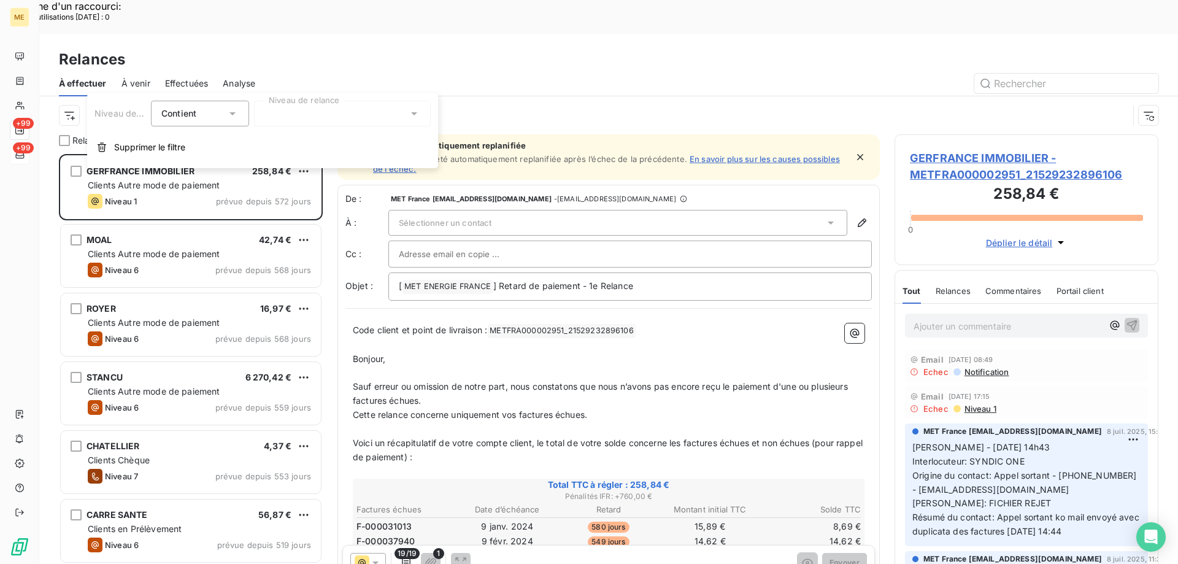
click at [356, 115] on div at bounding box center [342, 114] width 177 height 26
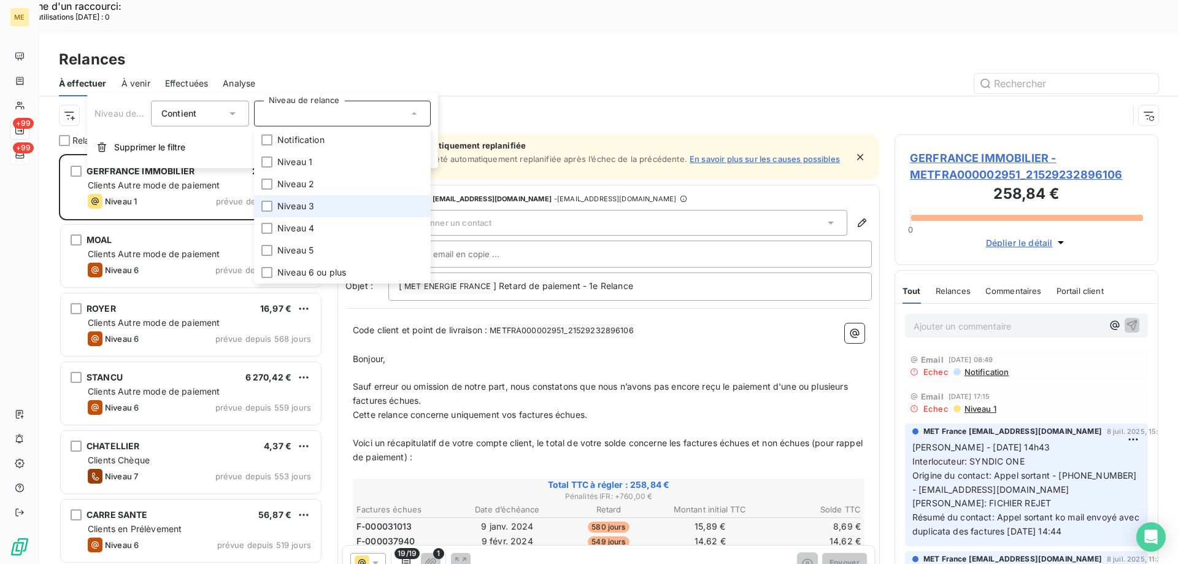
click at [310, 210] on span "Niveau 3" at bounding box center [295, 206] width 37 height 12
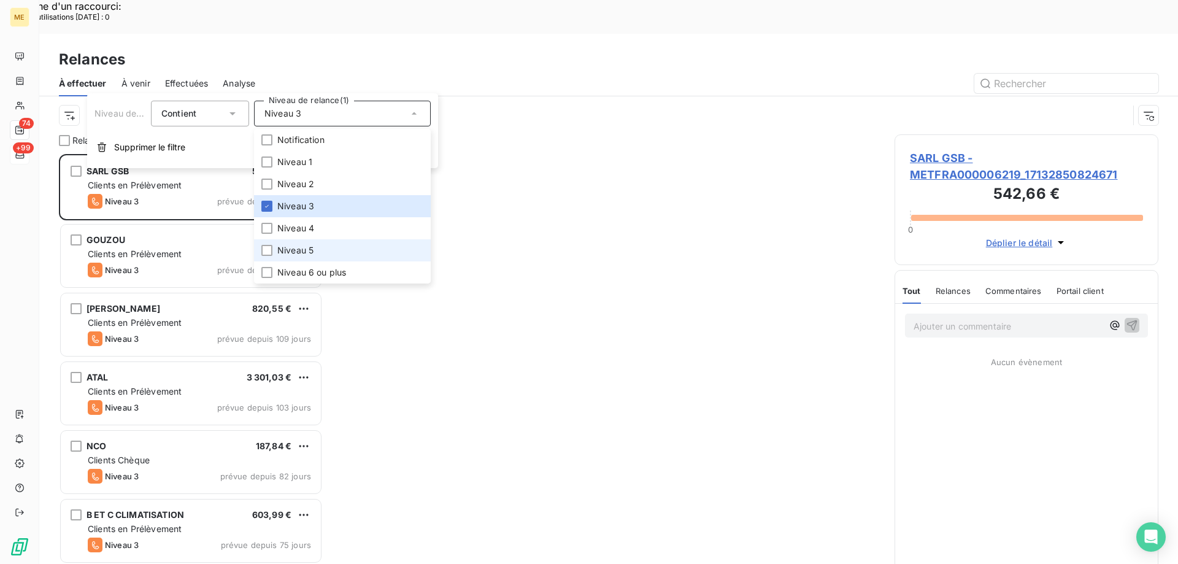
scroll to position [434, 255]
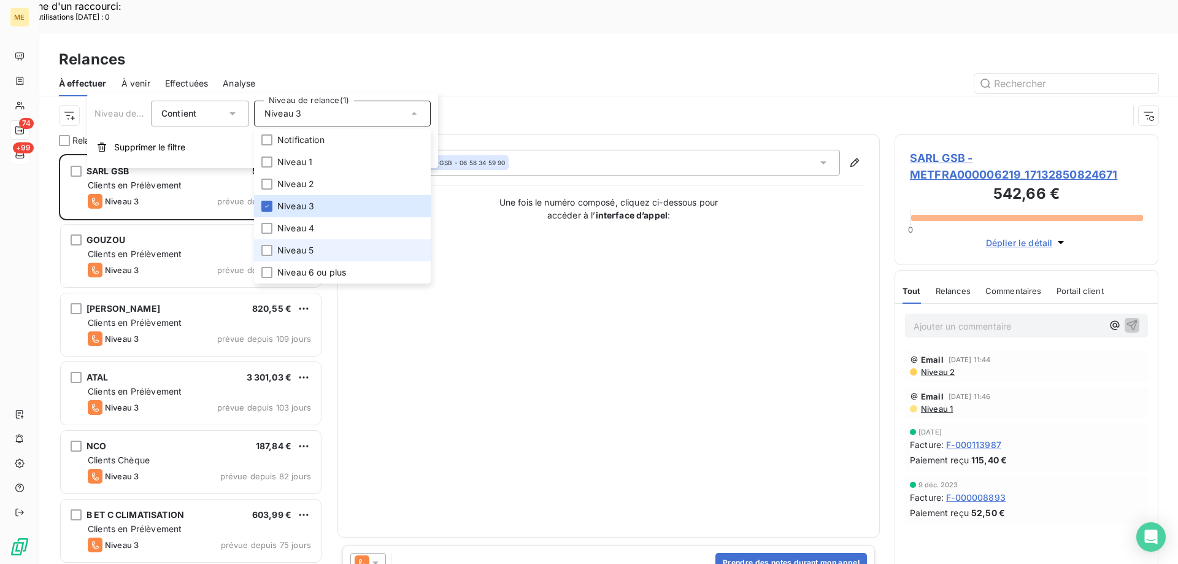
click at [306, 251] on span "Niveau 5" at bounding box center [295, 250] width 36 height 12
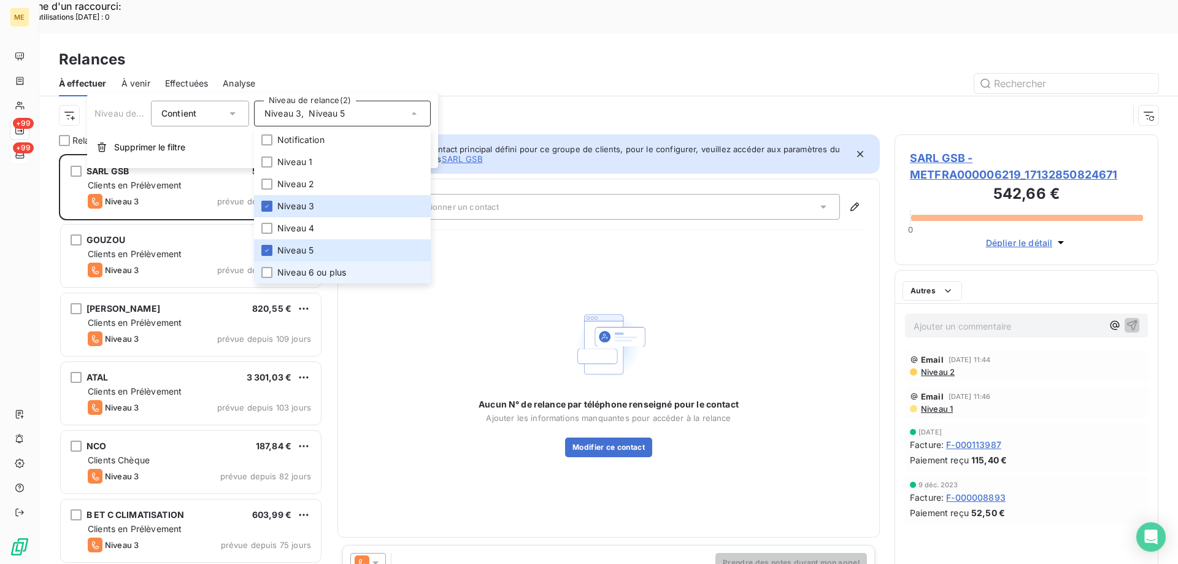
click at [309, 277] on span "Niveau 6 ou plus" at bounding box center [311, 272] width 69 height 12
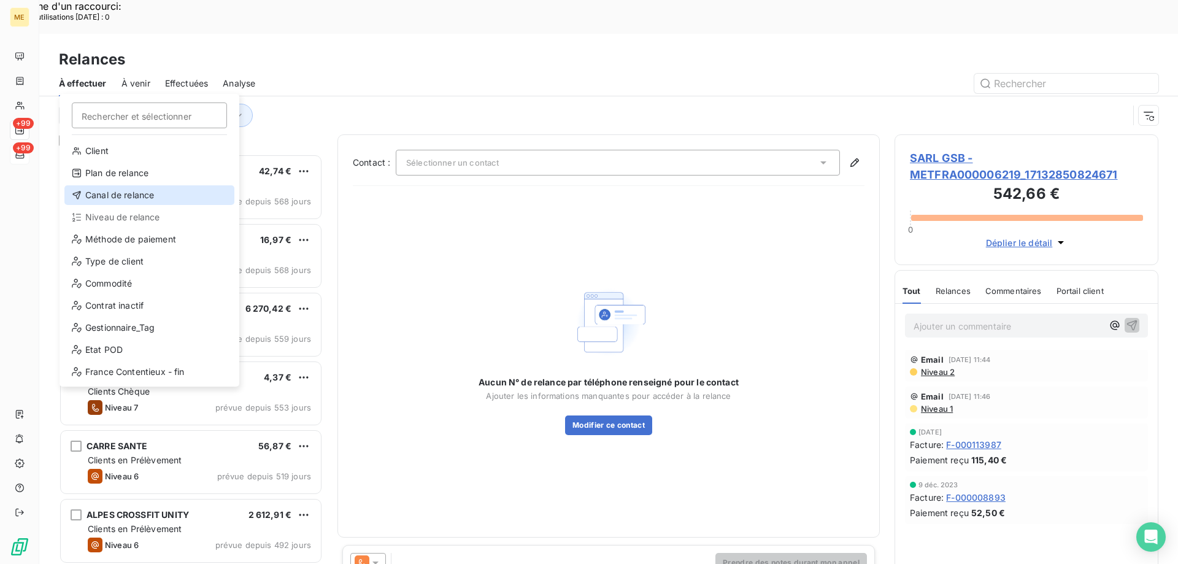
click at [118, 194] on div "Canal de relance" at bounding box center [149, 195] width 170 height 20
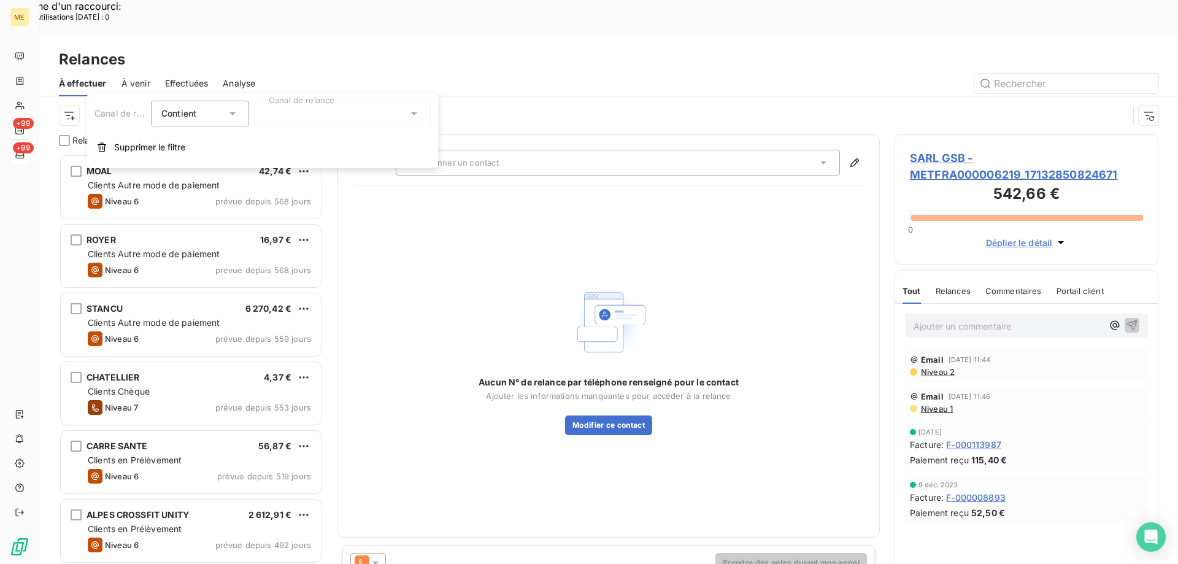
click at [307, 112] on div at bounding box center [342, 114] width 177 height 26
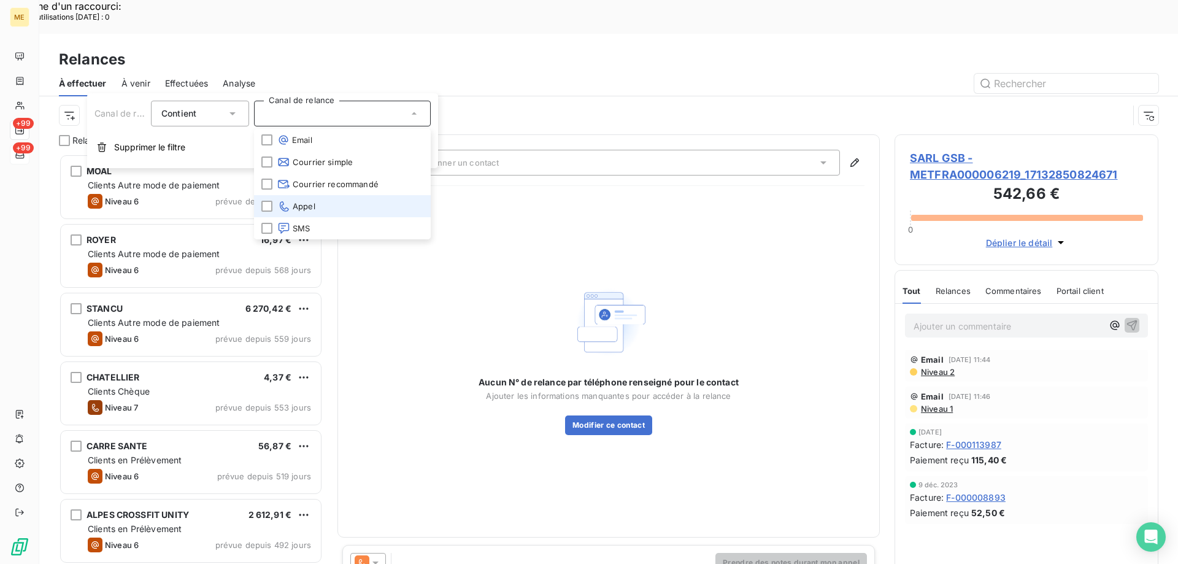
click at [363, 203] on li "Appel" at bounding box center [342, 206] width 177 height 22
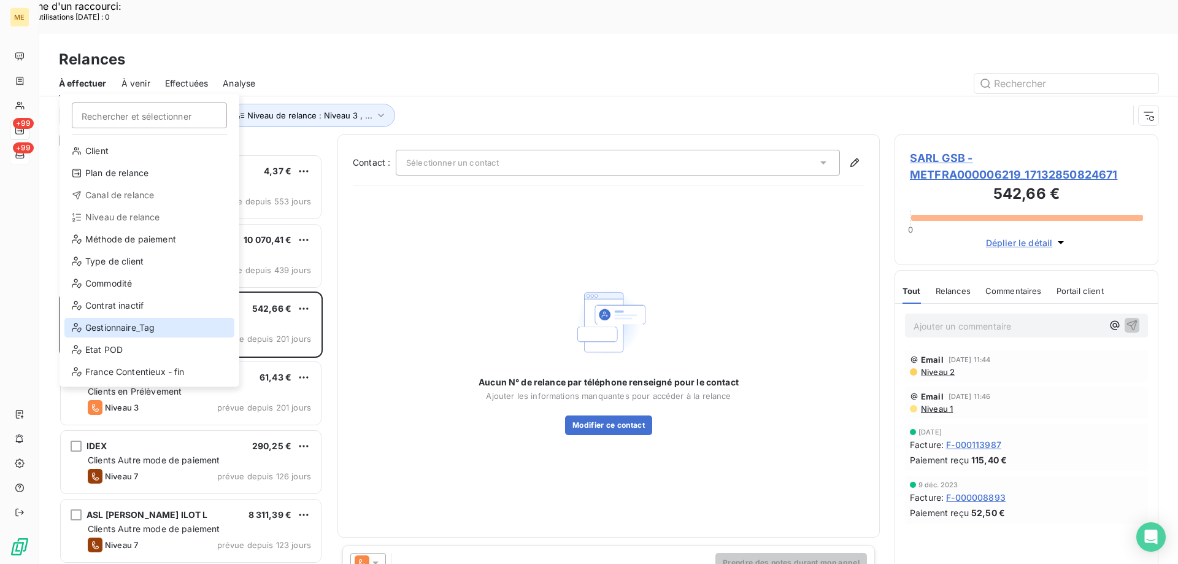
click at [108, 323] on div "Gestionnaire_Tag" at bounding box center [149, 328] width 170 height 20
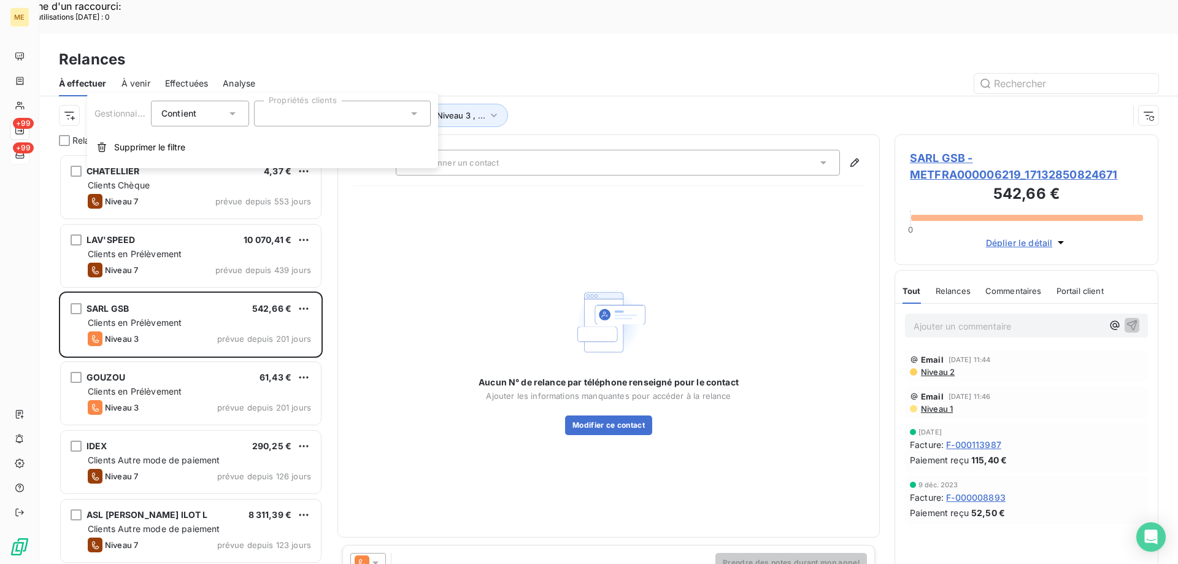
click at [370, 113] on div at bounding box center [342, 114] width 177 height 26
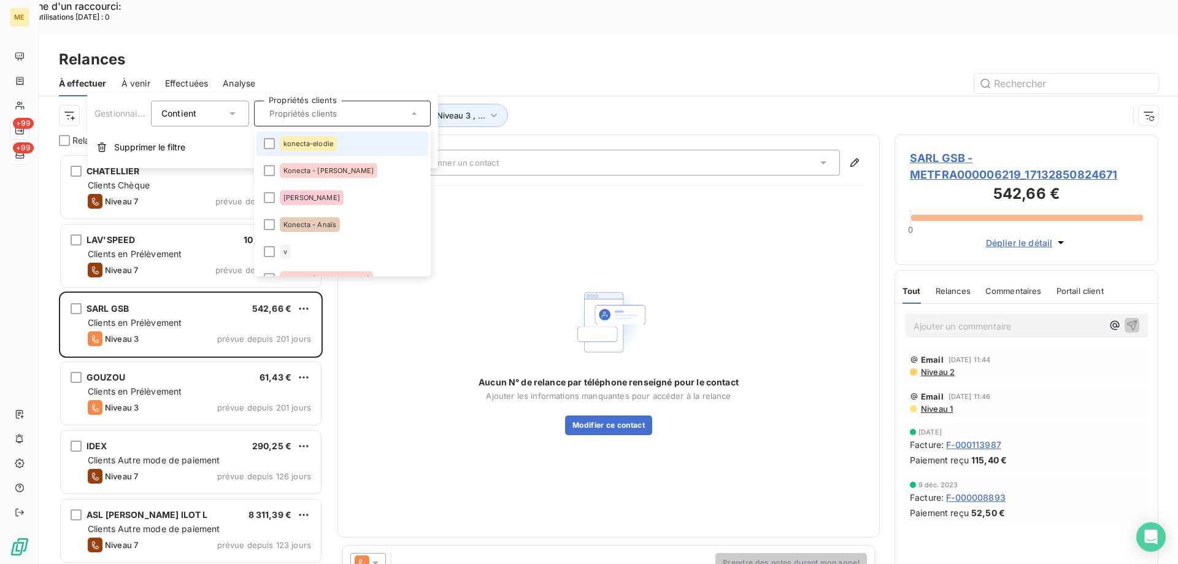
click at [343, 142] on li "konecta-elodie" at bounding box center [342, 143] width 172 height 25
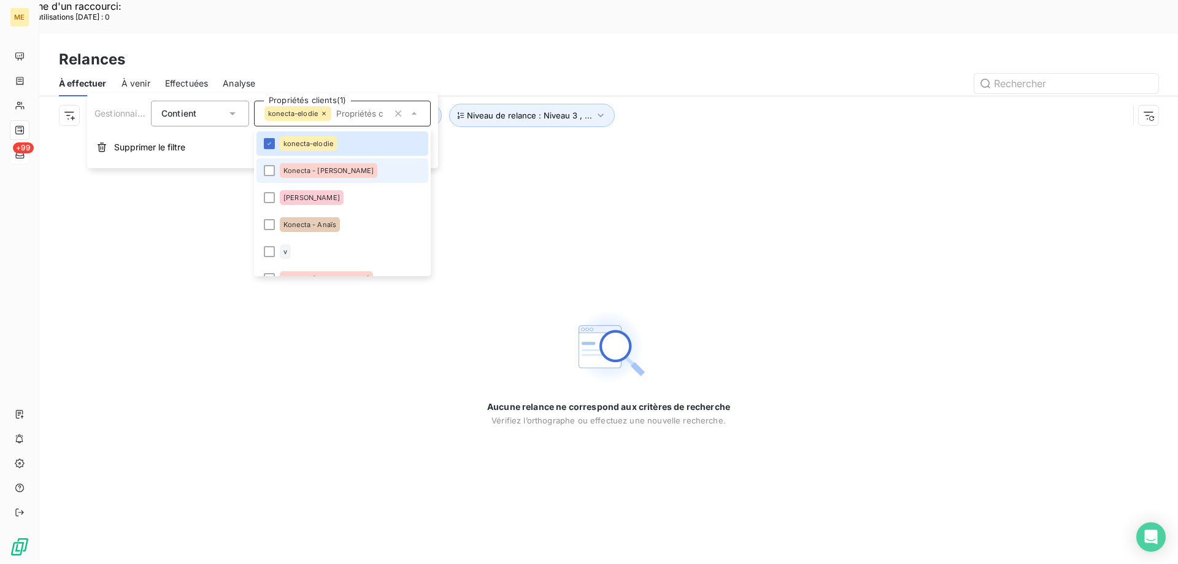
click at [349, 172] on li "Konecta - Cindy" at bounding box center [342, 170] width 172 height 25
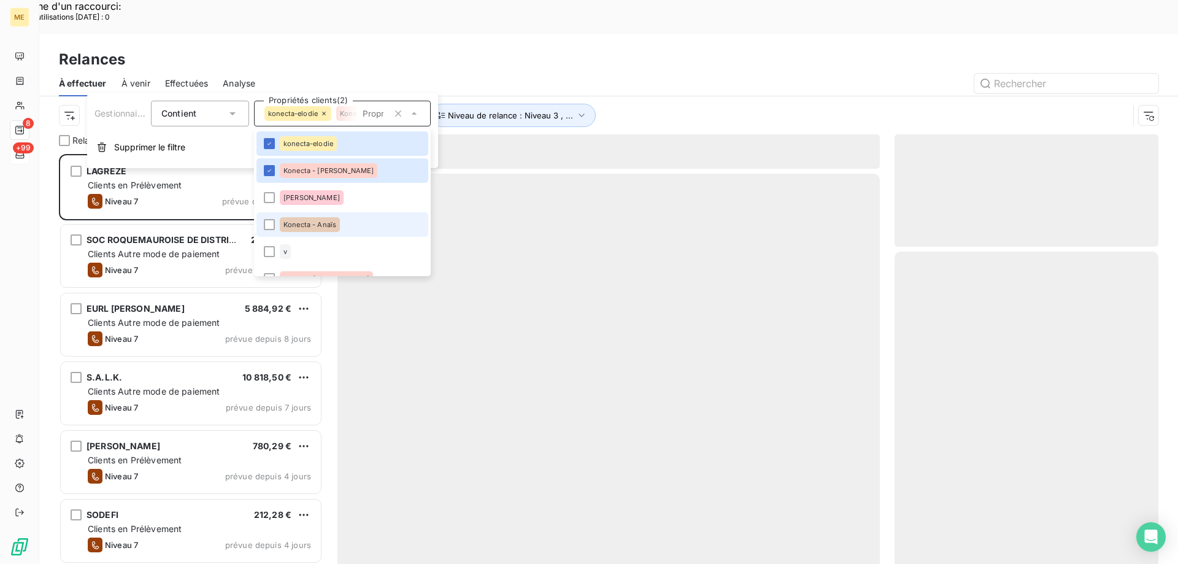
scroll to position [434, 255]
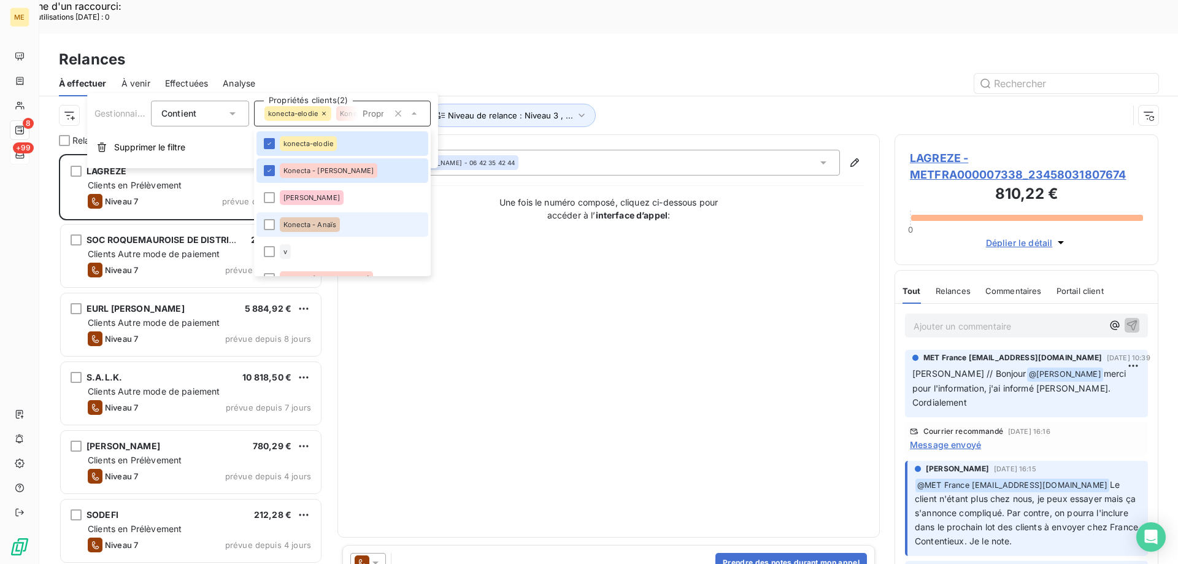
click at [343, 223] on li "Konecta - Anaïs" at bounding box center [342, 224] width 172 height 25
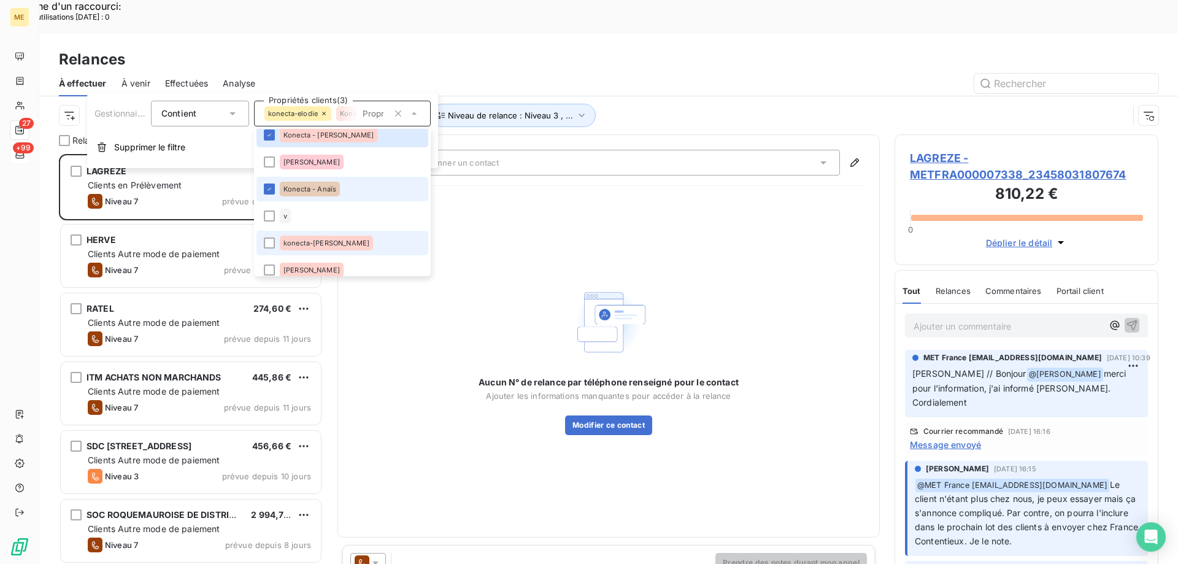
scroll to position [61, 0]
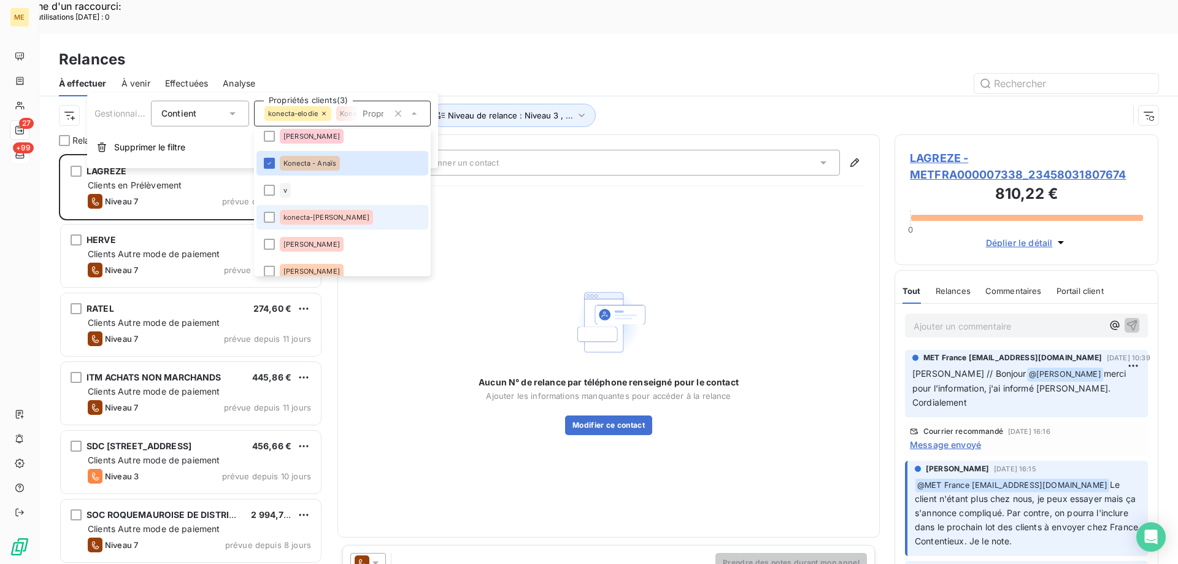
click at [338, 224] on li "konecta-[PERSON_NAME]" at bounding box center [342, 217] width 172 height 25
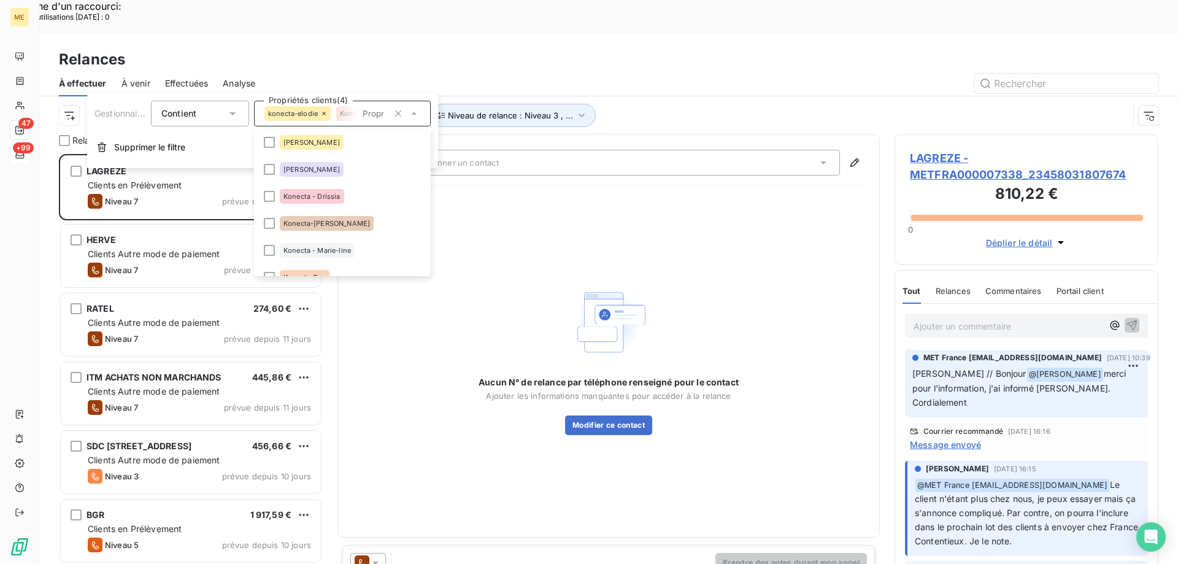
scroll to position [245, 0]
click at [344, 199] on li "Konecta - Drissia" at bounding box center [342, 195] width 172 height 25
click at [347, 231] on li "Konecta-[PERSON_NAME]" at bounding box center [342, 222] width 172 height 25
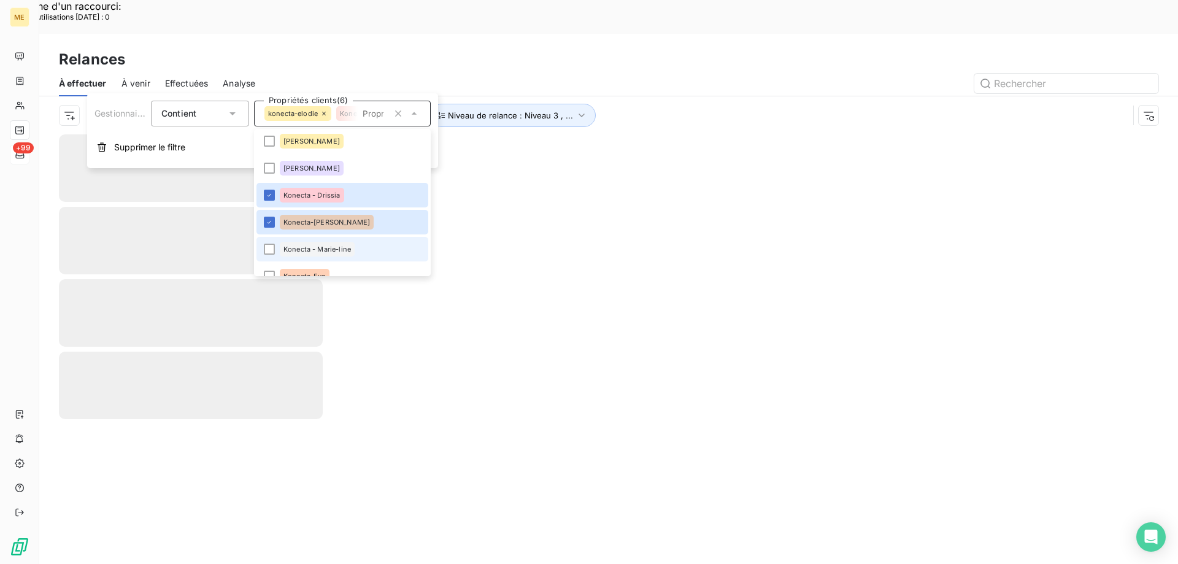
click at [350, 247] on span "Konecta - Marie-line" at bounding box center [316, 248] width 67 height 7
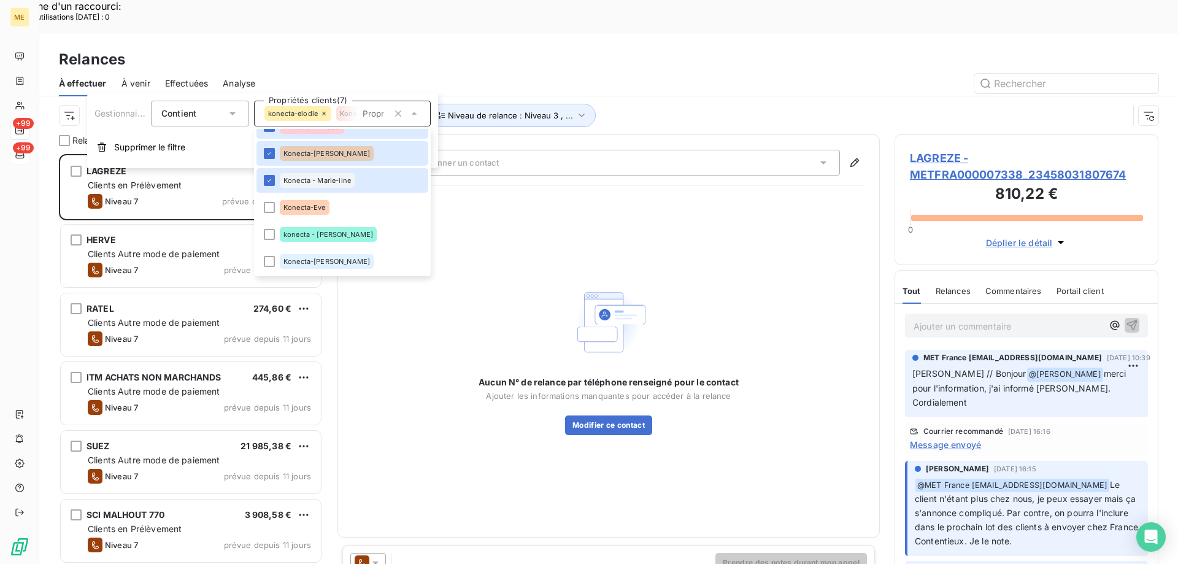
scroll to position [368, 0]
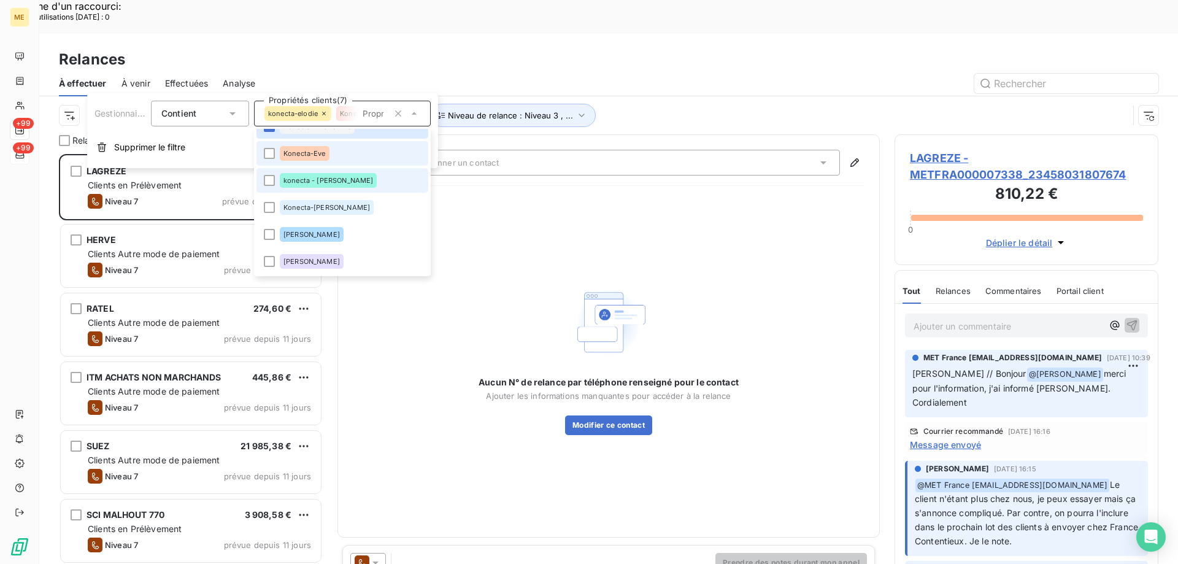
drag, startPoint x: 321, startPoint y: 157, endPoint x: 328, endPoint y: 169, distance: 13.2
click at [322, 157] on div "Konecta-Eve" at bounding box center [305, 153] width 50 height 15
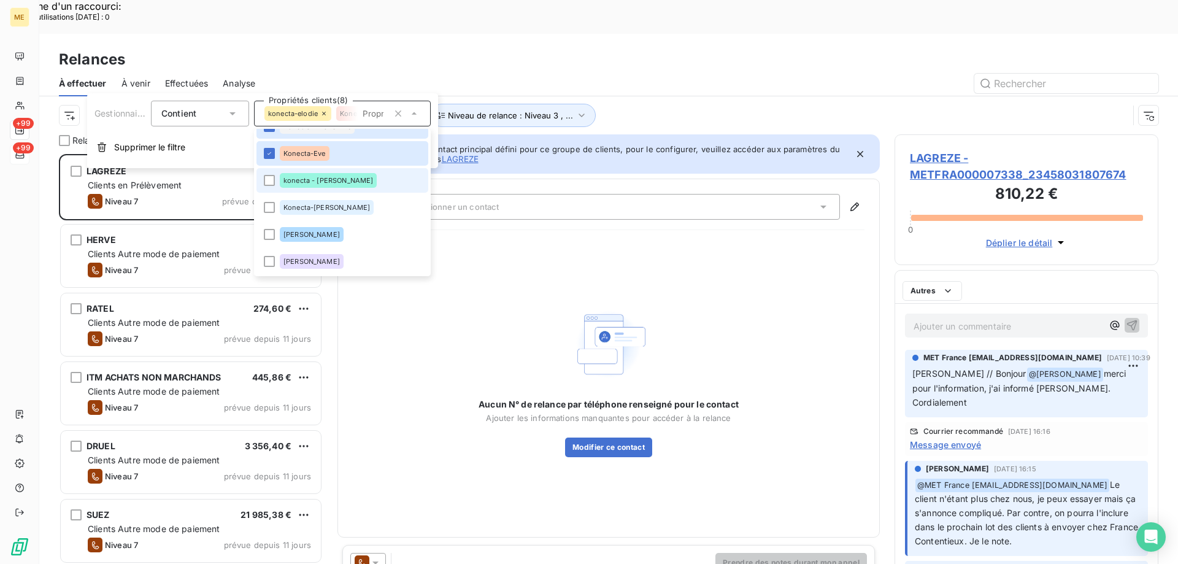
click at [343, 186] on li "konecta - lisa" at bounding box center [342, 180] width 172 height 25
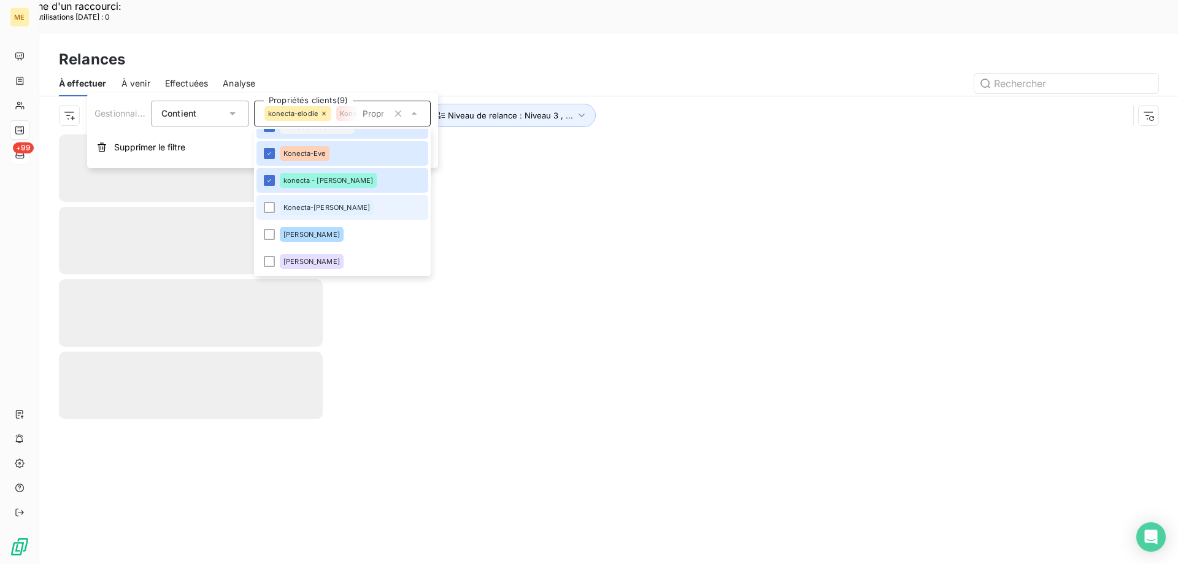
click at [342, 204] on li "Konecta-[PERSON_NAME]" at bounding box center [342, 207] width 172 height 25
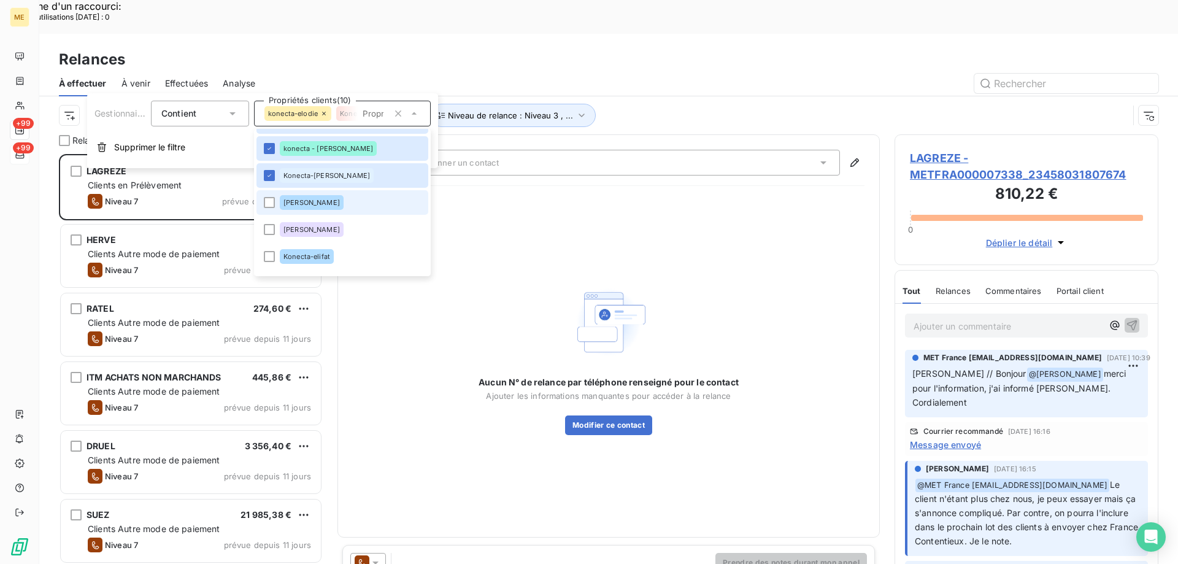
scroll to position [429, 0]
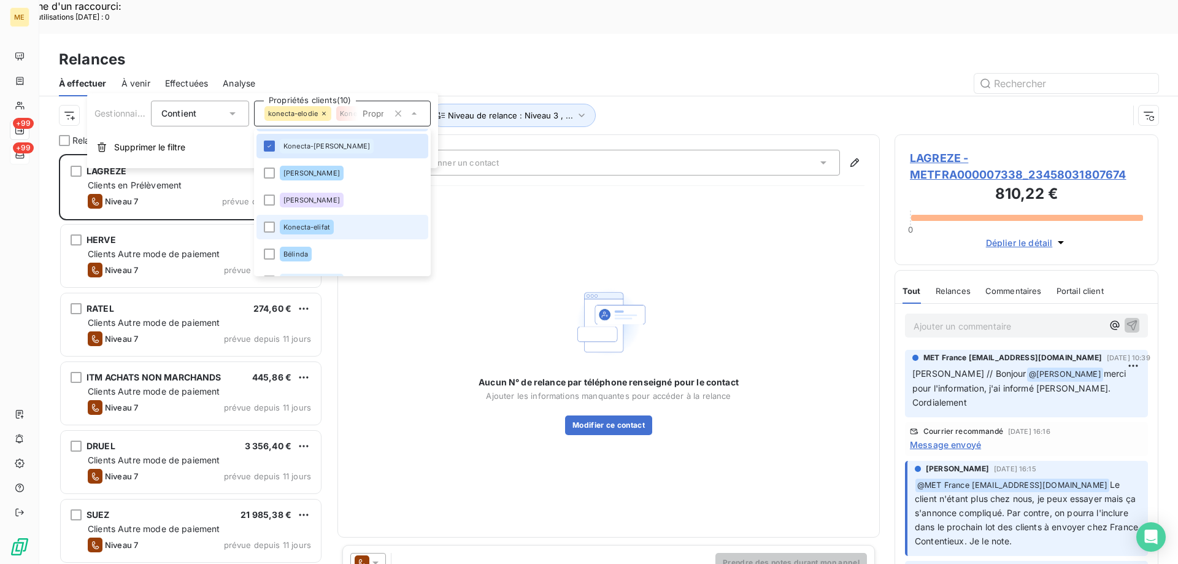
click at [345, 229] on li "Konecta-elifat" at bounding box center [342, 227] width 172 height 25
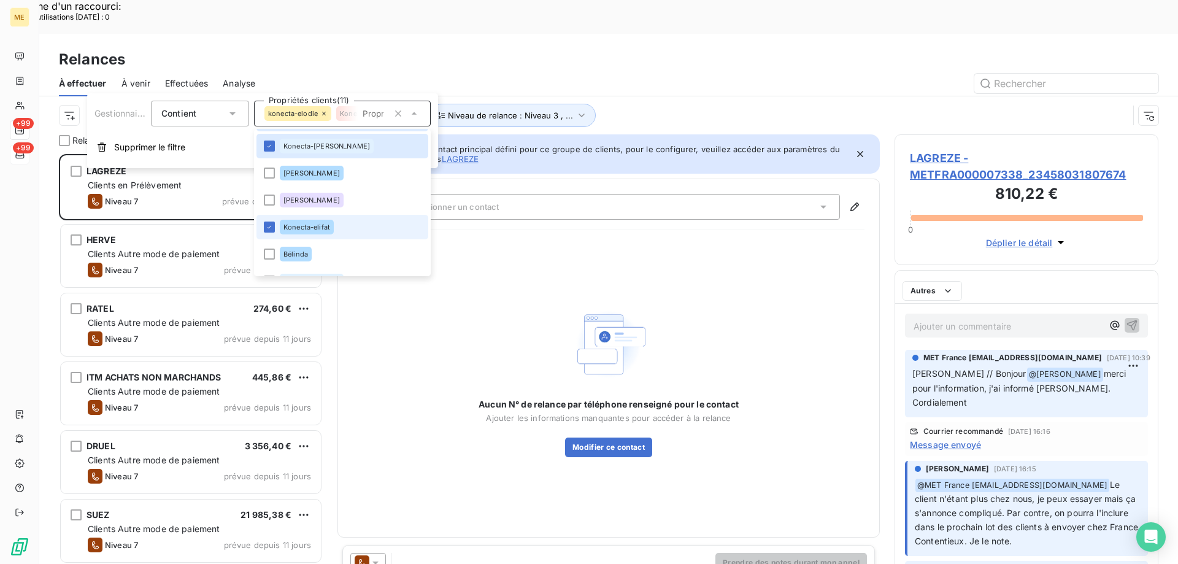
scroll to position [0, 0]
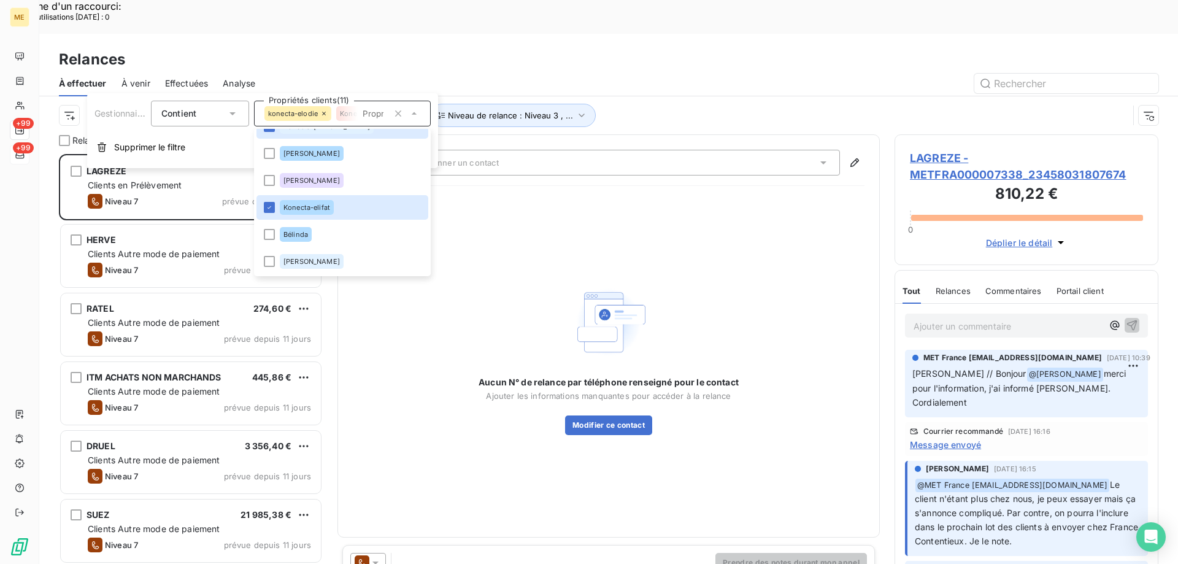
click at [637, 104] on div "Canal de relance : Appel Niveau de relance : Niveau 3 , ... Gestionnaire_Tag : …" at bounding box center [593, 115] width 1069 height 23
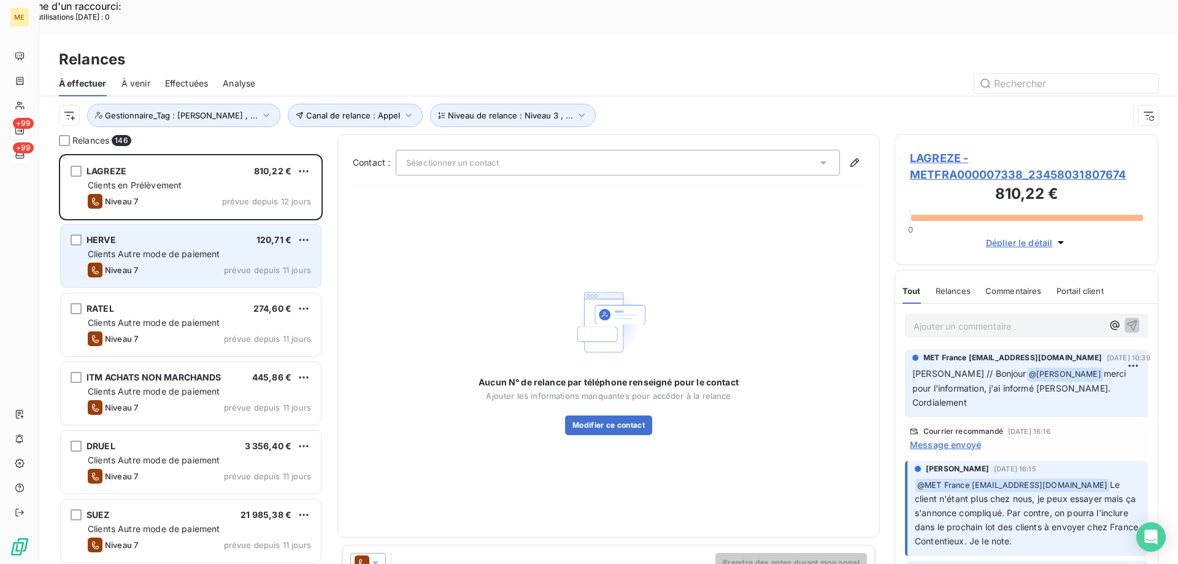
click at [153, 248] on span "Clients Autre mode de paiement" at bounding box center [154, 253] width 132 height 10
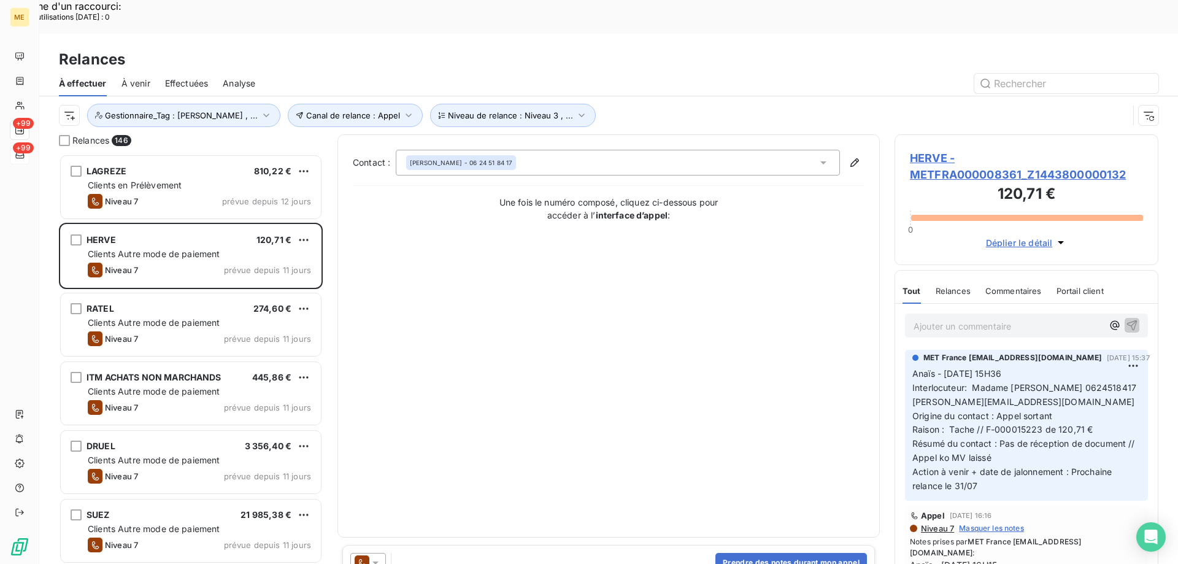
click at [959, 150] on span "HERVE - METFRA000008361_Z1443800000132" at bounding box center [1026, 166] width 233 height 33
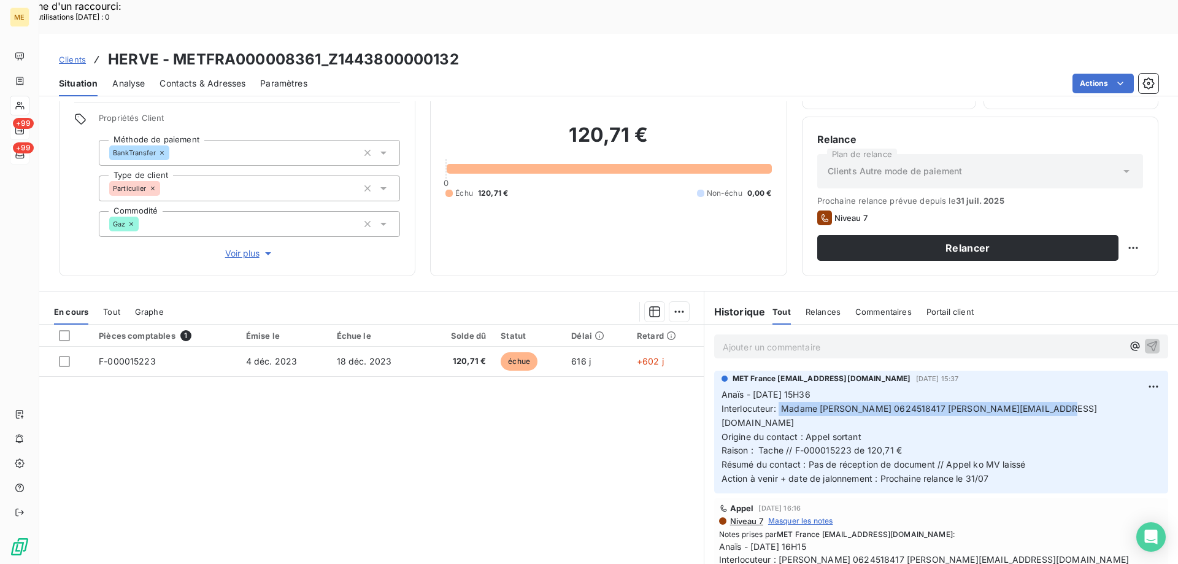
drag, startPoint x: 775, startPoint y: 376, endPoint x: 1076, endPoint y: 374, distance: 301.2
click at [1076, 388] on p "Anaïs - 29/07/2025 - 15H36 Interlocuteur: Madame Herve Marion 0624518417 marion…" at bounding box center [940, 437] width 439 height 98
copy span "Madame [PERSON_NAME] 0624518417 [PERSON_NAME][EMAIL_ADDRESS][DOMAIN_NAME]"
drag, startPoint x: 790, startPoint y: 403, endPoint x: 953, endPoint y: 405, distance: 162.6
click at [953, 405] on p "Anaïs - 29/07/2025 - 15H36 Interlocuteur: Madame Herve Marion 0624518417 marion…" at bounding box center [940, 437] width 439 height 98
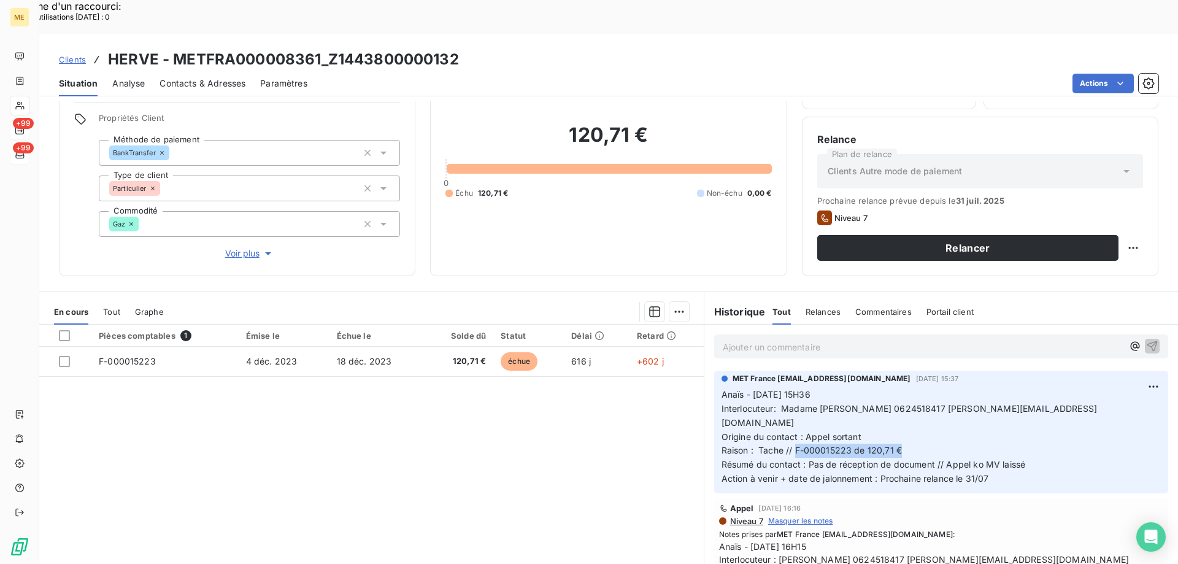
copy span "F-000015223 de 120,71 €"
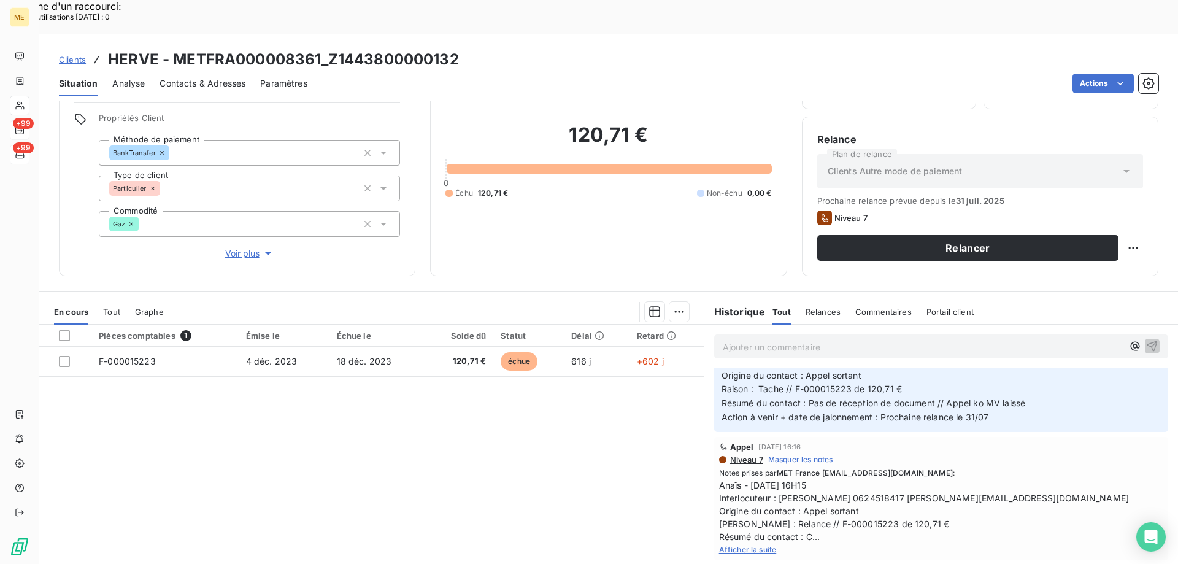
click at [748, 545] on span "Afficher la suite" at bounding box center [748, 549] width 58 height 9
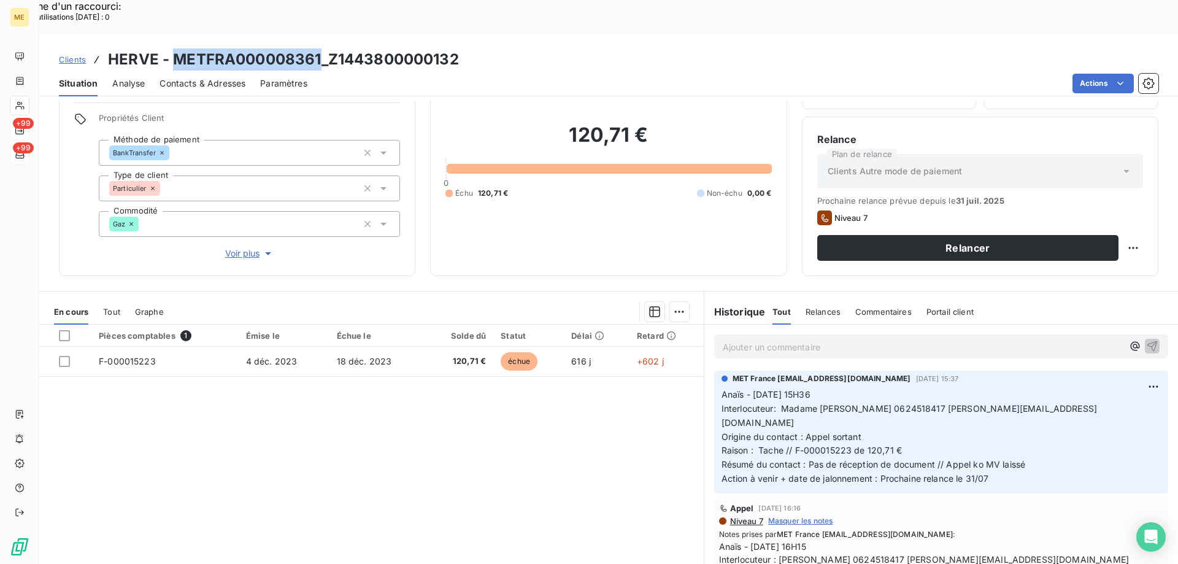
drag, startPoint x: 321, startPoint y: 23, endPoint x: 173, endPoint y: 28, distance: 148.5
click at [173, 48] on h3 "HERVE - METFRA000008361_Z1443800000132" at bounding box center [283, 59] width 351 height 22
drag, startPoint x: 1051, startPoint y: 372, endPoint x: 927, endPoint y: 374, distance: 123.3
click at [927, 388] on p "Anaïs - 29/07/2025 - 15H36 Interlocuteur: Madame Herve Marion 0624518417 marion…" at bounding box center [940, 437] width 439 height 98
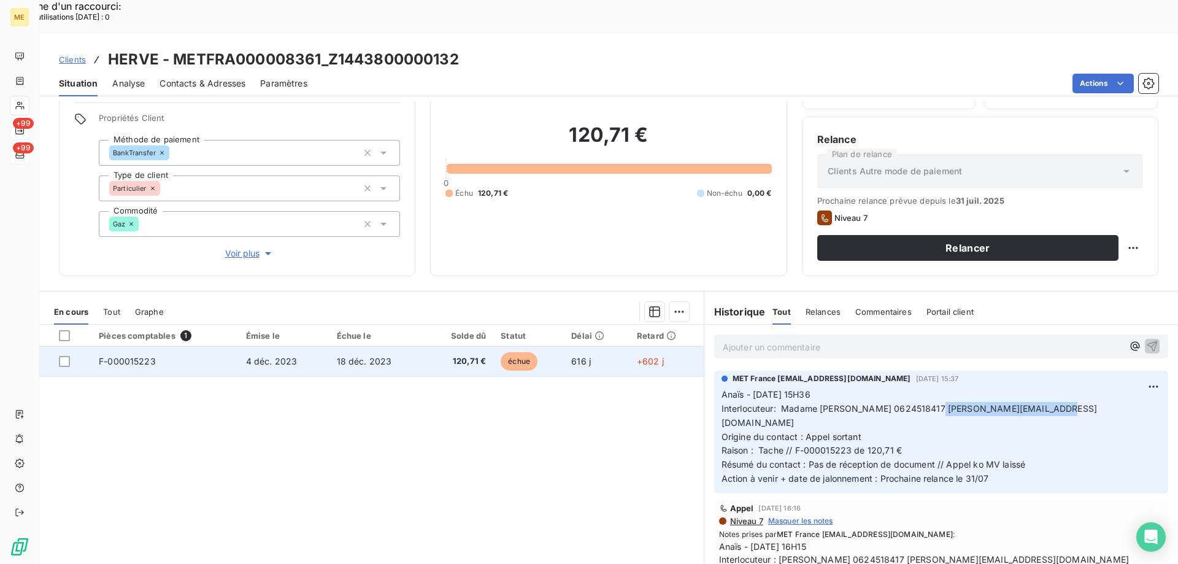
click at [226, 347] on td "F-000015223" at bounding box center [164, 361] width 147 height 29
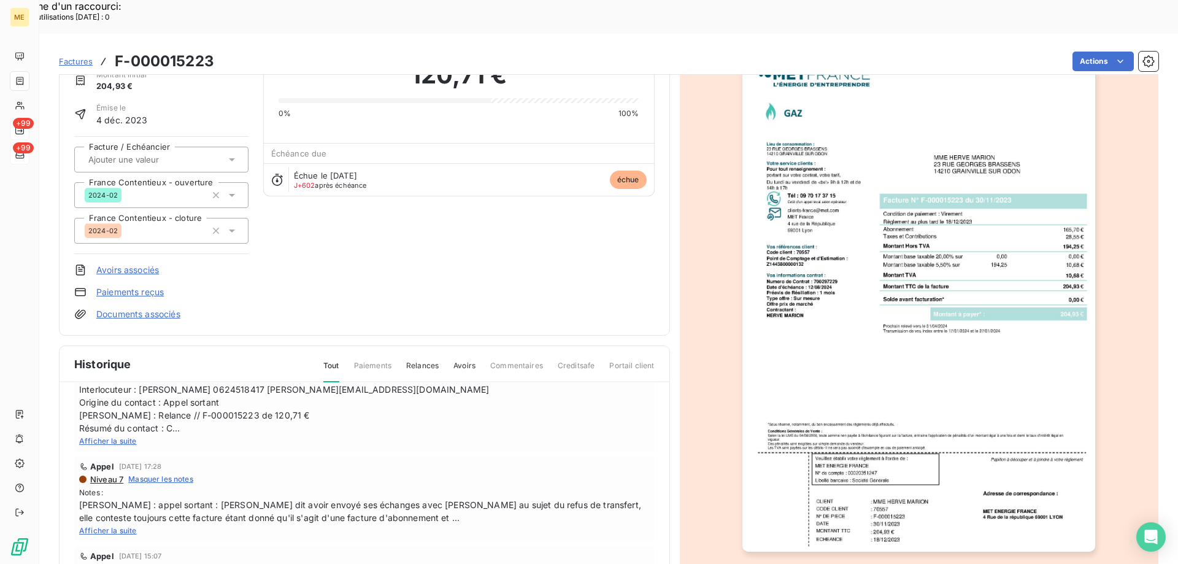
scroll to position [123, 0]
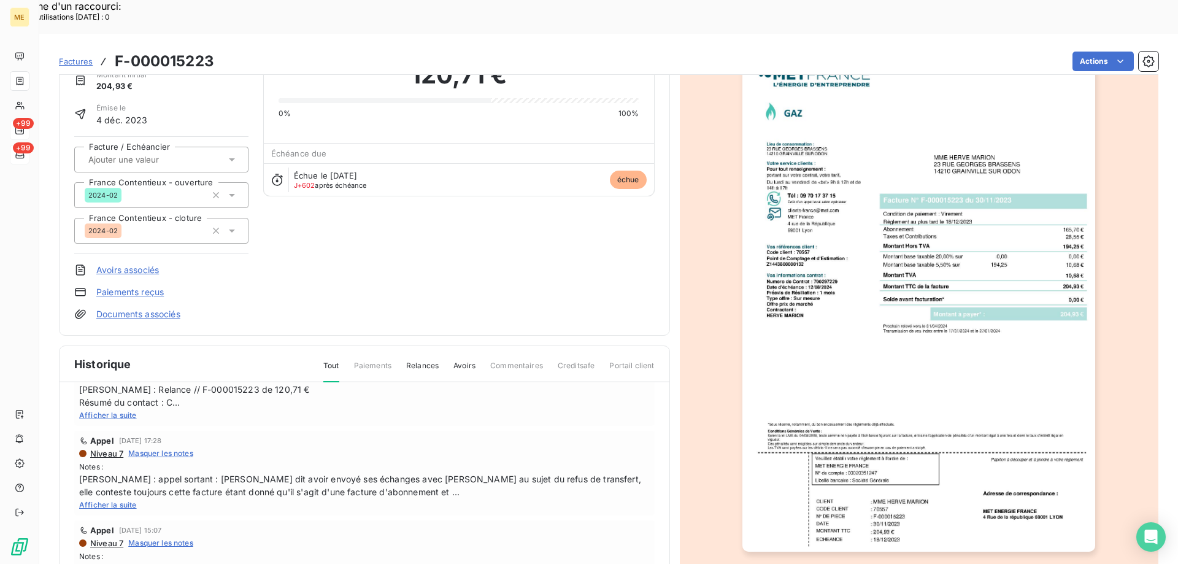
click at [117, 500] on span "Afficher la suite" at bounding box center [108, 504] width 58 height 9
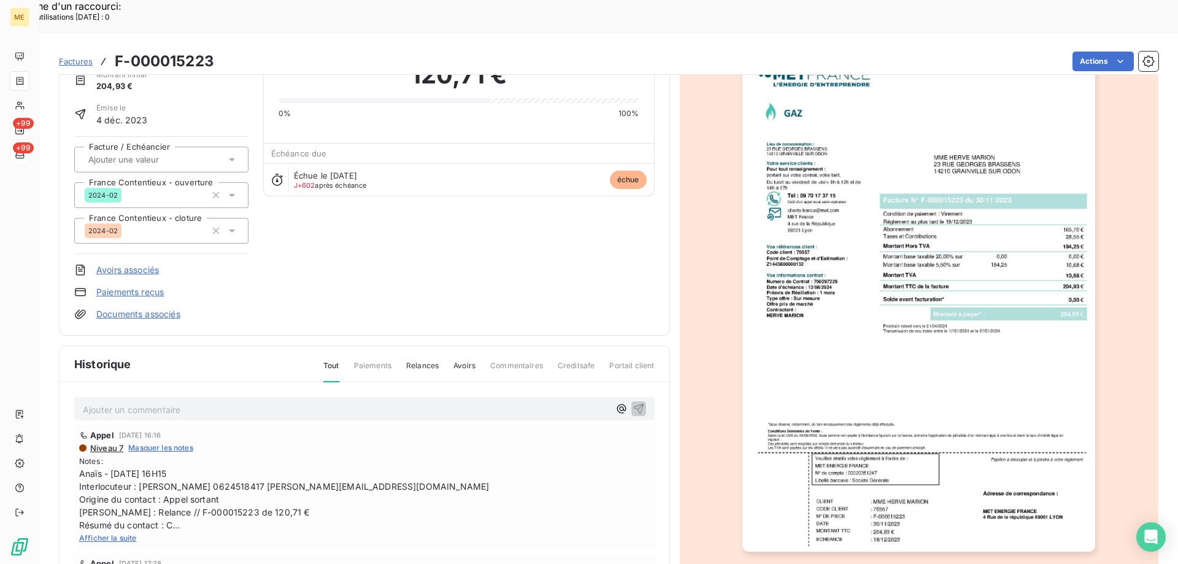
click at [833, 402] on img "button" at bounding box center [918, 301] width 353 height 499
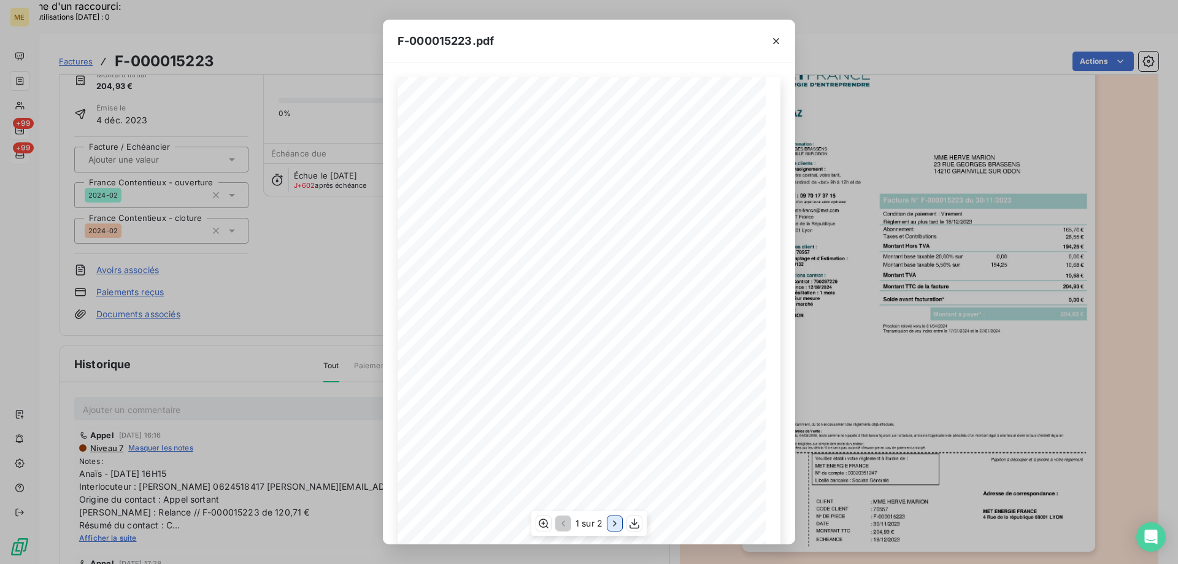
click at [619, 518] on icon "button" at bounding box center [614, 523] width 12 height 12
click at [780, 38] on icon "button" at bounding box center [776, 41] width 12 height 12
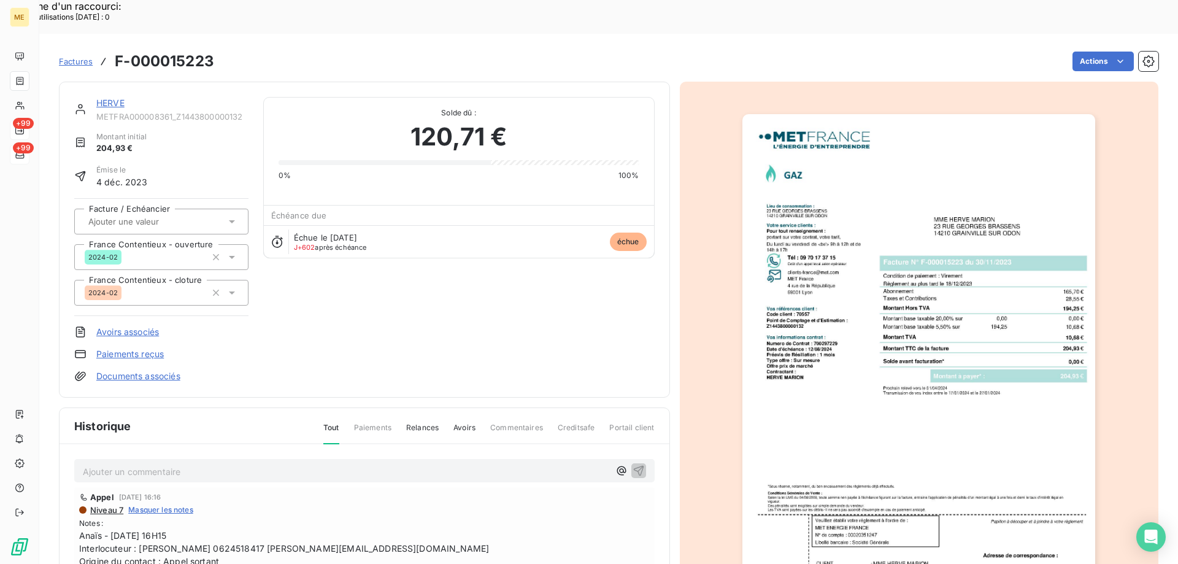
click at [108, 98] on link "HERVE" at bounding box center [110, 103] width 28 height 10
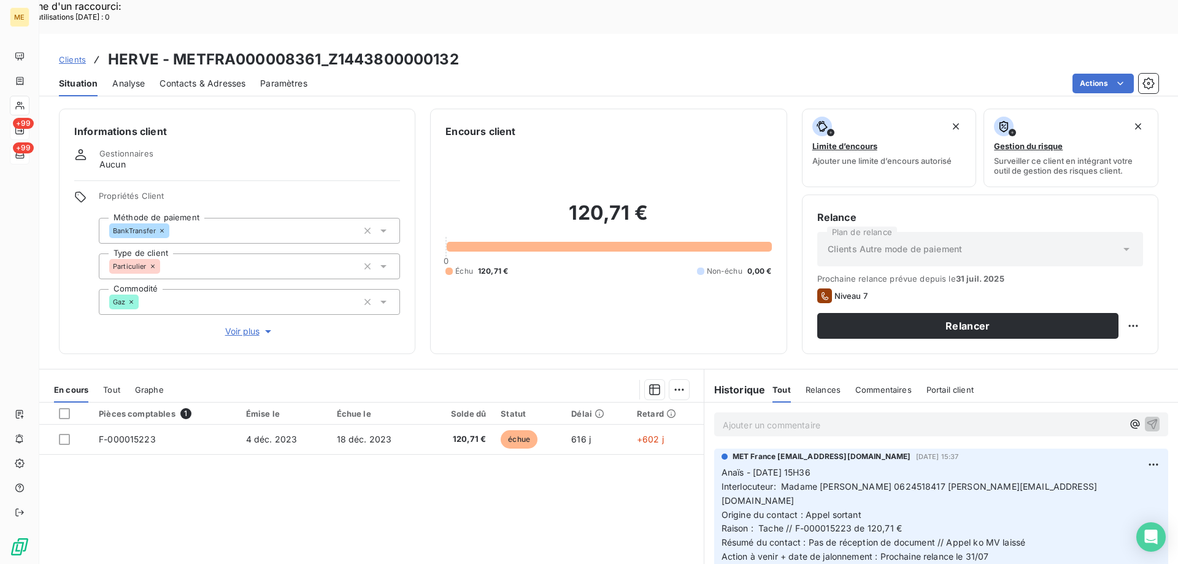
click at [74, 55] on span "Clients" at bounding box center [72, 60] width 27 height 10
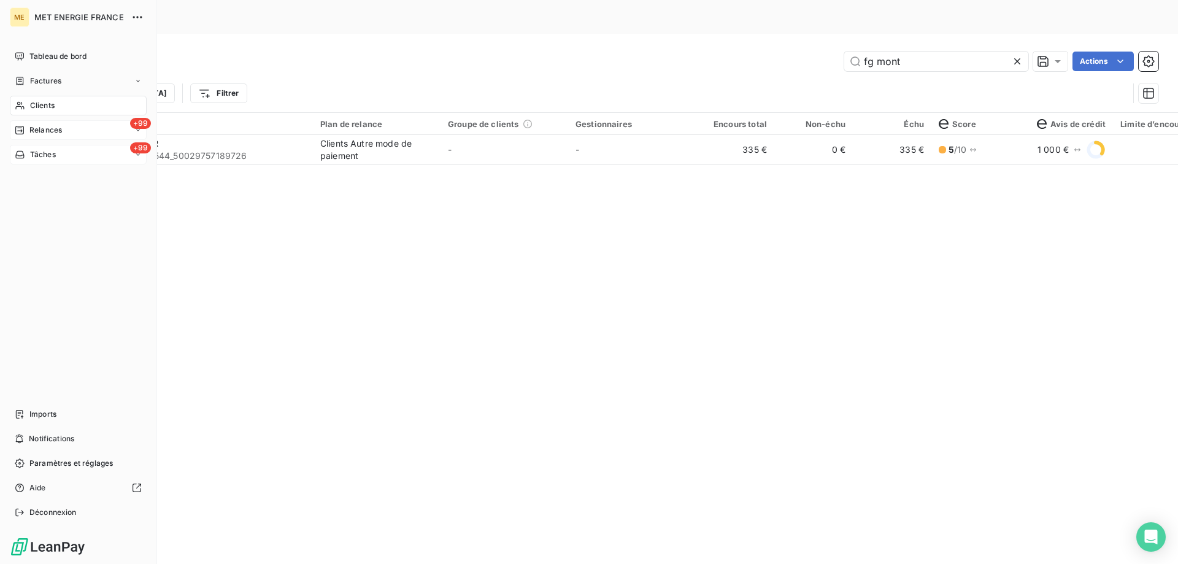
click at [40, 130] on span "Relances" at bounding box center [45, 130] width 33 height 11
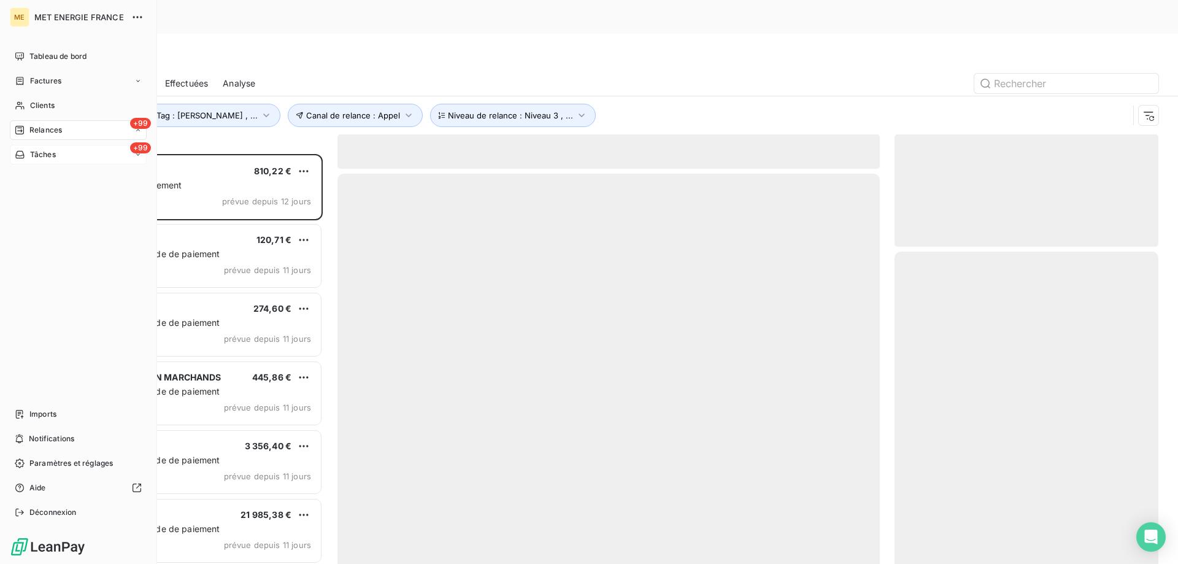
scroll to position [434, 255]
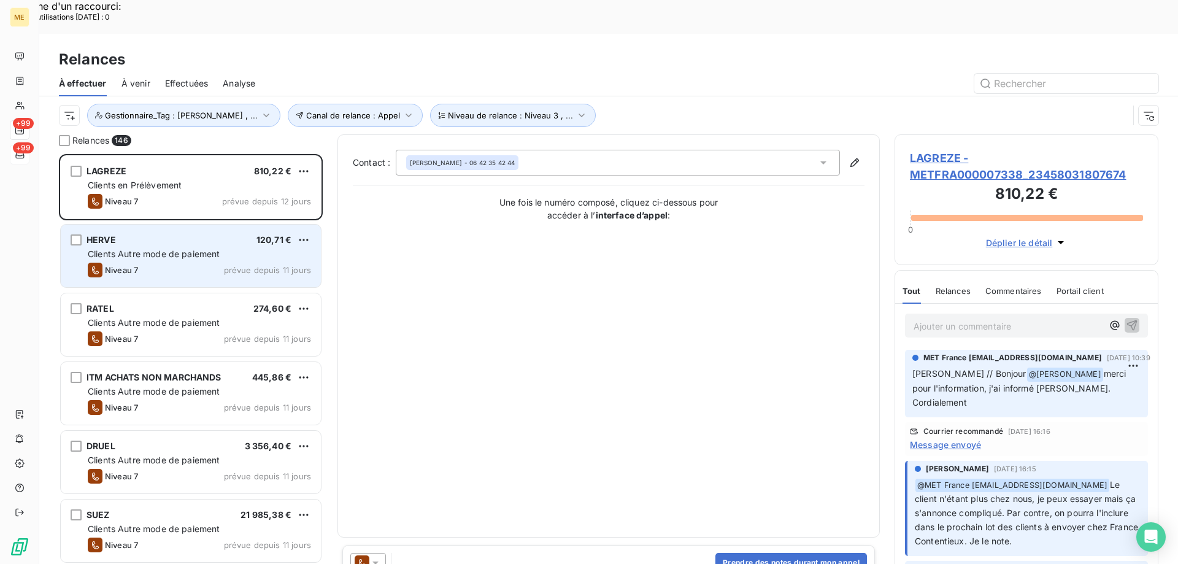
click at [131, 234] on div "HERVE 120,71 €" at bounding box center [199, 239] width 223 height 11
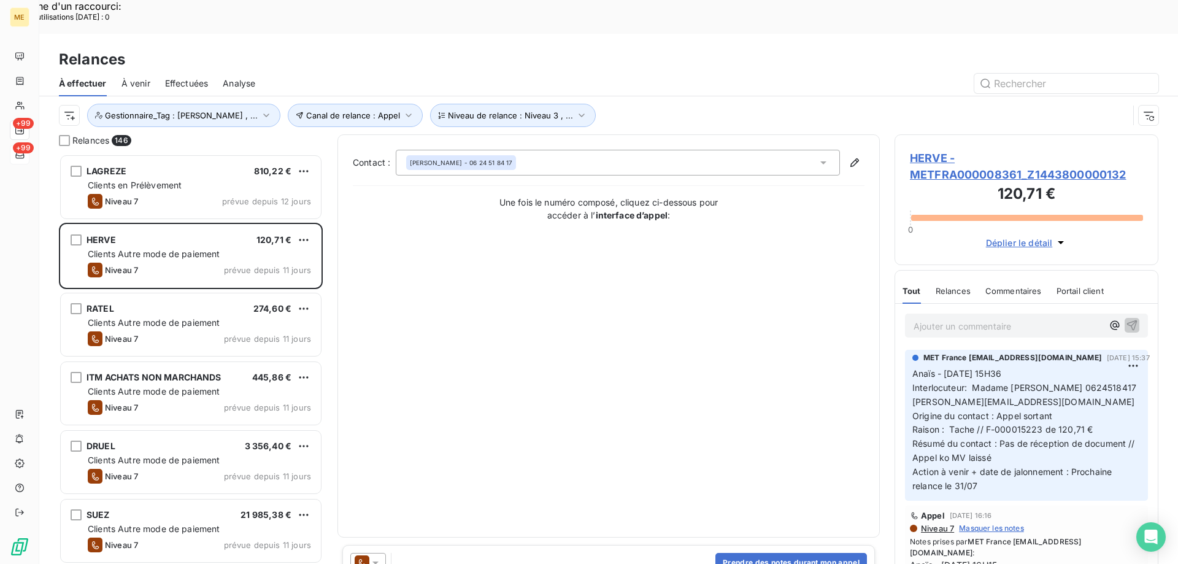
click at [937, 150] on span "HERVE - METFRA000008361_Z1443800000132" at bounding box center [1026, 166] width 233 height 33
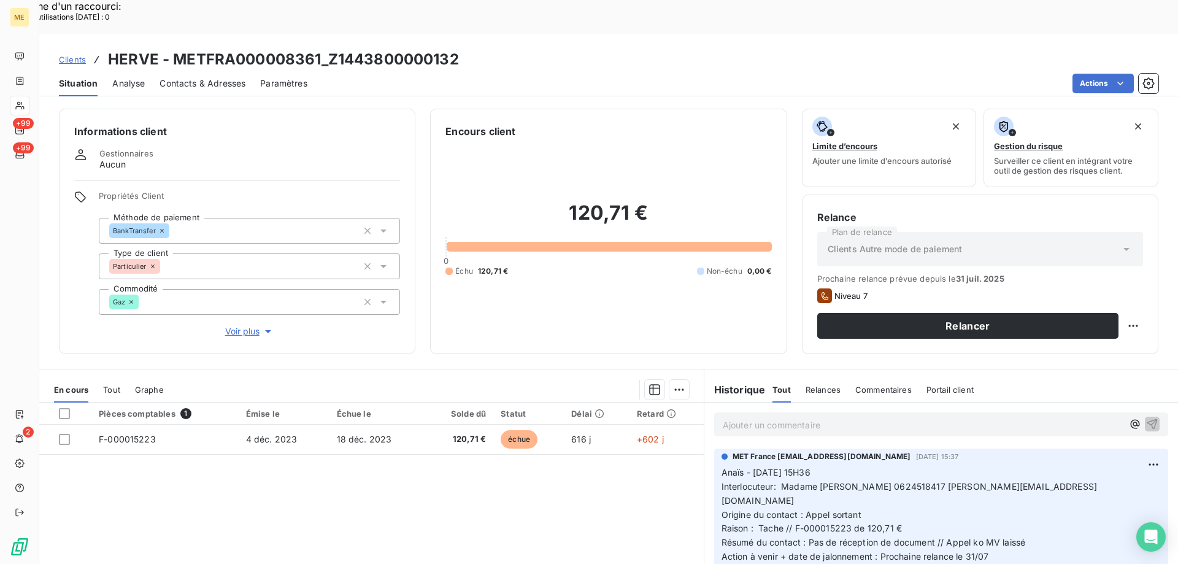
click at [64, 55] on span "Clients" at bounding box center [72, 60] width 27 height 10
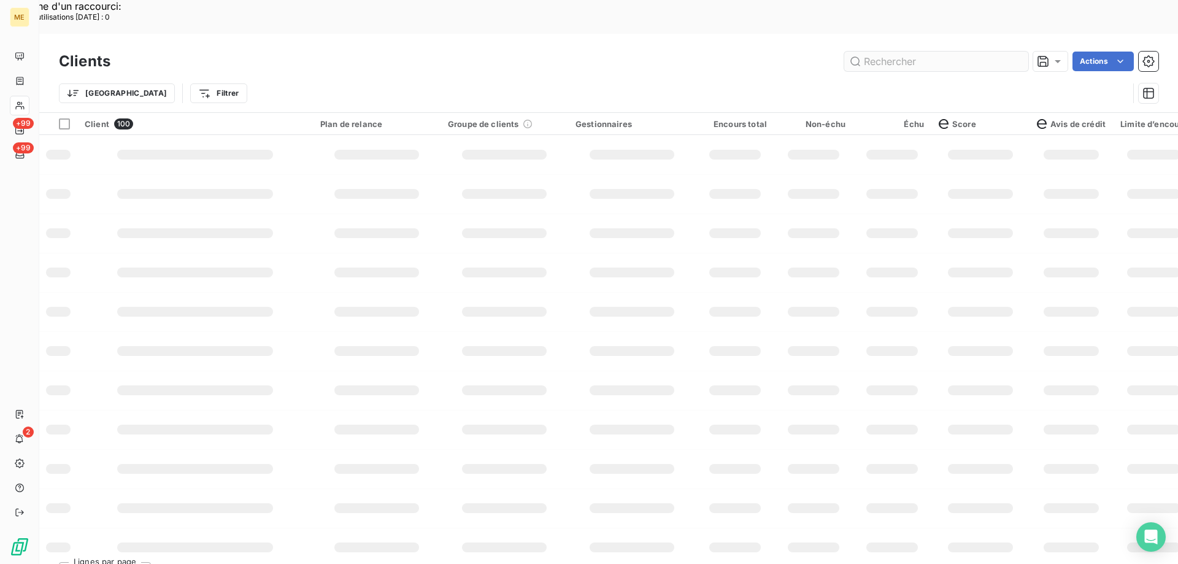
click at [887, 52] on input "text" at bounding box center [936, 62] width 184 height 20
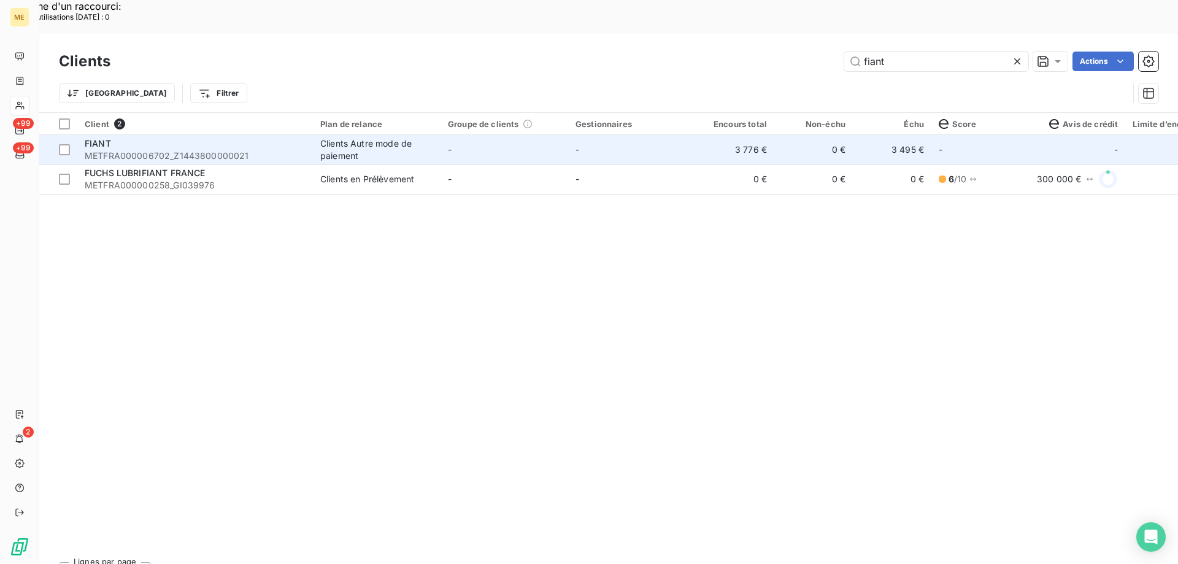
type input "fiant"
click at [430, 137] on div "Clients Autre mode de paiement" at bounding box center [376, 149] width 113 height 25
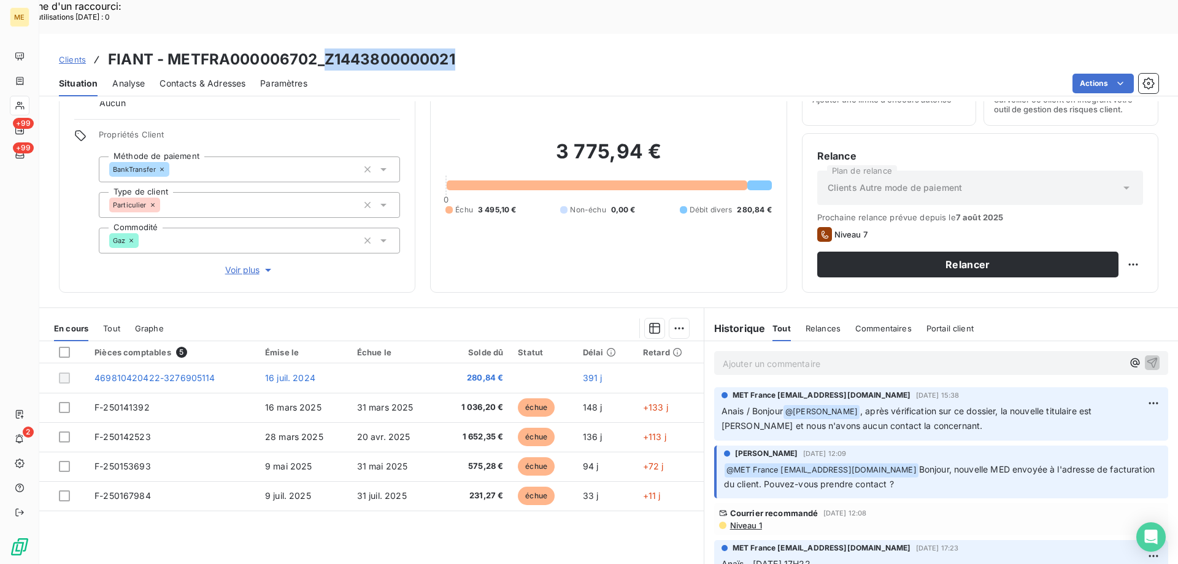
drag, startPoint x: 461, startPoint y: 28, endPoint x: 324, endPoint y: 23, distance: 136.9
click at [324, 48] on div "Clients FIANT - METFRA000006702_Z1443800000021" at bounding box center [608, 59] width 1138 height 22
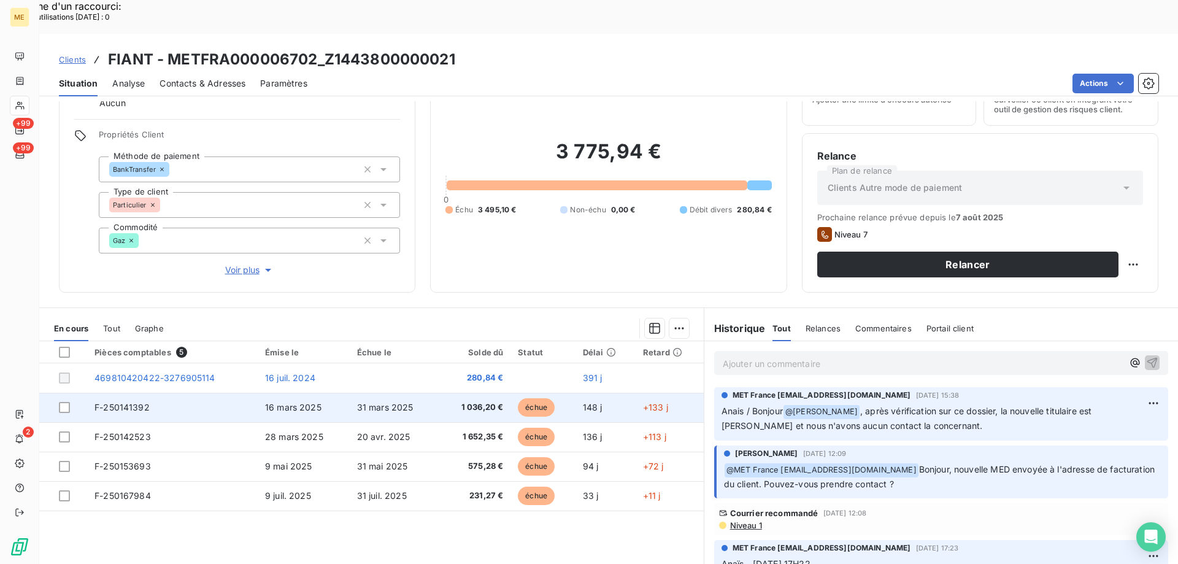
click at [419, 393] on td "31 mars 2025" at bounding box center [395, 407] width 90 height 29
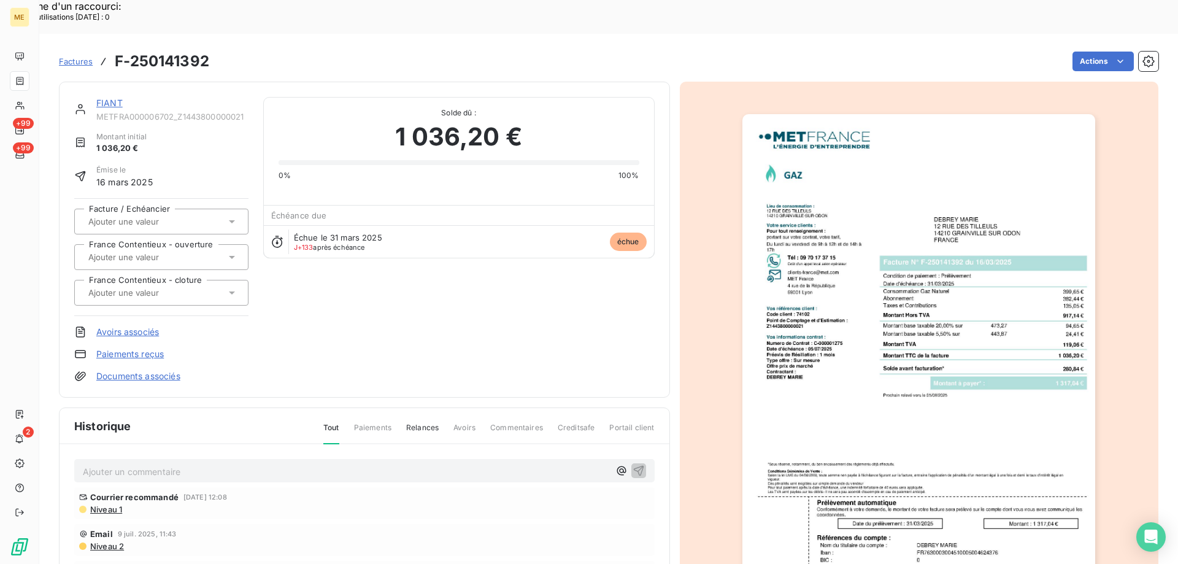
click at [107, 98] on link "FIANT" at bounding box center [109, 103] width 26 height 10
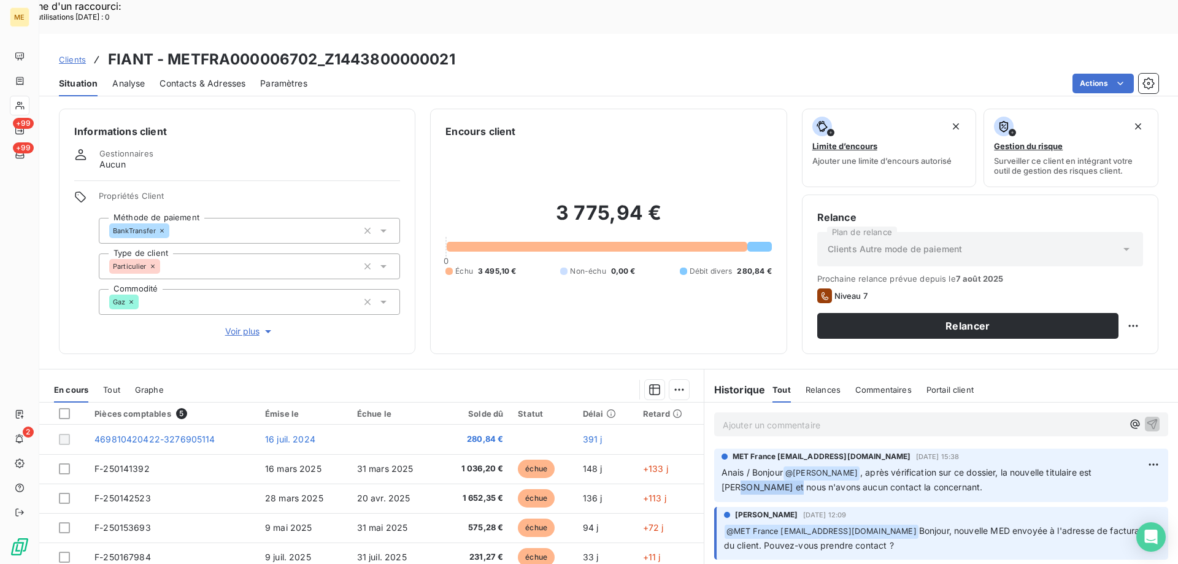
drag, startPoint x: 713, startPoint y: 450, endPoint x: 774, endPoint y: 450, distance: 60.7
click at [774, 450] on div "MET France met-france@recouvrement.met.com 7 août 2025, 15:38 Anais / Bonjour @…" at bounding box center [941, 474] width 454 height 53
click at [804, 467] on span ", après vérification sur ce dossier, la nouvelle titulaire est Mme DEBREY et no…" at bounding box center [907, 479] width 373 height 25
drag, startPoint x: 764, startPoint y: 453, endPoint x: 791, endPoint y: 451, distance: 27.1
click at [791, 467] on span ", après vérification sur ce dossier, la nouvelle titulaire est Mme DEBREY et no…" at bounding box center [907, 479] width 373 height 25
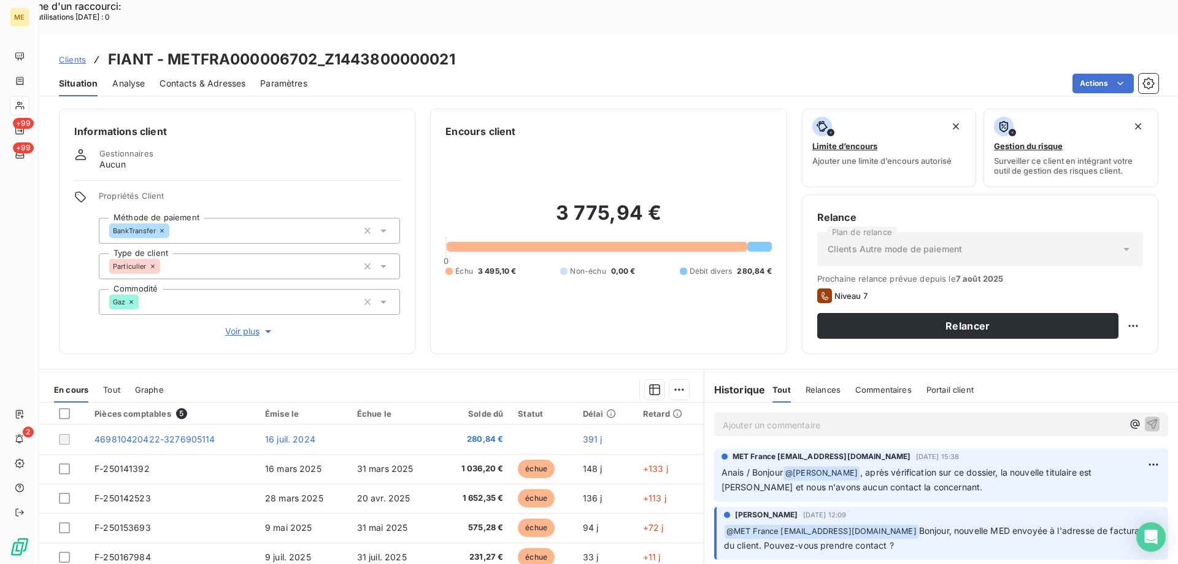
click at [805, 467] on span ", après vérification sur ce dossier, la nouvelle titulaire est Mme DEBREY et no…" at bounding box center [907, 479] width 373 height 25
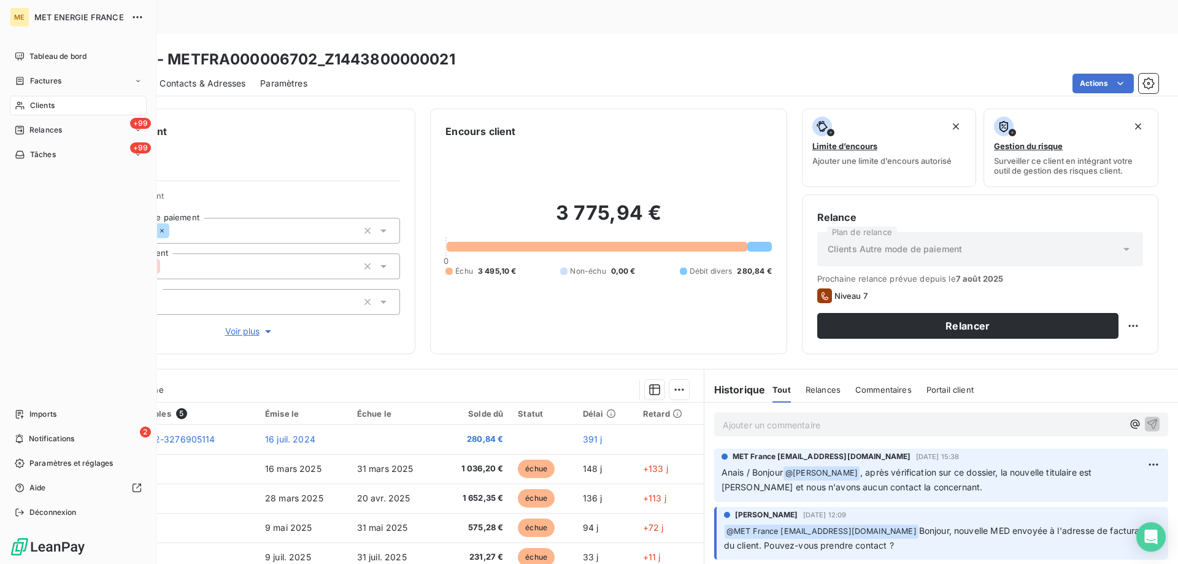
click at [38, 103] on span "Clients" at bounding box center [42, 105] width 25 height 11
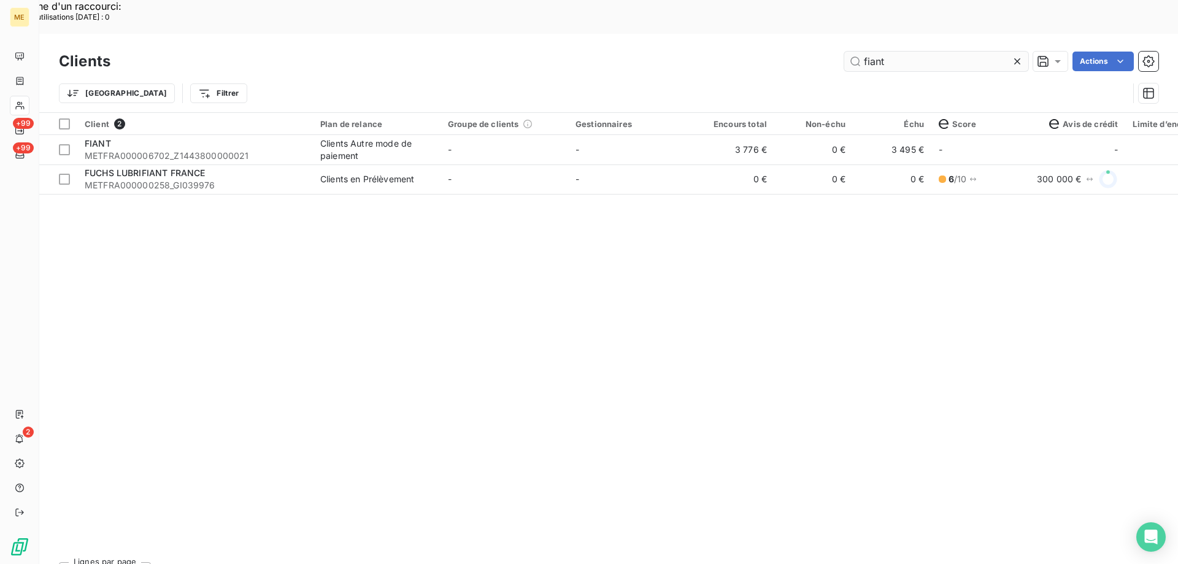
click at [913, 52] on input "fiant" at bounding box center [936, 62] width 184 height 20
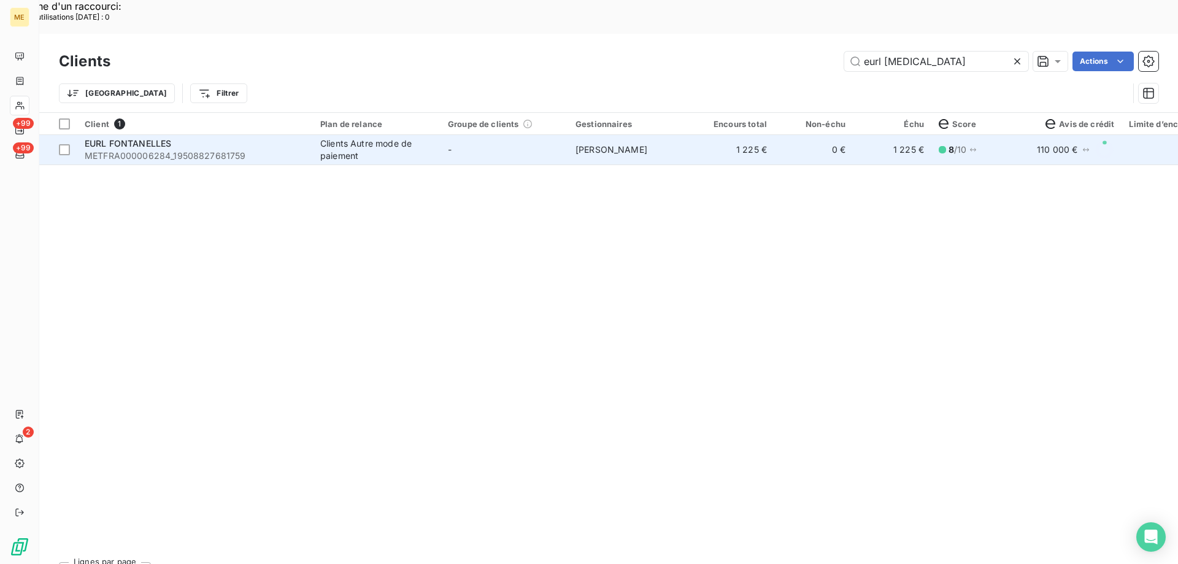
type input "eurl fontan"
click at [426, 137] on div "Clients Autre mode de paiement" at bounding box center [376, 149] width 113 height 25
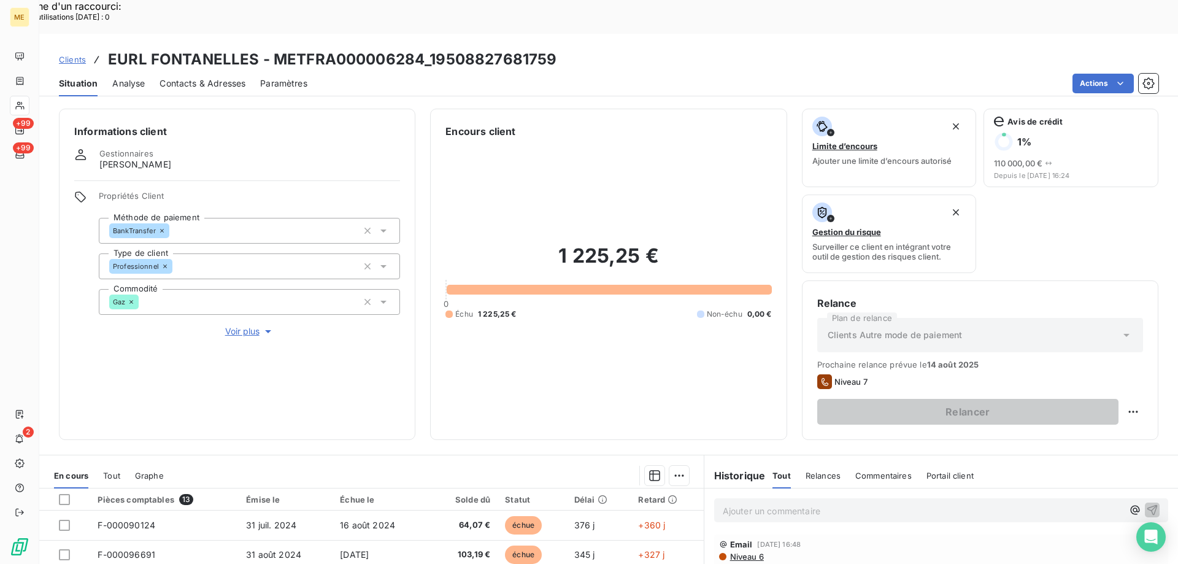
click at [235, 325] on span "Voir plus" at bounding box center [249, 331] width 49 height 12
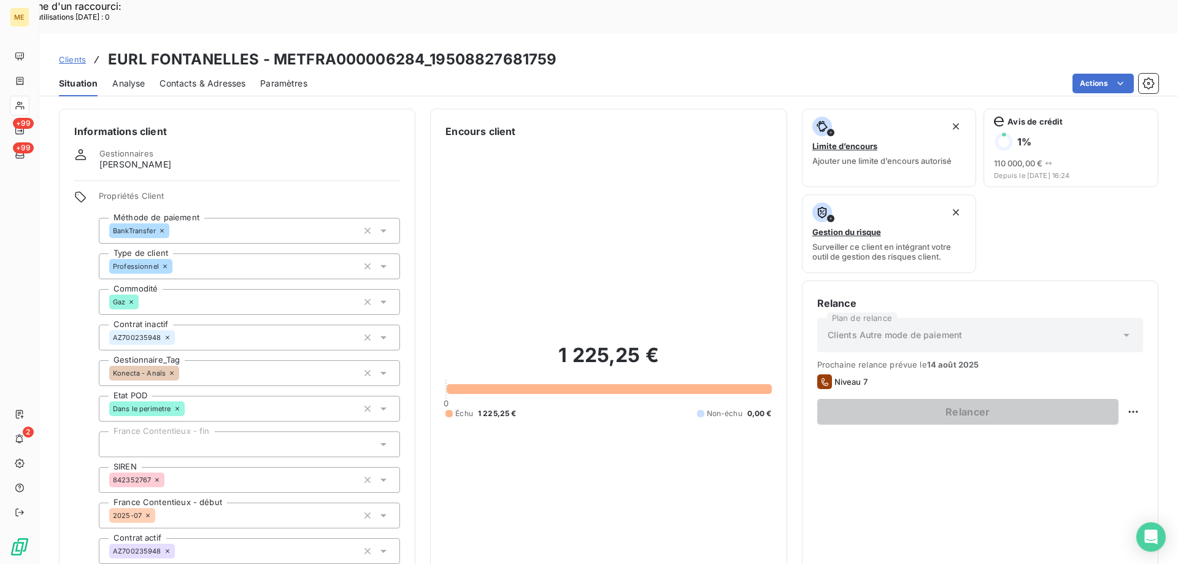
scroll to position [353, 0]
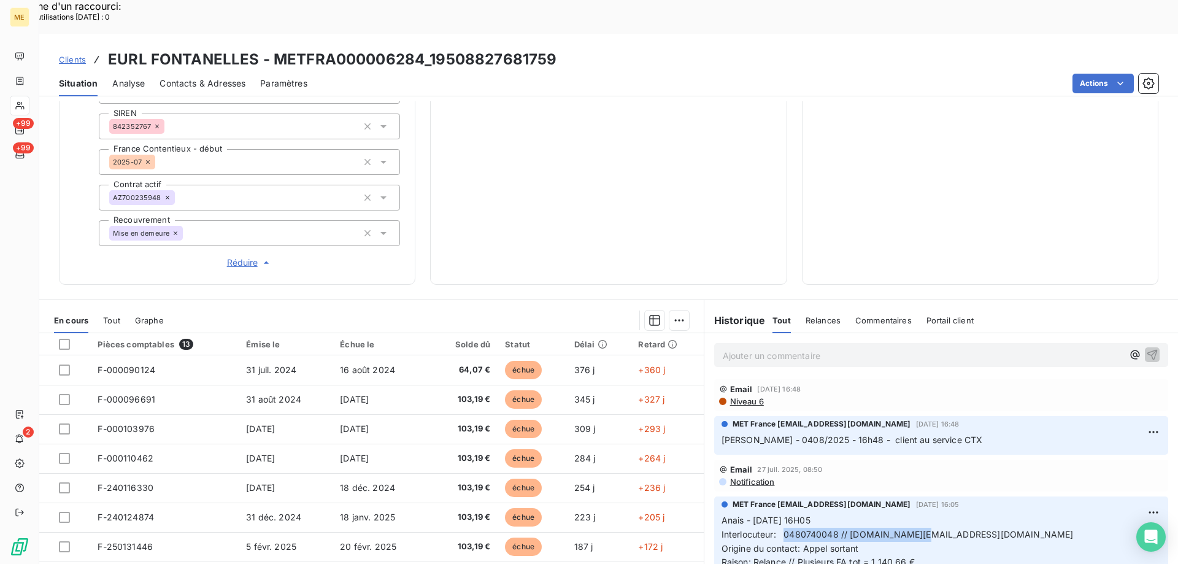
drag, startPoint x: 781, startPoint y: 494, endPoint x: 928, endPoint y: 486, distance: 146.8
click at [928, 513] on p "Anais - 22/07/2025 - 16H05 Interlocuteur: 0480740048 // fred.ma@live.fr Origine…" at bounding box center [940, 555] width 439 height 84
copy span "0480740048 // fred.ma@live.fr"
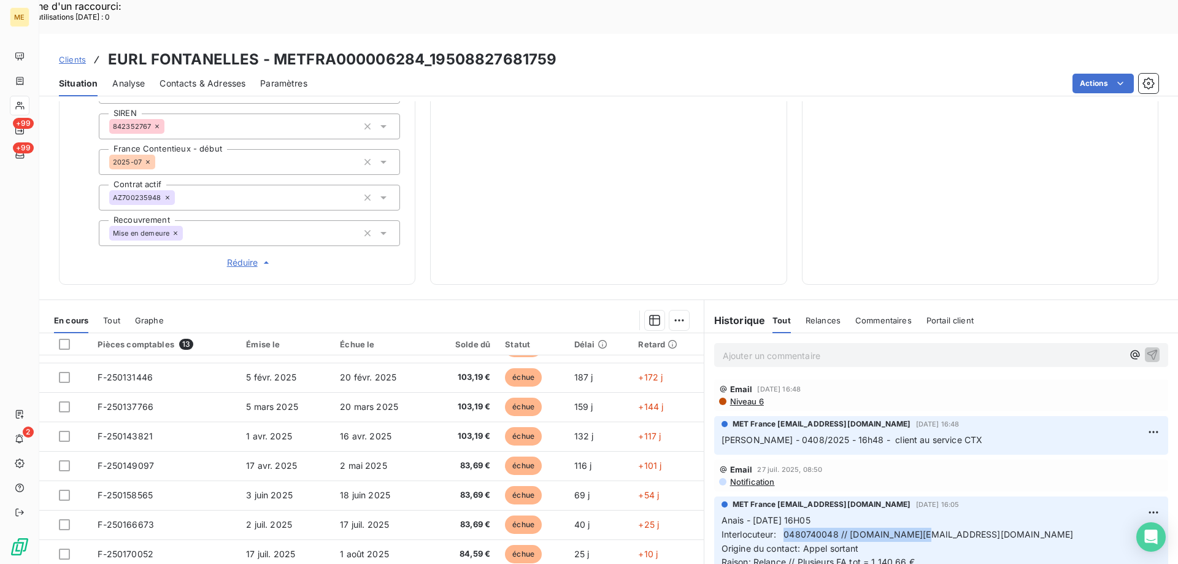
drag, startPoint x: 779, startPoint y: 493, endPoint x: 829, endPoint y: 498, distance: 50.5
click at [779, 529] on span "Interlocuteur: 0480740048 // fred.ma@live.fr" at bounding box center [897, 534] width 352 height 10
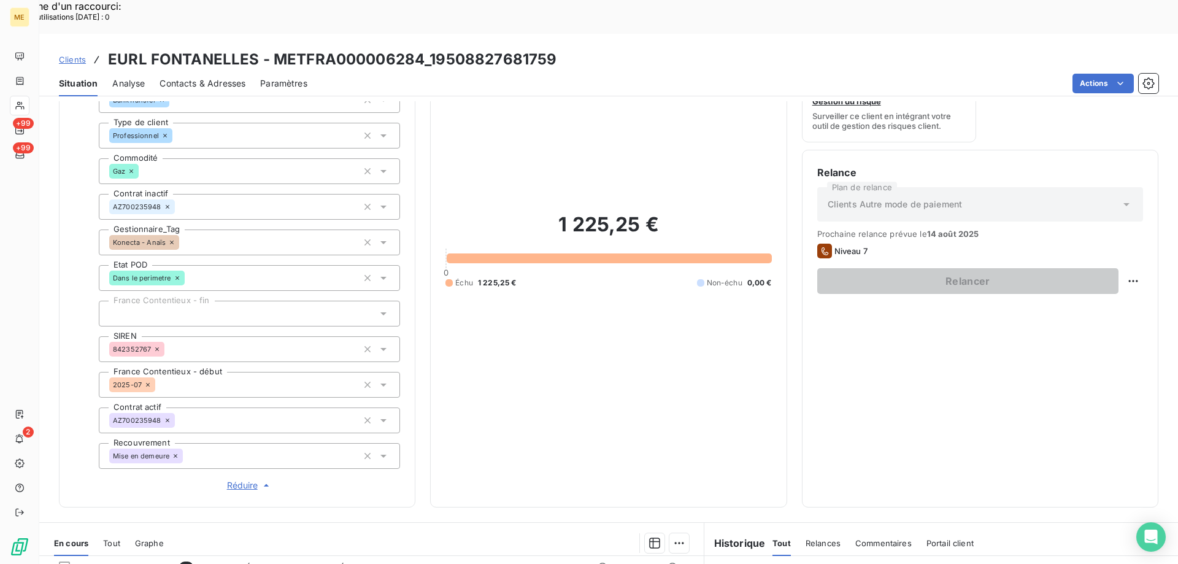
scroll to position [108, 0]
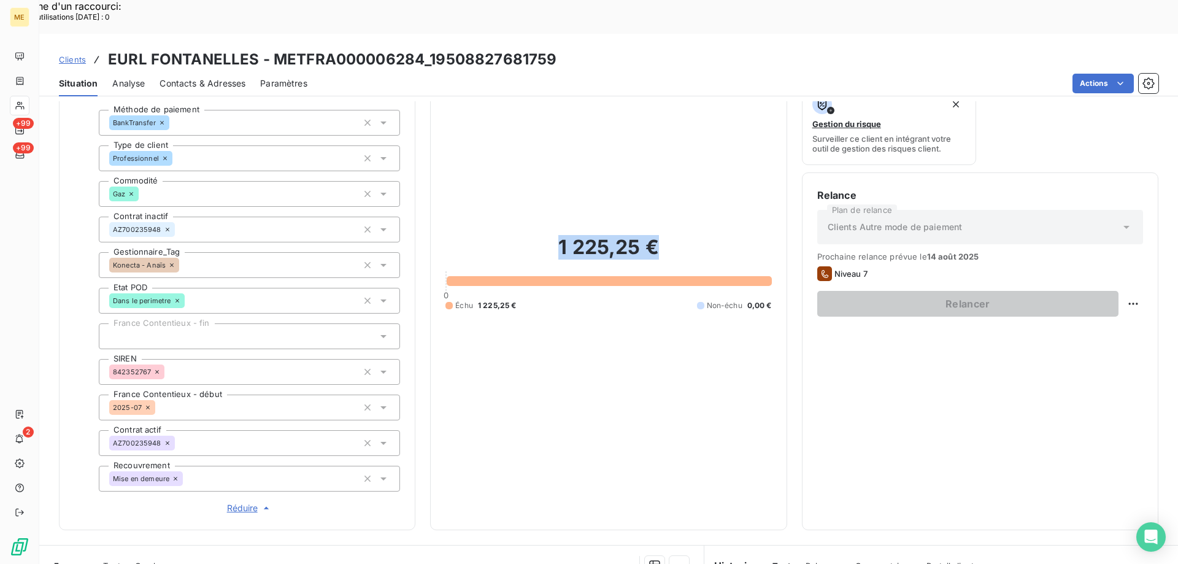
drag, startPoint x: 556, startPoint y: 216, endPoint x: 669, endPoint y: 213, distance: 113.5
click at [669, 235] on h2 "1 225,25 €" at bounding box center [608, 253] width 326 height 37
drag, startPoint x: 429, startPoint y: 23, endPoint x: 572, endPoint y: 27, distance: 142.4
click at [572, 48] on div "Clients EURL FONTANELLES - METFRA000006284_19508827681759" at bounding box center [608, 59] width 1138 height 22
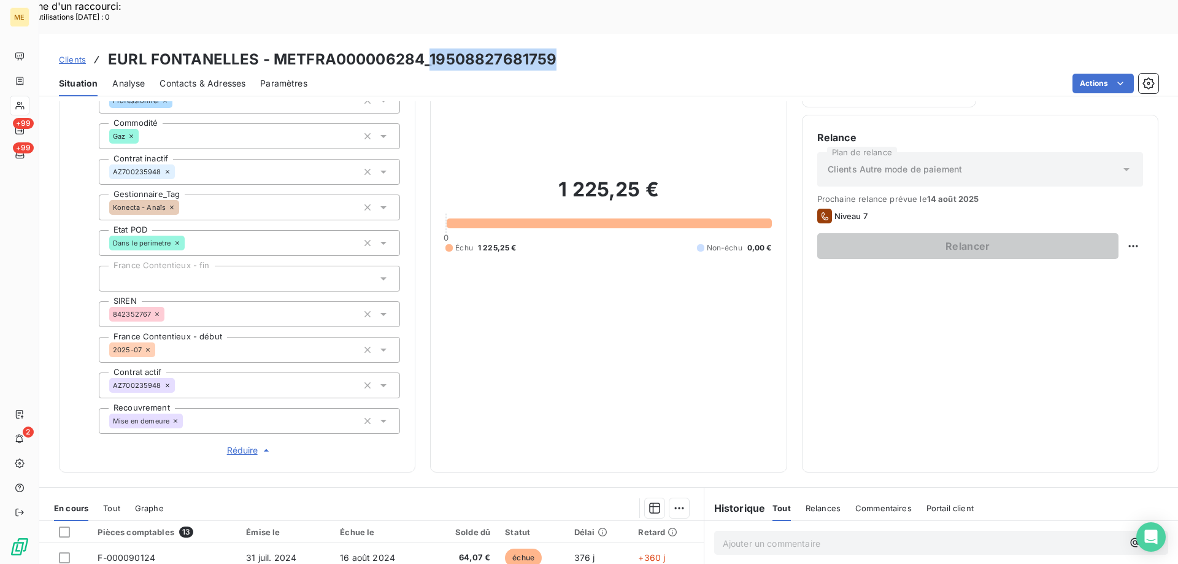
scroll to position [353, 0]
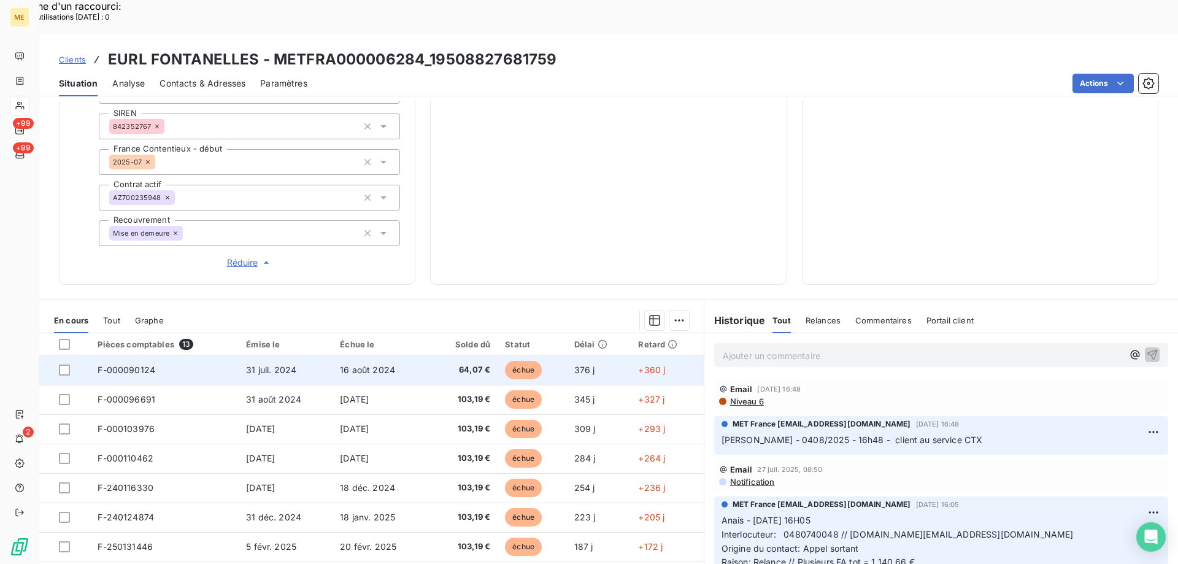
click at [412, 355] on td "16 août 2024" at bounding box center [381, 369] width 98 height 29
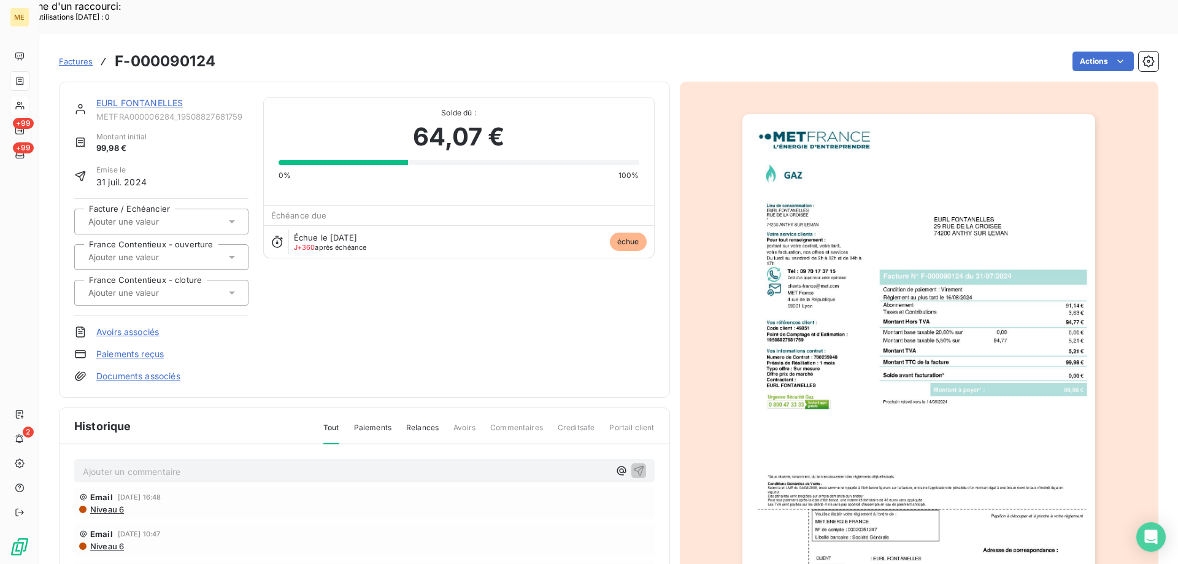
click at [974, 300] on img "button" at bounding box center [918, 363] width 353 height 499
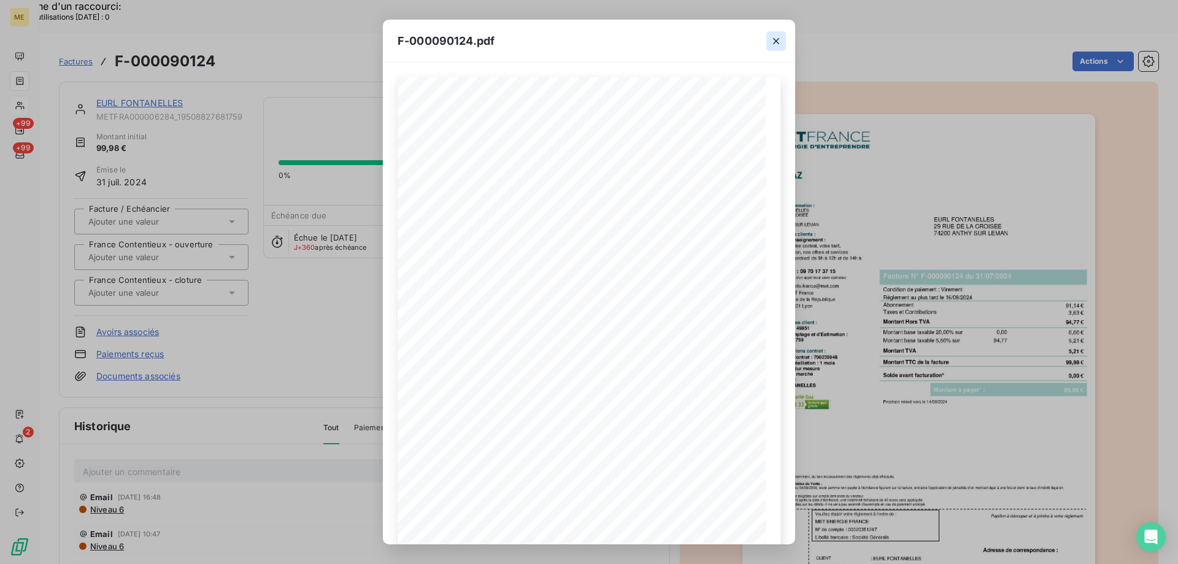
click at [776, 40] on icon "button" at bounding box center [776, 41] width 6 height 6
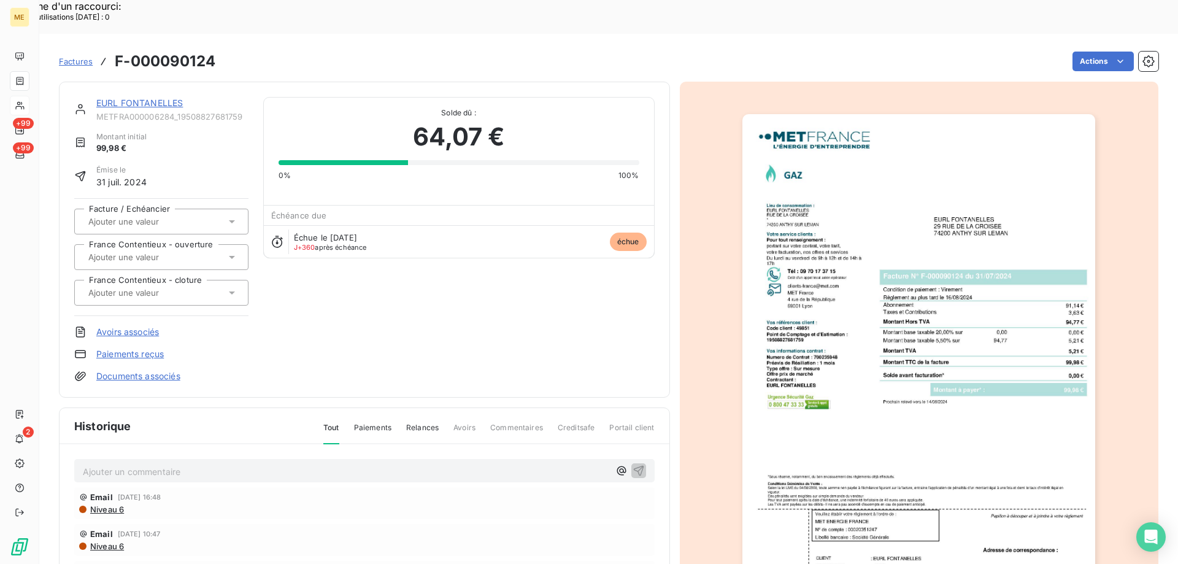
click at [111, 98] on link "EURL FONTANELLES" at bounding box center [139, 103] width 86 height 10
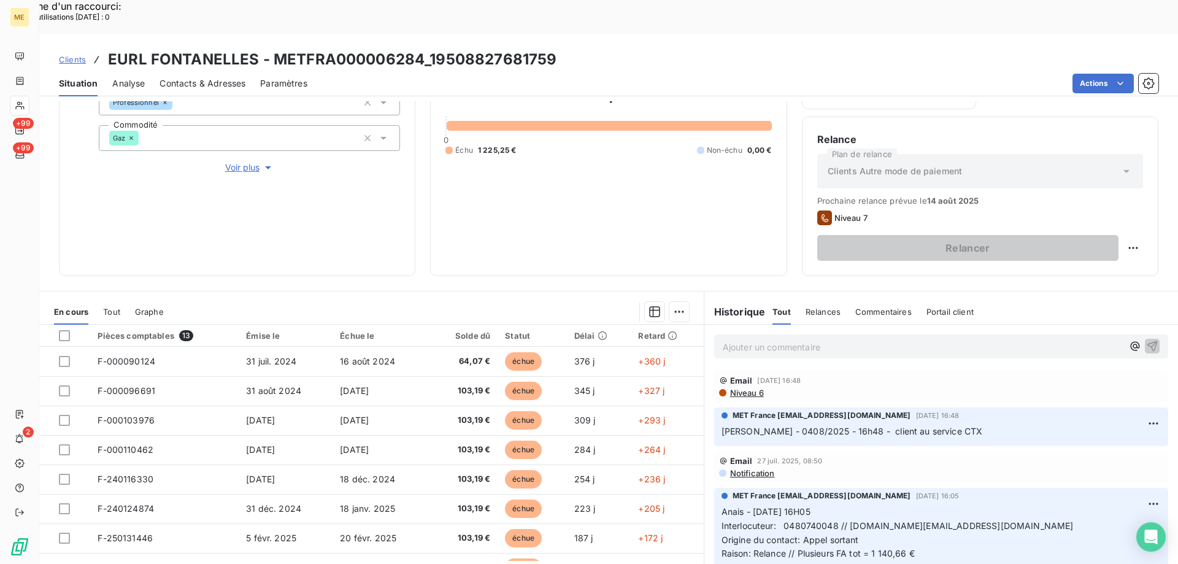
click at [558, 48] on div "Clients EURL FONTANELLES - METFRA000006284_19508827681759" at bounding box center [608, 59] width 1138 height 22
click at [556, 48] on div "Clients EURL FONTANELLES - METFRA000006284_19508827681759" at bounding box center [608, 59] width 1138 height 22
click at [653, 182] on div "1 225,25 € 0 Échu 1 225,25 € Non-échu 0,00 €" at bounding box center [608, 118] width 326 height 286
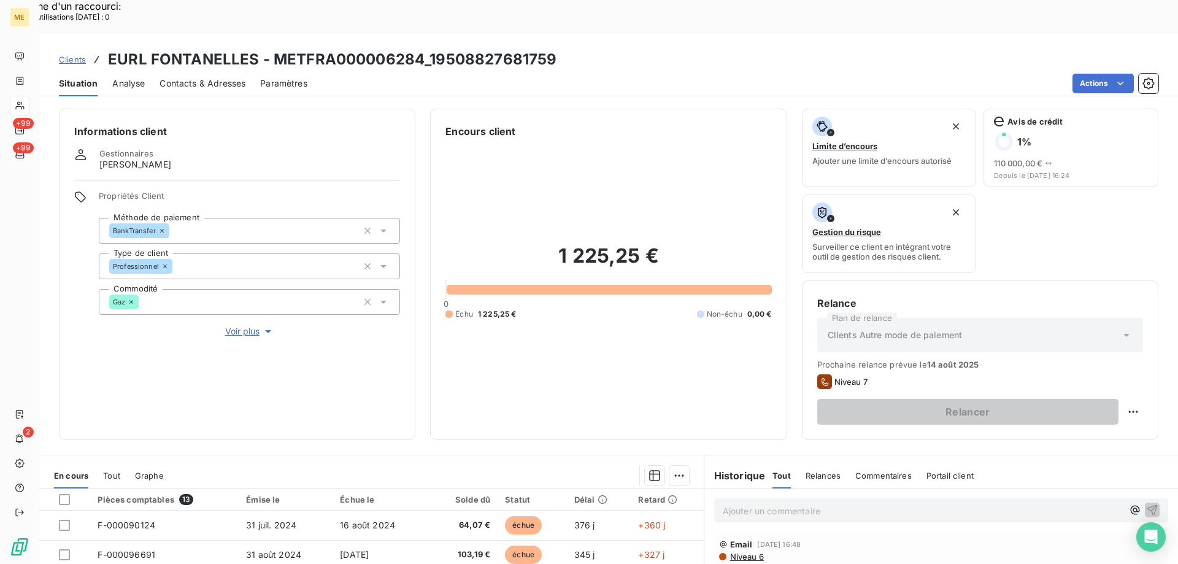
scroll to position [164, 0]
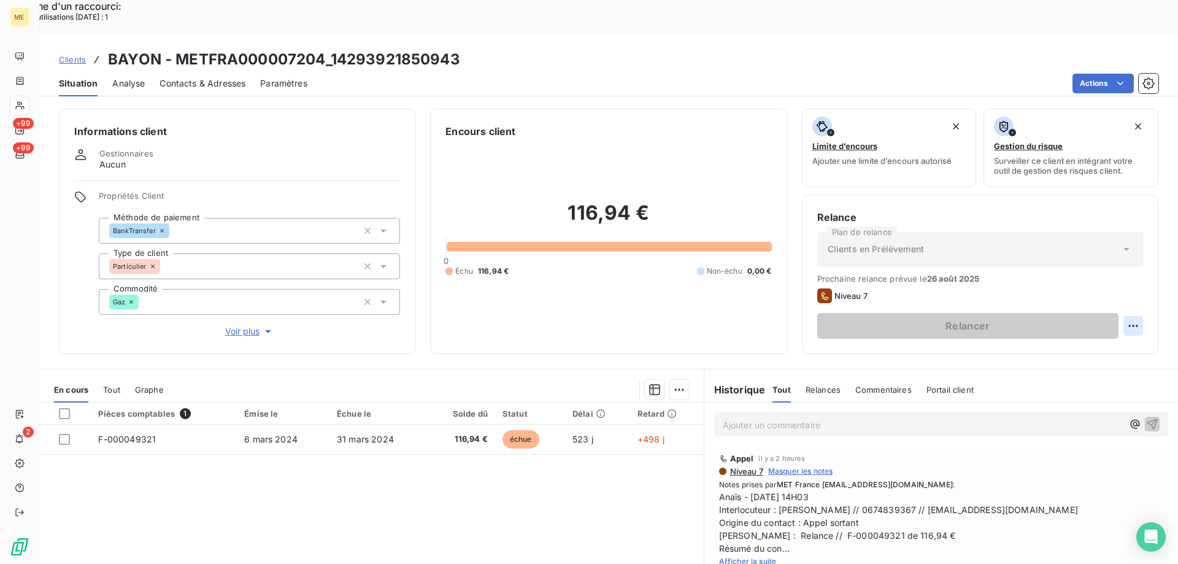
click at [1087, 319] on div "Replanifier cette action" at bounding box center [1073, 319] width 110 height 20
select select "7"
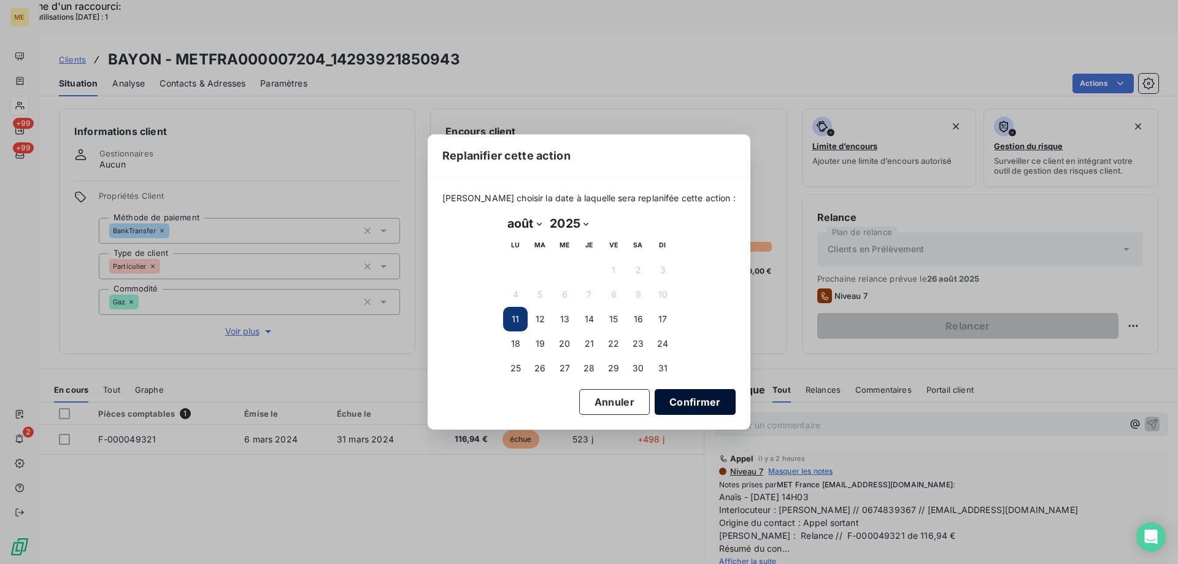
click at [685, 405] on button "Confirmer" at bounding box center [694, 402] width 81 height 26
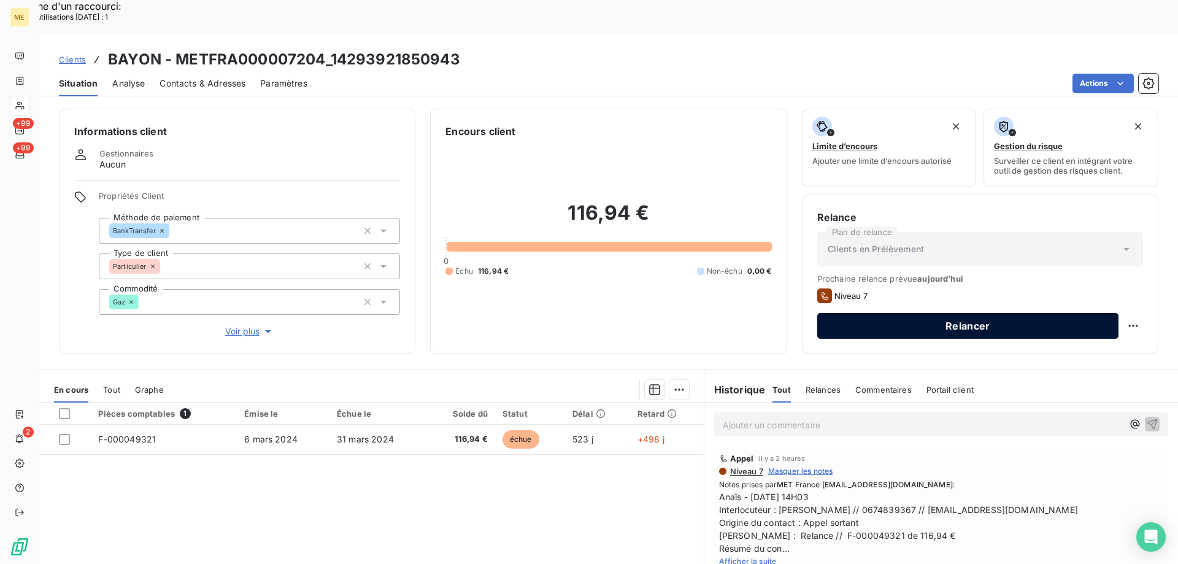
click at [1035, 313] on button "Relancer" at bounding box center [967, 326] width 301 height 26
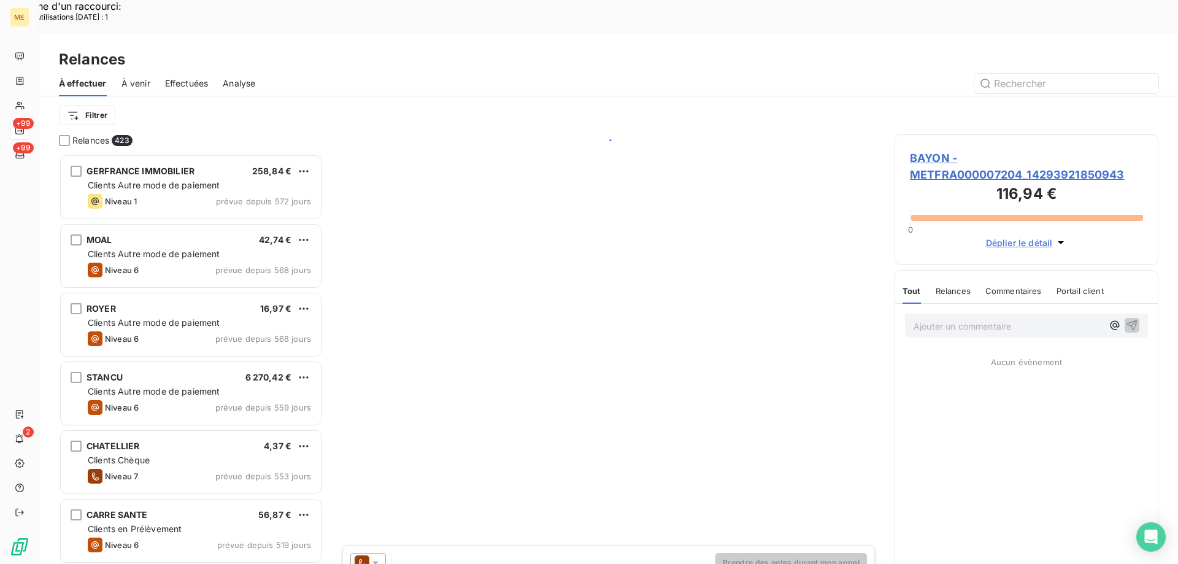
scroll to position [434, 255]
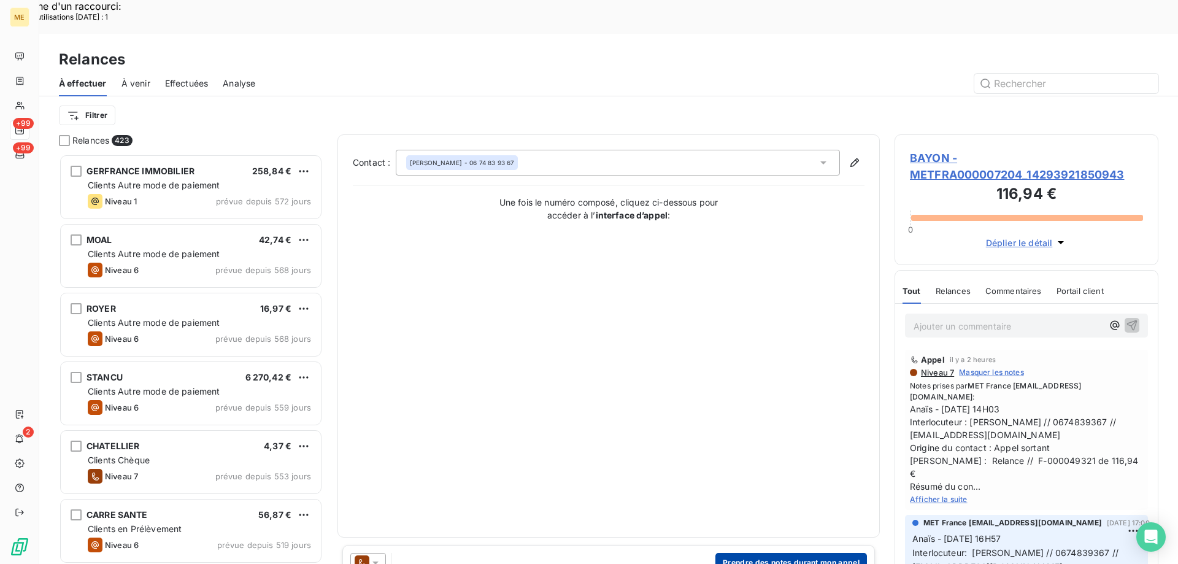
click at [743, 553] on button "Prendre des notes durant mon appel" at bounding box center [790, 563] width 151 height 20
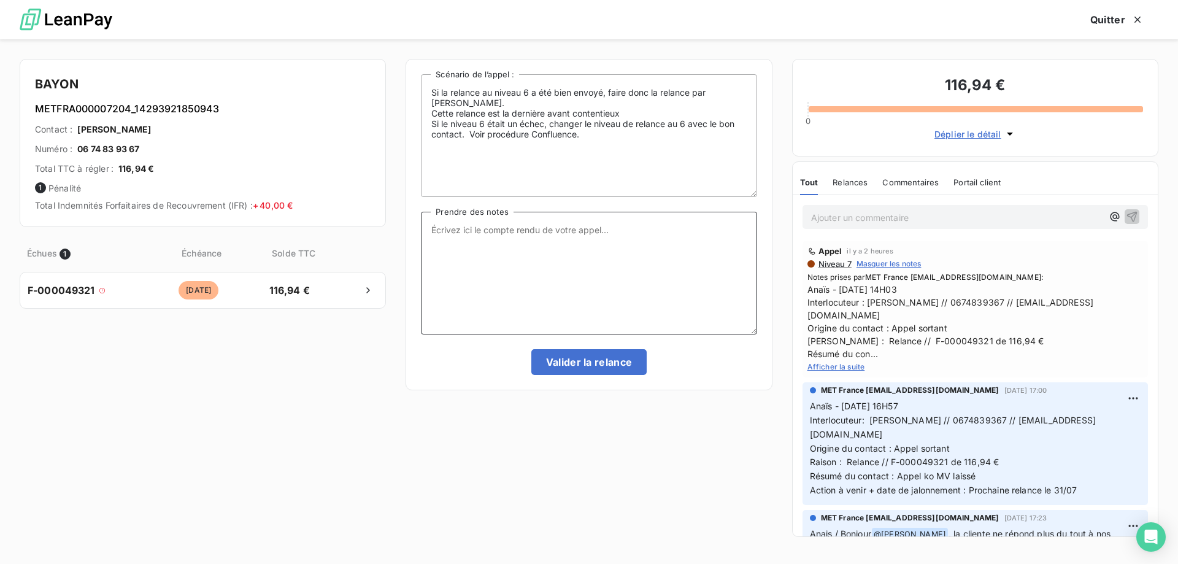
click at [610, 289] on textarea "Prendre des notes" at bounding box center [589, 273] width 336 height 123
paste textarea "Anaïs - [DATE] 15H34 Interlocuteur : [PERSON_NAME] // 0674839367 // [EMAIL_ADDR…"
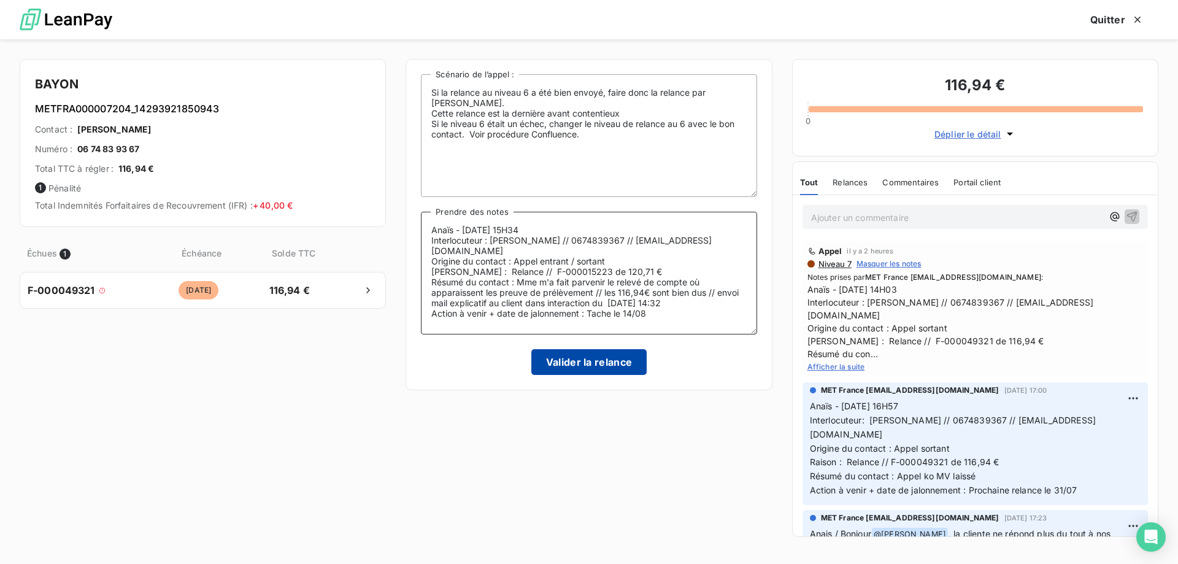
type textarea "Anaïs - [DATE] 15H34 Interlocuteur : [PERSON_NAME] // 0674839367 // [EMAIL_ADDR…"
click at [593, 361] on button "Valider la relance" at bounding box center [589, 362] width 116 height 26
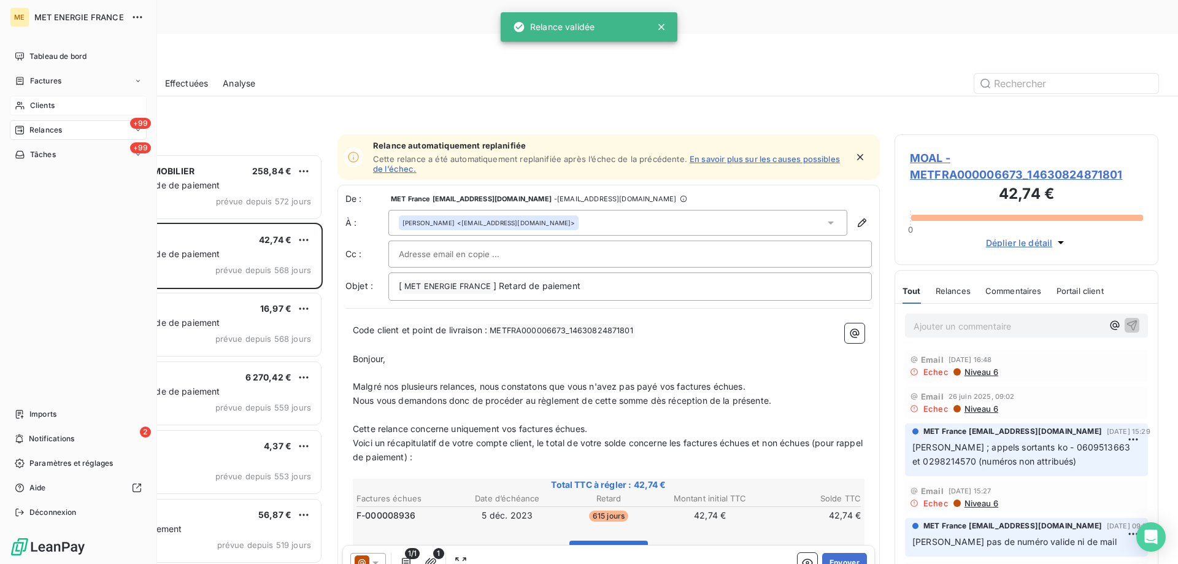
click at [27, 101] on div "Clients" at bounding box center [78, 106] width 137 height 20
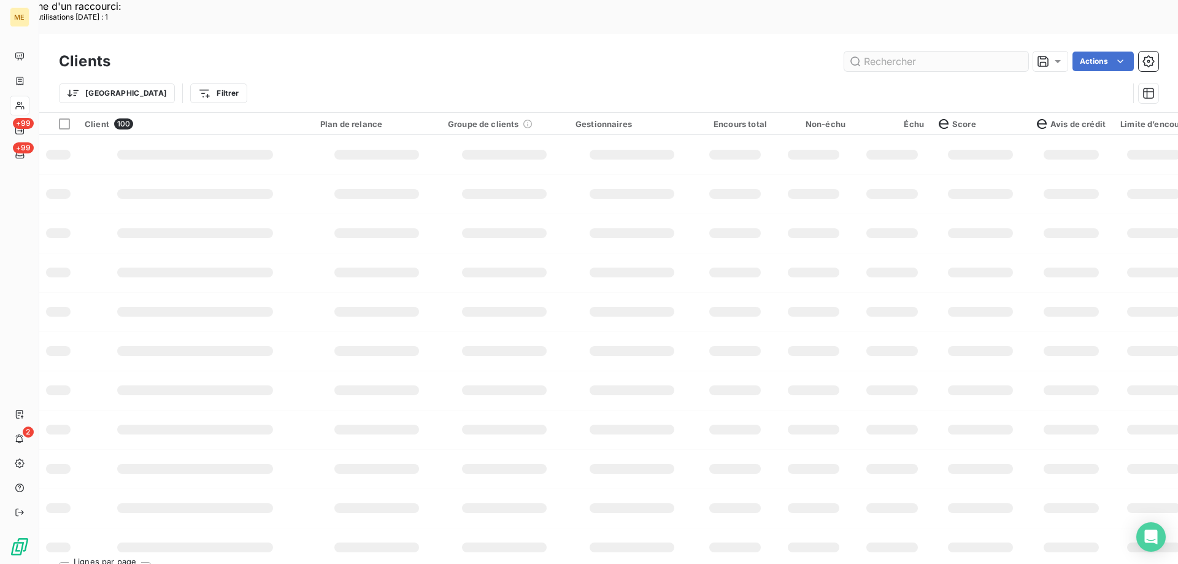
click at [923, 52] on input "text" at bounding box center [936, 62] width 184 height 20
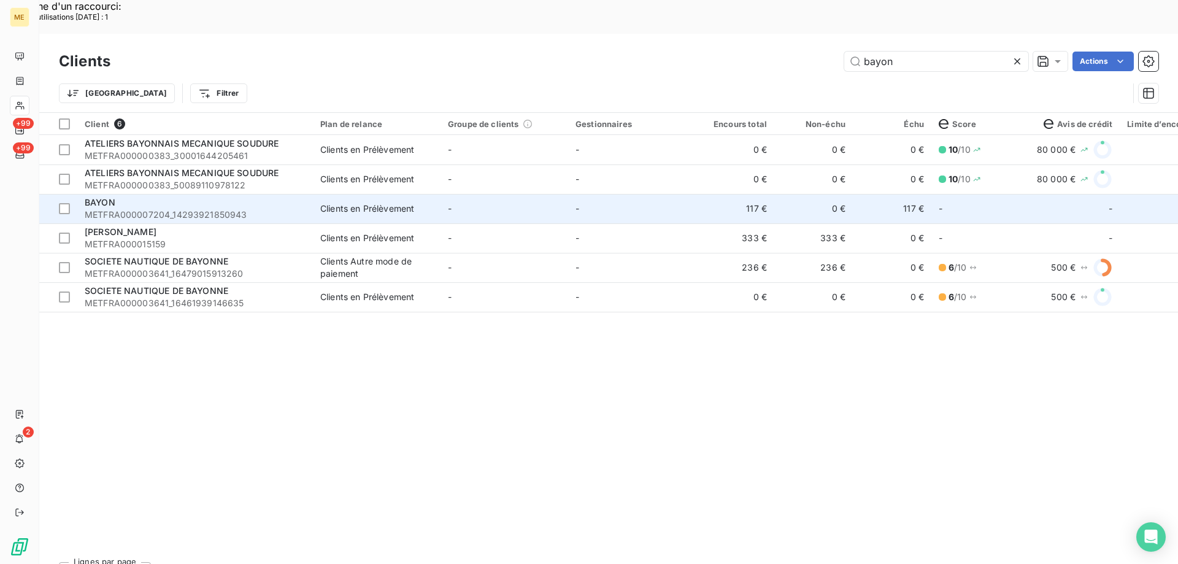
type input "bayon"
click at [479, 194] on td "-" at bounding box center [504, 208] width 128 height 29
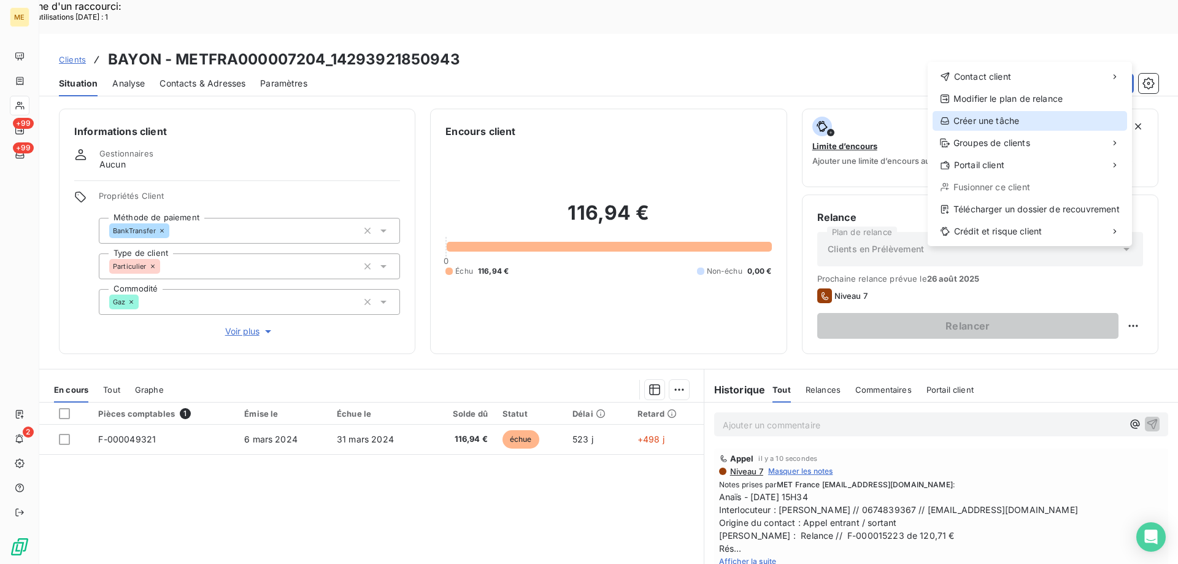
click at [1006, 113] on div "Créer une tâche" at bounding box center [1029, 121] width 194 height 20
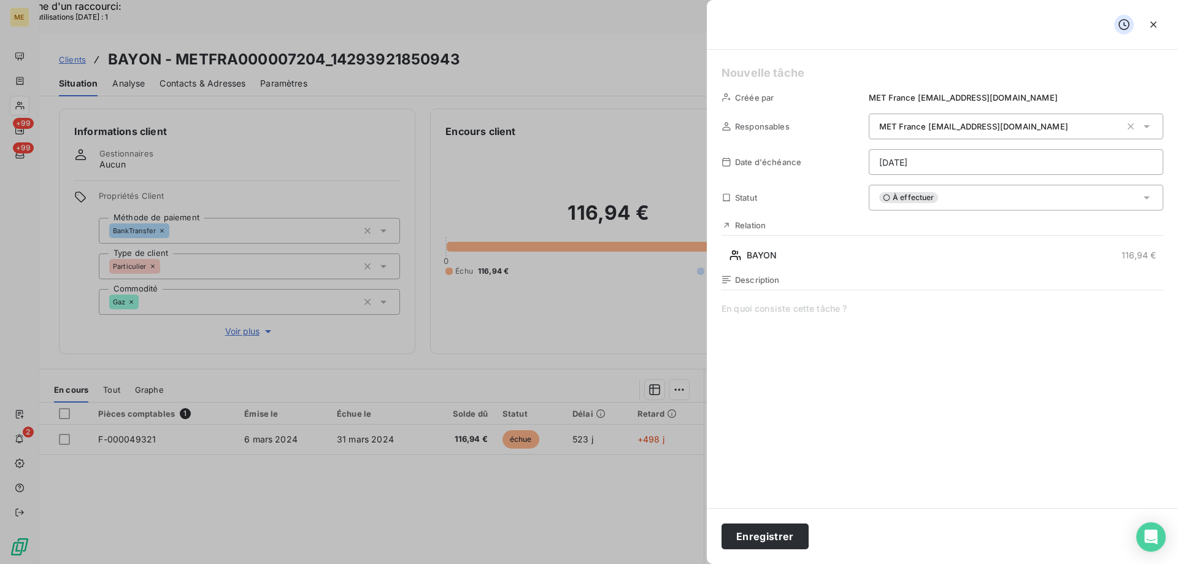
click at [864, 75] on h5 at bounding box center [942, 72] width 442 height 17
click at [816, 318] on span at bounding box center [942, 420] width 442 height 236
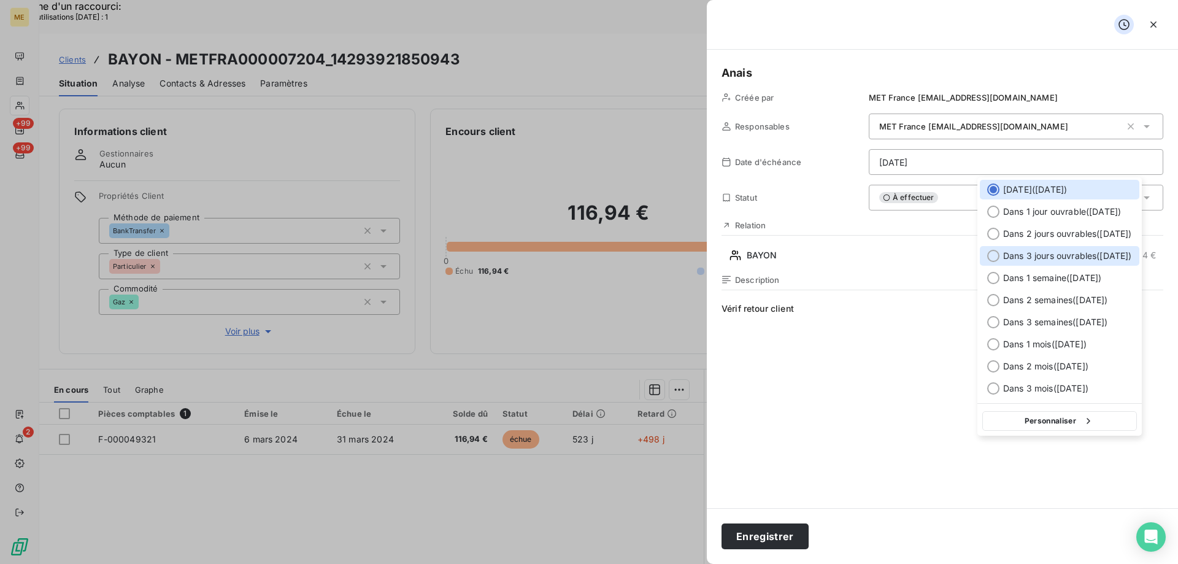
click at [1033, 255] on span "Dans 3 jours ouvrables ( [DATE] )" at bounding box center [1067, 256] width 129 height 12
type input "[DATE]"
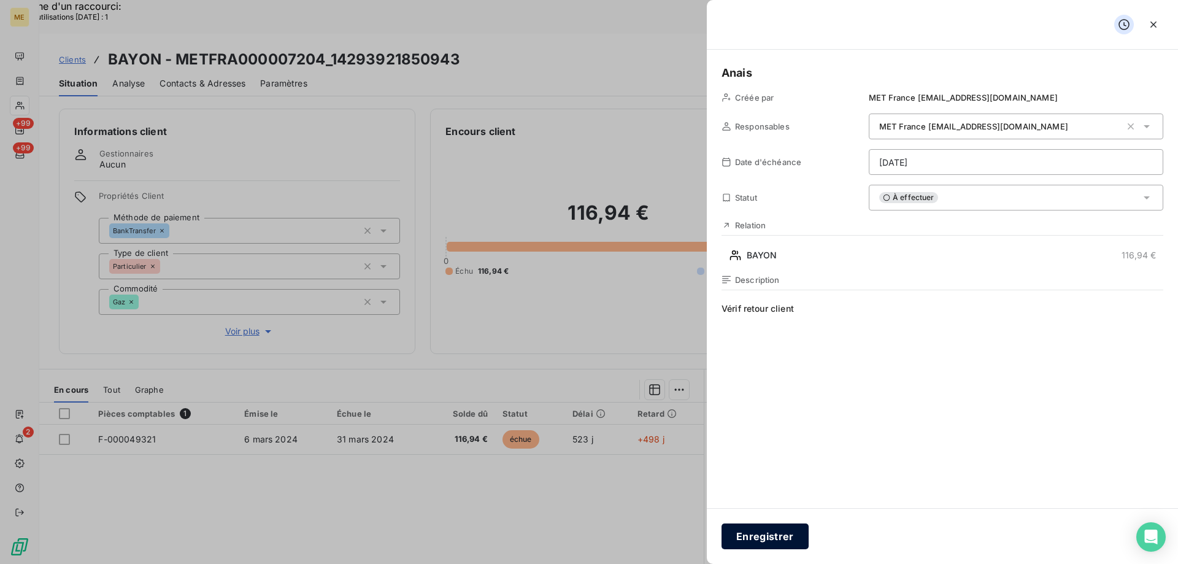
click at [769, 528] on button "Enregistrer" at bounding box center [764, 536] width 87 height 26
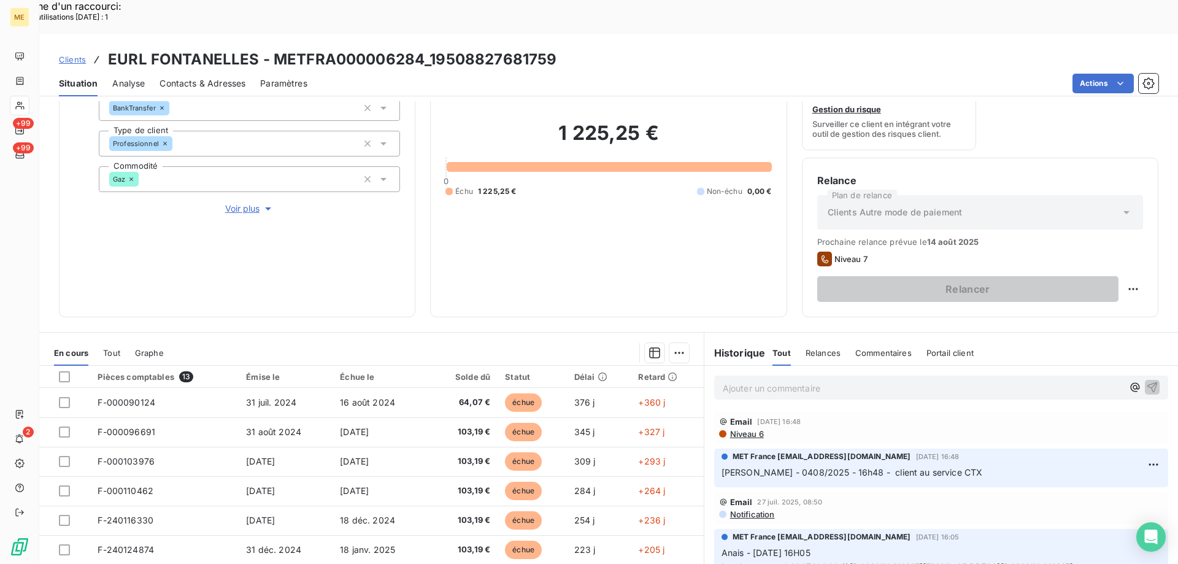
scroll to position [164, 0]
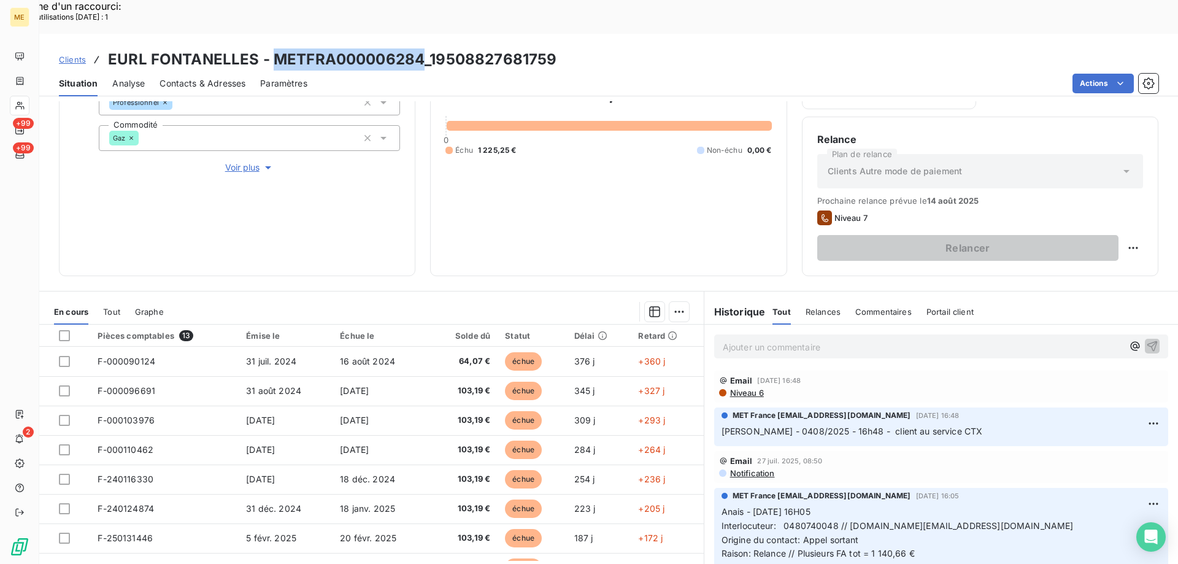
drag, startPoint x: 419, startPoint y: 25, endPoint x: 272, endPoint y: 23, distance: 146.6
click at [272, 48] on h3 "EURL FONTANELLES - METFRA000006284_19508827681759" at bounding box center [332, 59] width 448 height 22
copy h3 "METFRA000006284"
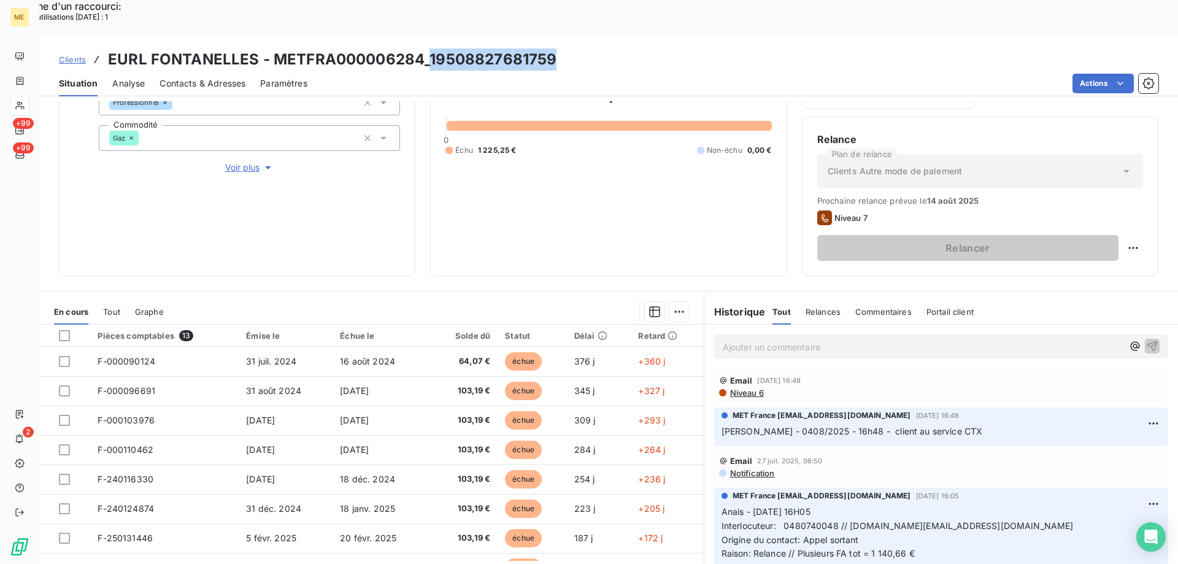
drag, startPoint x: 556, startPoint y: 21, endPoint x: 429, endPoint y: 27, distance: 126.5
click at [429, 48] on div "Clients EURL FONTANELLES - METFRA000006284_19508827681759" at bounding box center [608, 59] width 1138 height 22
copy h3 "19508827681759"
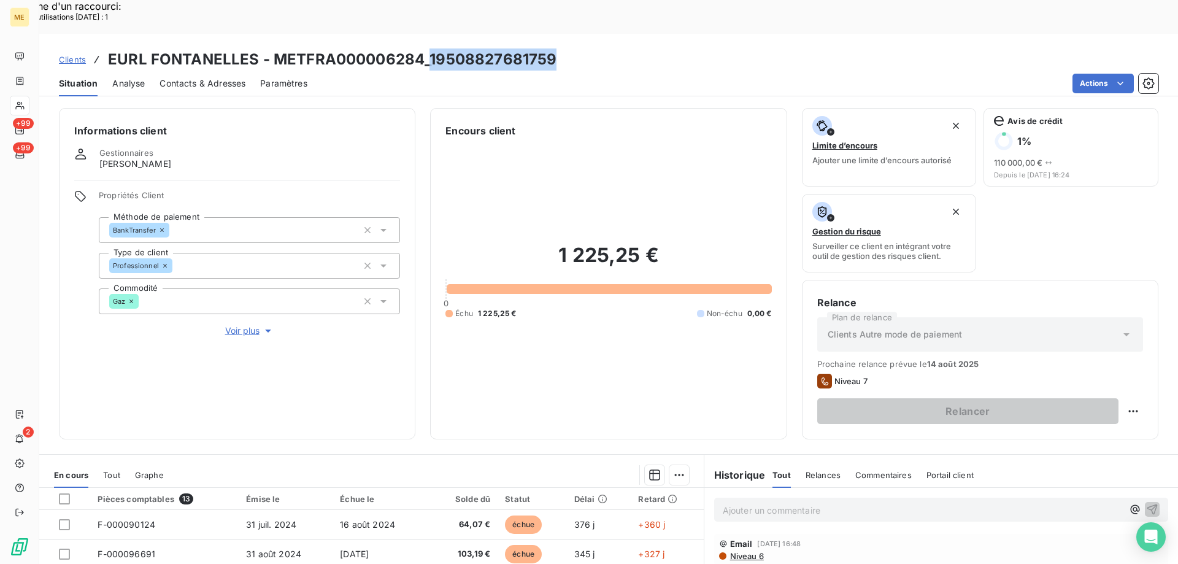
scroll to position [0, 0]
drag, startPoint x: 659, startPoint y: 228, endPoint x: 550, endPoint y: 231, distance: 109.2
click at [550, 244] on h2 "1 225,25 €" at bounding box center [608, 262] width 326 height 37
copy h2 "1 225,25 €"
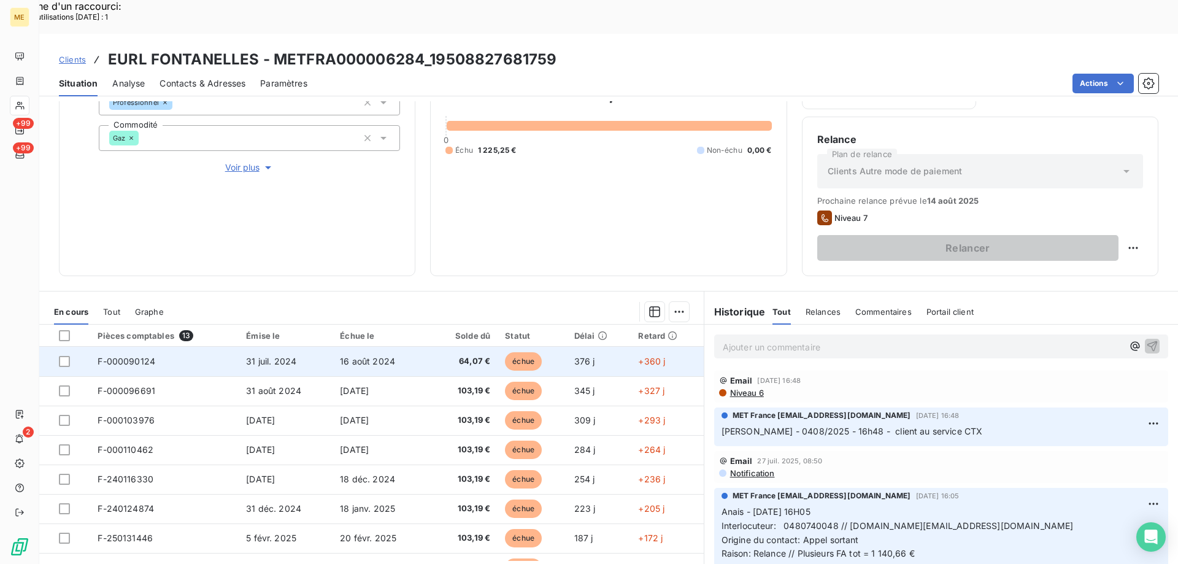
click at [222, 347] on td "F-000090124" at bounding box center [164, 361] width 148 height 29
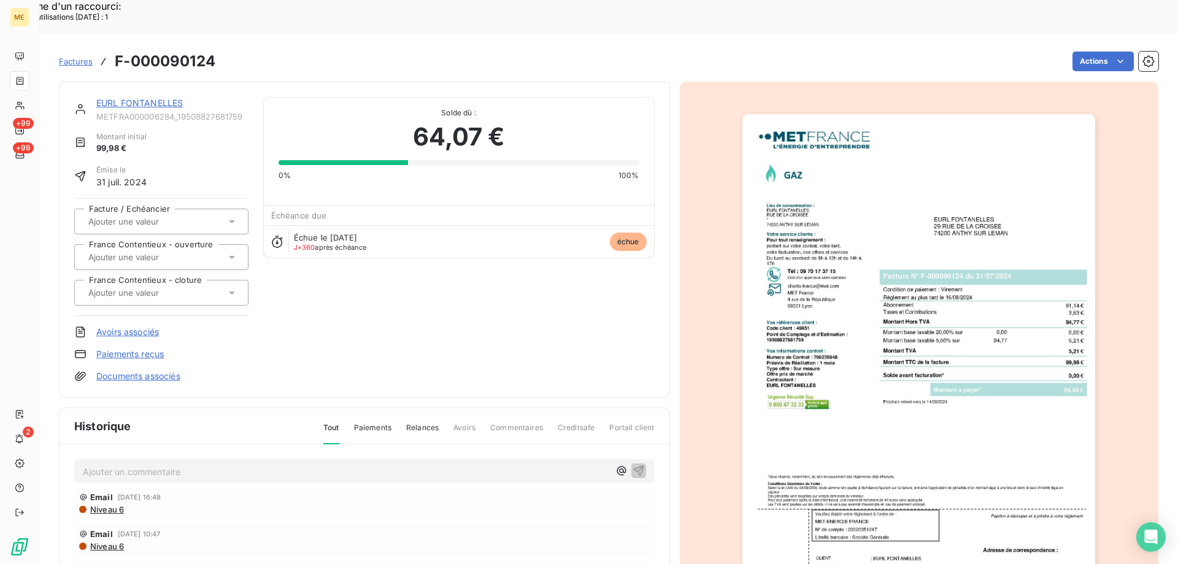
click at [883, 324] on img "button" at bounding box center [918, 363] width 353 height 499
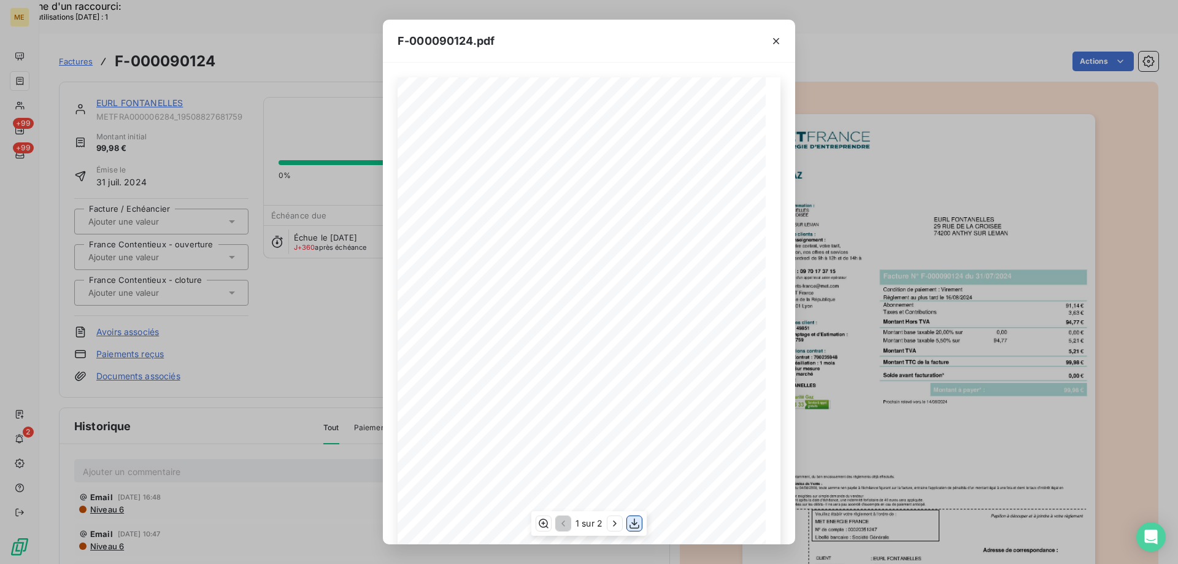
click at [636, 523] on icon "button" at bounding box center [634, 523] width 10 height 10
click at [778, 42] on icon "button" at bounding box center [776, 41] width 12 height 12
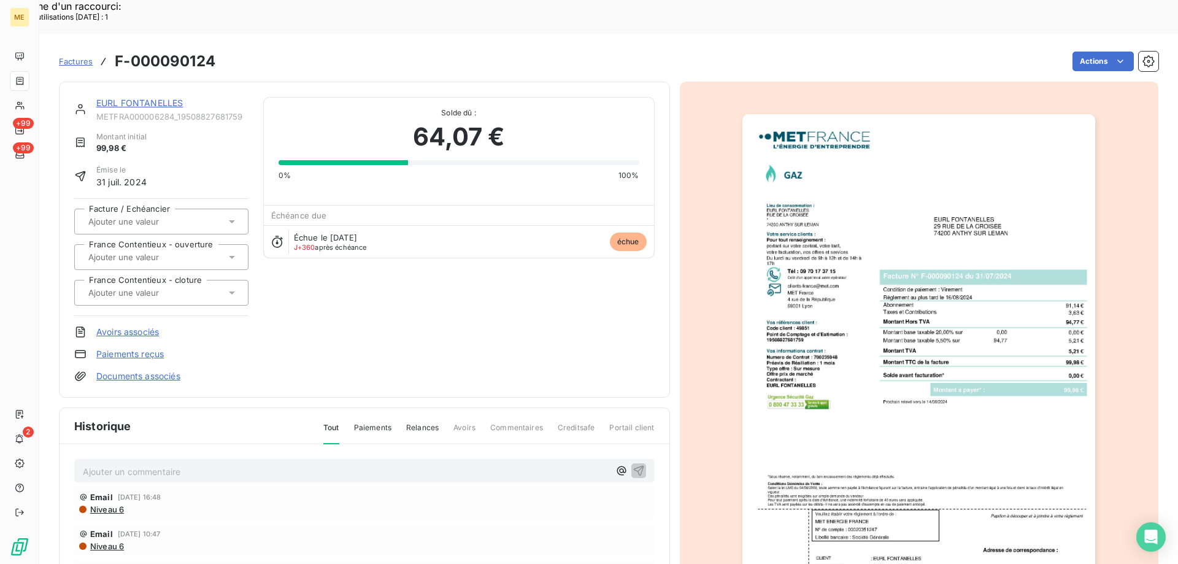
click at [153, 98] on link "EURL FONTANELLES" at bounding box center [139, 103] width 86 height 10
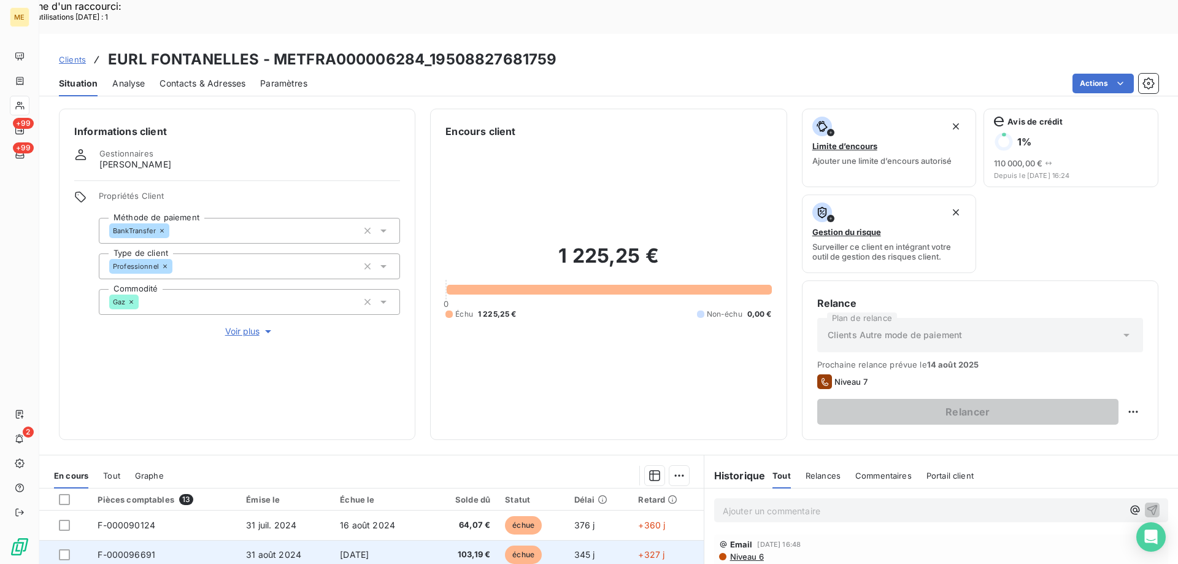
click at [340, 549] on span "[DATE]" at bounding box center [354, 554] width 29 height 10
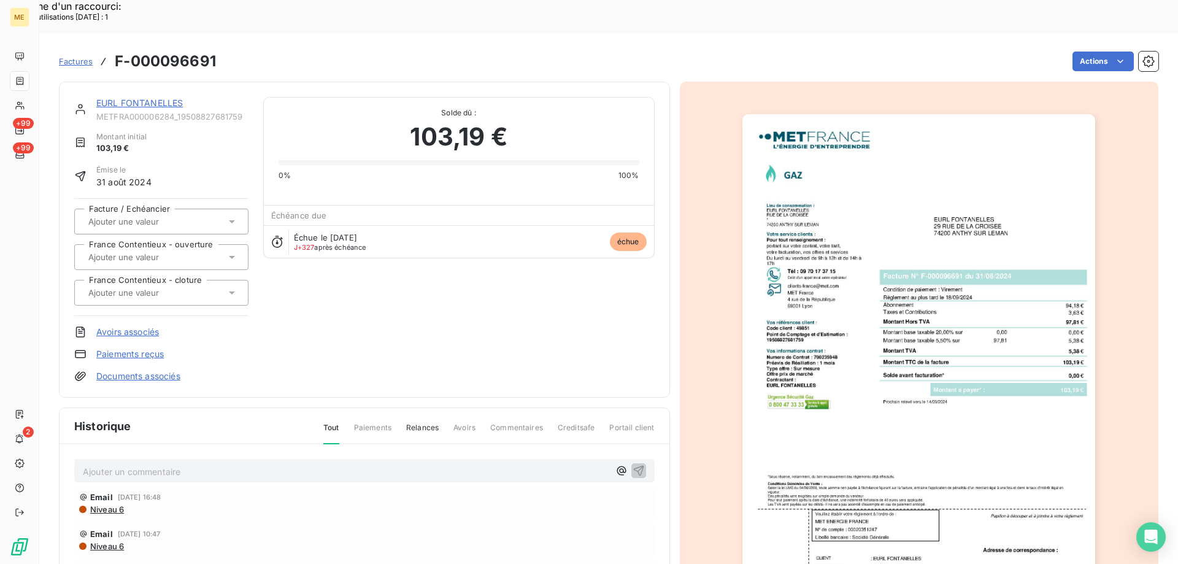
click at [937, 366] on img "button" at bounding box center [918, 363] width 353 height 499
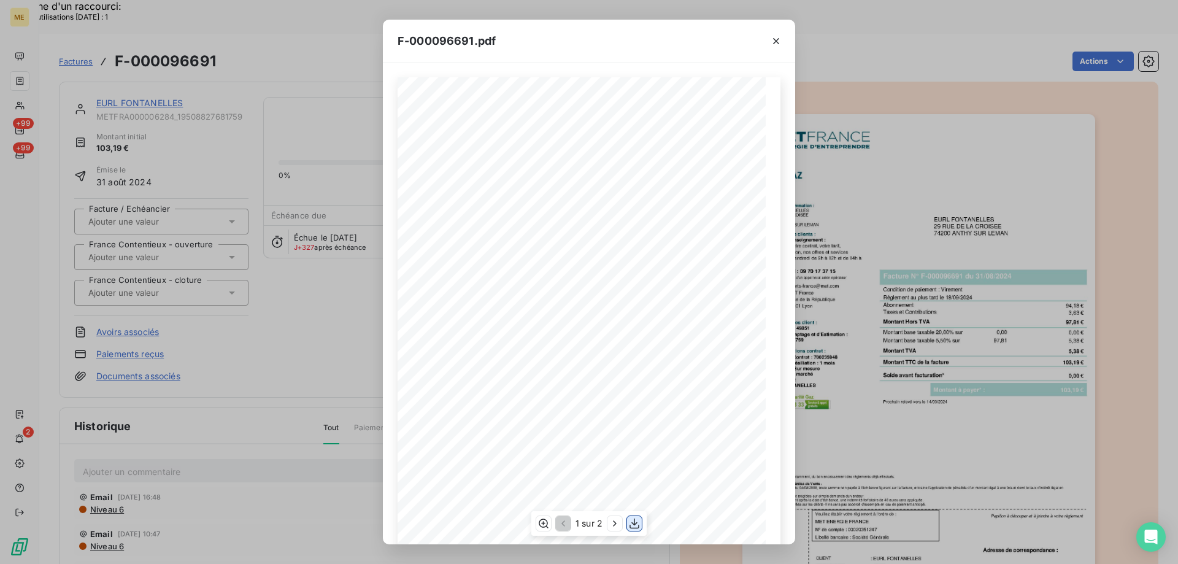
click at [634, 526] on icon "button" at bounding box center [634, 523] width 12 height 12
click at [777, 39] on icon "button" at bounding box center [776, 41] width 12 height 12
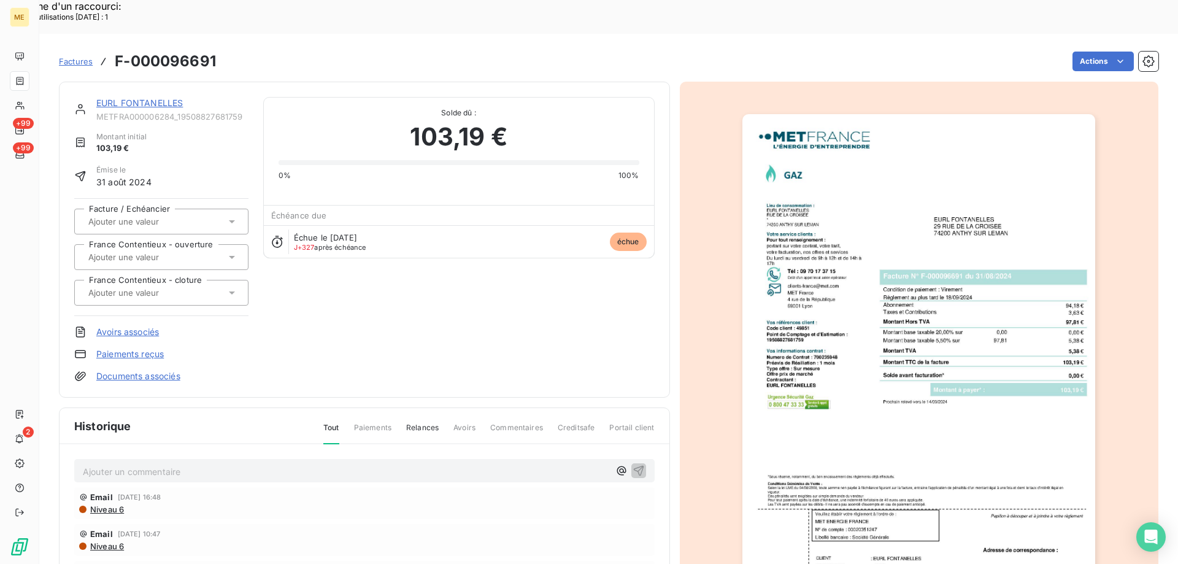
click at [163, 97] on div "EURL FONTANELLES" at bounding box center [172, 103] width 152 height 12
click at [163, 98] on link "EURL FONTANELLES" at bounding box center [139, 103] width 86 height 10
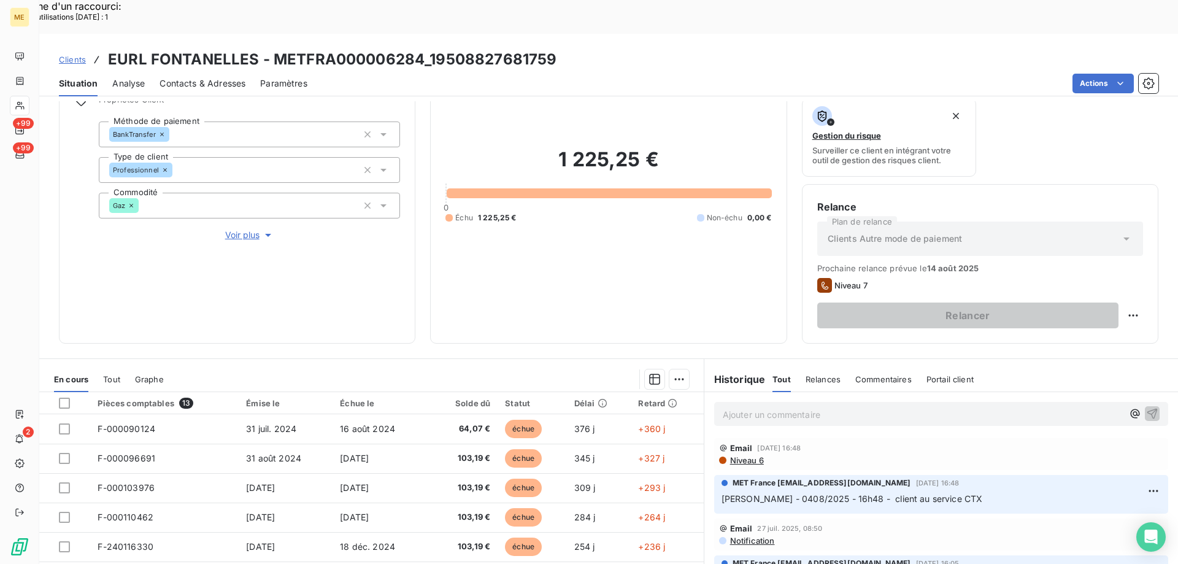
scroll to position [164, 0]
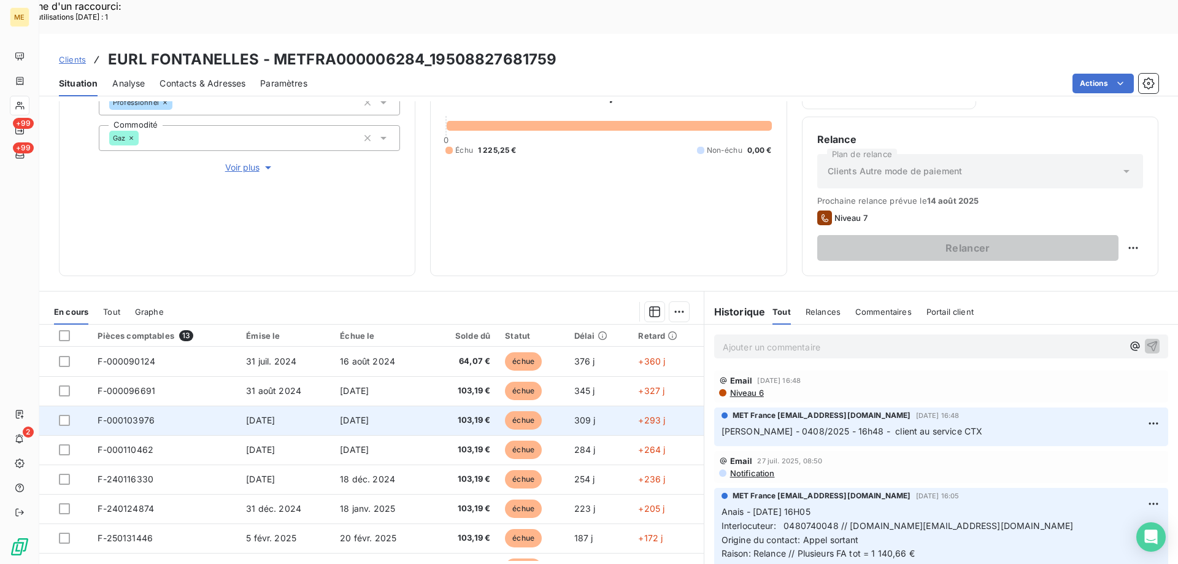
click at [340, 415] on span "[DATE]" at bounding box center [354, 420] width 29 height 10
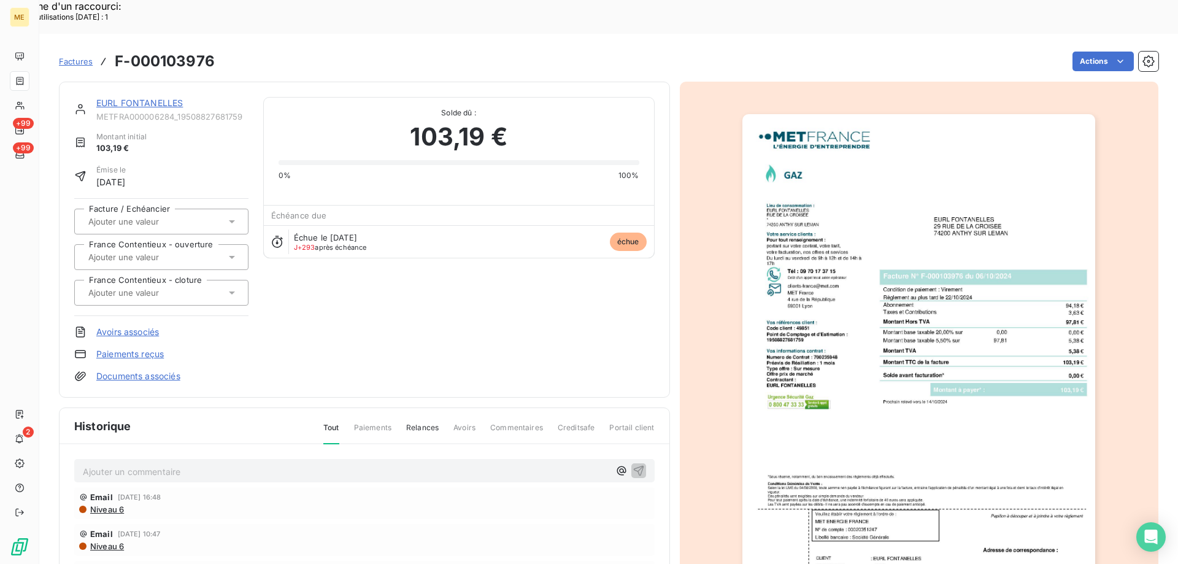
click at [1046, 443] on img "button" at bounding box center [918, 363] width 353 height 499
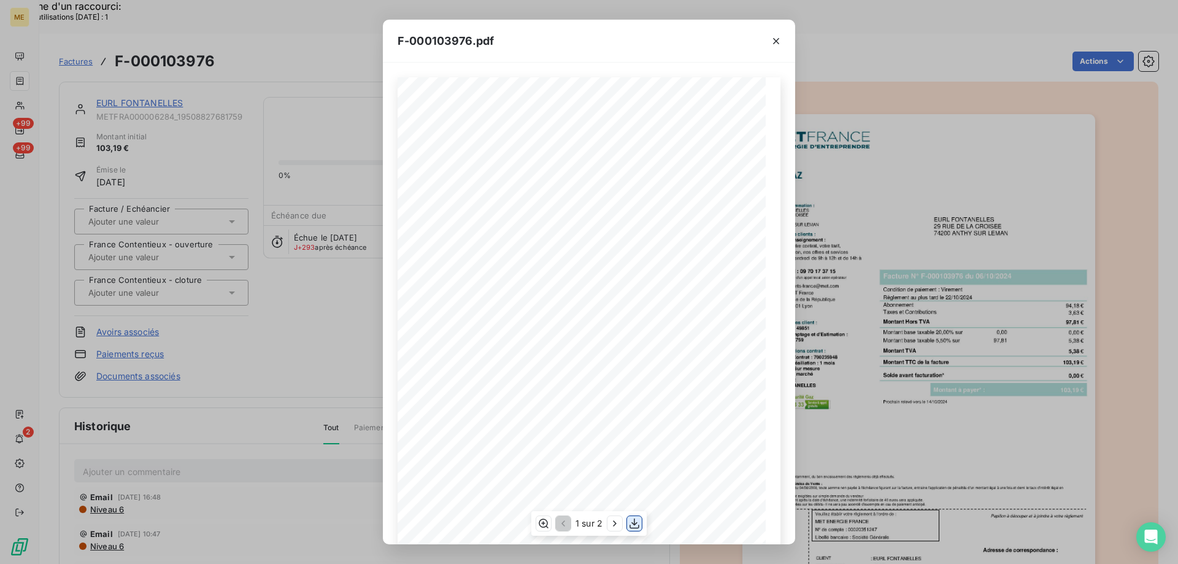
click at [636, 522] on icon "button" at bounding box center [634, 523] width 12 height 12
click at [777, 38] on icon "button" at bounding box center [776, 41] width 12 height 12
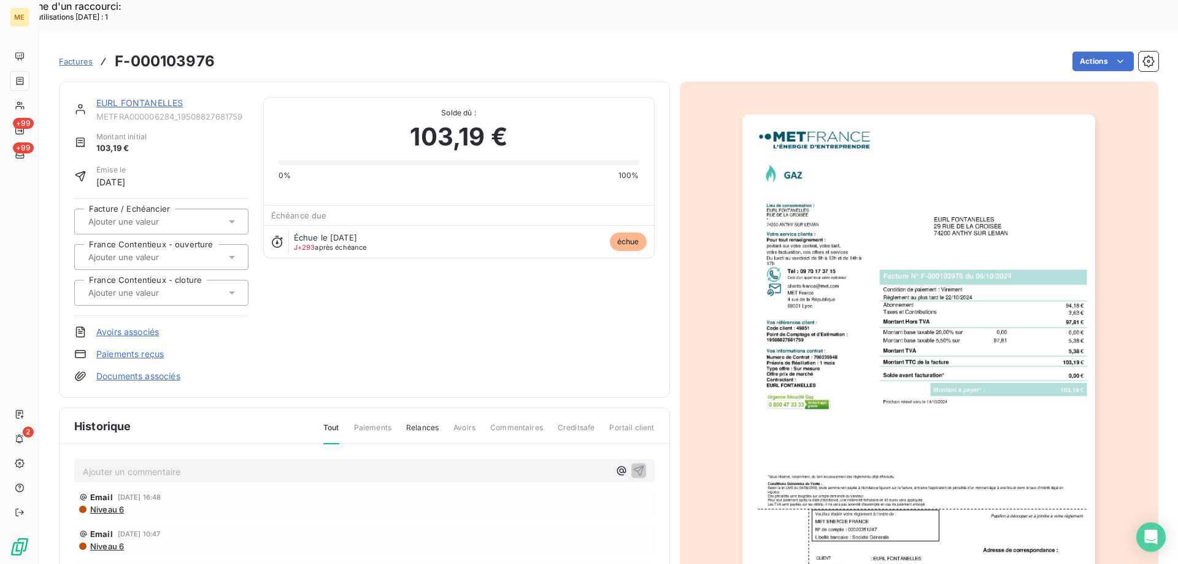
click at [142, 98] on link "EURL FONTANELLES" at bounding box center [139, 103] width 86 height 10
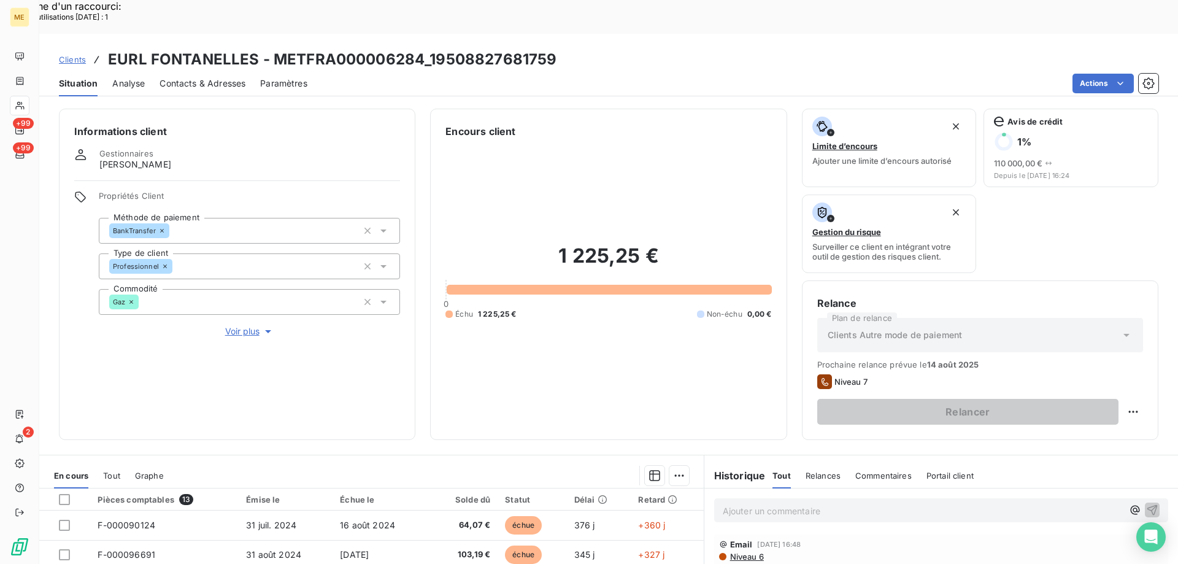
scroll to position [61, 0]
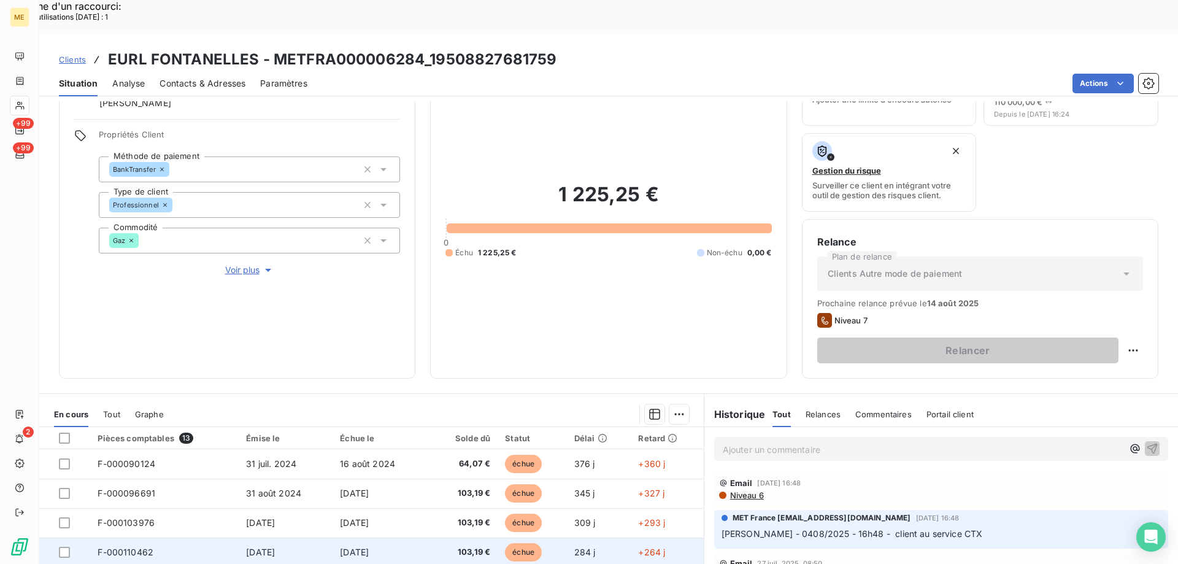
click at [199, 537] on td "F-000110462" at bounding box center [164, 551] width 148 height 29
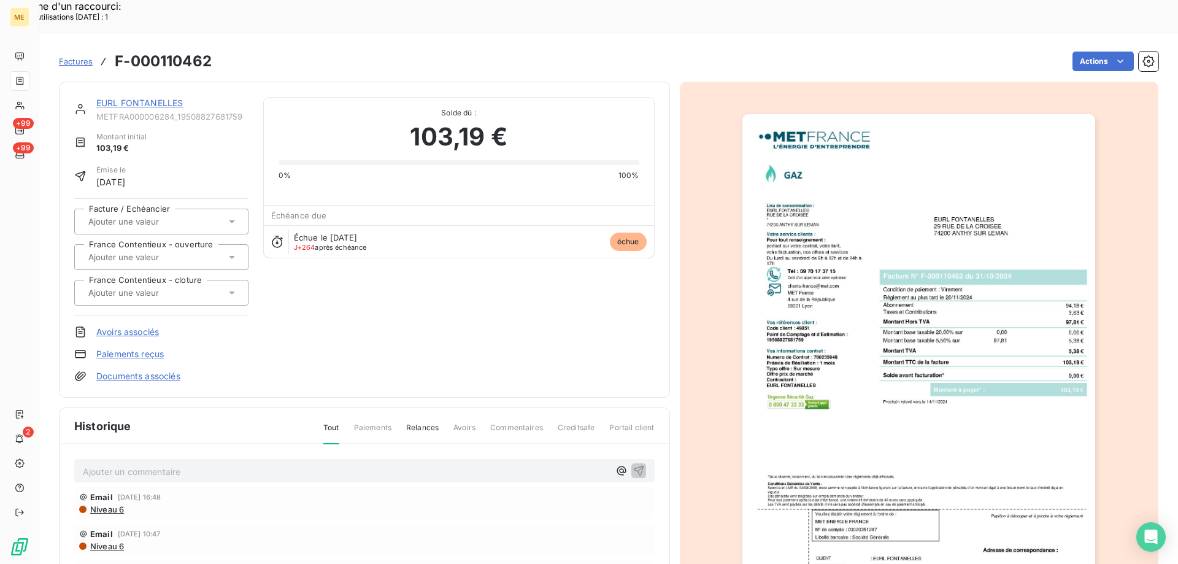
click at [949, 404] on img "button" at bounding box center [918, 363] width 353 height 499
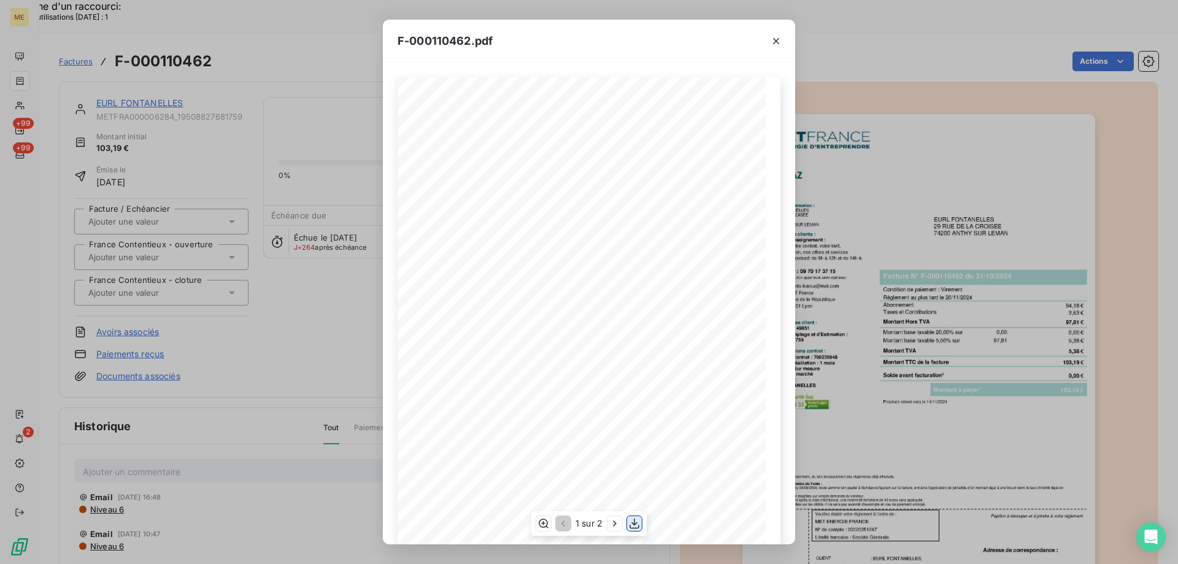
click at [637, 525] on icon "button" at bounding box center [634, 523] width 12 height 12
click at [777, 38] on icon "button" at bounding box center [776, 41] width 12 height 12
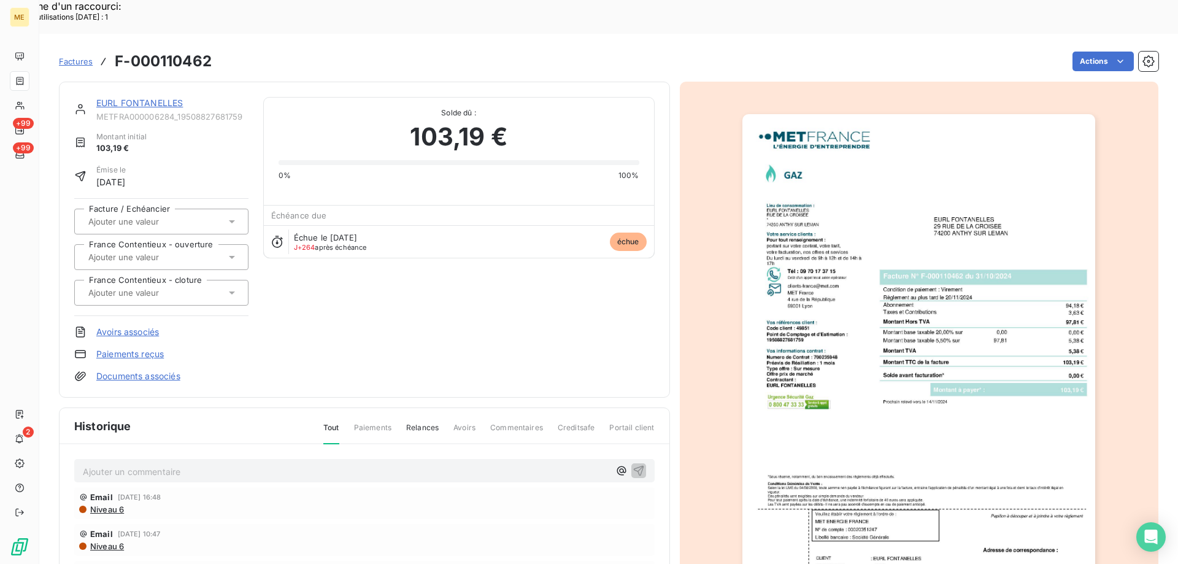
click at [125, 98] on link "EURL FONTANELLES" at bounding box center [139, 103] width 86 height 10
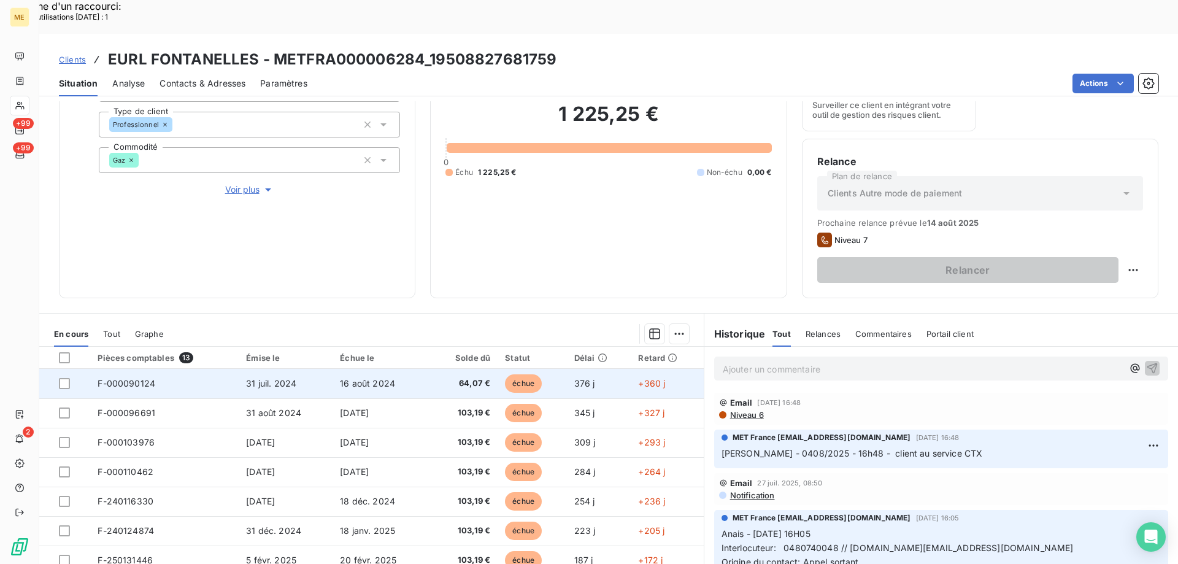
scroll to position [164, 0]
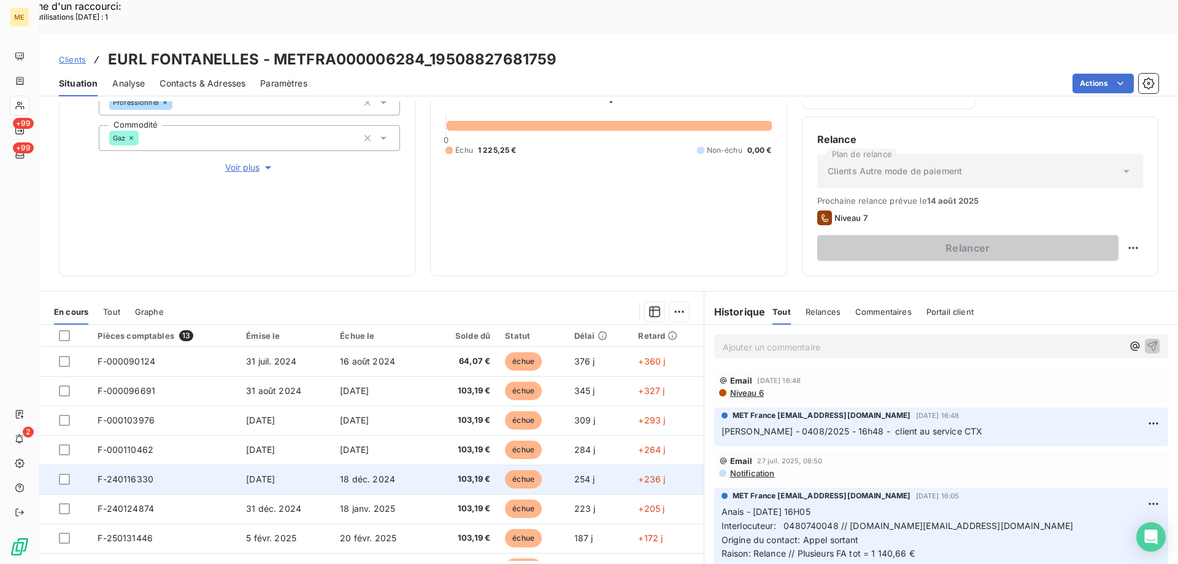
click at [185, 464] on td "F-240116330" at bounding box center [164, 478] width 148 height 29
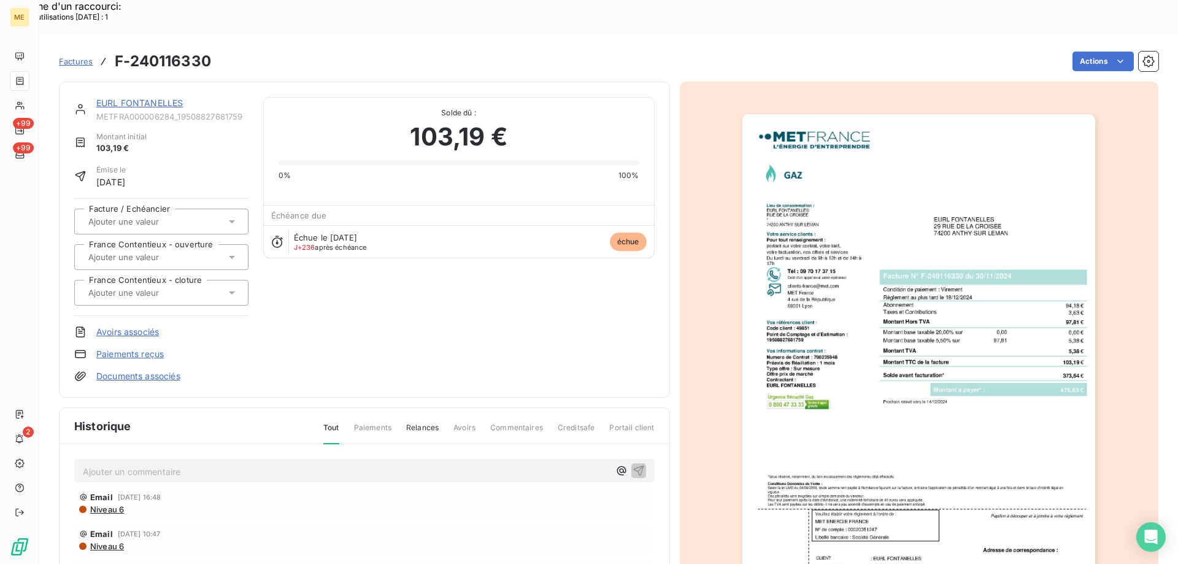
click at [934, 357] on img "button" at bounding box center [918, 363] width 353 height 499
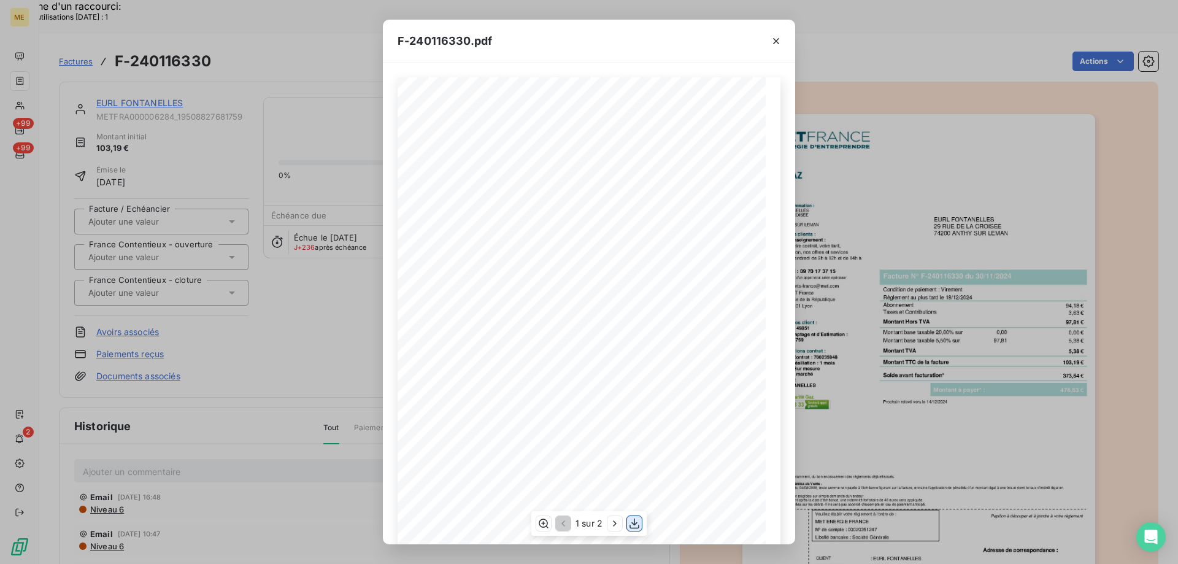
click at [632, 520] on icon "button" at bounding box center [634, 523] width 12 height 12
click at [771, 39] on icon "button" at bounding box center [776, 41] width 12 height 12
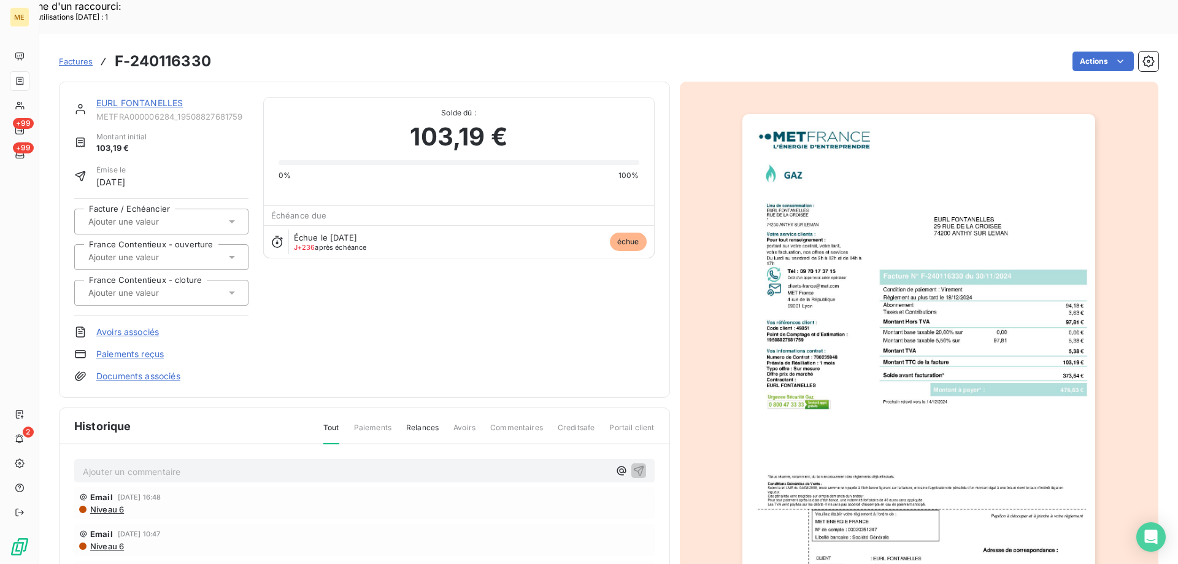
click at [107, 82] on div "EURL FONTANELLES METFRA000006284_19508827681759 Montant initial 103,19 € Émise …" at bounding box center [364, 240] width 611 height 316
click at [112, 98] on link "EURL FONTANELLES" at bounding box center [139, 103] width 86 height 10
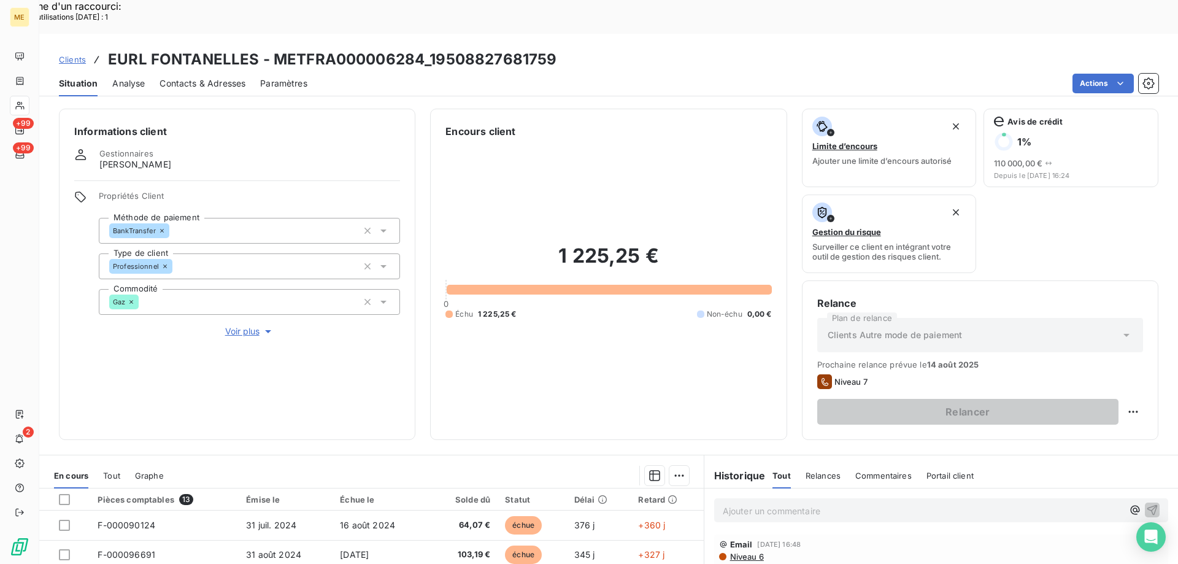
scroll to position [164, 0]
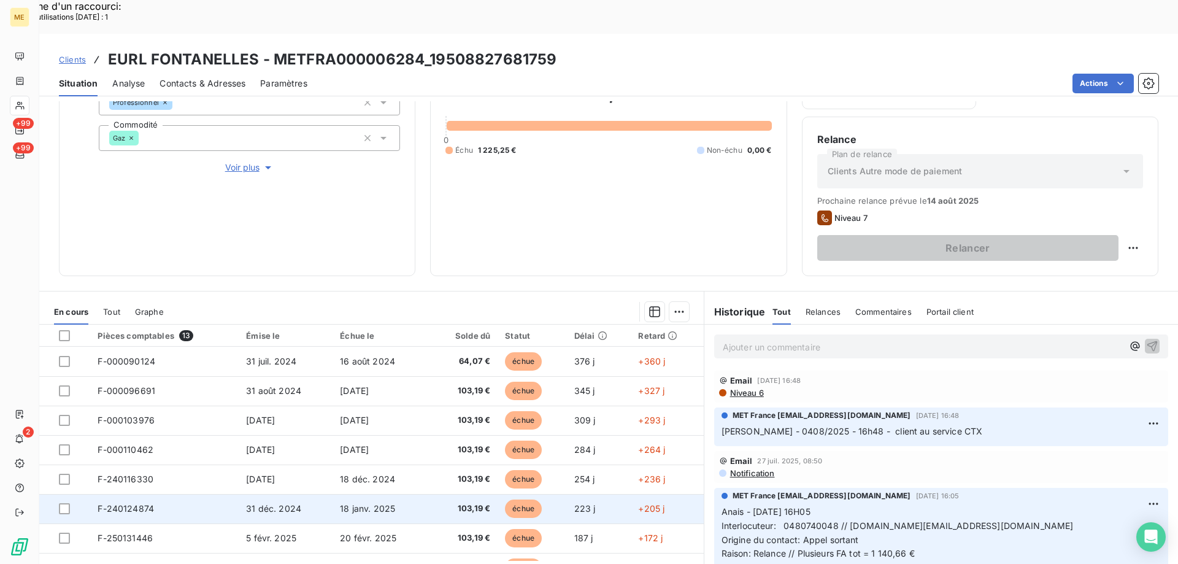
click at [172, 494] on td "F-240124874" at bounding box center [164, 508] width 148 height 29
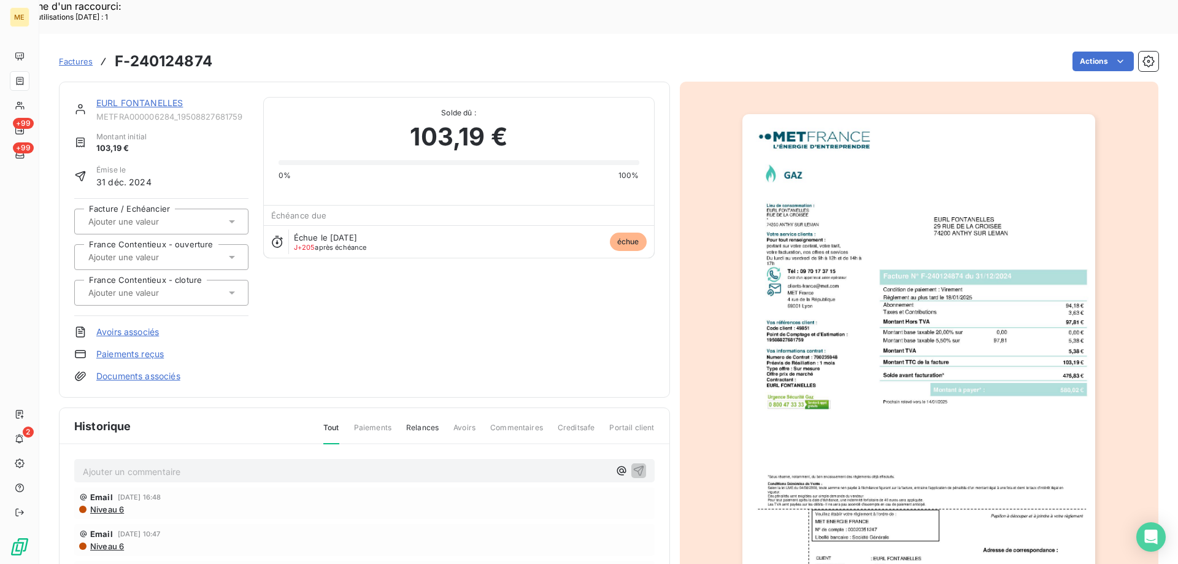
click at [991, 364] on img "button" at bounding box center [918, 363] width 353 height 499
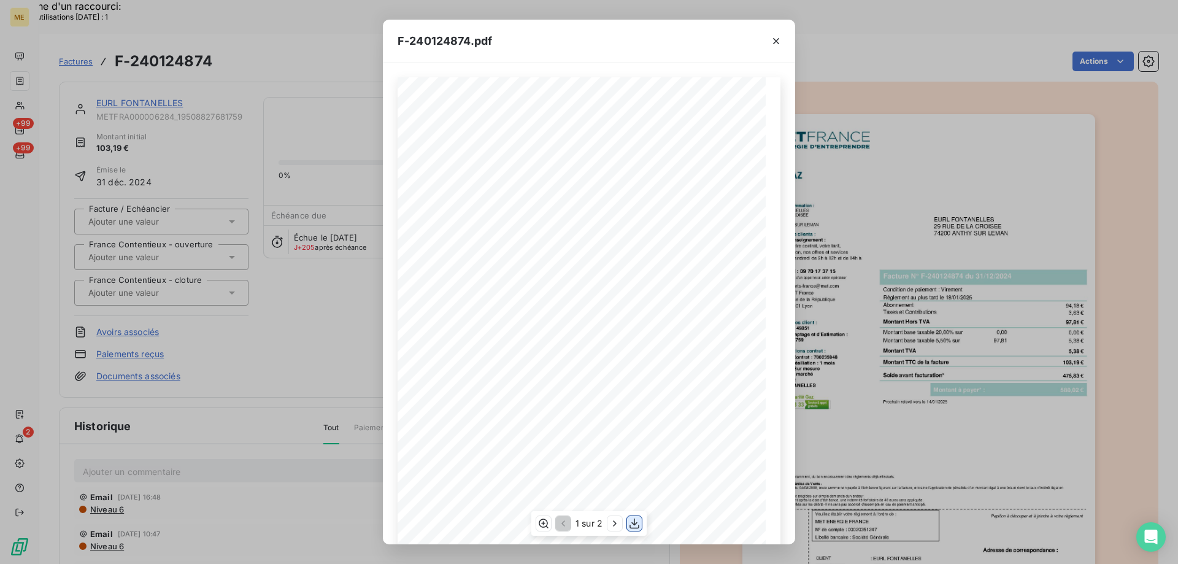
click at [636, 523] on icon "button" at bounding box center [634, 523] width 12 height 12
click at [778, 39] on icon "button" at bounding box center [776, 41] width 6 height 6
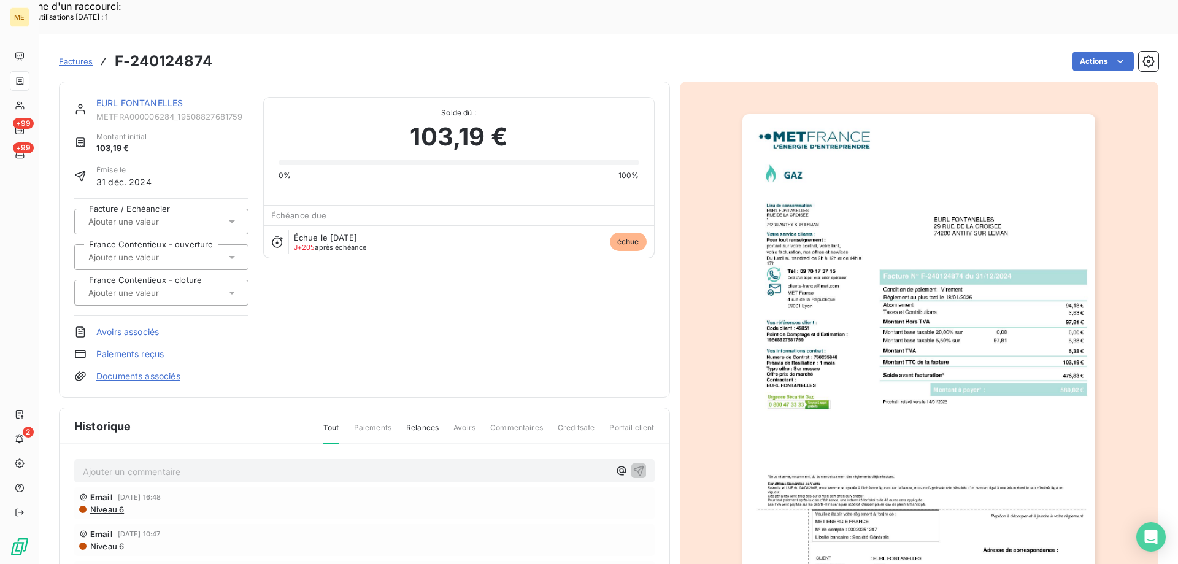
click at [171, 97] on div "EURL FONTANELLES" at bounding box center [172, 103] width 152 height 12
click at [169, 98] on link "EURL FONTANELLES" at bounding box center [139, 103] width 86 height 10
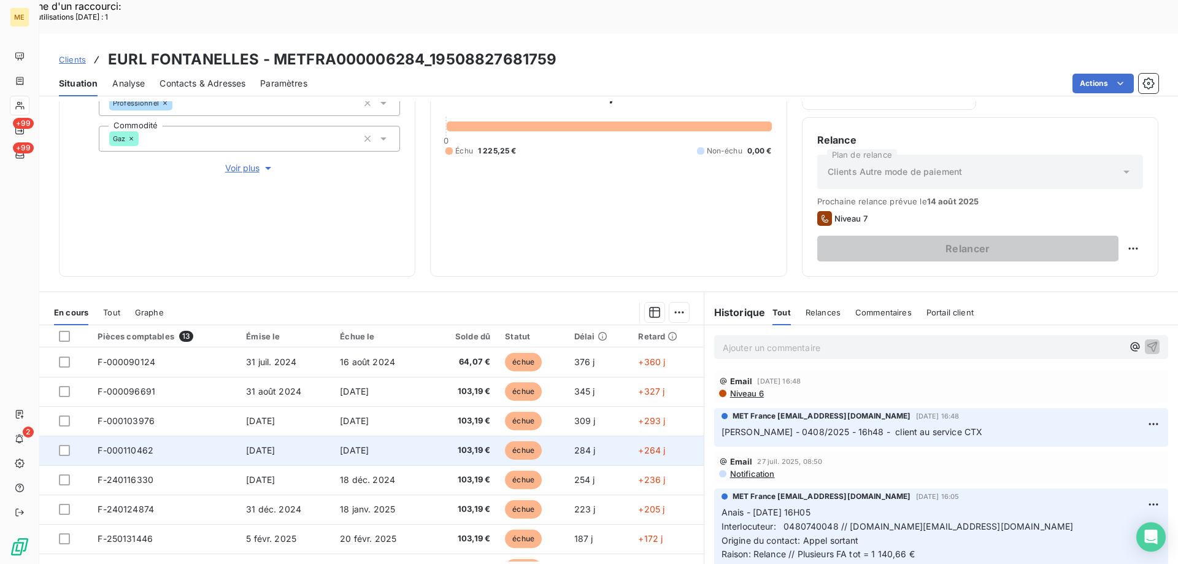
scroll to position [164, 0]
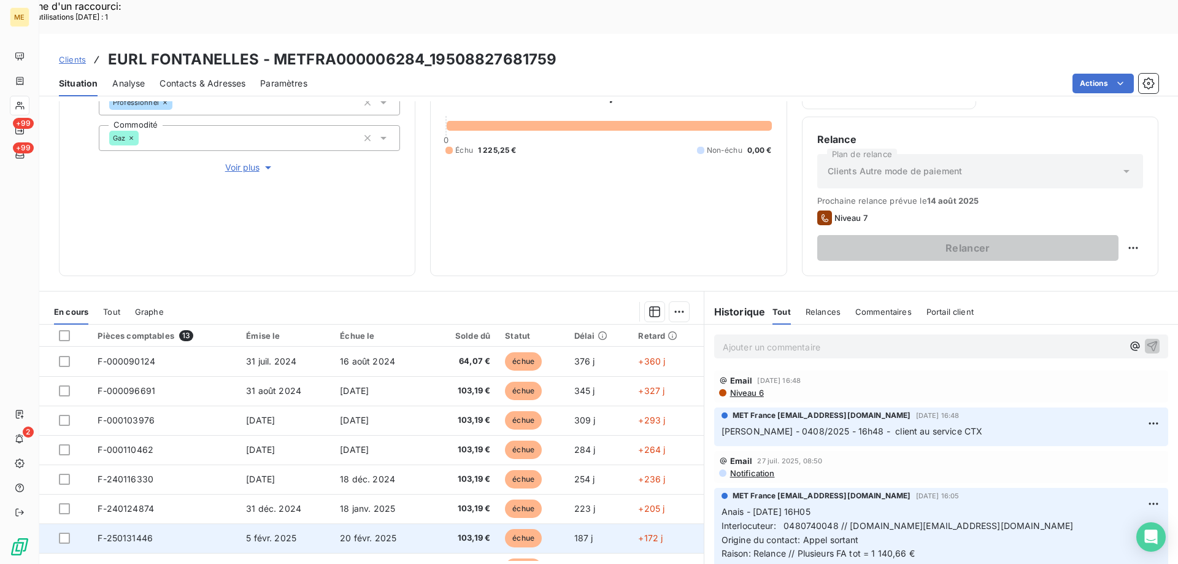
click at [257, 532] on span "5 févr. 2025" at bounding box center [271, 537] width 50 height 10
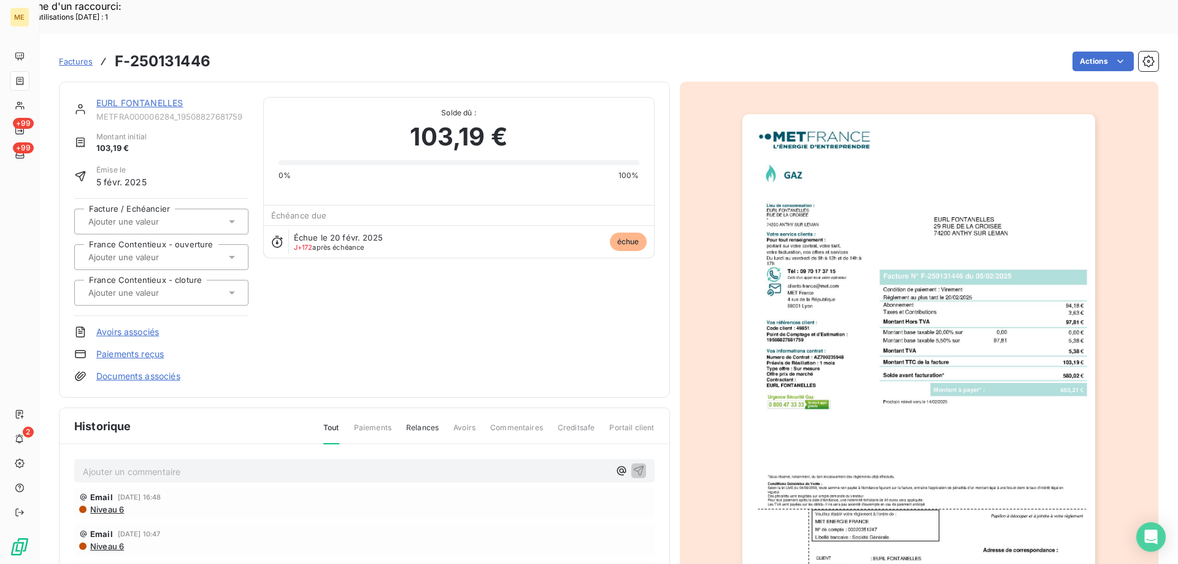
click at [886, 336] on img "button" at bounding box center [918, 363] width 353 height 499
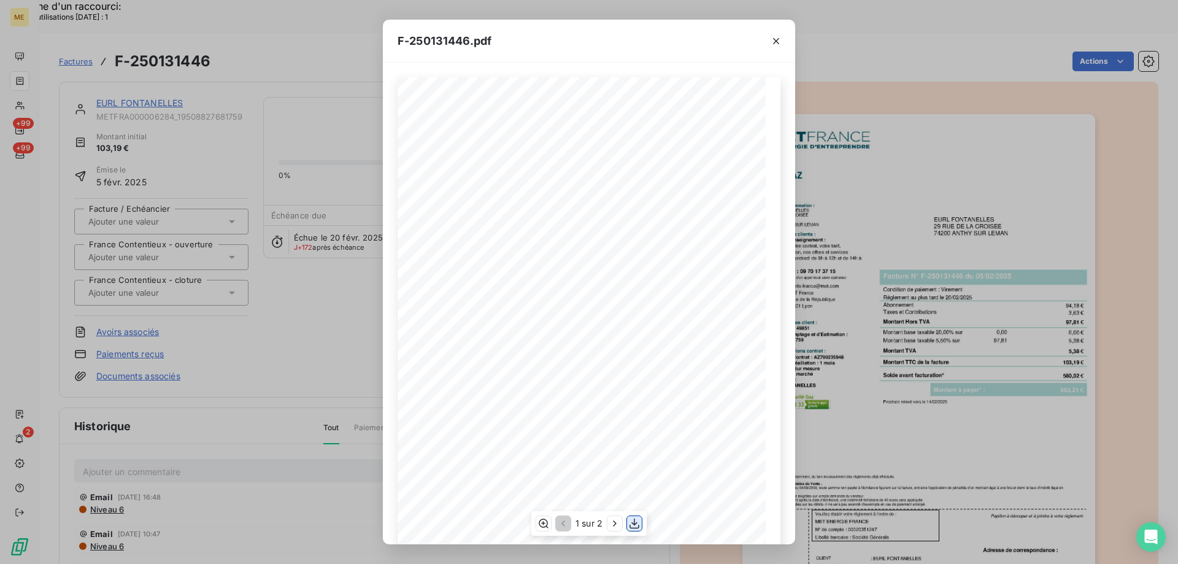
click at [627, 524] on button "button" at bounding box center [634, 523] width 15 height 15
click at [775, 38] on icon "button" at bounding box center [776, 41] width 12 height 12
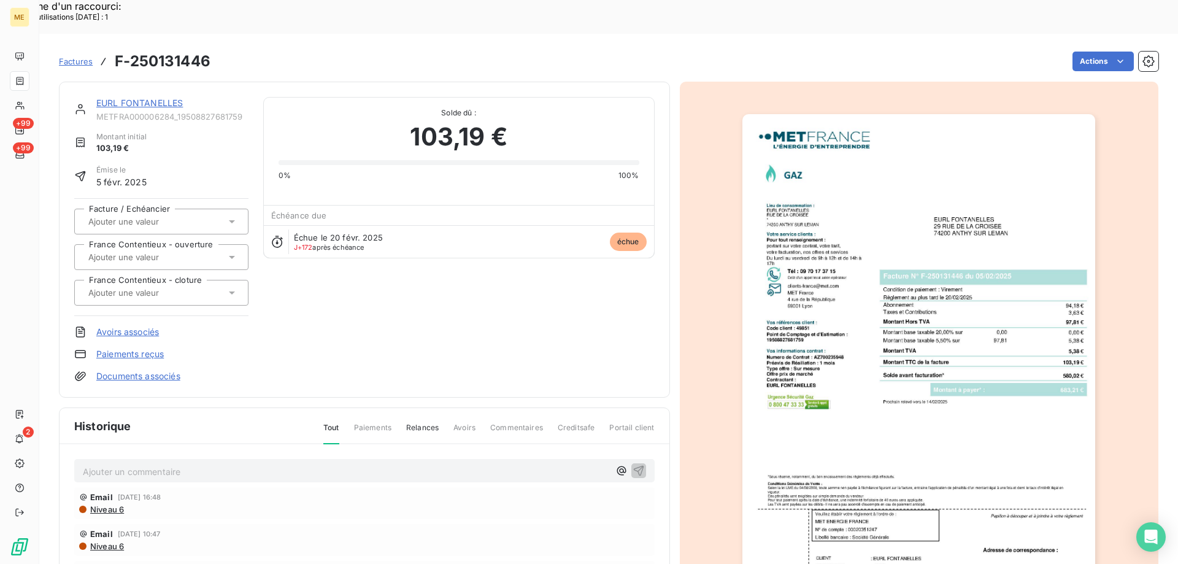
click at [151, 98] on link "EURL FONTANELLES" at bounding box center [139, 103] width 86 height 10
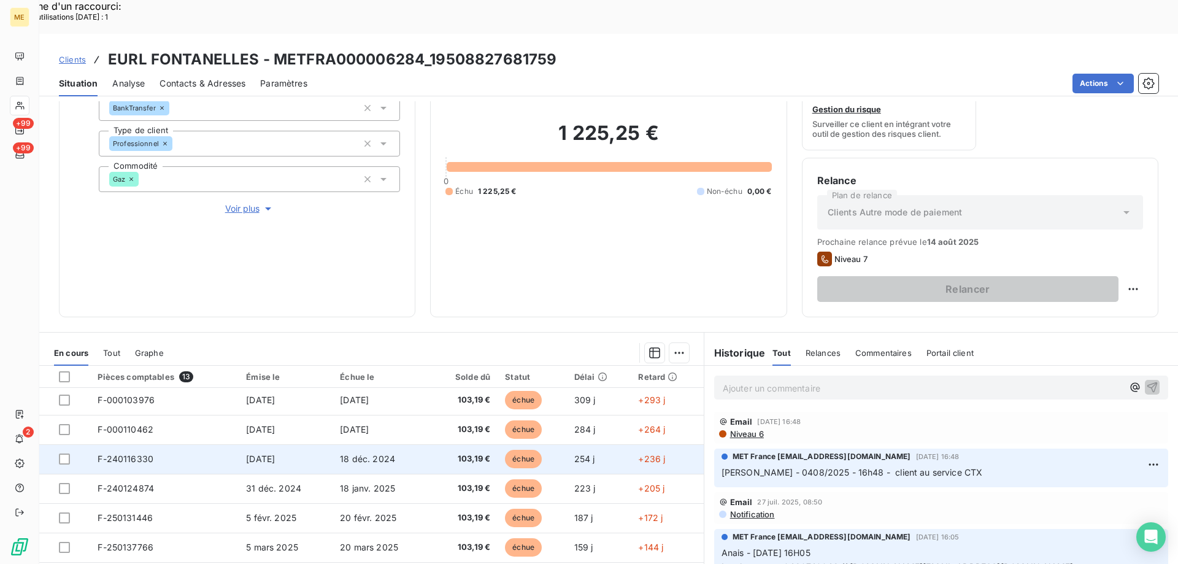
scroll to position [169, 0]
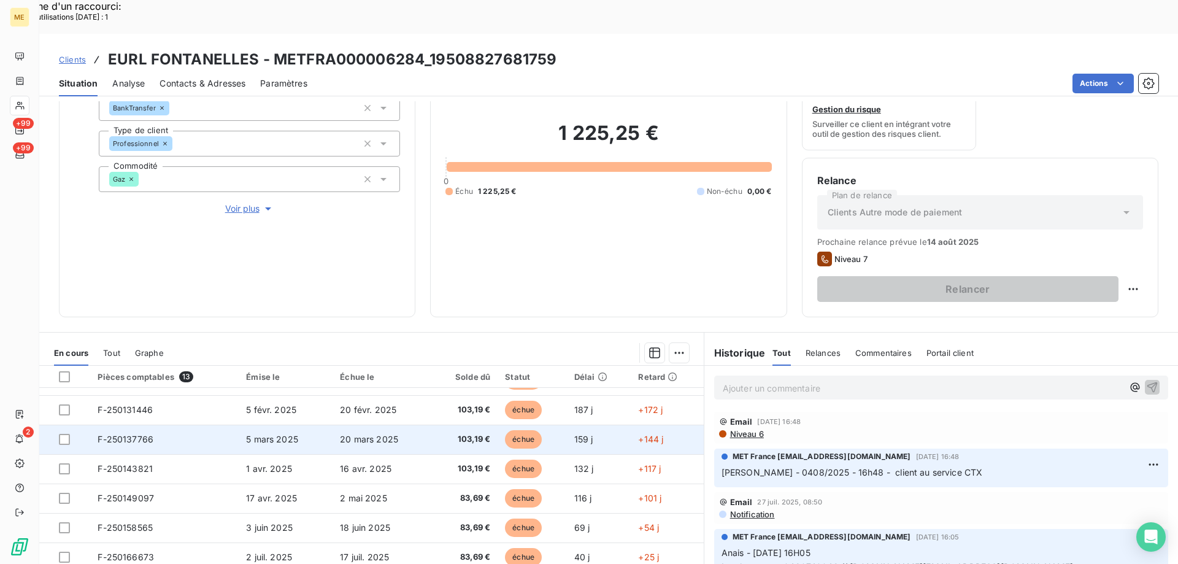
click at [246, 434] on span "5 mars 2025" at bounding box center [272, 439] width 52 height 10
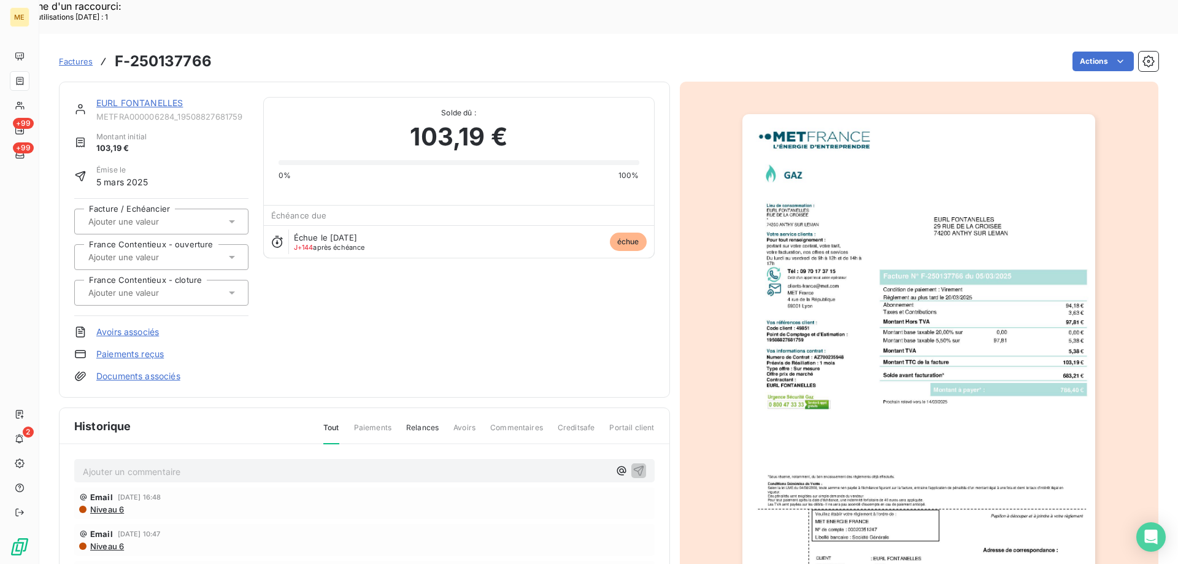
click at [856, 356] on img "button" at bounding box center [918, 363] width 353 height 499
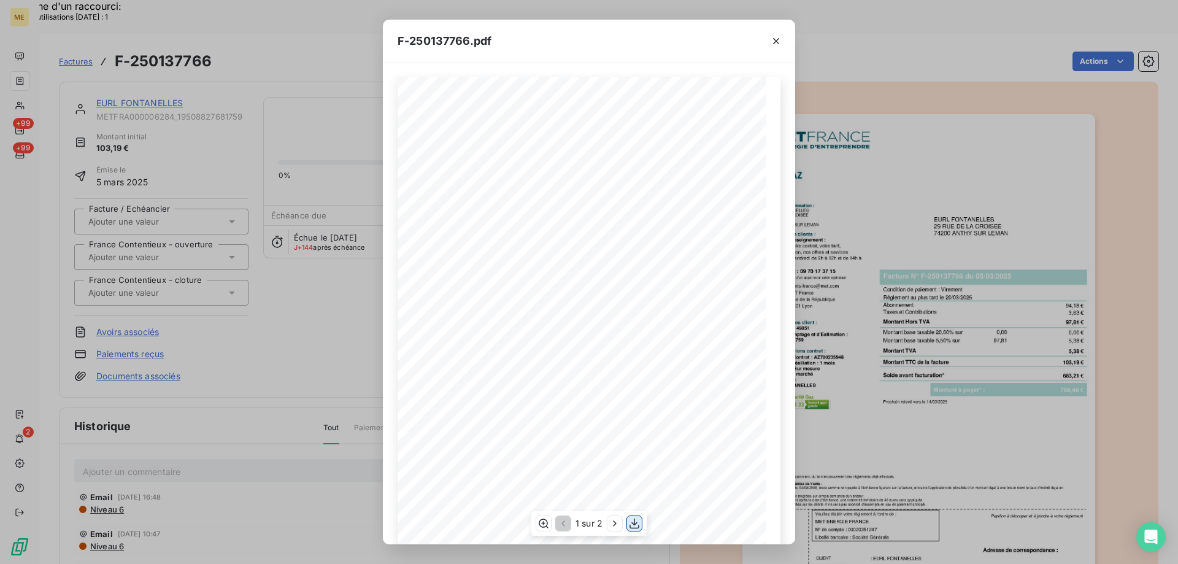
click at [634, 527] on icon "button" at bounding box center [634, 523] width 12 height 12
click at [775, 40] on icon "button" at bounding box center [776, 41] width 12 height 12
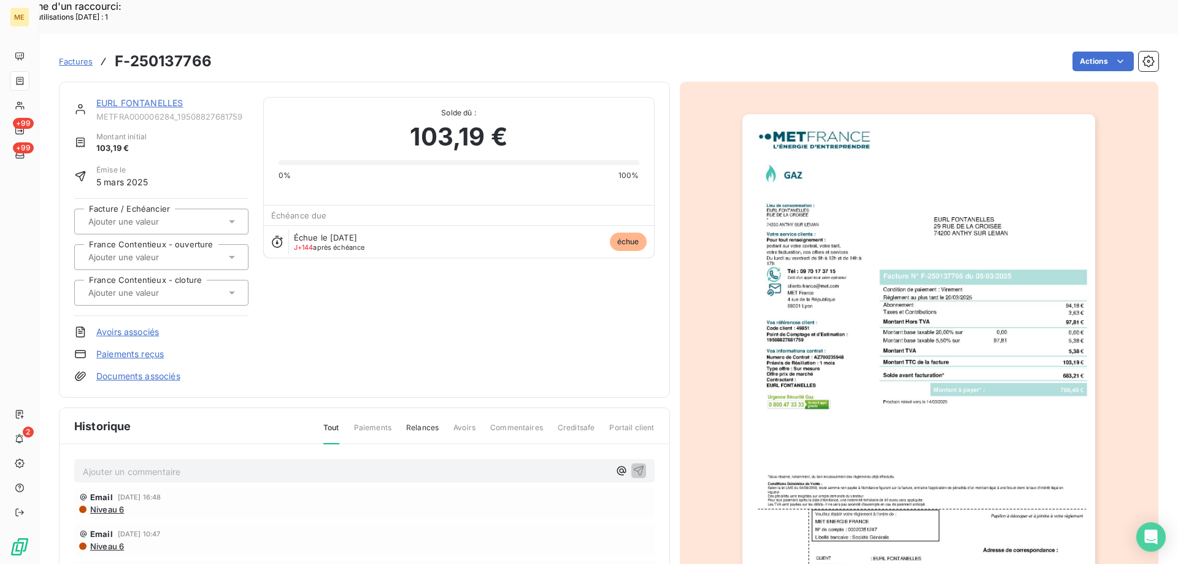
click at [135, 98] on link "EURL FONTANELLES" at bounding box center [139, 103] width 86 height 10
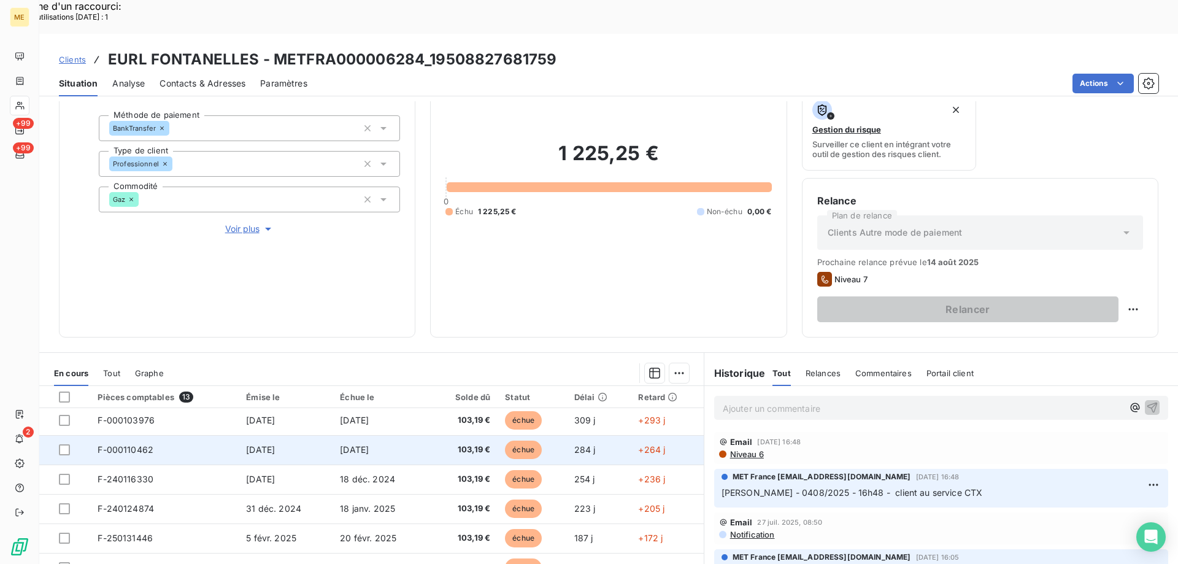
scroll to position [123, 0]
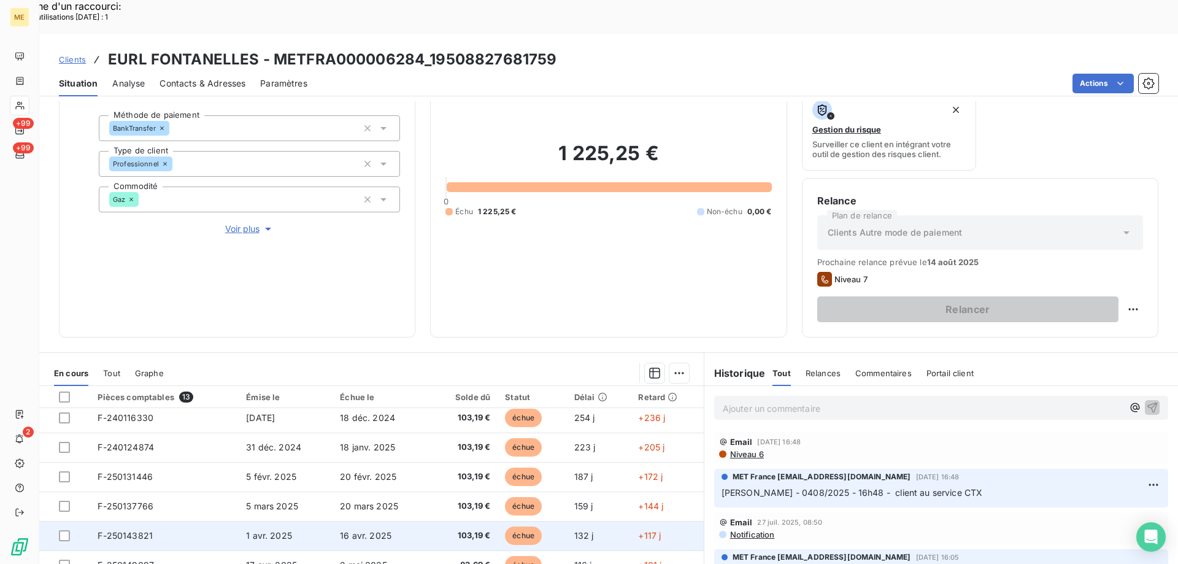
click at [209, 521] on td "F-250143821" at bounding box center [164, 535] width 148 height 29
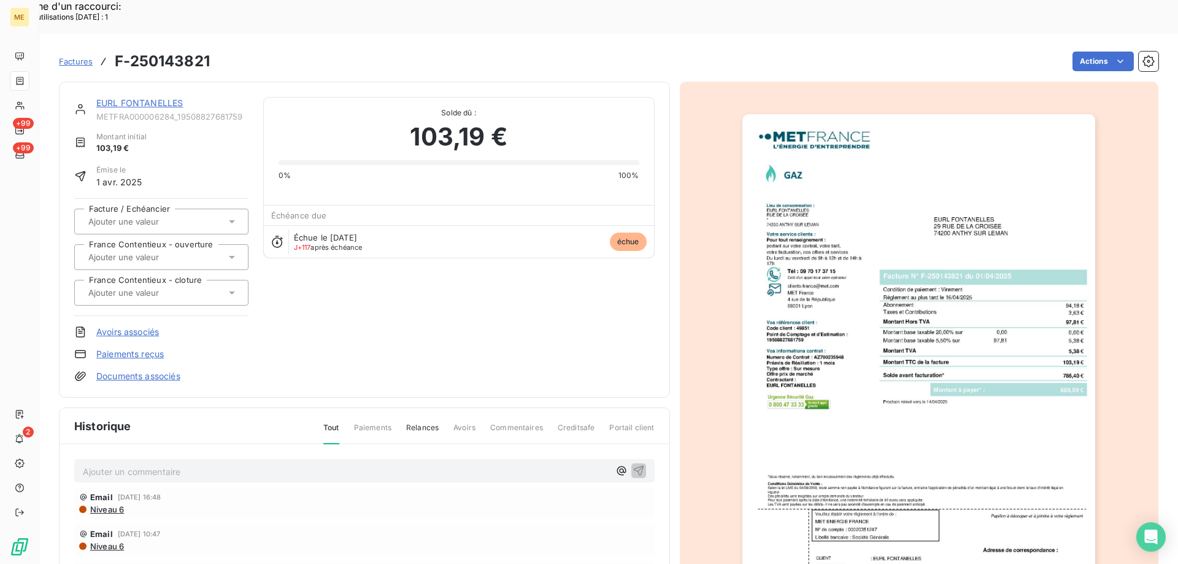
click at [989, 365] on img "button" at bounding box center [918, 363] width 353 height 499
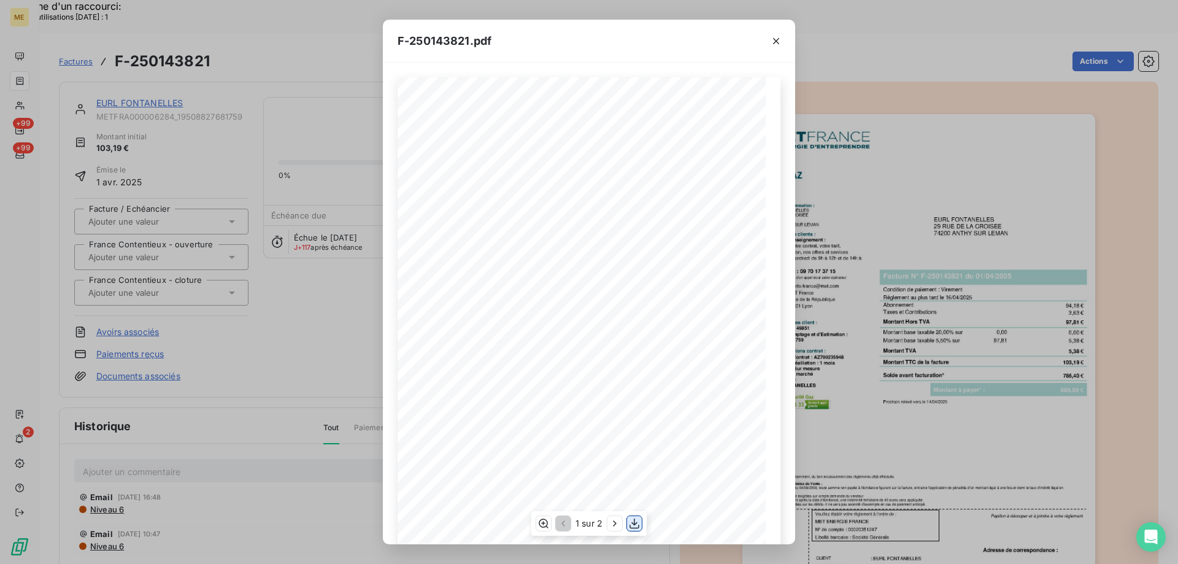
click at [638, 521] on icon "button" at bounding box center [634, 523] width 12 height 12
click at [772, 42] on icon "button" at bounding box center [776, 41] width 12 height 12
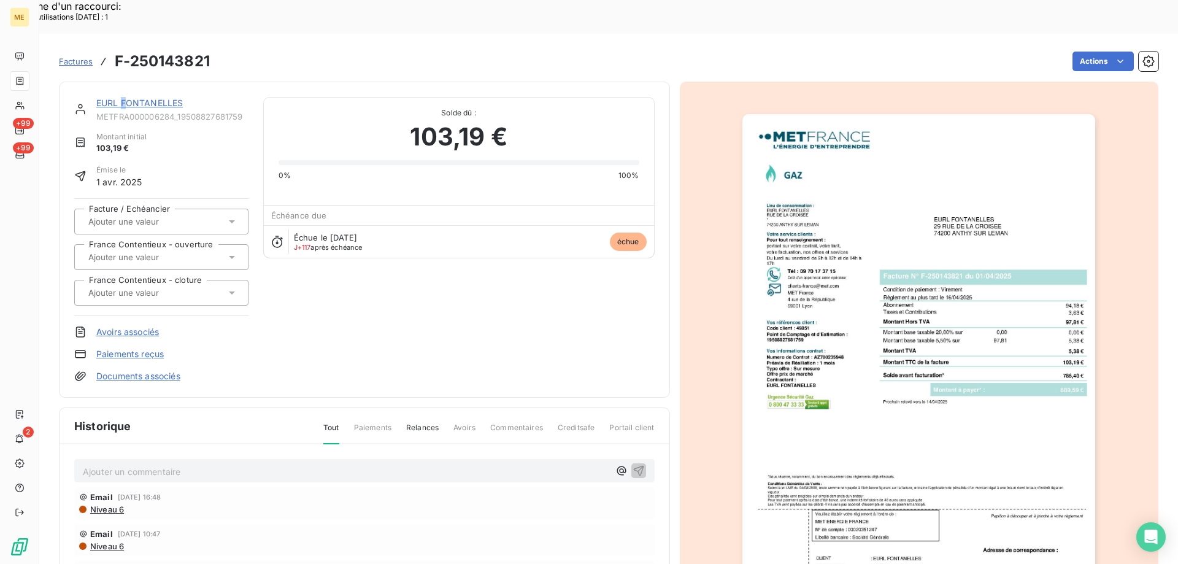
click at [125, 98] on link "EURL FONTANELLES" at bounding box center [139, 103] width 86 height 10
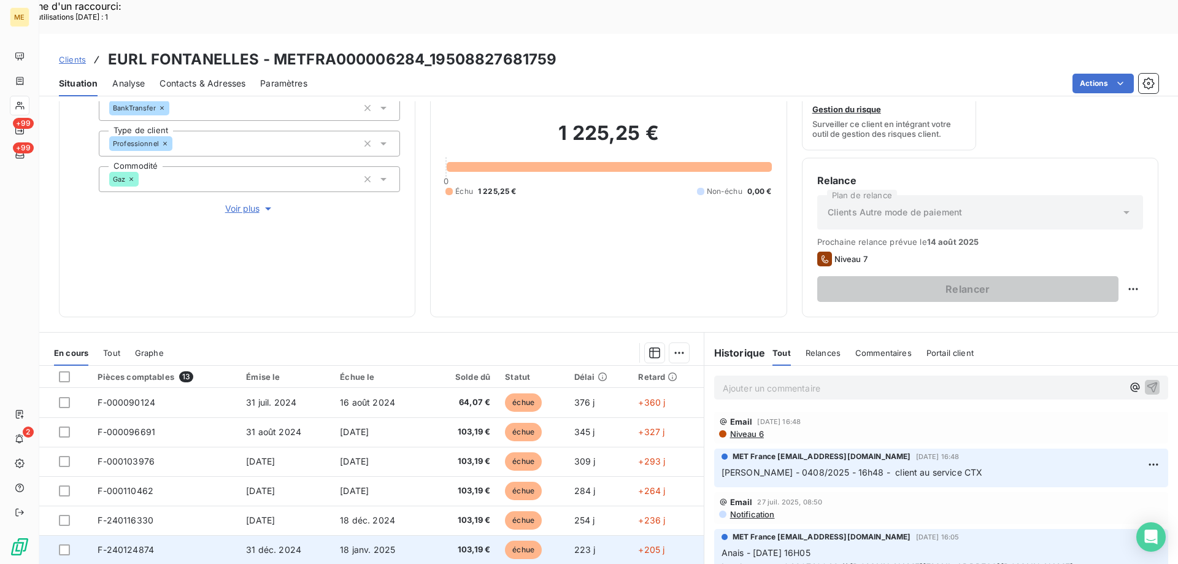
scroll to position [123, 0]
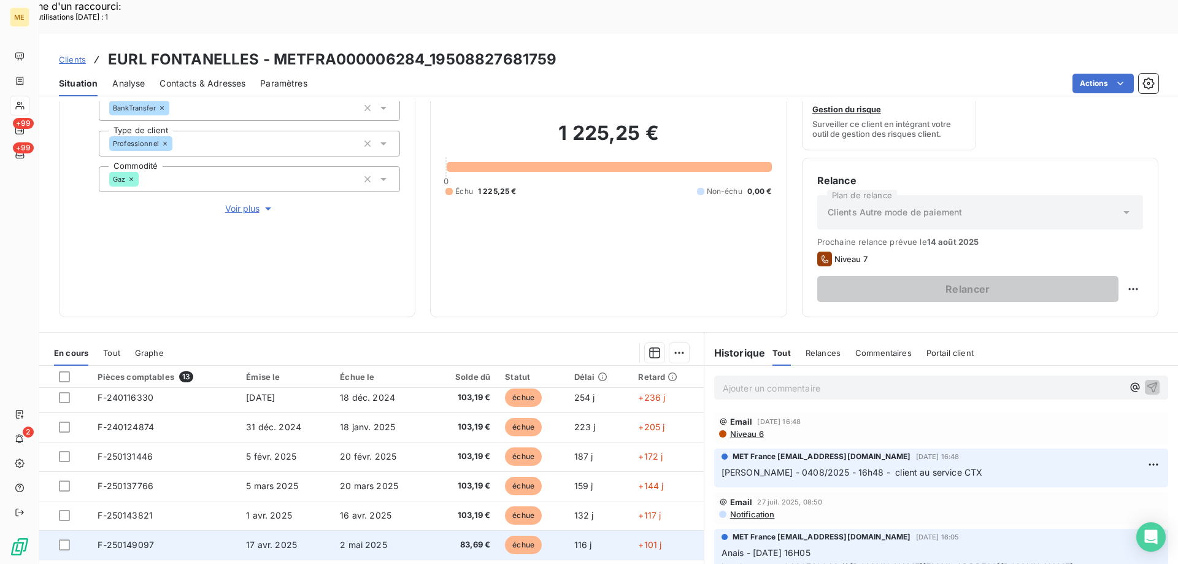
click at [210, 530] on td "F-250149097" at bounding box center [164, 544] width 148 height 29
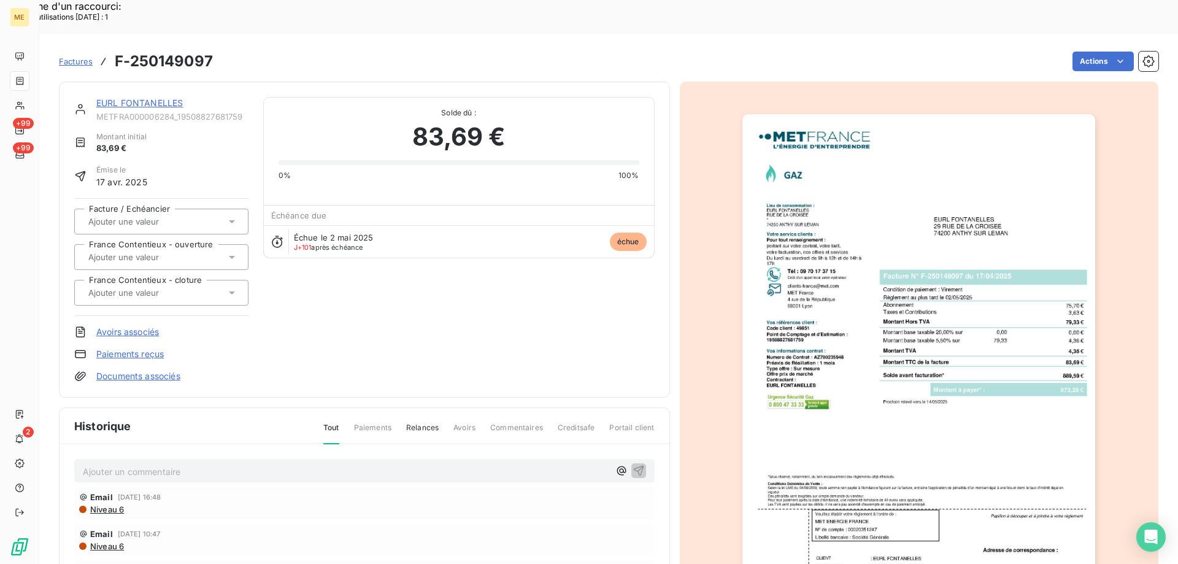
click at [869, 420] on img "button" at bounding box center [918, 363] width 353 height 499
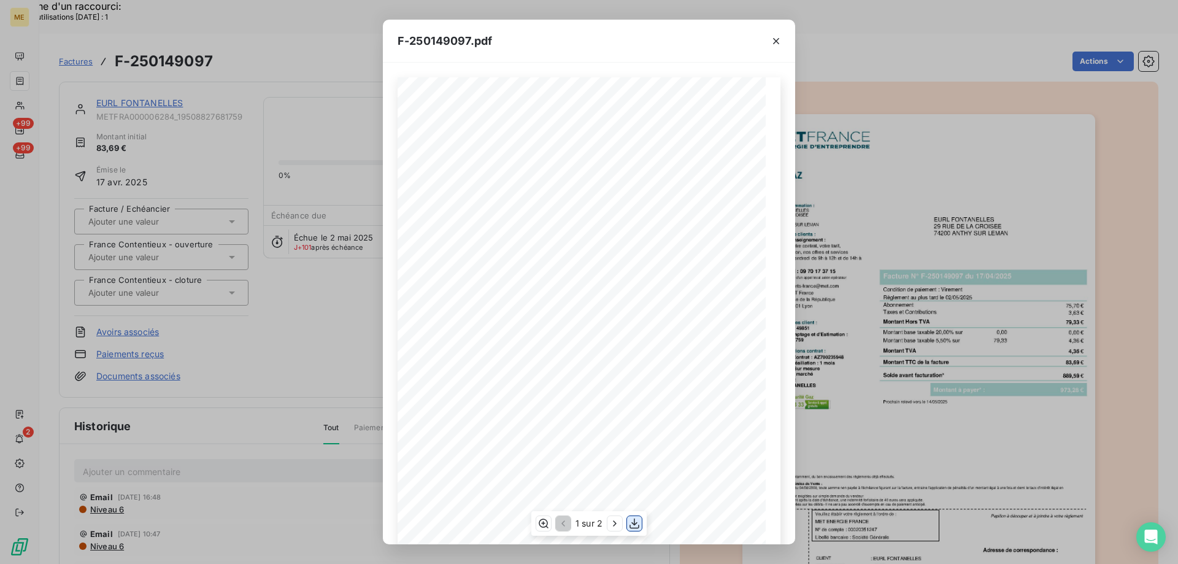
click at [638, 520] on icon "button" at bounding box center [634, 523] width 12 height 12
click at [775, 40] on icon "button" at bounding box center [776, 41] width 6 height 6
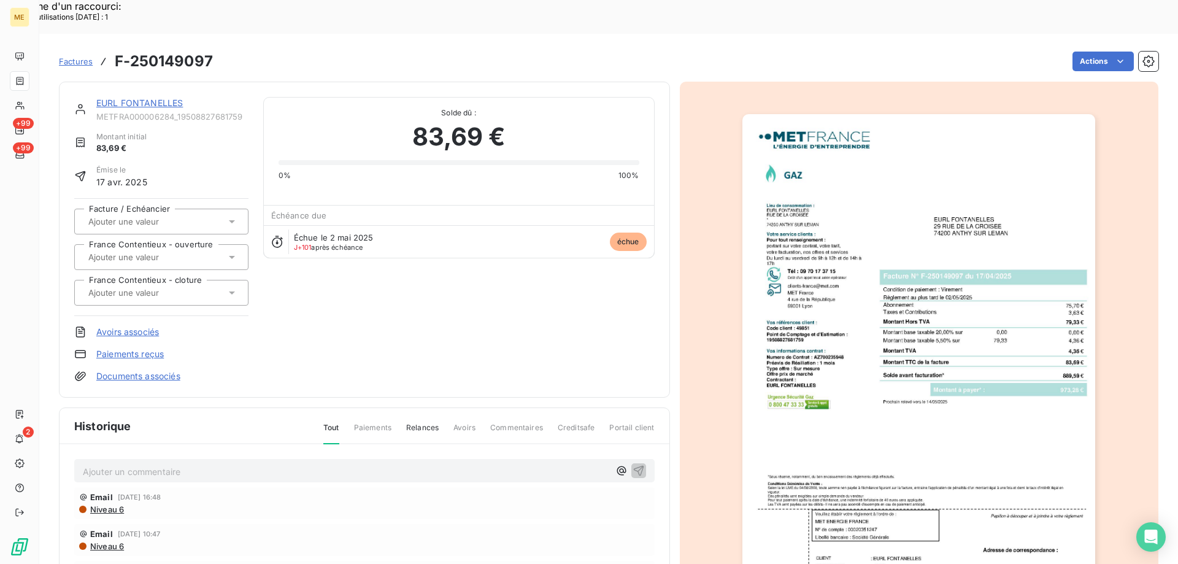
click at [156, 97] on div "EURL FONTANELLES" at bounding box center [172, 103] width 152 height 12
click at [156, 98] on link "EURL FONTANELLES" at bounding box center [139, 103] width 86 height 10
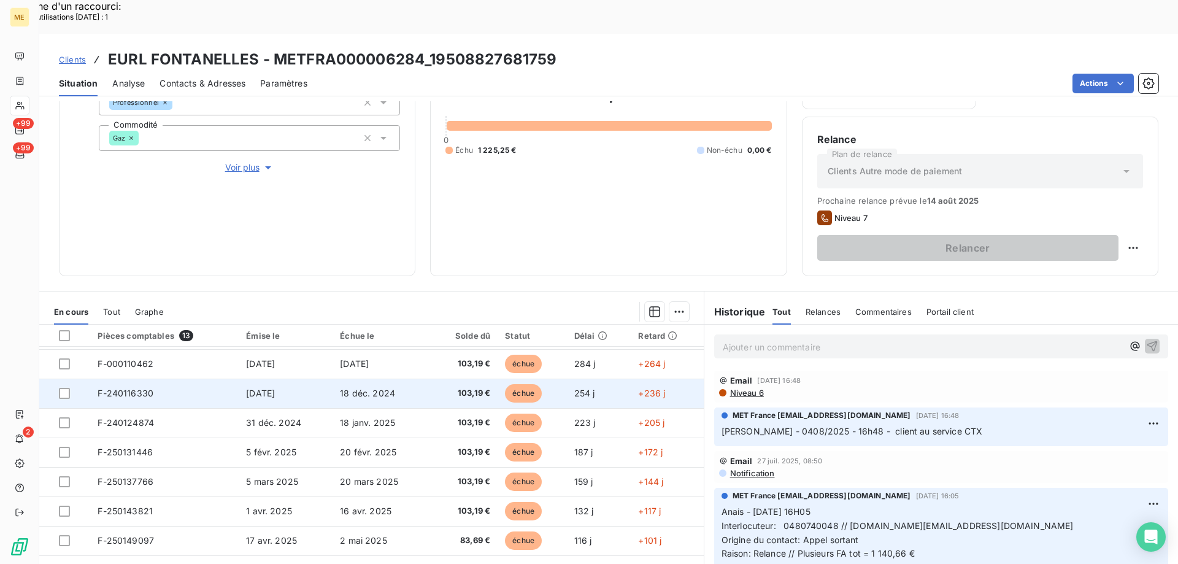
scroll to position [123, 0]
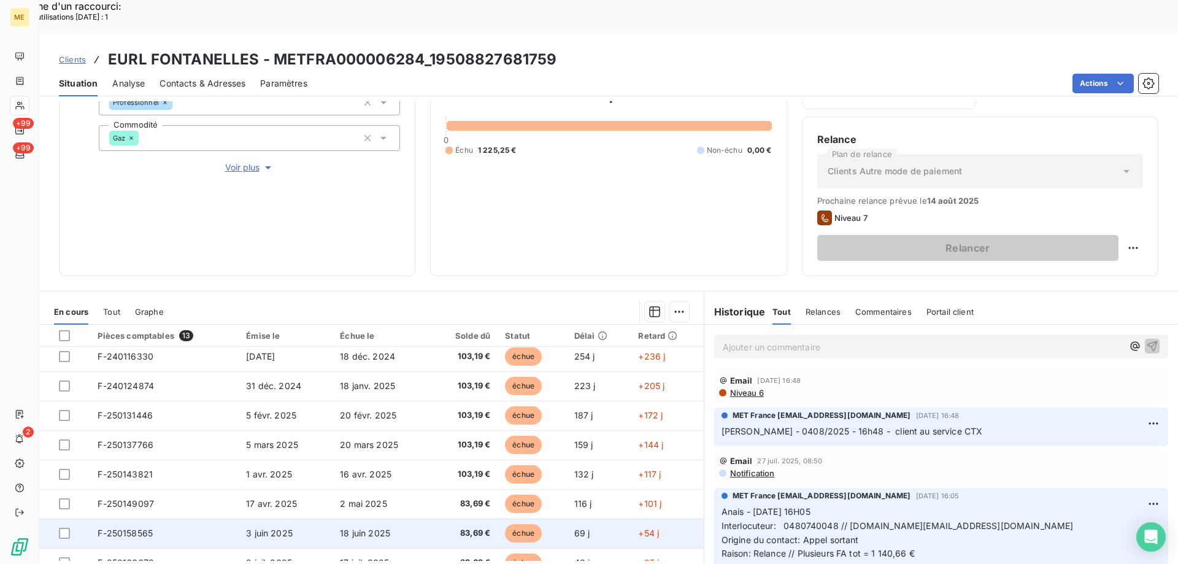
click at [207, 518] on td "F-250158565" at bounding box center [164, 532] width 148 height 29
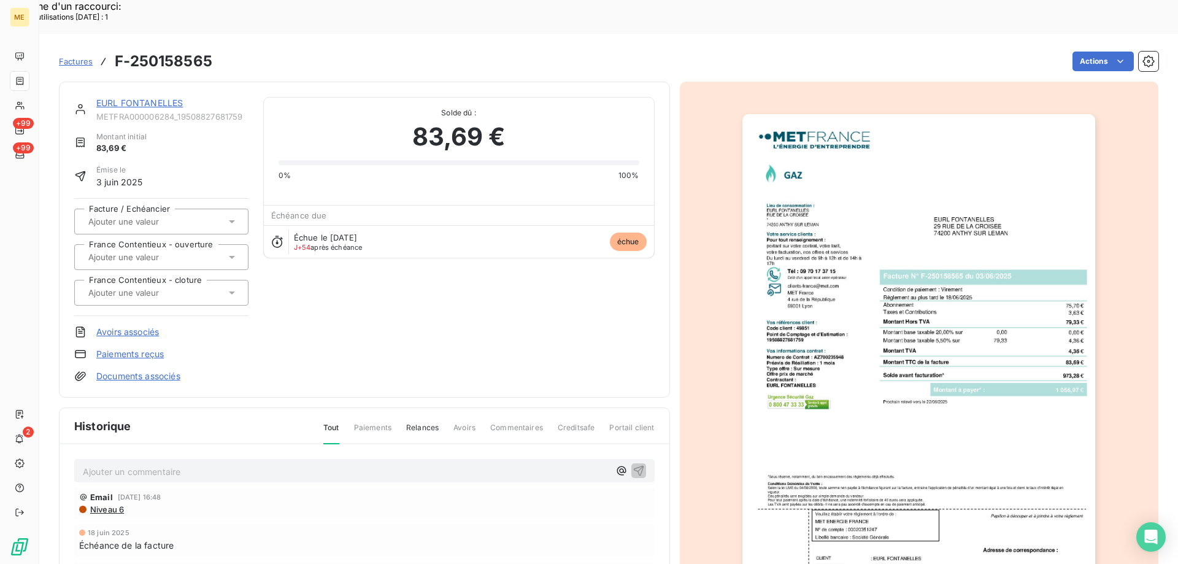
click at [875, 370] on img "button" at bounding box center [918, 363] width 353 height 499
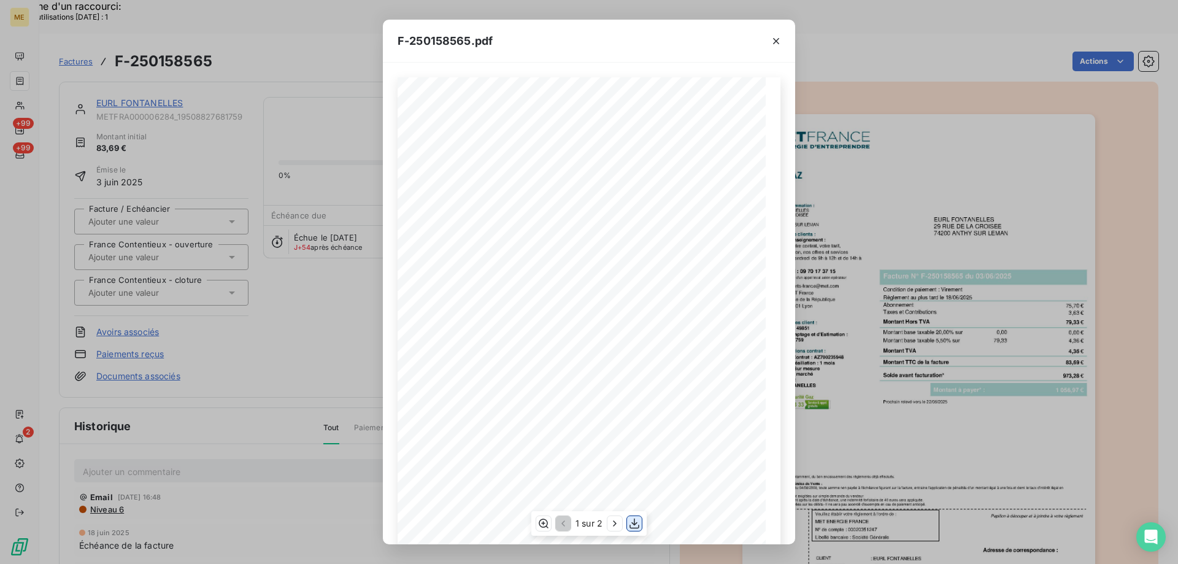
click at [634, 523] on icon "button" at bounding box center [634, 523] width 10 height 10
click at [777, 38] on icon "button" at bounding box center [776, 41] width 12 height 12
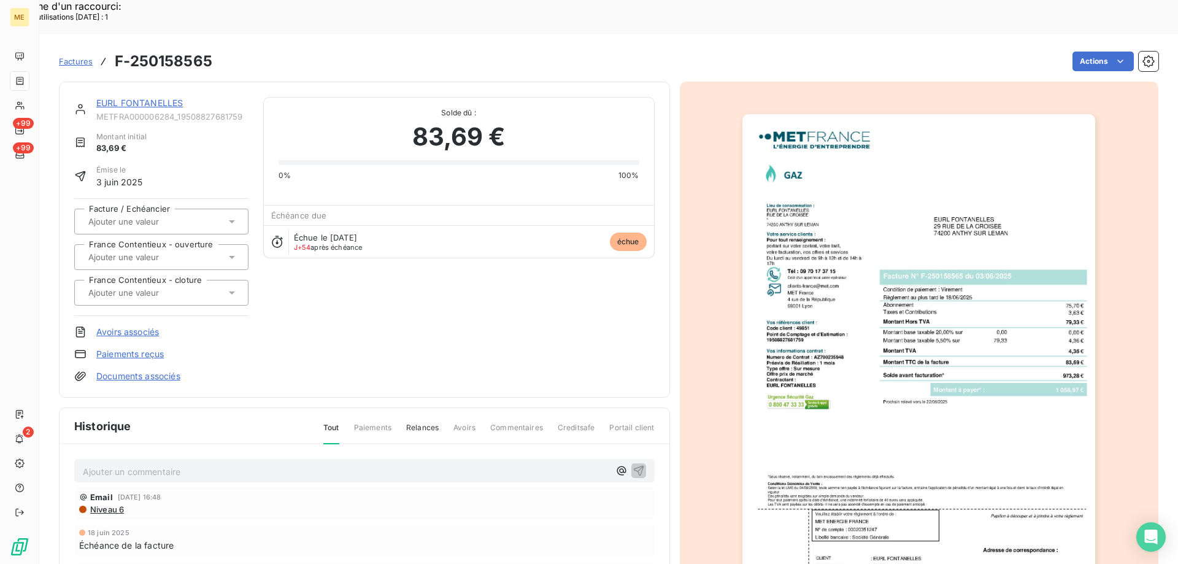
click at [170, 98] on link "EURL FONTANELLES" at bounding box center [139, 103] width 86 height 10
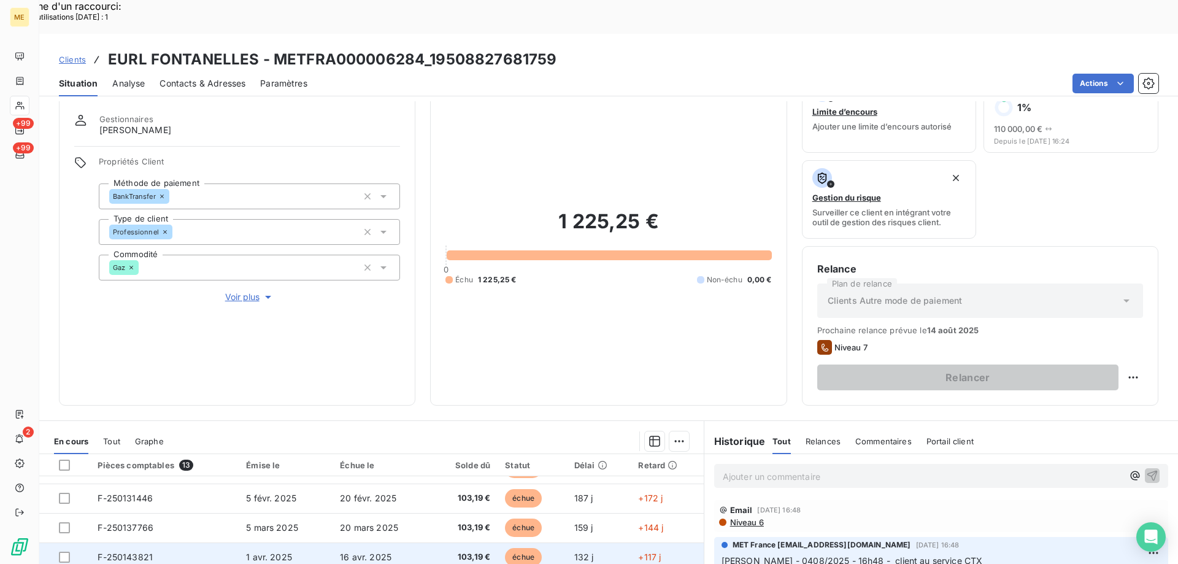
scroll to position [164, 0]
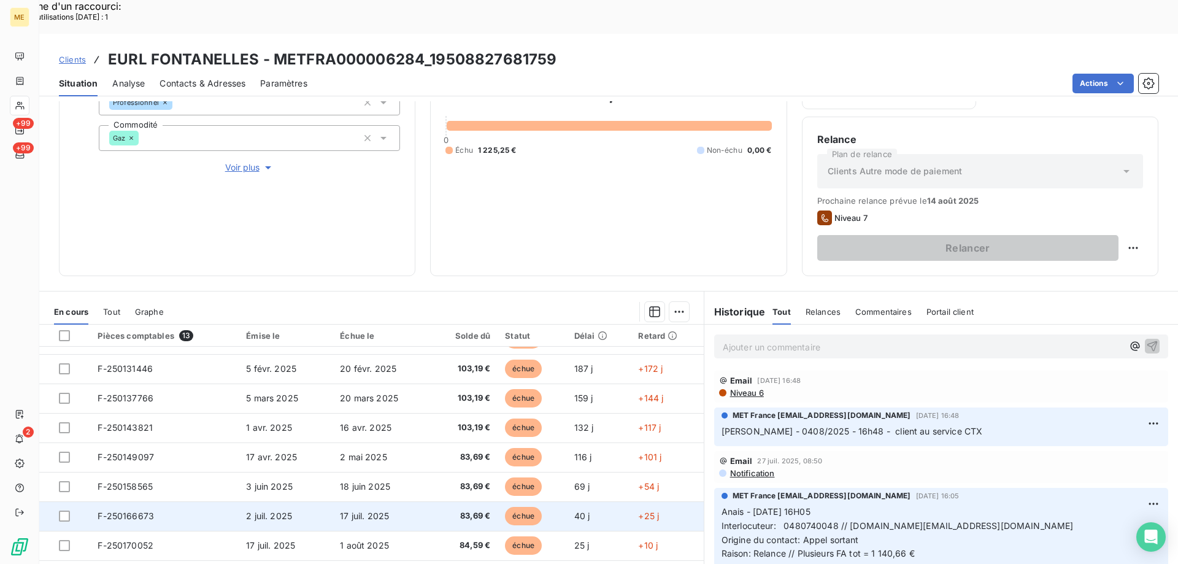
click at [197, 501] on td "F-250166673" at bounding box center [164, 515] width 148 height 29
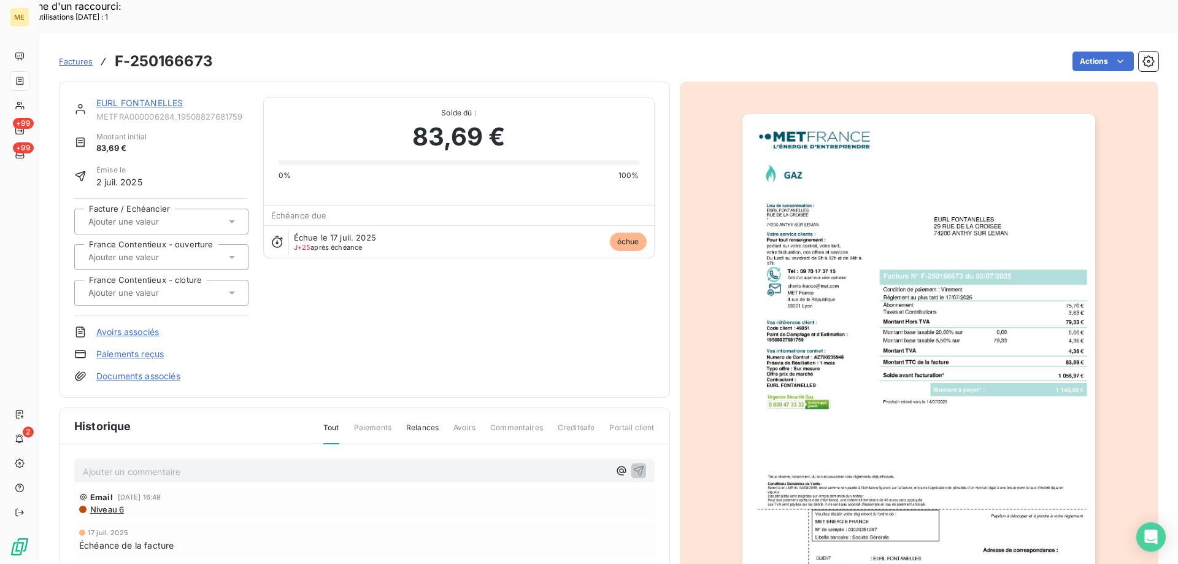
click at [899, 413] on img "button" at bounding box center [918, 363] width 353 height 499
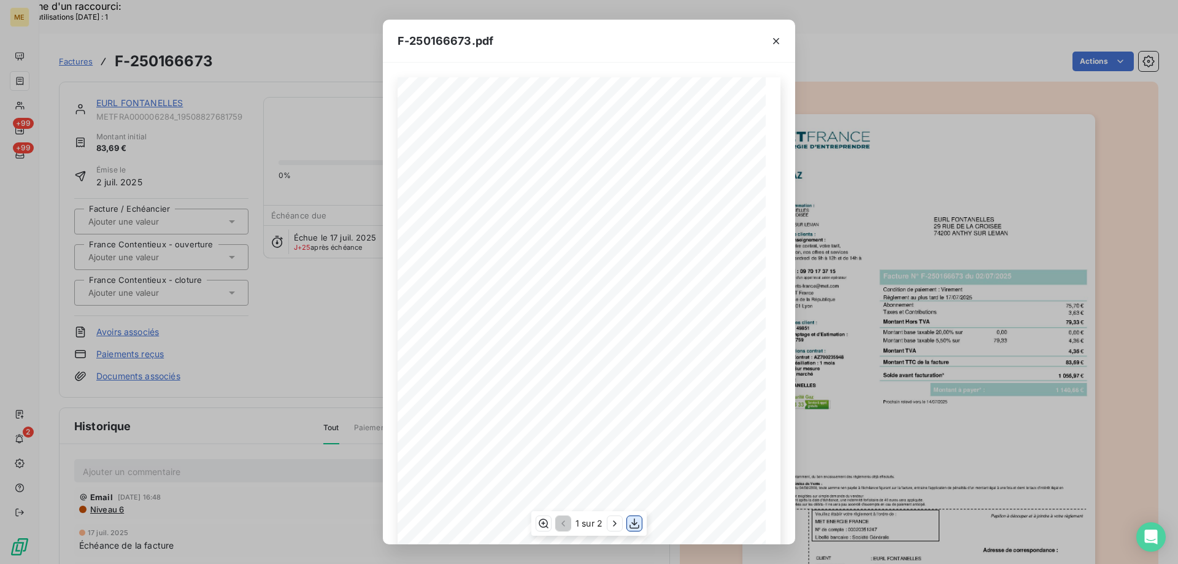
click at [635, 523] on icon "button" at bounding box center [634, 523] width 12 height 12
click at [775, 36] on icon "button" at bounding box center [776, 41] width 12 height 12
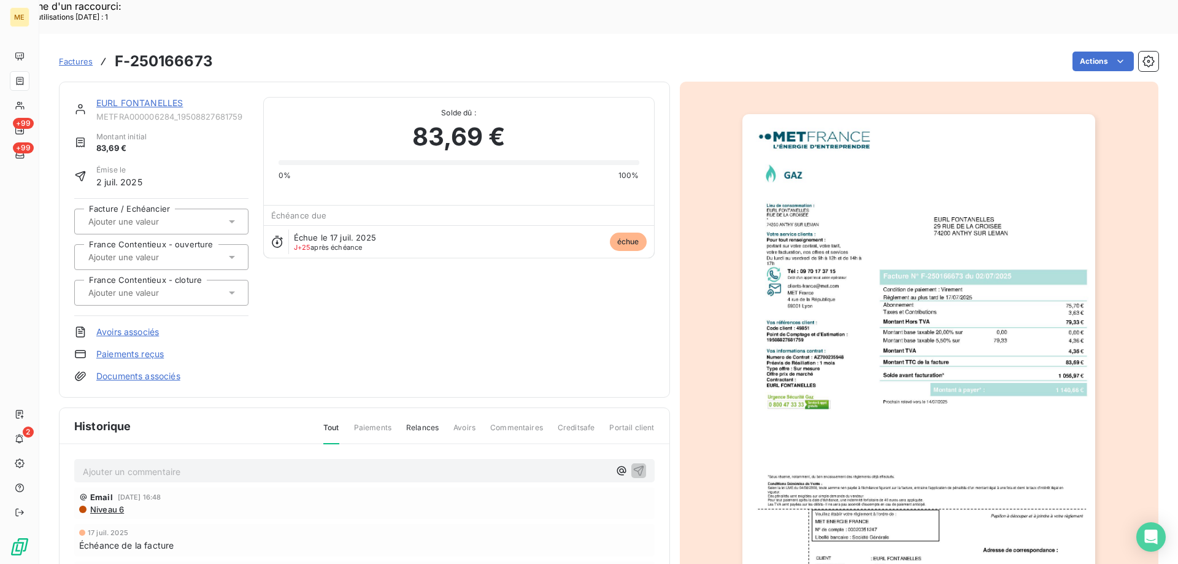
click at [164, 98] on link "EURL FONTANELLES" at bounding box center [139, 103] width 86 height 10
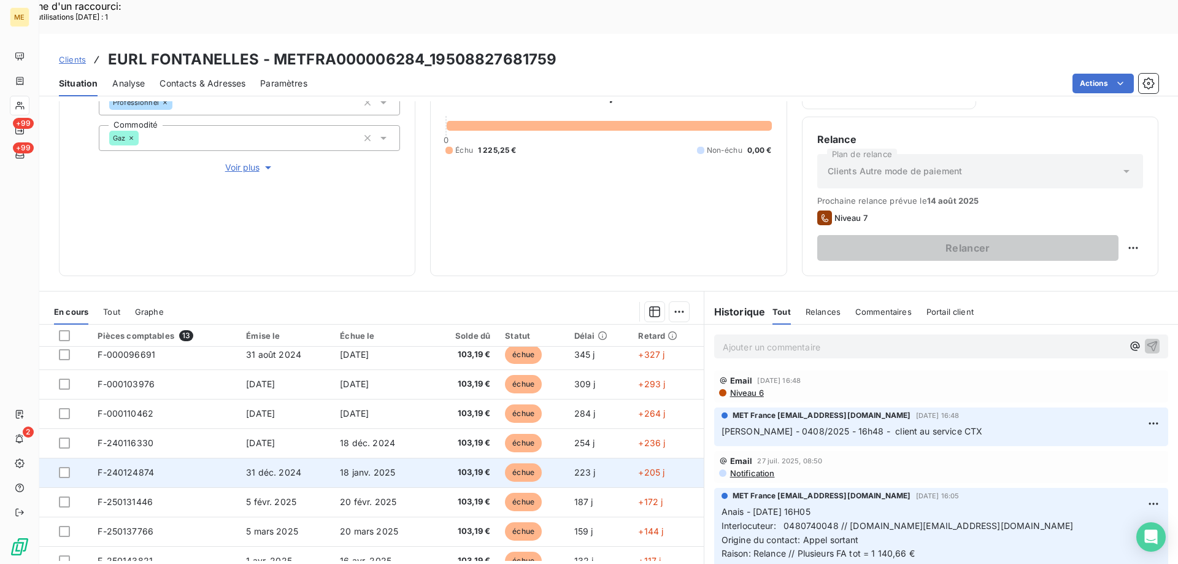
scroll to position [169, 0]
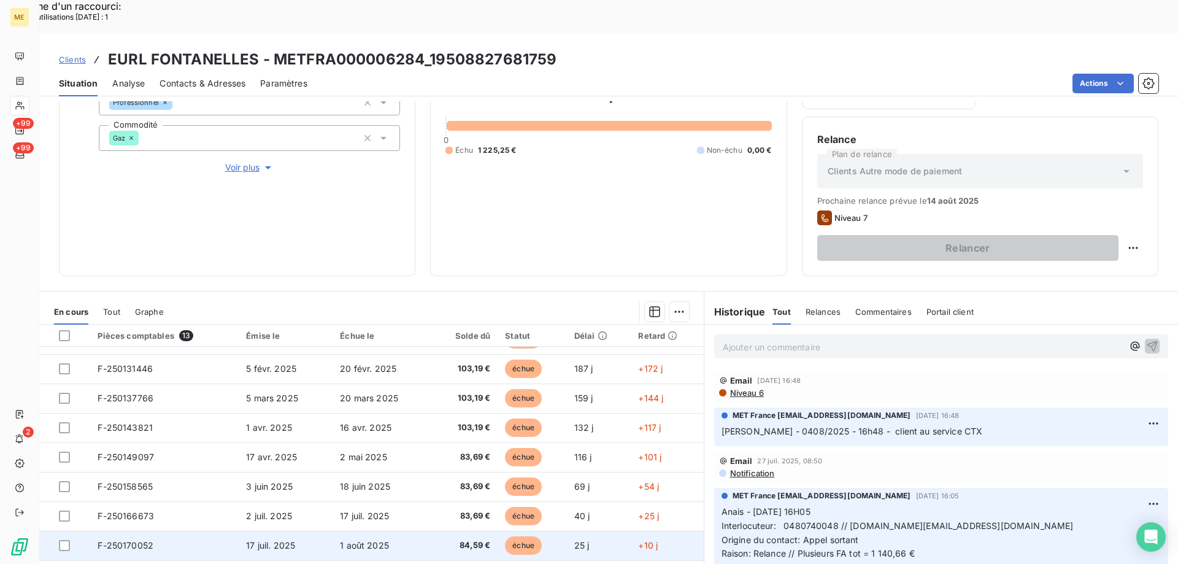
click at [171, 531] on td "F-250170052" at bounding box center [164, 545] width 148 height 29
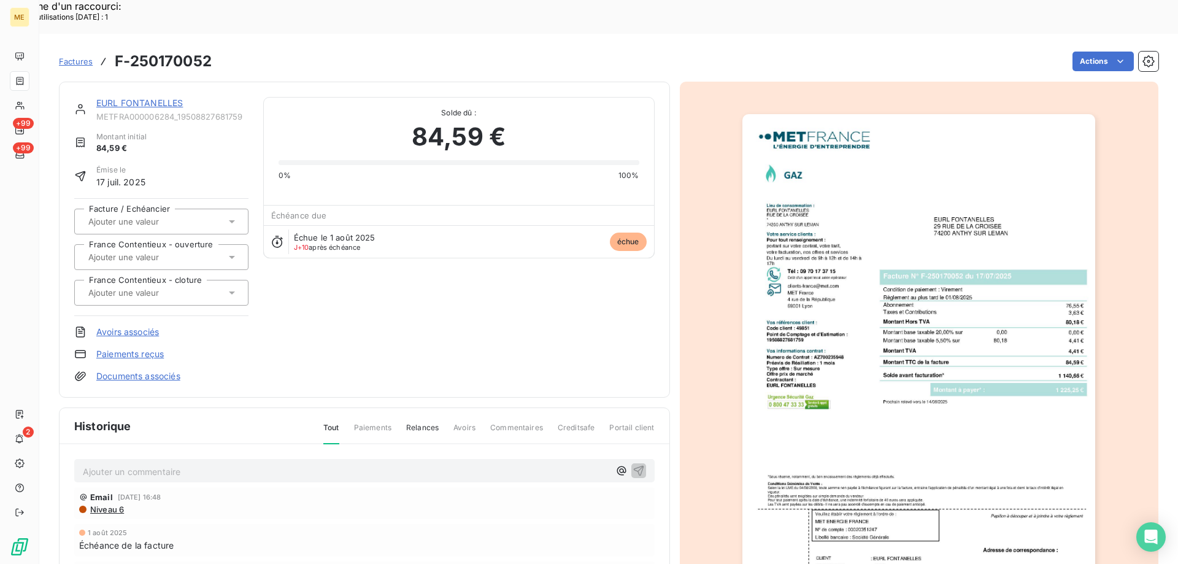
click at [906, 347] on img "button" at bounding box center [918, 363] width 353 height 499
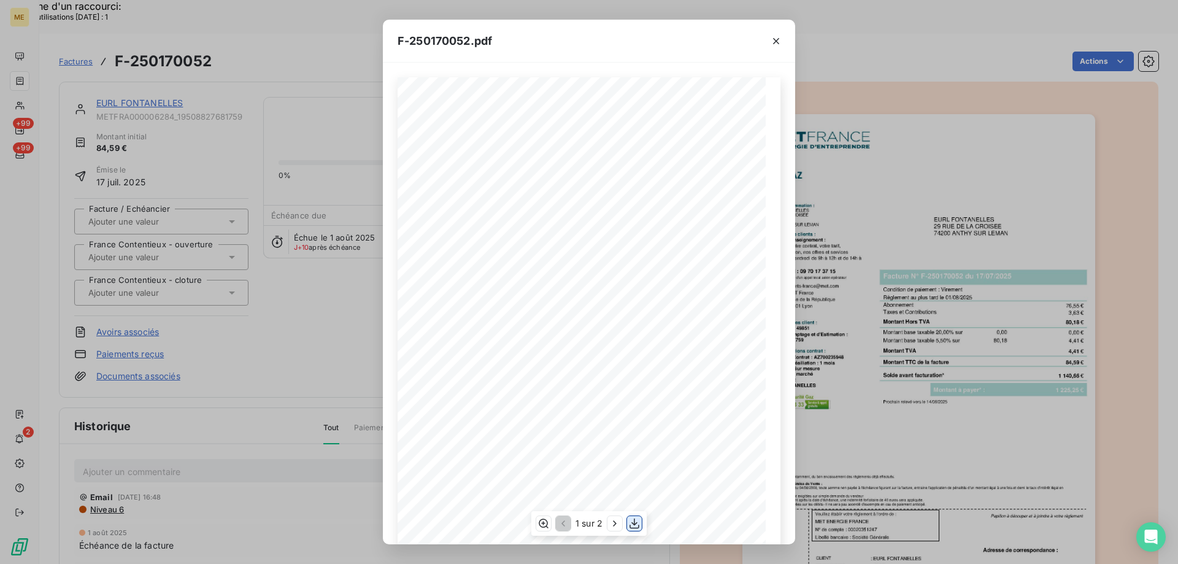
click at [639, 520] on icon "button" at bounding box center [634, 523] width 12 height 12
click at [775, 40] on icon "button" at bounding box center [776, 41] width 6 height 6
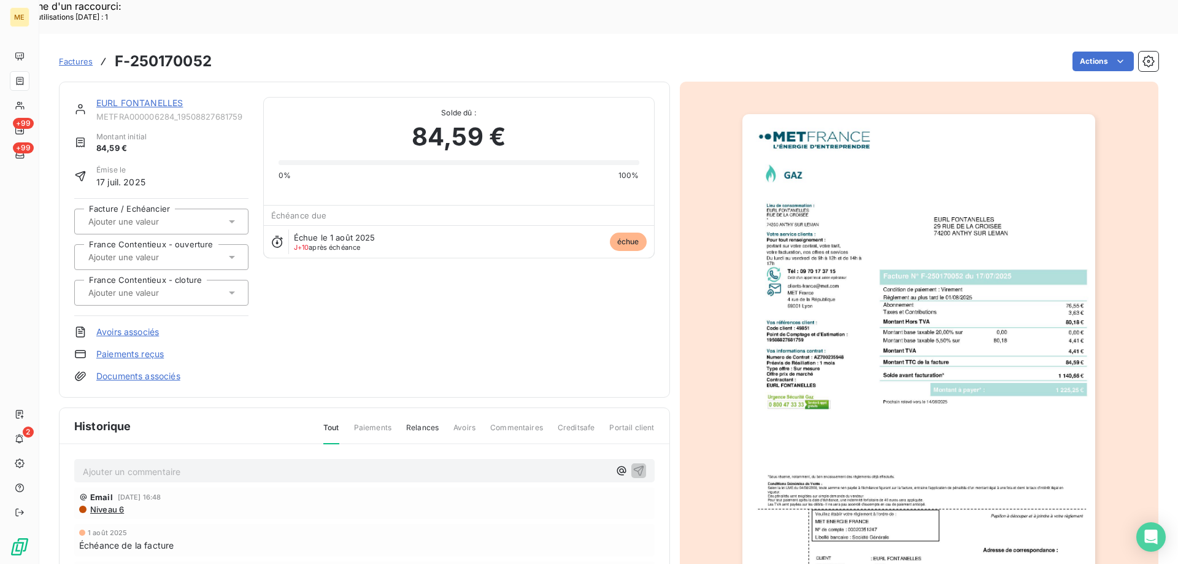
click at [147, 98] on link "EURL FONTANELLES" at bounding box center [139, 103] width 86 height 10
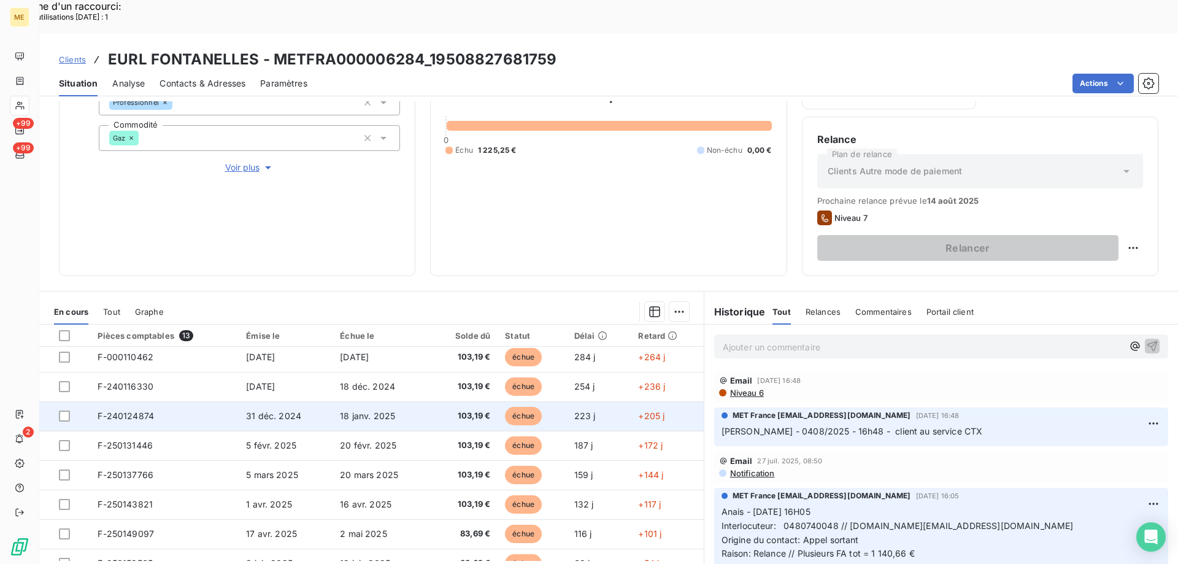
scroll to position [169, 0]
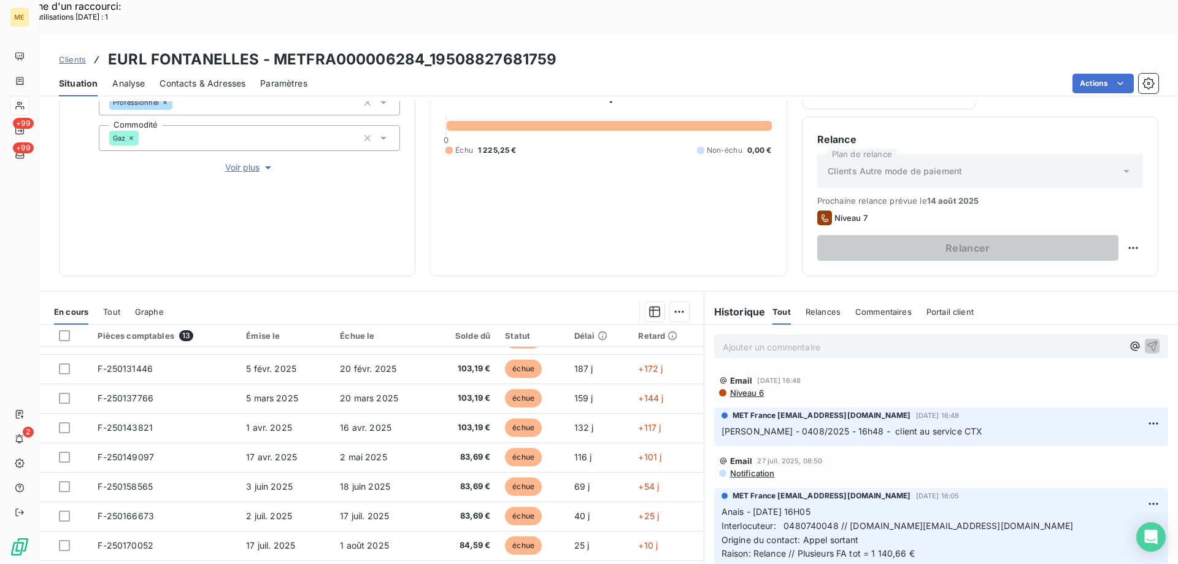
click at [757, 339] on p "Ajouter un commentaire ﻿" at bounding box center [923, 346] width 400 height 15
click at [1101, 243] on div "Replanifier cette action" at bounding box center [1073, 241] width 110 height 20
select select "7"
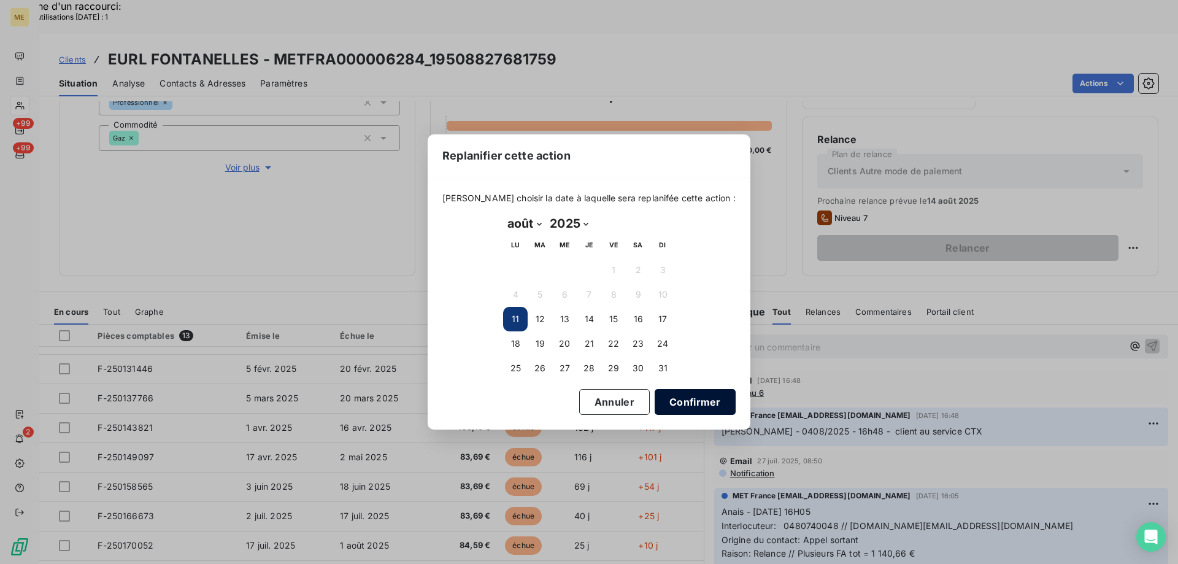
click at [674, 404] on button "Confirmer" at bounding box center [694, 402] width 81 height 26
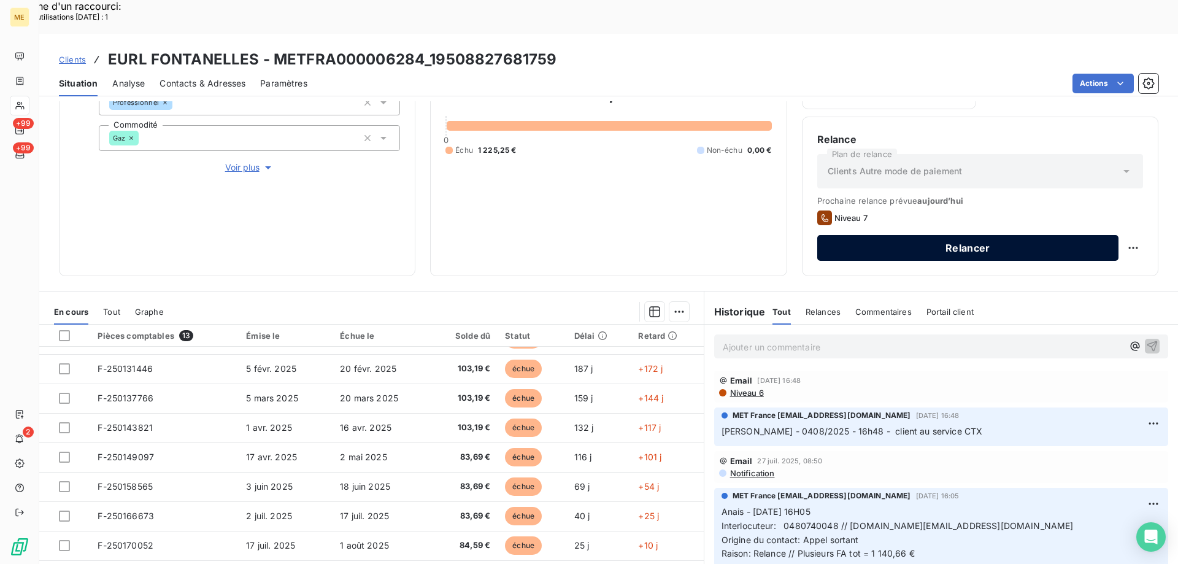
click at [1010, 235] on button "Relancer" at bounding box center [967, 248] width 301 height 26
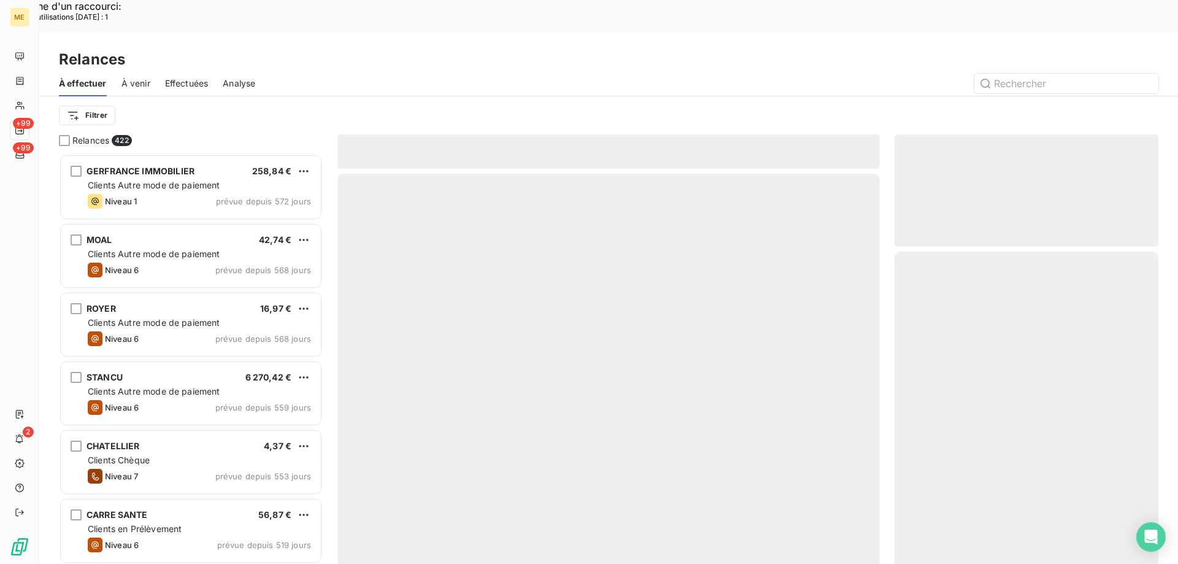
scroll to position [434, 255]
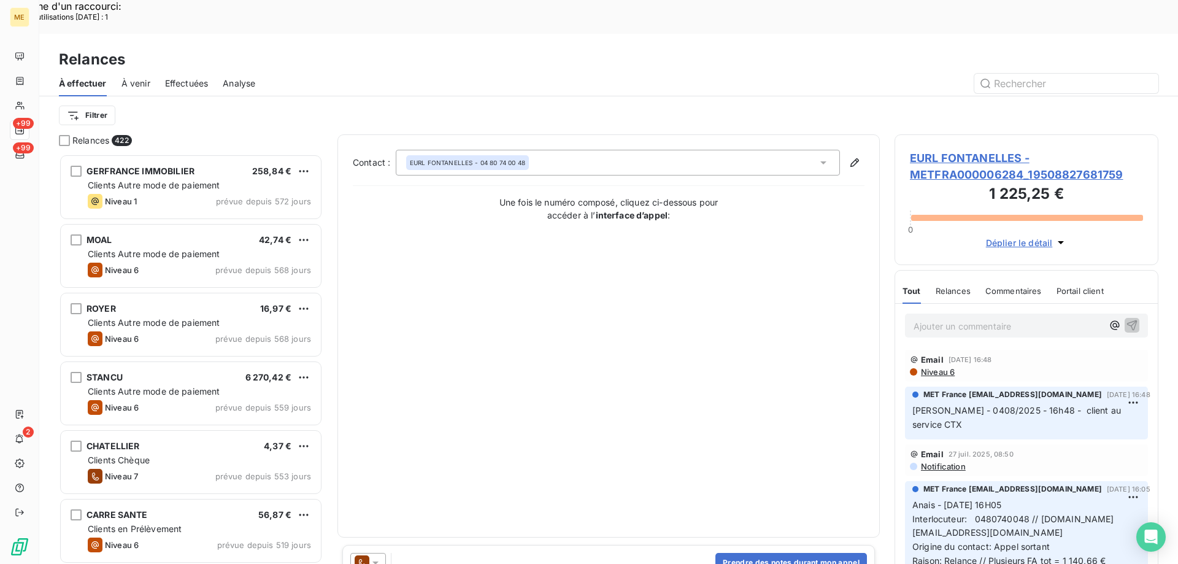
click at [965, 150] on span "EURL FONTANELLES - METFRA000006284_19508827681759" at bounding box center [1026, 166] width 233 height 33
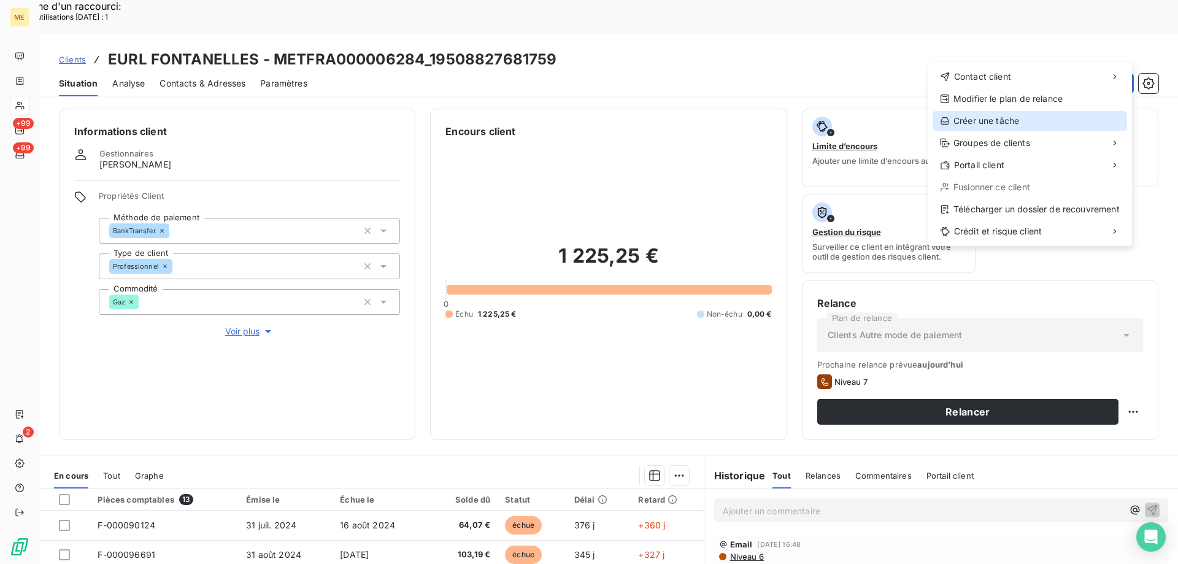
click at [1008, 123] on div "Créer une tâche" at bounding box center [1029, 121] width 194 height 20
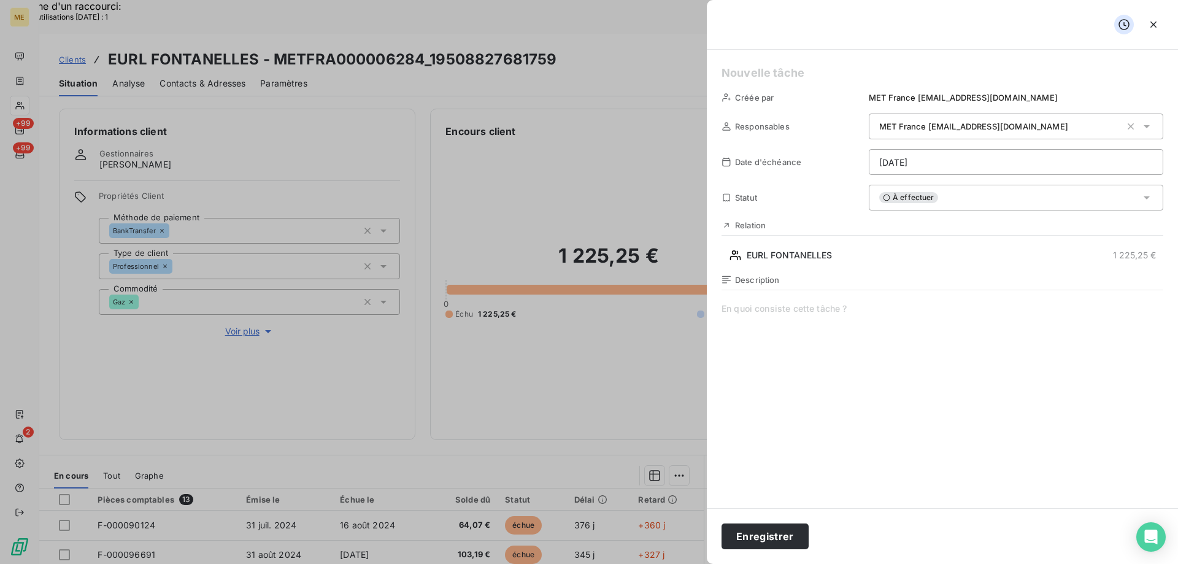
click at [770, 71] on h5 at bounding box center [942, 72] width 442 height 17
click at [783, 307] on span at bounding box center [942, 420] width 442 height 236
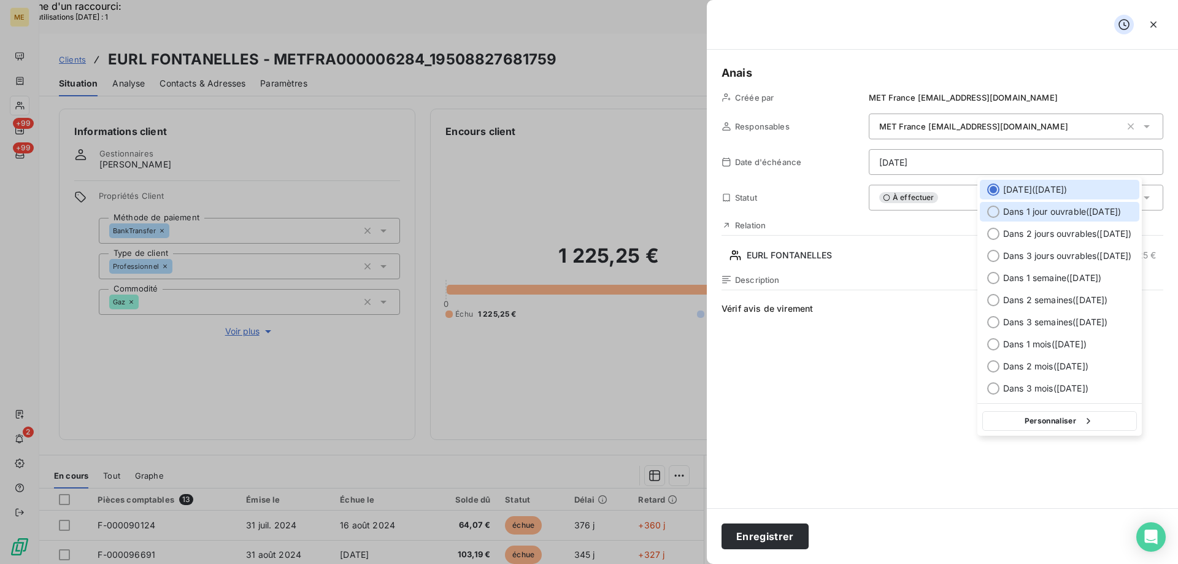
click at [1048, 213] on span "Dans 1 jour ouvrable ( [DATE] )" at bounding box center [1062, 211] width 118 height 12
type input "12/08/2025"
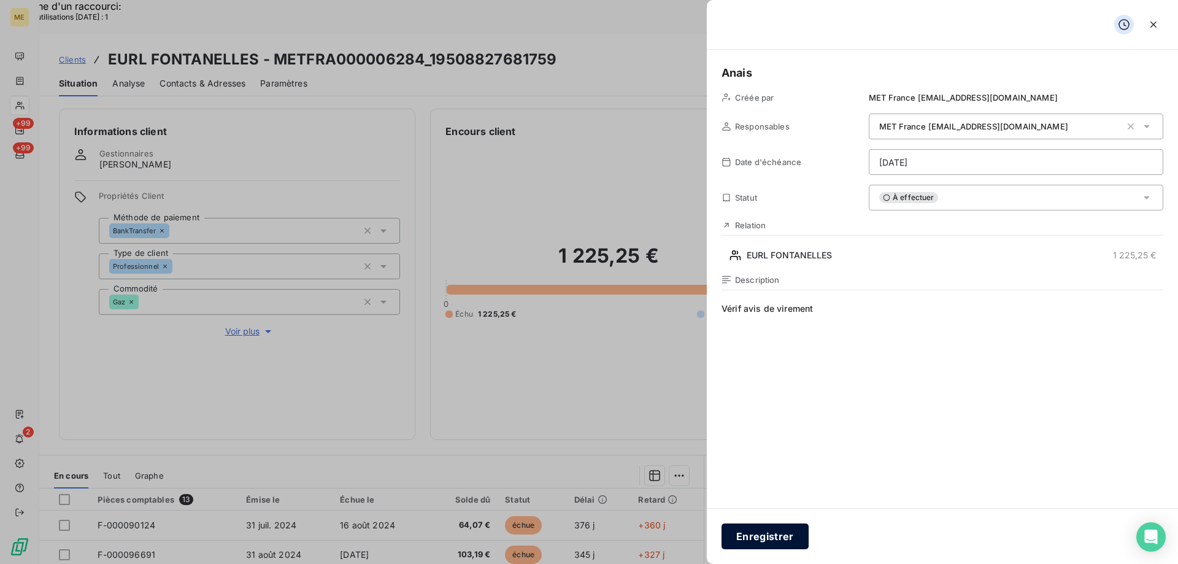
click at [742, 538] on button "Enregistrer" at bounding box center [764, 536] width 87 height 26
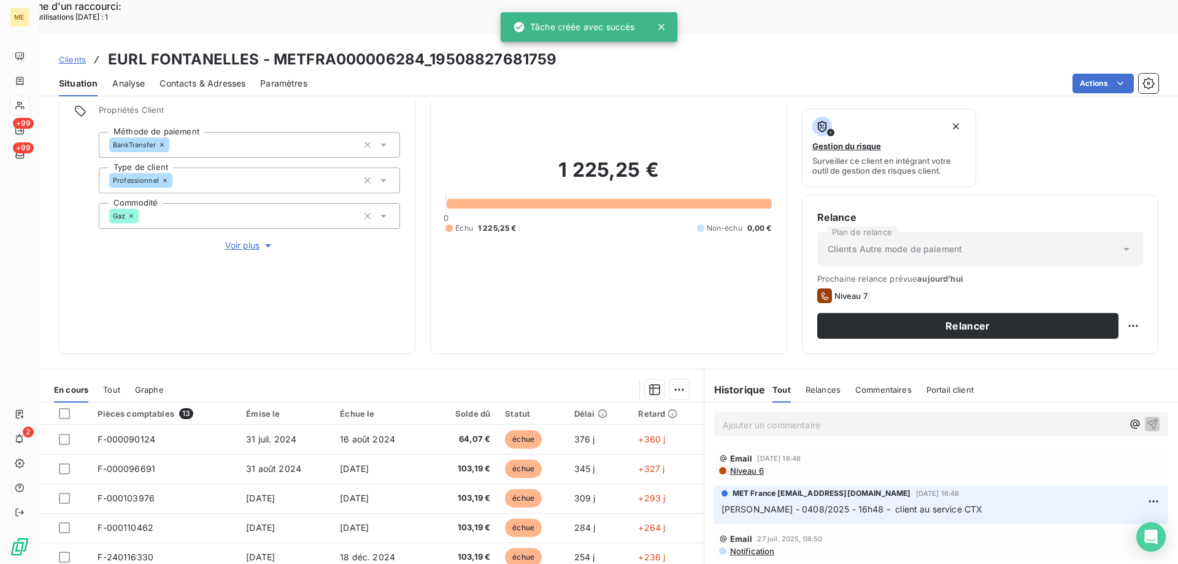
scroll to position [123, 0]
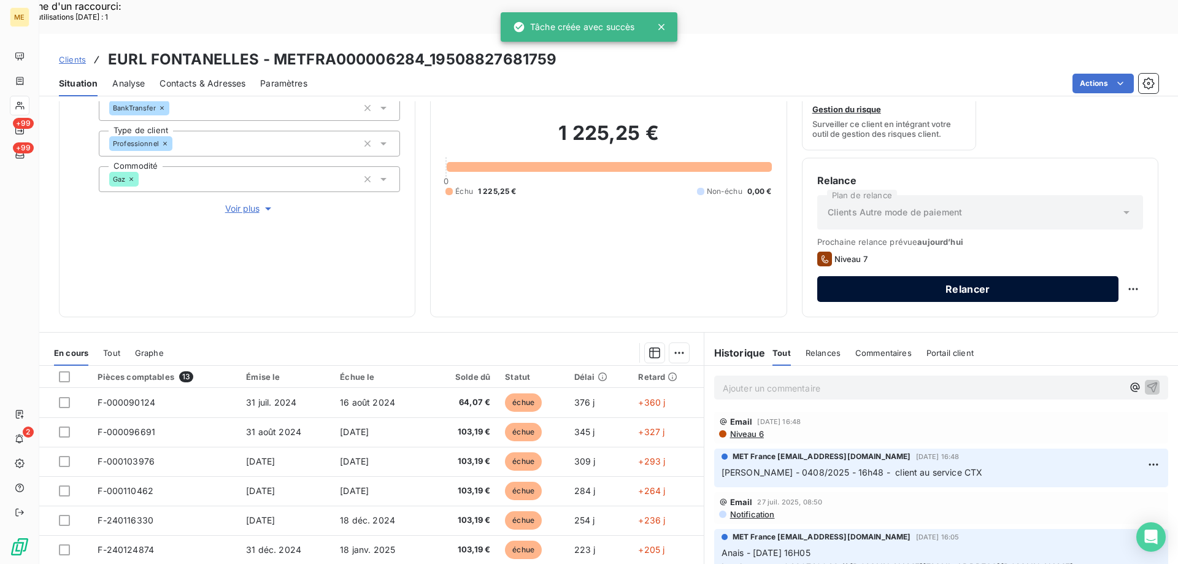
click at [926, 276] on button "Relancer" at bounding box center [967, 289] width 301 height 26
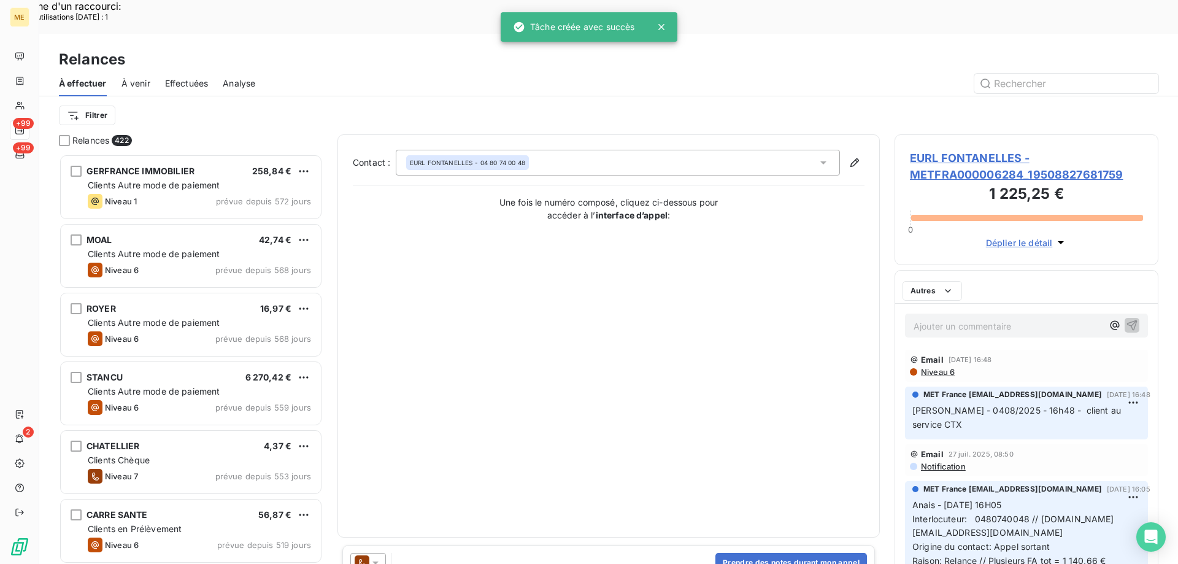
scroll to position [434, 255]
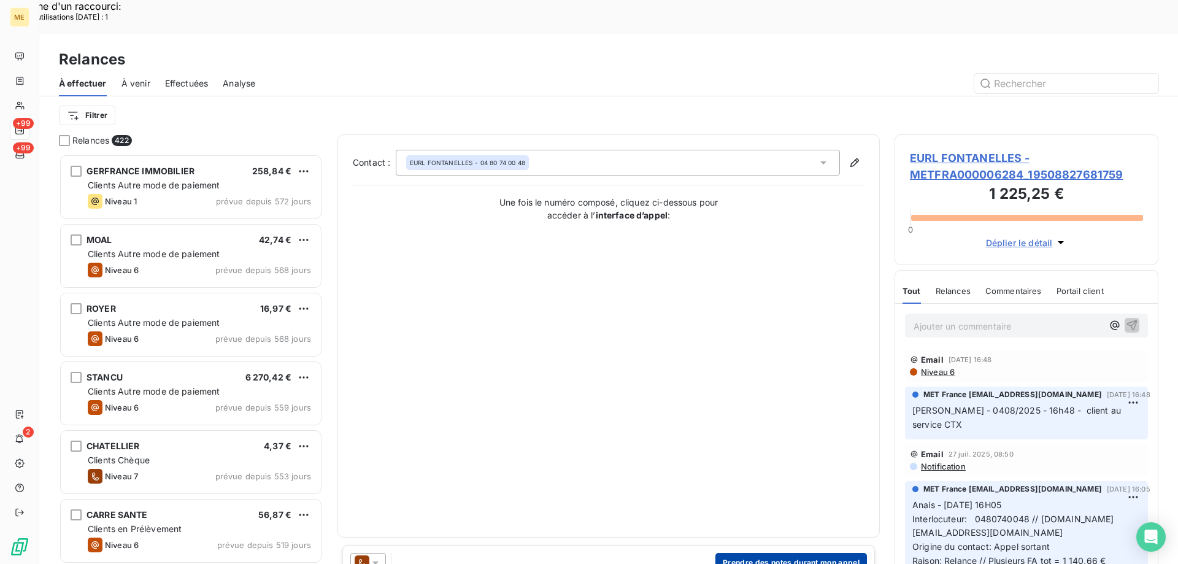
click at [761, 553] on button "Prendre des notes durant mon appel" at bounding box center [790, 563] width 151 height 20
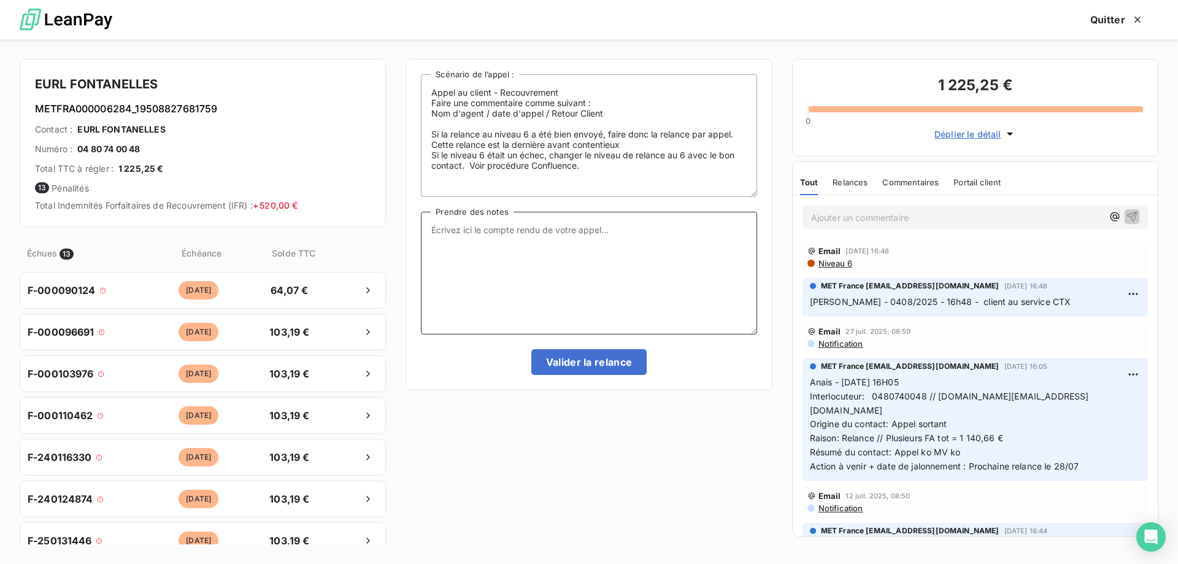
click at [561, 234] on textarea "Prendre des notes" at bounding box center [589, 273] width 336 height 123
paste textarea "Anaïs - 11/08/2025 - 15H38 Interlocuteur : Mr MOREIRA 0772335116 // fred.ma@liv…"
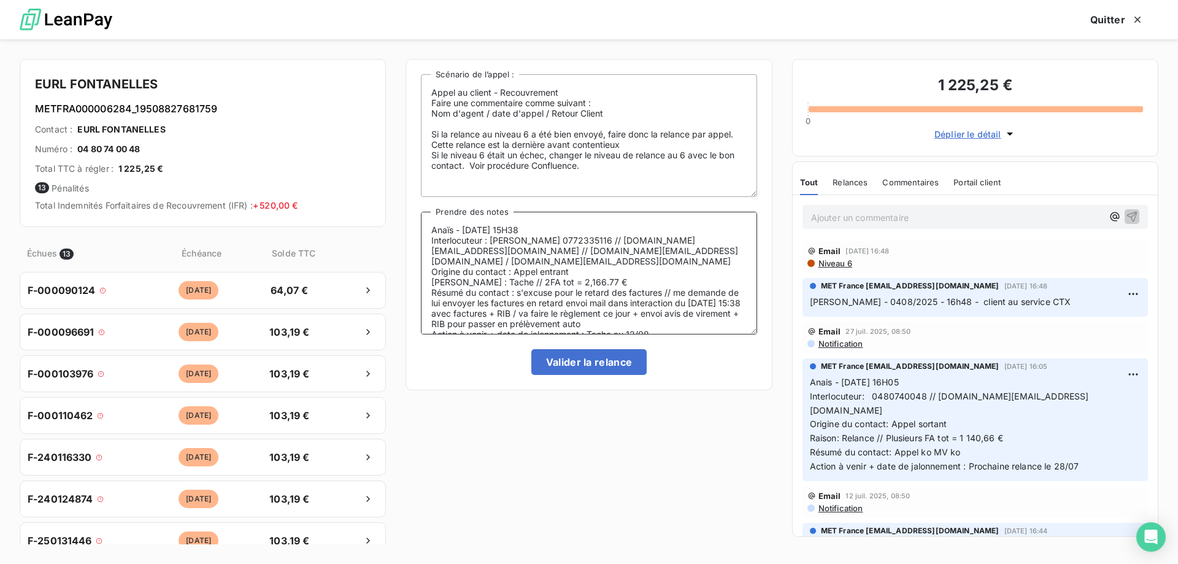
scroll to position [6, 0]
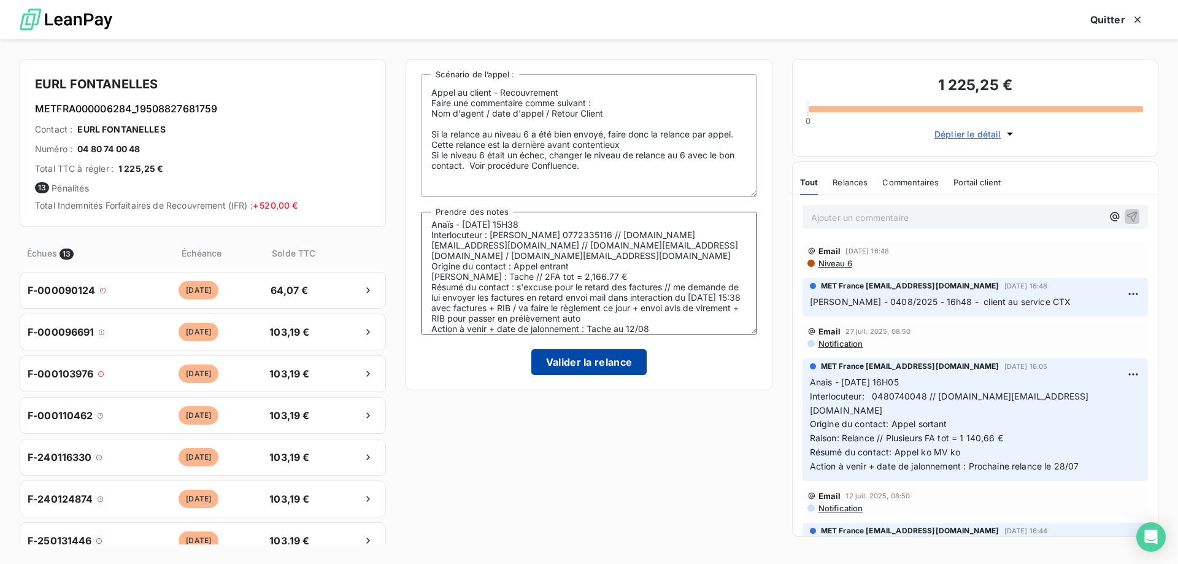
type textarea "Anaïs - 11/08/2025 - 15H38 Interlocuteur : Mr MOREIRA 0772335116 // fred.ma@liv…"
click at [566, 363] on button "Valider la relance" at bounding box center [589, 362] width 116 height 26
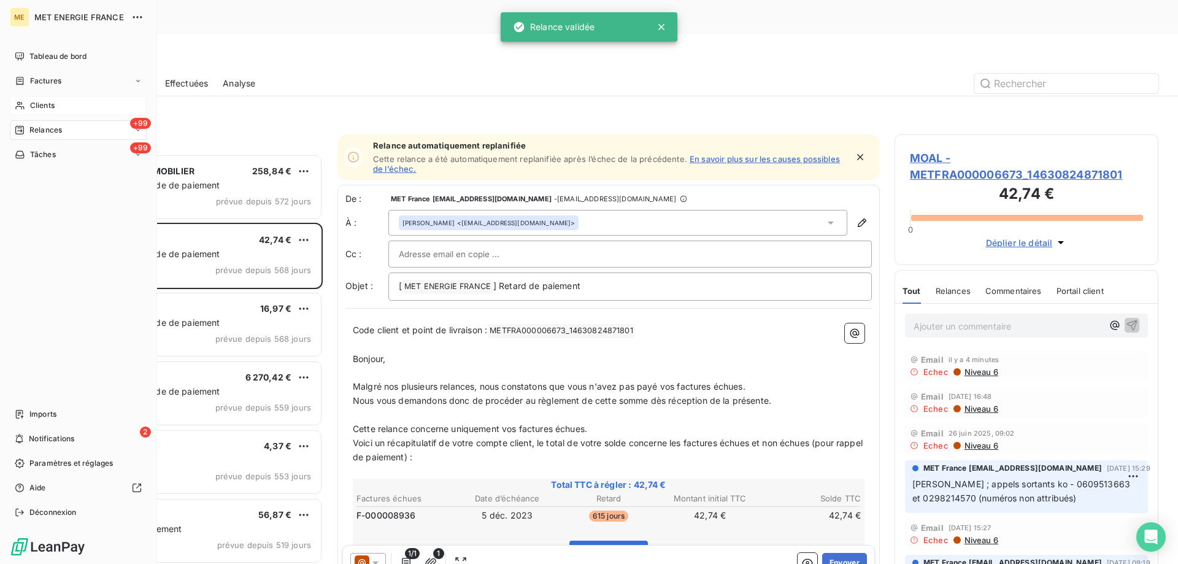
click at [35, 105] on span "Clients" at bounding box center [42, 105] width 25 height 11
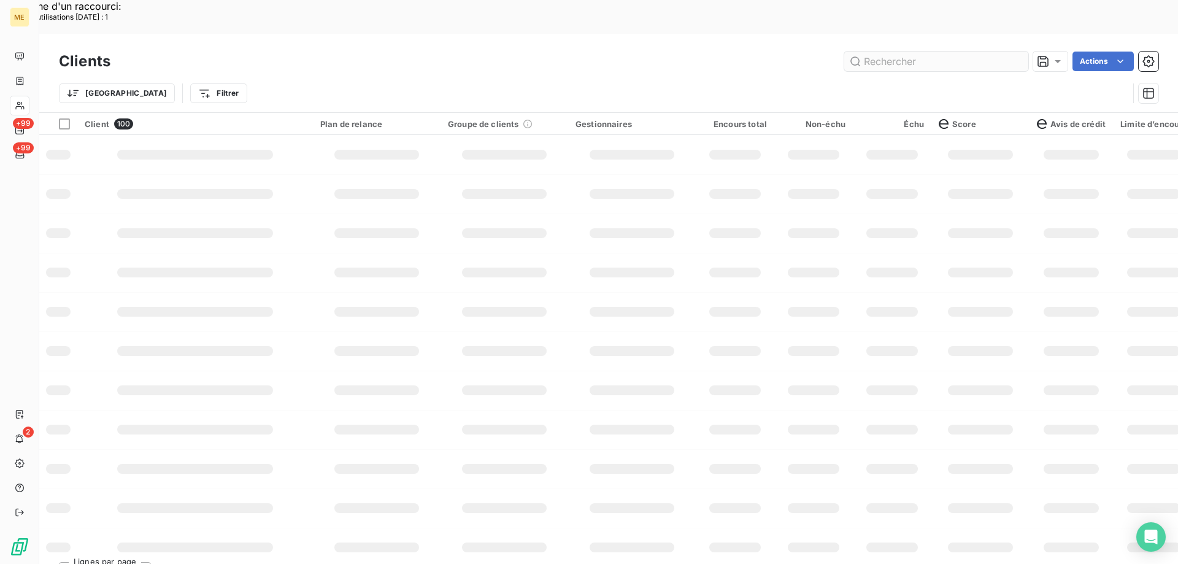
click at [921, 52] on input "text" at bounding box center [936, 62] width 184 height 20
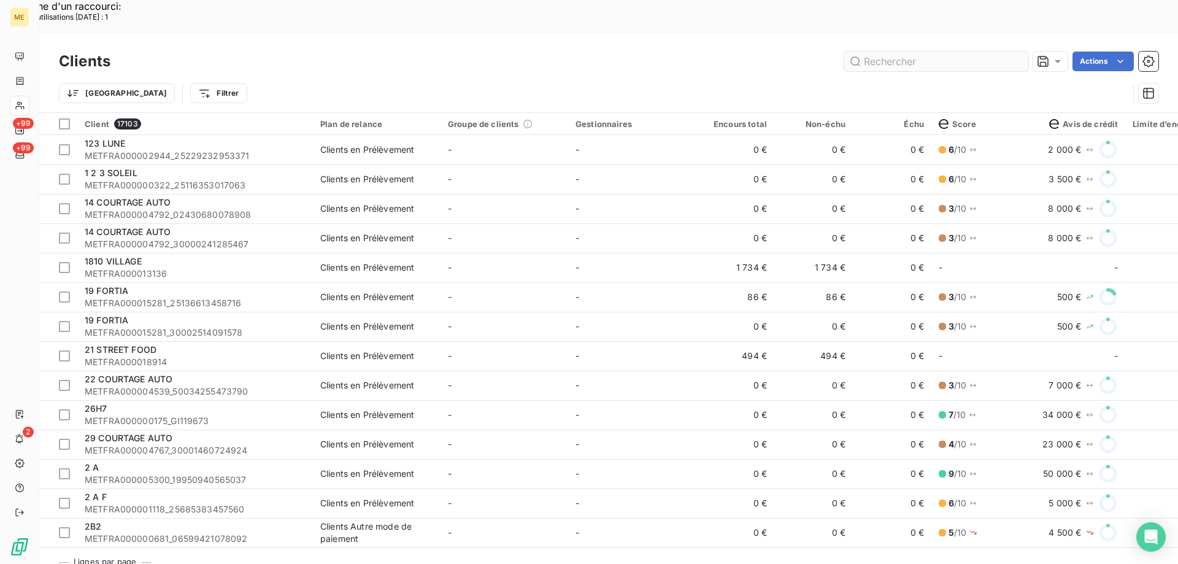
click at [919, 52] on input "text" at bounding box center [936, 62] width 184 height 20
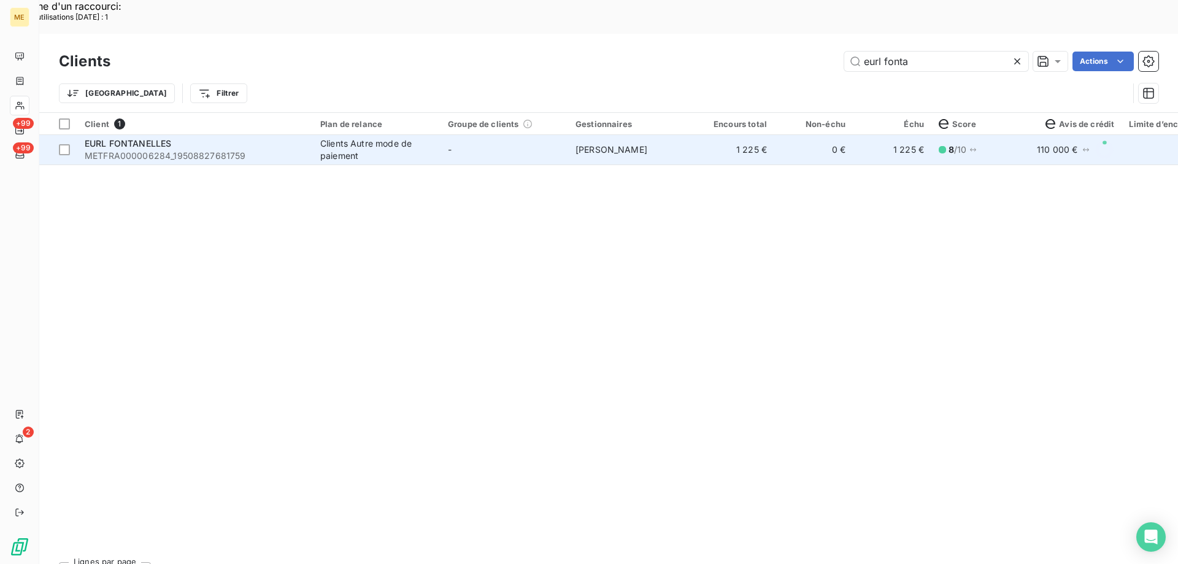
type input "eurl fonta"
click at [515, 135] on td "-" at bounding box center [504, 149] width 128 height 29
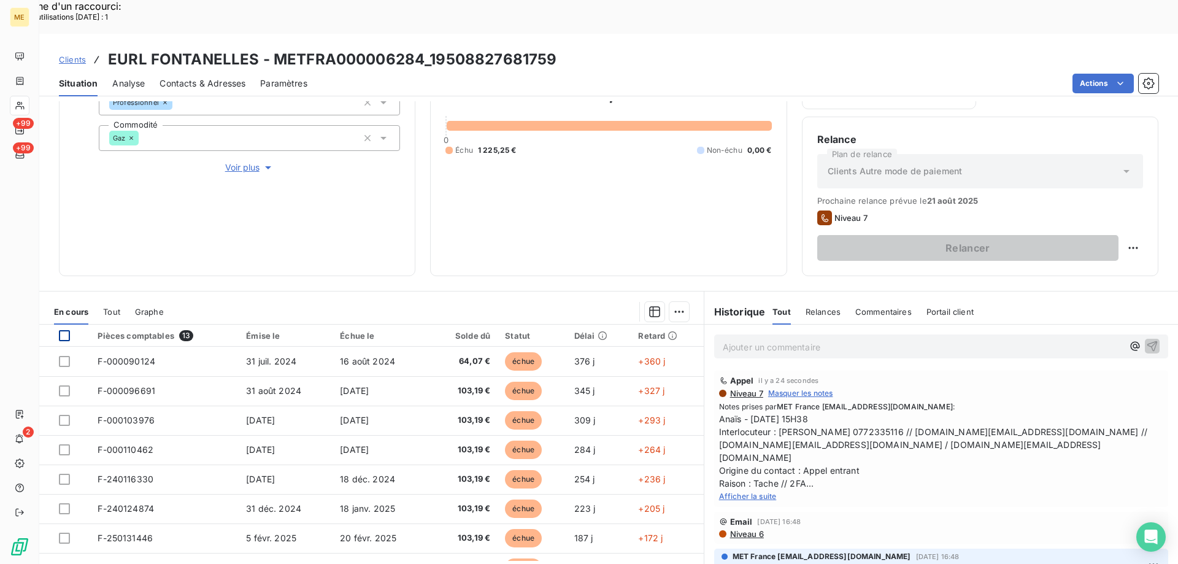
click at [62, 330] on div at bounding box center [64, 335] width 11 height 11
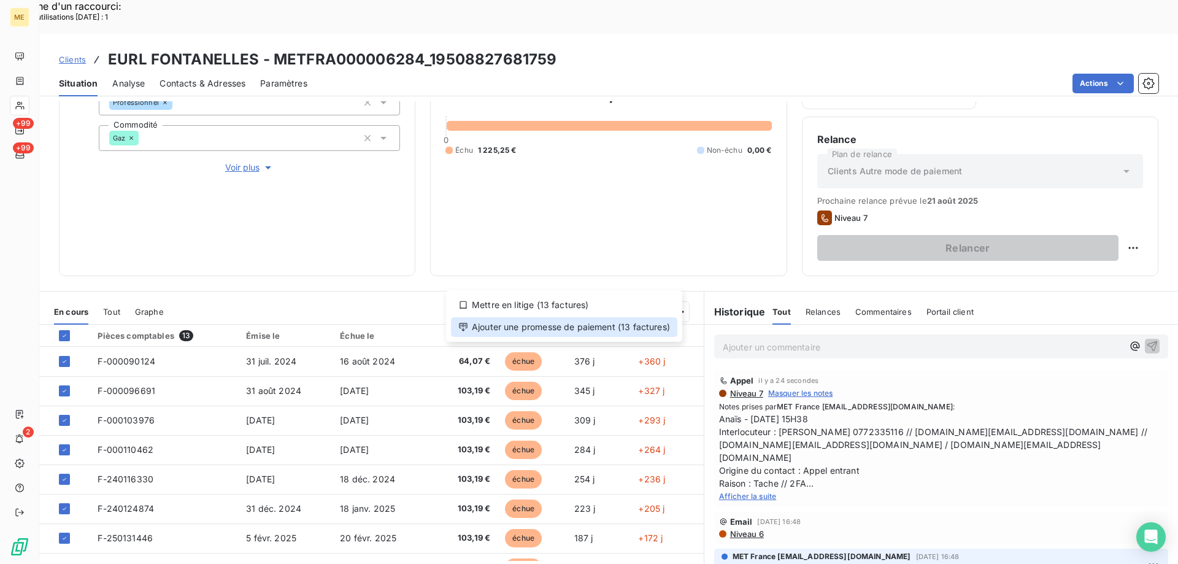
click at [653, 328] on div "Ajouter une promesse de paiement (13 factures)" at bounding box center [564, 327] width 226 height 20
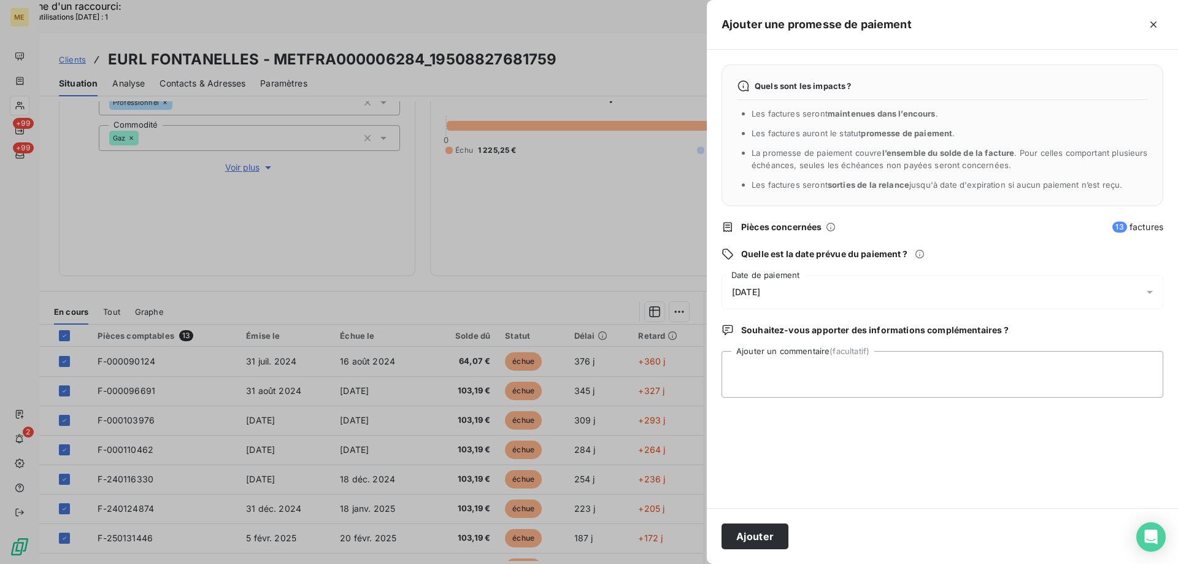
click at [801, 292] on div "[DATE]" at bounding box center [942, 292] width 442 height 34
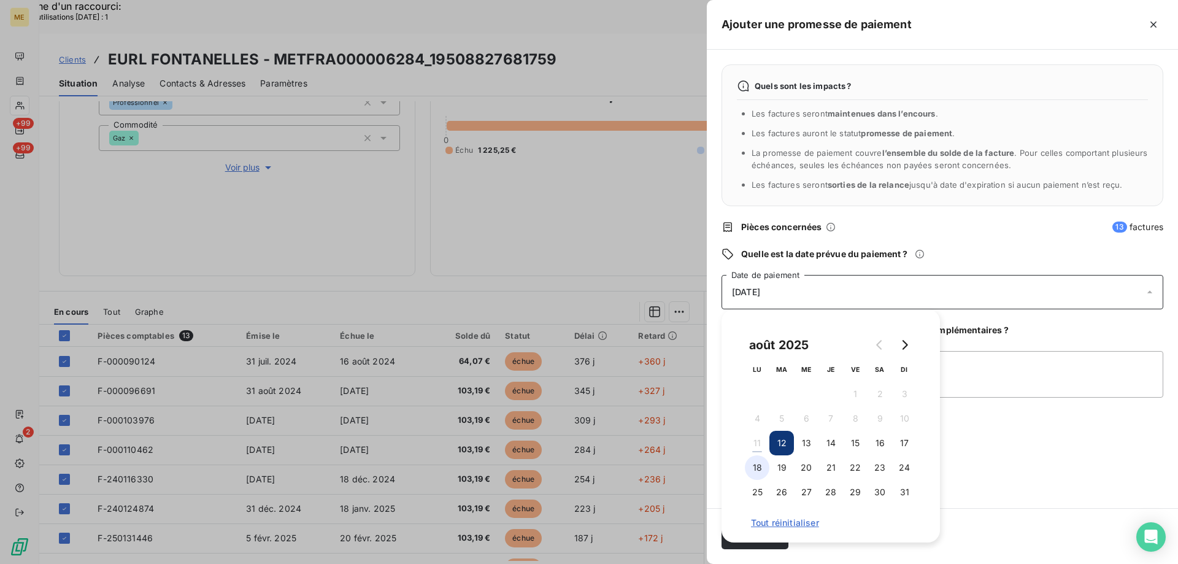
click at [758, 465] on button "18" at bounding box center [757, 467] width 25 height 25
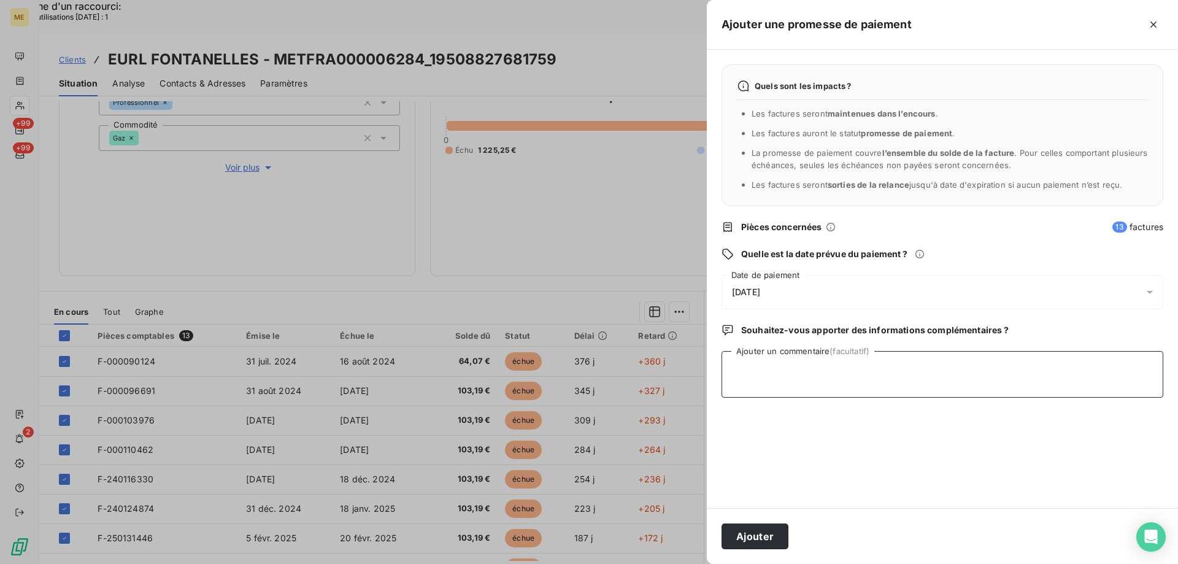
click at [1030, 374] on textarea "Ajouter un commentaire (facultatif)" at bounding box center [942, 374] width 442 height 47
paste textarea "Anaïs - 11/08/2025 - 15H38 Interlocuteur : Mr MOREIRA 0772335116 // fred.ma@liv…"
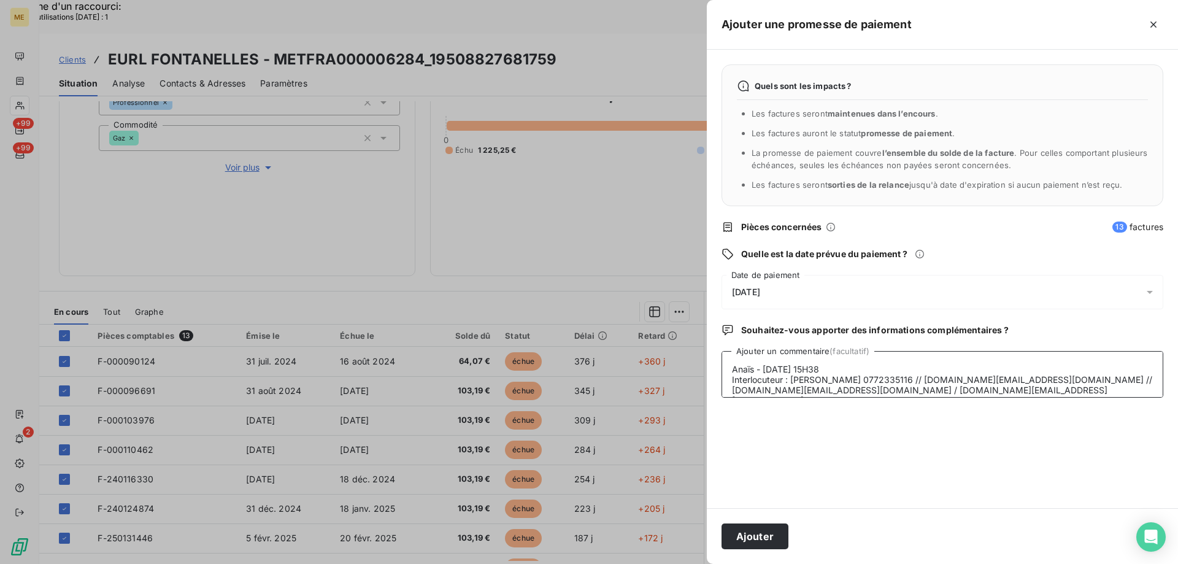
scroll to position [72, 0]
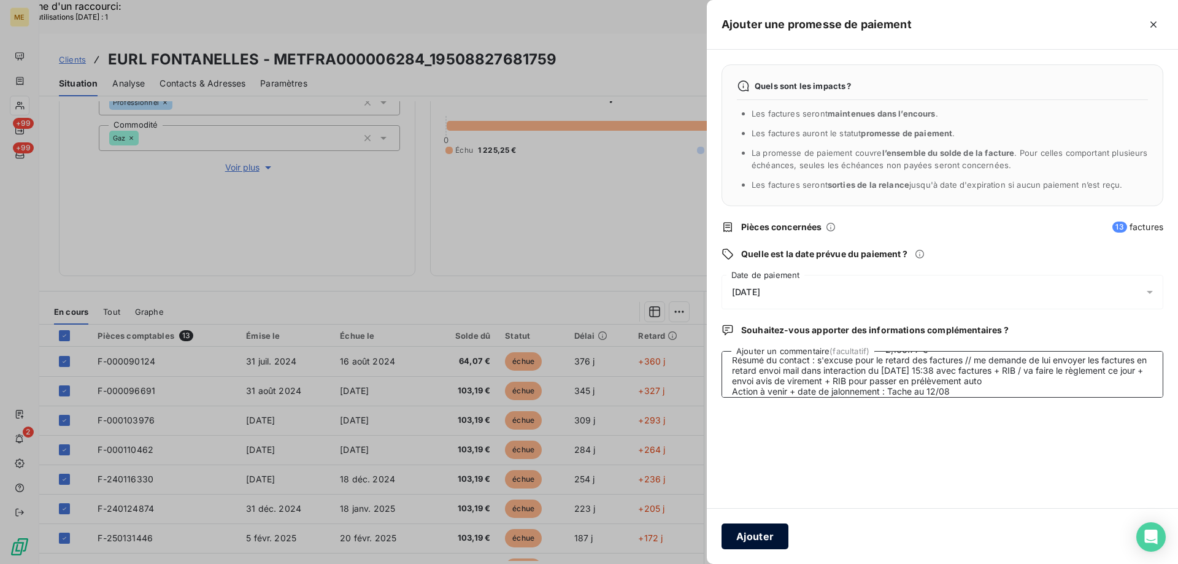
type textarea "Anaïs - 11/08/2025 - 15H38 Interlocuteur : Mr MOREIRA 0772335116 // fred.ma@liv…"
click at [750, 534] on button "Ajouter" at bounding box center [754, 536] width 67 height 26
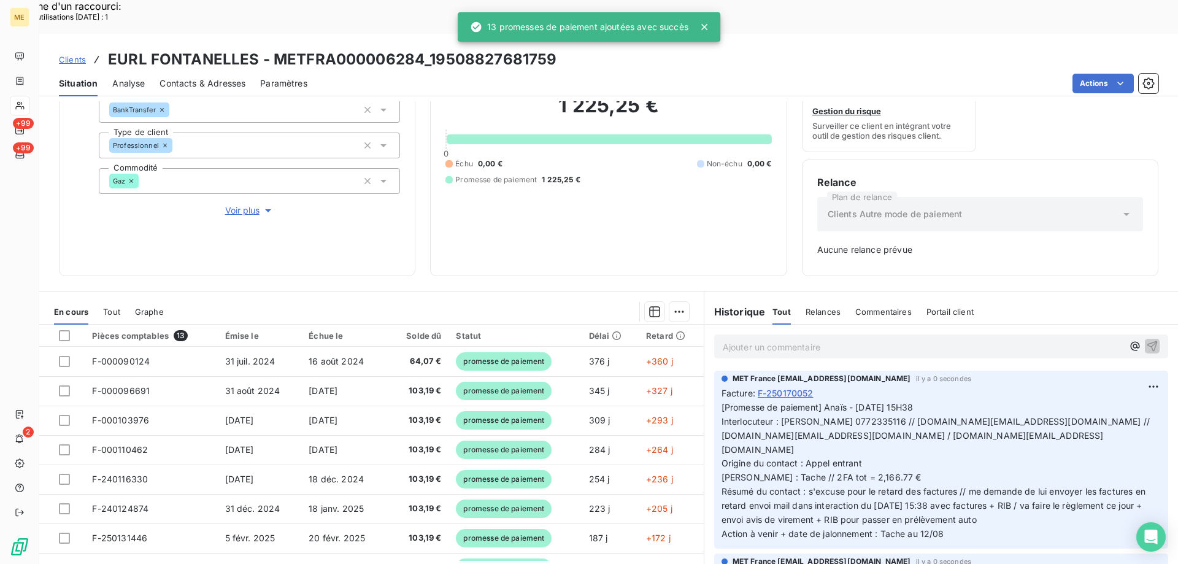
scroll to position [169, 0]
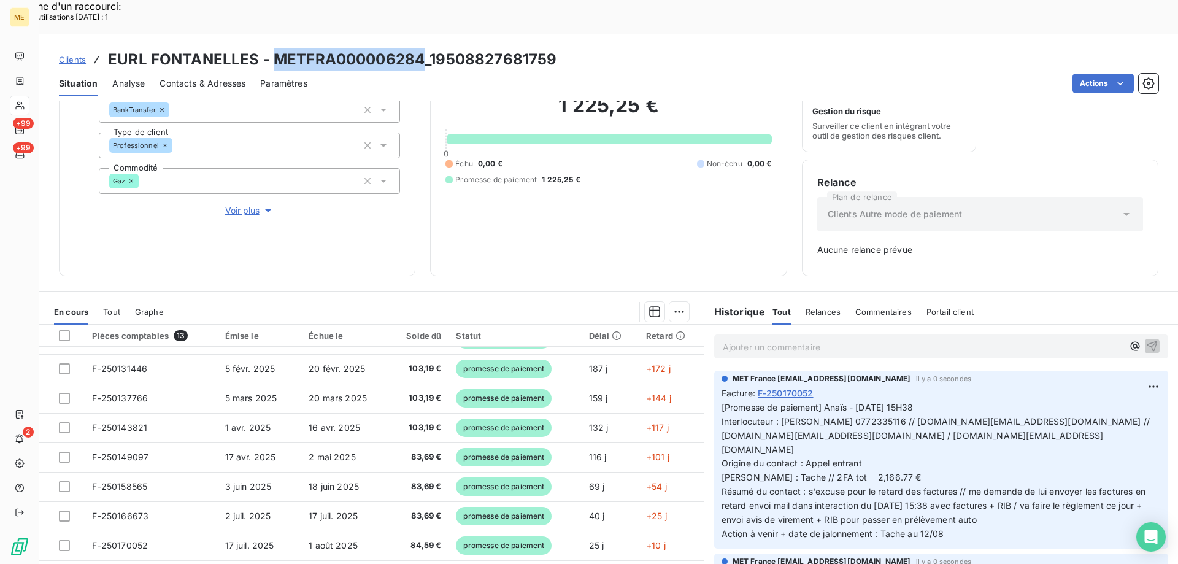
drag, startPoint x: 422, startPoint y: 21, endPoint x: 272, endPoint y: 32, distance: 150.1
click at [272, 48] on h3 "EURL FONTANELLES - METFRA000006284_19508827681759" at bounding box center [332, 59] width 448 height 22
copy h3 "METFRA000006284"
drag, startPoint x: 878, startPoint y: 389, endPoint x: 844, endPoint y: 392, distance: 33.9
click at [844, 402] on span "[Promesse de paiement] Anaïs - 11/08/2025 - 15H38 Interlocuteur : Mr MOREIRA 07…" at bounding box center [936, 470] width 431 height 137
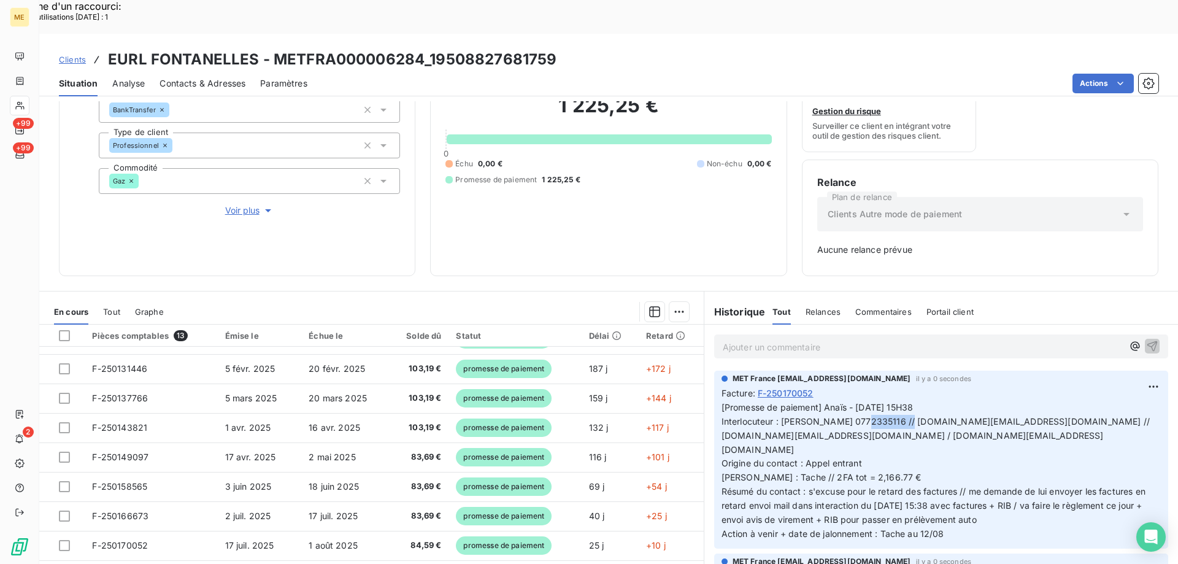
drag, startPoint x: 880, startPoint y: 388, endPoint x: 834, endPoint y: 391, distance: 46.7
click at [834, 402] on span "[Promesse de paiement] Anaïs - 11/08/2025 - 15H38 Interlocuteur : Mr MOREIRA 07…" at bounding box center [936, 470] width 431 height 137
copy span "0772335116"
drag, startPoint x: 867, startPoint y: 401, endPoint x: 715, endPoint y: 402, distance: 152.1
click at [715, 402] on div "MET France met-france@recouvrement.met.com il y a 0 secondes Facture : F-250170…" at bounding box center [941, 459] width 454 height 178
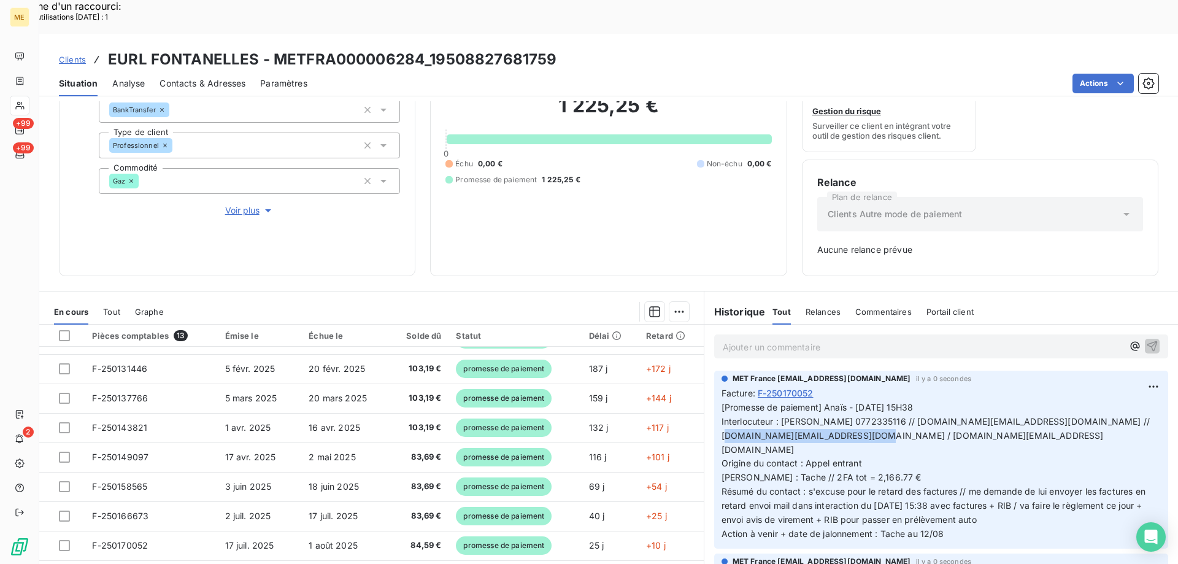
copy span "[EMAIL_ADDRESS][DOMAIN_NAME]"
click at [271, 48] on h3 "EURL FONTANELLES - METFRA000006284_19508827681759" at bounding box center [332, 59] width 448 height 22
copy h3 "METFRA000006284"
click at [1005, 476] on p "[Promesse de paiement] Anaïs - 11/08/2025 - 15H38 Interlocuteur : Mr MOREIRA 07…" at bounding box center [940, 471] width 439 height 140
click at [72, 55] on span "Clients" at bounding box center [72, 60] width 27 height 10
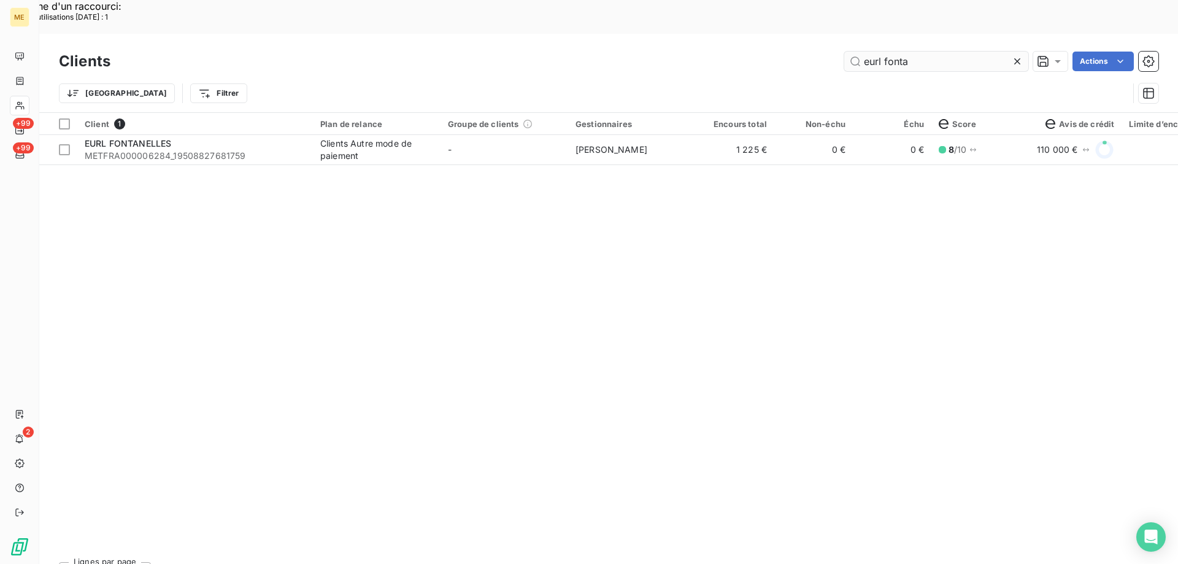
click at [894, 52] on input "eurl fonta" at bounding box center [936, 62] width 184 height 20
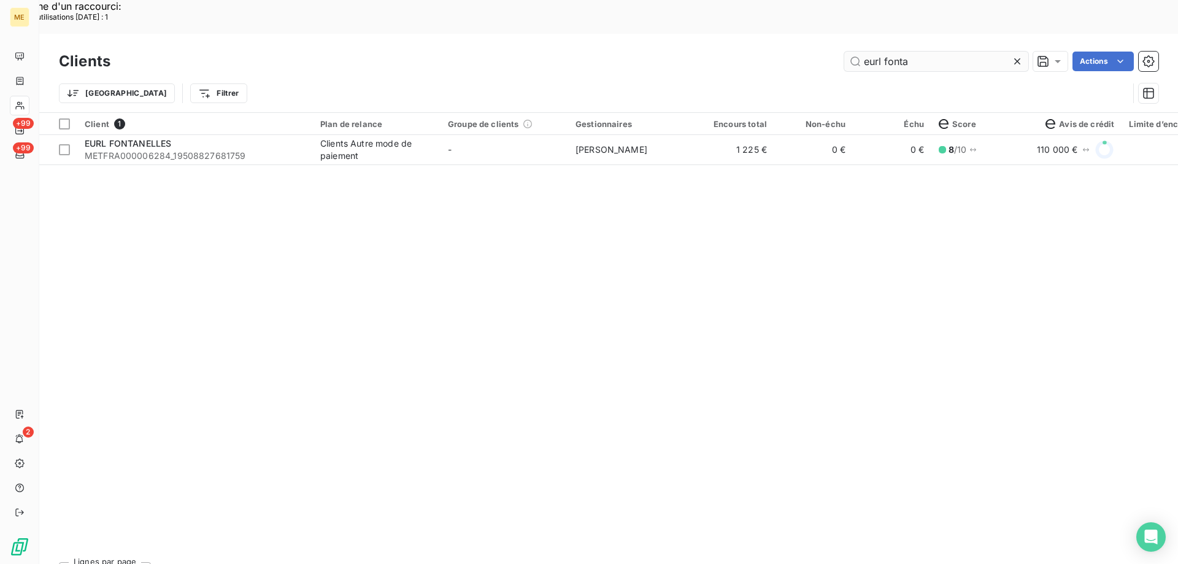
click at [894, 52] on input "eurl fonta" at bounding box center [936, 62] width 184 height 20
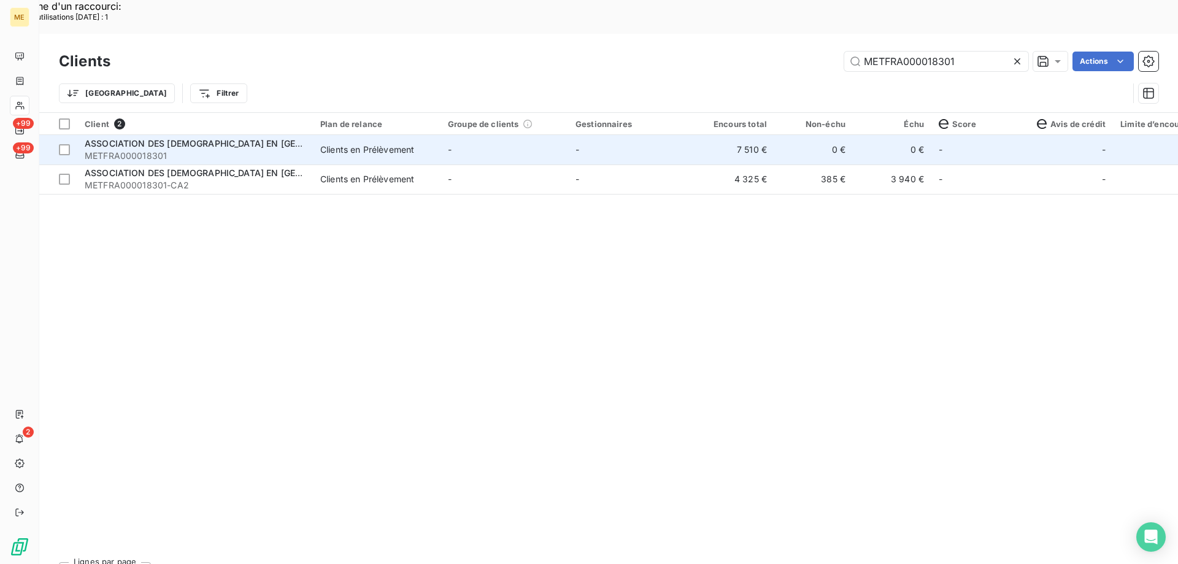
type input "METFRA000018301"
click at [279, 150] on span "METFRA000018301" at bounding box center [195, 156] width 221 height 12
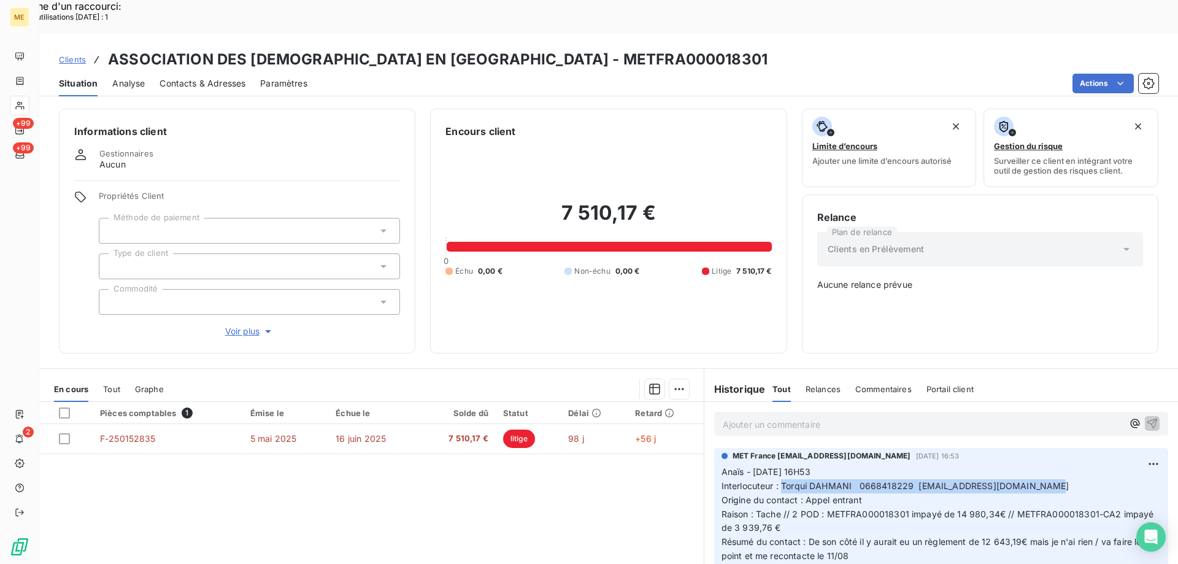
drag, startPoint x: 777, startPoint y: 441, endPoint x: 1051, endPoint y: 442, distance: 274.2
click at [1051, 465] on p "Anaïs - 08/08/2025 - 16H53 Interlocuteur : Torqui DAHMANI 0668418229 compta@ass…" at bounding box center [940, 521] width 439 height 112
copy span "Torqui DAHMANI 0668418229 [EMAIL_ADDRESS][DOMAIN_NAME]"
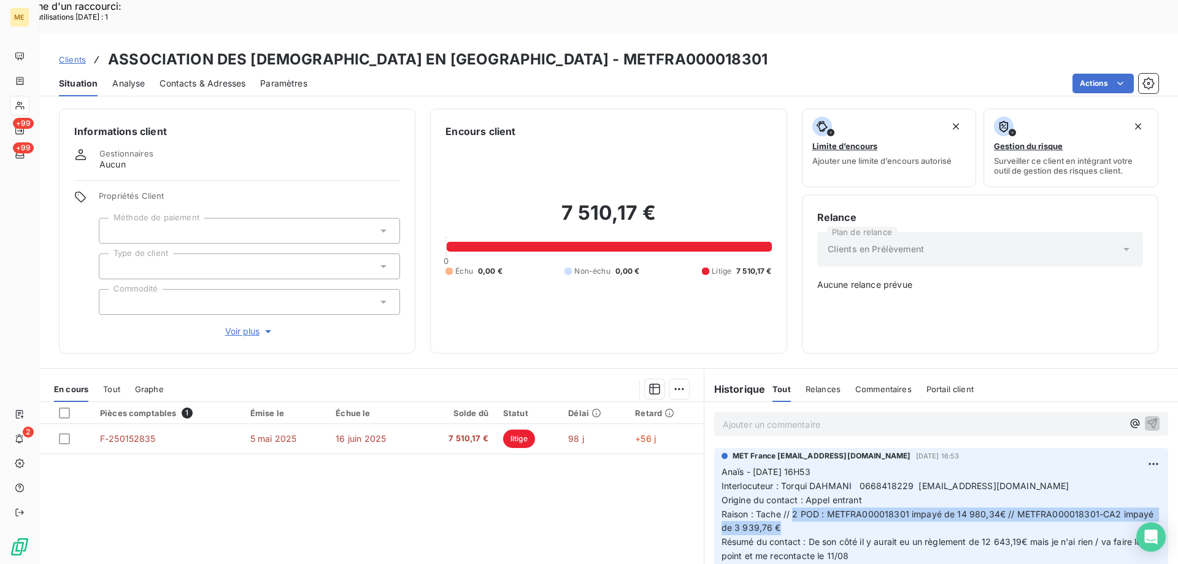
drag, startPoint x: 787, startPoint y: 471, endPoint x: 819, endPoint y: 485, distance: 35.4
click at [819, 485] on p "Anaïs - 08/08/2025 - 16H53 Interlocuteur : Torqui DAHMANI 0668418229 compta@ass…" at bounding box center [940, 521] width 439 height 112
copy span "2 POD : METFRA000018301 impayé de 14 980,34€ // METFRA000018301-CA2 impayé de 3…"
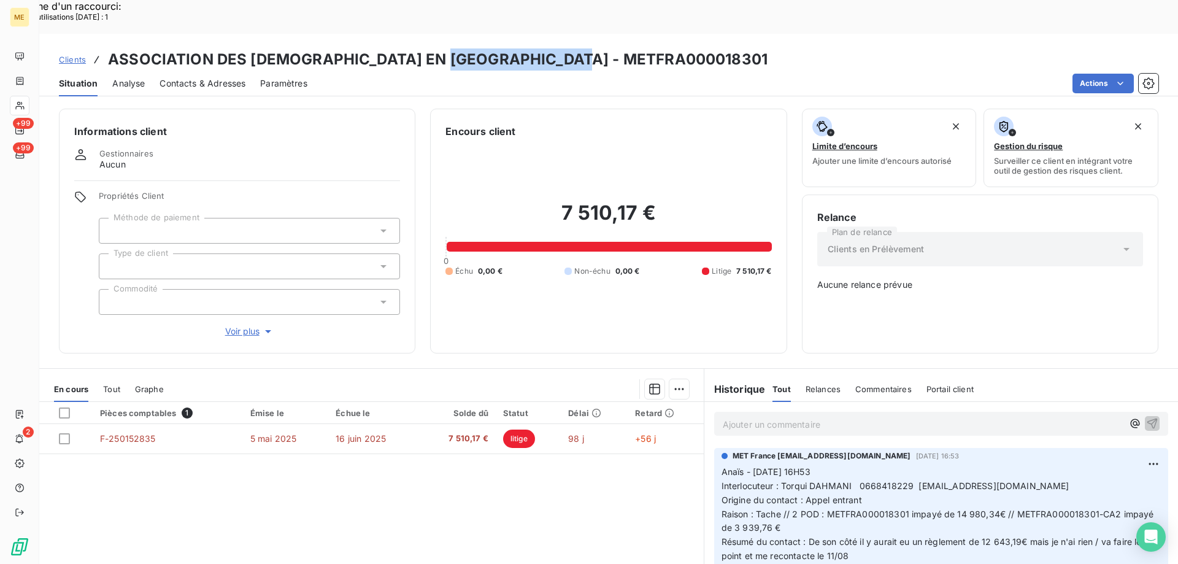
drag, startPoint x: 597, startPoint y: 25, endPoint x: 447, endPoint y: 34, distance: 150.6
click at [447, 48] on div "Clients ASSOCIATION DES MUSULMANS EN ALSACE - METFRA000018301" at bounding box center [608, 59] width 1138 height 22
drag, startPoint x: 911, startPoint y: 448, endPoint x: 1034, endPoint y: 448, distance: 122.1
click at [1034, 465] on p "Anaïs - 08/08/2025 - 16H53 Interlocuteur : Torqui DAHMANI 0668418229 compta@ass…" at bounding box center [940, 521] width 439 height 112
drag, startPoint x: 655, startPoint y: 178, endPoint x: 485, endPoint y: 185, distance: 170.6
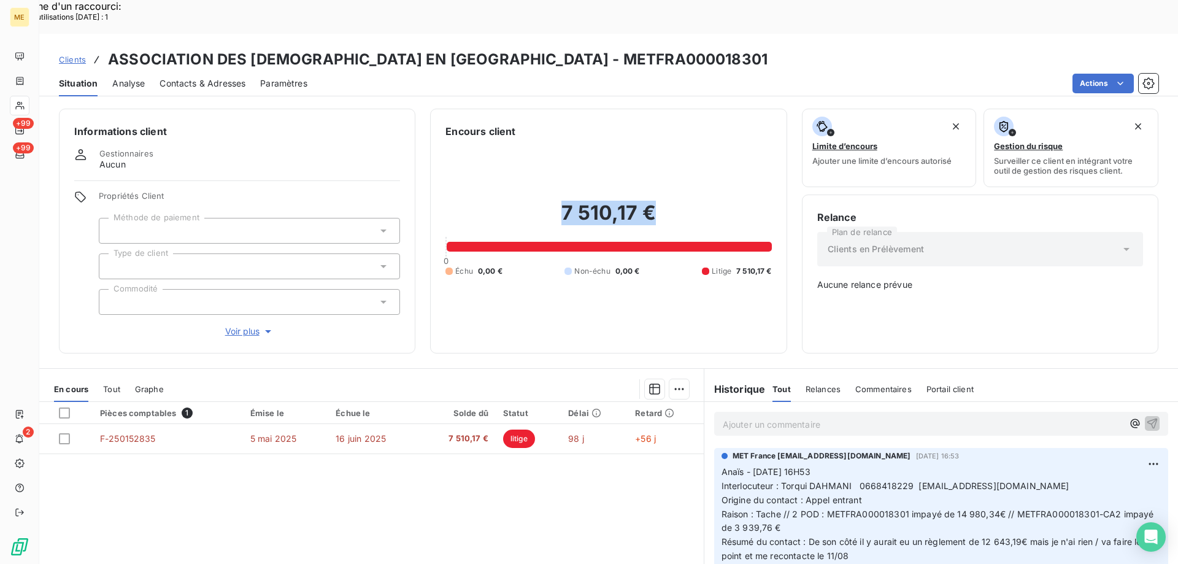
click at [485, 201] on h2 "7 510,17 €" at bounding box center [608, 219] width 326 height 37
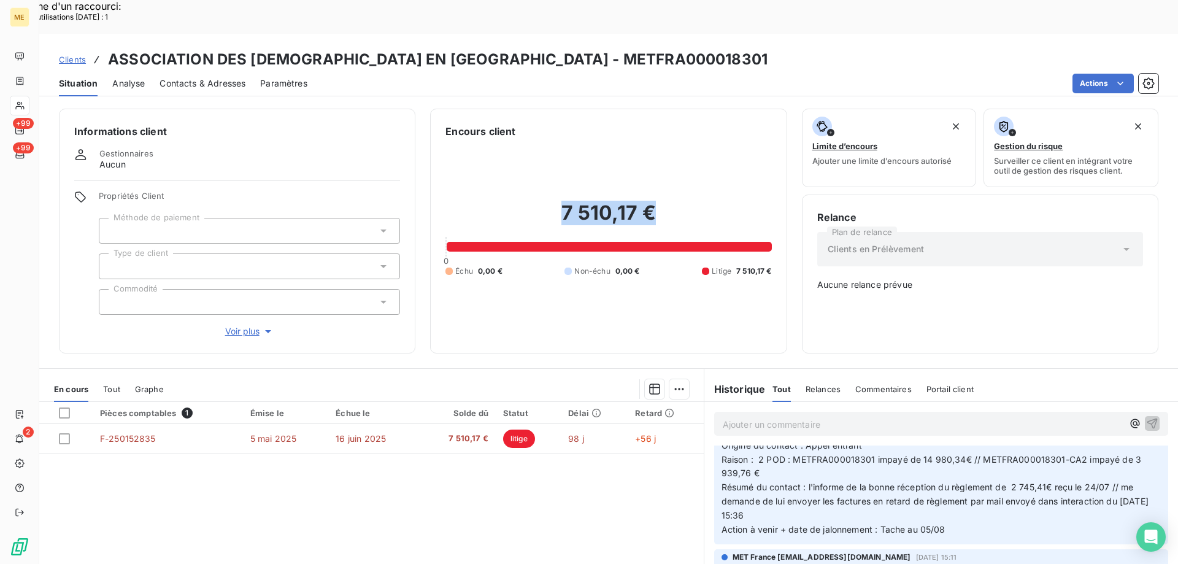
scroll to position [1104, 0]
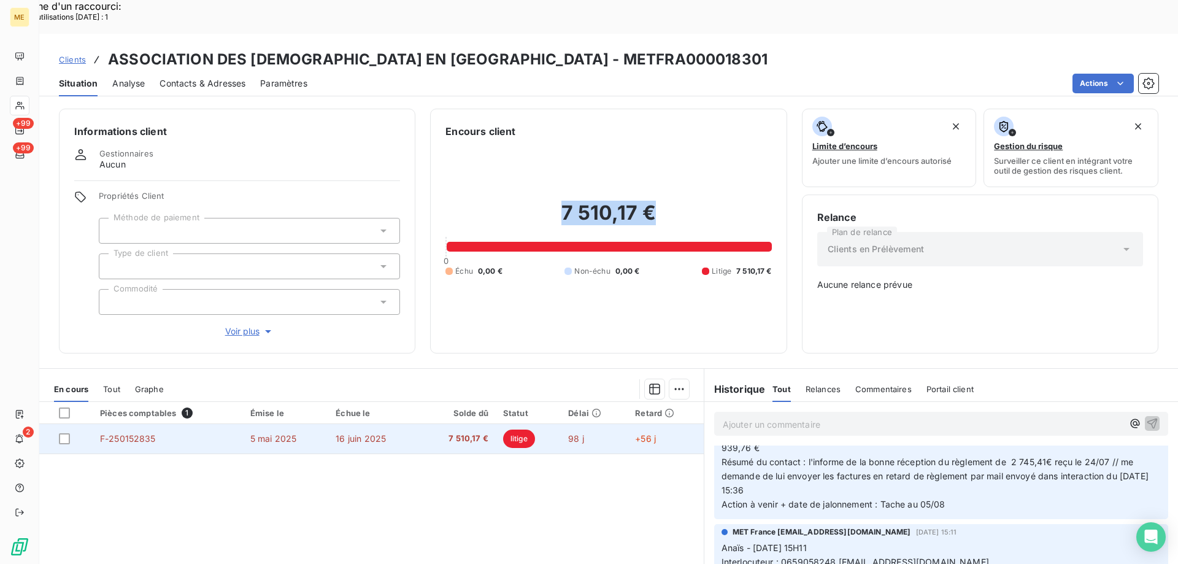
click at [311, 424] on td "5 mai 2025" at bounding box center [286, 438] width 86 height 29
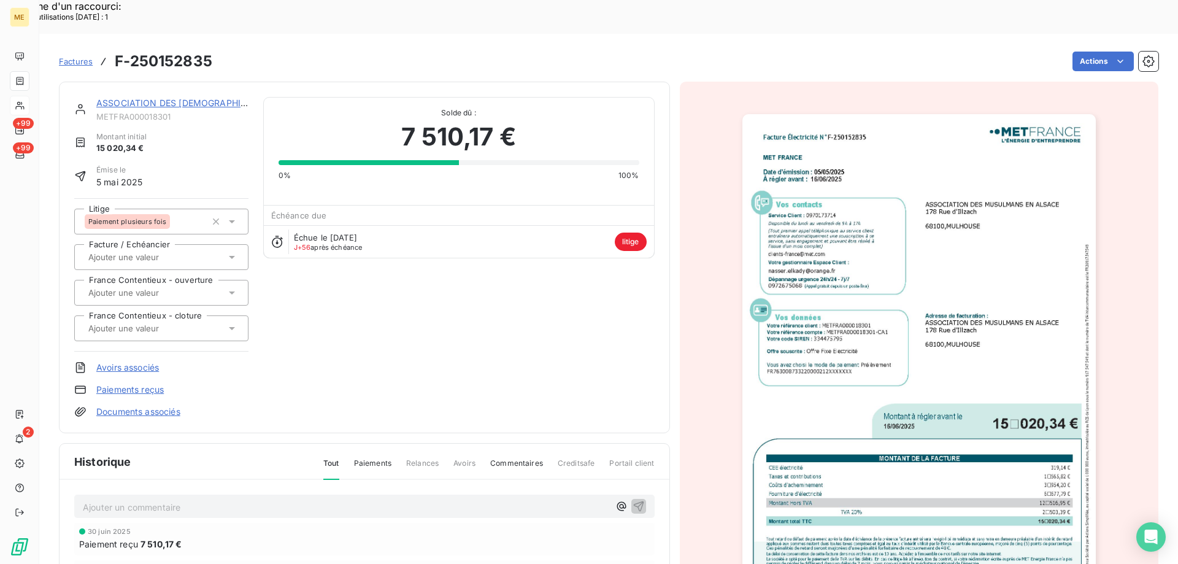
click at [821, 270] on img "button" at bounding box center [918, 363] width 353 height 499
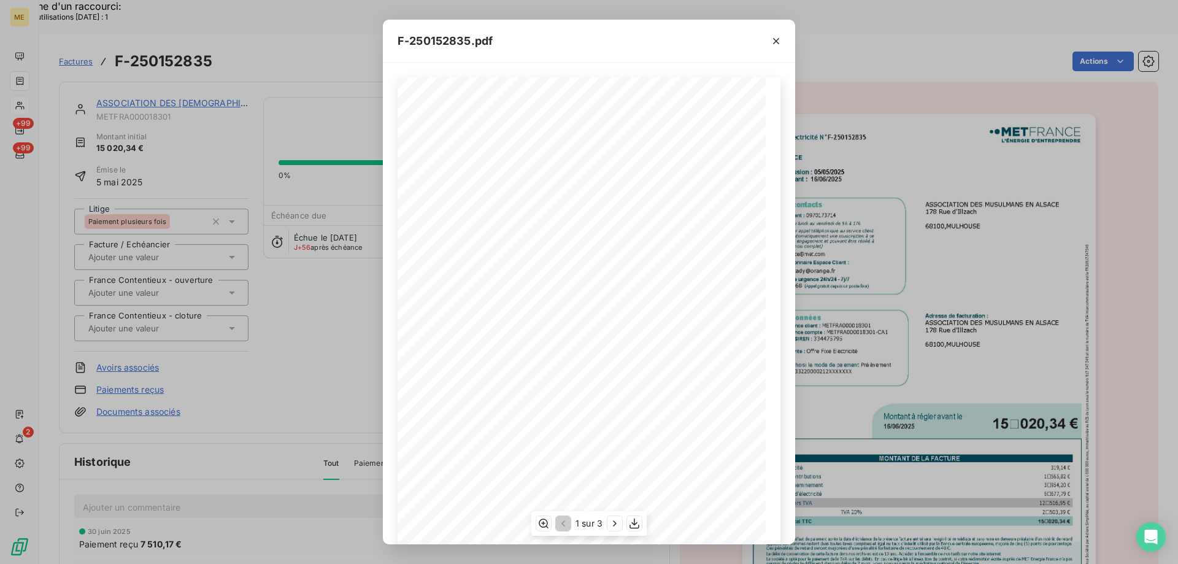
scroll to position [84, 0]
click at [614, 526] on icon "button" at bounding box center [614, 523] width 3 height 6
drag, startPoint x: 504, startPoint y: 83, endPoint x: 542, endPoint y: 92, distance: 38.5
click at [542, 92] on div "Facture Électricité N° F-250152835 MET Energie France 4, rue de la République 6…" at bounding box center [589, 264] width 368 height 520
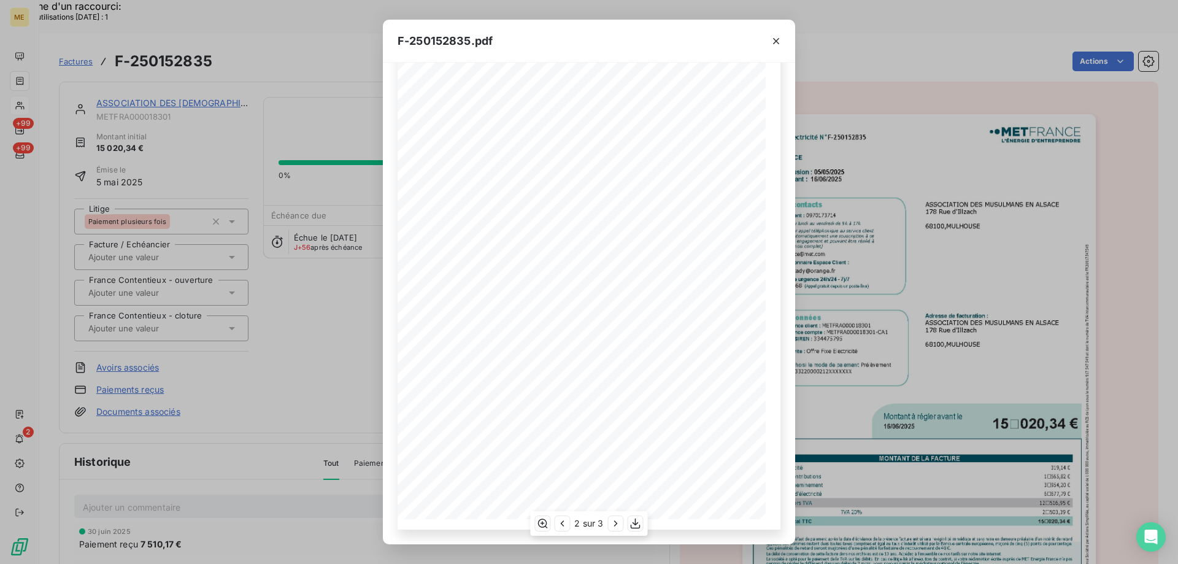
click at [542, 105] on span "MET_METFRA000018301_50021230425215-UA1_14466" at bounding box center [519, 104] width 150 height 6
click at [778, 42] on icon "button" at bounding box center [776, 41] width 12 height 12
click at [777, 40] on icon "button" at bounding box center [776, 41] width 6 height 6
click at [776, 38] on icon "button" at bounding box center [776, 41] width 12 height 12
click at [776, 40] on icon "button" at bounding box center [776, 41] width 12 height 12
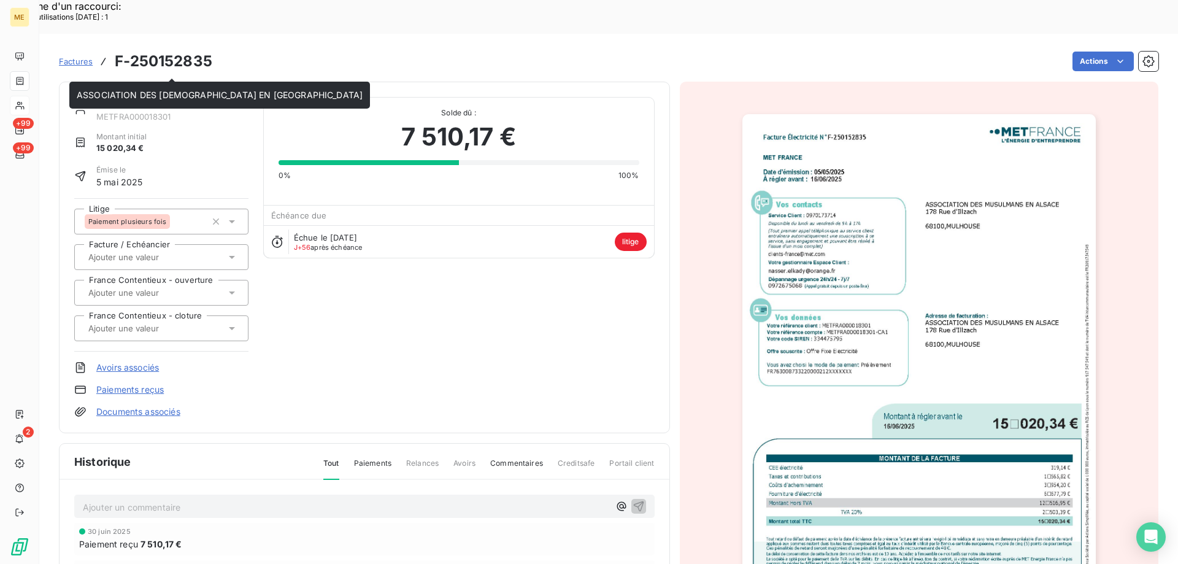
click at [169, 98] on link "ASSOCIATION DES [DEMOGRAPHIC_DATA] EN [GEOGRAPHIC_DATA]" at bounding box center [239, 103] width 286 height 10
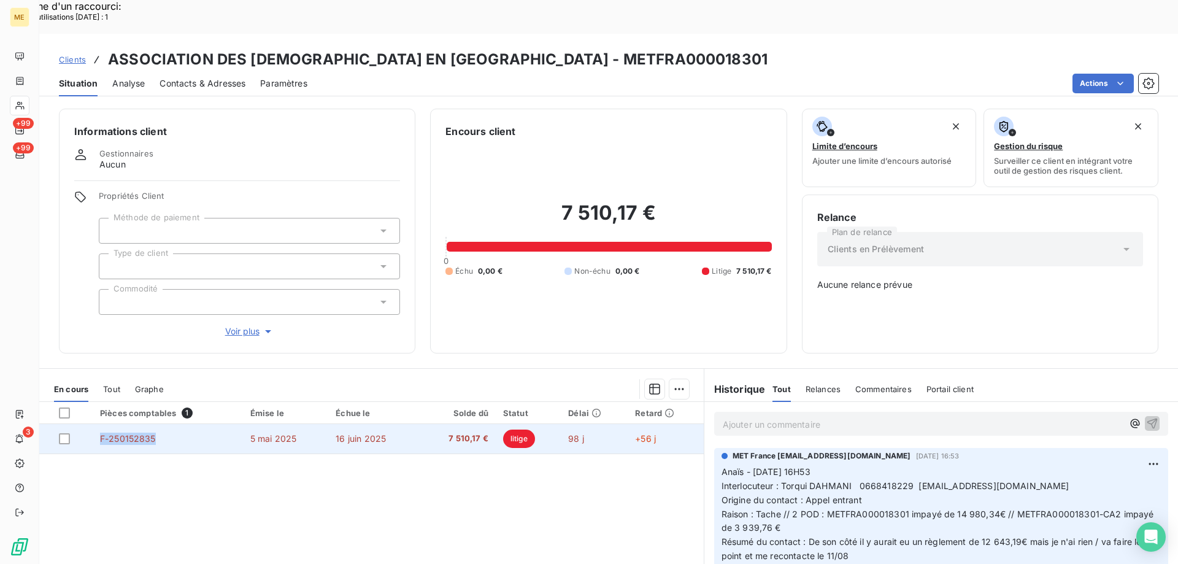
drag, startPoint x: 166, startPoint y: 393, endPoint x: 99, endPoint y: 401, distance: 66.7
click at [99, 424] on td "F-250152835" at bounding box center [168, 438] width 150 height 29
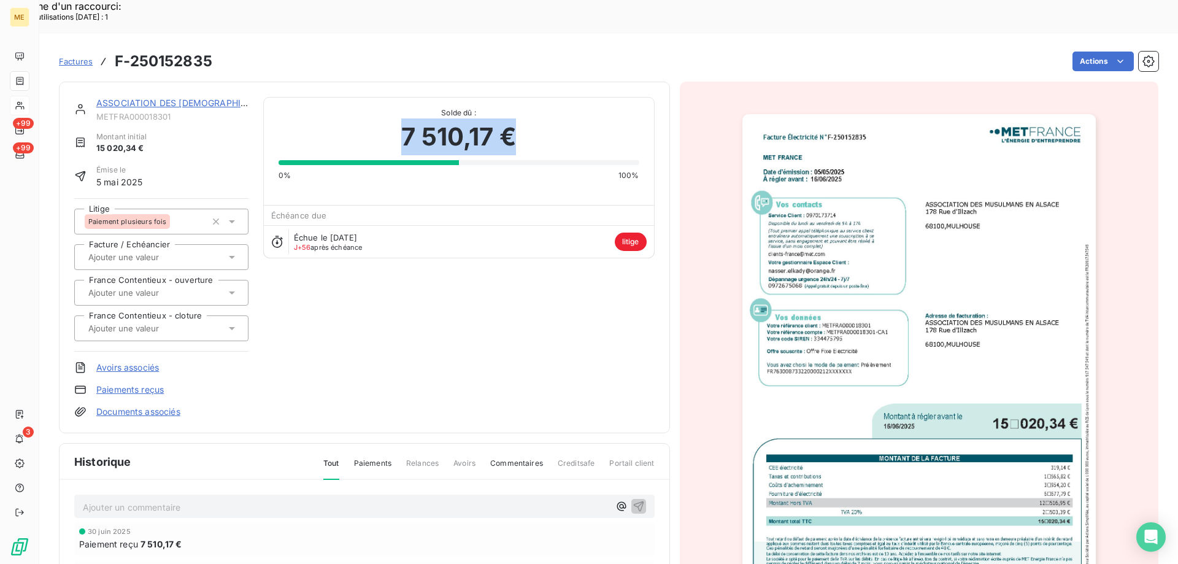
drag, startPoint x: 523, startPoint y: 103, endPoint x: 400, endPoint y: 101, distance: 122.7
click at [400, 118] on div "7 510,17 €" at bounding box center [458, 136] width 361 height 37
drag, startPoint x: 212, startPoint y: 25, endPoint x: 115, endPoint y: 29, distance: 97.0
click at [115, 48] on div "Factures F-250152835 Actions" at bounding box center [608, 61] width 1099 height 26
click at [182, 98] on link "ASSOCIATION DES [DEMOGRAPHIC_DATA] EN [GEOGRAPHIC_DATA]" at bounding box center [239, 103] width 286 height 10
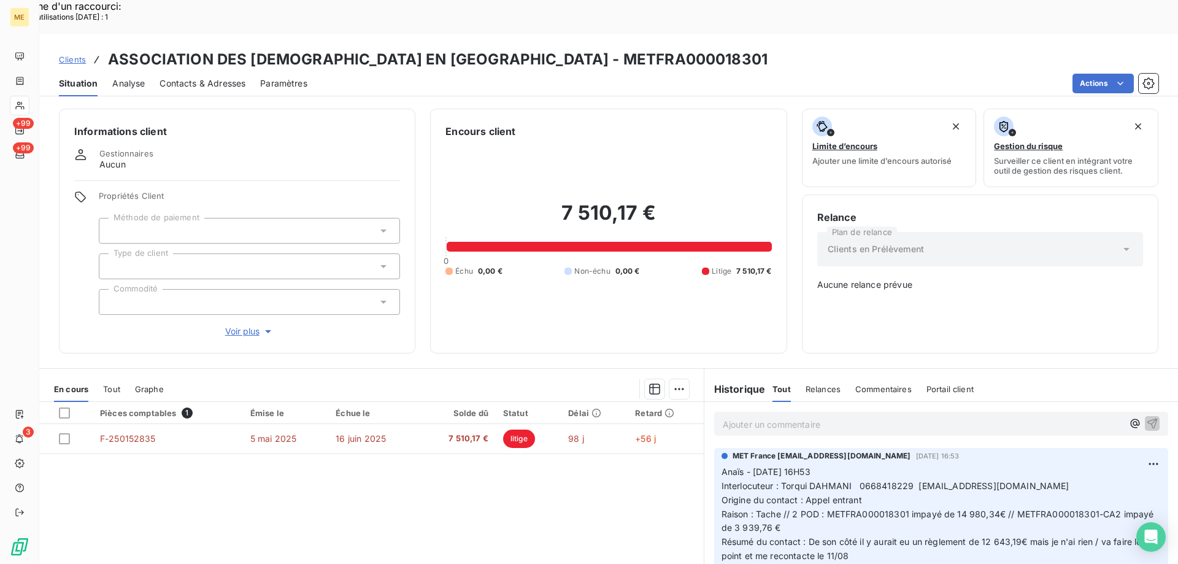
click at [897, 416] on p "Ajouter un commentaire ﻿" at bounding box center [923, 423] width 400 height 15
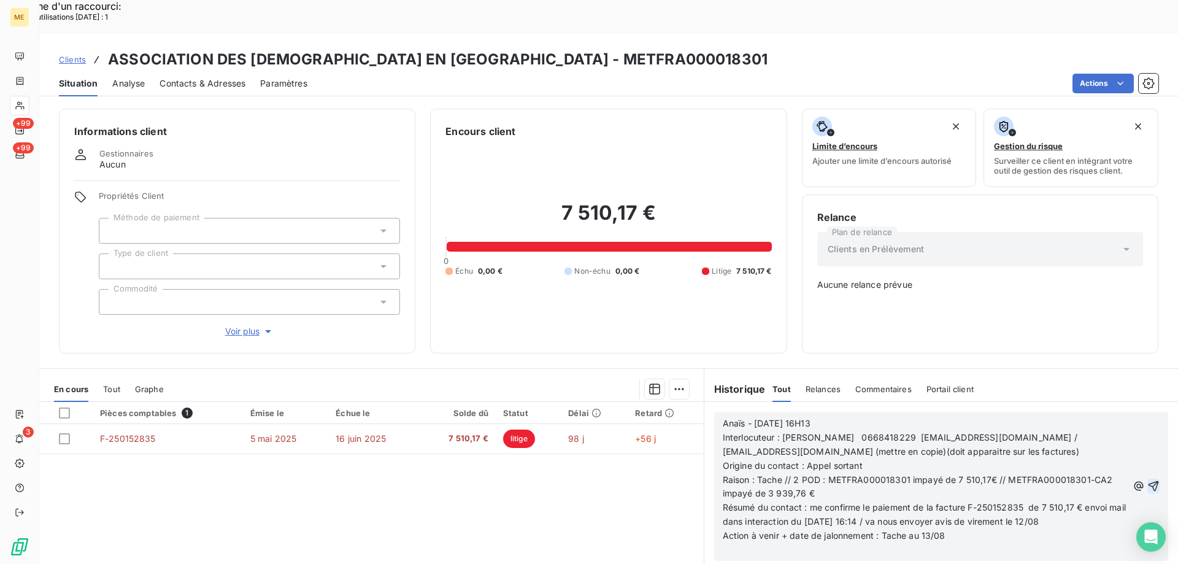
click at [1147, 480] on icon "button" at bounding box center [1153, 486] width 12 height 12
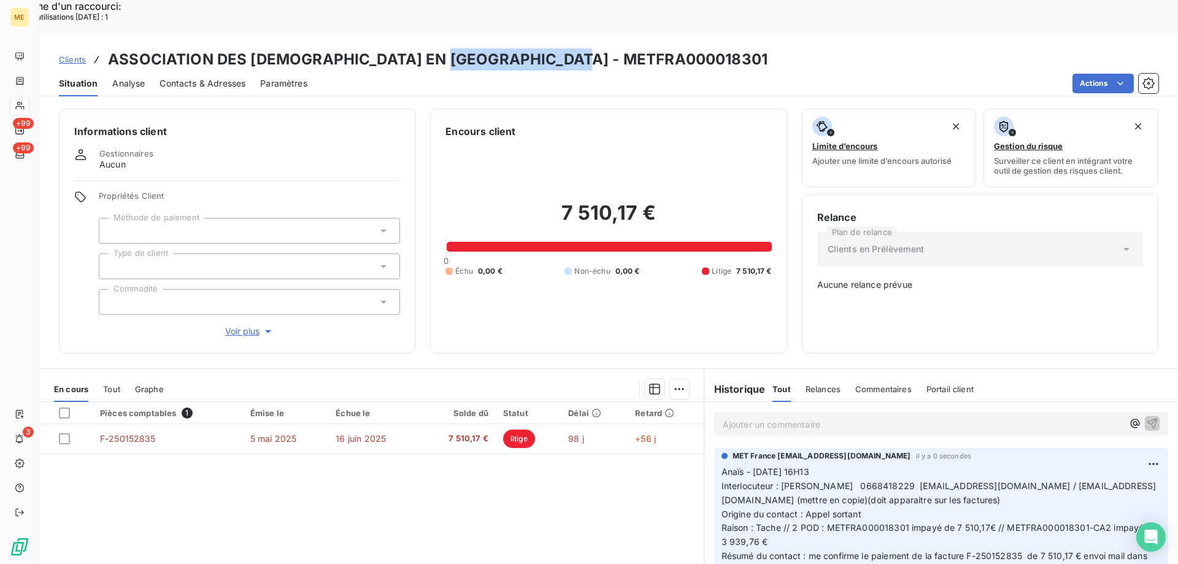
drag, startPoint x: 597, startPoint y: 23, endPoint x: 453, endPoint y: 29, distance: 144.3
click at [453, 48] on div "Clients ASSOCIATION DES MUSULMANS EN ALSACE - METFRA000018301" at bounding box center [608, 59] width 1138 height 22
click at [624, 48] on div "Clients ASSOCIATION DES MUSULMANS EN ALSACE - METFRA000018301" at bounding box center [608, 59] width 1138 height 22
drag, startPoint x: 594, startPoint y: 25, endPoint x: 447, endPoint y: 32, distance: 147.4
click at [447, 48] on div "Clients ASSOCIATION DES MUSULMANS EN ALSACE - METFRA000018301" at bounding box center [608, 59] width 1138 height 22
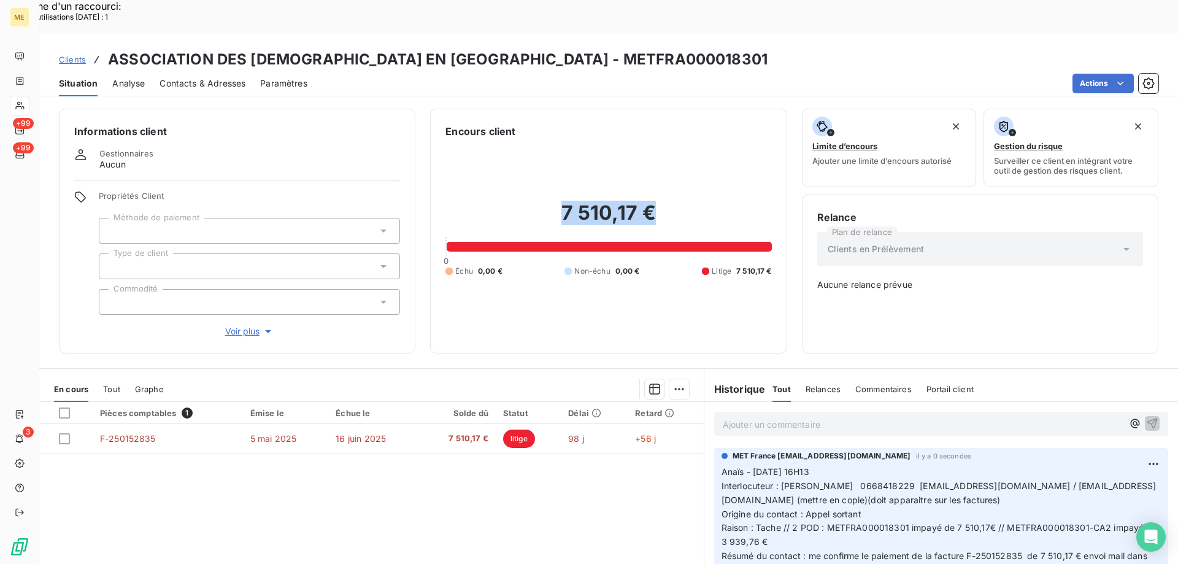
drag, startPoint x: 662, startPoint y: 175, endPoint x: 550, endPoint y: 178, distance: 111.7
click at [550, 201] on h2 "7 510,17 €" at bounding box center [608, 219] width 326 height 37
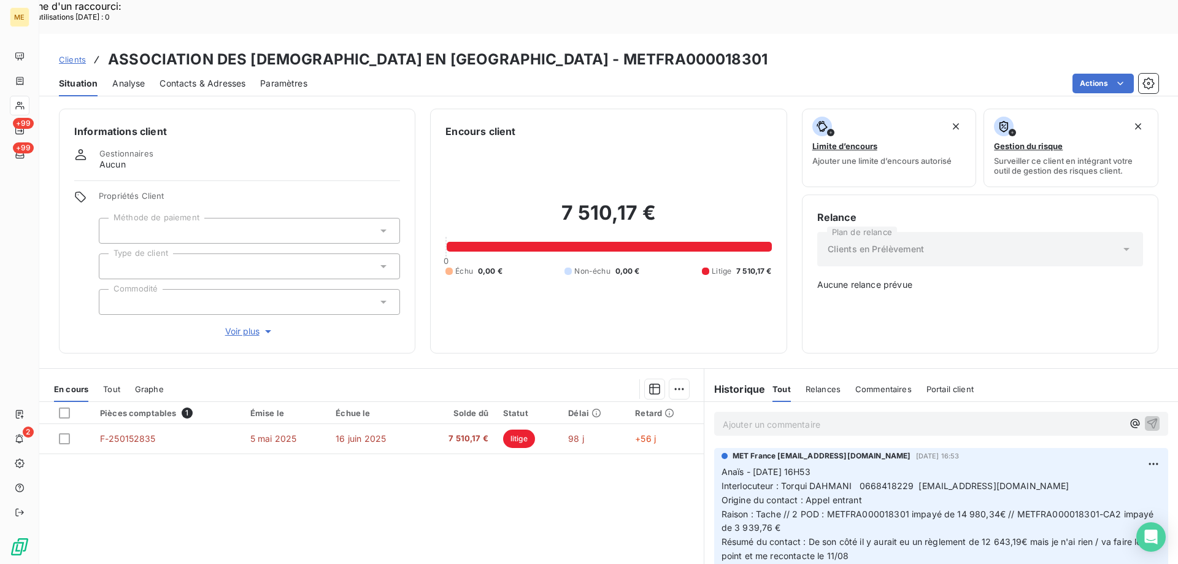
click at [79, 55] on span "Clients" at bounding box center [72, 60] width 27 height 10
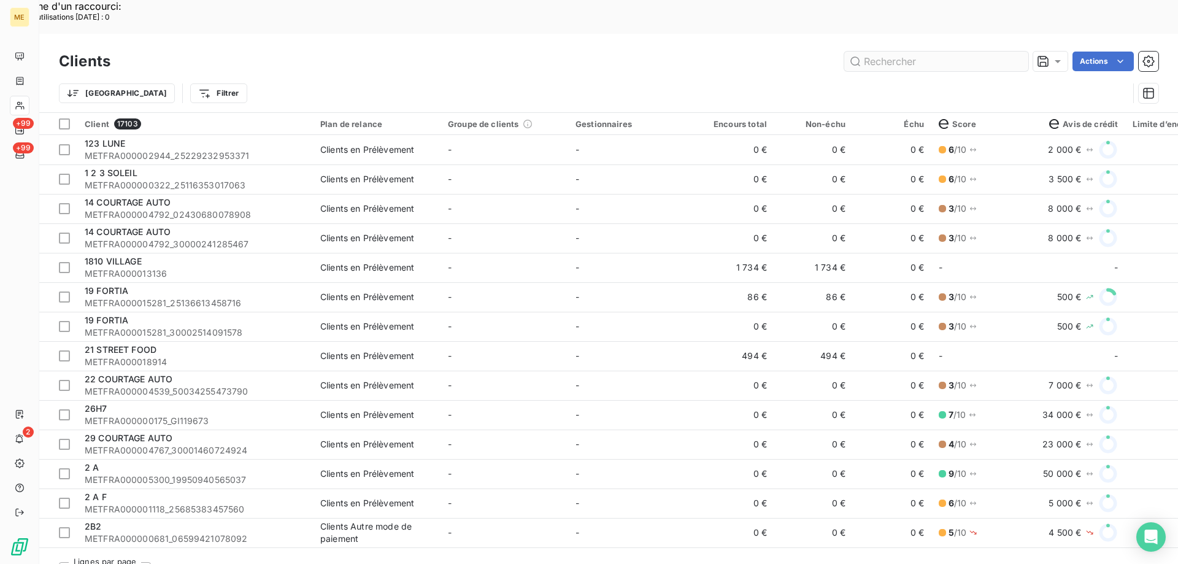
click at [895, 52] on input "text" at bounding box center [936, 62] width 184 height 20
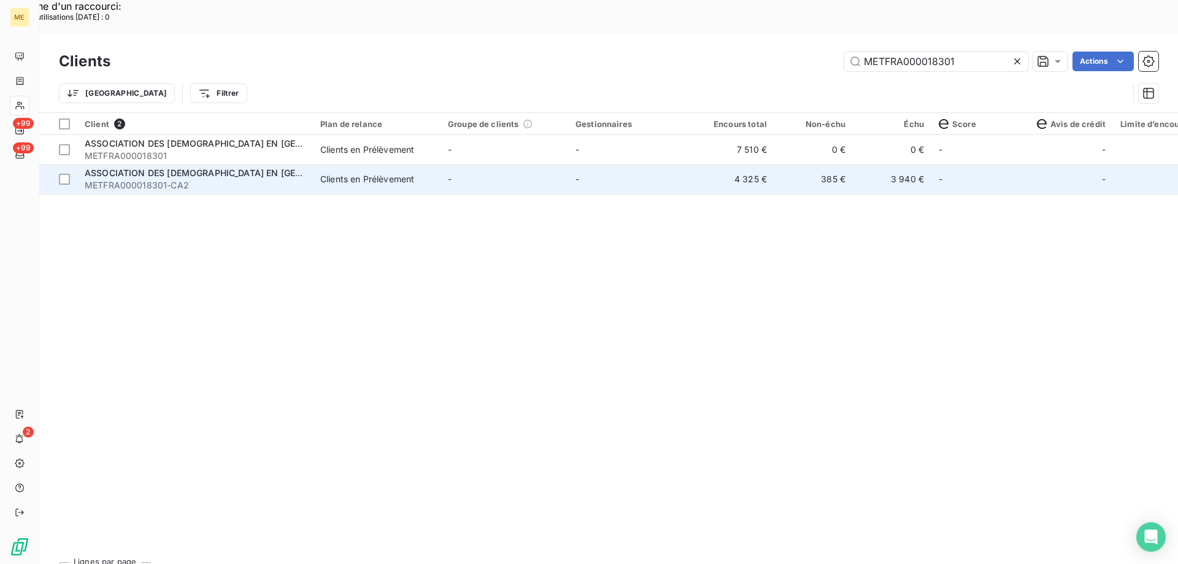
type input "METFRA000018301"
click at [443, 164] on td "-" at bounding box center [504, 178] width 128 height 29
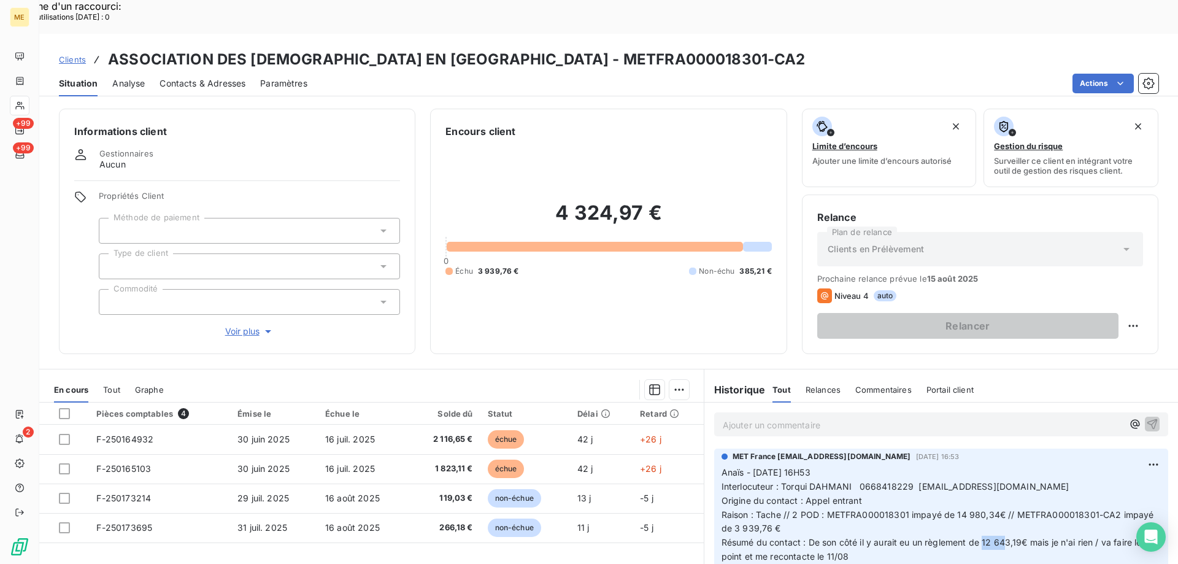
drag, startPoint x: 980, startPoint y: 508, endPoint x: 999, endPoint y: 508, distance: 19.0
click at [999, 537] on span "Résumé du contact : De son côté il y aurait eu un règlement de 12 643,19€ mais …" at bounding box center [932, 549] width 423 height 25
click at [1005, 537] on span "Résumé du contact : De son côté il y aurait eu un règlement de 12 643,19€ mais …" at bounding box center [932, 549] width 423 height 25
drag, startPoint x: 591, startPoint y: 23, endPoint x: 448, endPoint y: 25, distance: 142.9
click at [448, 48] on h3 "ASSOCIATION DES [DEMOGRAPHIC_DATA] EN [GEOGRAPHIC_DATA] - METFRA000018301-CA2" at bounding box center [456, 59] width 697 height 22
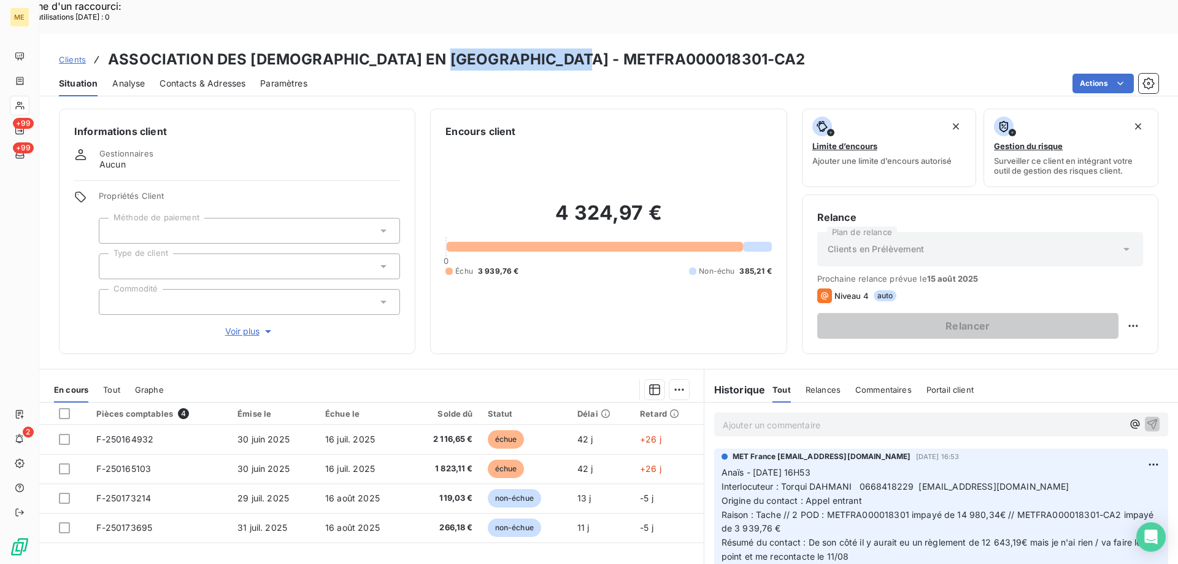
copy h3 "METFRA000018301"
drag, startPoint x: 188, startPoint y: 47, endPoint x: 194, endPoint y: 48, distance: 6.2
click at [188, 77] on span "Contacts & Adresses" at bounding box center [202, 83] width 86 height 12
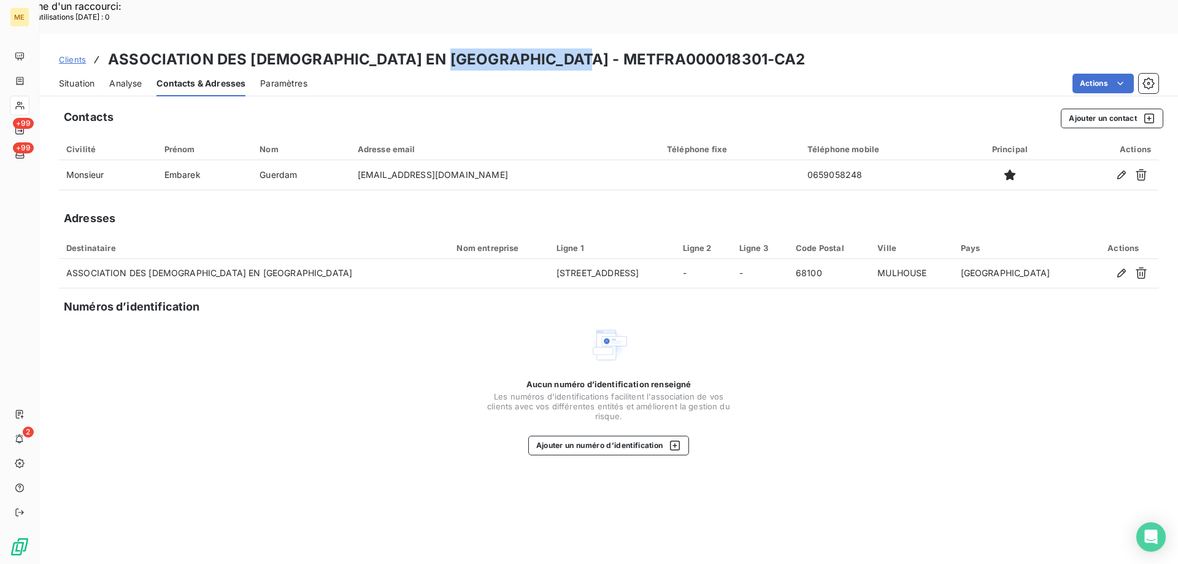
click at [72, 77] on span "Situation" at bounding box center [77, 83] width 36 height 12
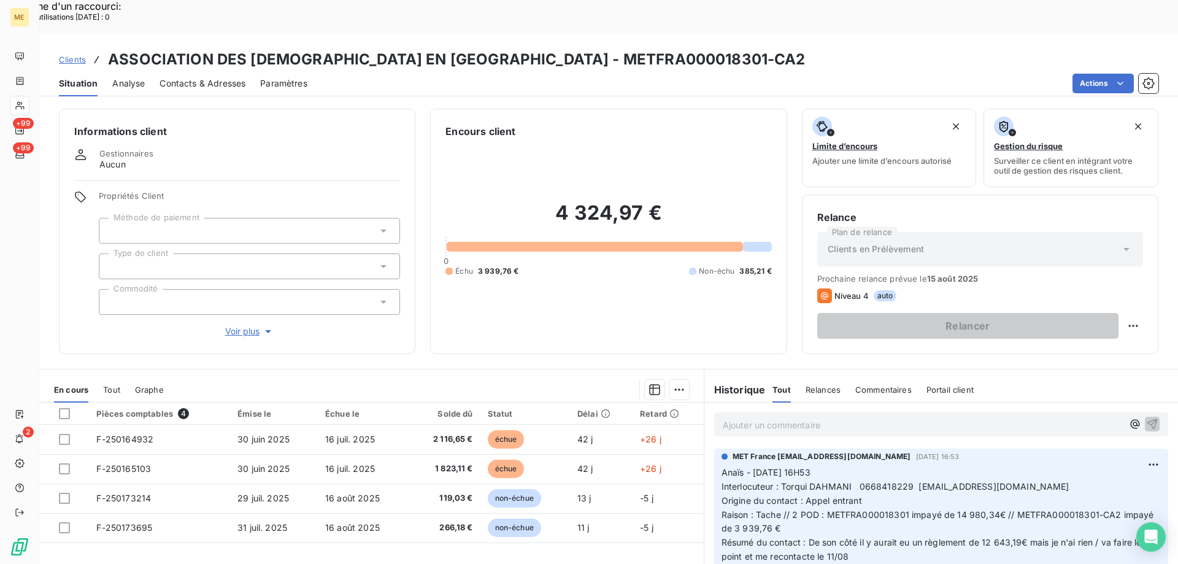
click at [812, 493] on p "Anaïs - [DATE] 16H53 Interlocuteur : Torqui DAHMANI 0668418229 [EMAIL_ADDRESS][…" at bounding box center [940, 522] width 439 height 112
click at [607, 294] on div "4 324,97 € 0 Échu 3 939,76 € Non-échu 385,21 €" at bounding box center [608, 239] width 326 height 200
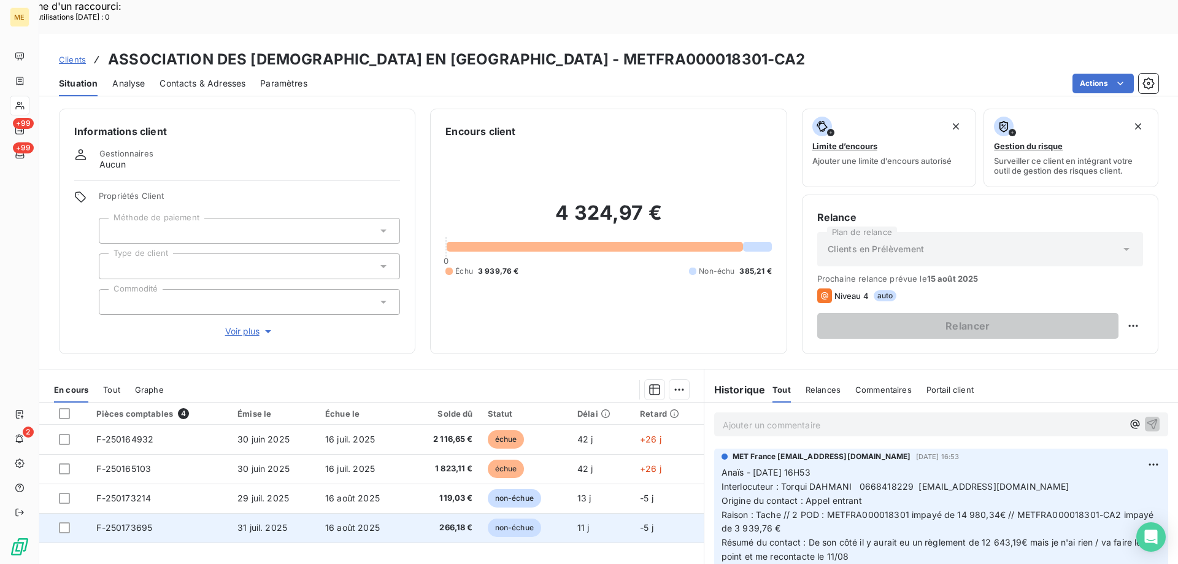
click at [399, 513] on td "16 août 2025" at bounding box center [363, 527] width 91 height 29
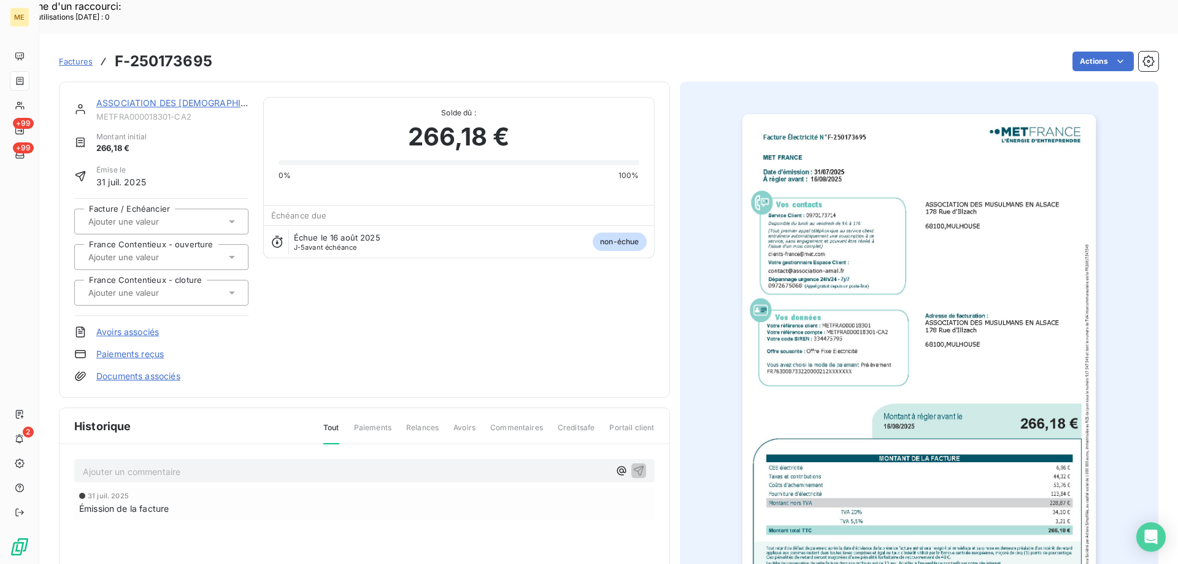
click at [948, 345] on img "button" at bounding box center [918, 363] width 353 height 499
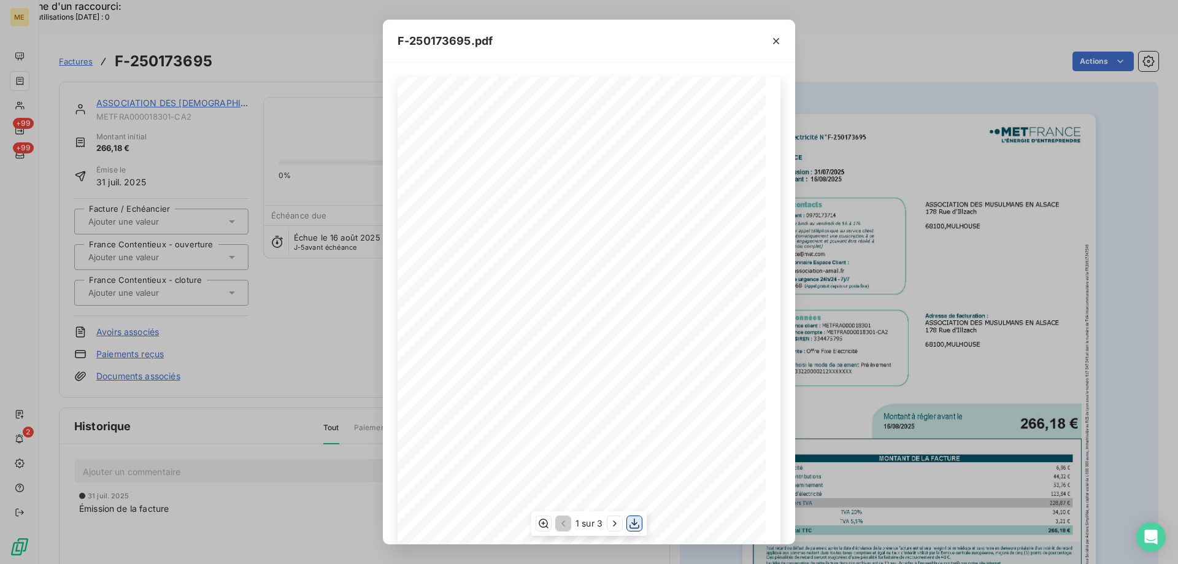
click at [637, 523] on icon "button" at bounding box center [634, 523] width 12 height 12
click at [779, 36] on icon "button" at bounding box center [776, 41] width 12 height 12
click at [776, 42] on icon "button" at bounding box center [776, 41] width 12 height 12
click at [776, 40] on icon "button" at bounding box center [776, 41] width 12 height 12
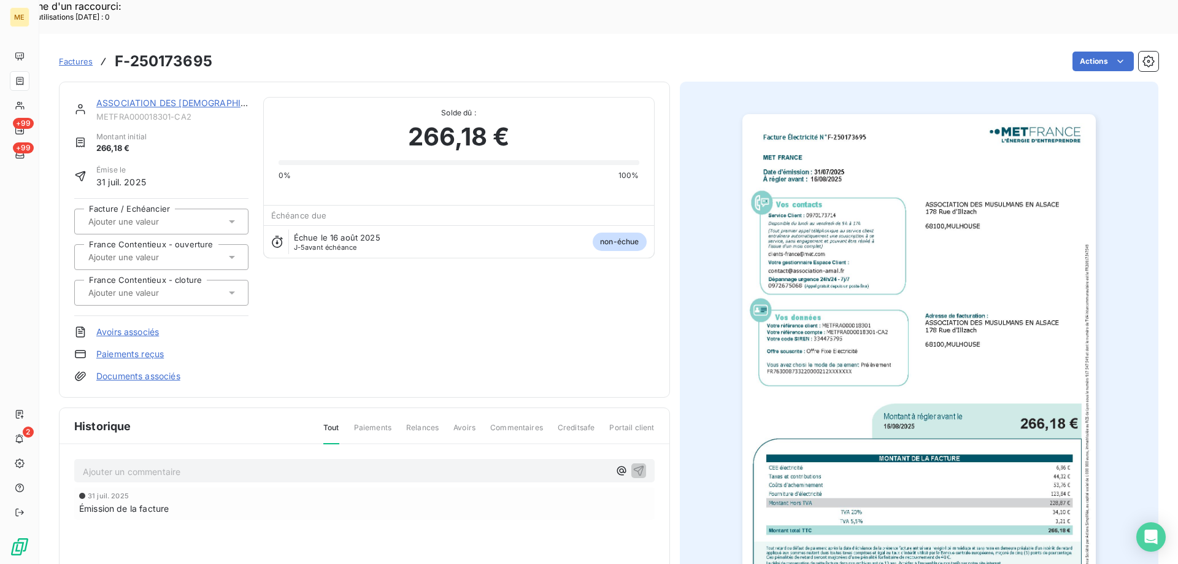
click at [171, 98] on link "ASSOCIATION DES [DEMOGRAPHIC_DATA] EN [GEOGRAPHIC_DATA]" at bounding box center [239, 103] width 286 height 10
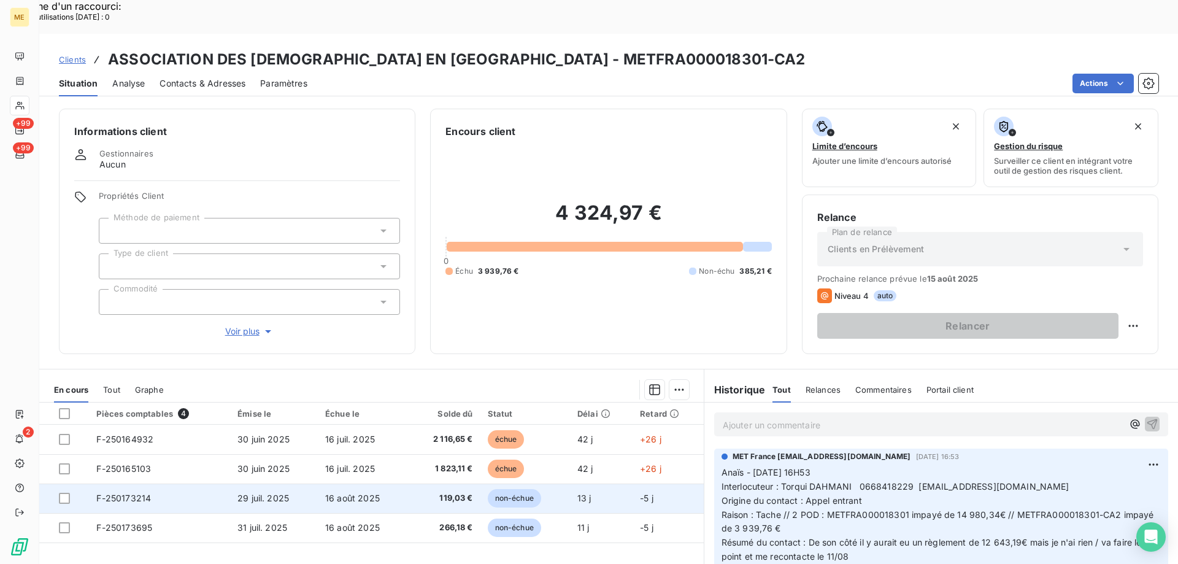
click at [424, 492] on span "119,03 €" at bounding box center [444, 498] width 56 height 12
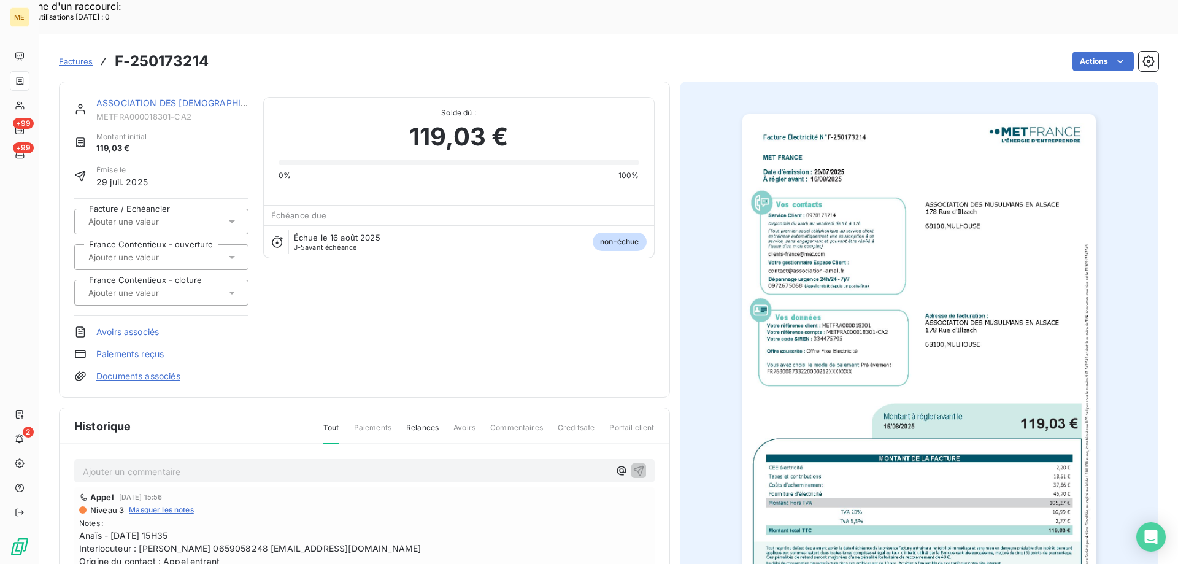
click at [970, 364] on img "button" at bounding box center [918, 363] width 353 height 499
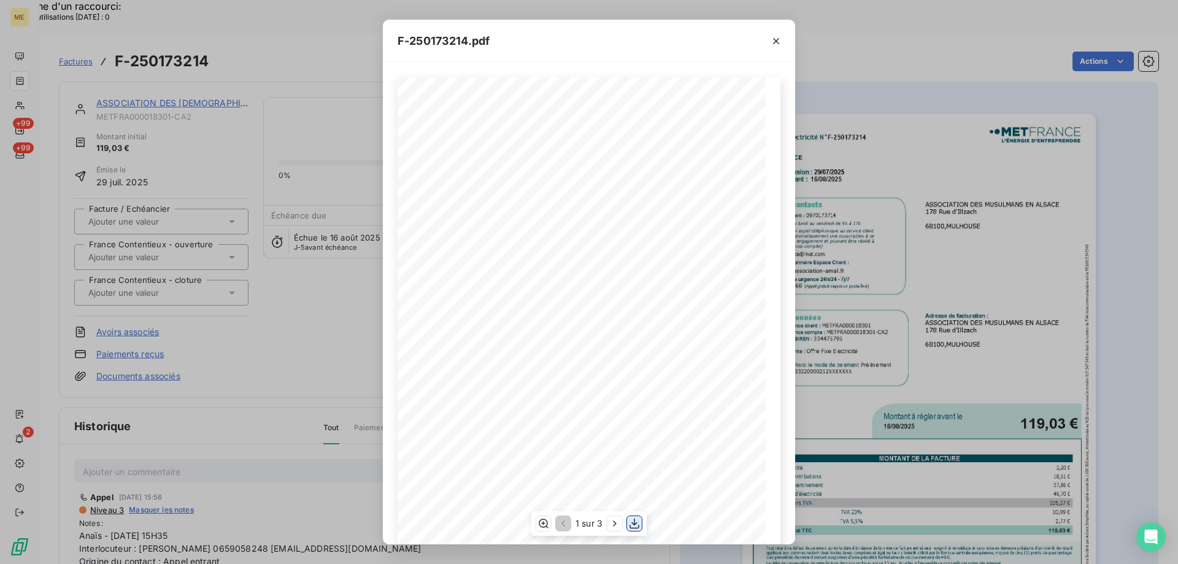
click at [634, 525] on icon "button" at bounding box center [634, 523] width 12 height 12
click at [775, 38] on icon "button" at bounding box center [776, 41] width 12 height 12
click at [778, 38] on icon "button" at bounding box center [776, 41] width 12 height 12
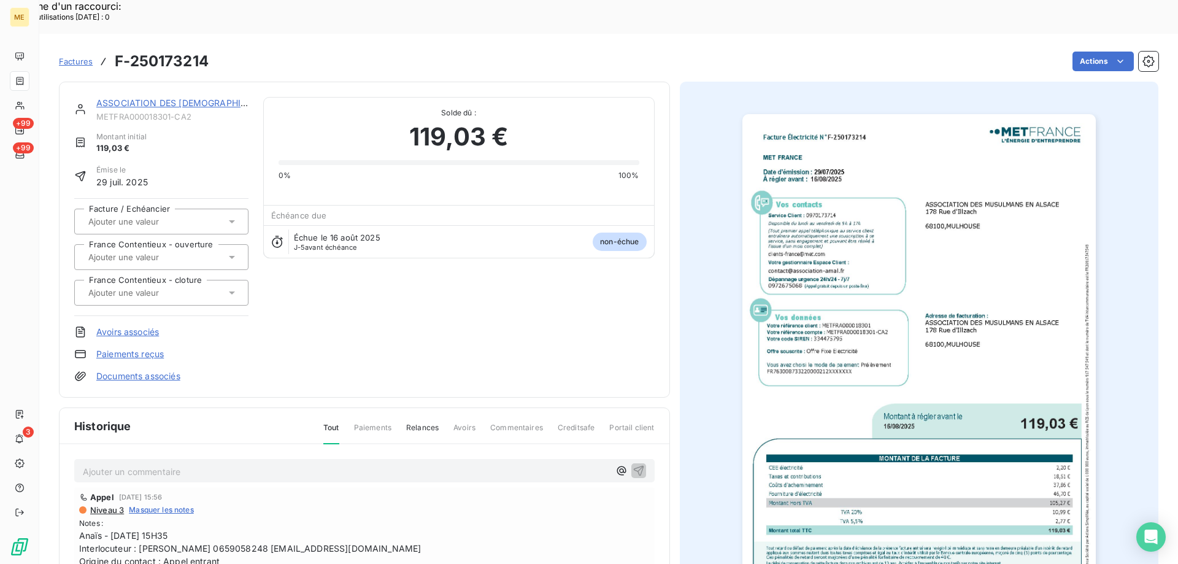
click at [196, 98] on link "ASSOCIATION DES [DEMOGRAPHIC_DATA] EN [GEOGRAPHIC_DATA]" at bounding box center [239, 103] width 286 height 10
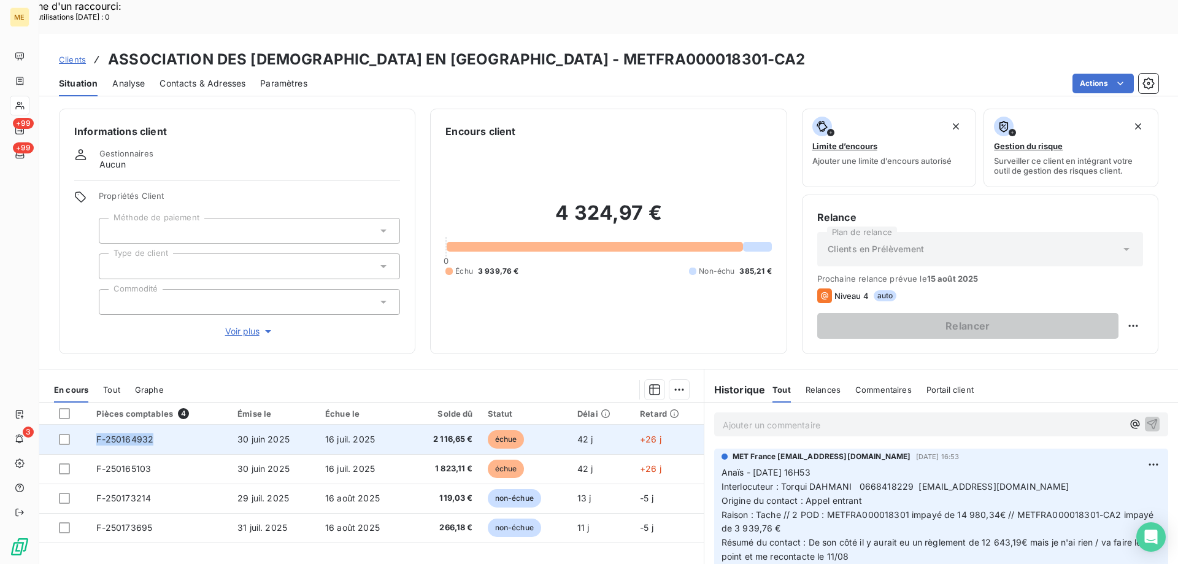
copy span "F-250164932"
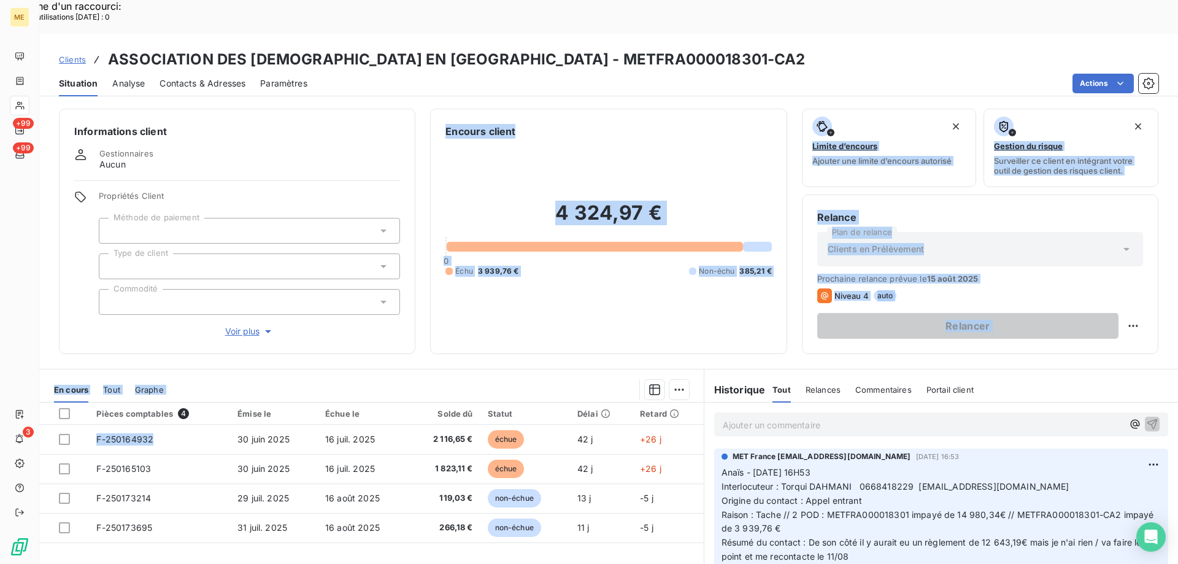
drag, startPoint x: 153, startPoint y: 406, endPoint x: 96, endPoint y: 315, distance: 107.7
click at [96, 315] on div "Informations client Gestionnaires Aucun Propriétés Client Méthode de paiement T…" at bounding box center [608, 349] width 1138 height 496
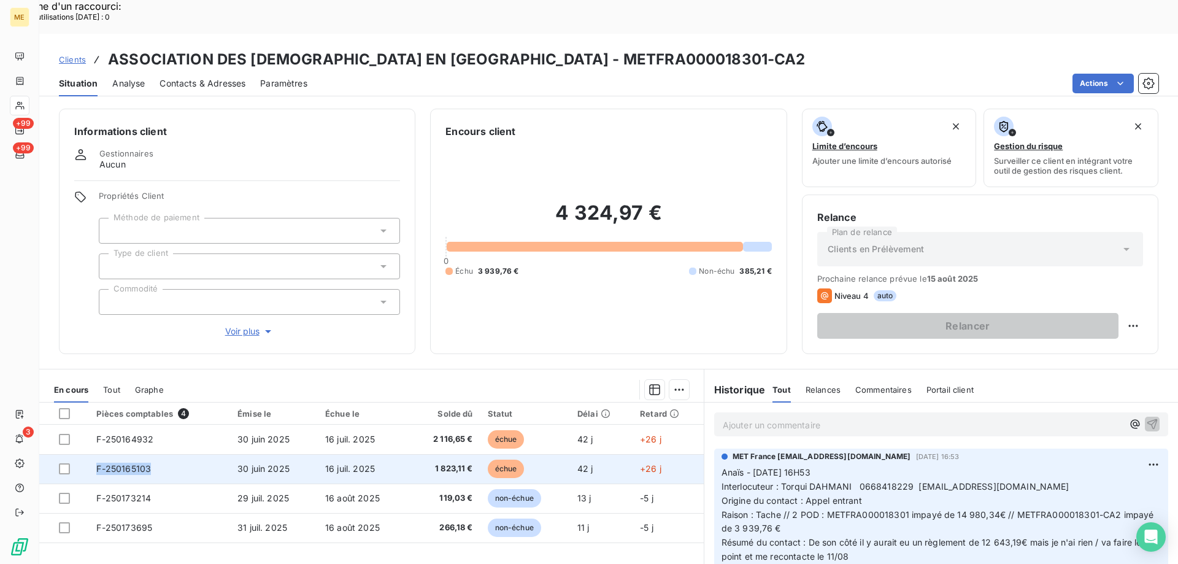
copy tr "F-250165103"
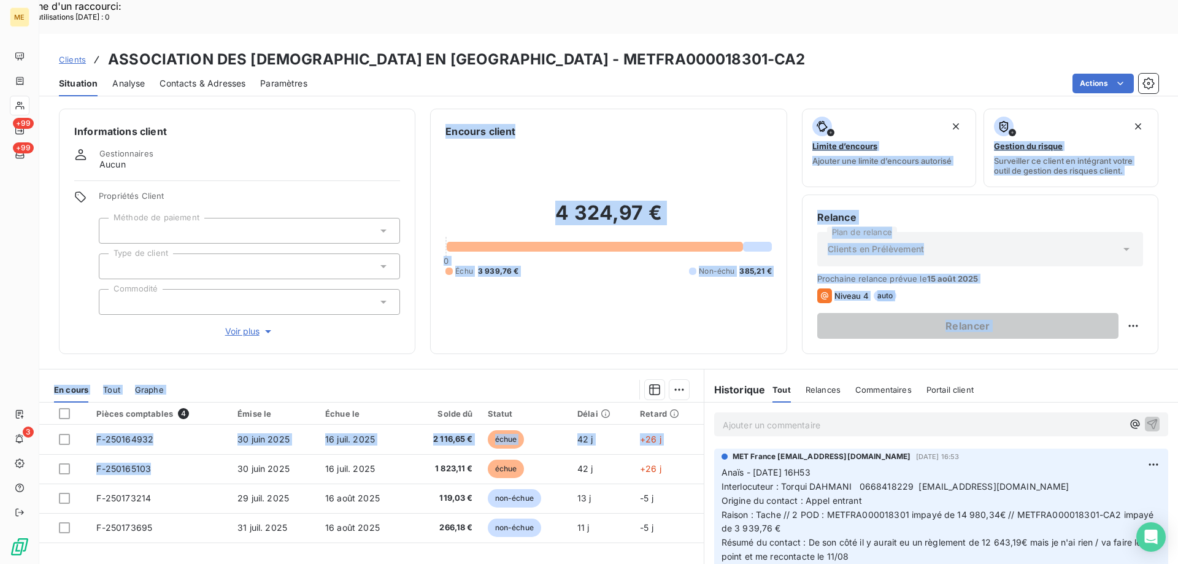
drag, startPoint x: 159, startPoint y: 432, endPoint x: 119, endPoint y: 305, distance: 133.1
click at [119, 305] on div "Informations client Gestionnaires Aucun Propriétés Client Méthode de paiement T…" at bounding box center [608, 349] width 1138 height 496
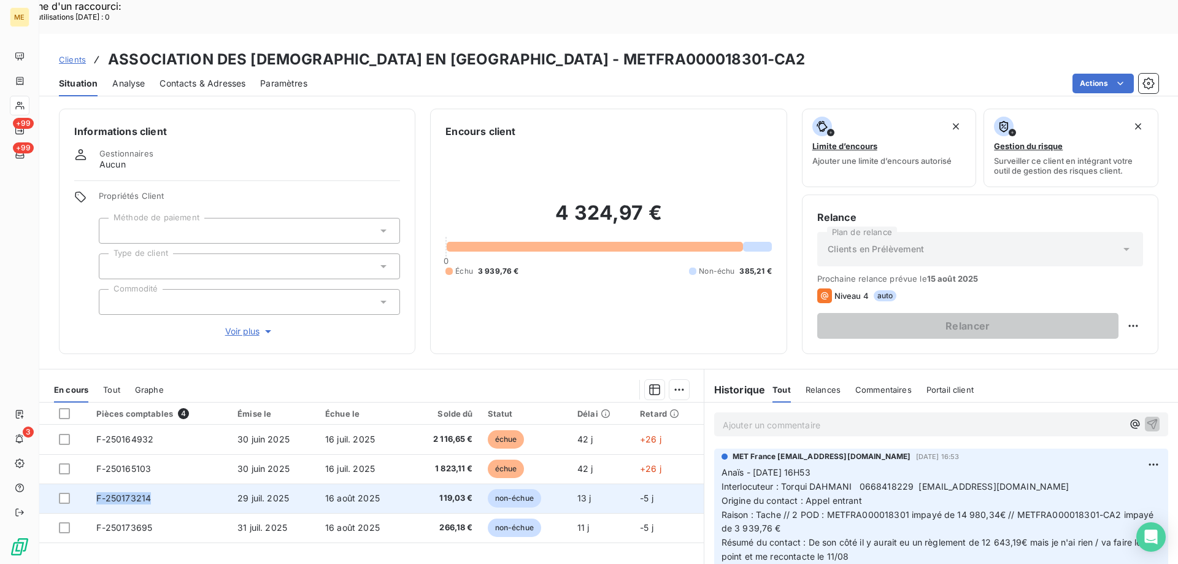
copy span "F-250173214"
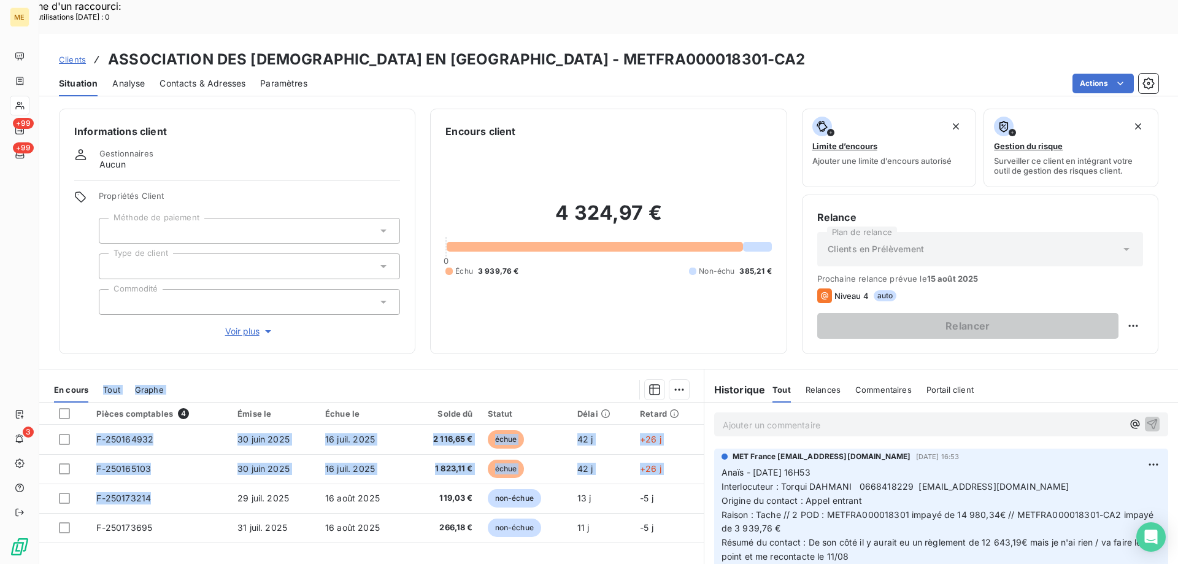
drag, startPoint x: 150, startPoint y: 472, endPoint x: 92, endPoint y: 327, distance: 156.4
click at [92, 327] on div "Informations client Gestionnaires Aucun Propriétés Client Méthode de paiement T…" at bounding box center [608, 349] width 1138 height 496
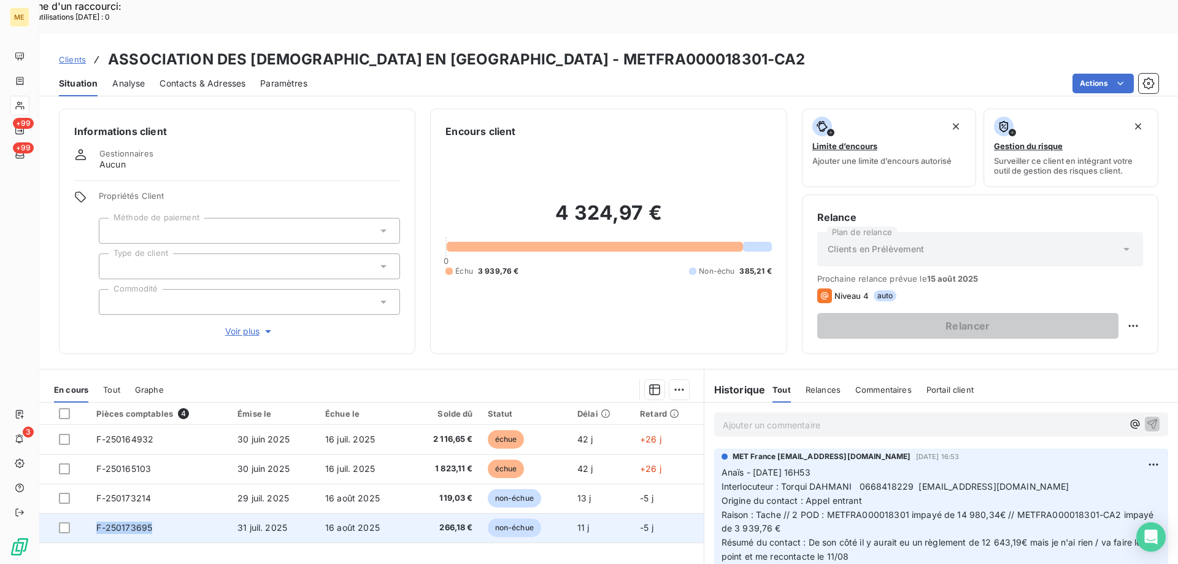
copy span "F-250173695"
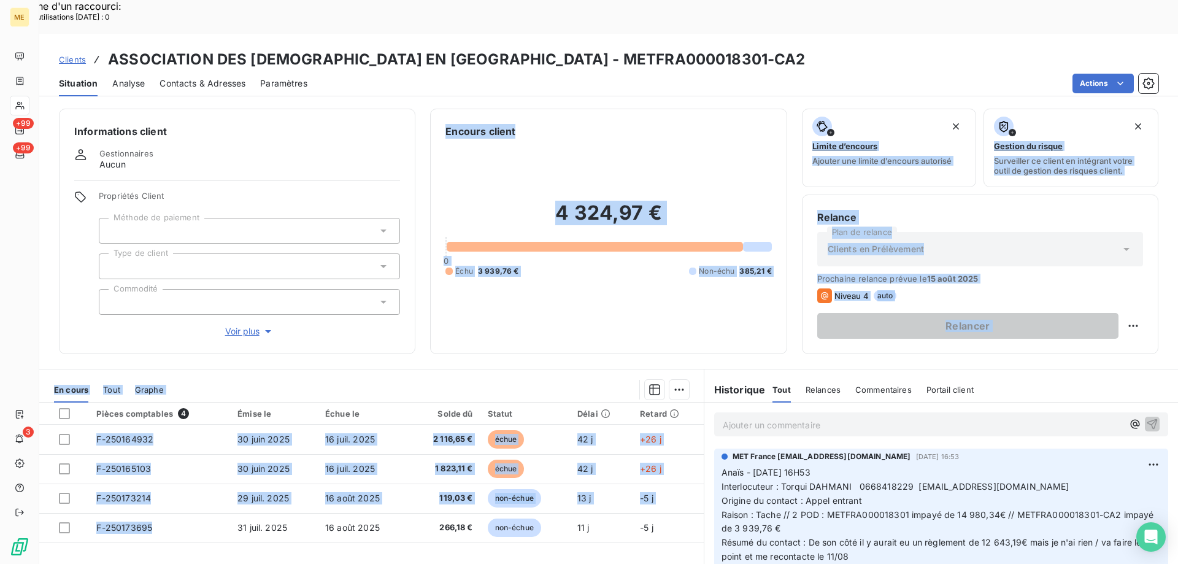
drag, startPoint x: 159, startPoint y: 496, endPoint x: 102, endPoint y: 302, distance: 202.0
click at [102, 302] on div "Informations client Gestionnaires Aucun Propriétés Client Méthode de paiement T…" at bounding box center [608, 349] width 1138 height 496
click at [661, 278] on div "4 324,97 € 0 Échu 3 939,76 € Non-échu 385,21 €" at bounding box center [608, 239] width 326 height 200
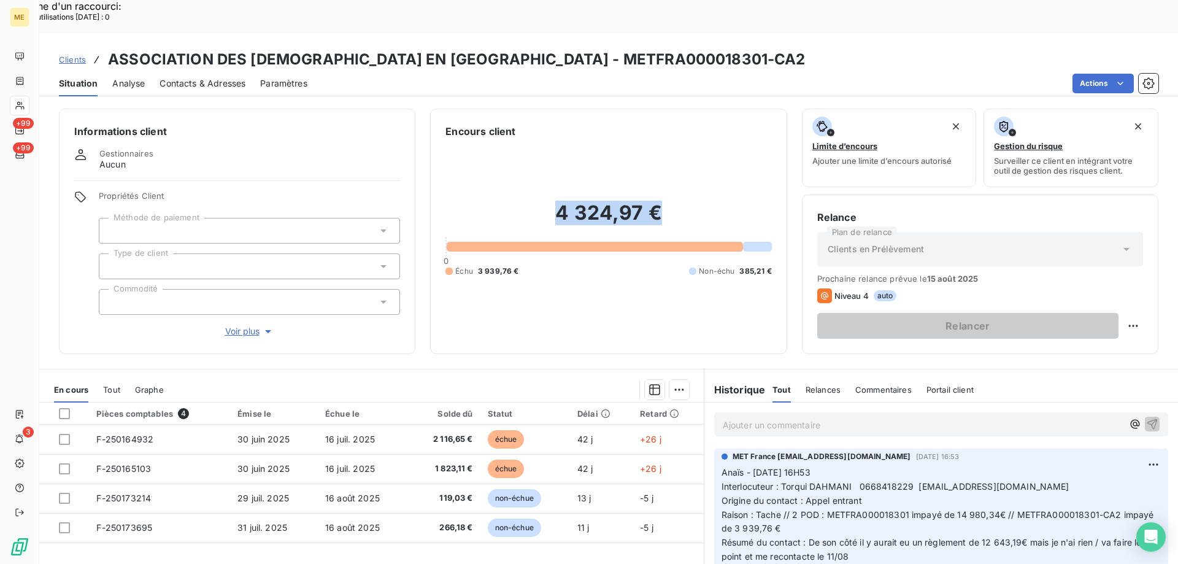
drag, startPoint x: 651, startPoint y: 188, endPoint x: 541, endPoint y: 189, distance: 109.8
click at [541, 201] on h2 "4 324,97 €" at bounding box center [608, 219] width 326 height 37
copy h2 "4 324,97 €"
drag, startPoint x: 643, startPoint y: 28, endPoint x: 596, endPoint y: 25, distance: 47.3
click at [596, 48] on div "Clients ASSOCIATION DES MUSULMANS EN ALSACE - METFRA000018301-CA2" at bounding box center [608, 59] width 1138 height 22
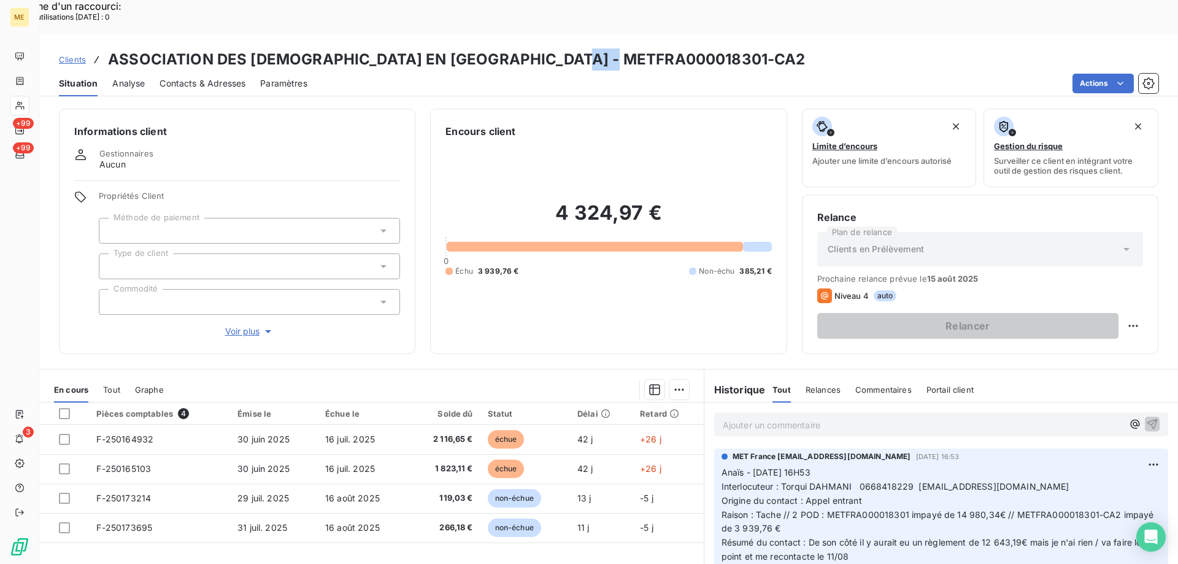
copy h3 "-CA2"
click at [552, 48] on h3 "ASSOCIATION DES MUSULMANS EN ALSACE - METFRA000018301-CA2" at bounding box center [456, 59] width 697 height 22
click at [63, 408] on div at bounding box center [64, 413] width 11 height 11
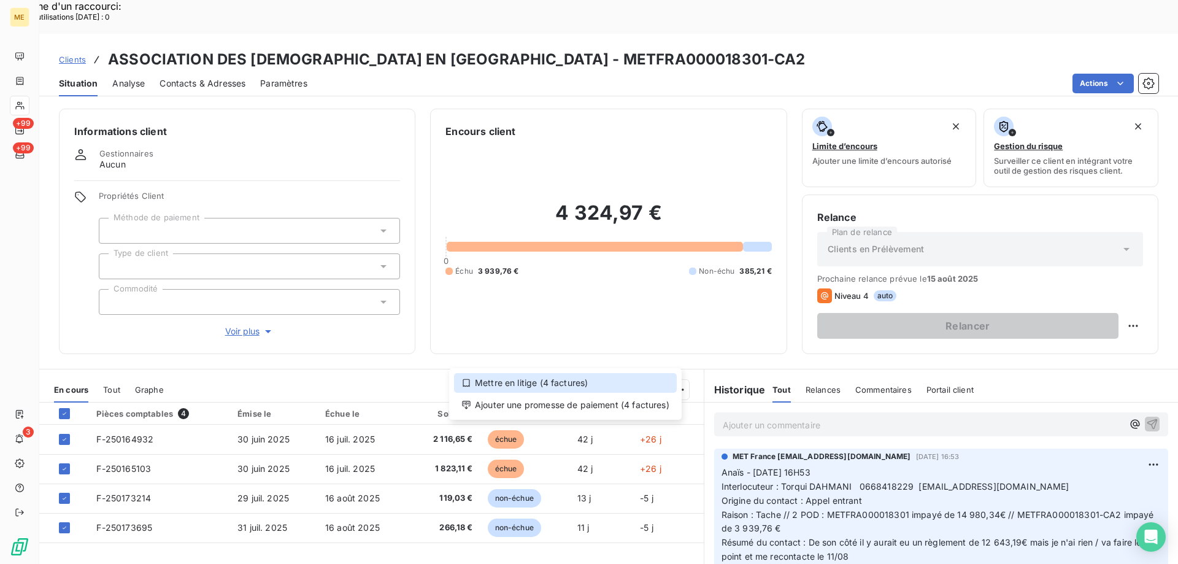
click at [500, 383] on div "Mettre en litige (4 factures)" at bounding box center [565, 383] width 223 height 20
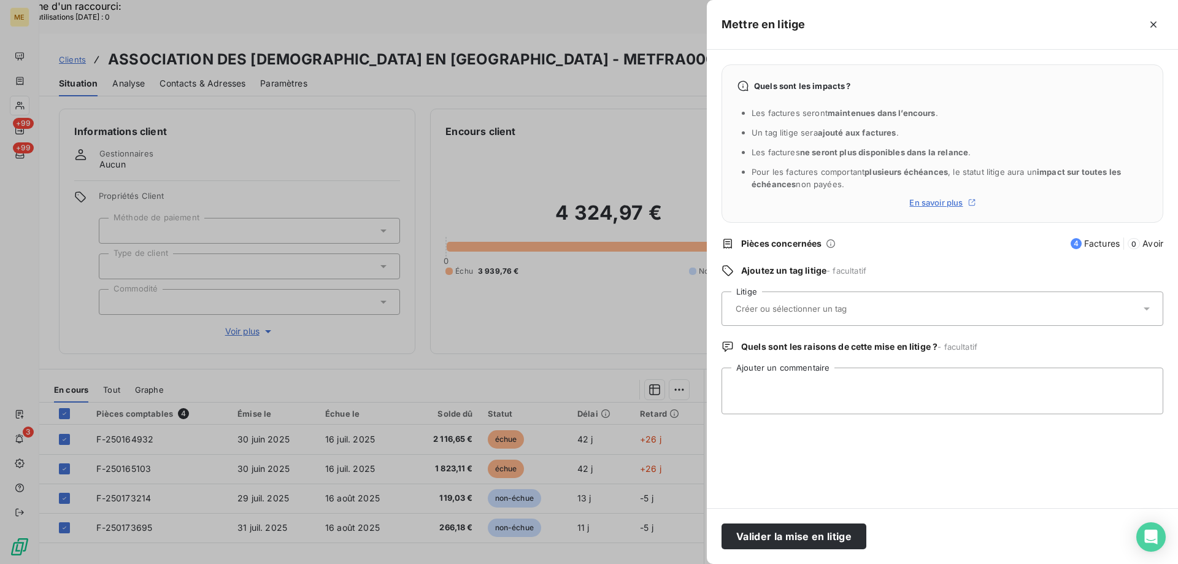
click at [823, 310] on input "text" at bounding box center [823, 308] width 178 height 11
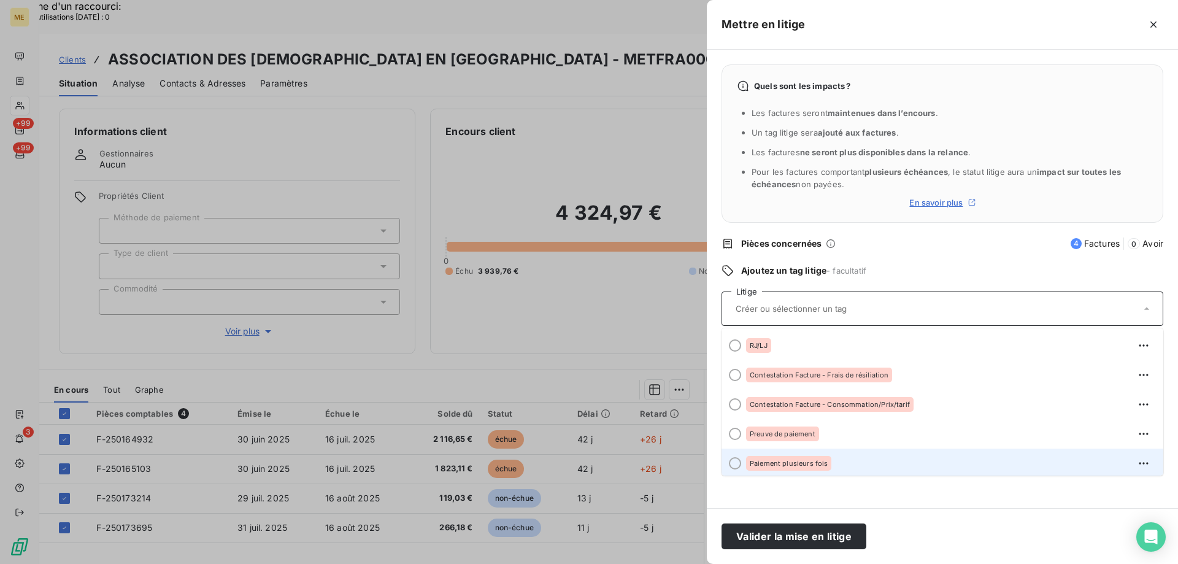
click at [798, 472] on li "Paiement plusieurs fois" at bounding box center [942, 462] width 442 height 29
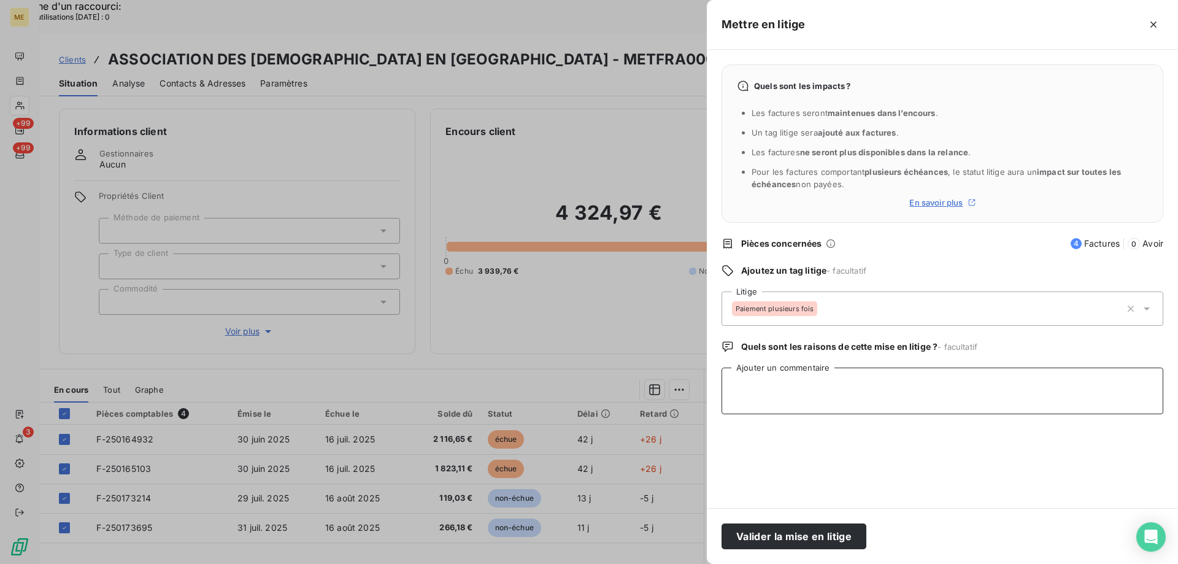
click at [787, 398] on textarea "Ajouter un commentaire" at bounding box center [942, 390] width 442 height 47
paste textarea "Anaïs - 11/08/2025 - 16H13 Interlocuteur : Torqui DAHMANI 0668418229 compta@ass…"
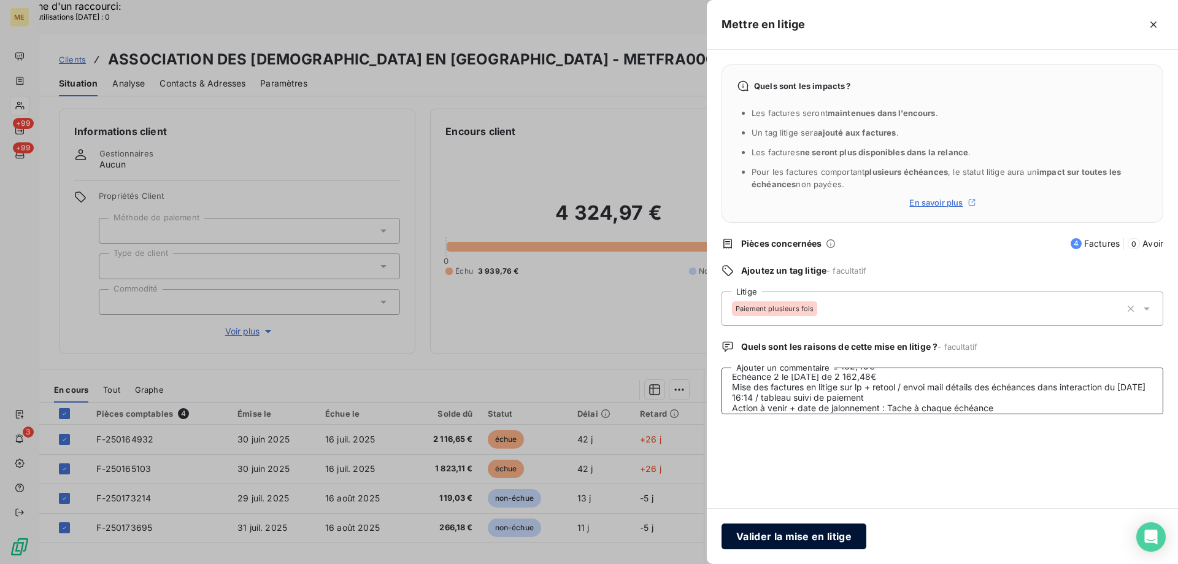
type textarea "Anaïs - 11/08/2025 - 16H13 Interlocuteur : Torqui DAHMANI 0668418229 compta@ass…"
click at [798, 539] on button "Valider la mise en litige" at bounding box center [793, 536] width 145 height 26
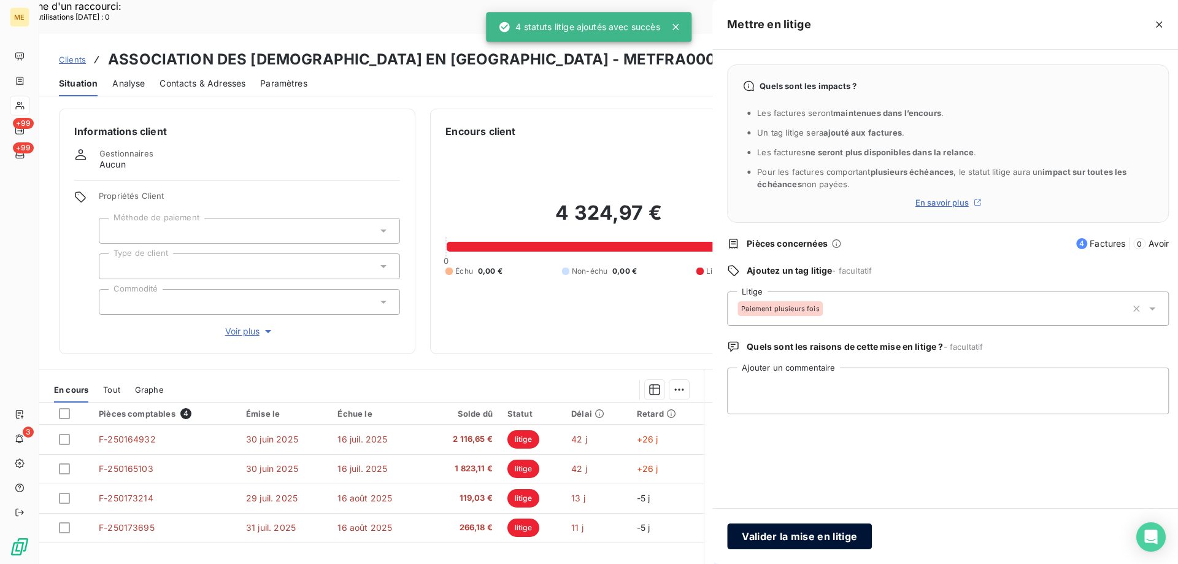
scroll to position [0, 0]
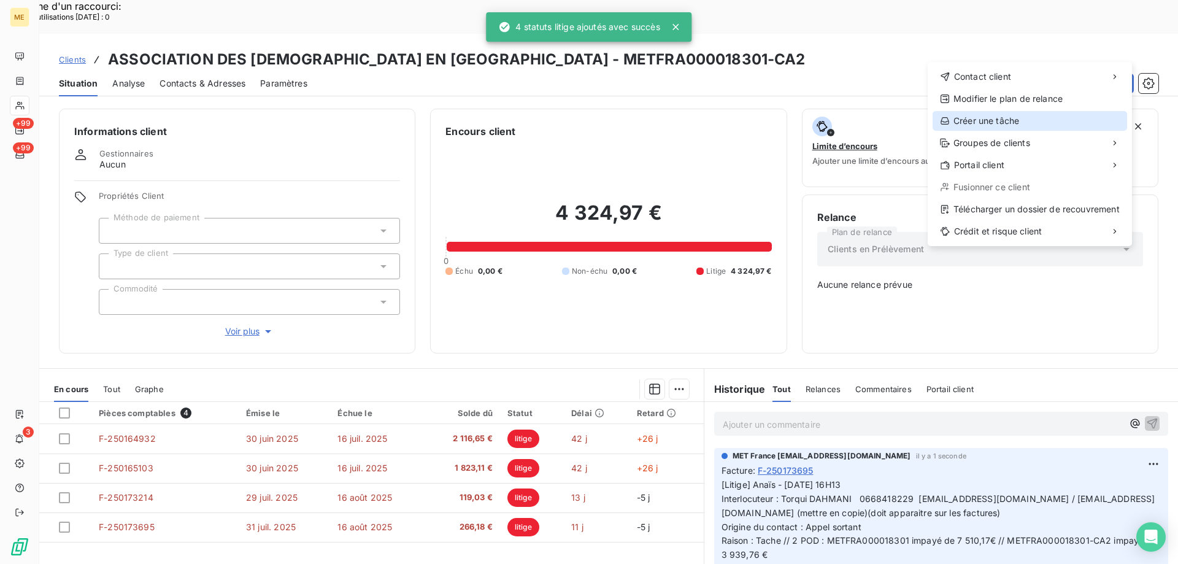
click at [1035, 115] on div "Créer une tâche" at bounding box center [1029, 121] width 194 height 20
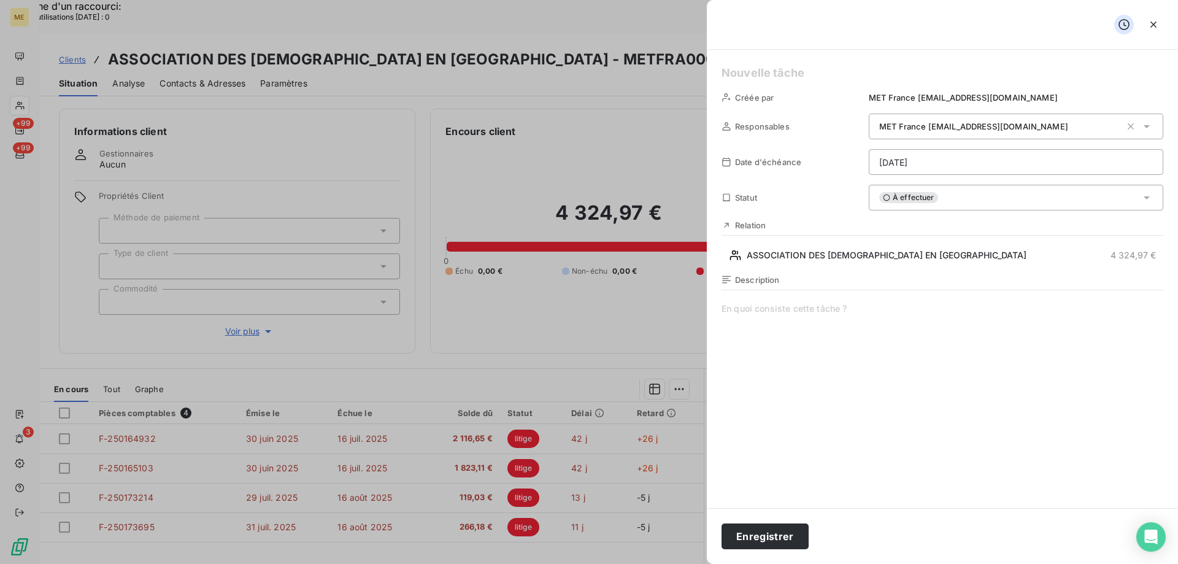
click at [756, 71] on h5 at bounding box center [942, 72] width 442 height 17
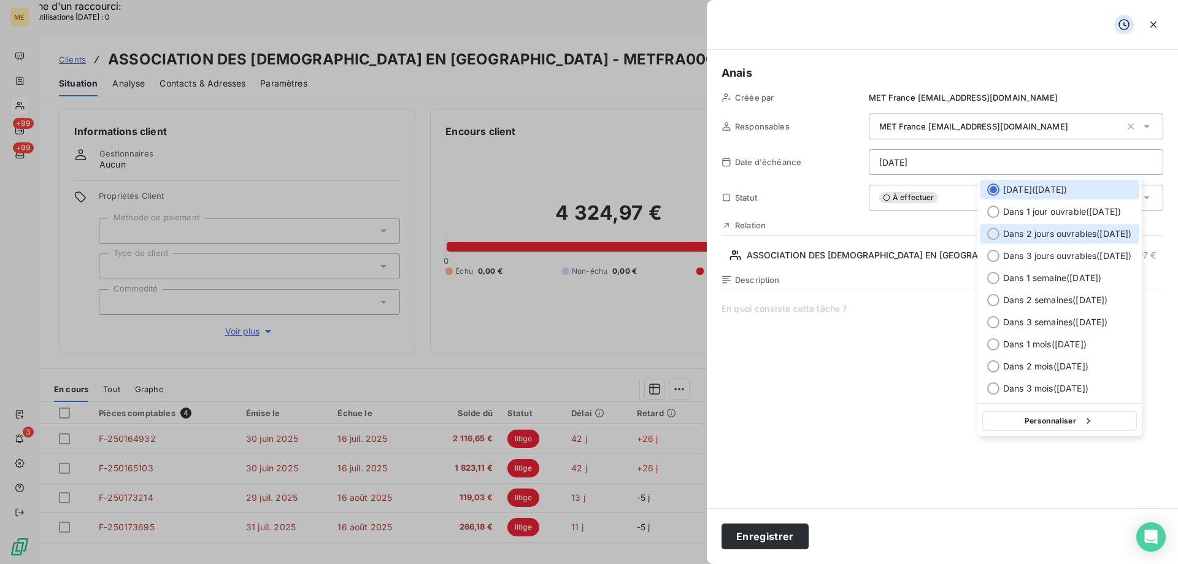
click at [1031, 231] on span "Dans 2 jours ouvrables ( mercredi )" at bounding box center [1067, 234] width 129 height 12
type input "13/08/2025"
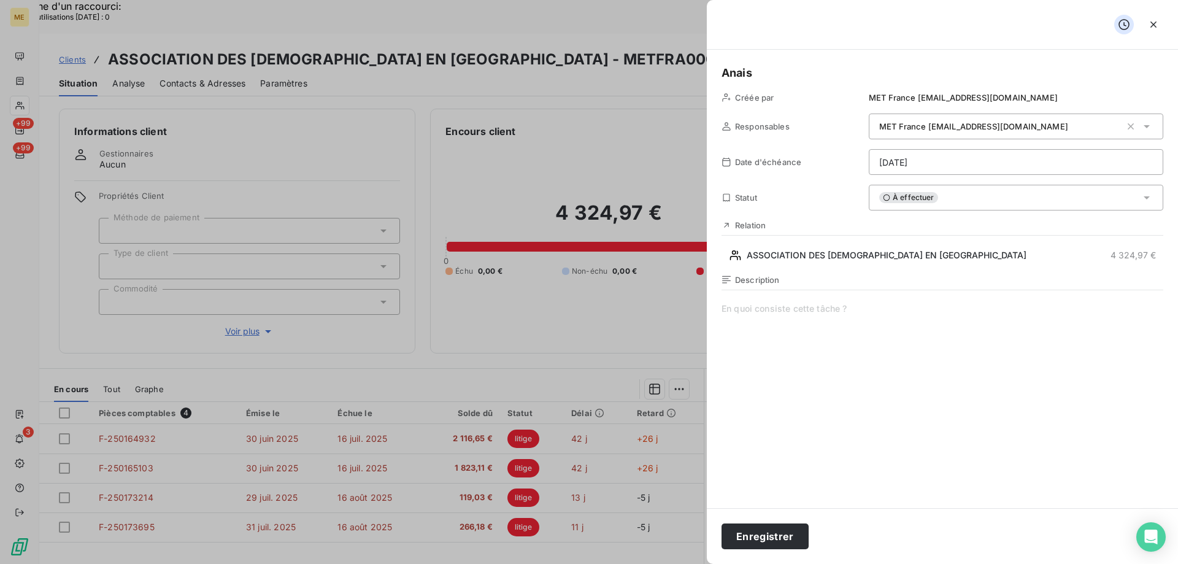
click at [827, 336] on span at bounding box center [942, 420] width 442 height 236
click at [911, 307] on span "Vérif avis de virement + paiement 1/2 :" at bounding box center [942, 420] width 442 height 236
click at [764, 539] on button "Enregistrer" at bounding box center [764, 536] width 87 height 26
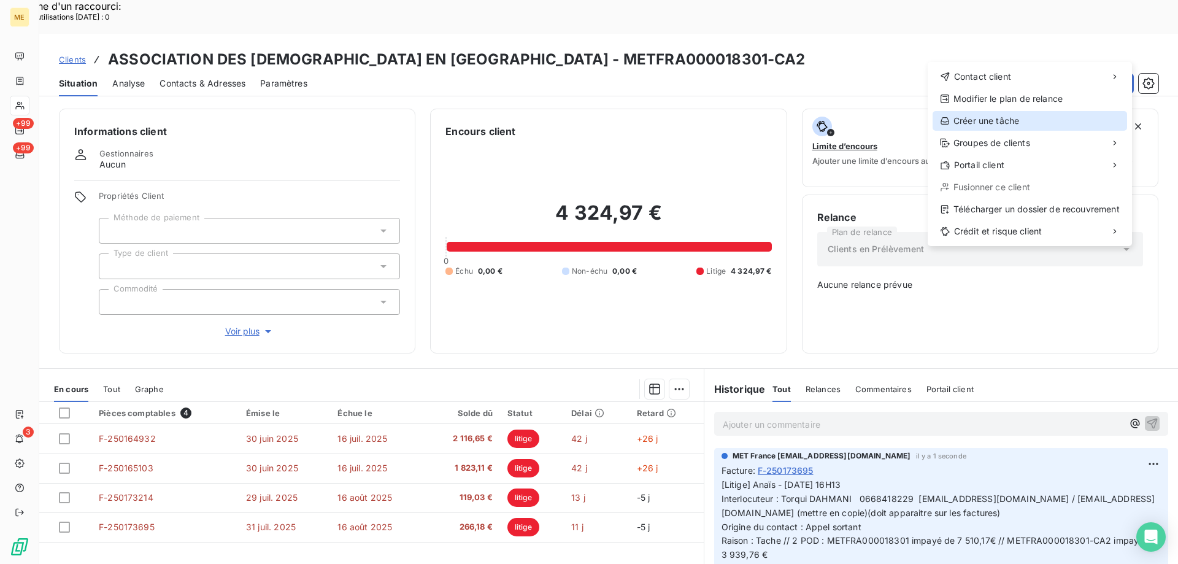
click at [988, 117] on div "Créer une tâche" at bounding box center [1029, 121] width 194 height 20
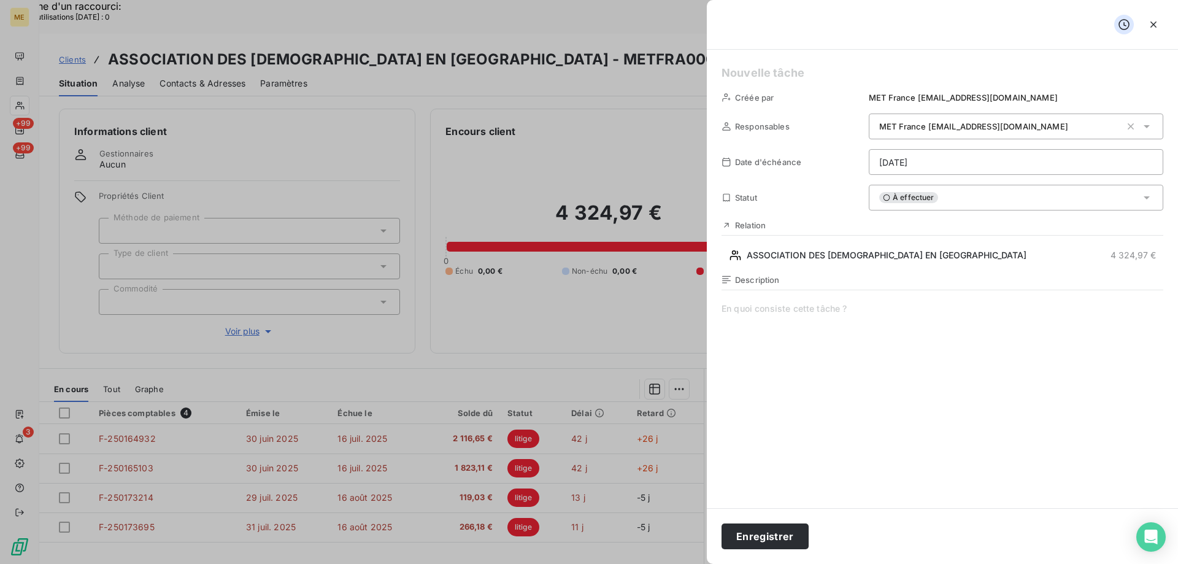
click at [828, 67] on h5 at bounding box center [942, 72] width 442 height 17
click at [781, 310] on span at bounding box center [942, 420] width 442 height 236
click at [882, 309] on span "Vérif paiement 2/2 :" at bounding box center [942, 420] width 442 height 236
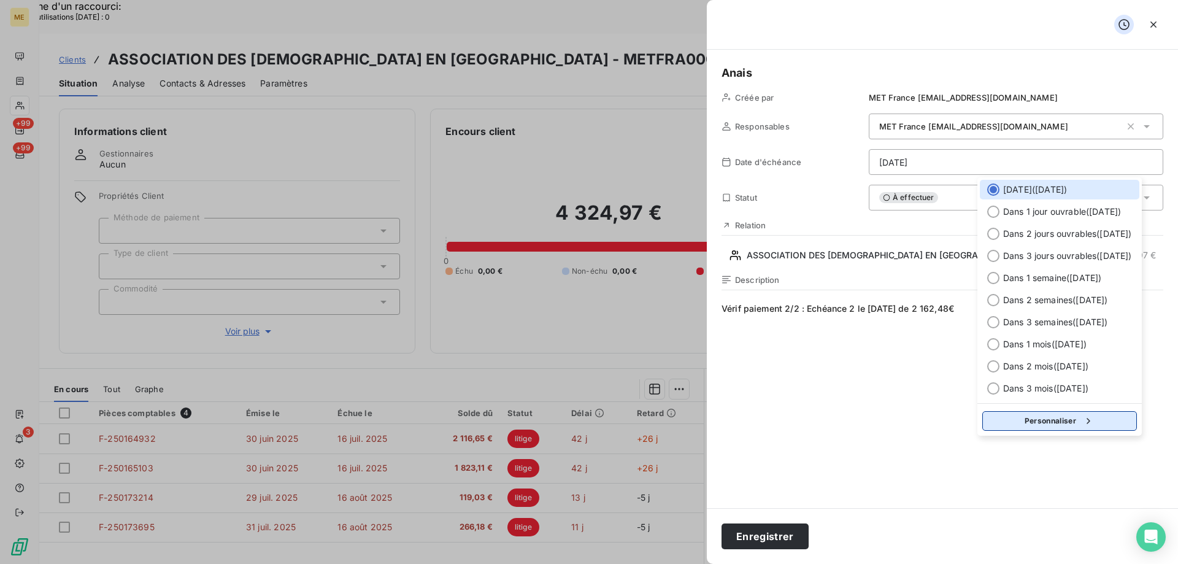
click at [1060, 418] on button "Personnaliser" at bounding box center [1059, 421] width 155 height 20
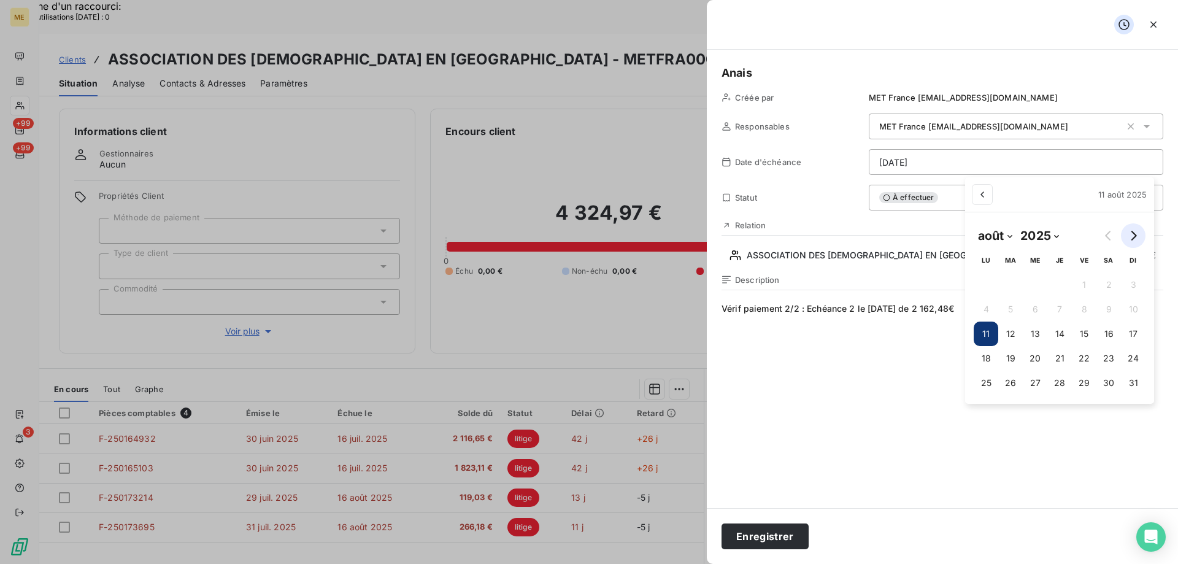
click at [1132, 231] on icon "Go to next month" at bounding box center [1134, 236] width 6 height 10
select select "8"
click at [980, 336] on button "15" at bounding box center [980, 333] width 25 height 25
type input "15/09/2025"
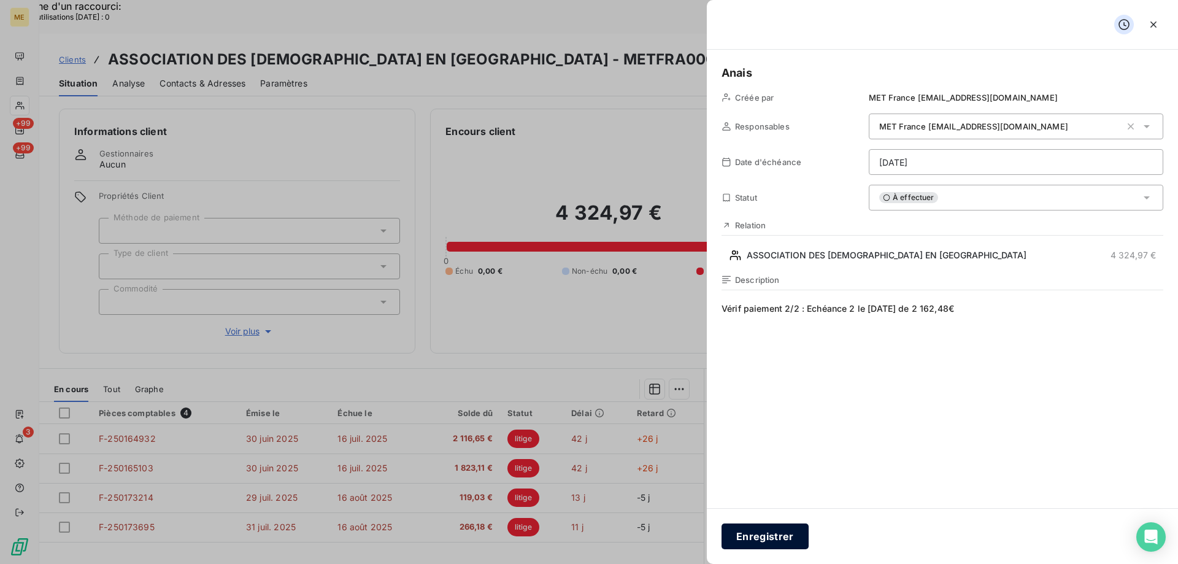
click at [750, 538] on button "Enregistrer" at bounding box center [764, 536] width 87 height 26
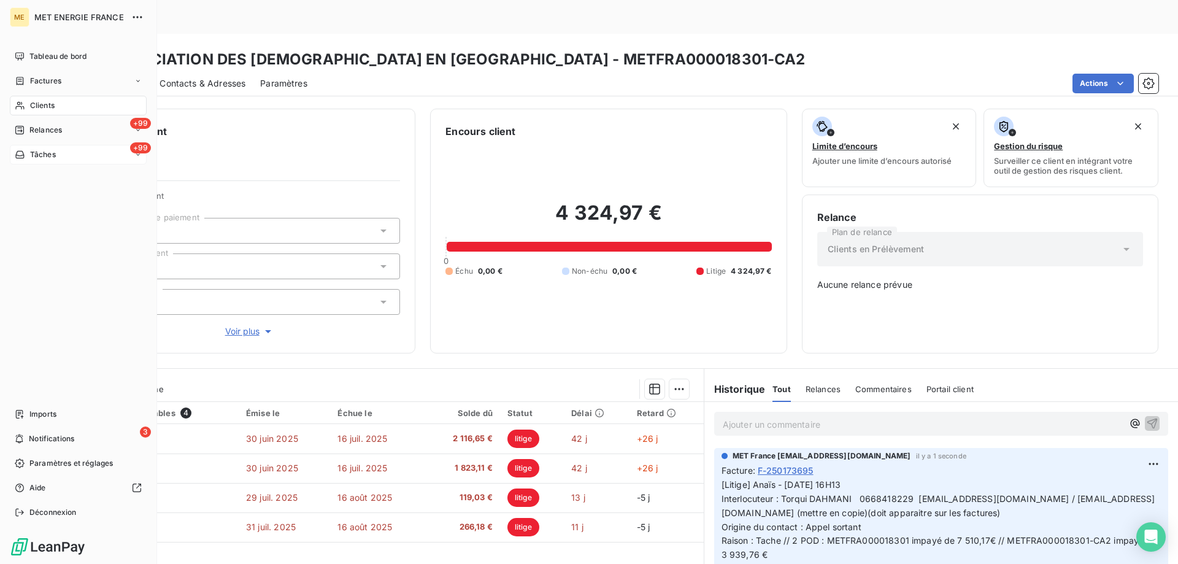
click at [71, 157] on div "+99 Tâches" at bounding box center [78, 155] width 137 height 20
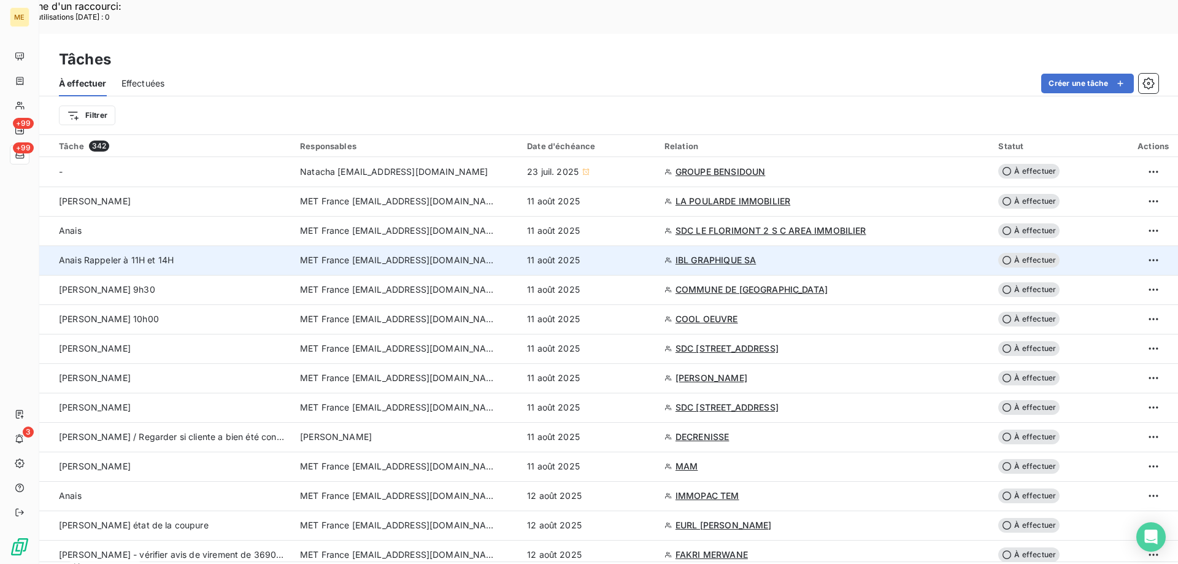
click at [627, 254] on div "11 août 2025" at bounding box center [588, 260] width 123 height 12
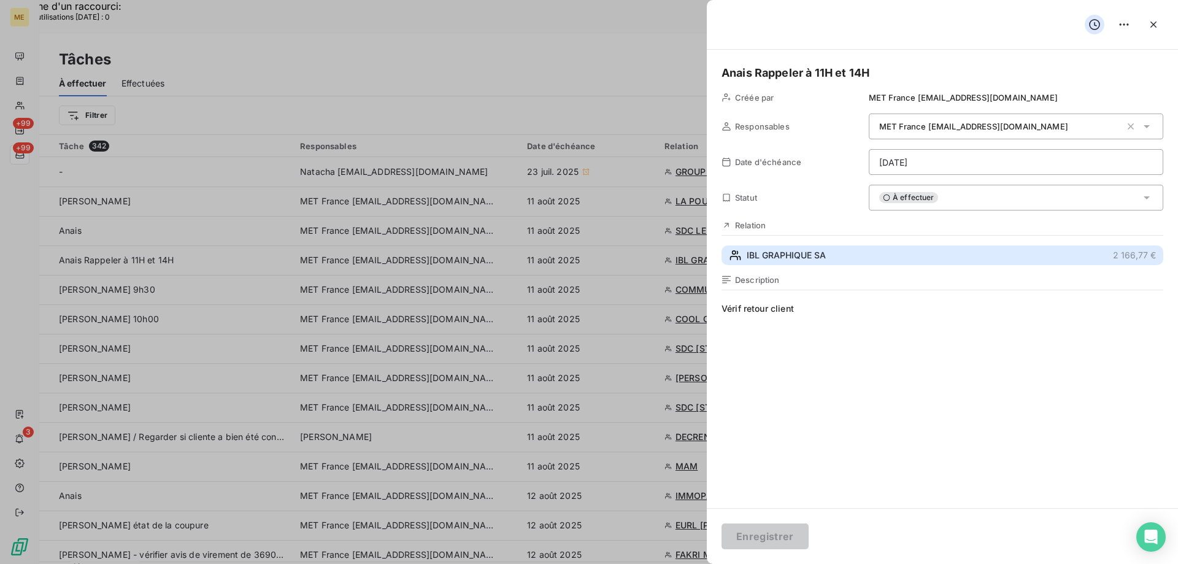
click at [785, 248] on button "IBL GRAPHIQUE SA 2 166,77 €" at bounding box center [942, 255] width 442 height 20
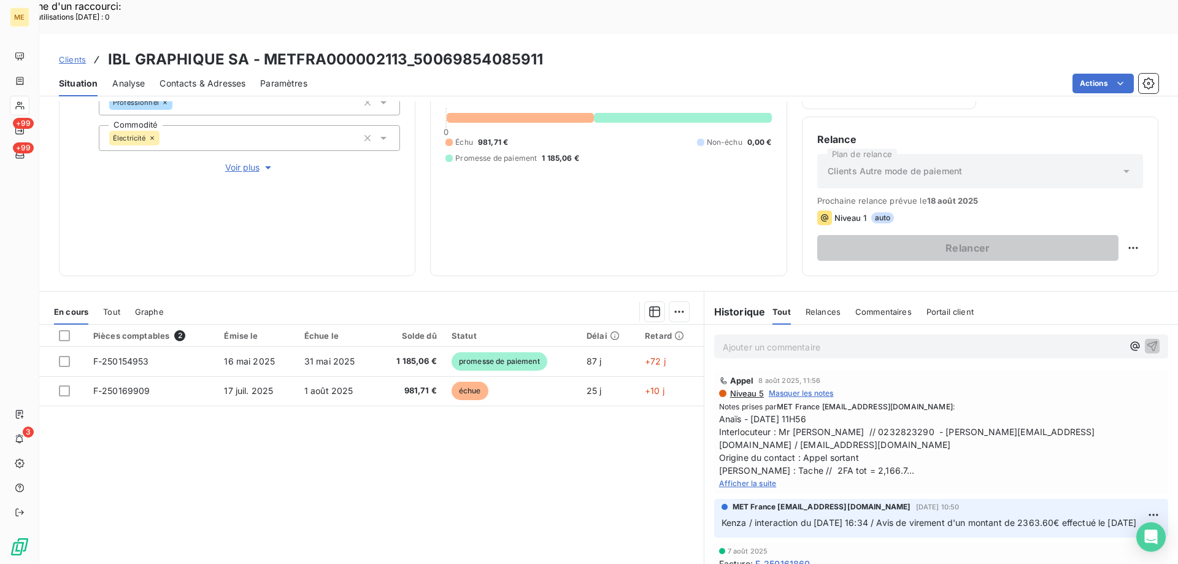
click at [726, 478] on span "Afficher la suite" at bounding box center [748, 482] width 58 height 9
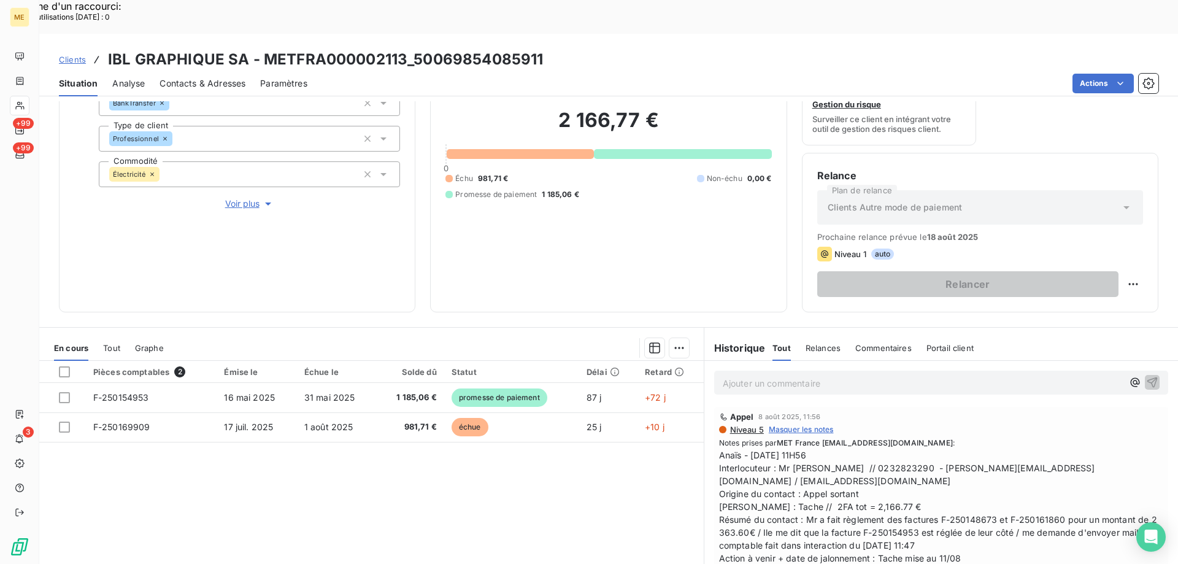
scroll to position [102, 0]
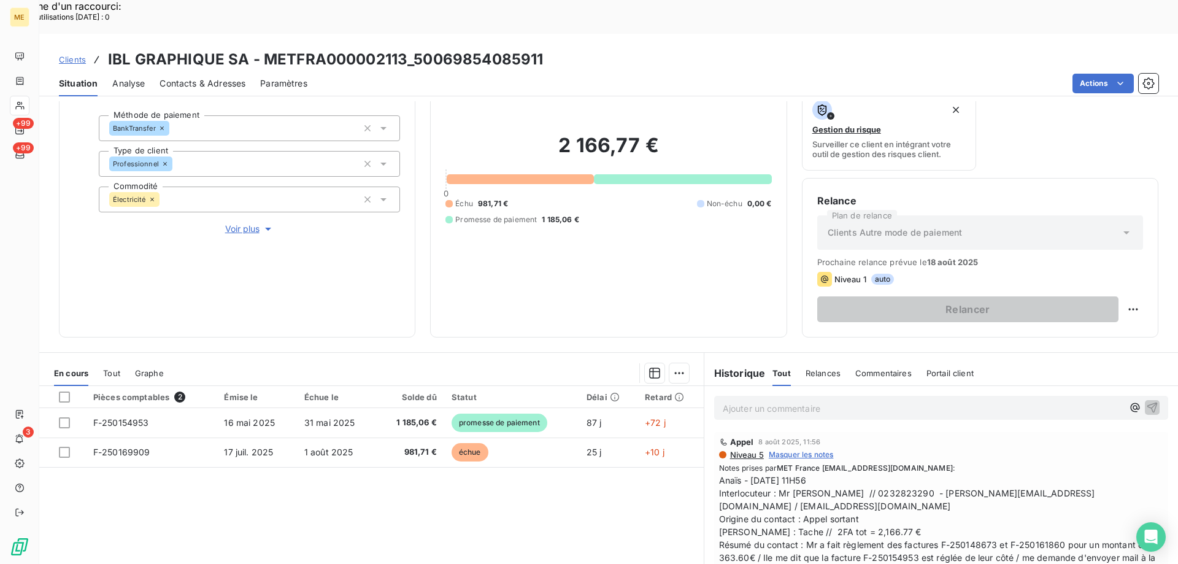
click at [814, 507] on span "Anaïs - 08/08/2025 - 11H56 Interlocuteur : Mr ZELFIN // 0232823290 - frederic@i…" at bounding box center [941, 532] width 444 height 116
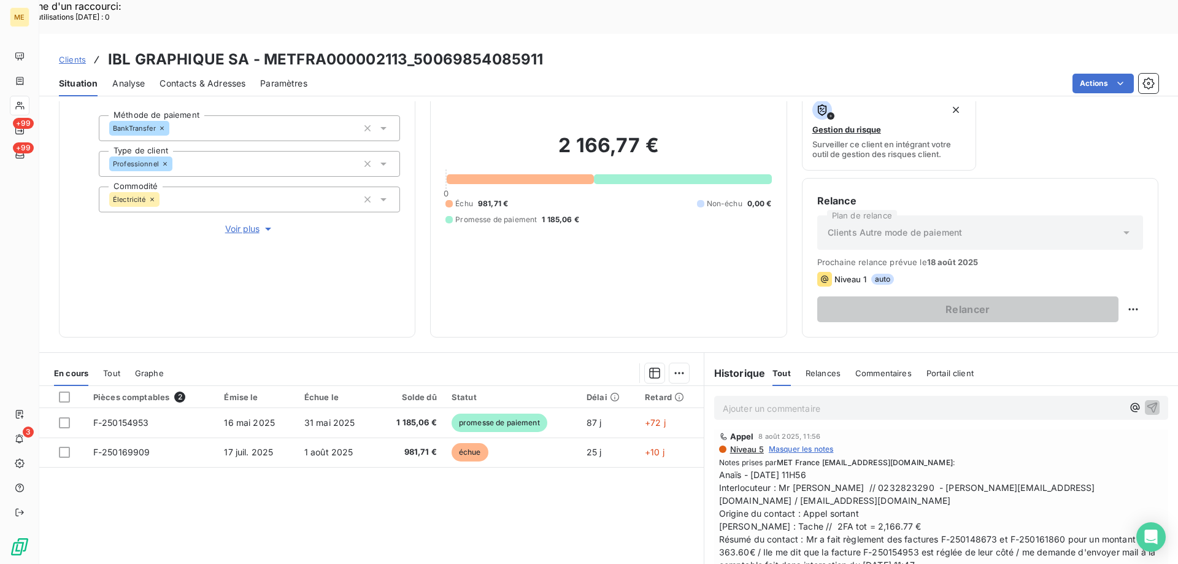
scroll to position [0, 0]
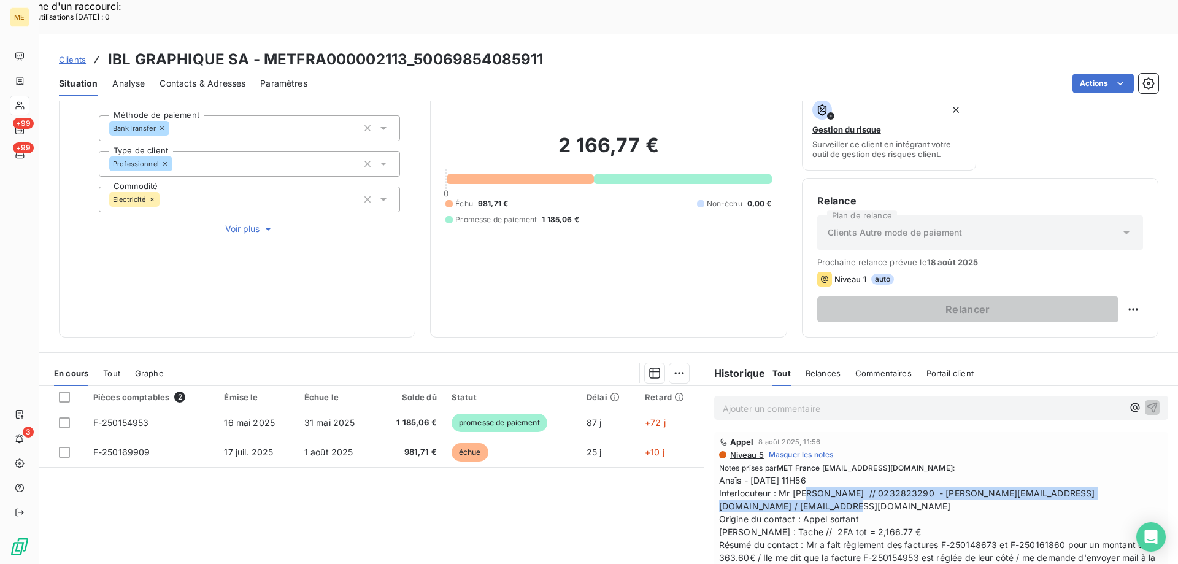
drag, startPoint x: 773, startPoint y: 459, endPoint x: 1153, endPoint y: 456, distance: 380.3
click at [1153, 456] on div "Appel 8 août 2025, 11:56 Niveau 5 Masquer les notes Notes prises par MET France…" at bounding box center [941, 519] width 474 height 180
copy span "Mr [PERSON_NAME] // 0232823290 - [PERSON_NAME][EMAIL_ADDRESS][DOMAIN_NAME] / [E…"
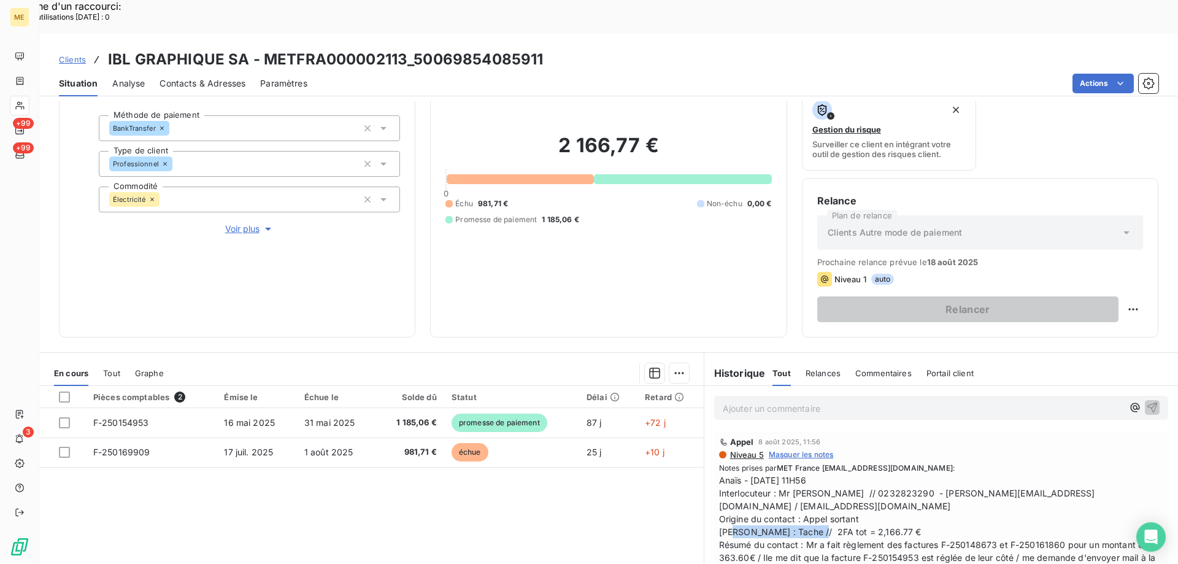
drag, startPoint x: 788, startPoint y: 486, endPoint x: 892, endPoint y: 483, distance: 103.7
click at [892, 483] on span "Anaïs - 08/08/2025 - 11H56 Interlocuteur : Mr ZELFIN // 0232823290 - frederic@i…" at bounding box center [941, 532] width 444 height 116
drag, startPoint x: 750, startPoint y: 483, endPoint x: 894, endPoint y: 480, distance: 144.8
click at [894, 480] on span "Anaïs - 08/08/2025 - 11H56 Interlocuteur : Mr ZELFIN // 0232823290 - frederic@i…" at bounding box center [941, 532] width 444 height 116
copy span "Tache // 2FA tot = 2,166.77 €"
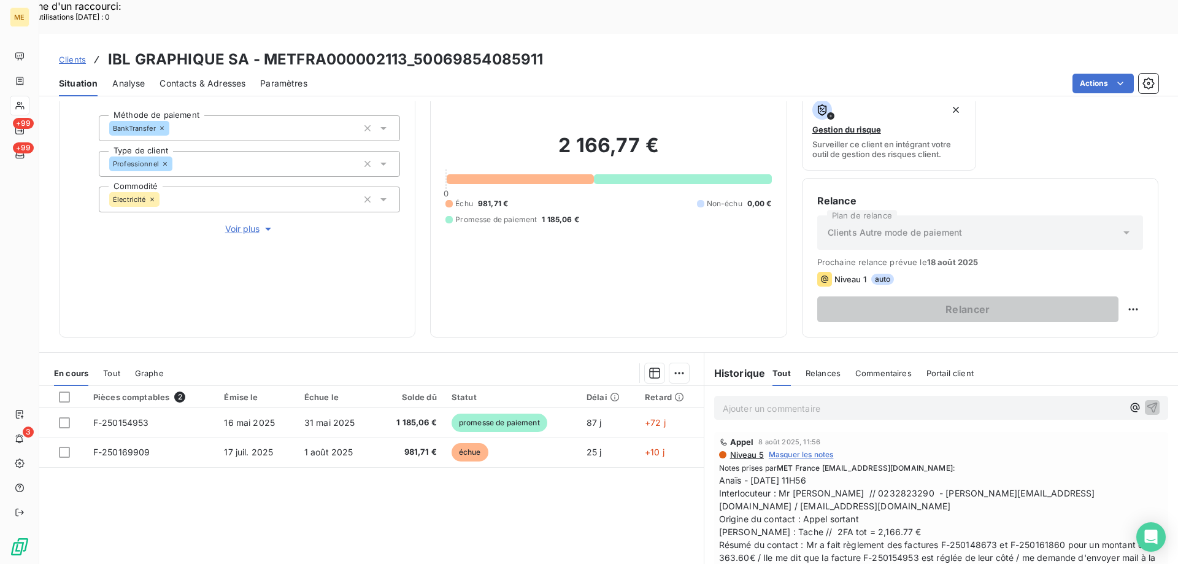
click at [957, 522] on span "Anaïs - 08/08/2025 - 11H56 Interlocuteur : Mr ZELFIN // 0232823290 - frederic@i…" at bounding box center [941, 532] width 444 height 116
click at [946, 525] on span "Anaïs - 08/08/2025 - 11H56 Interlocuteur : Mr ZELFIN // 0232823290 - frederic@i…" at bounding box center [941, 532] width 444 height 116
click at [946, 526] on span "Anaïs - 08/08/2025 - 11H56 Interlocuteur : Mr ZELFIN // 0232823290 - frederic@i…" at bounding box center [941, 532] width 444 height 116
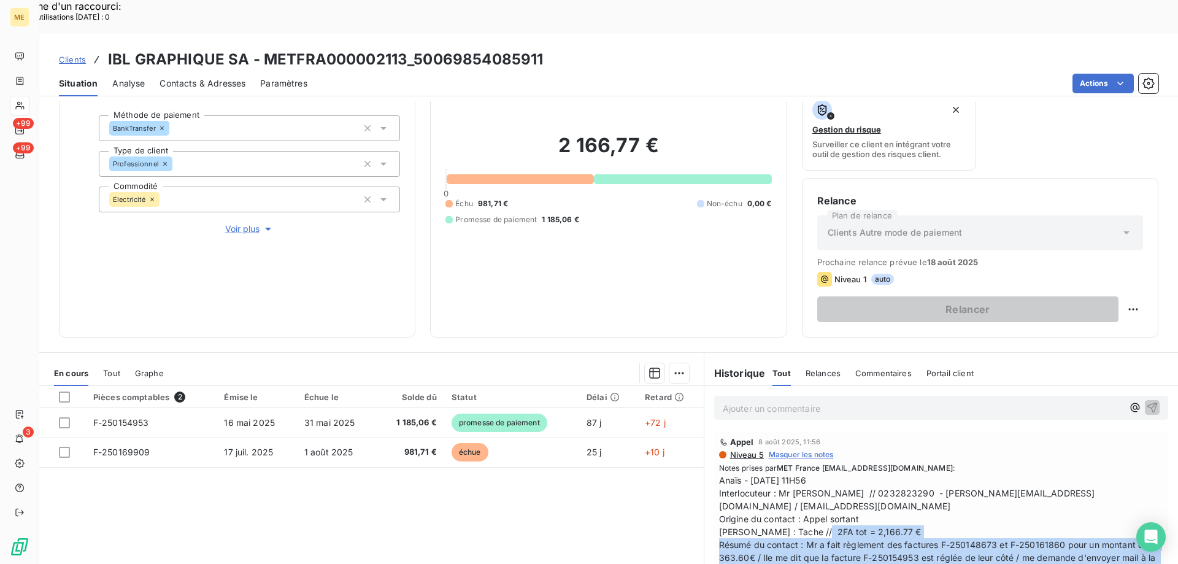
click at [946, 526] on span "Anaïs - 08/08/2025 - 11H56 Interlocuteur : Mr ZELFIN // 0232823290 - frederic@i…" at bounding box center [941, 532] width 444 height 116
click at [940, 511] on span "Anaïs - 08/08/2025 - 11H56 Interlocuteur : Mr ZELFIN // 0232823290 - frederic@i…" at bounding box center [941, 532] width 444 height 116
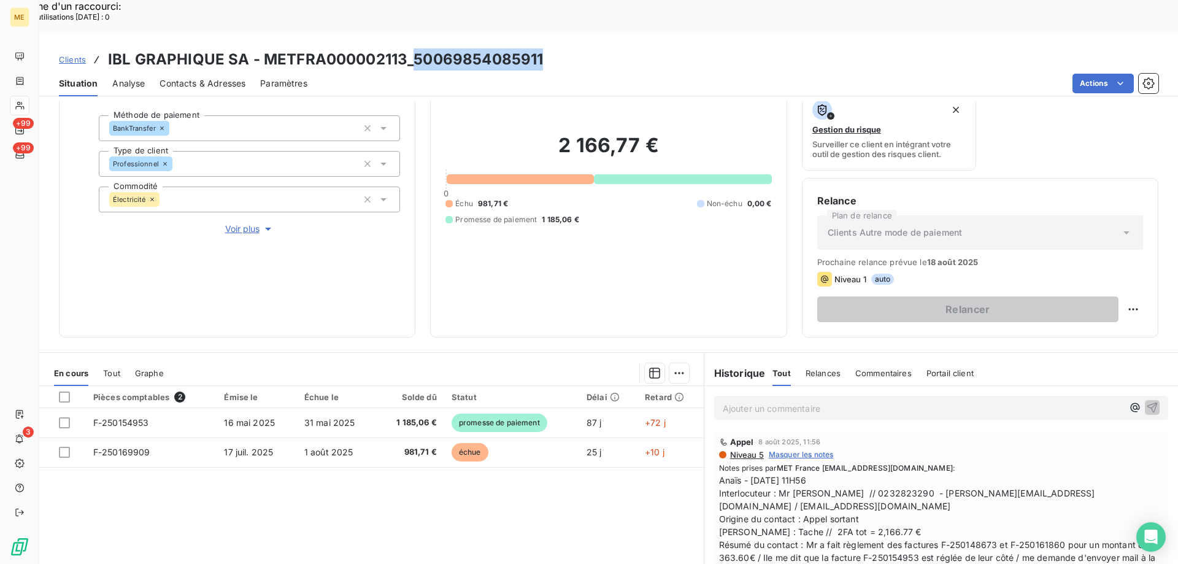
drag, startPoint x: 551, startPoint y: 29, endPoint x: 414, endPoint y: 32, distance: 136.8
click at [414, 48] on div "Clients IBL GRAPHIQUE SA - METFRA000002113_50069854085911" at bounding box center [608, 59] width 1138 height 22
copy h3 "[CREDIT_CARD_NUMBER]"
click at [545, 74] on div "Actions" at bounding box center [740, 84] width 836 height 20
drag, startPoint x: 536, startPoint y: 26, endPoint x: 414, endPoint y: 31, distance: 122.1
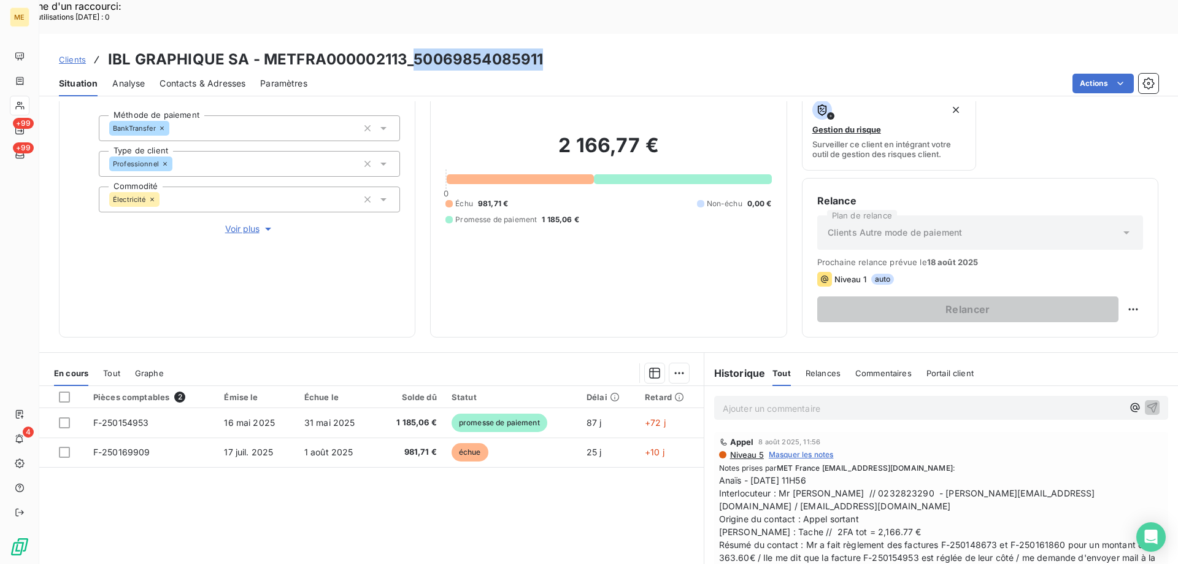
click at [414, 48] on div "Clients IBL GRAPHIQUE SA - METFRA000002113_50069854085911" at bounding box center [608, 59] width 1138 height 22
click at [116, 368] on span "Tout" at bounding box center [111, 373] width 17 height 10
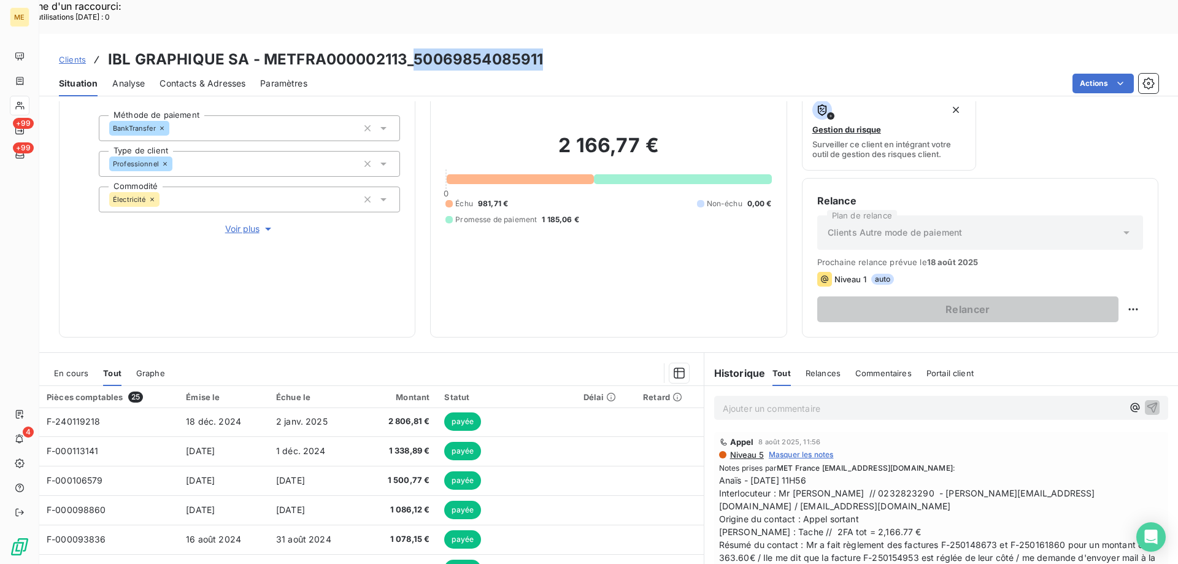
scroll to position [184, 0]
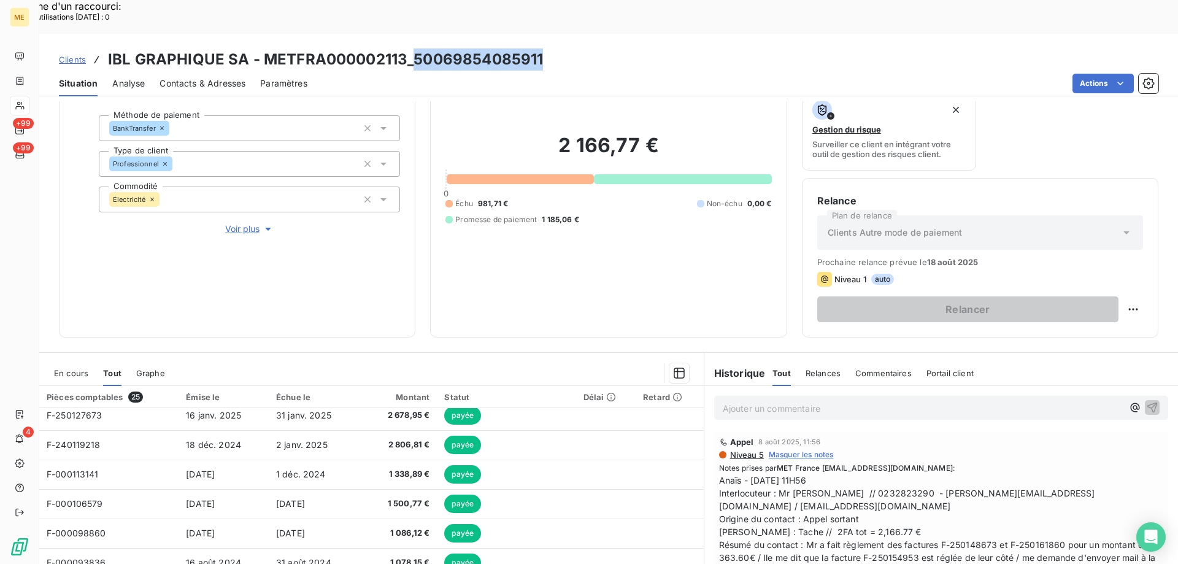
click at [70, 368] on span "En cours" at bounding box center [71, 373] width 34 height 10
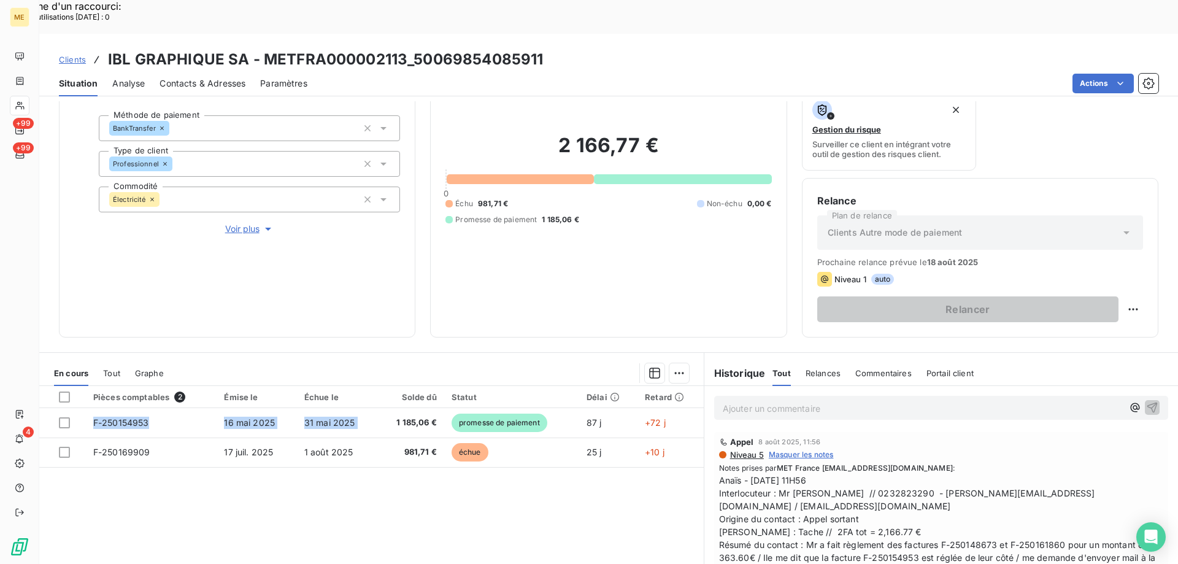
drag, startPoint x: 388, startPoint y: 389, endPoint x: 455, endPoint y: 319, distance: 97.2
click at [449, 353] on section "En cours Tout Graphe Pièces comptables 2 Émise le Échue le Solde dû Statut Déla…" at bounding box center [371, 506] width 664 height 306
click at [457, 363] on div at bounding box center [433, 373] width 510 height 20
drag, startPoint x: 949, startPoint y: 522, endPoint x: 927, endPoint y: 524, distance: 22.2
click at [922, 524] on span "Anaïs - 08/08/2025 - 11H56 Interlocuteur : Mr ZELFIN // 0232823290 - frederic@i…" at bounding box center [941, 532] width 444 height 116
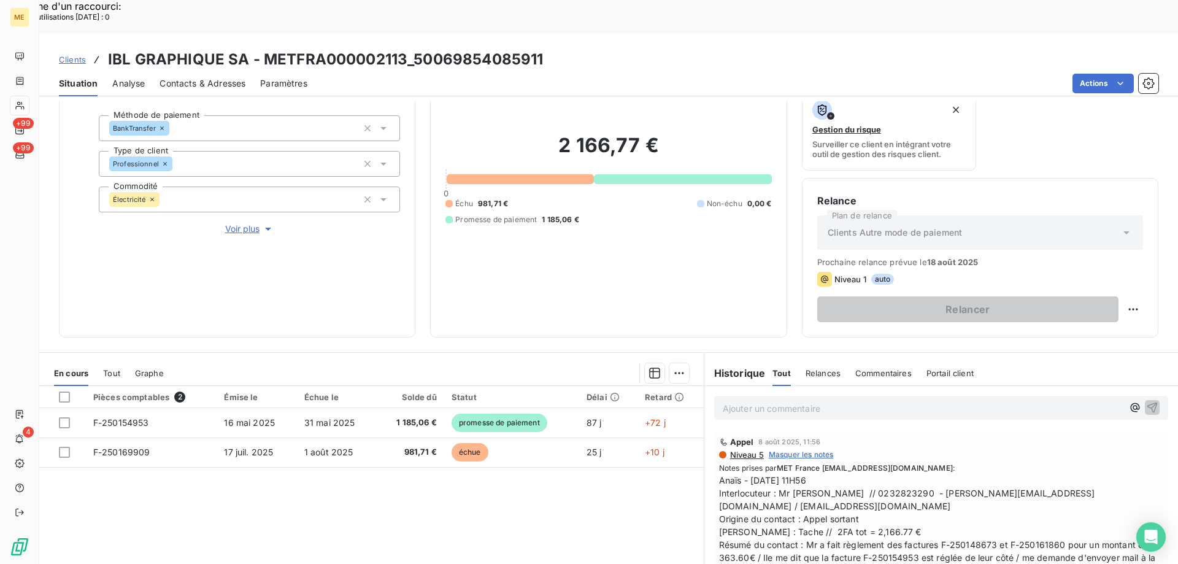
click at [975, 527] on span "Anaïs - 08/08/2025 - 11H56 Interlocuteur : Mr ZELFIN // 0232823290 - frederic@i…" at bounding box center [941, 532] width 444 height 116
click at [514, 232] on div "2 166,77 € 0 Échu 981,71 € Non-échu 0,00 € Promesse de paiement 1 185,06 €" at bounding box center [608, 179] width 326 height 286
click at [818, 514] on span "Anaïs - 08/08/2025 - 11H56 Interlocuteur : Mr ZELFIN // 0232823290 - frederic@i…" at bounding box center [941, 532] width 444 height 116
click at [499, 234] on div "2 166,77 € 0 Échu 981,71 € Non-échu 0,00 € Promesse de paiement 1 185,06 €" at bounding box center [608, 179] width 326 height 286
click at [892, 401] on p "Ajouter un commentaire ﻿" at bounding box center [923, 408] width 400 height 15
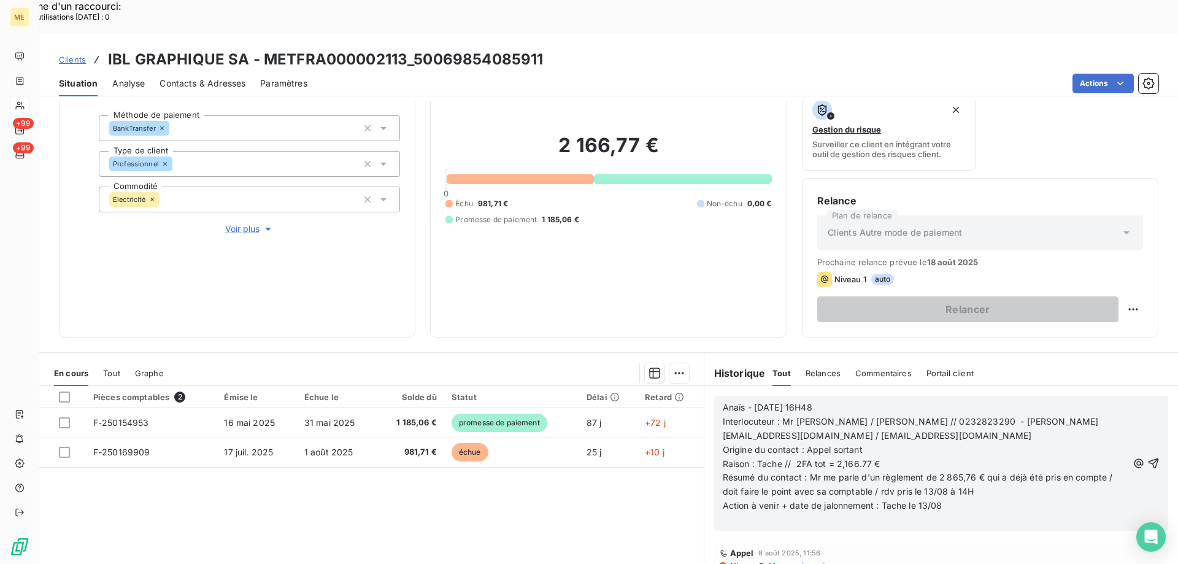
click at [1147, 457] on icon "button" at bounding box center [1153, 463] width 12 height 12
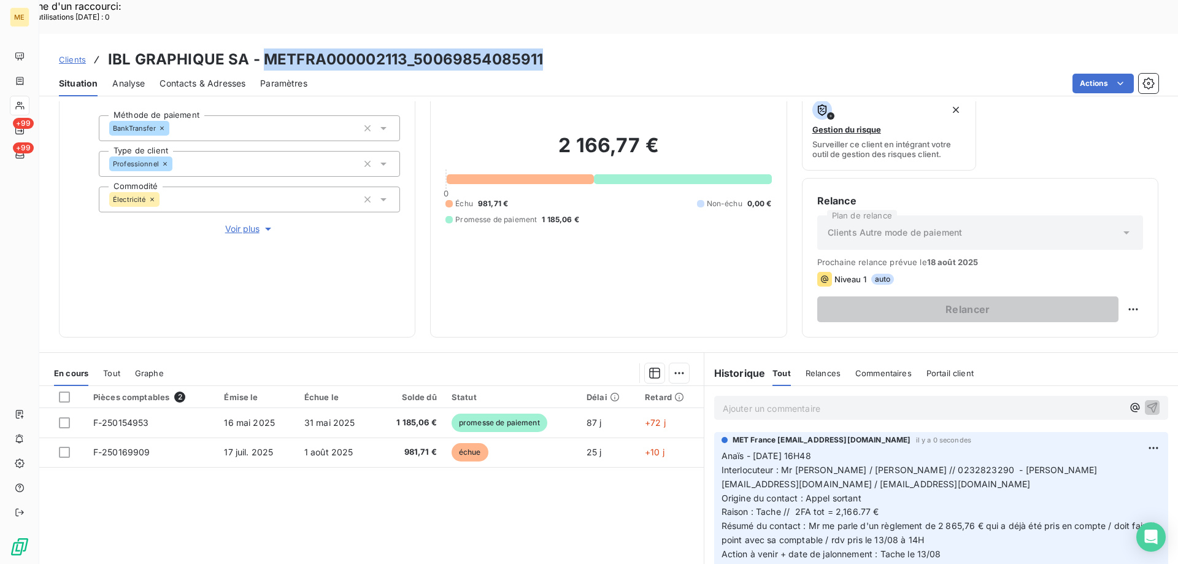
drag, startPoint x: 542, startPoint y: 23, endPoint x: 263, endPoint y: 34, distance: 279.9
click at [263, 48] on div "Clients IBL GRAPHIQUE SA - METFRA000002113_50069854085911" at bounding box center [608, 59] width 1138 height 22
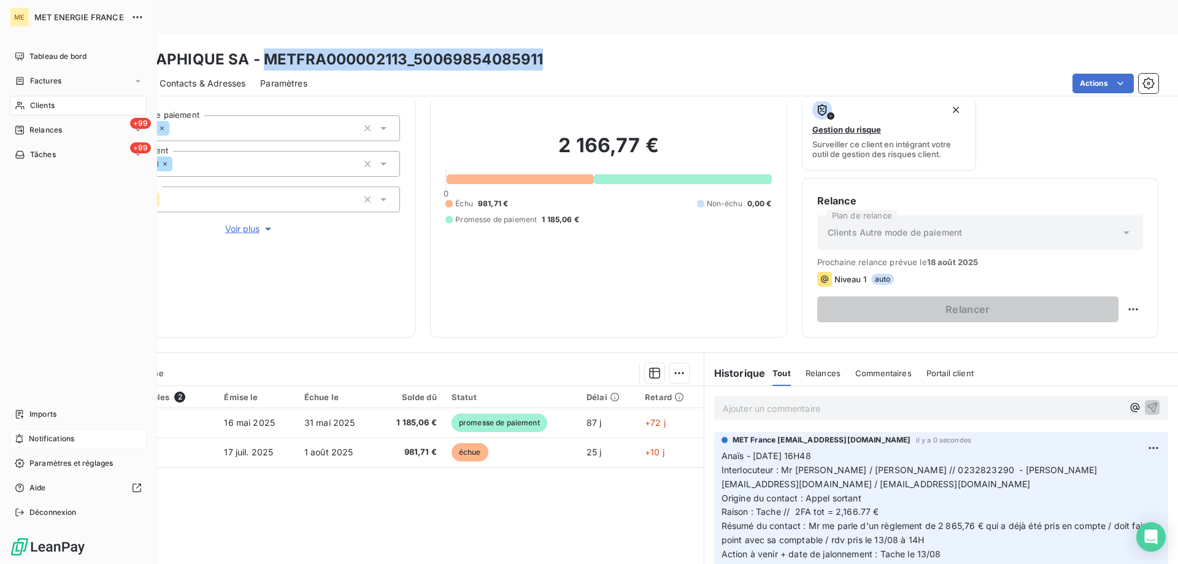
click at [45, 434] on span "Notifications" at bounding box center [51, 438] width 45 height 11
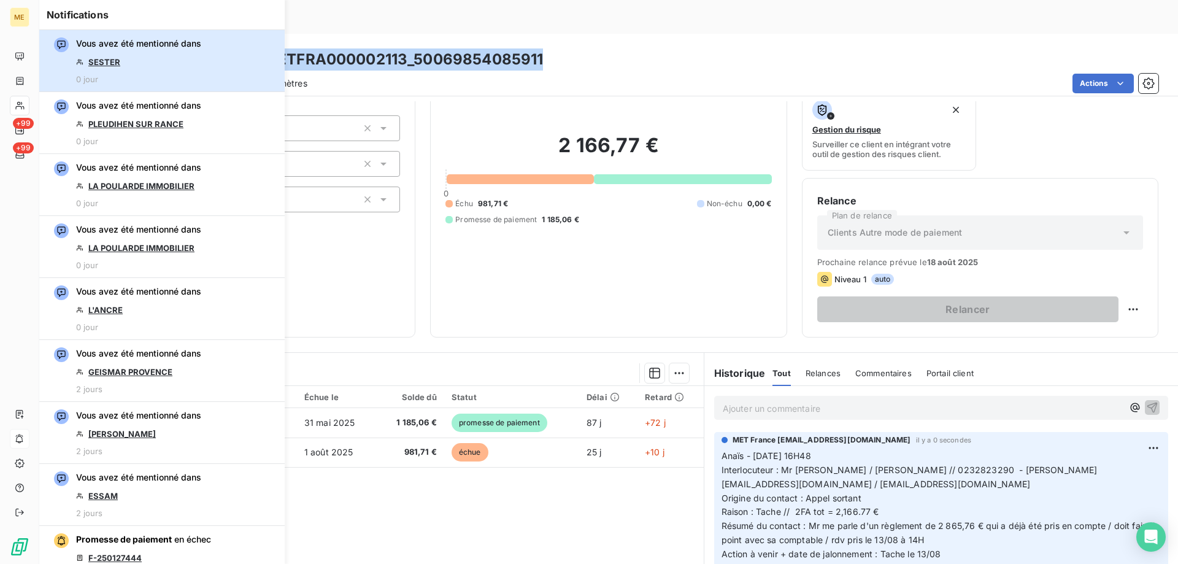
click at [149, 69] on div "Vous avez été mentionné dans SESTER 0 jour" at bounding box center [138, 60] width 125 height 47
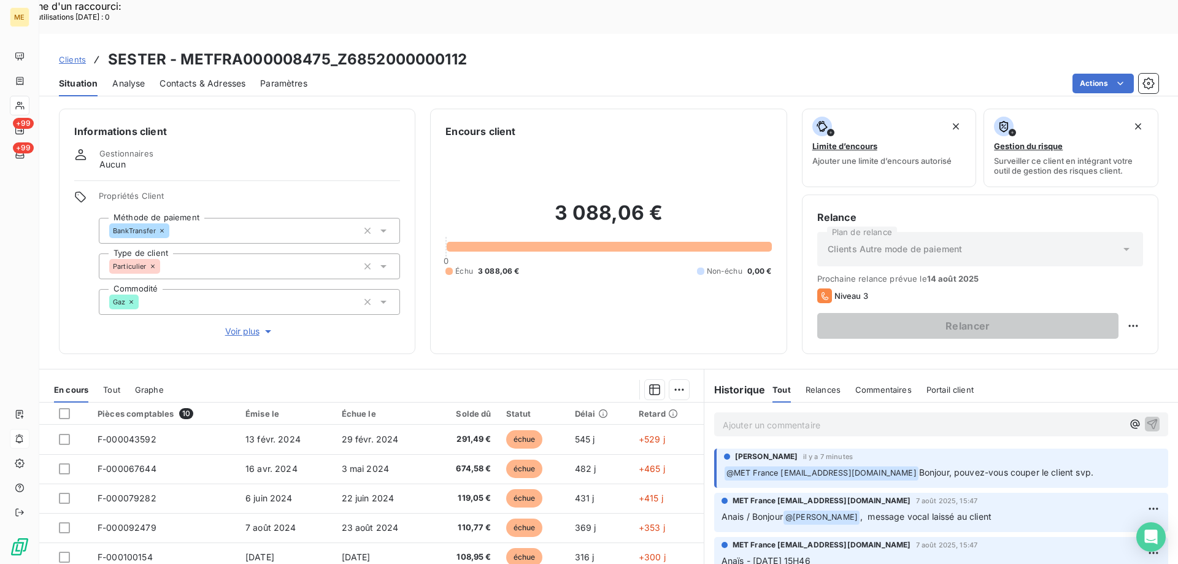
scroll to position [61, 0]
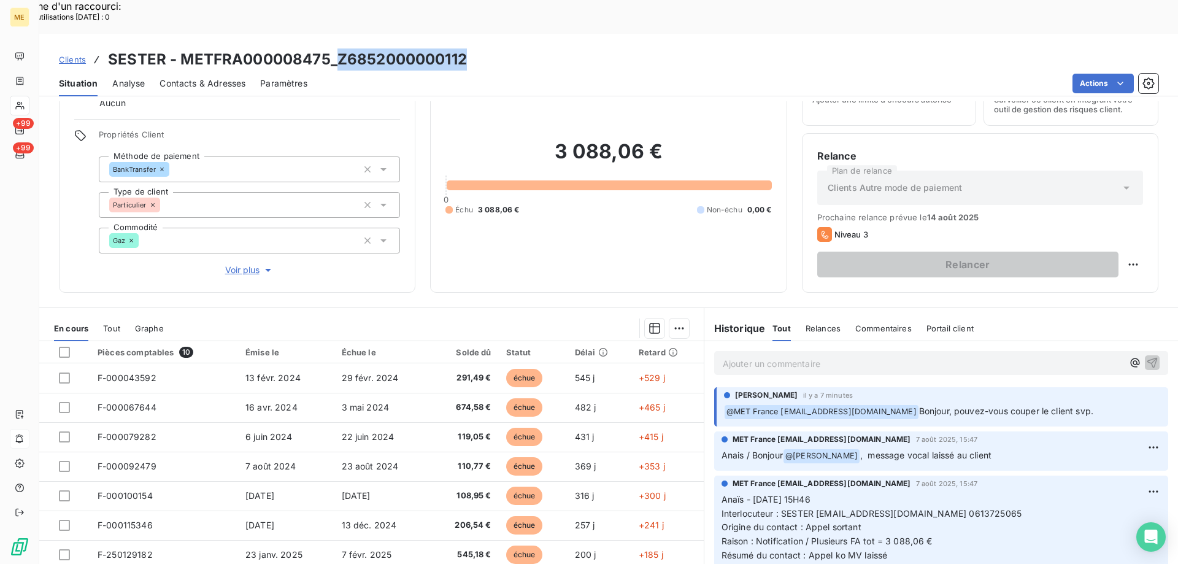
drag, startPoint x: 447, startPoint y: 22, endPoint x: 337, endPoint y: 34, distance: 110.5
click at [337, 48] on div "Clients SESTER - METFRA000008475_Z6852000000112" at bounding box center [608, 59] width 1138 height 22
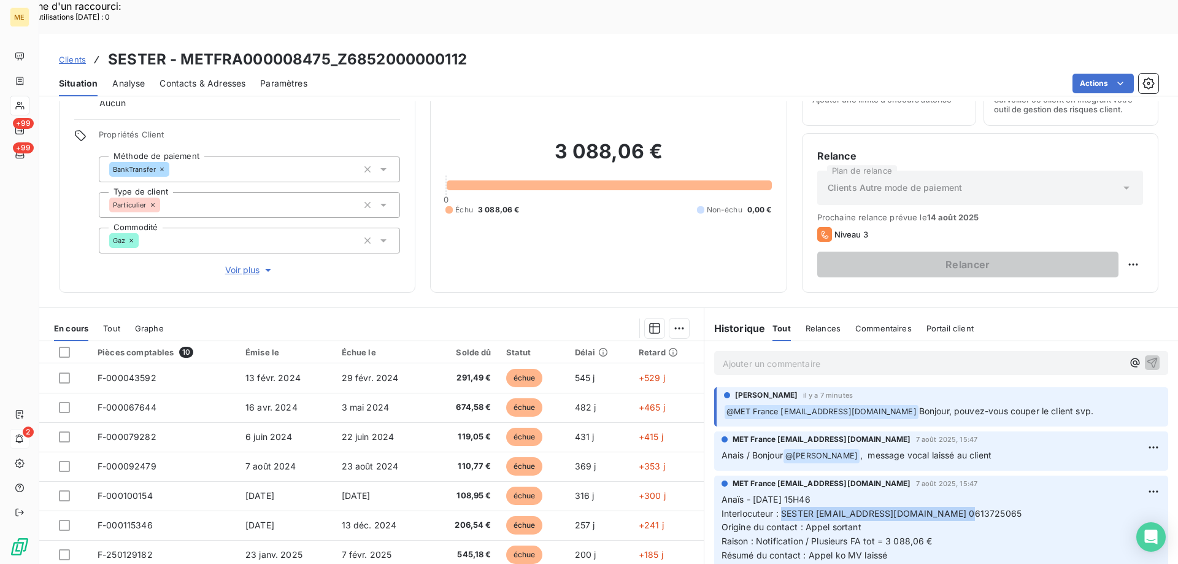
drag, startPoint x: 779, startPoint y: 480, endPoint x: 964, endPoint y: 480, distance: 185.2
click at [964, 493] on p "Anaïs - 07/08/2025 - 15H46 Interlocuteur : SESTER sestergui@gmail.com 061372506…" at bounding box center [940, 542] width 439 height 98
click at [771, 521] on span "Origine du contact : Appel sortant" at bounding box center [791, 526] width 140 height 10
drag, startPoint x: 802, startPoint y: 492, endPoint x: 854, endPoint y: 496, distance: 51.7
click at [854, 521] on span "Origine du contact : Appel sortant" at bounding box center [791, 526] width 140 height 10
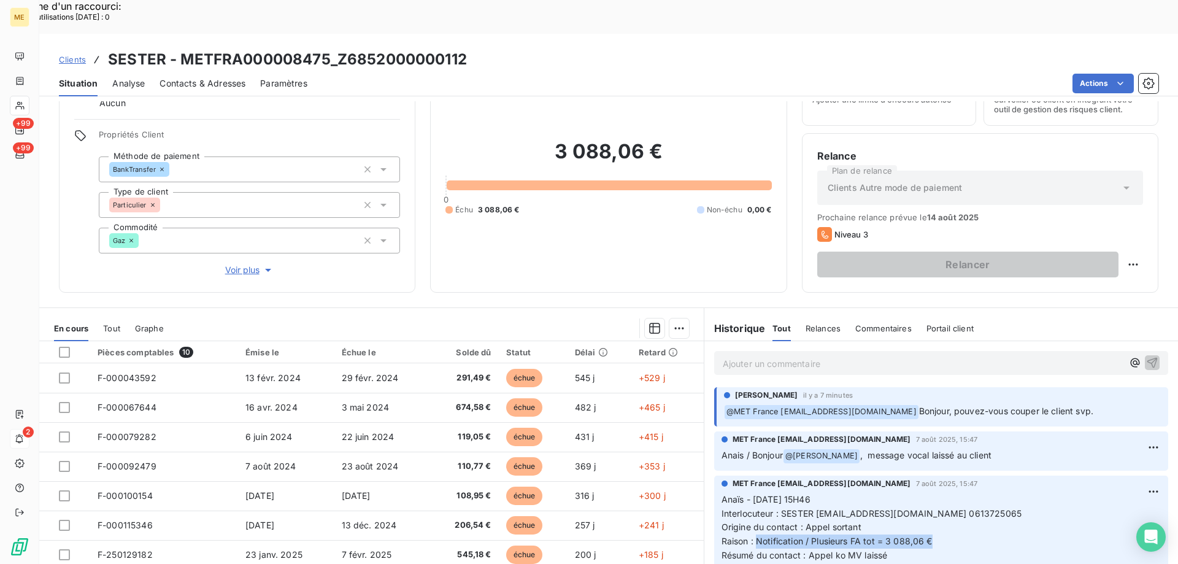
drag, startPoint x: 750, startPoint y: 507, endPoint x: 936, endPoint y: 508, distance: 185.9
click at [936, 508] on p "Anaïs - 07/08/2025 - 15H46 Interlocuteur : SESTER sestergui@gmail.com 061372506…" at bounding box center [940, 542] width 439 height 98
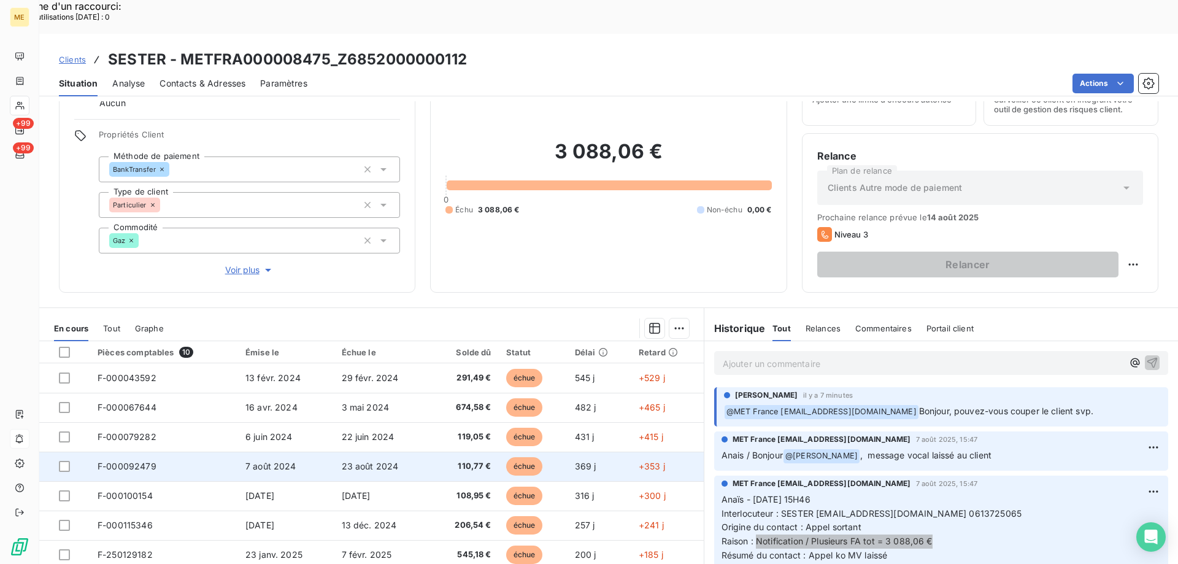
scroll to position [0, 0]
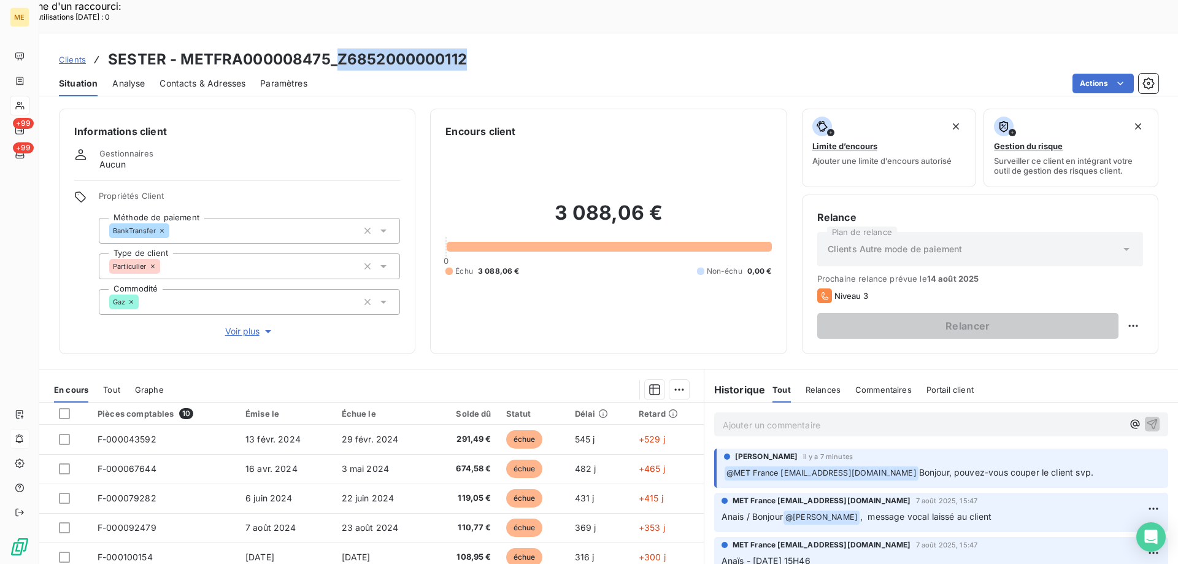
drag, startPoint x: 471, startPoint y: 25, endPoint x: 339, endPoint y: 32, distance: 132.1
click at [339, 48] on div "Clients SESTER - METFRA000008475_Z6852000000112" at bounding box center [608, 59] width 1138 height 22
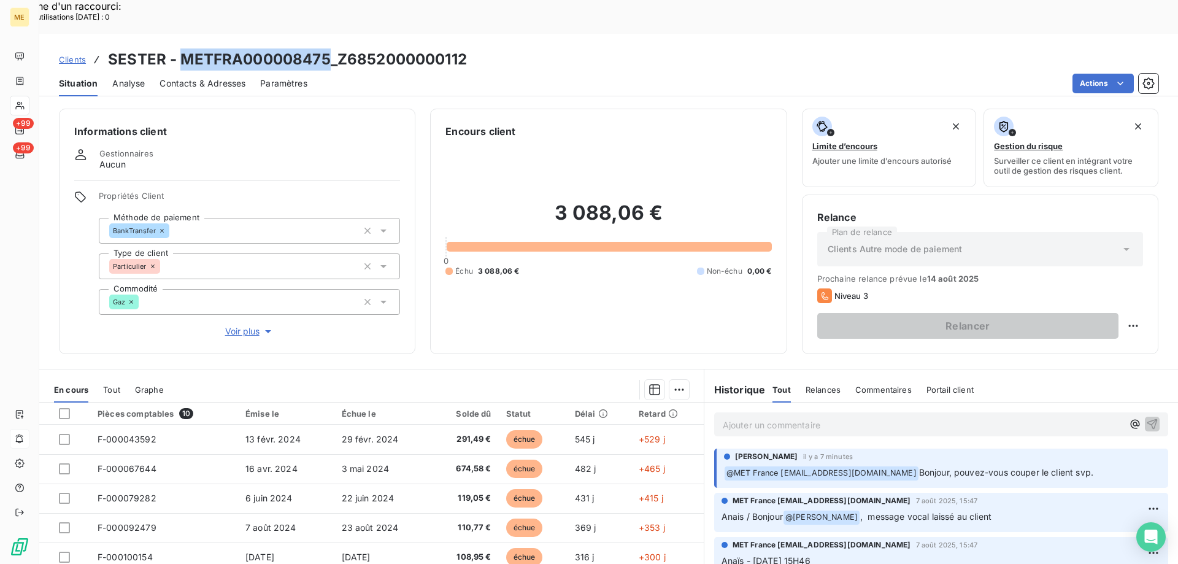
drag, startPoint x: 328, startPoint y: 25, endPoint x: 180, endPoint y: 32, distance: 148.0
click at [180, 48] on h3 "SESTER - METFRA000008475_Z6852000000112" at bounding box center [287, 59] width 359 height 22
click at [467, 48] on div "Clients SESTER - METFRA000008475_Z6852000000112" at bounding box center [608, 59] width 1138 height 22
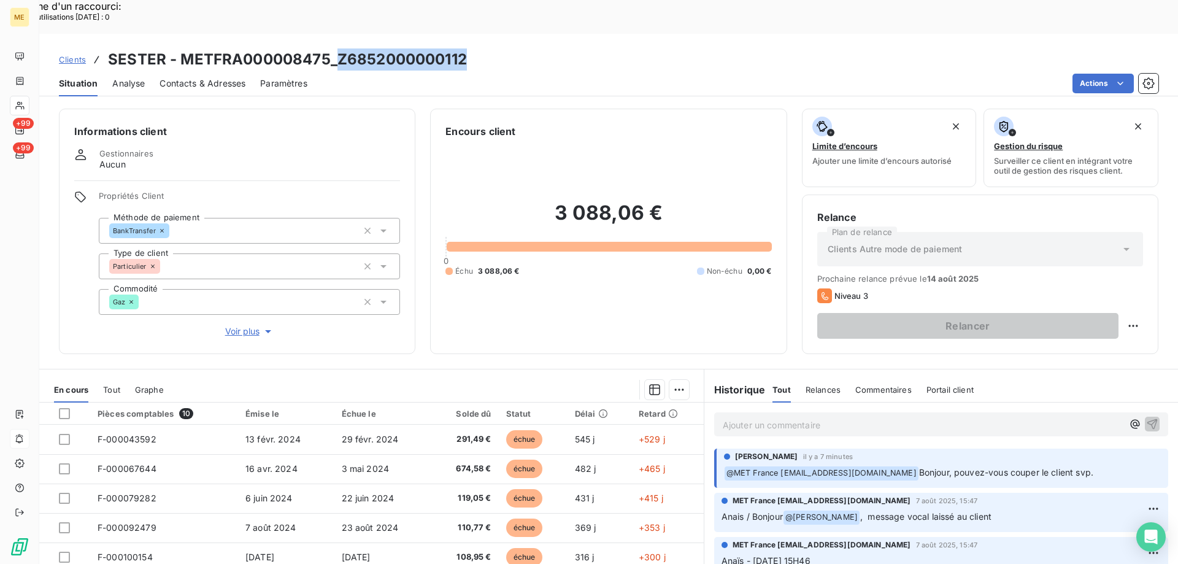
drag, startPoint x: 475, startPoint y: 29, endPoint x: 339, endPoint y: 27, distance: 136.8
click at [339, 48] on div "Clients SESTER - METFRA000008475_Z6852000000112" at bounding box center [608, 59] width 1138 height 22
click at [474, 74] on div "Actions" at bounding box center [740, 84] width 836 height 20
drag, startPoint x: 474, startPoint y: 21, endPoint x: 340, endPoint y: 27, distance: 133.9
click at [340, 48] on div "Clients SESTER - METFRA000008475_Z6852000000112" at bounding box center [608, 59] width 1138 height 22
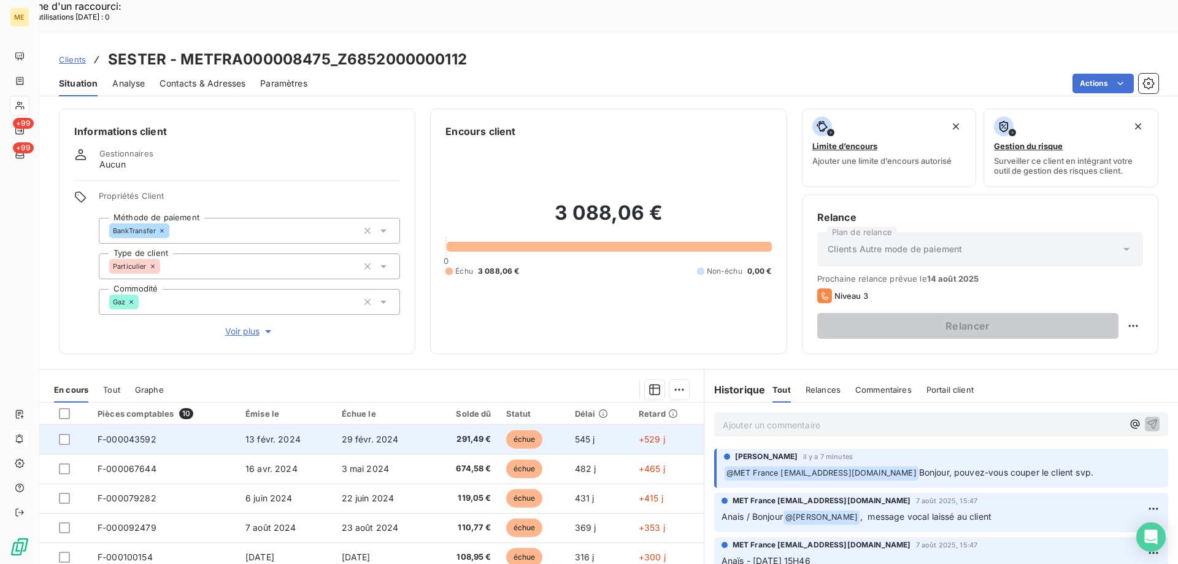
click at [398, 424] on td "29 févr. 2024" at bounding box center [382, 438] width 96 height 29
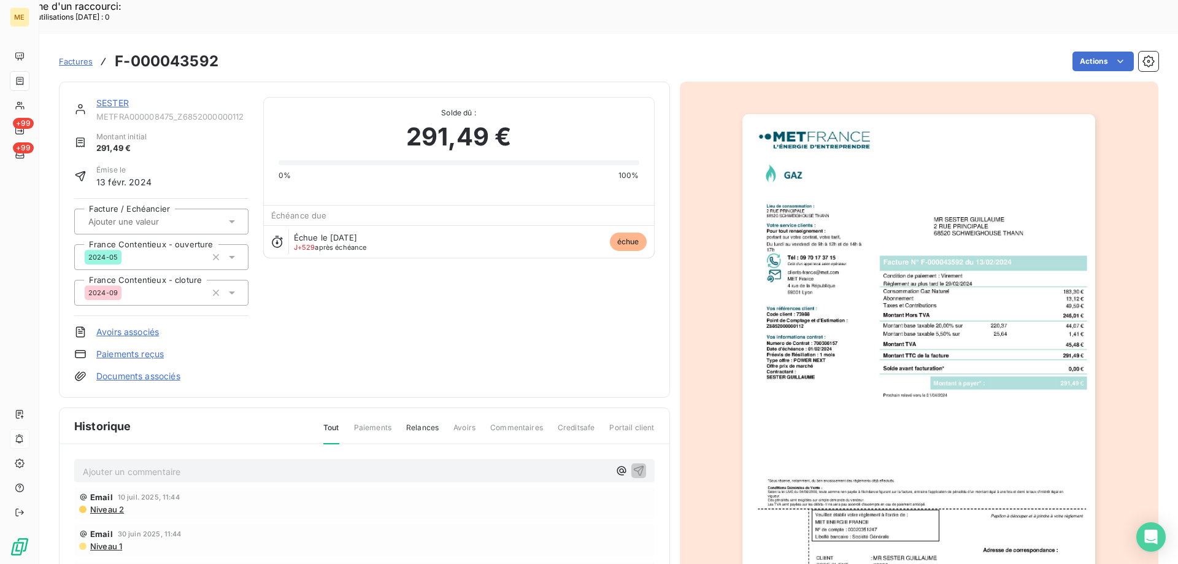
click at [120, 98] on link "SESTER" at bounding box center [112, 103] width 33 height 10
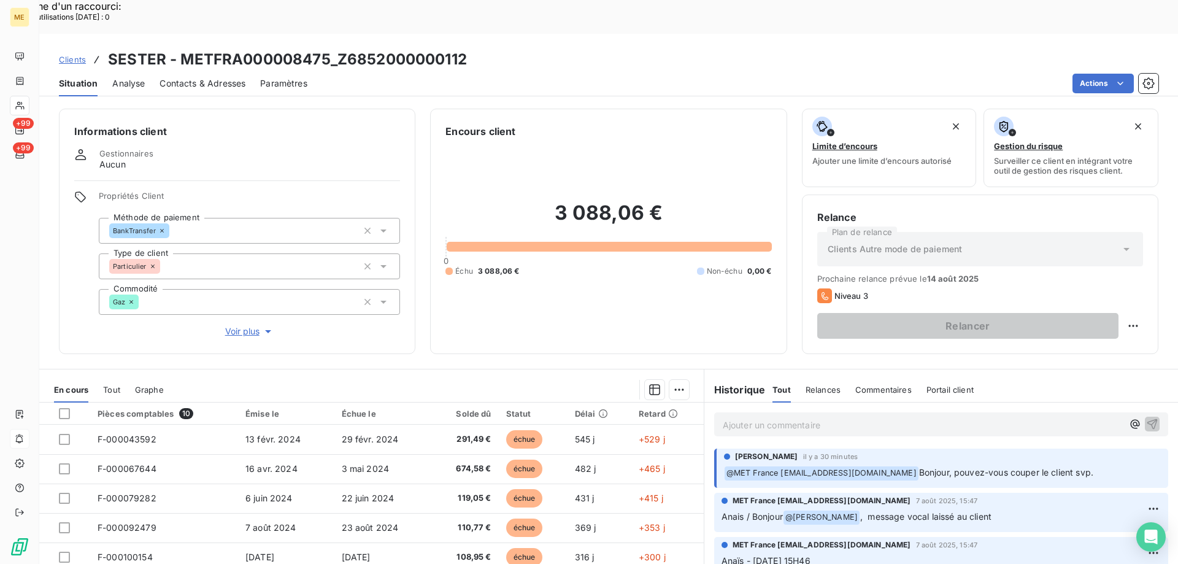
click at [870, 417] on p "Ajouter un commentaire ﻿" at bounding box center [923, 424] width 400 height 15
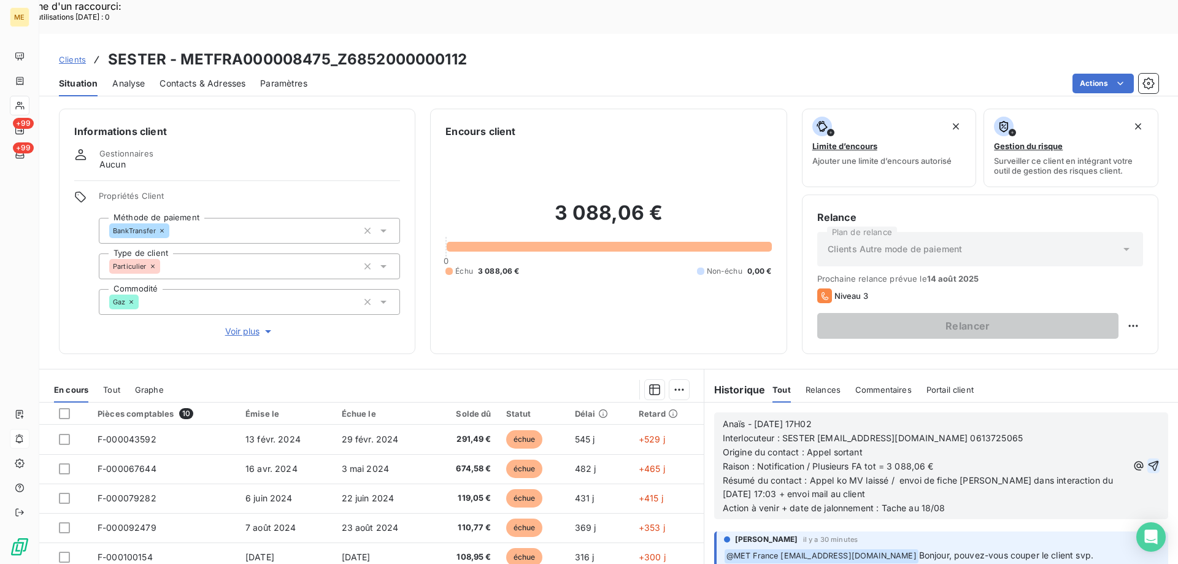
click at [1147, 459] on icon "button" at bounding box center [1153, 465] width 12 height 12
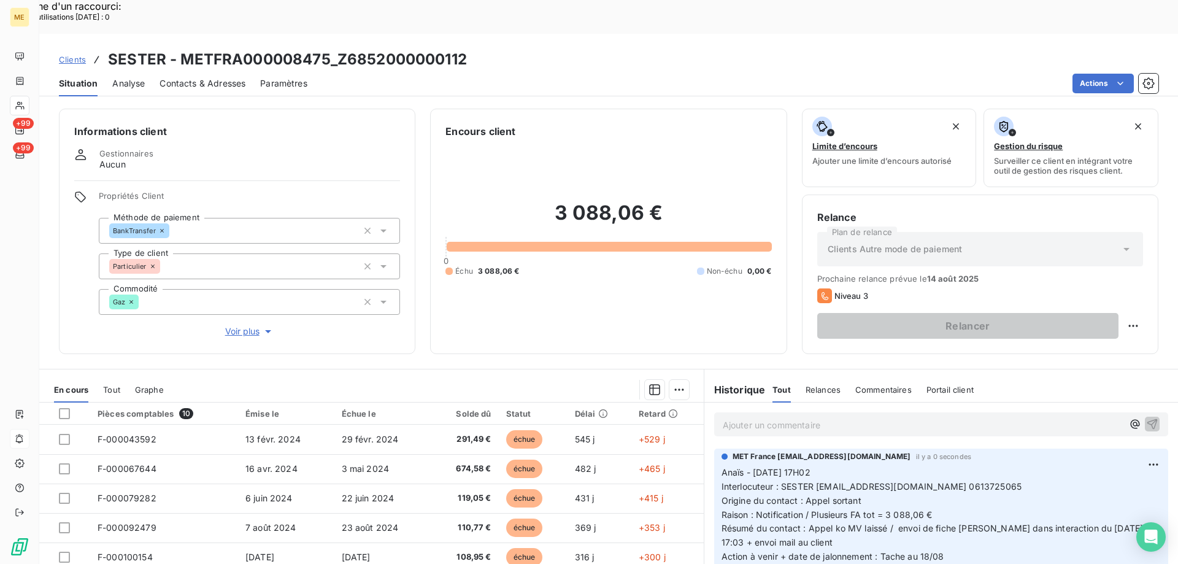
click at [955, 417] on p "Ajouter un commentaire ﻿" at bounding box center [923, 424] width 400 height 15
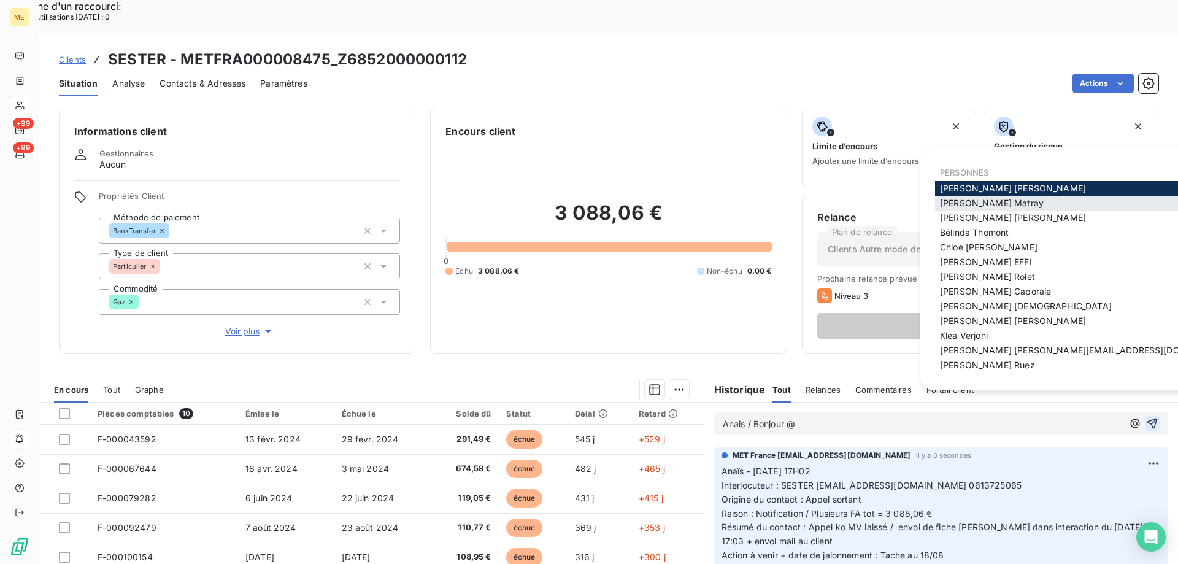
click at [951, 203] on span "Amélie Matray" at bounding box center [992, 203] width 104 height 10
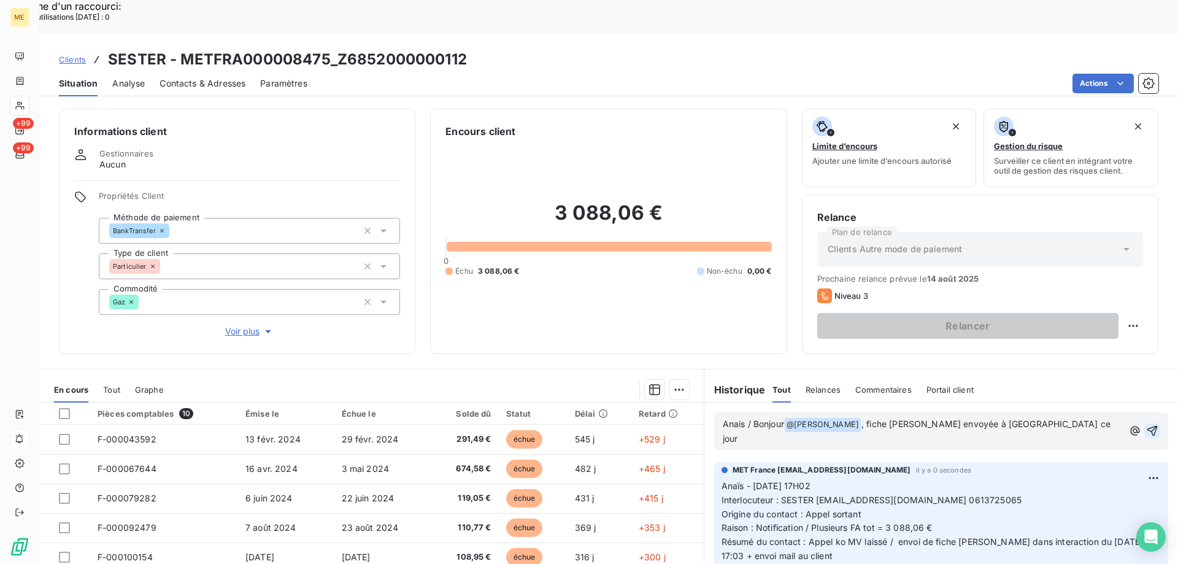
click at [1146, 424] on icon "button" at bounding box center [1152, 430] width 12 height 12
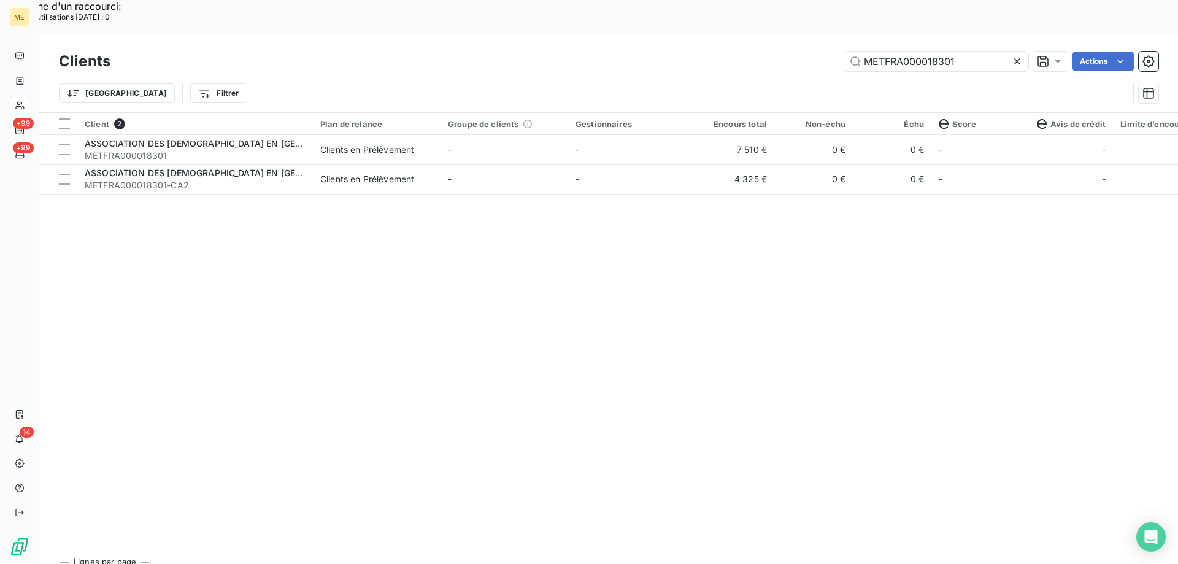
click at [888, 48] on div "Clients METFRA000018301 Actions" at bounding box center [608, 61] width 1099 height 26
click at [882, 52] on input "METFRA000018301" at bounding box center [936, 62] width 184 height 20
paste input "07601_13148755"
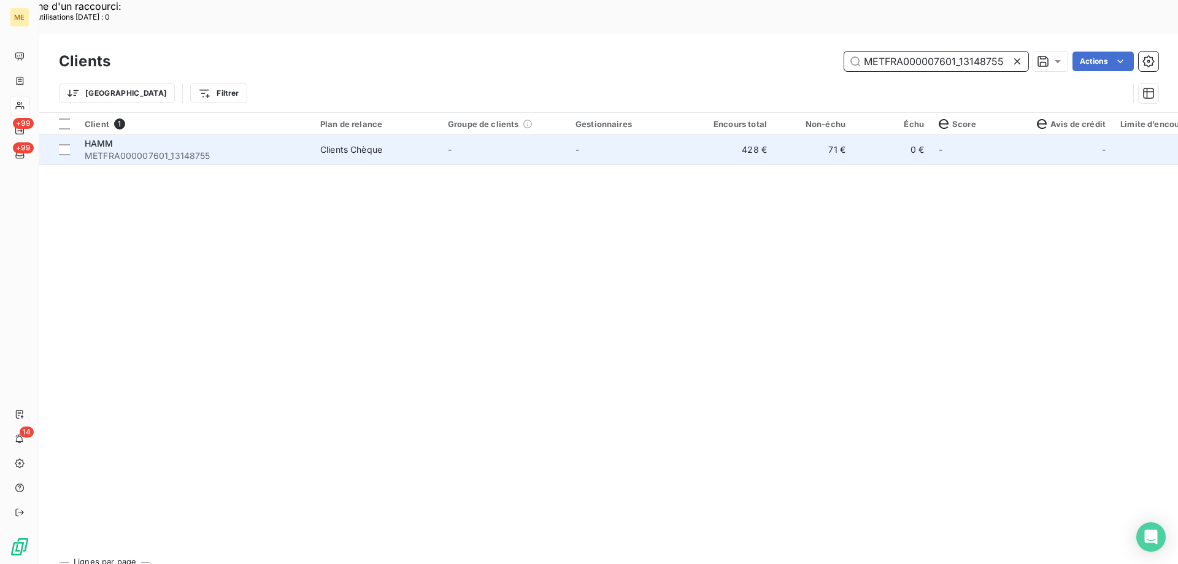
type input "METFRA000007601_13148755"
click at [323, 144] on div "Clients Chèque" at bounding box center [351, 150] width 62 height 12
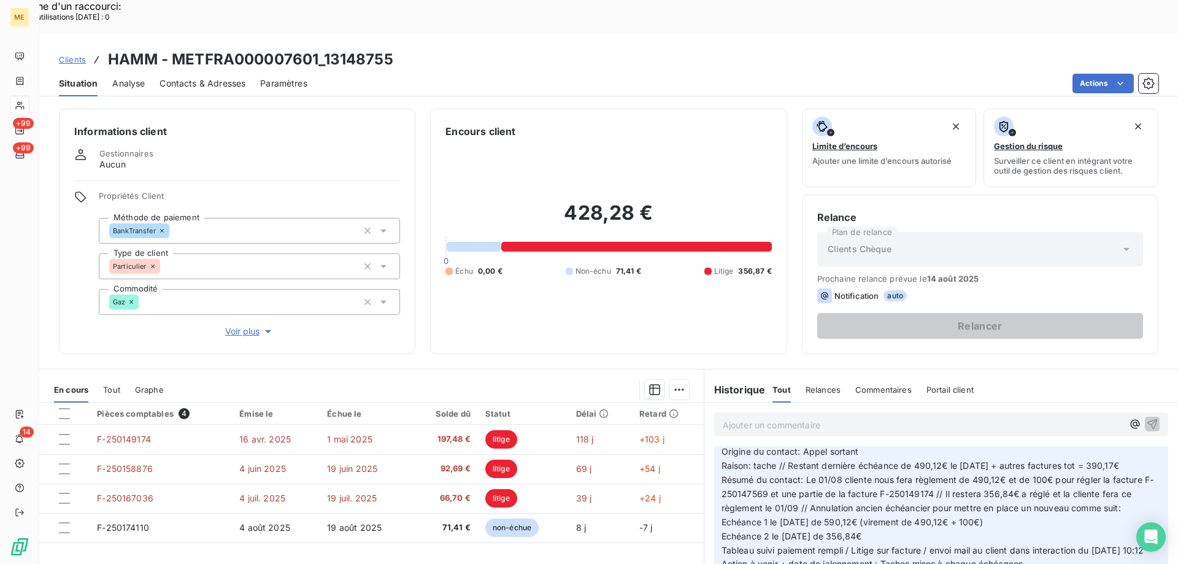
scroll to position [184, 0]
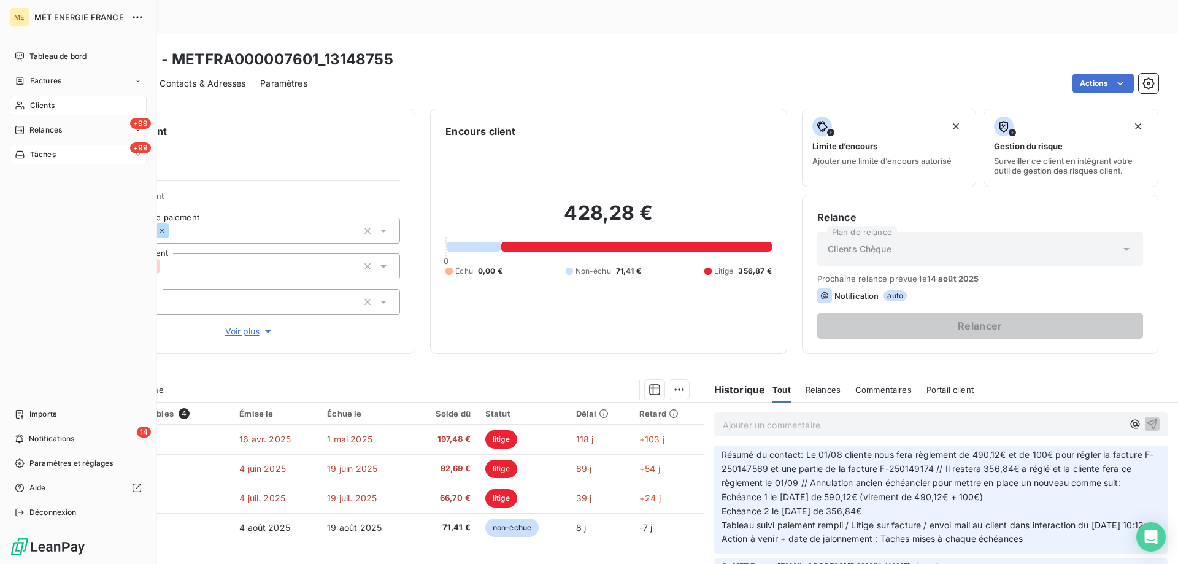
click at [64, 157] on div "+99 Tâches" at bounding box center [78, 155] width 137 height 20
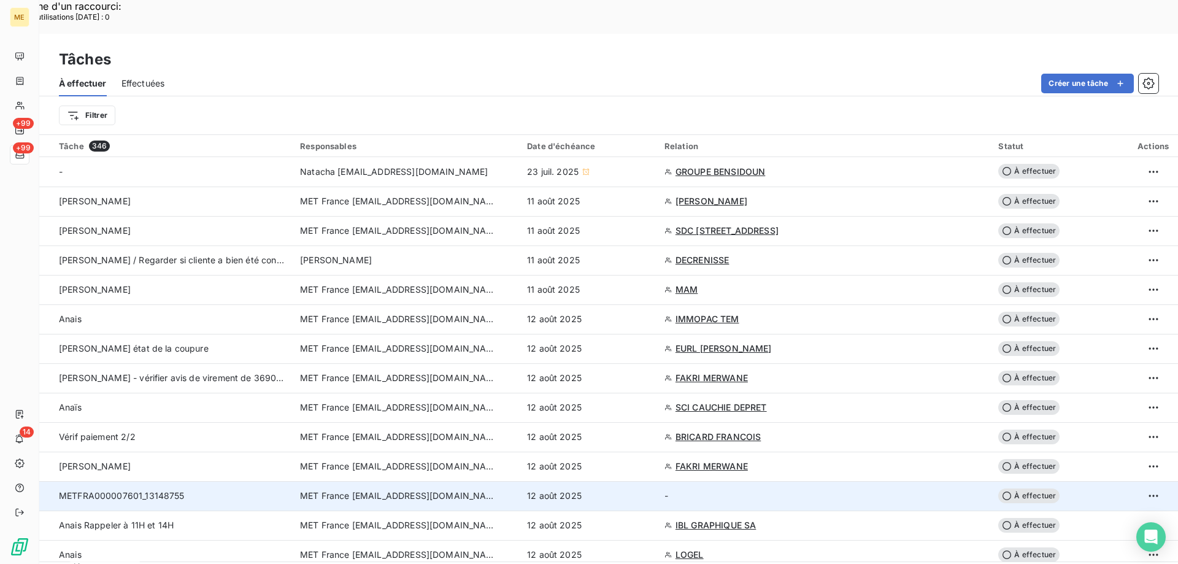
click at [270, 489] on div "METFRA000007601_13148755" at bounding box center [172, 495] width 226 height 12
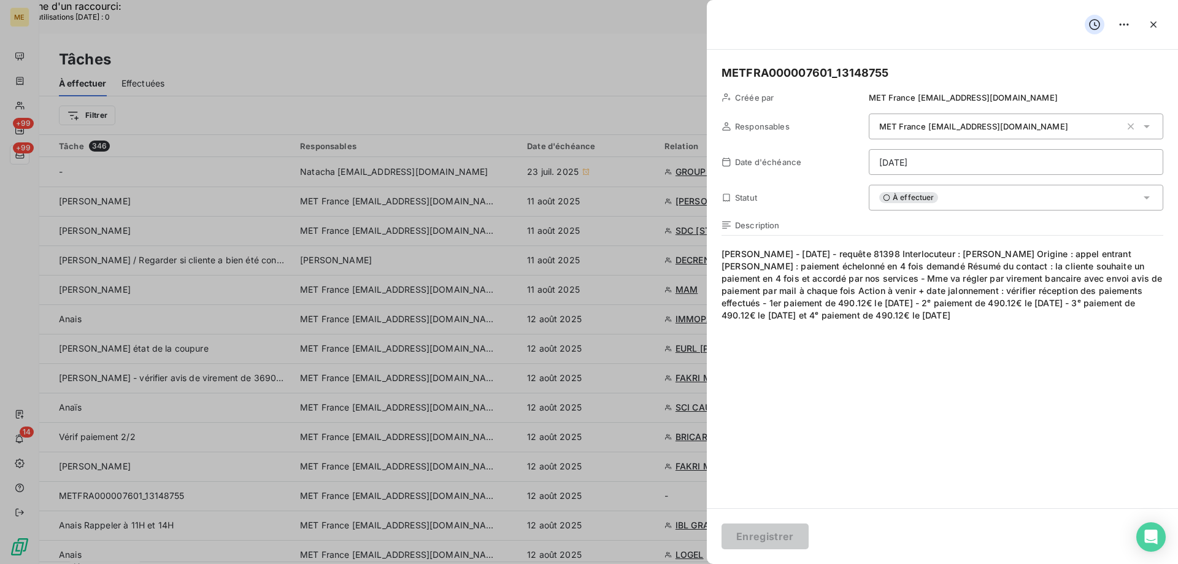
click at [719, 71] on div "METFRA000007601_13148755 Créée par MET France [EMAIL_ADDRESS][DOMAIN_NAME] Resp…" at bounding box center [942, 279] width 471 height 458
click at [721, 71] on div "METFRA000007601_13148755 Créée par MET France [EMAIL_ADDRESS][DOMAIN_NAME] Resp…" at bounding box center [942, 279] width 471 height 458
click at [748, 531] on button "Enregistrer" at bounding box center [764, 536] width 87 height 26
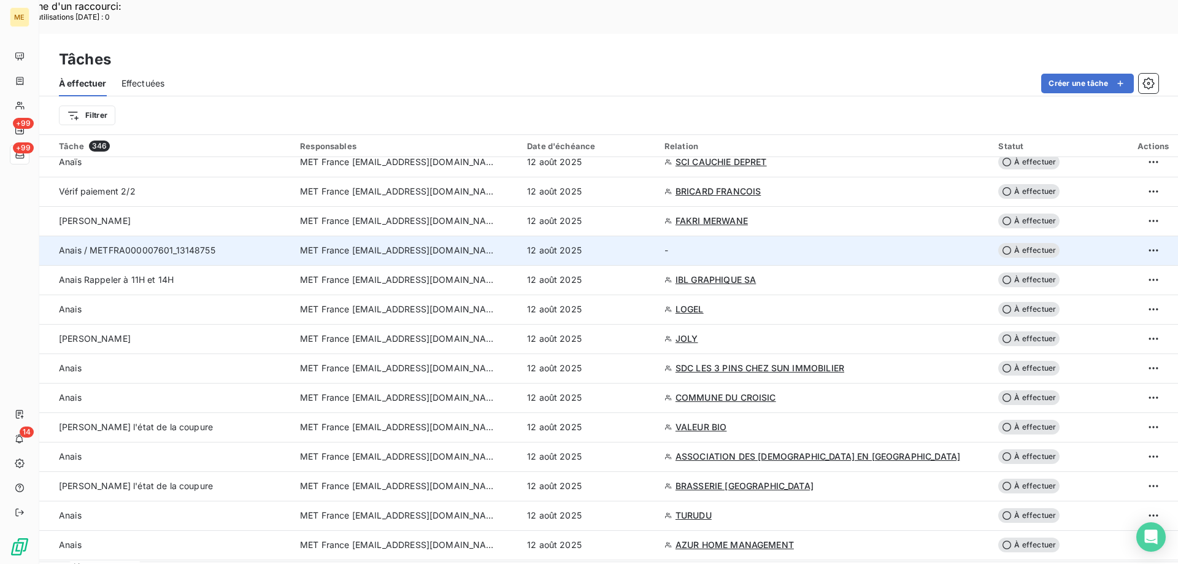
scroll to position [368, 0]
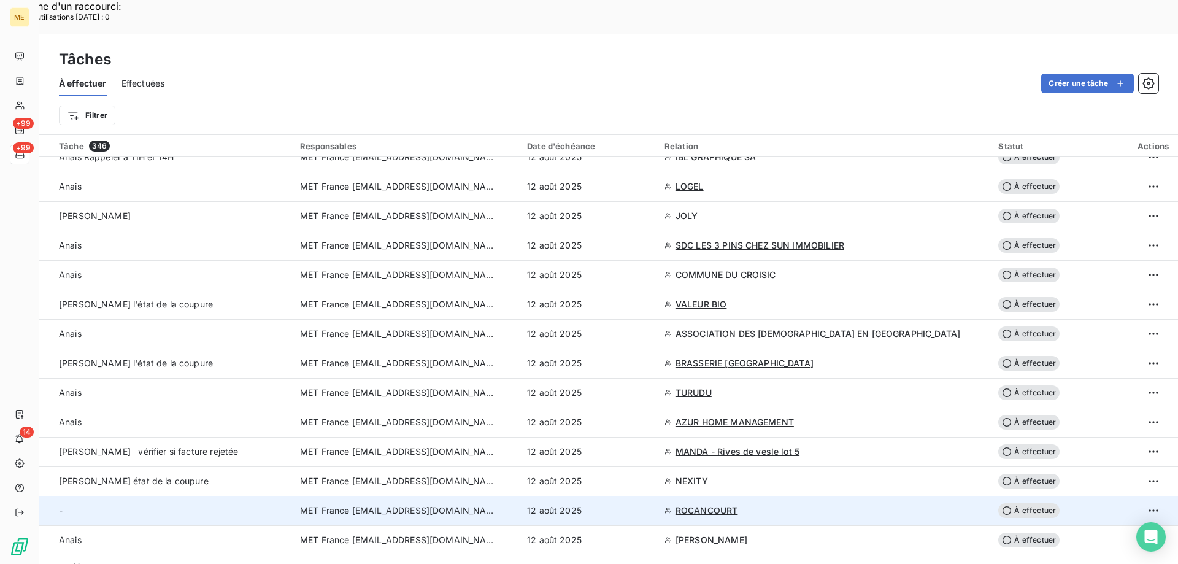
click at [650, 504] on div "12 août 2025" at bounding box center [588, 510] width 123 height 12
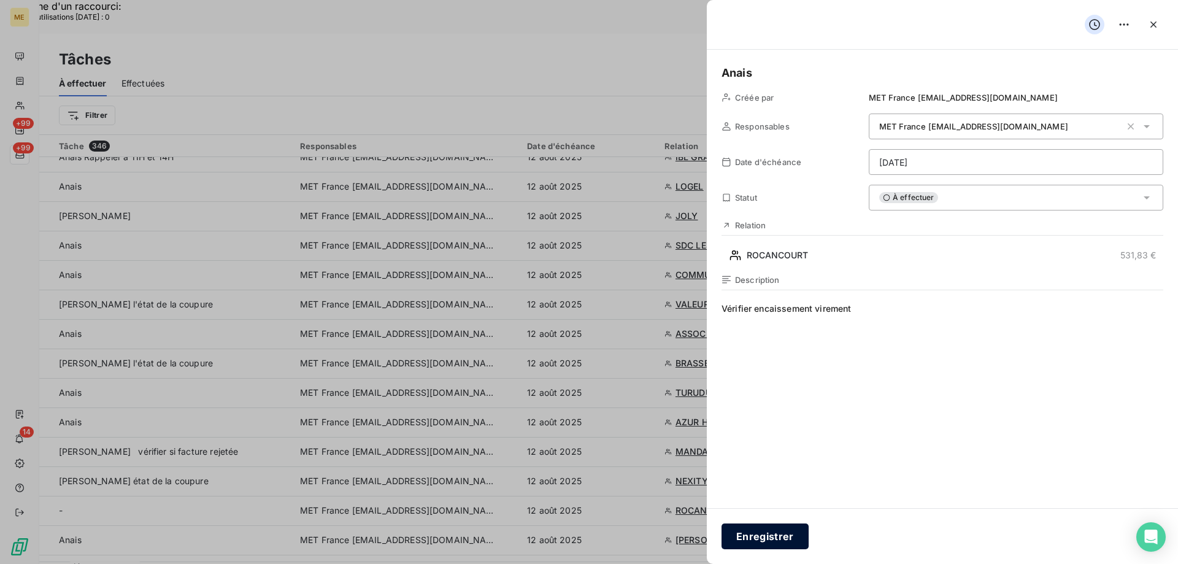
click at [778, 541] on button "Enregistrer" at bounding box center [764, 536] width 87 height 26
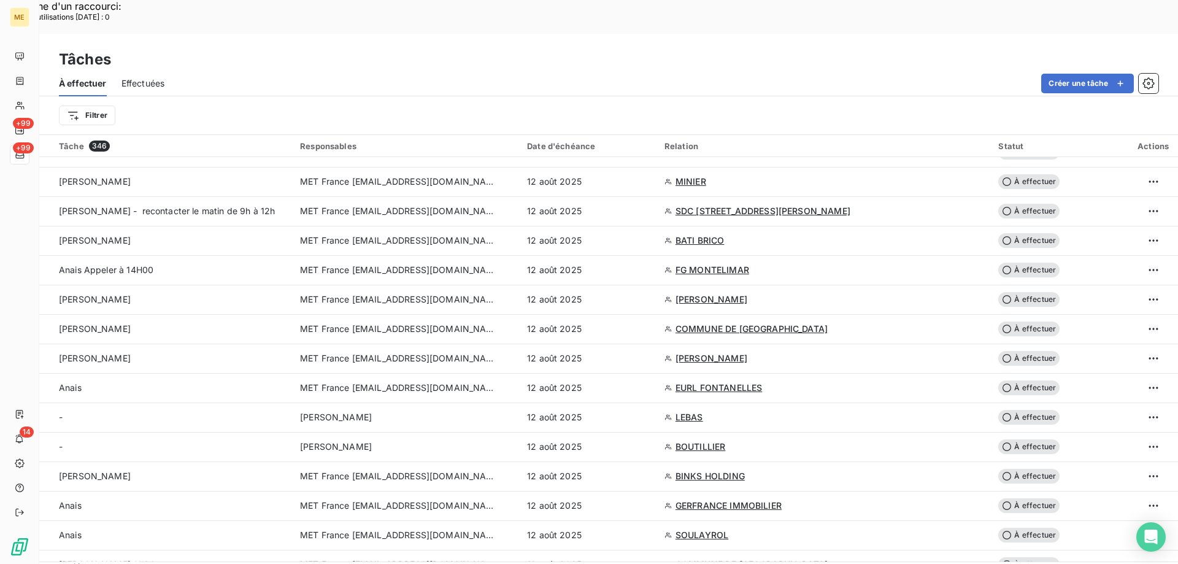
scroll to position [1288, 0]
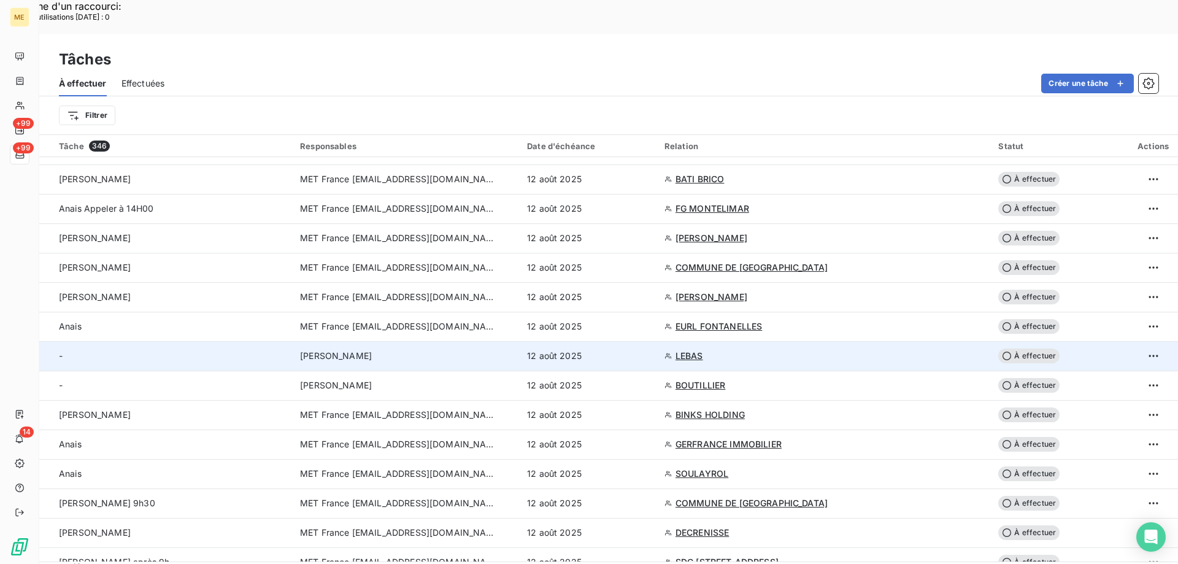
click at [649, 350] on div "12 août 2025" at bounding box center [588, 356] width 123 height 12
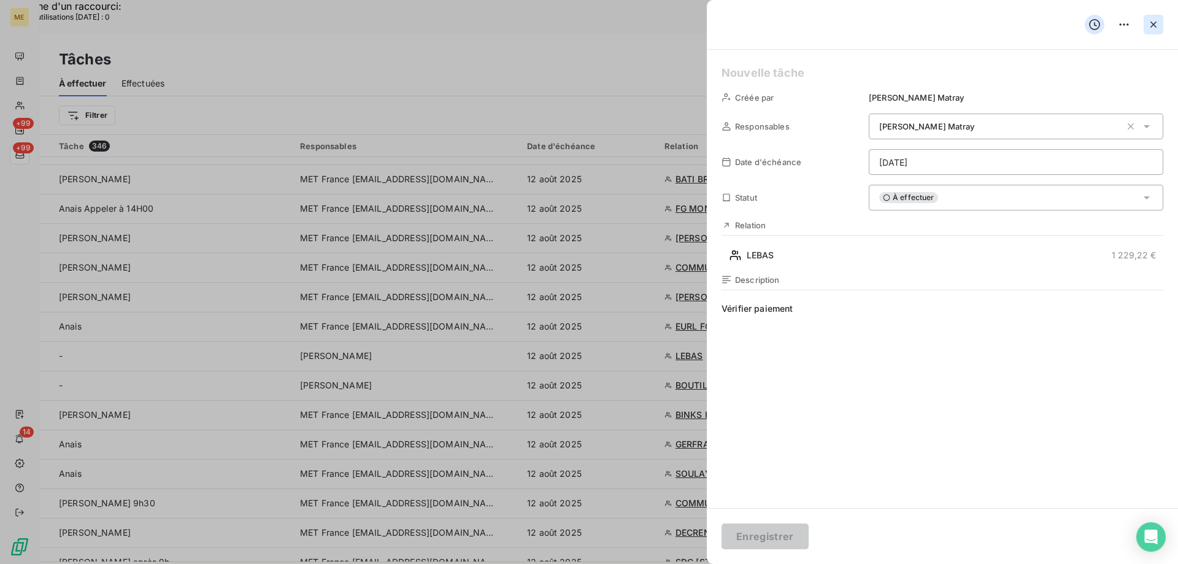
click at [1154, 20] on icon "button" at bounding box center [1153, 24] width 12 height 12
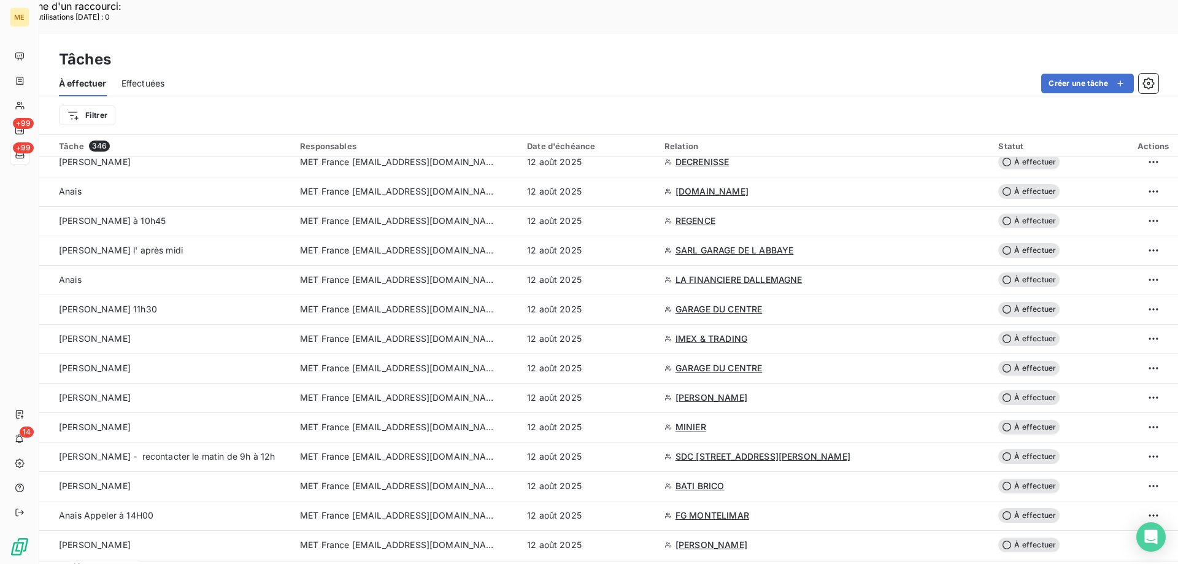
scroll to position [552, 0]
